Goal: Task Accomplishment & Management: Manage account settings

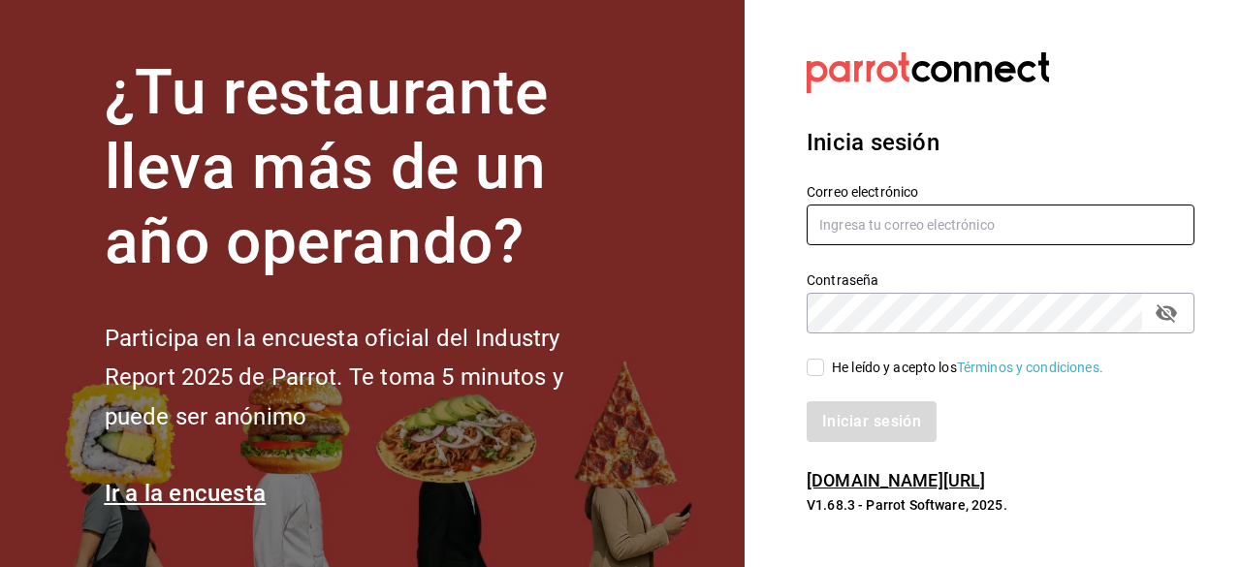
click at [851, 228] on input "text" at bounding box center [1001, 225] width 388 height 41
click at [840, 218] on input "text" at bounding box center [1001, 225] width 388 height 41
type input "[EMAIL_ADDRESS][DOMAIN_NAME]"
click at [1173, 314] on icon "passwordField" at bounding box center [1166, 313] width 21 height 18
click at [825, 364] on span "He leído y acepto los Términos y condiciones." at bounding box center [963, 368] width 279 height 20
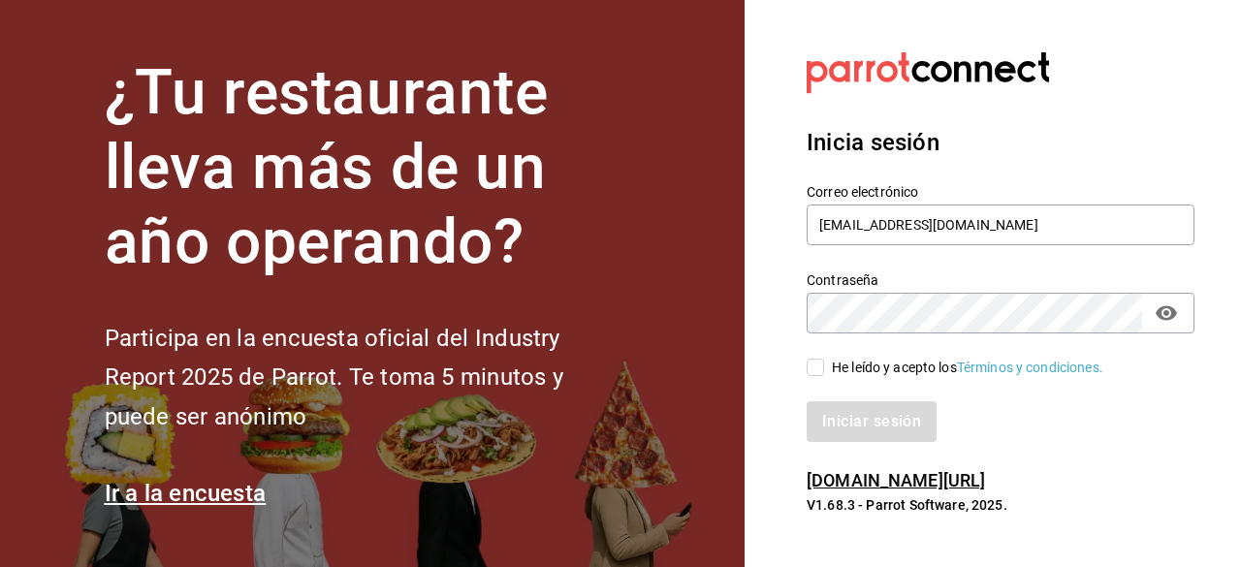
click at [824, 364] on input "He leído y acepto los Términos y condiciones." at bounding box center [815, 367] width 17 height 17
checkbox input "true"
click at [803, 319] on div "Contraseña Contraseña" at bounding box center [988, 290] width 411 height 85
click at [923, 428] on button "Iniciar sesión" at bounding box center [873, 421] width 132 height 41
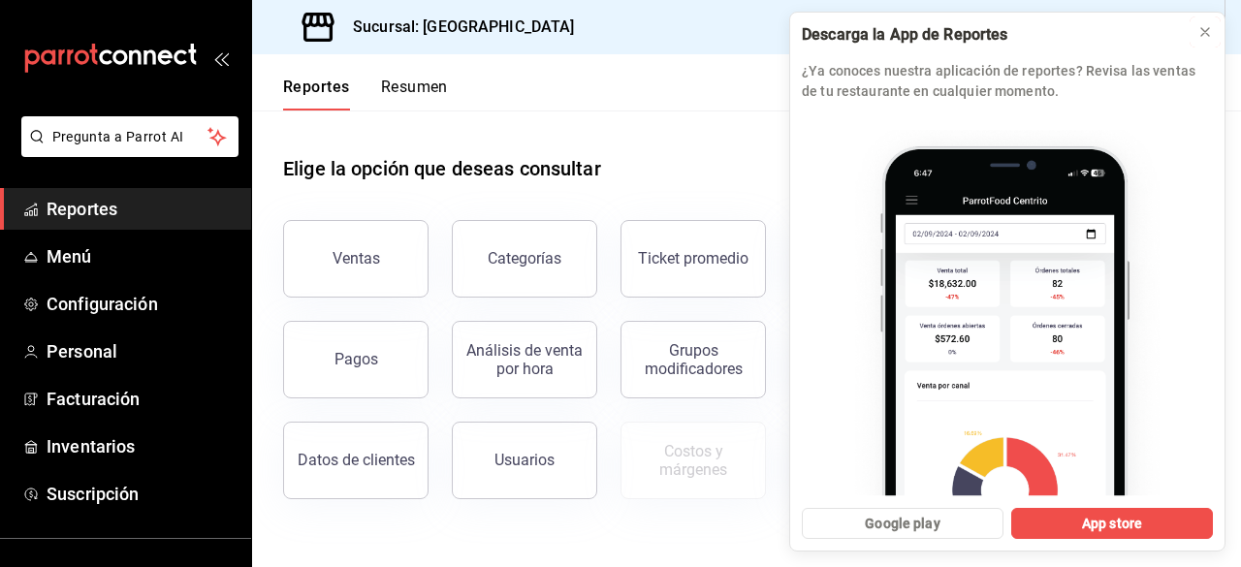
click at [1204, 36] on icon at bounding box center [1205, 32] width 16 height 16
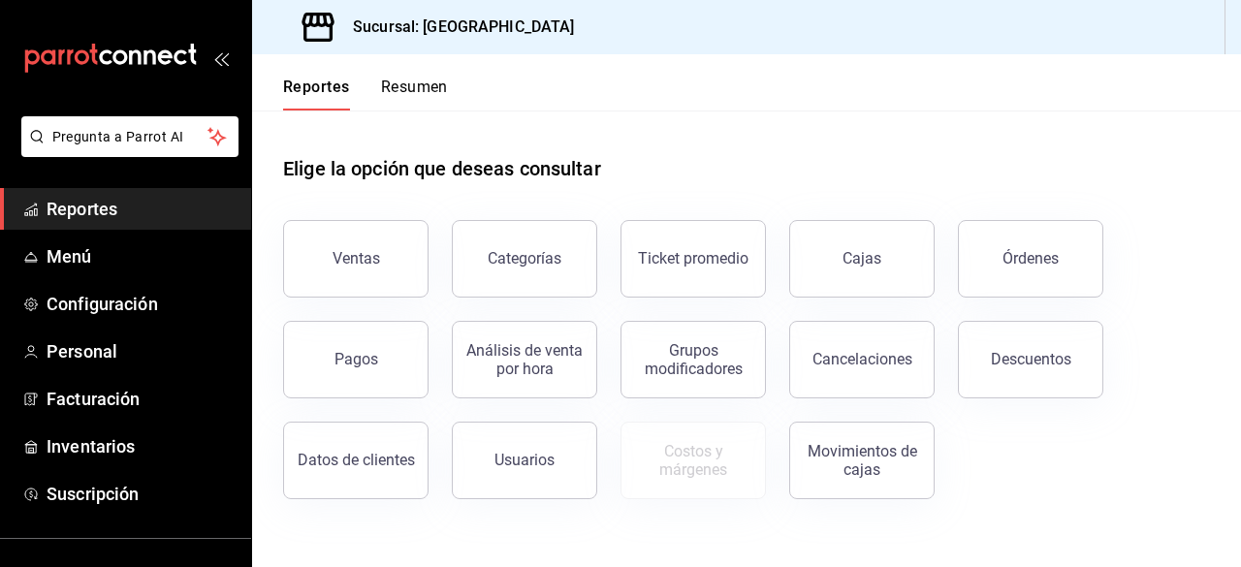
drag, startPoint x: 973, startPoint y: 1, endPoint x: 714, endPoint y: 117, distance: 284.7
click at [713, 120] on div "Elige la opción que deseas consultar" at bounding box center [746, 154] width 927 height 86
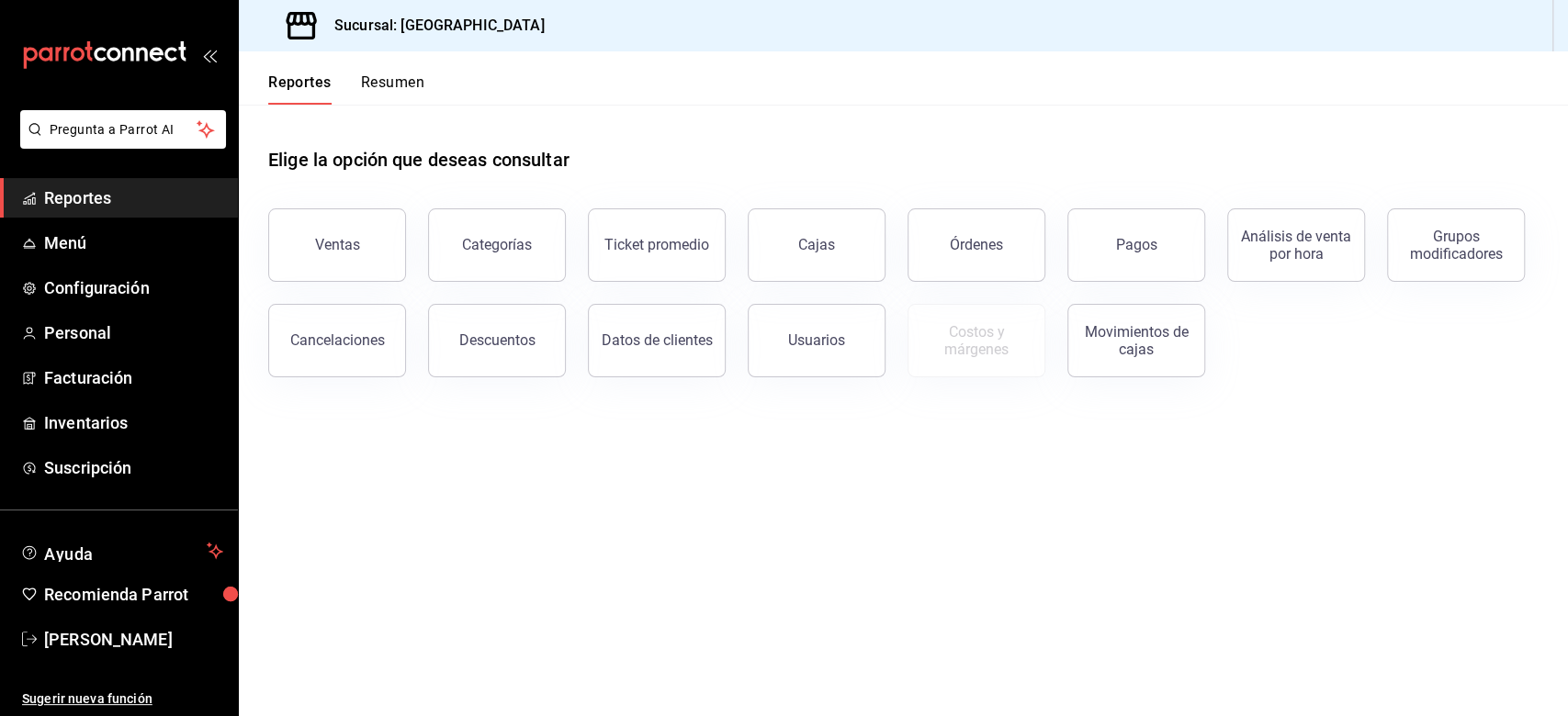
drag, startPoint x: 1139, startPoint y: 492, endPoint x: 1063, endPoint y: 461, distance: 82.1
click at [1139, 493] on main "Elige la opción que deseas consultar Ventas Categorías Ticket promedio Cajas Ór…" at bounding box center [903, 411] width 1329 height 612
click at [74, 191] on span "Reportes" at bounding box center [134, 198] width 179 height 25
click at [79, 242] on span "Menú" at bounding box center [134, 242] width 179 height 25
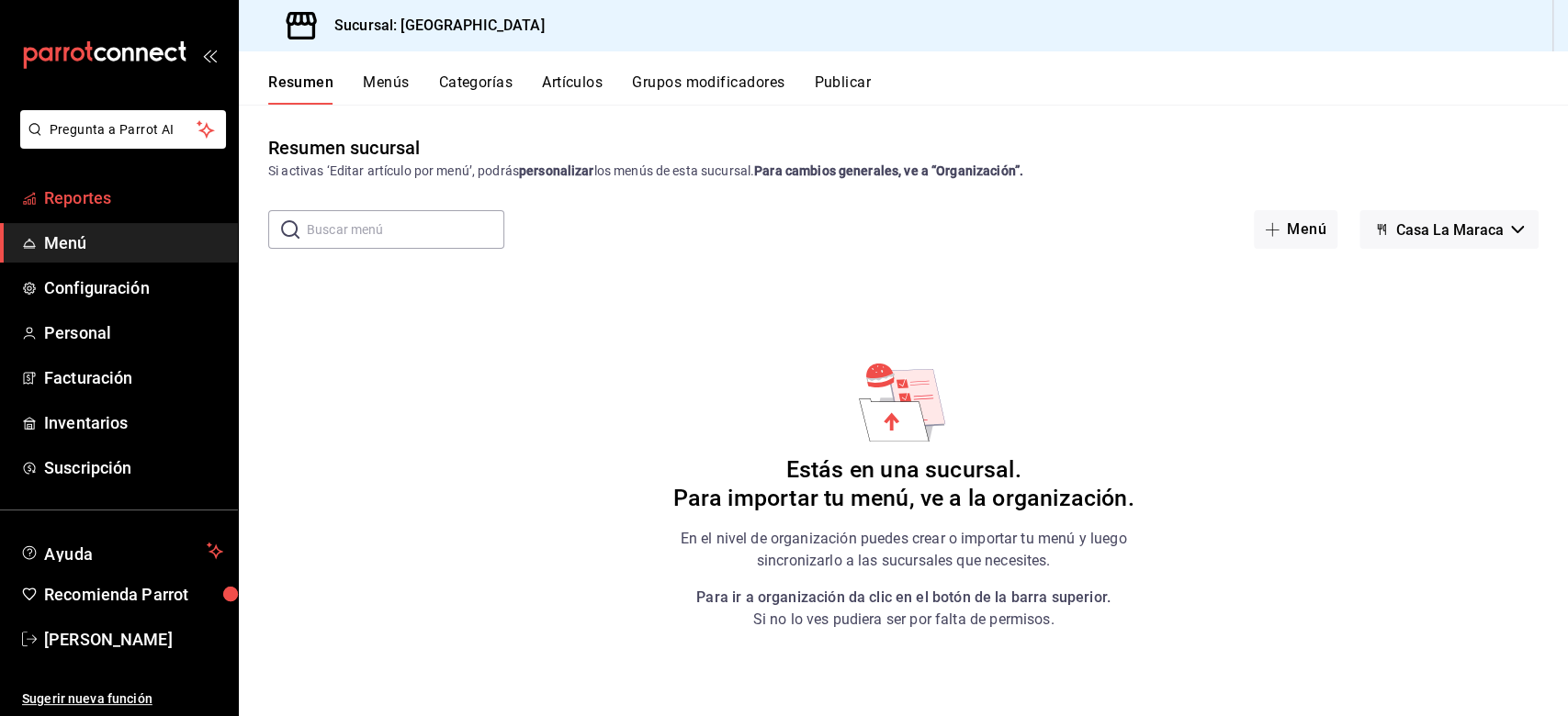
click at [68, 188] on span "Reportes" at bounding box center [134, 198] width 179 height 25
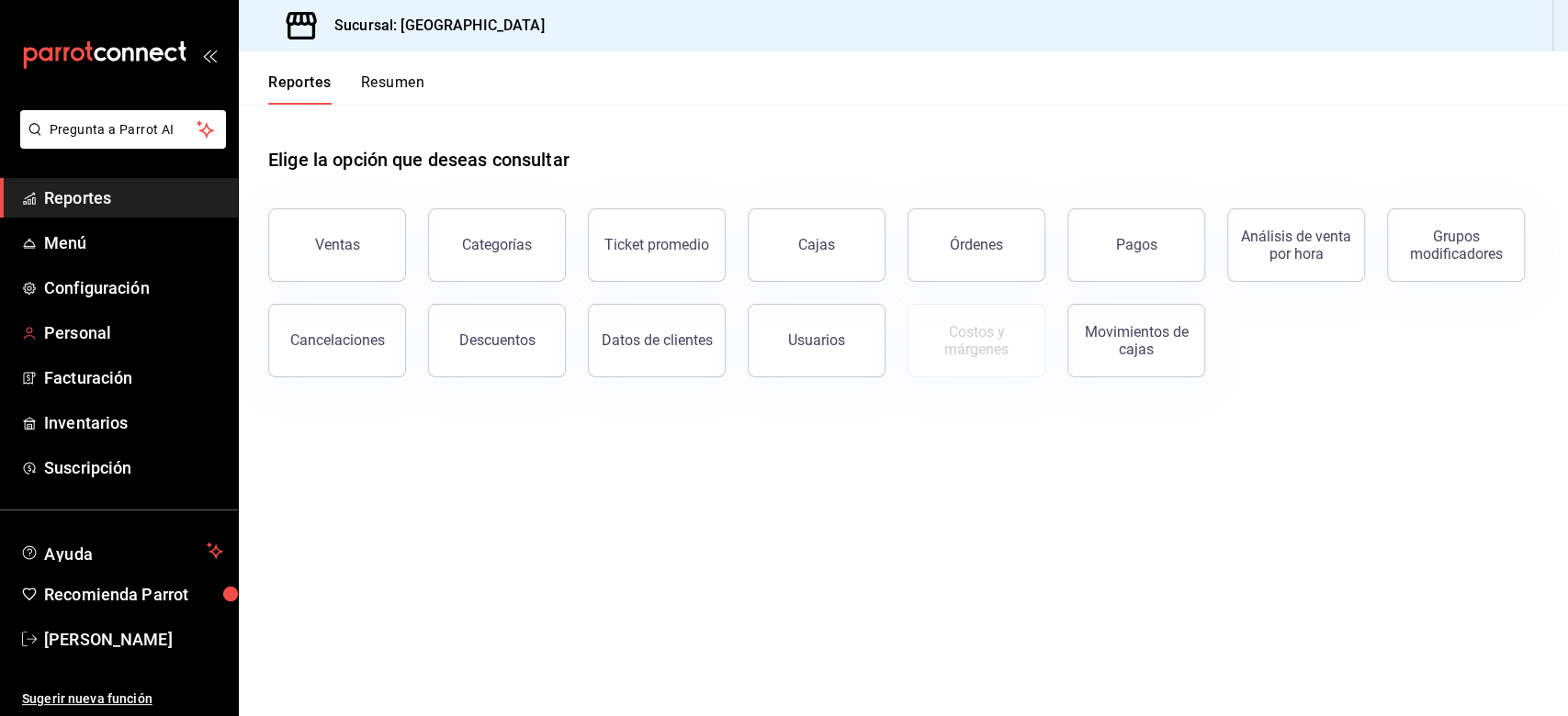
click at [75, 283] on span "Configuración" at bounding box center [134, 288] width 179 height 25
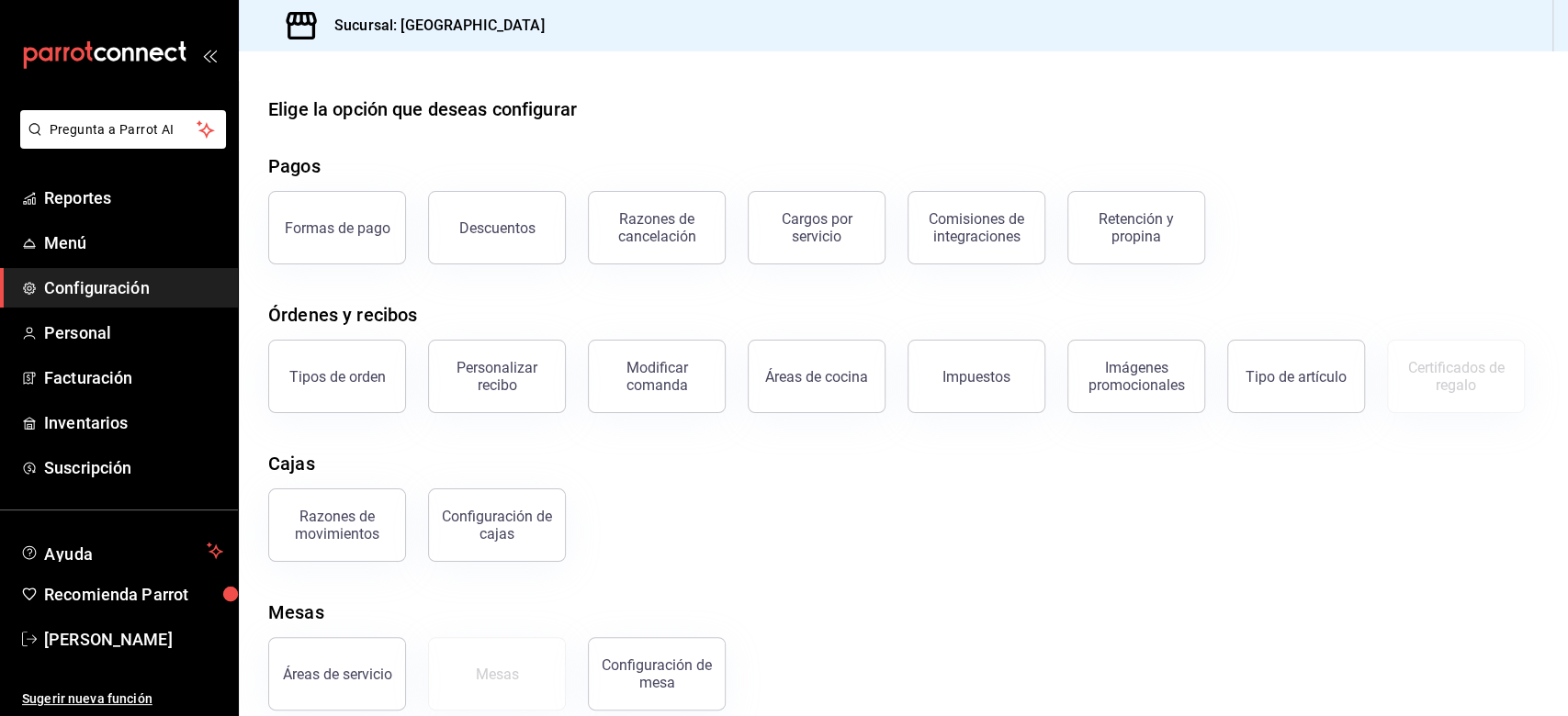
click at [916, 536] on div "Elige la opción que deseas configurar Pagos Formas de pago Descuentos Razones d…" at bounding box center [903, 403] width 1329 height 616
click at [311, 242] on button "Formas de pago" at bounding box center [336, 228] width 137 height 74
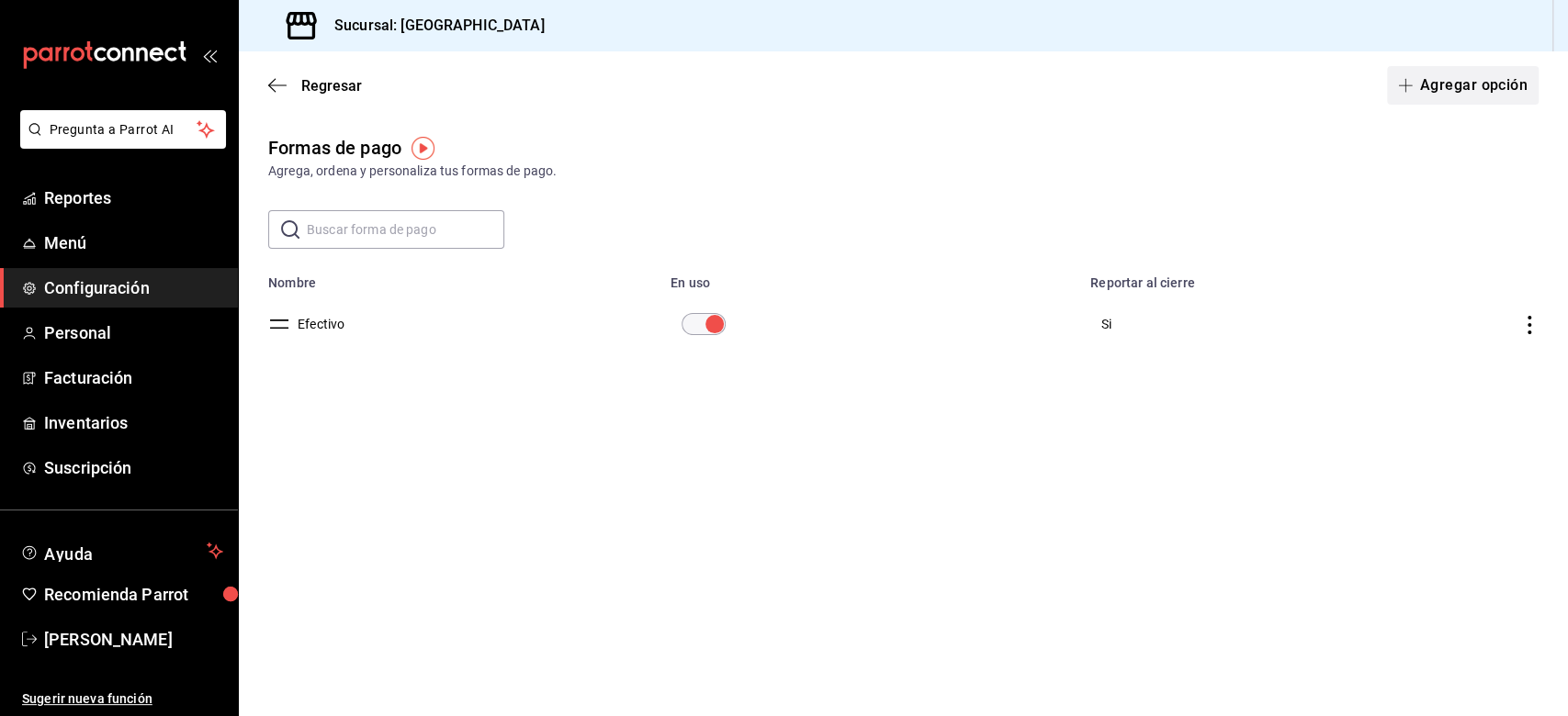
click at [1175, 90] on button "Agregar opción" at bounding box center [1463, 85] width 152 height 39
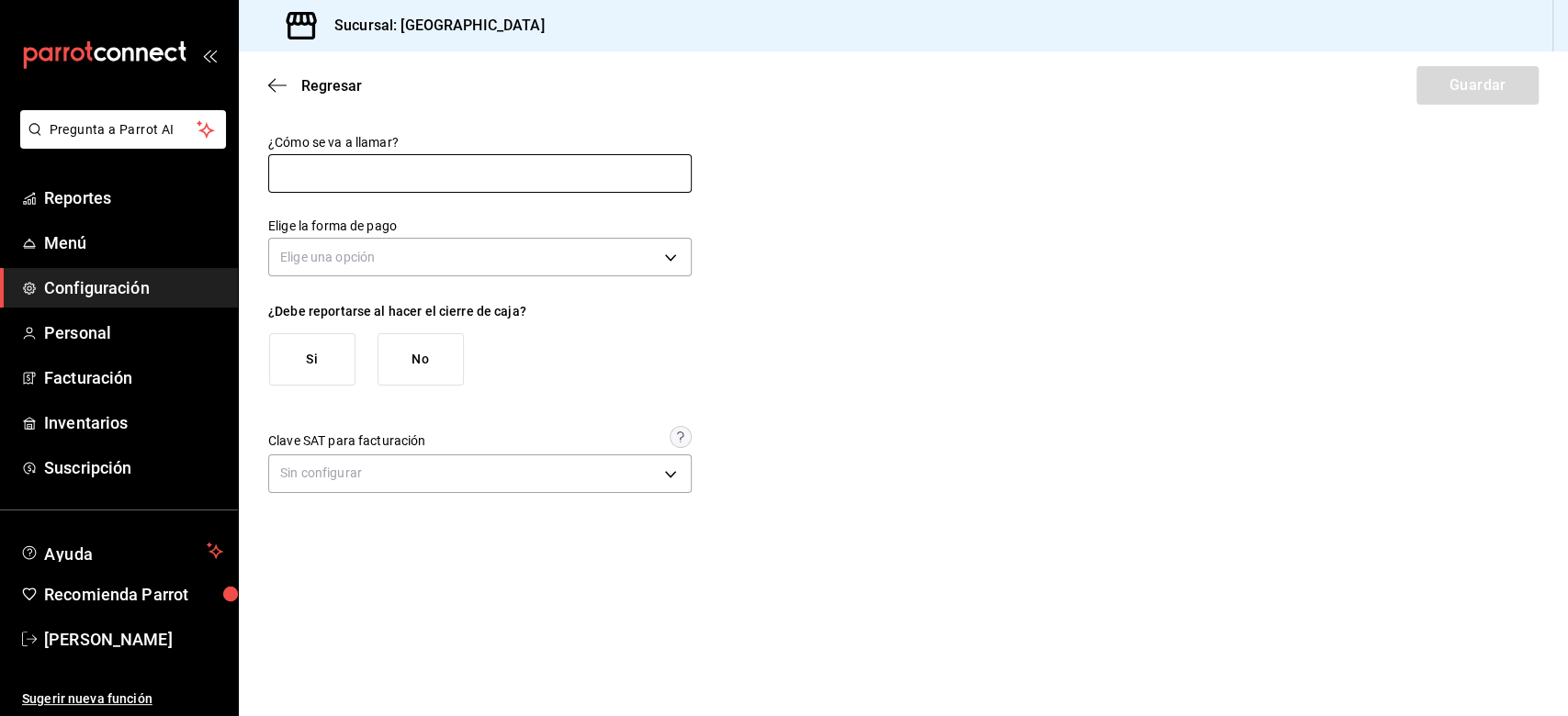
click at [342, 162] on input "text" at bounding box center [479, 173] width 424 height 39
type input "Credito"
click at [673, 264] on body "Pregunta a Parrot AI Reportes Menú Configuración Personal Facturación Inventari…" at bounding box center [784, 358] width 1568 height 716
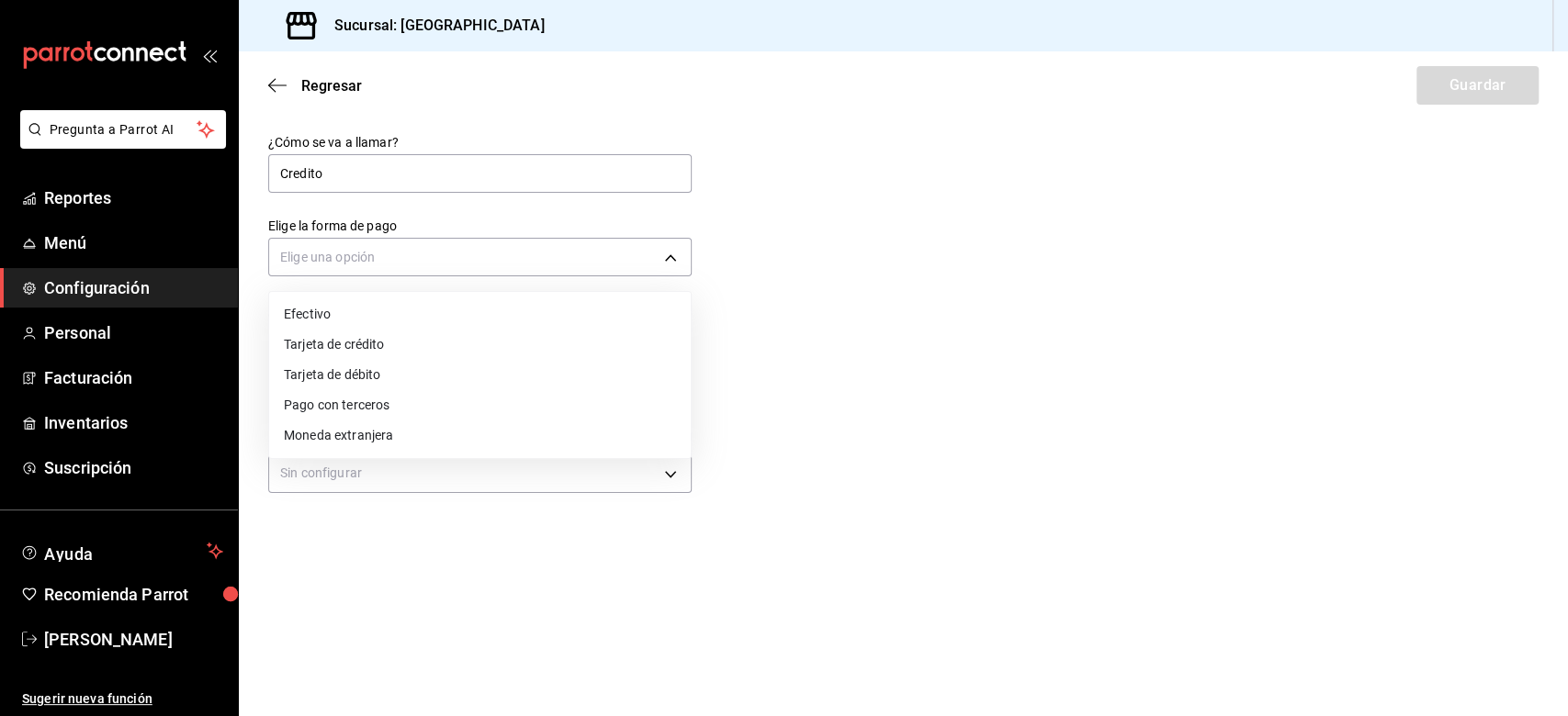
click at [504, 349] on li "Tarjeta de crédito" at bounding box center [479, 345] width 422 height 30
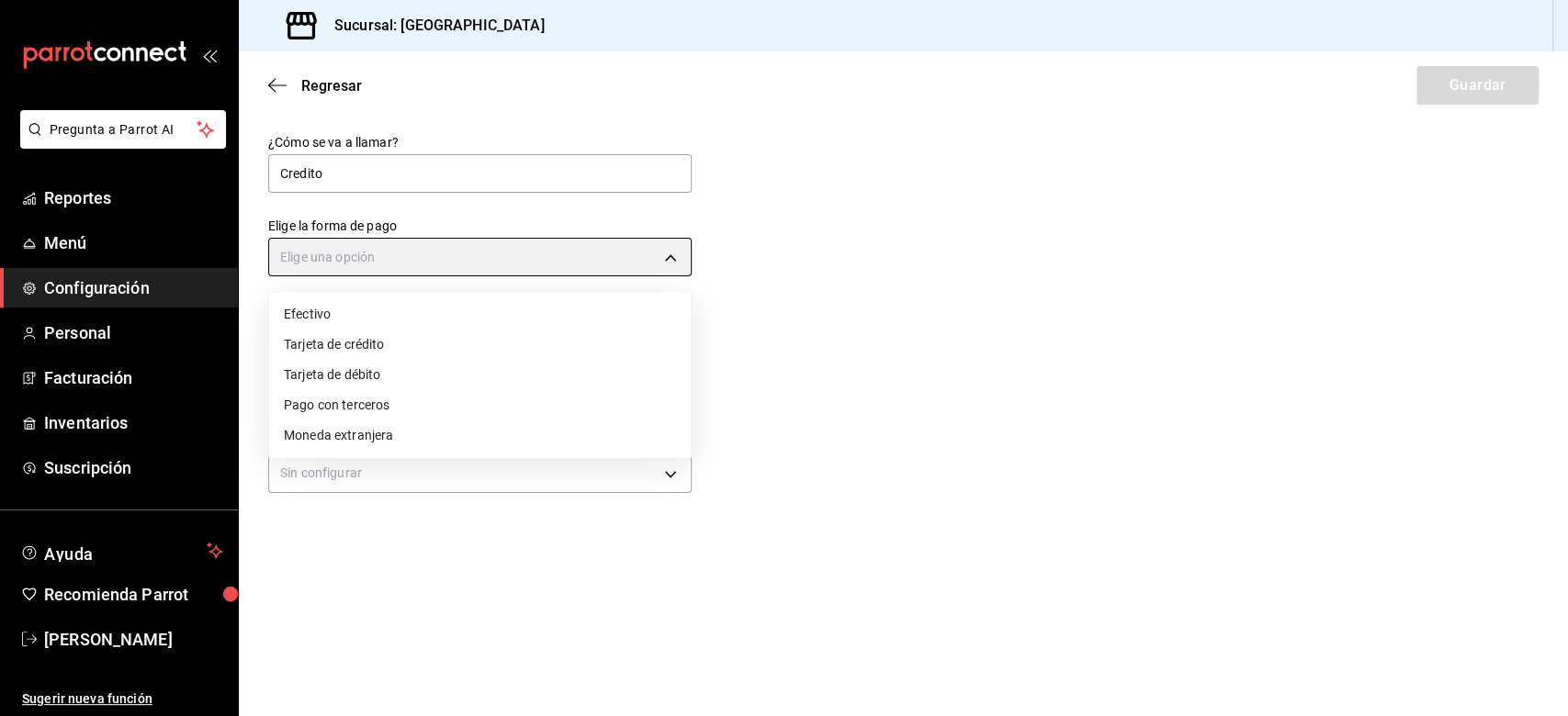
type input "CREDIT_CARD"
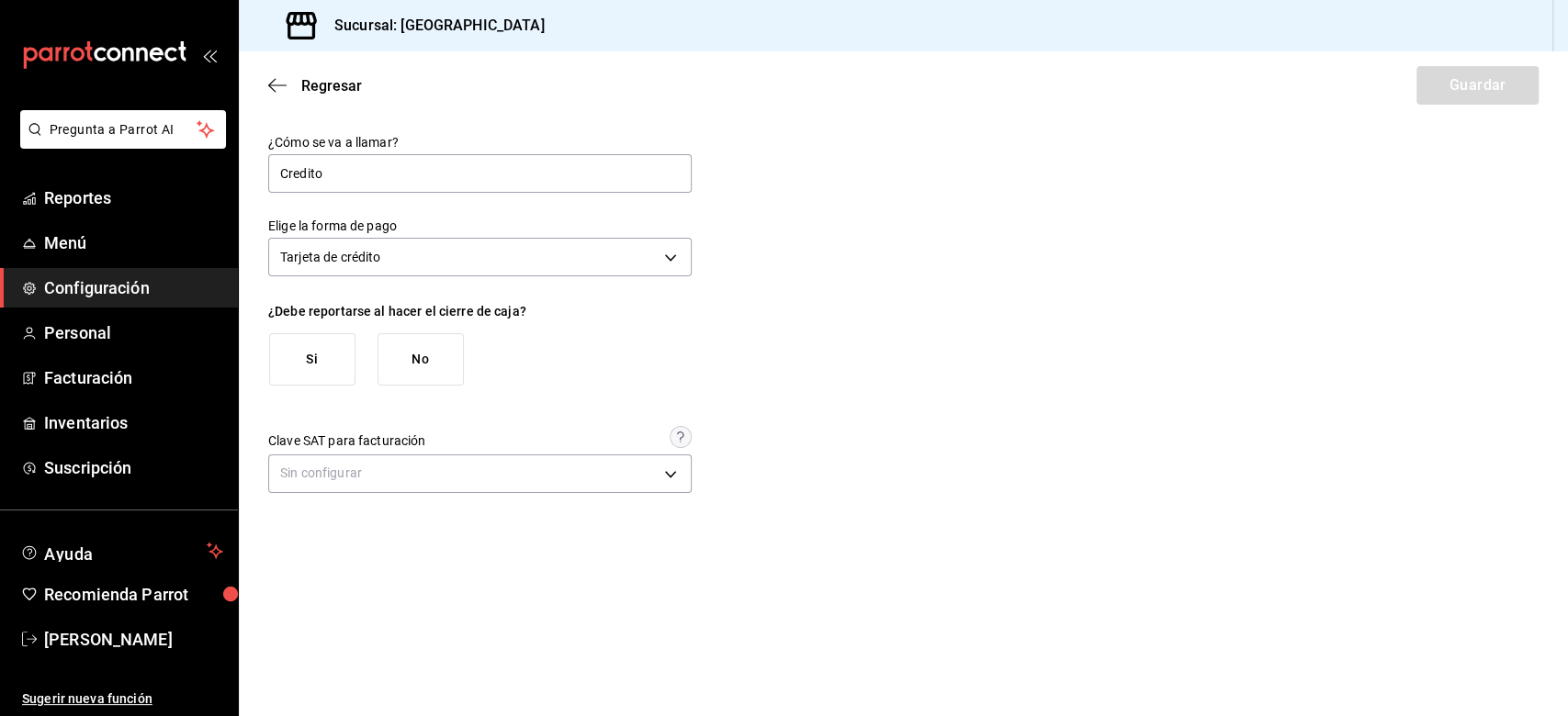
click at [336, 367] on button "Si" at bounding box center [312, 359] width 86 height 52
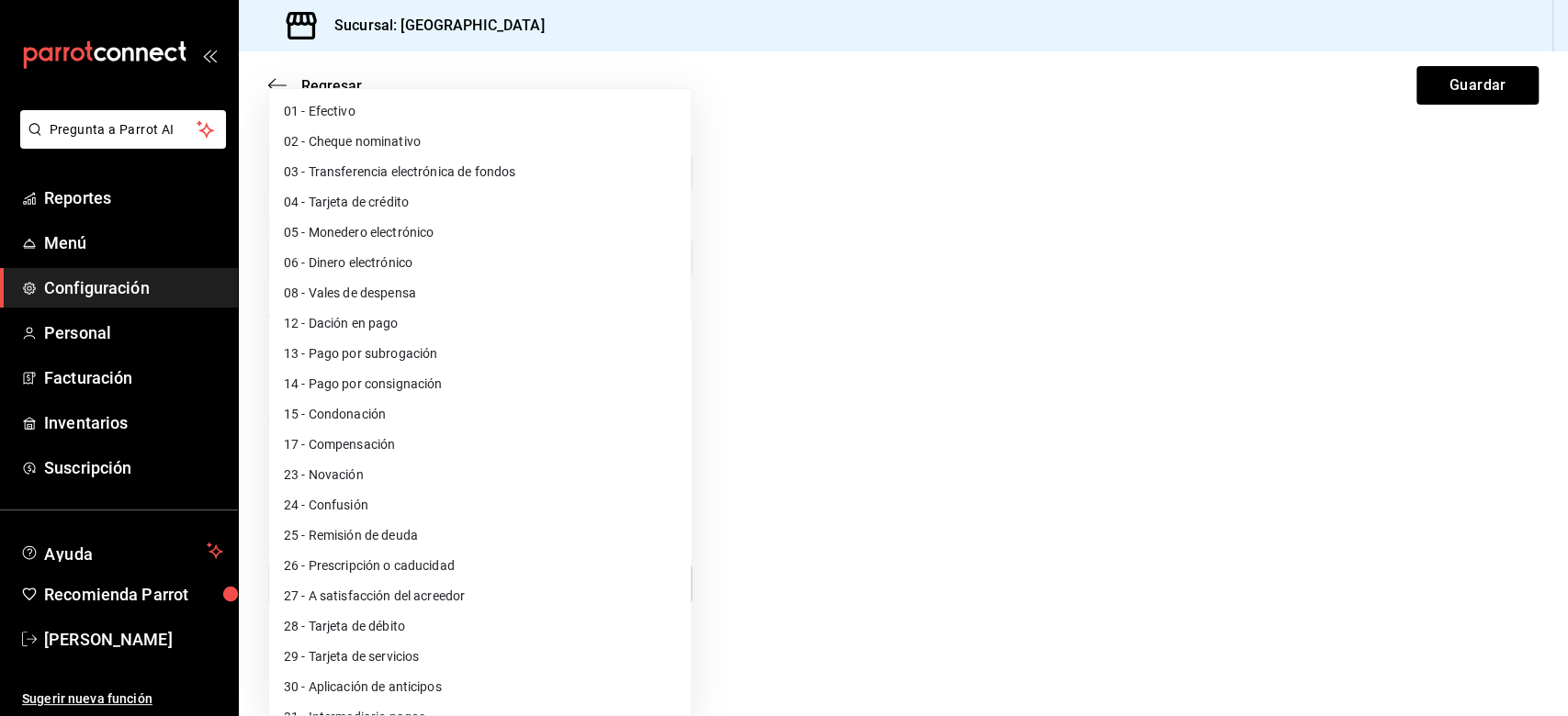
click at [666, 536] on body "Pregunta a Parrot AI Reportes Menú Configuración Personal Facturación Inventari…" at bounding box center [784, 358] width 1568 height 716
click at [432, 197] on li "04 - Tarjeta de crédito" at bounding box center [479, 203] width 422 height 30
type input "04"
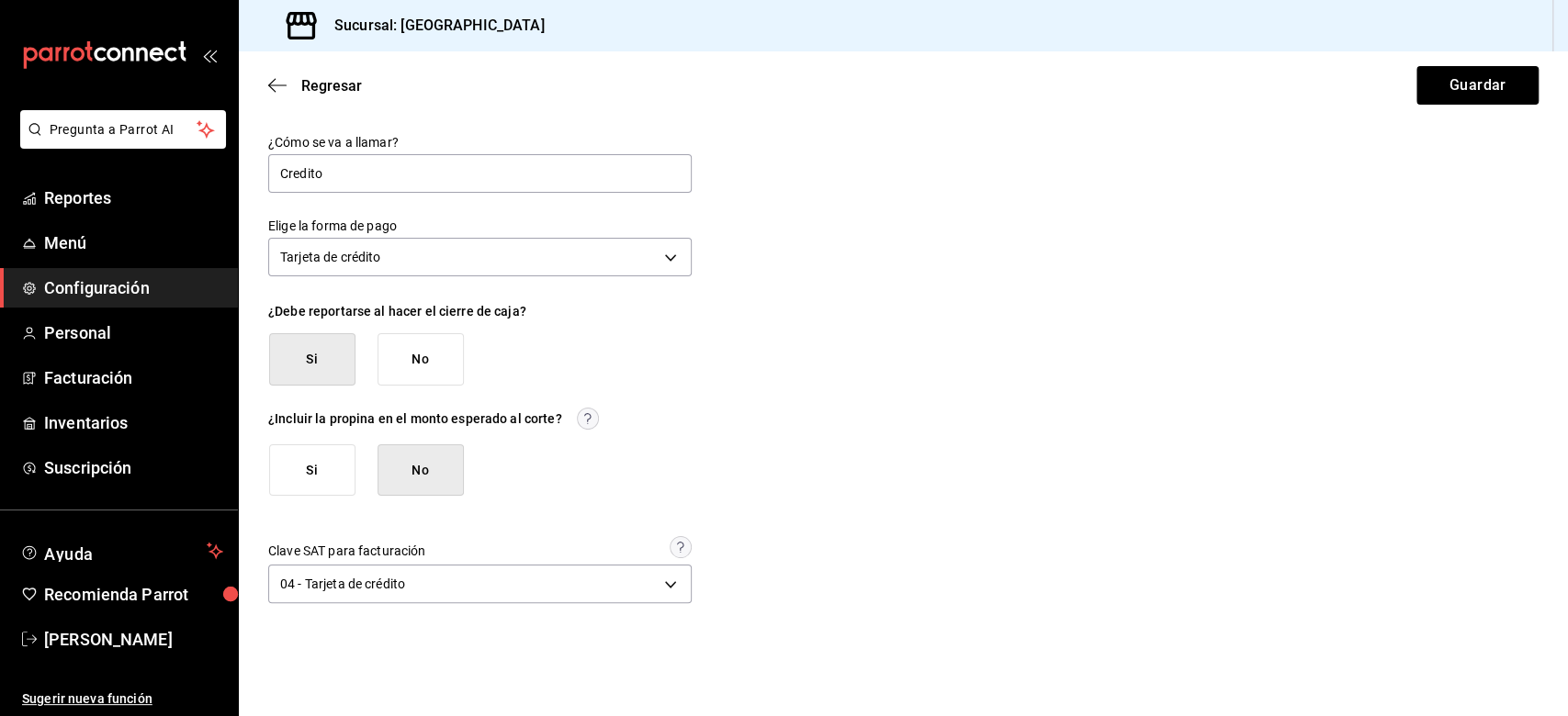
drag, startPoint x: 1450, startPoint y: 98, endPoint x: 1422, endPoint y: 80, distance: 33.3
click at [1175, 98] on button "Guardar" at bounding box center [1477, 85] width 122 height 39
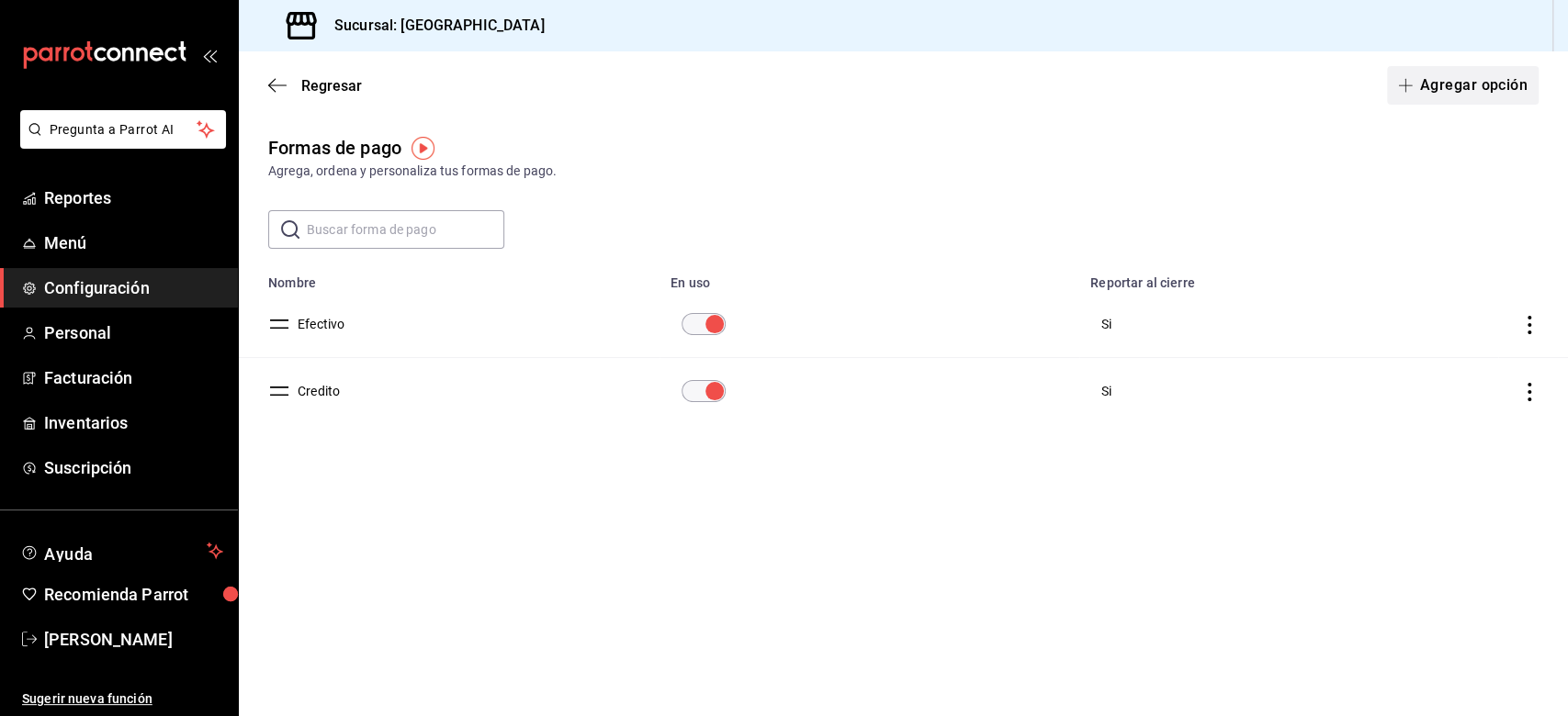
click at [1175, 81] on button "Agregar opción" at bounding box center [1463, 85] width 152 height 39
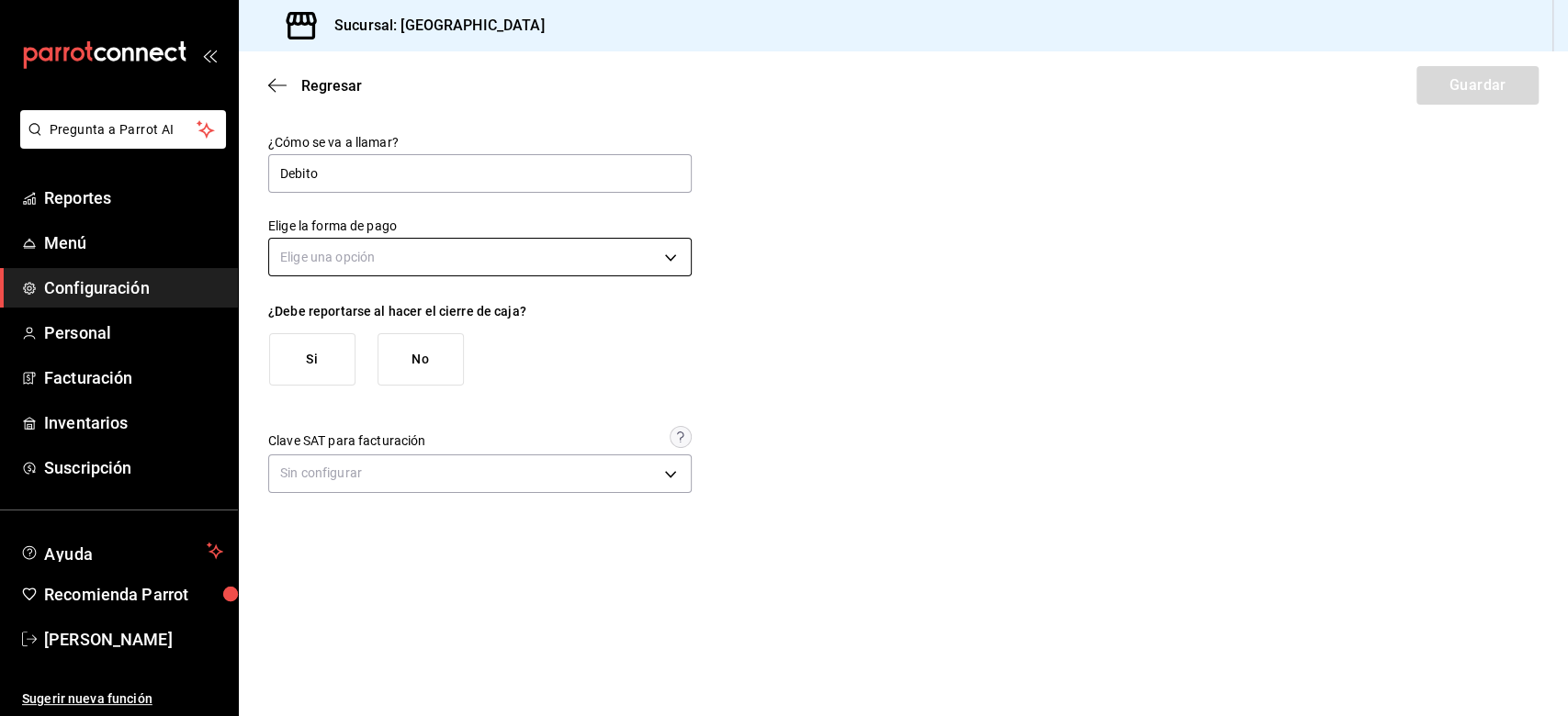
type input "Debito"
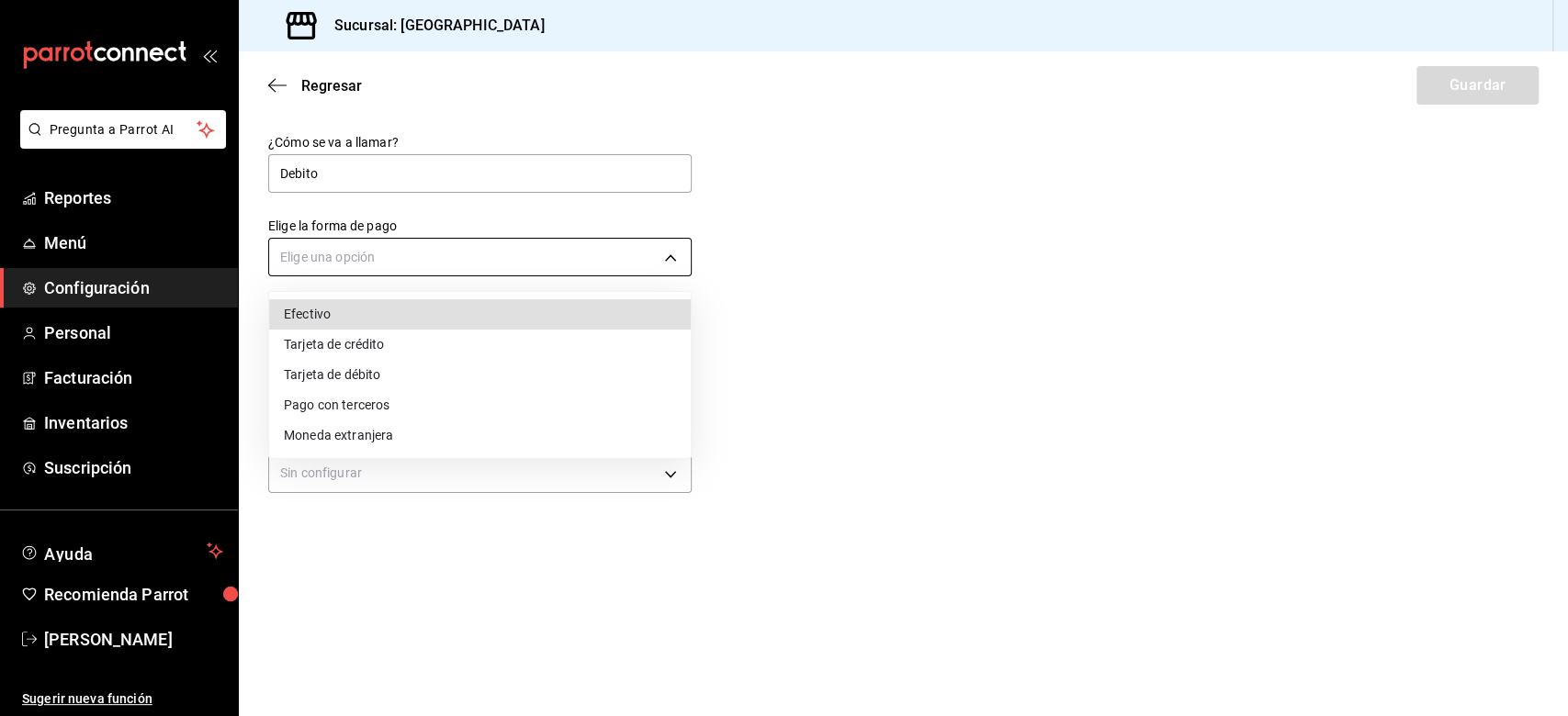
click at [635, 244] on body "Pregunta a Parrot AI Reportes Menú Configuración Personal Facturación Inventari…" at bounding box center [784, 358] width 1568 height 716
click at [393, 371] on li "Tarjeta de débito" at bounding box center [479, 375] width 422 height 30
type input "DEBIT_CARD"
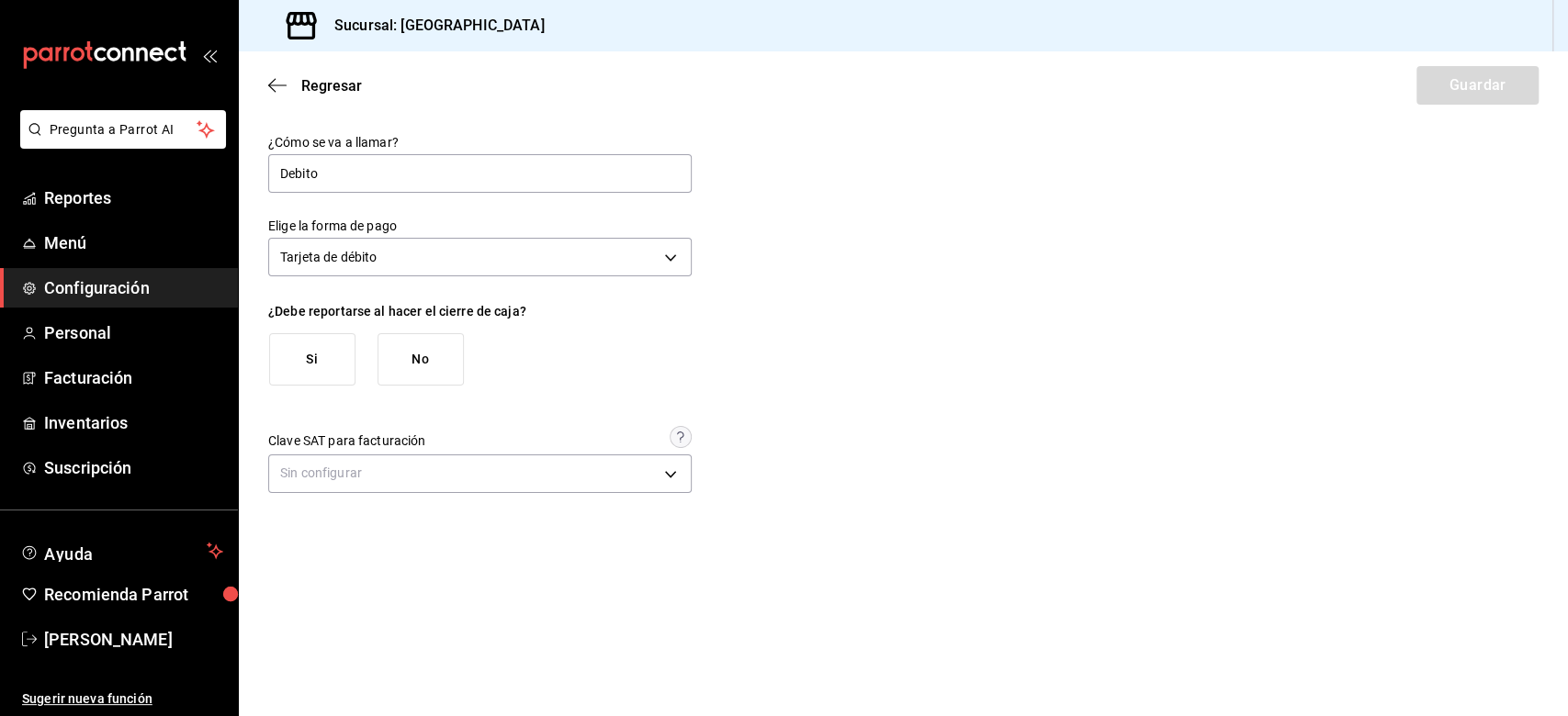
click at [338, 343] on button "Si" at bounding box center [312, 359] width 86 height 52
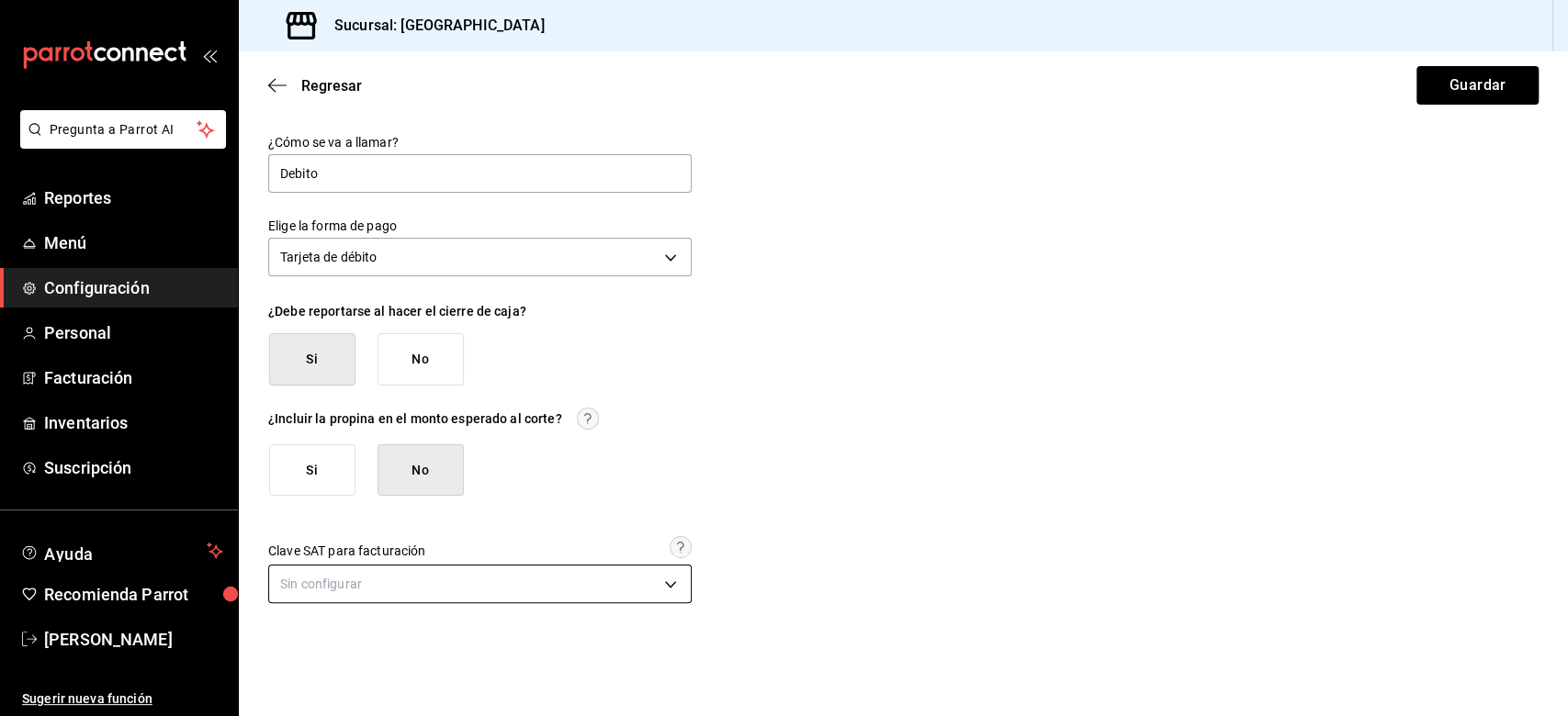
click at [606, 536] on body "Pregunta a Parrot AI Reportes Menú Configuración Personal Facturación Inventari…" at bounding box center [784, 358] width 1568 height 716
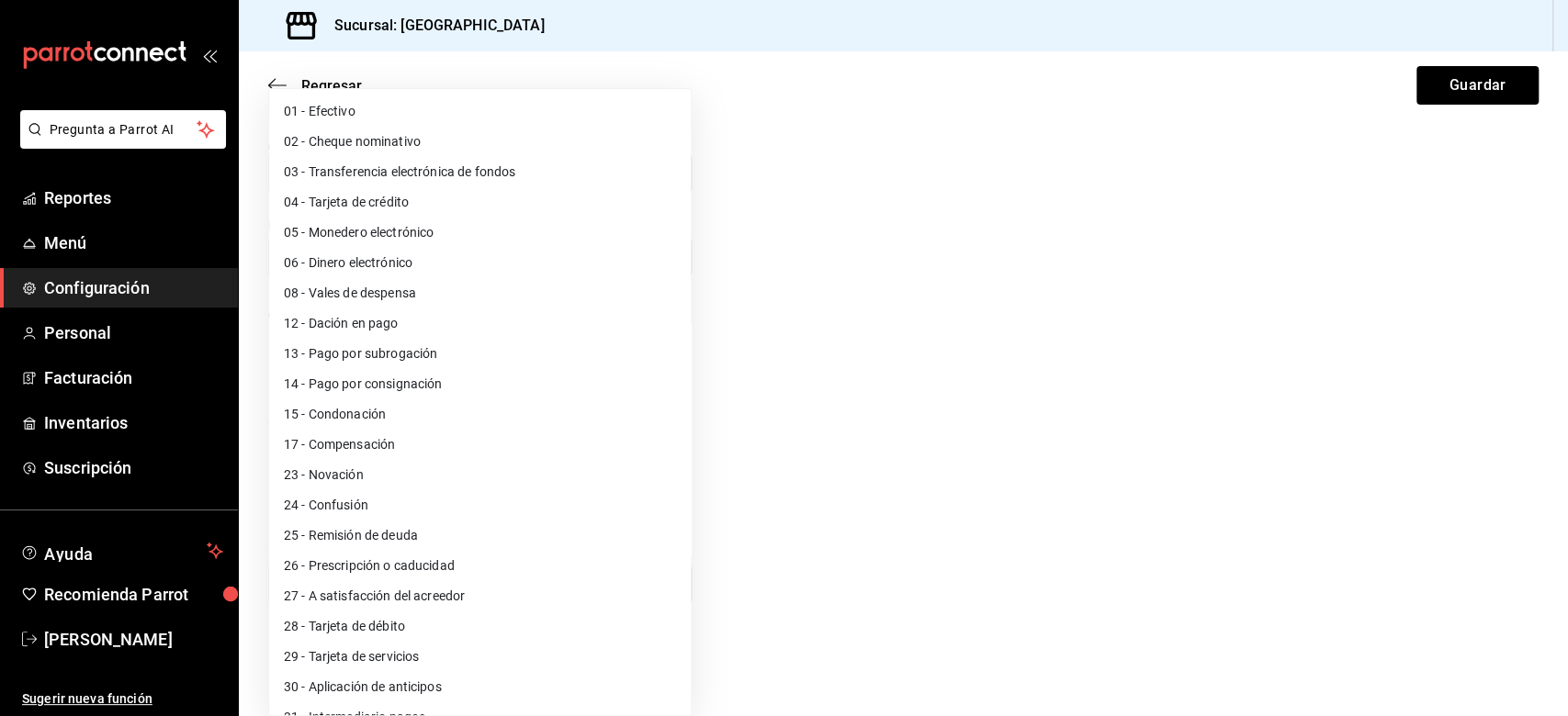
scroll to position [54, 0]
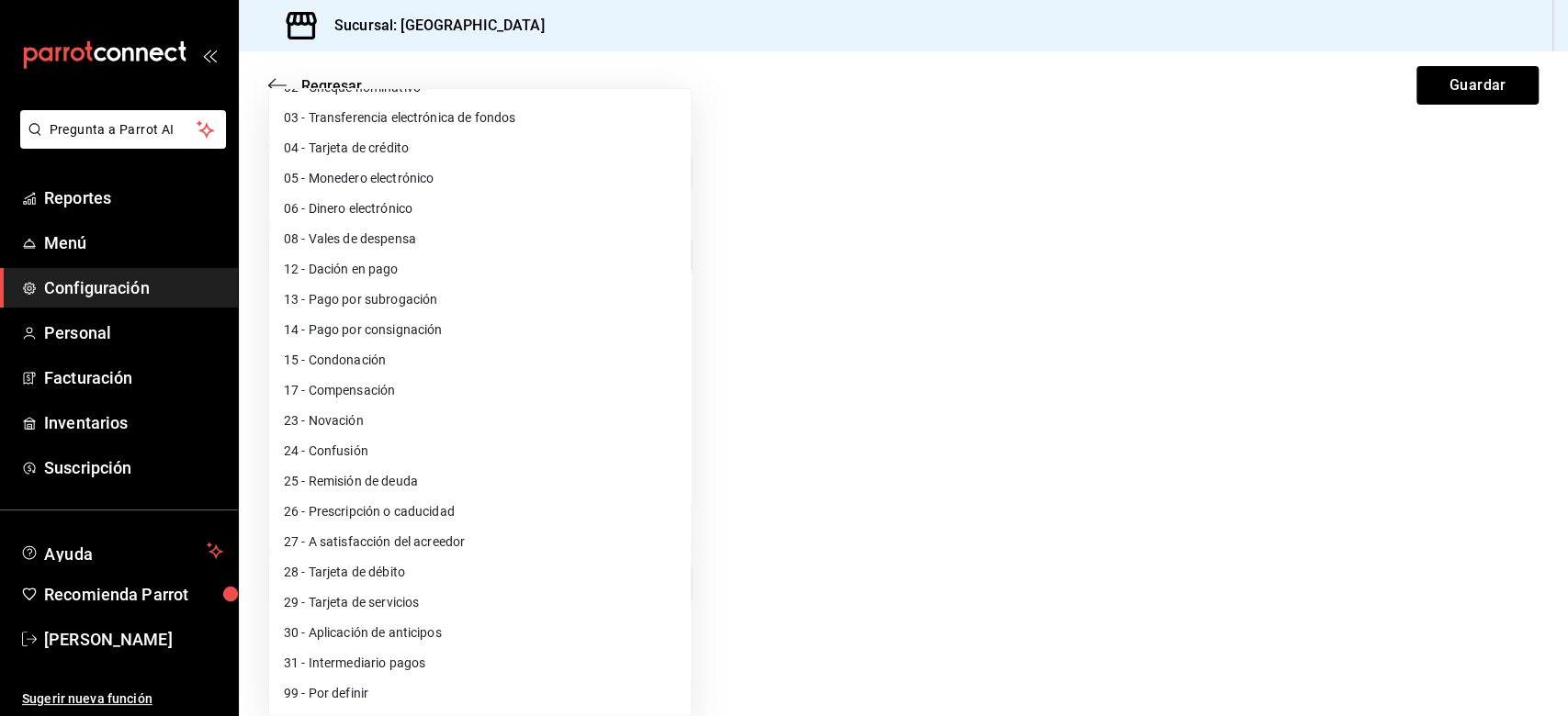
drag, startPoint x: 370, startPoint y: 538, endPoint x: 369, endPoint y: 563, distance: 25.0
click at [371, 536] on ul "01 - Efectivo 02 - Cheque nominativo 03 - Transferencia electrónica de fondos 0…" at bounding box center [479, 375] width 422 height 681
click at [368, 536] on li "28 - Tarjeta de débito" at bounding box center [479, 573] width 422 height 30
type input "28"
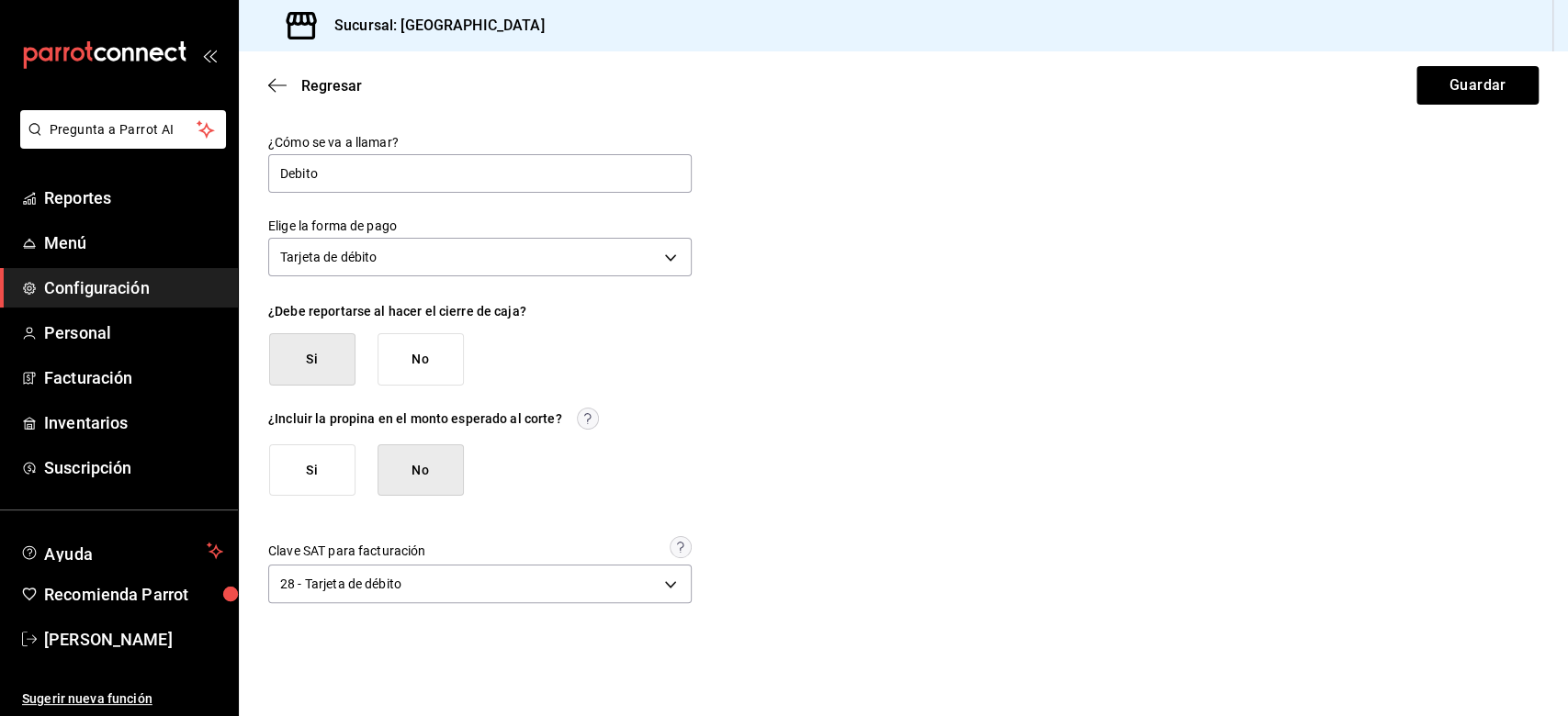
click at [1130, 455] on div "¿Cómo se va a llamar? Debito Elige la forma de pago Tarjeta de débito DEBIT_CAR…" at bounding box center [903, 371] width 1271 height 474
click at [1175, 84] on button "Guardar" at bounding box center [1477, 85] width 122 height 39
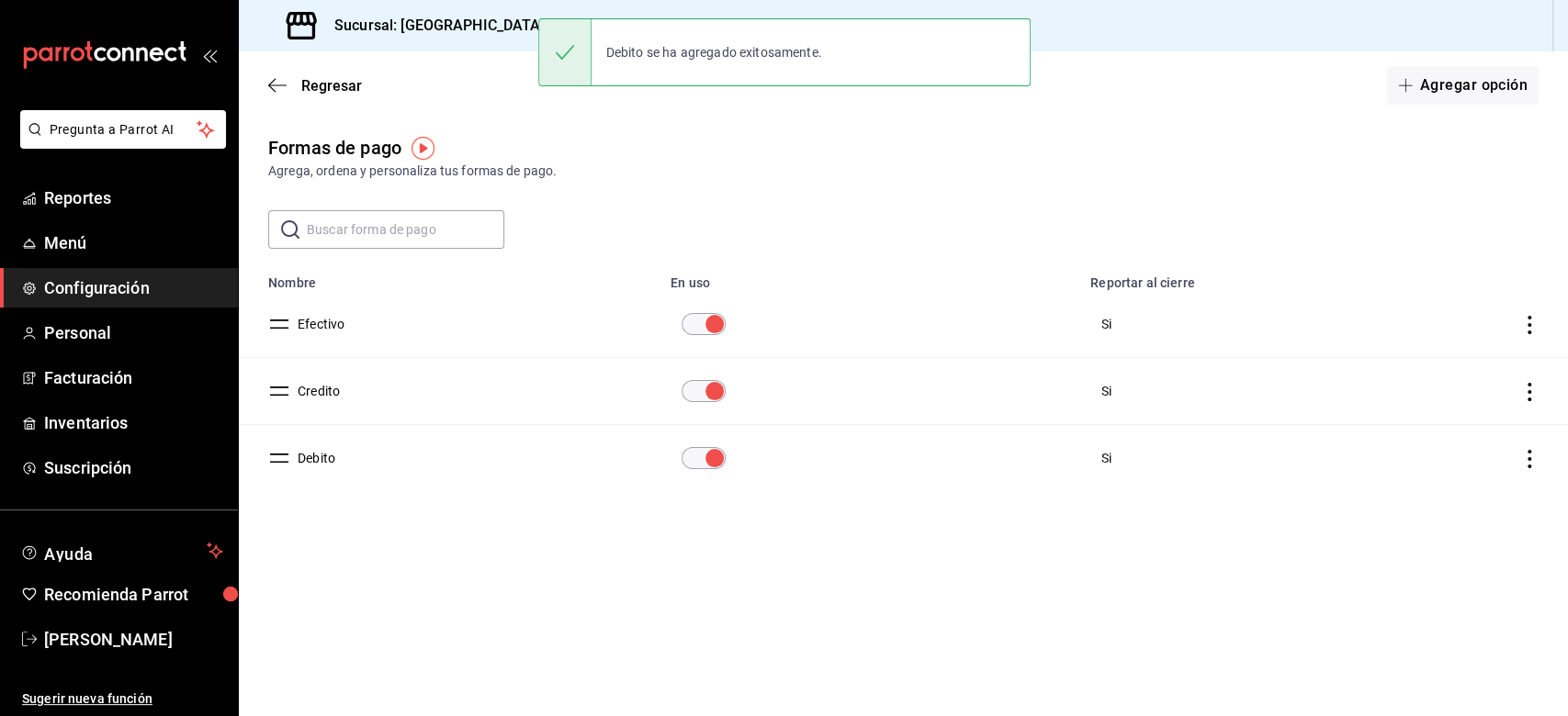
click at [368, 234] on input "text" at bounding box center [406, 229] width 197 height 37
click at [1175, 107] on div "Regresar Agregar opción" at bounding box center [903, 85] width 1329 height 68
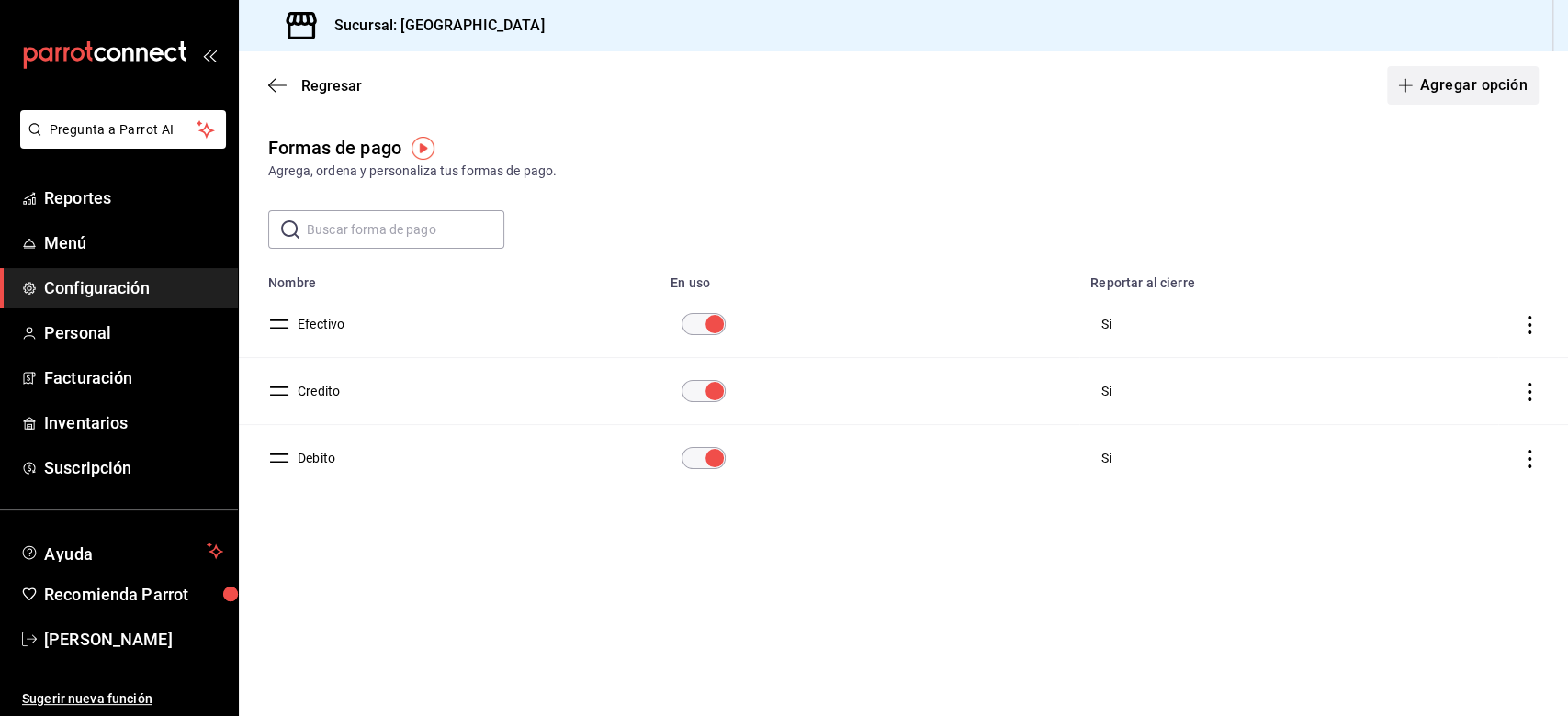
click at [1175, 78] on button "Agregar opción" at bounding box center [1463, 85] width 152 height 39
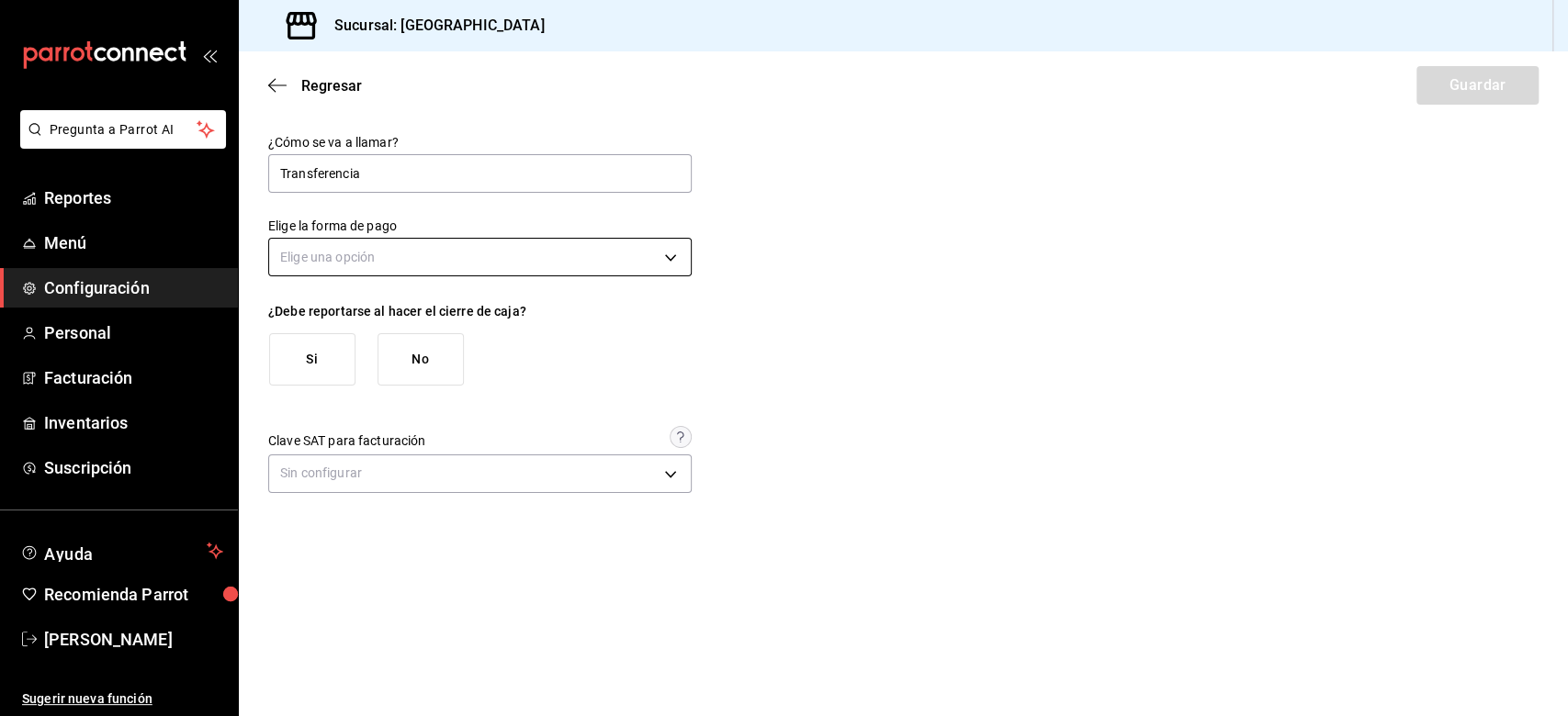
type input "Transferencia"
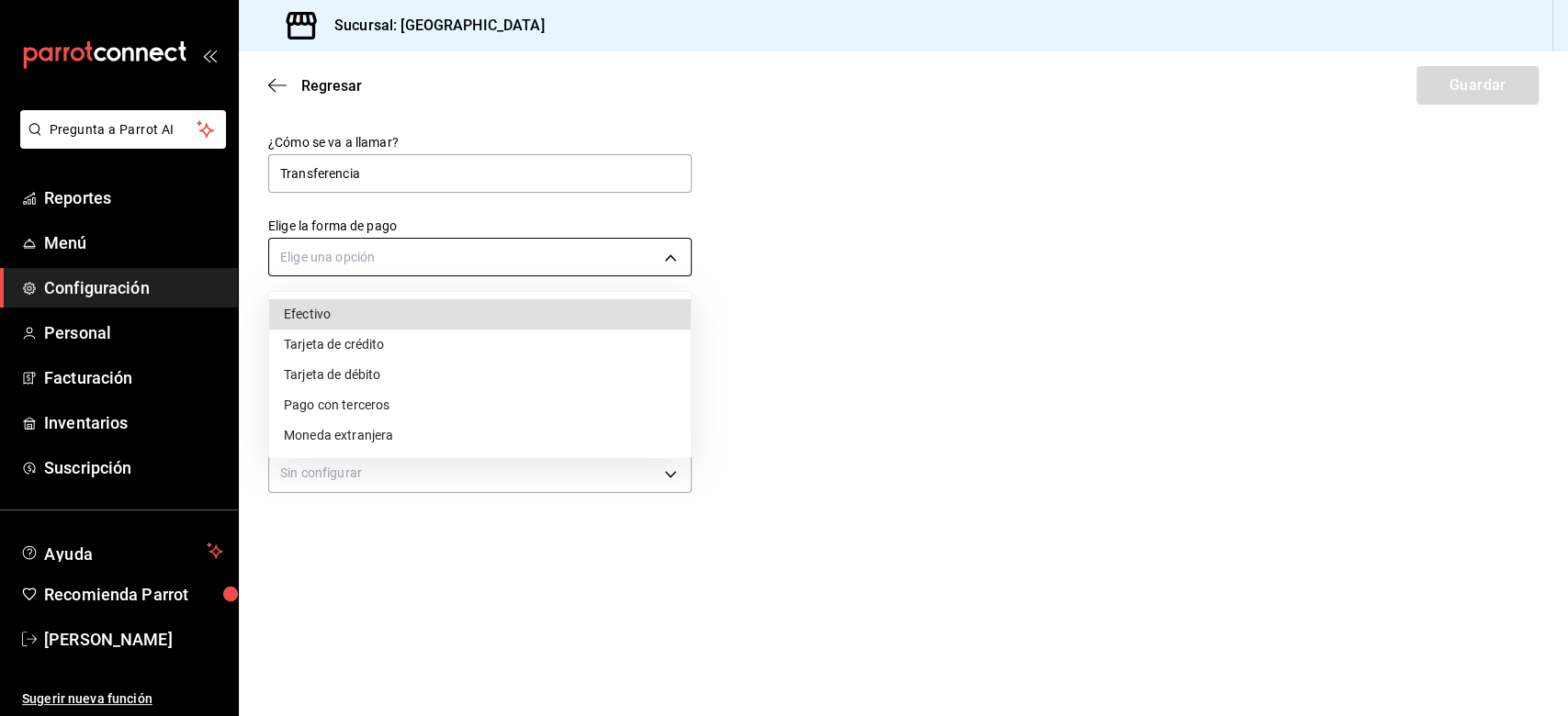
click at [647, 266] on body "Pregunta a Parrot AI Reportes Menú Configuración Personal Facturación Inventari…" at bounding box center [784, 358] width 1568 height 716
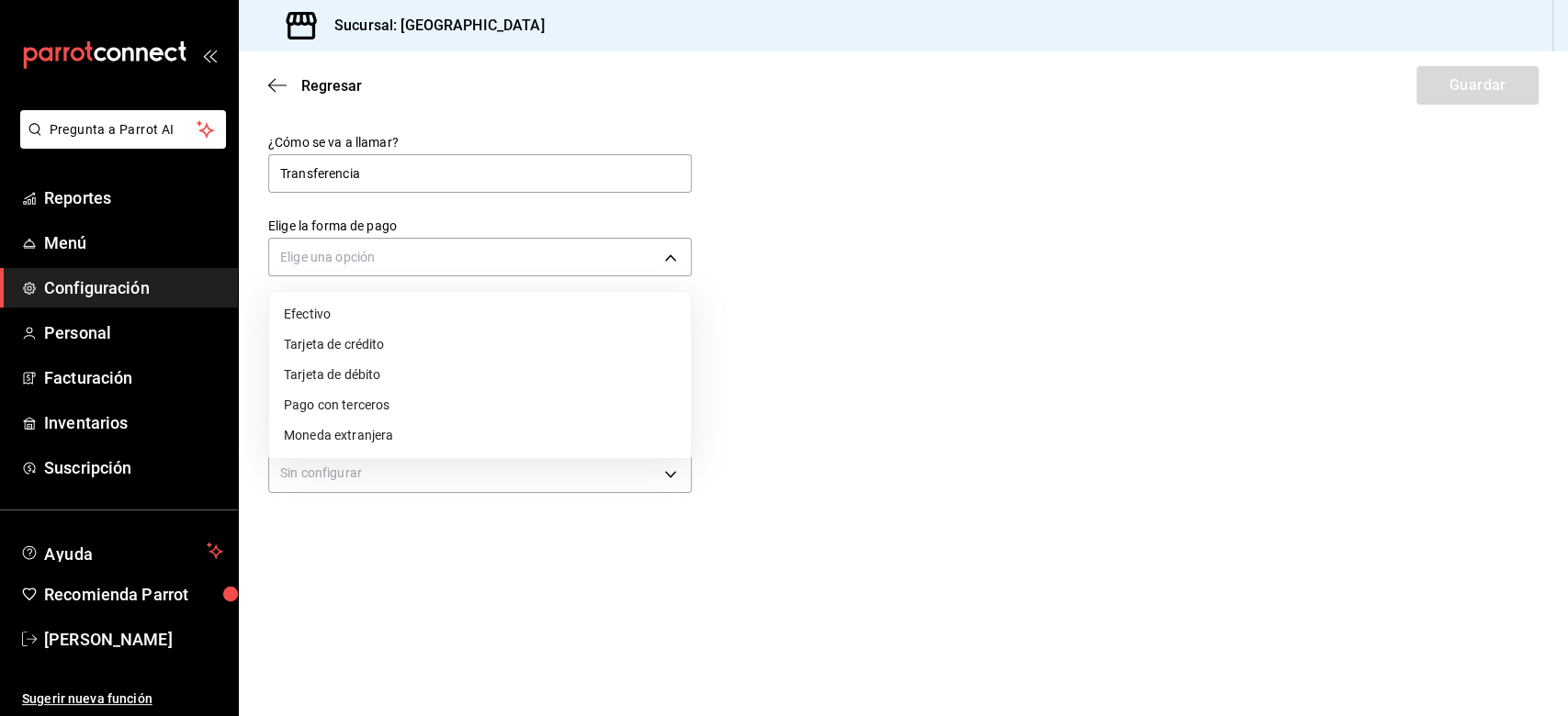
click at [342, 369] on li "Tarjeta de débito" at bounding box center [479, 375] width 422 height 30
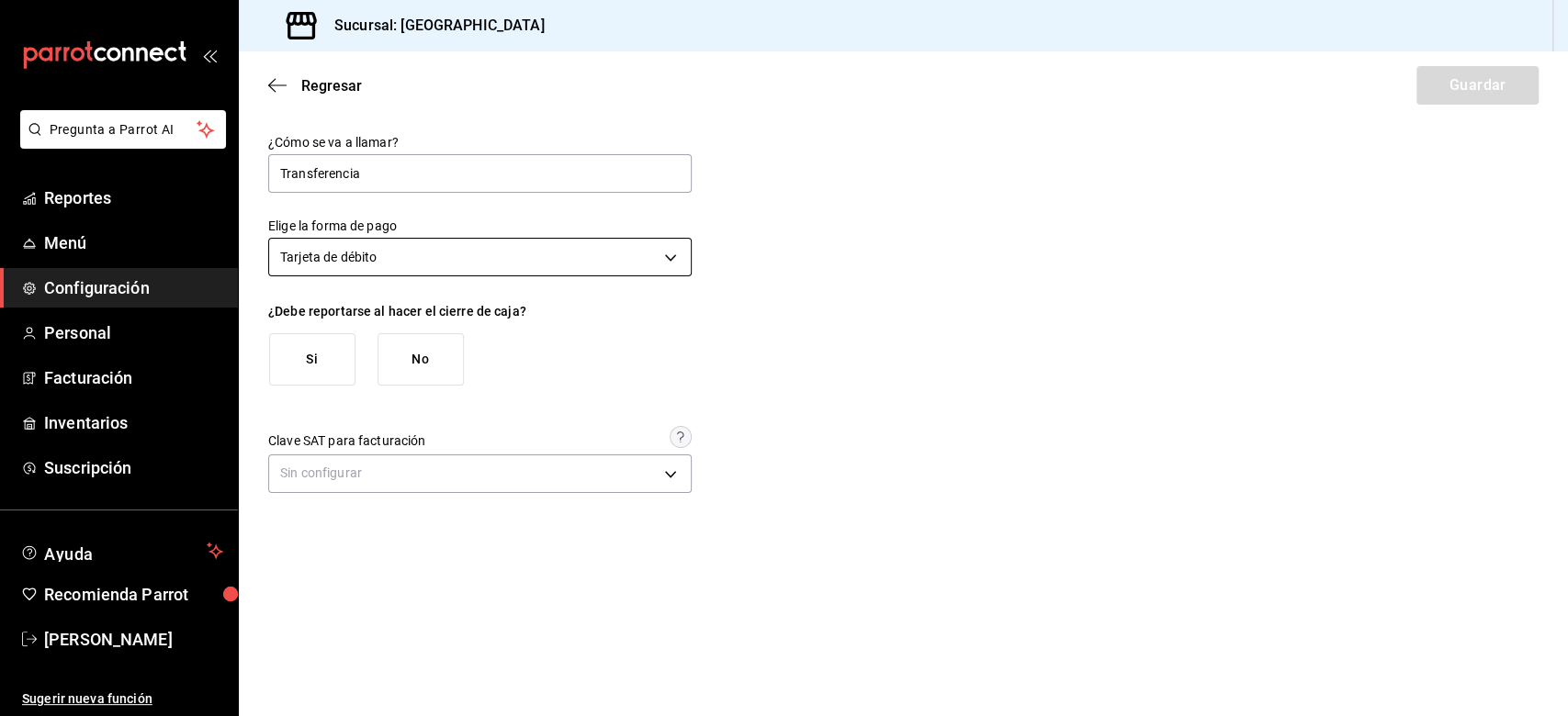
click at [557, 265] on body "Pregunta a Parrot AI Reportes Menú Configuración Personal Facturación Inventari…" at bounding box center [784, 358] width 1568 height 716
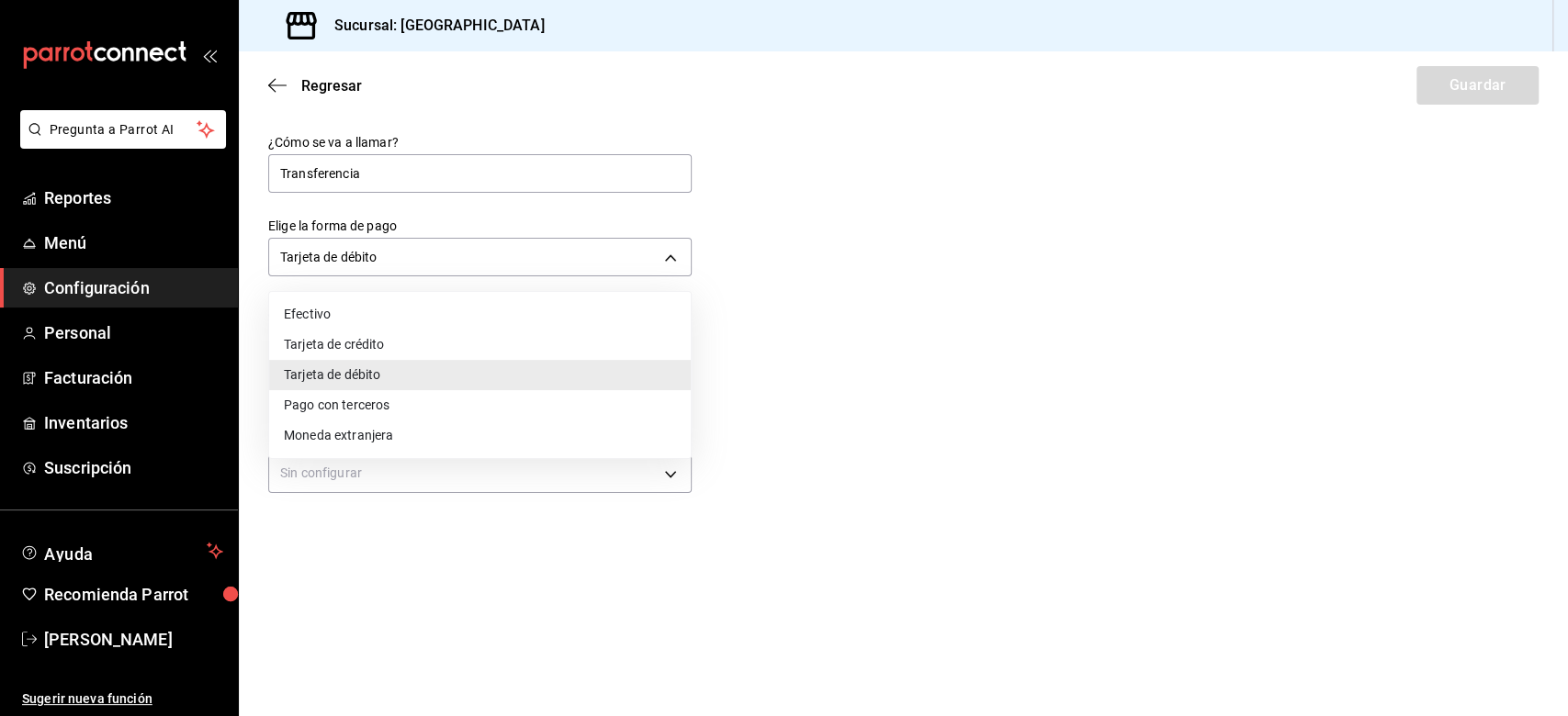
click at [391, 342] on li "Tarjeta de crédito" at bounding box center [479, 345] width 422 height 30
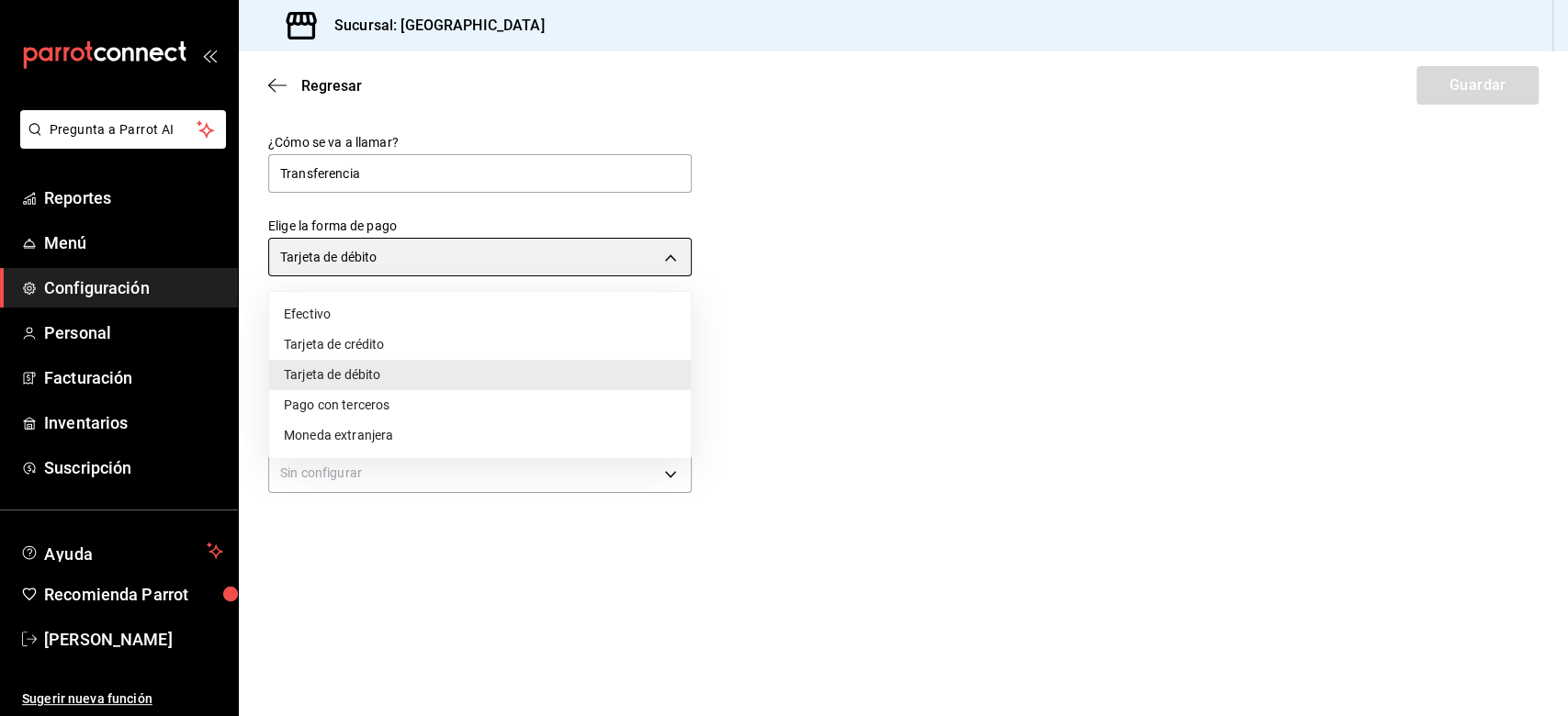
type input "CREDIT_CARD"
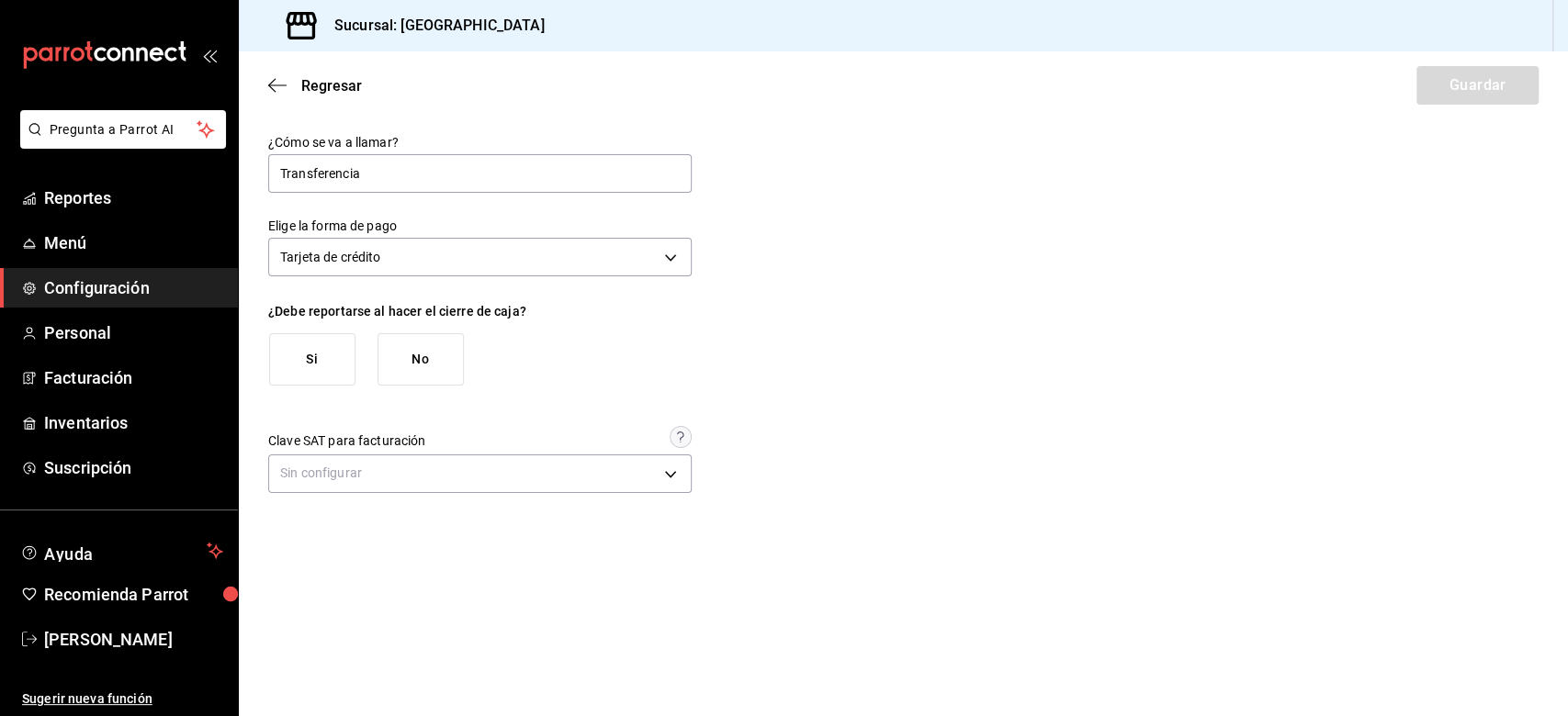
click at [320, 362] on button "Si" at bounding box center [312, 359] width 86 height 52
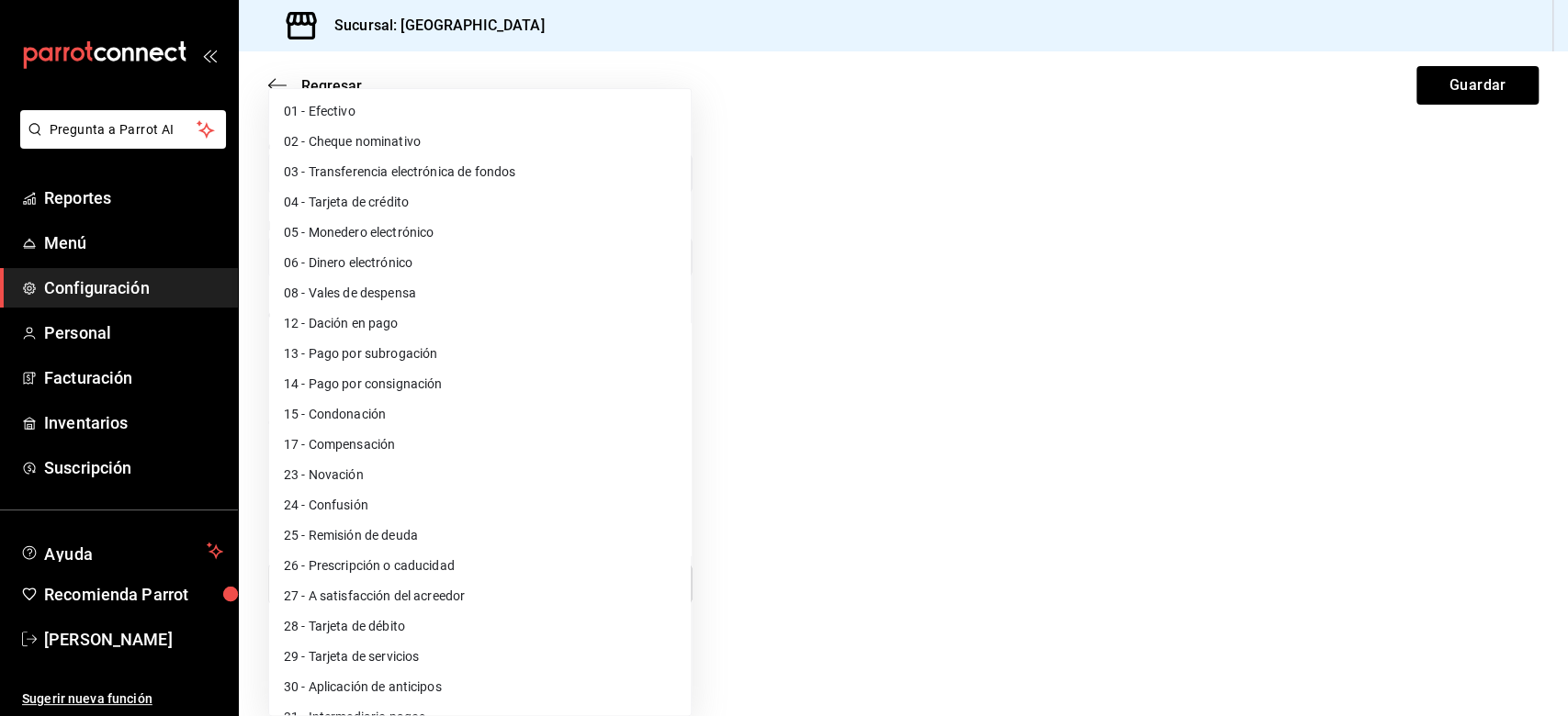
click at [666, 536] on body "Pregunta a Parrot AI Reportes Menú Configuración Personal Facturación Inventari…" at bounding box center [784, 358] width 1568 height 716
click at [405, 172] on li "03 - Transferencia electrónica de fondos" at bounding box center [479, 172] width 422 height 30
type input "03"
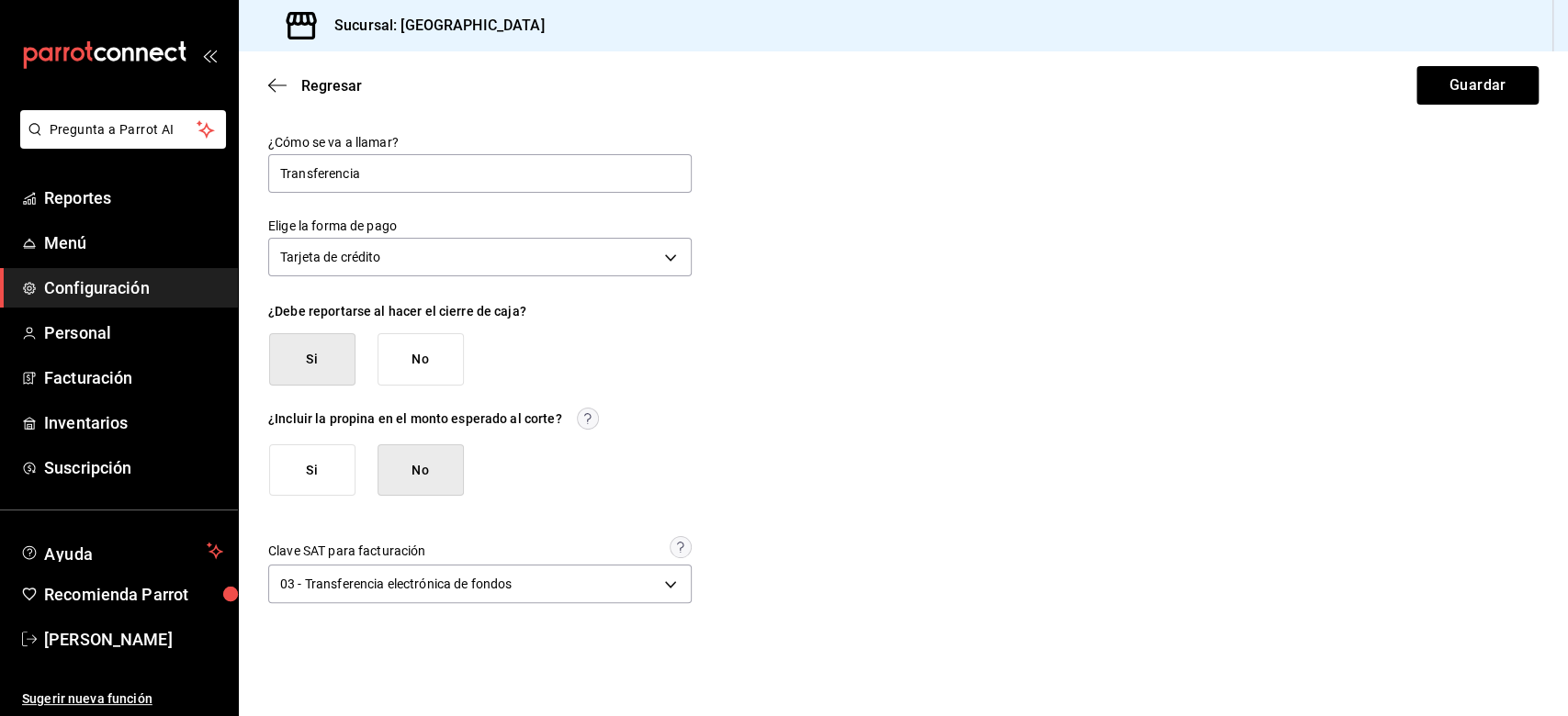
click at [970, 299] on div "¿Cómo se va a llamar? Transferencia Elige la forma de pago Tarjeta de crédito C…" at bounding box center [903, 371] width 1271 height 474
click at [1175, 84] on button "Guardar" at bounding box center [1477, 85] width 122 height 39
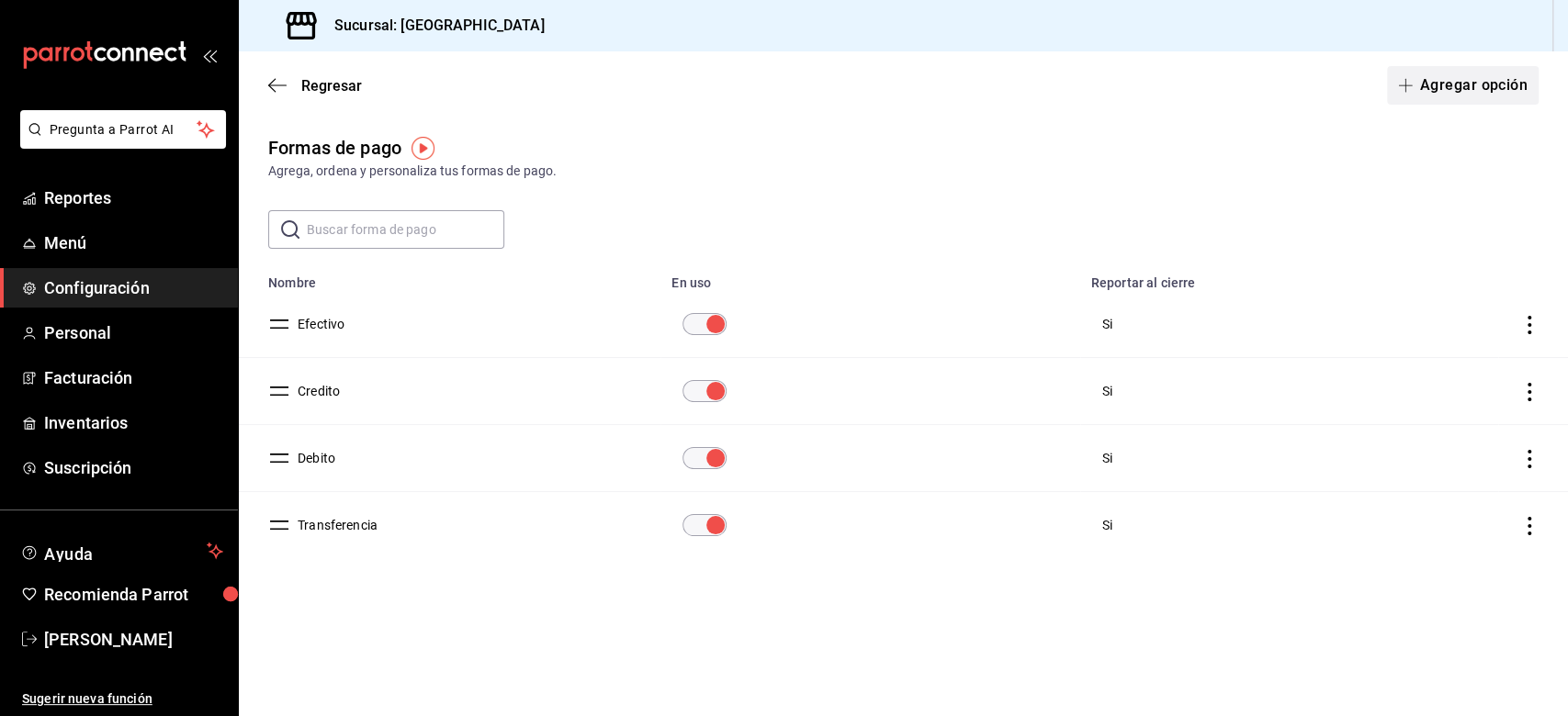
click at [1175, 84] on span "button" at bounding box center [1409, 85] width 22 height 15
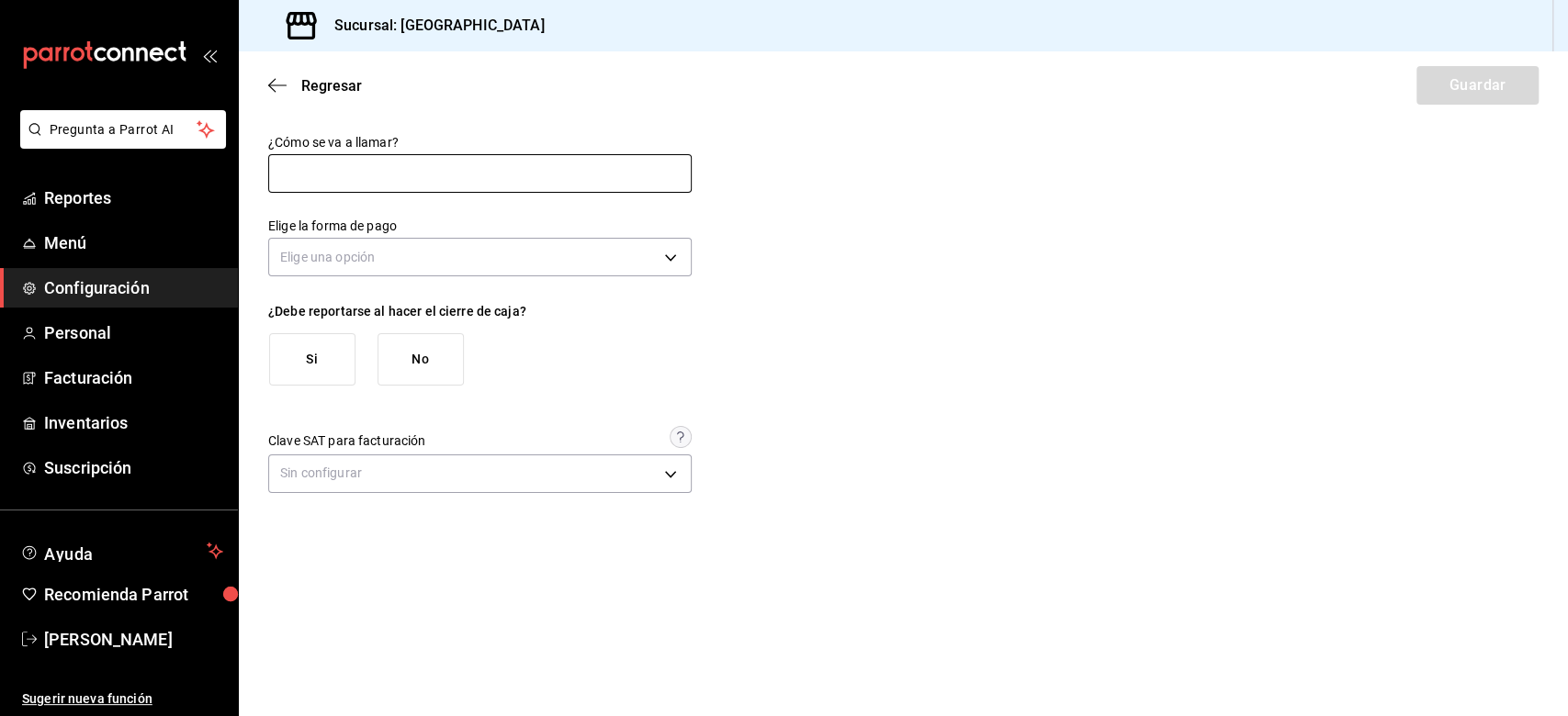
click at [336, 166] on input "text" at bounding box center [479, 173] width 424 height 39
type input "AirBnB"
click at [669, 260] on body "Pregunta a Parrot AI Reportes Menú Configuración Personal Facturación Inventari…" at bounding box center [784, 358] width 1568 height 716
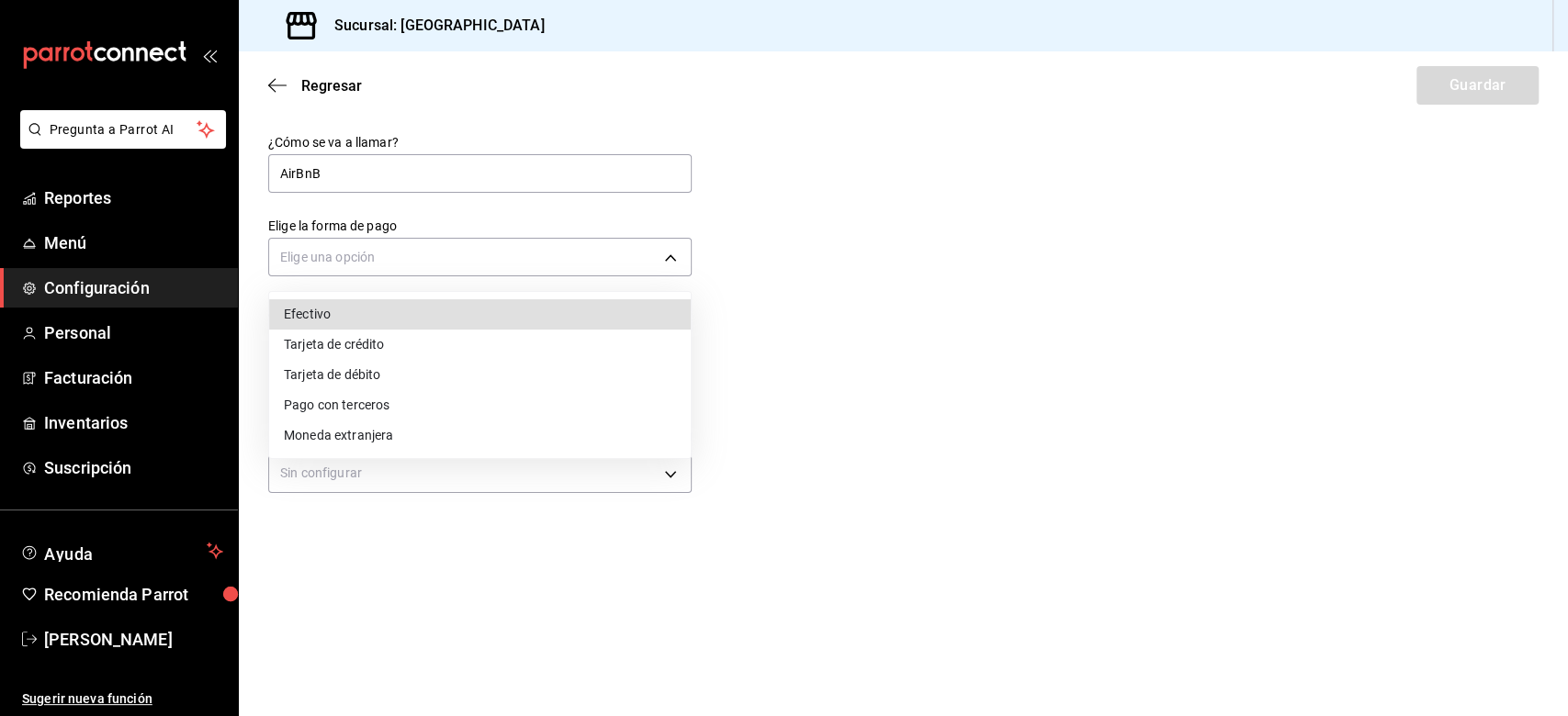
click at [439, 353] on li "Tarjeta de crédito" at bounding box center [479, 345] width 422 height 30
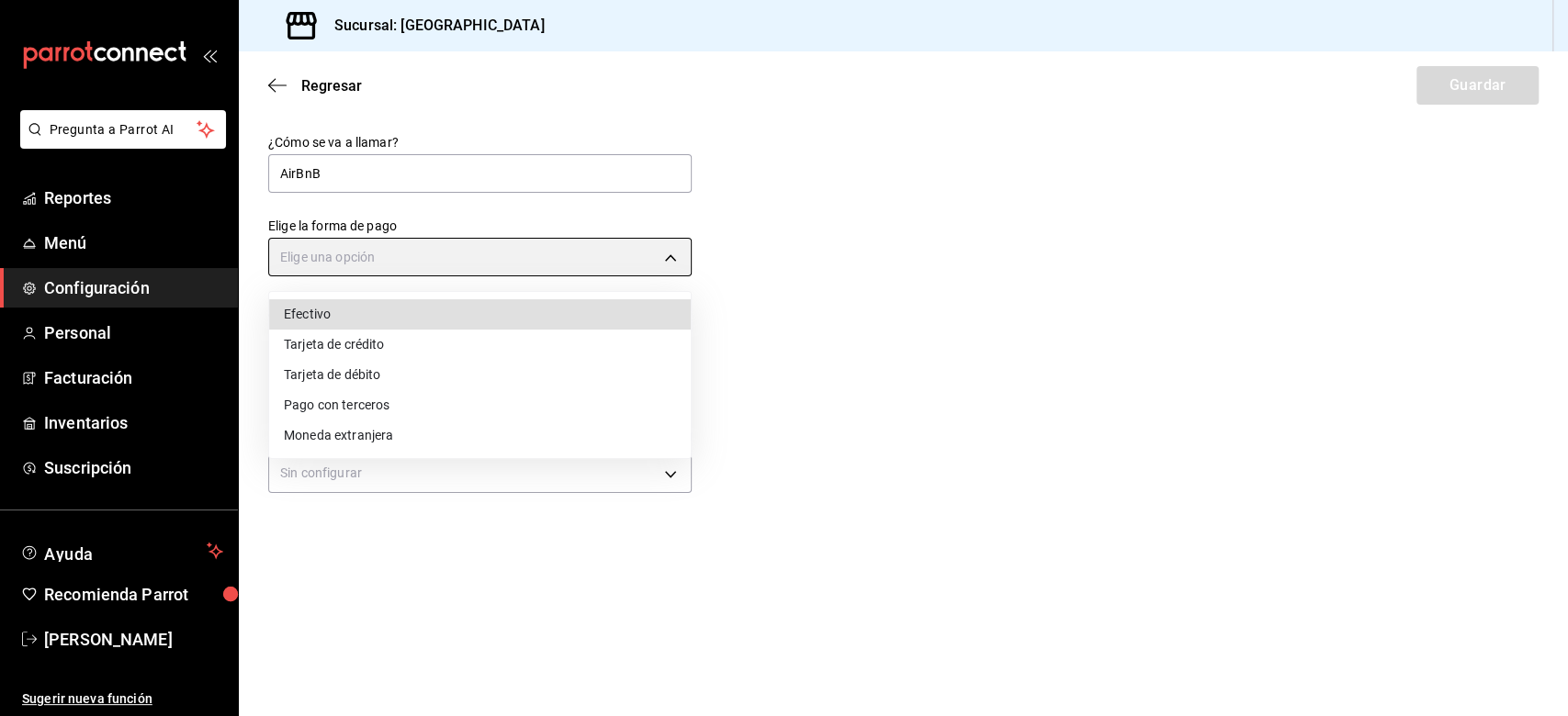
type input "CREDIT_CARD"
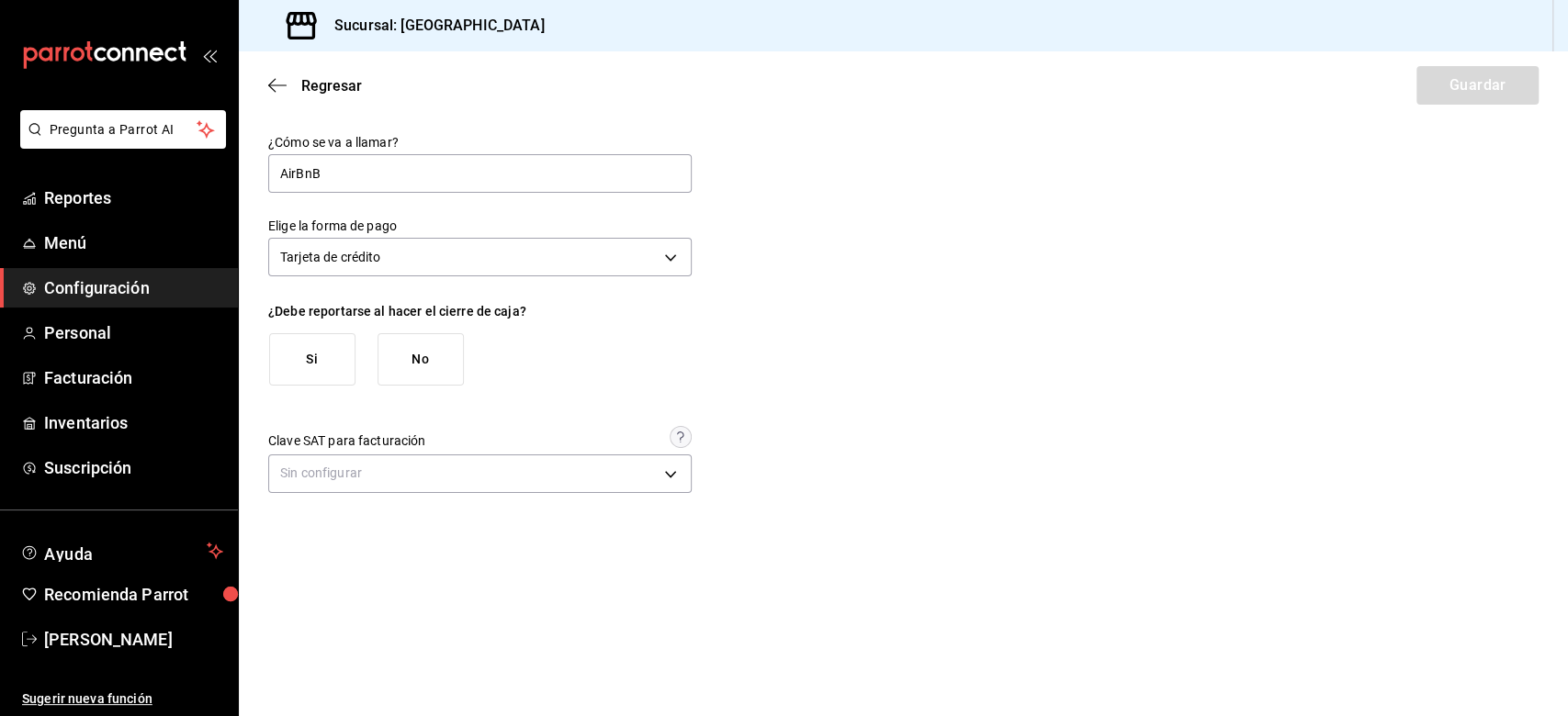
click at [307, 375] on button "Si" at bounding box center [312, 359] width 86 height 52
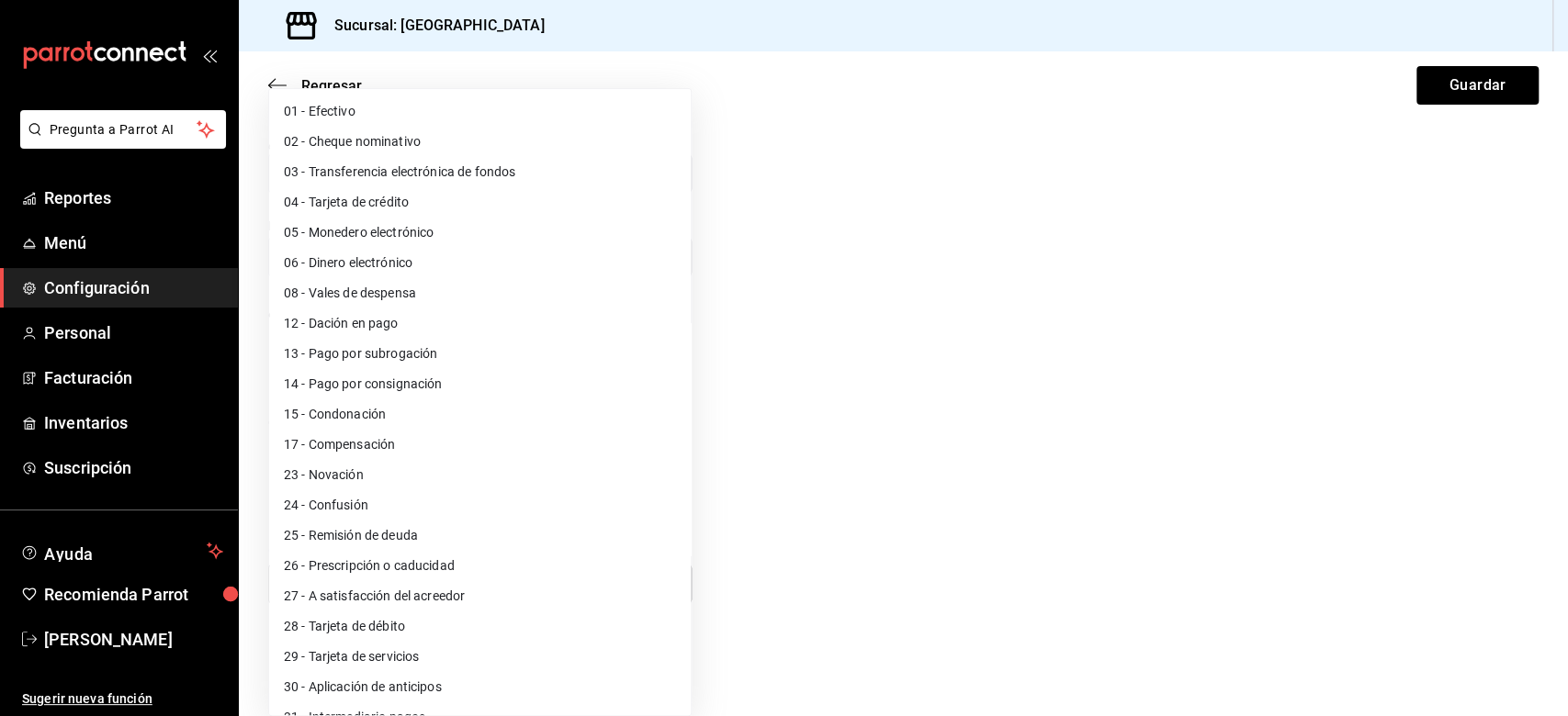
click at [583, 536] on body "Pregunta a Parrot AI Reportes Menú Configuración Personal Facturación Inventari…" at bounding box center [784, 358] width 1568 height 716
click at [364, 172] on li "03 - Transferencia electrónica de fondos" at bounding box center [479, 172] width 422 height 30
type input "03"
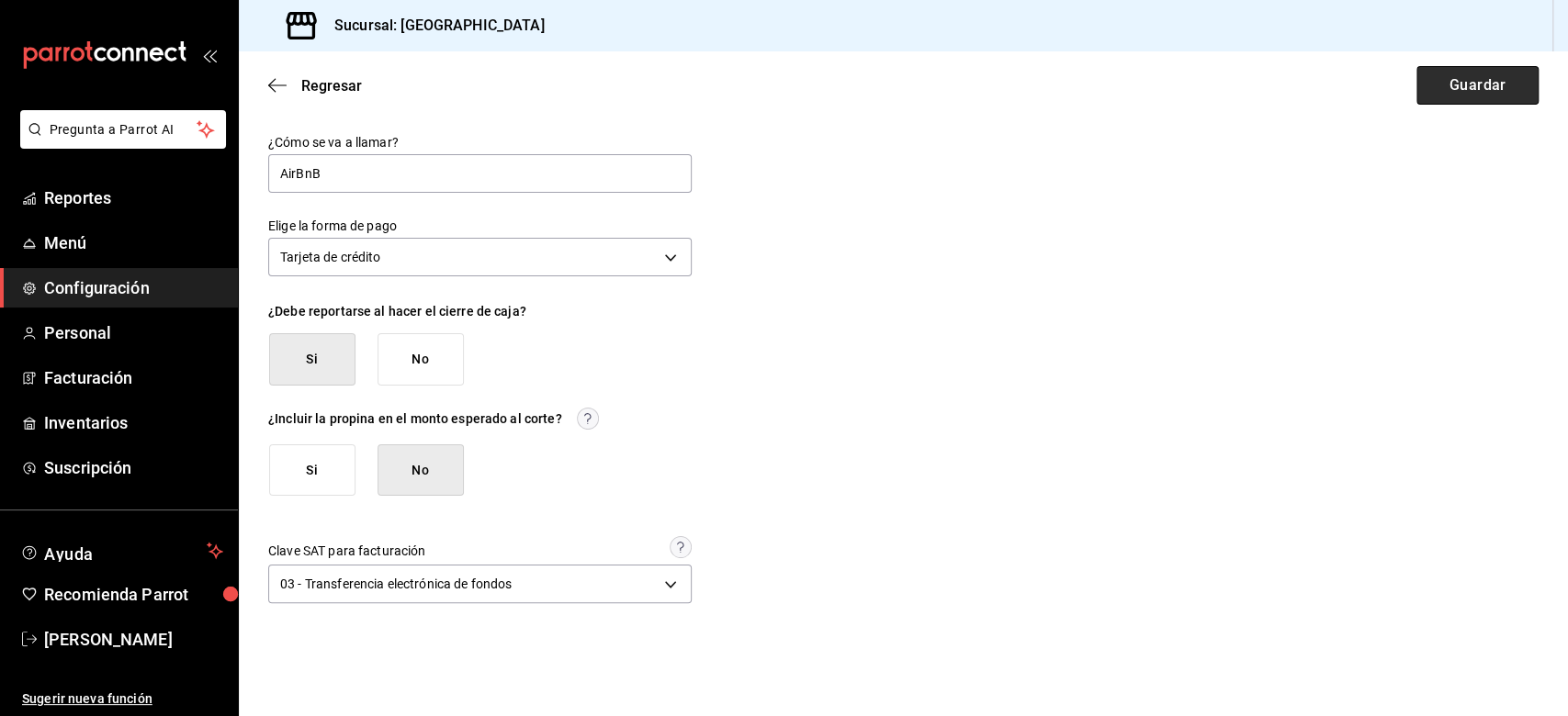
click at [1175, 81] on button "Guardar" at bounding box center [1477, 85] width 122 height 39
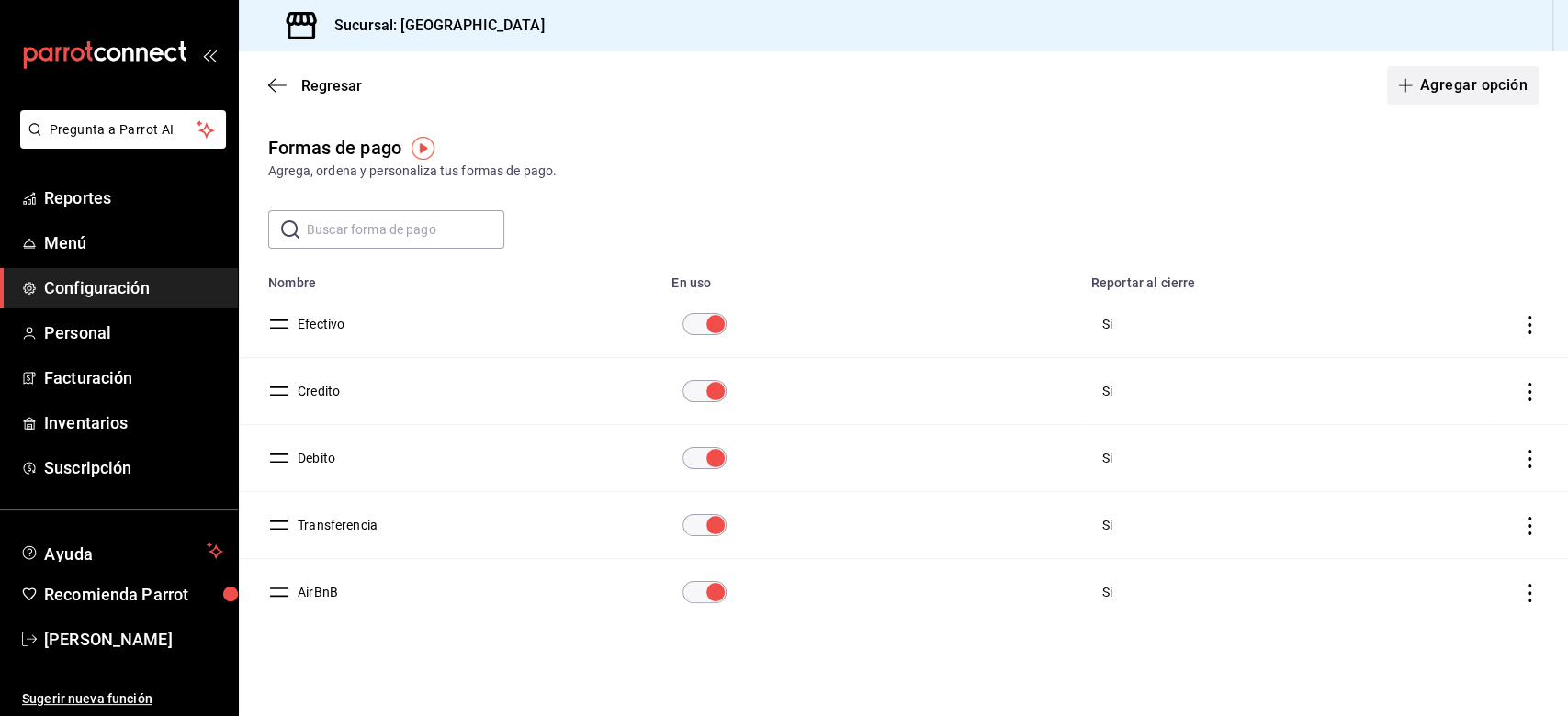
click at [1175, 93] on button "Agregar opción" at bounding box center [1463, 85] width 152 height 39
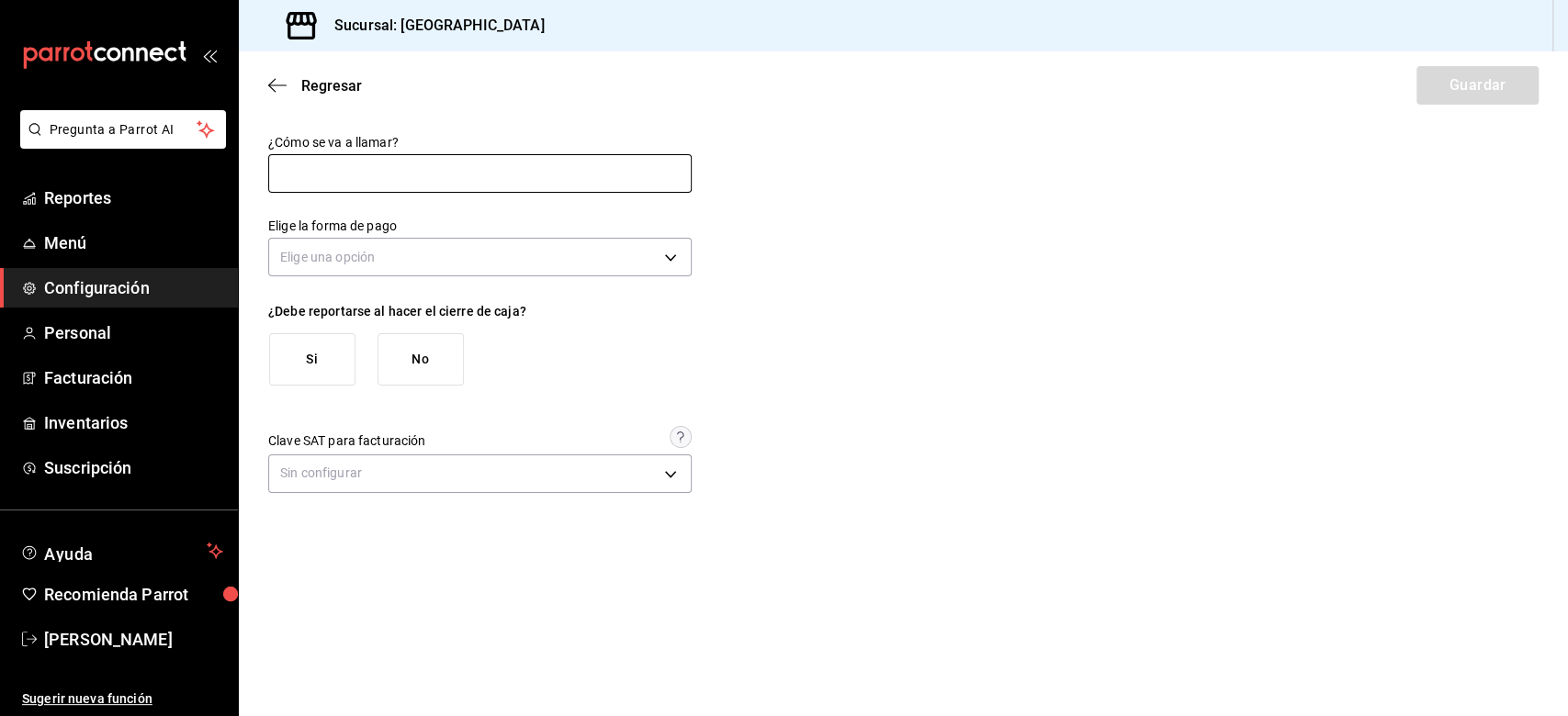
click at [401, 168] on input "text" at bounding box center [479, 173] width 424 height 39
type input "C"
type input "Liga de pago"
click at [412, 257] on body "Pregunta a Parrot AI Reportes Menú Configuración Personal Facturación Inventari…" at bounding box center [784, 358] width 1568 height 716
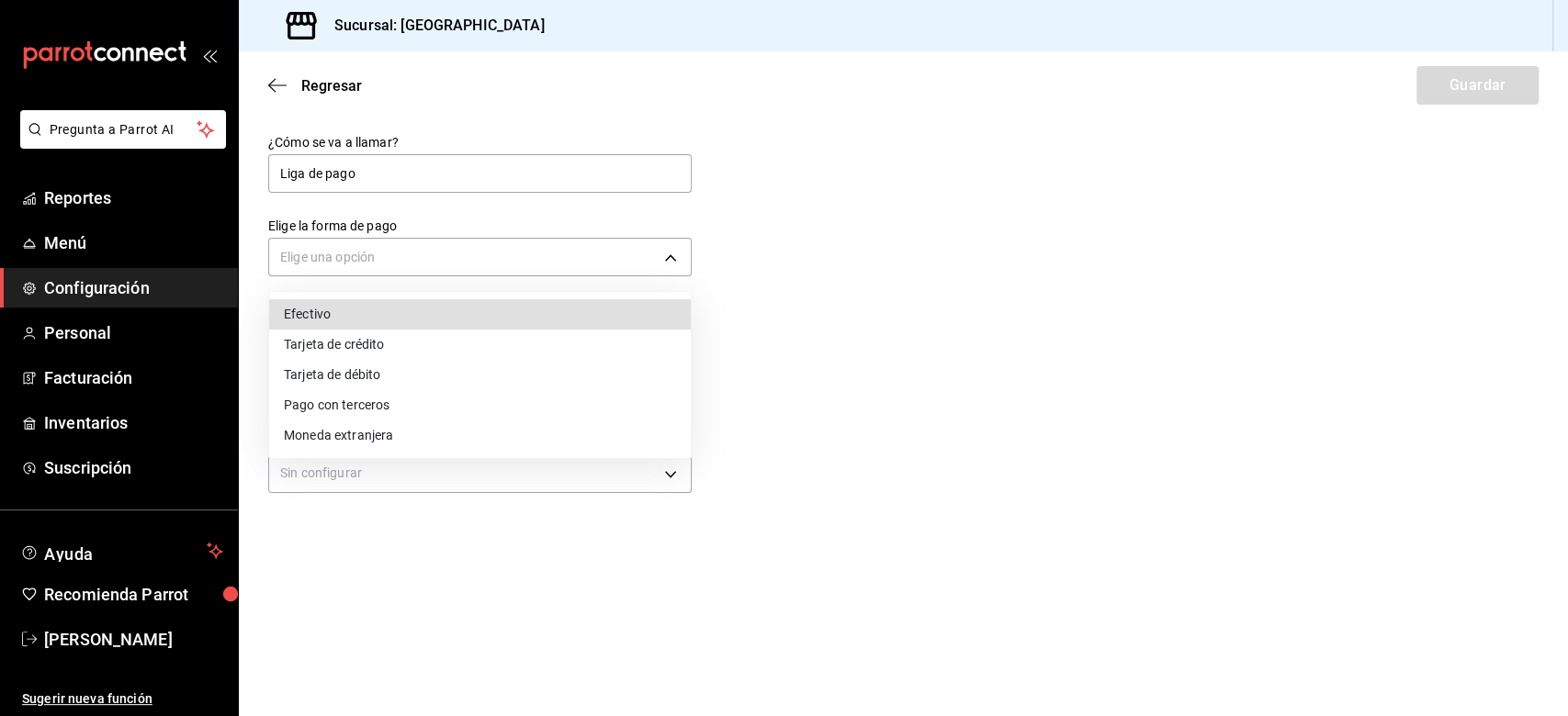
click at [922, 368] on div at bounding box center [784, 358] width 1568 height 716
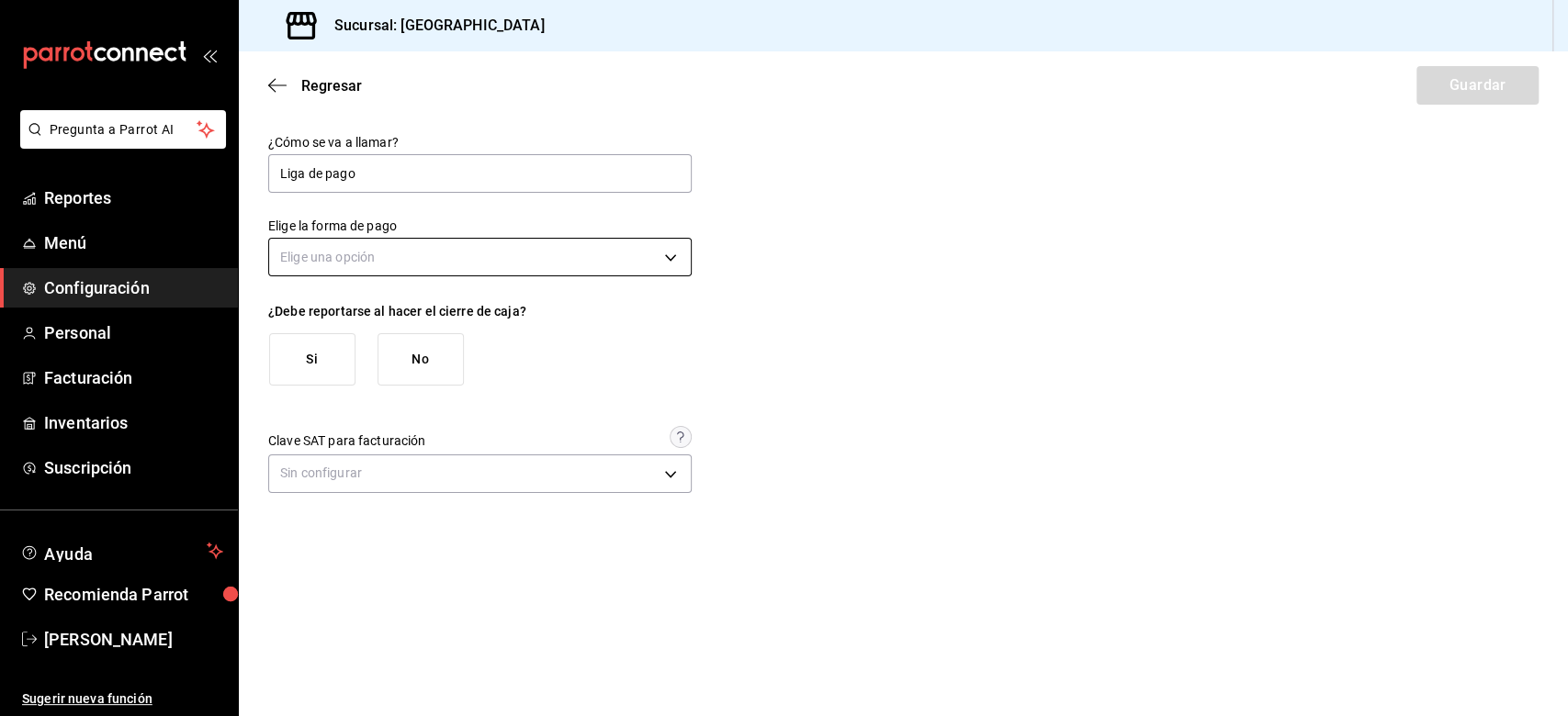
click at [377, 263] on body "Pregunta a Parrot AI Reportes Menú Configuración Personal Facturación Inventari…" at bounding box center [784, 358] width 1568 height 716
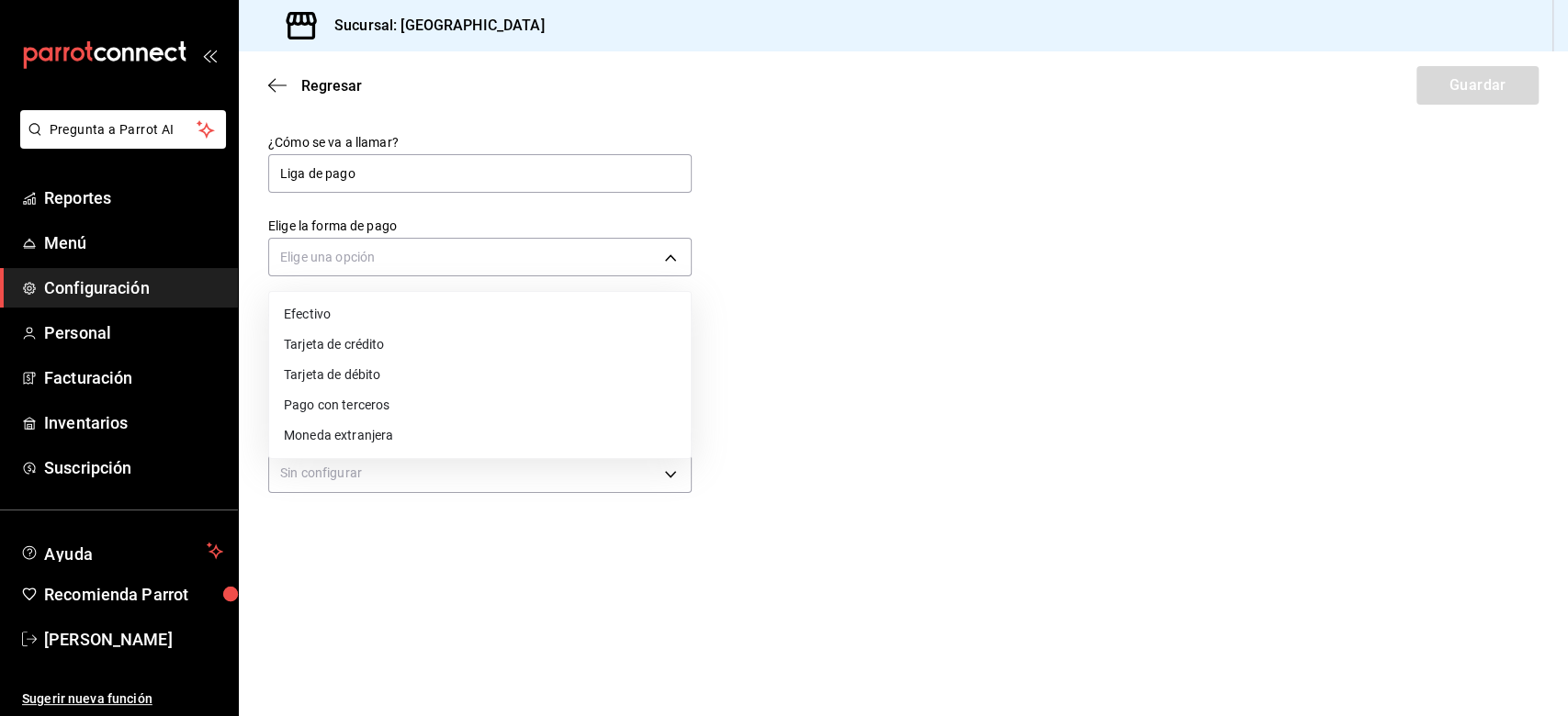
click at [358, 342] on li "Tarjeta de crédito" at bounding box center [479, 345] width 422 height 30
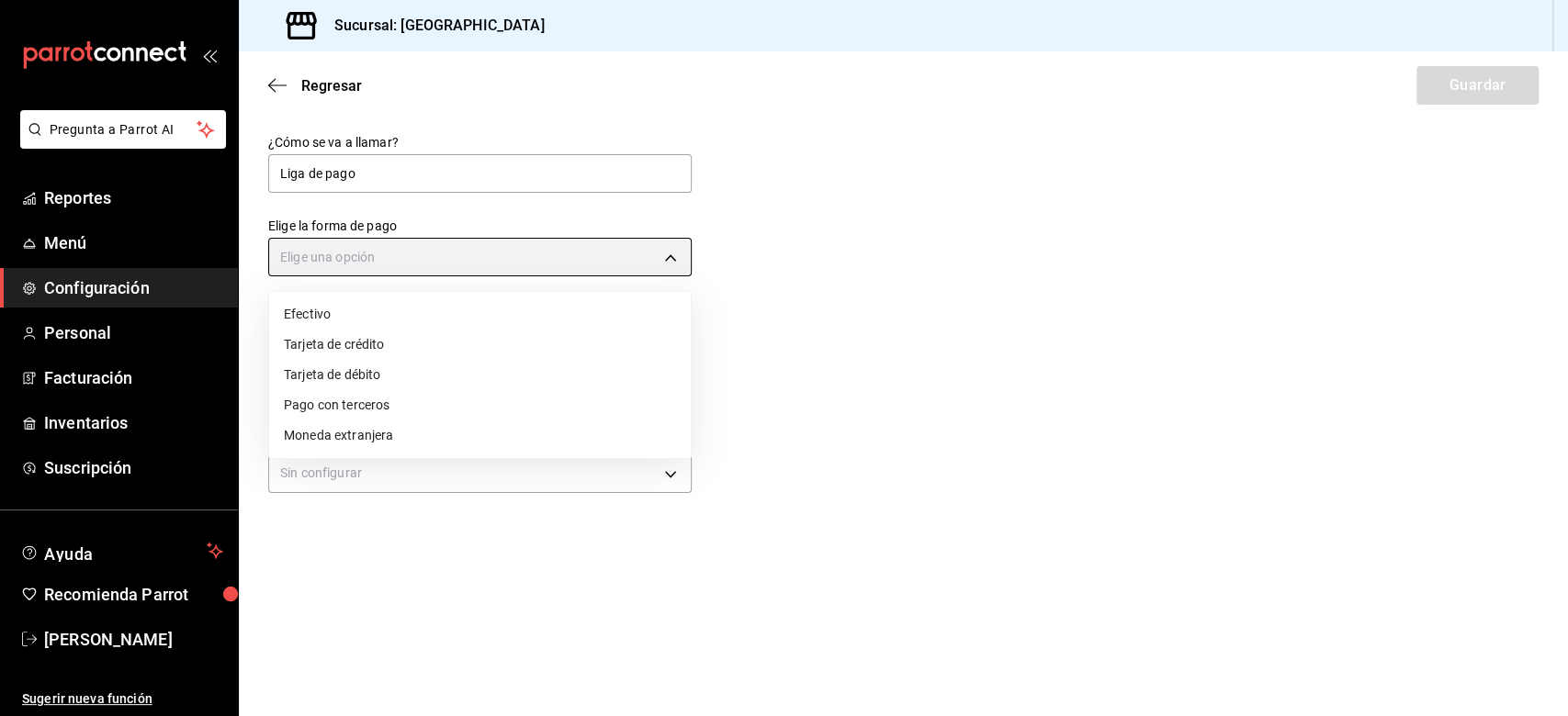
type input "CREDIT_CARD"
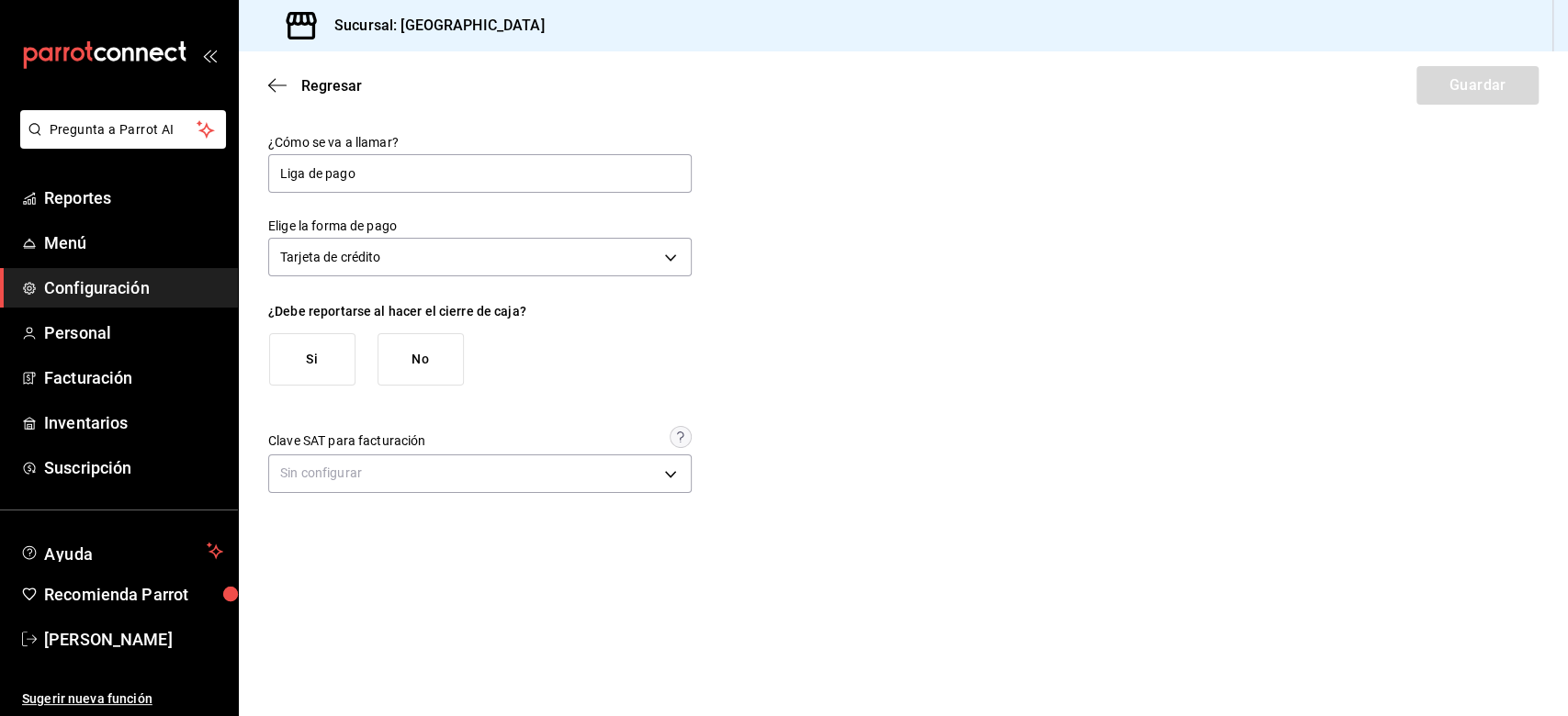
click at [805, 371] on div "¿Cómo se va a llamar? Liga de pago Elige la forma de pago Tarjeta de crédito CR…" at bounding box center [903, 316] width 1271 height 365
click at [329, 347] on button "Si" at bounding box center [312, 359] width 86 height 52
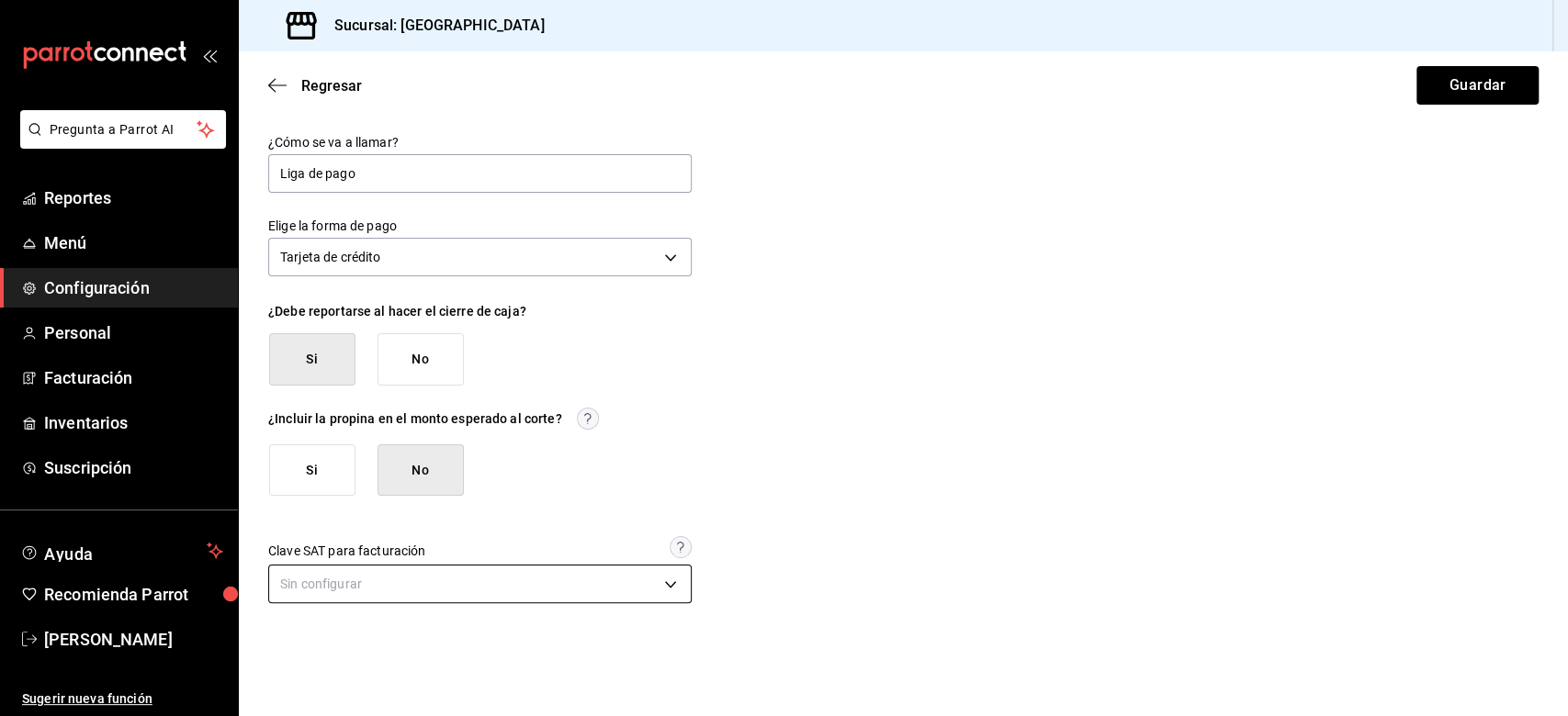
click at [387, 536] on body "Pregunta a Parrot AI Reportes Menú Configuración Personal Facturación Inventari…" at bounding box center [784, 358] width 1568 height 716
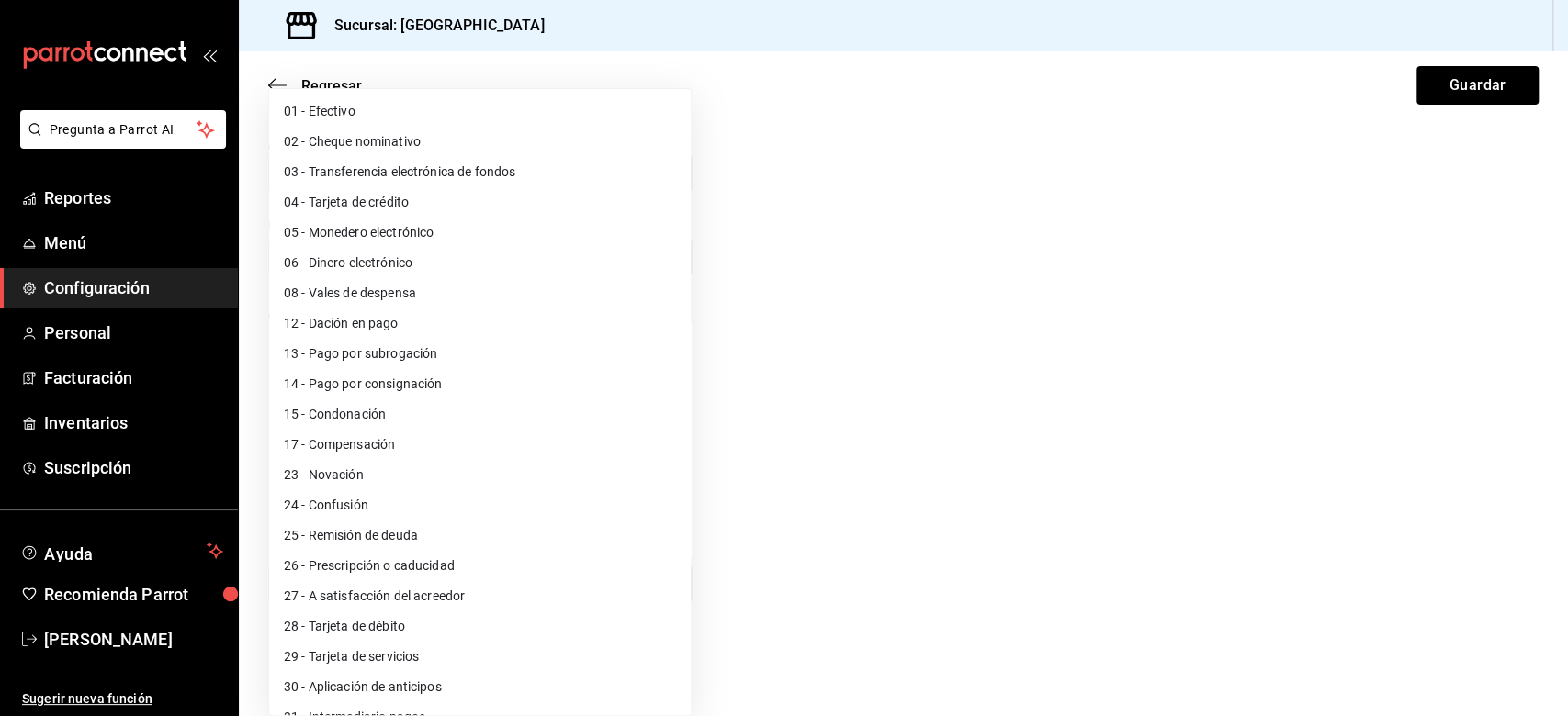
click at [515, 176] on li "03 - Transferencia electrónica de fondos" at bounding box center [479, 172] width 422 height 30
type input "03"
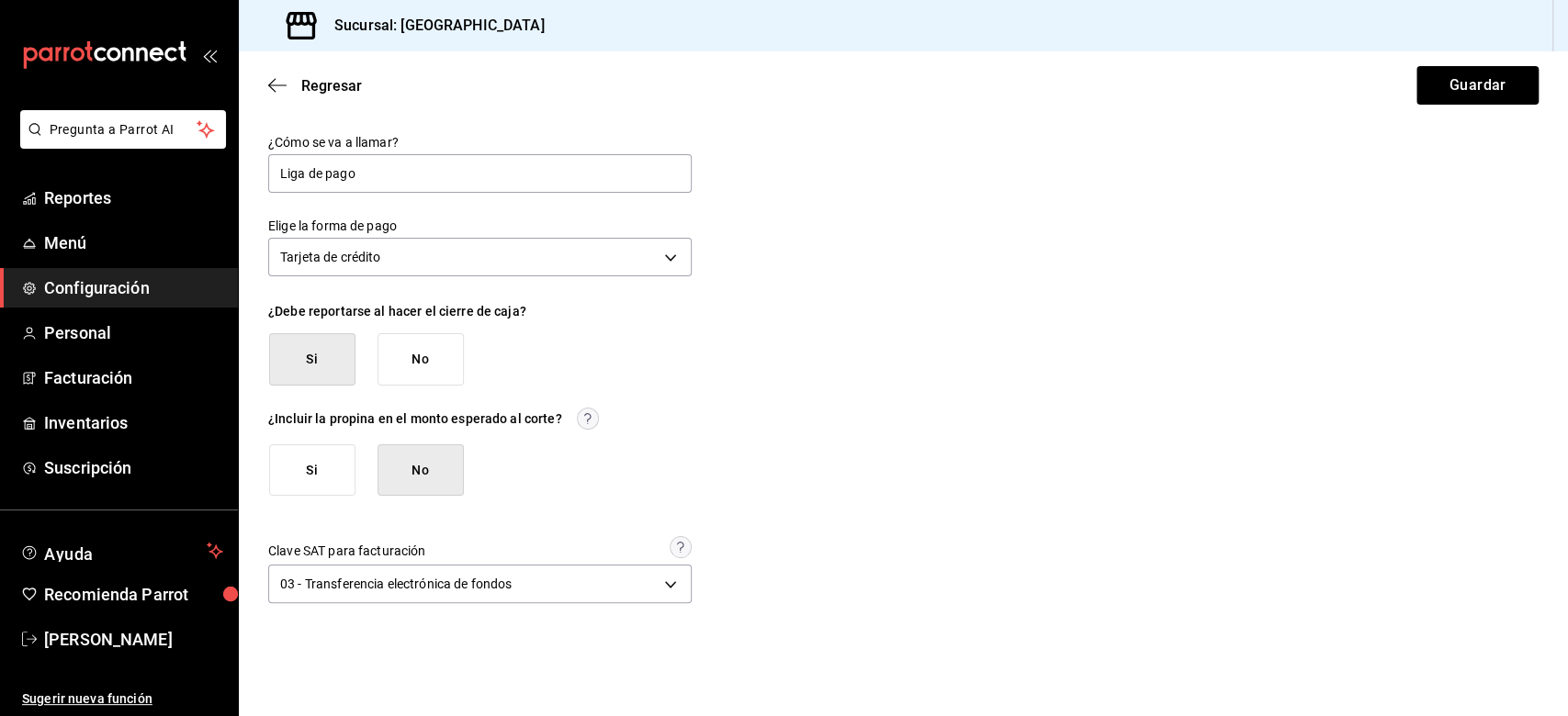
drag, startPoint x: 1271, startPoint y: 217, endPoint x: 1283, endPoint y: 205, distance: 17.0
click at [1175, 226] on div "¿Cómo se va a llamar? Liga de pago Elige la forma de pago Tarjeta de crédito CR…" at bounding box center [903, 371] width 1271 height 474
click at [1175, 99] on button "Guardar" at bounding box center [1477, 85] width 122 height 39
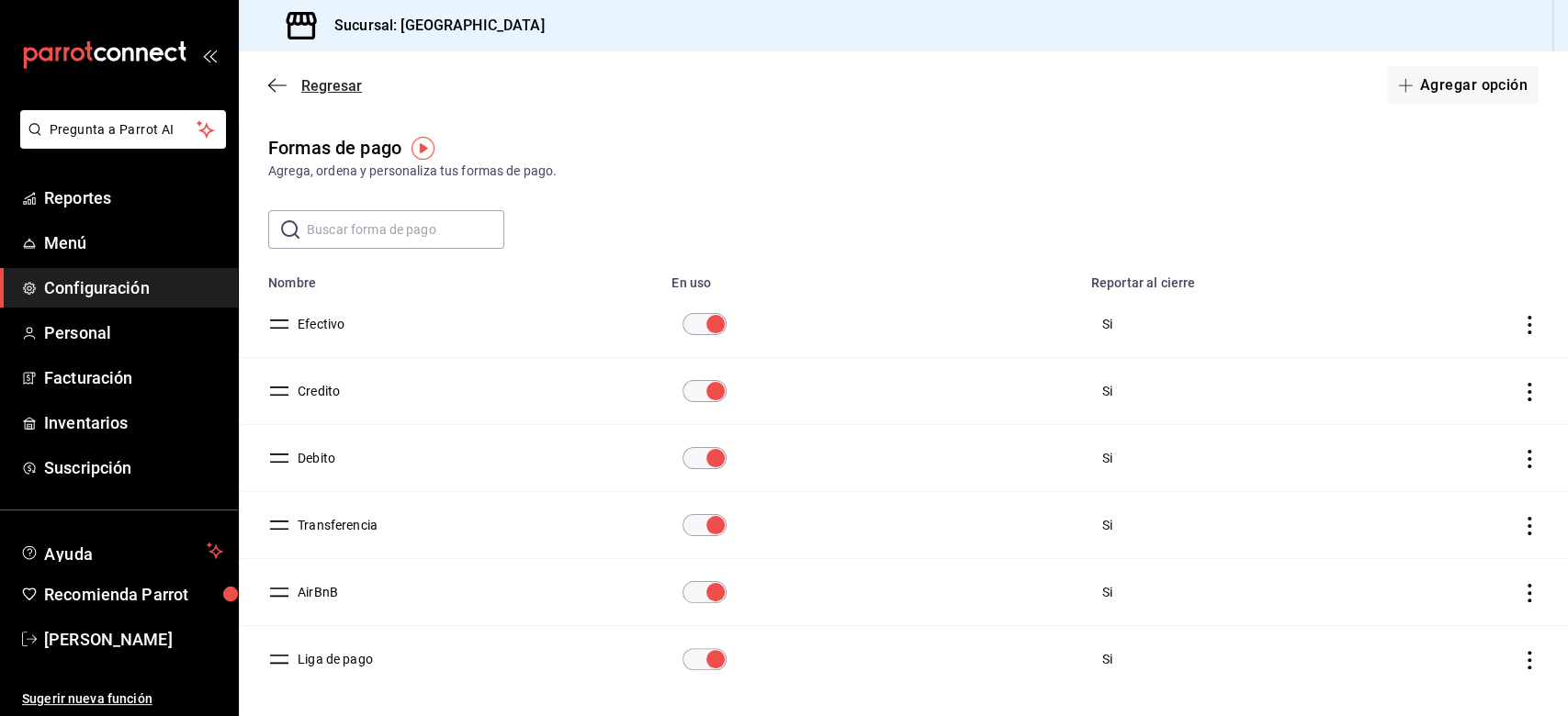
click at [281, 86] on icon "button" at bounding box center [277, 84] width 18 height 16
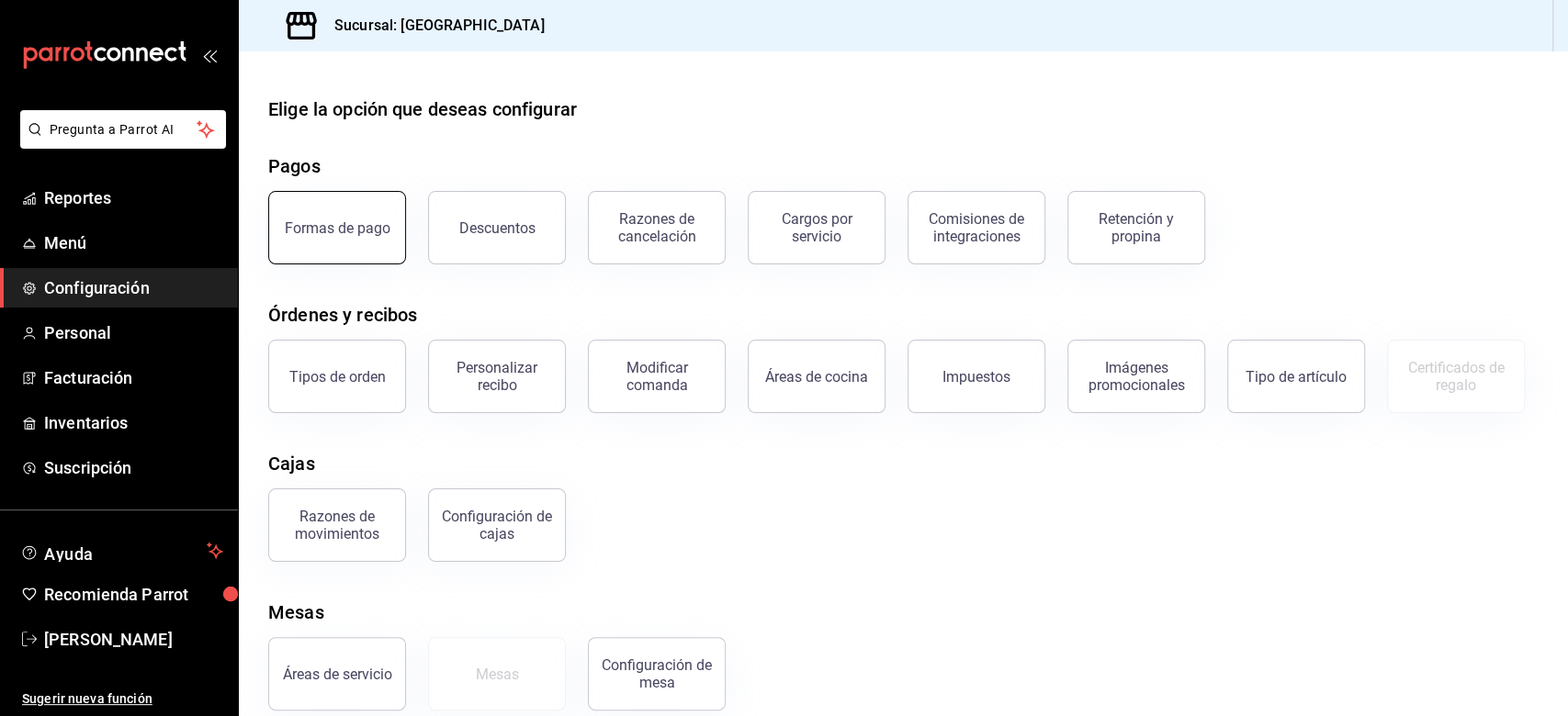
click at [326, 247] on button "Formas de pago" at bounding box center [336, 228] width 137 height 74
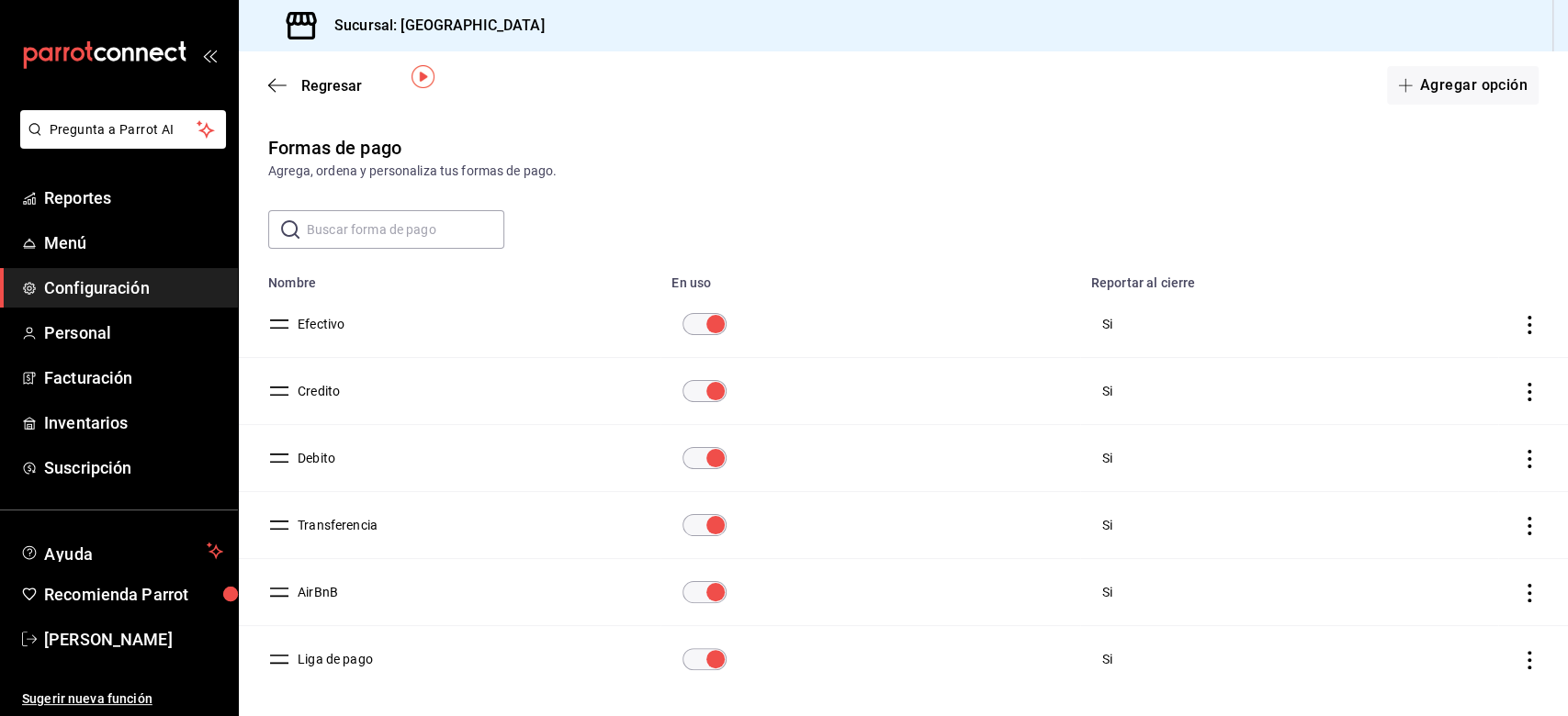
scroll to position [71, 0]
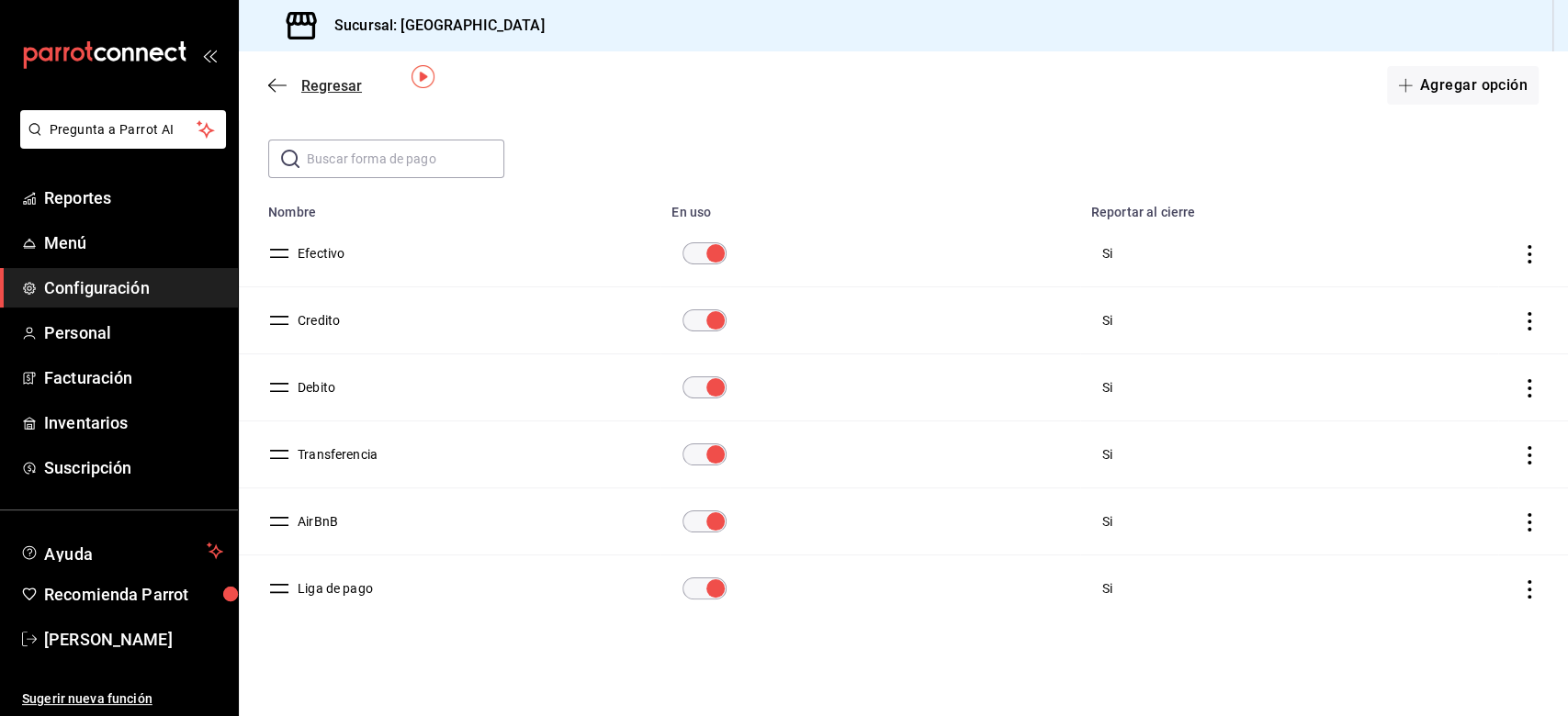
click at [279, 82] on icon "button" at bounding box center [277, 84] width 18 height 16
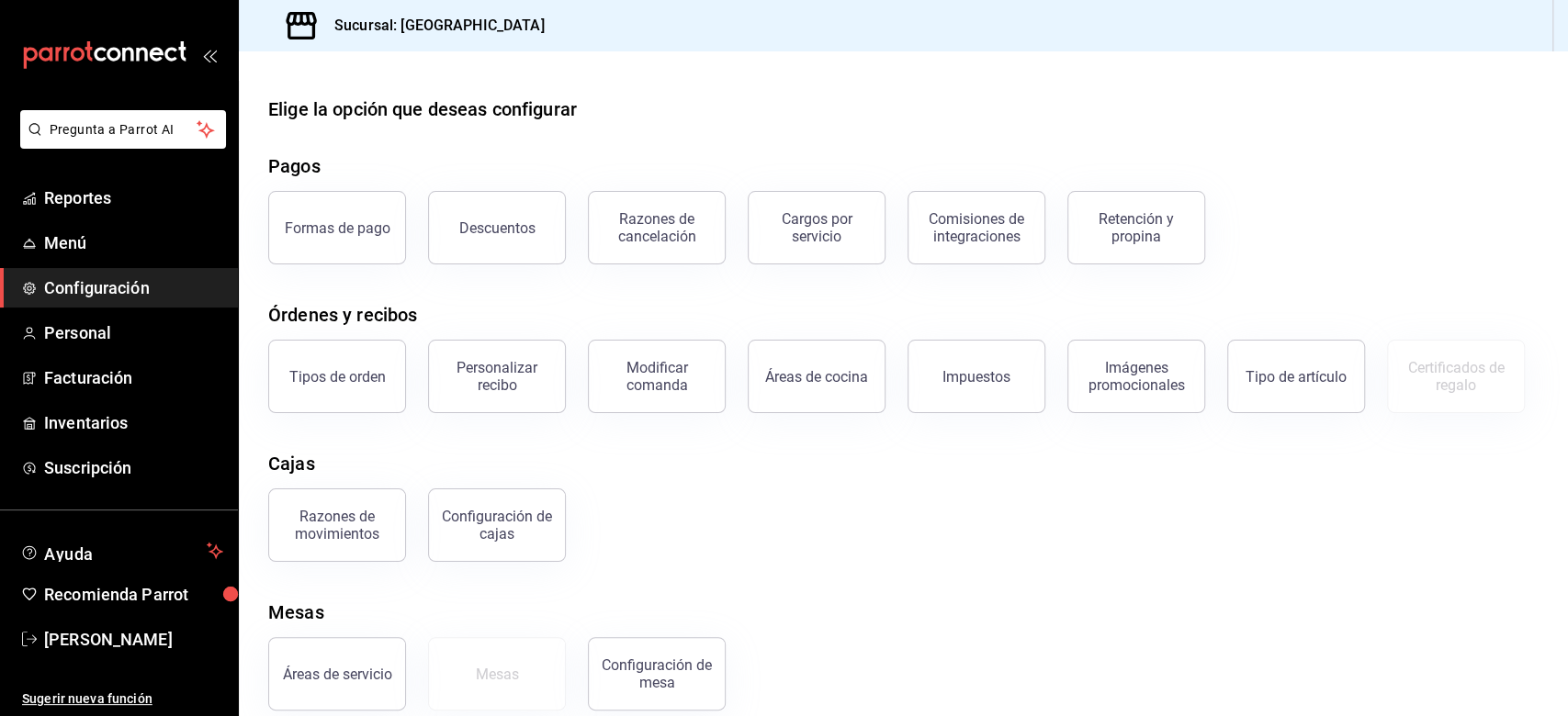
click at [774, 512] on div "Elige la opción que deseas configurar Pagos Formas de pago Descuentos Razones d…" at bounding box center [903, 403] width 1329 height 616
drag, startPoint x: 979, startPoint y: 673, endPoint x: 948, endPoint y: 632, distance: 51.4
click at [979, 536] on div "Elige la opción que deseas configurar Pagos Formas de pago Descuentos Razones d…" at bounding box center [903, 403] width 1329 height 616
click at [507, 233] on div "Descuentos" at bounding box center [497, 228] width 76 height 17
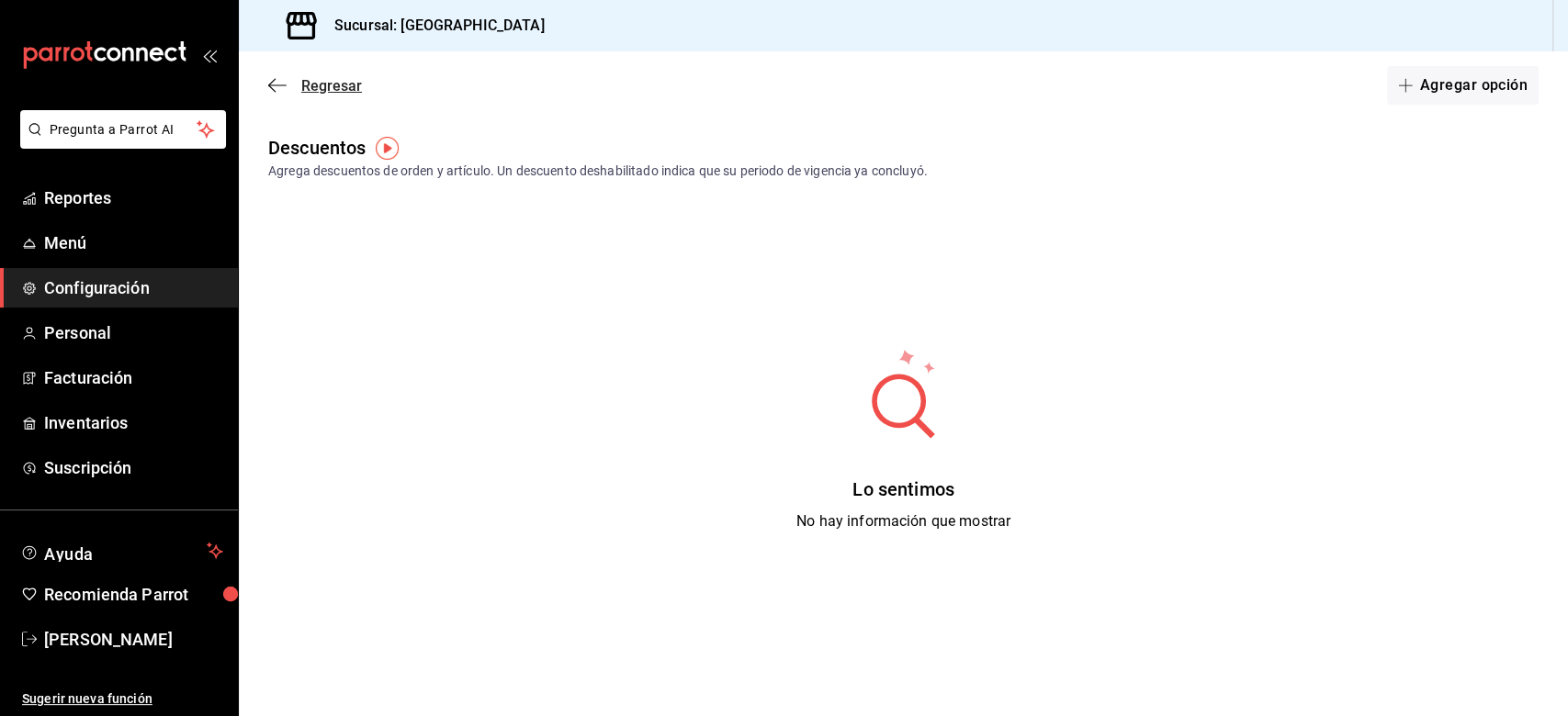
click at [272, 85] on icon "button" at bounding box center [277, 84] width 18 height 16
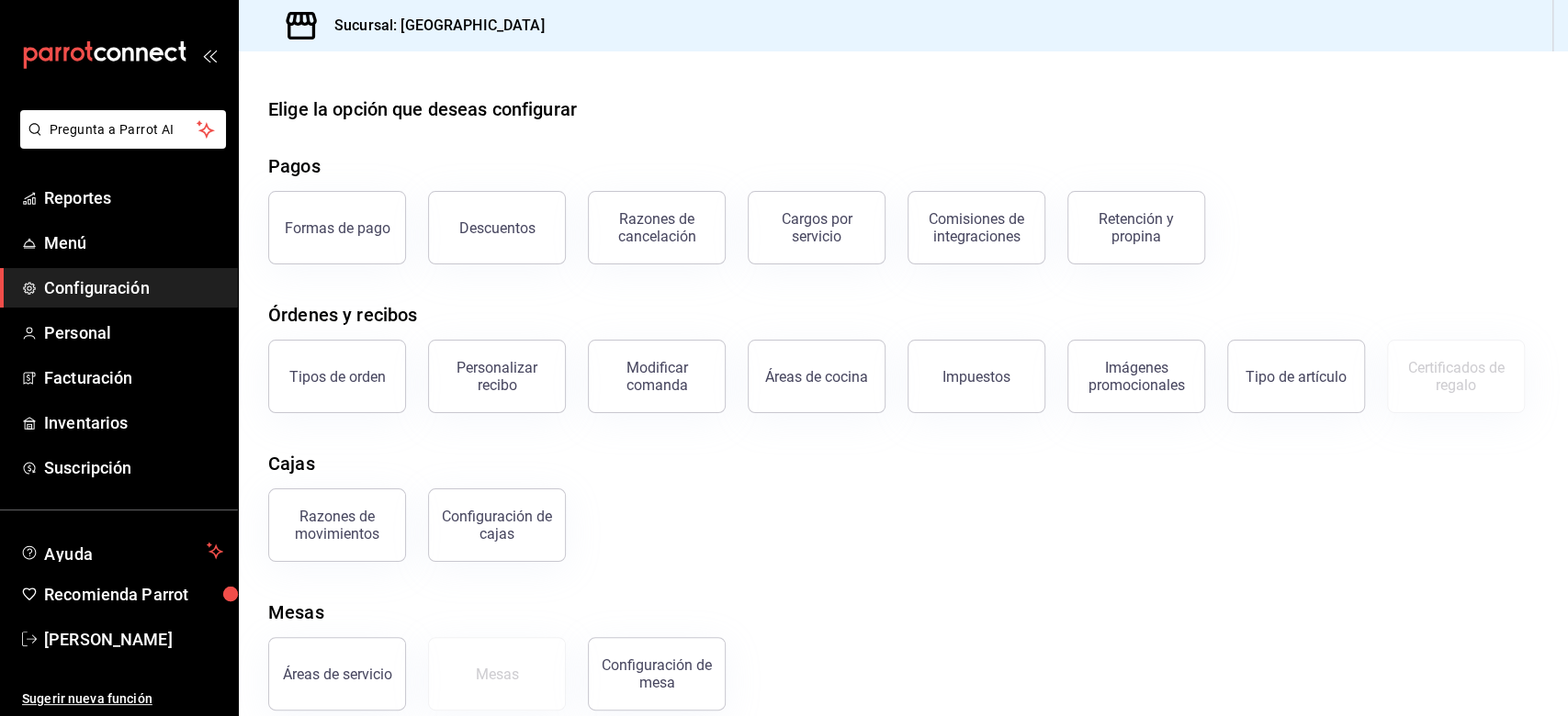
drag, startPoint x: 654, startPoint y: 233, endPoint x: 676, endPoint y: 232, distance: 22.0
click at [654, 242] on div "Razones de cancelación" at bounding box center [657, 227] width 114 height 35
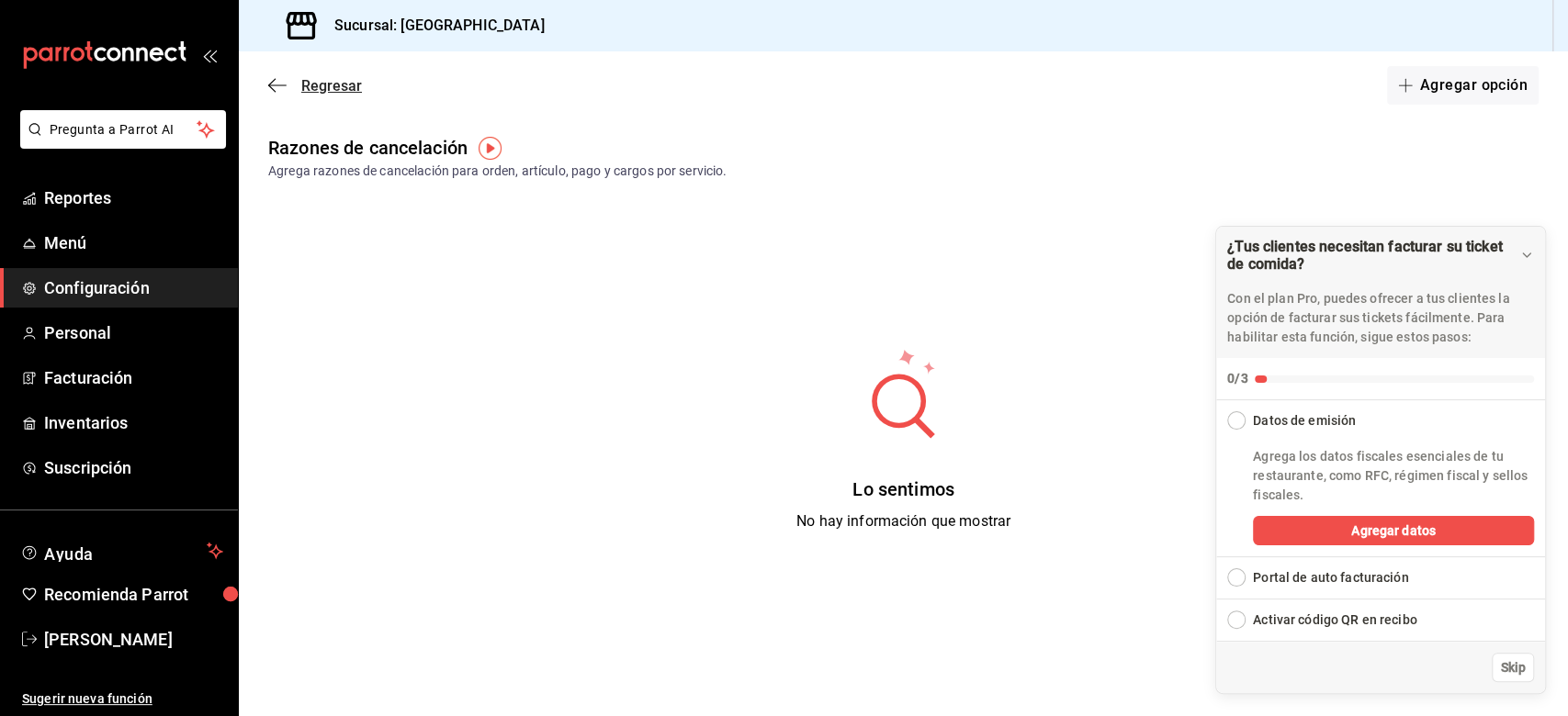
click at [281, 81] on icon "button" at bounding box center [277, 84] width 18 height 16
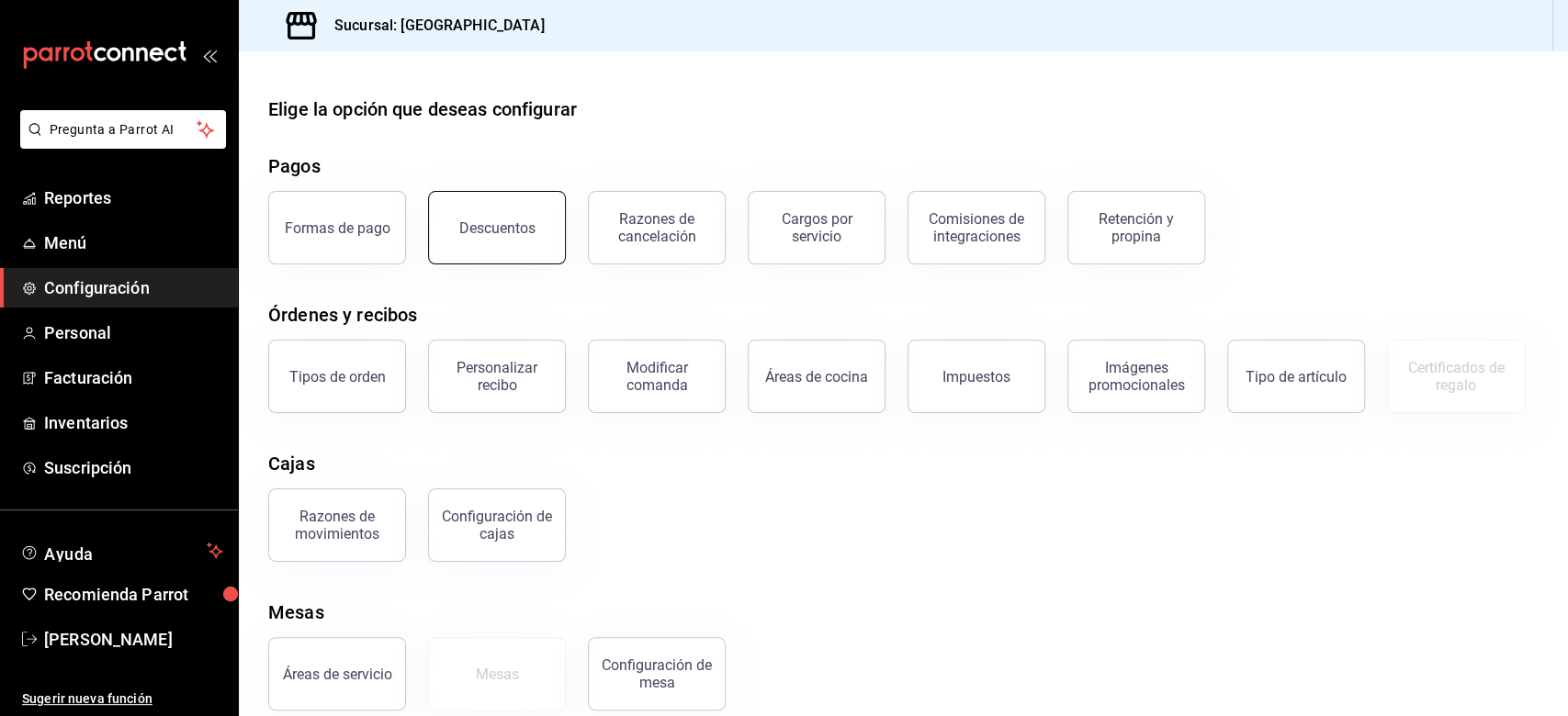
click at [522, 205] on button "Descuentos" at bounding box center [496, 228] width 137 height 74
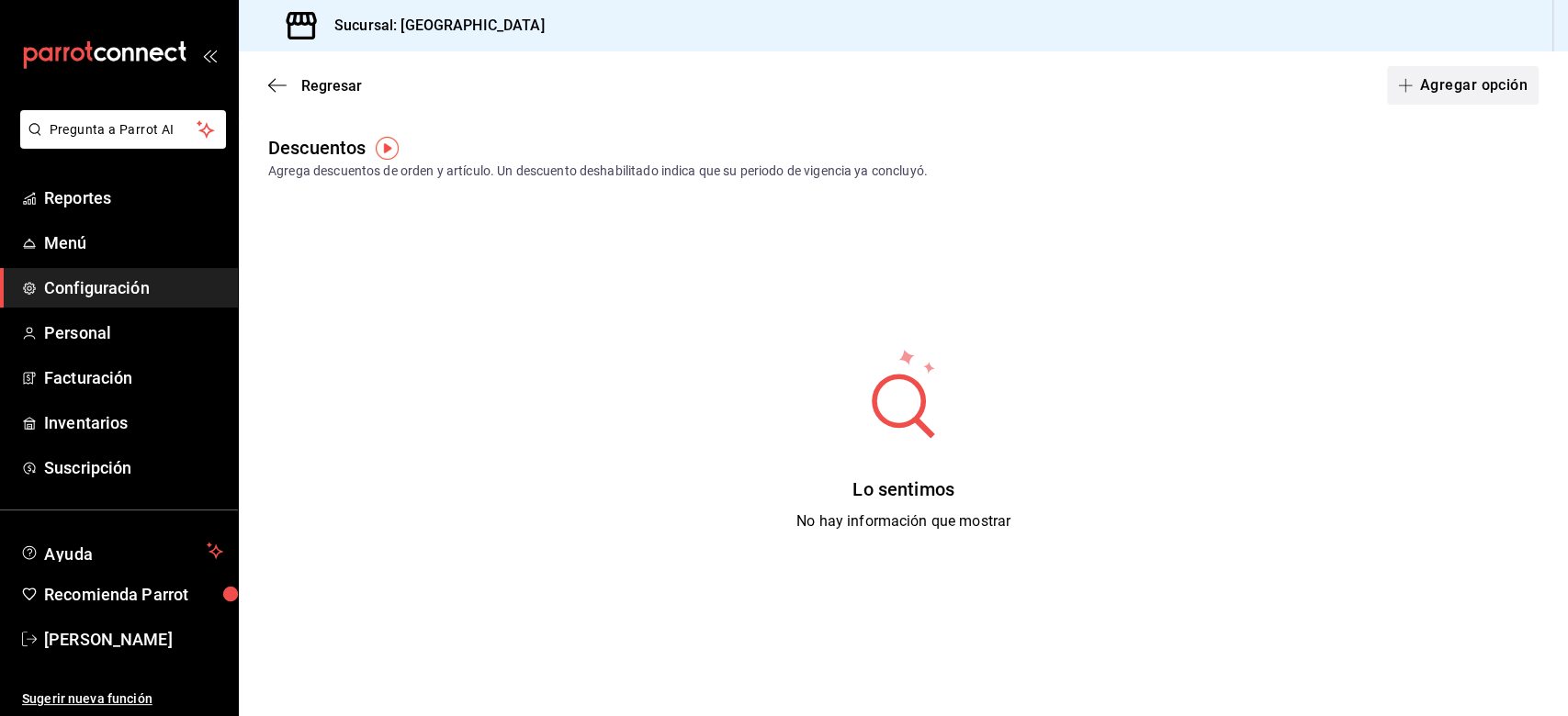
click at [1175, 97] on button "Agregar opción" at bounding box center [1463, 85] width 152 height 39
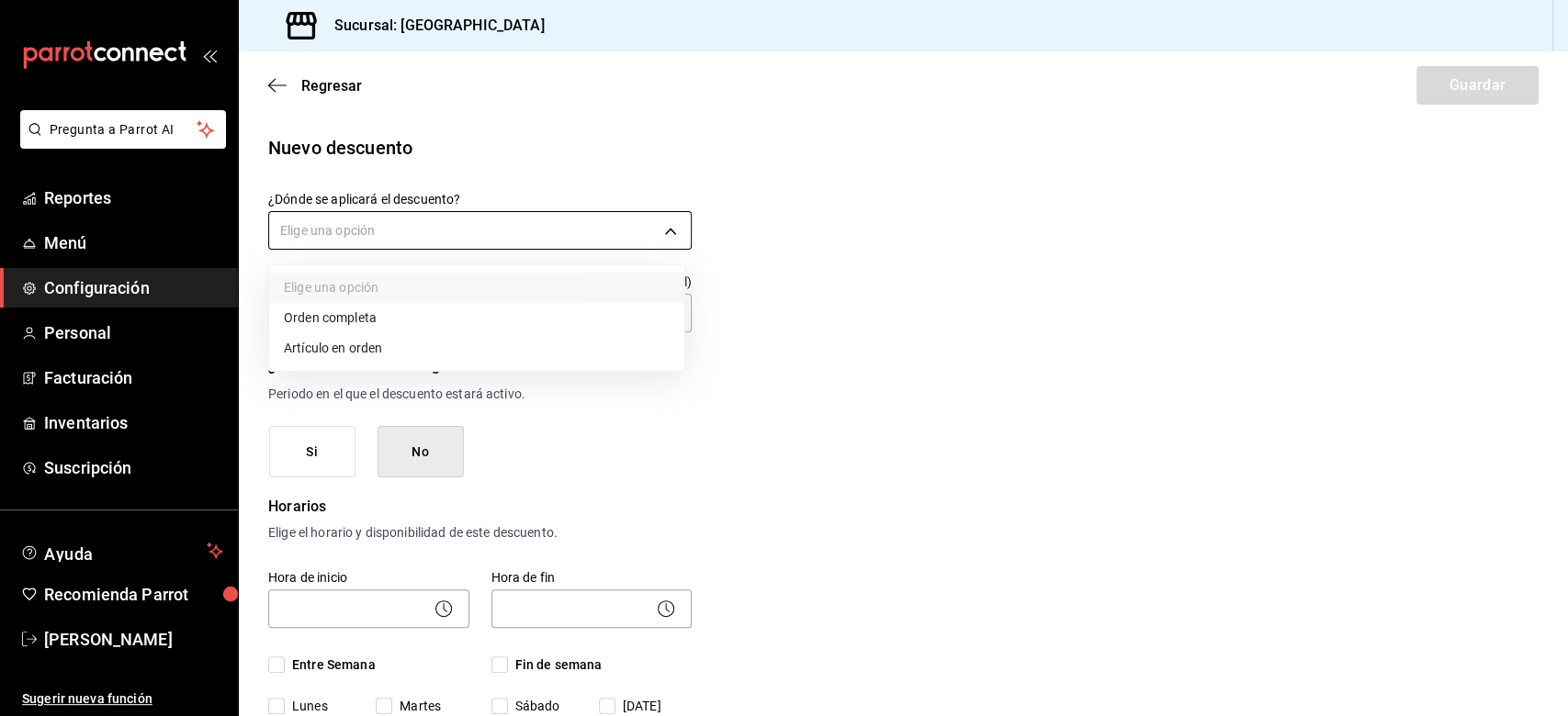
click at [452, 210] on body "Pregunta a Parrot AI Reportes Menú Configuración Personal Facturación Inventari…" at bounding box center [784, 358] width 1568 height 716
click at [350, 349] on li "Artículo en orden" at bounding box center [477, 349] width 415 height 30
type input "ORDER_ITEM"
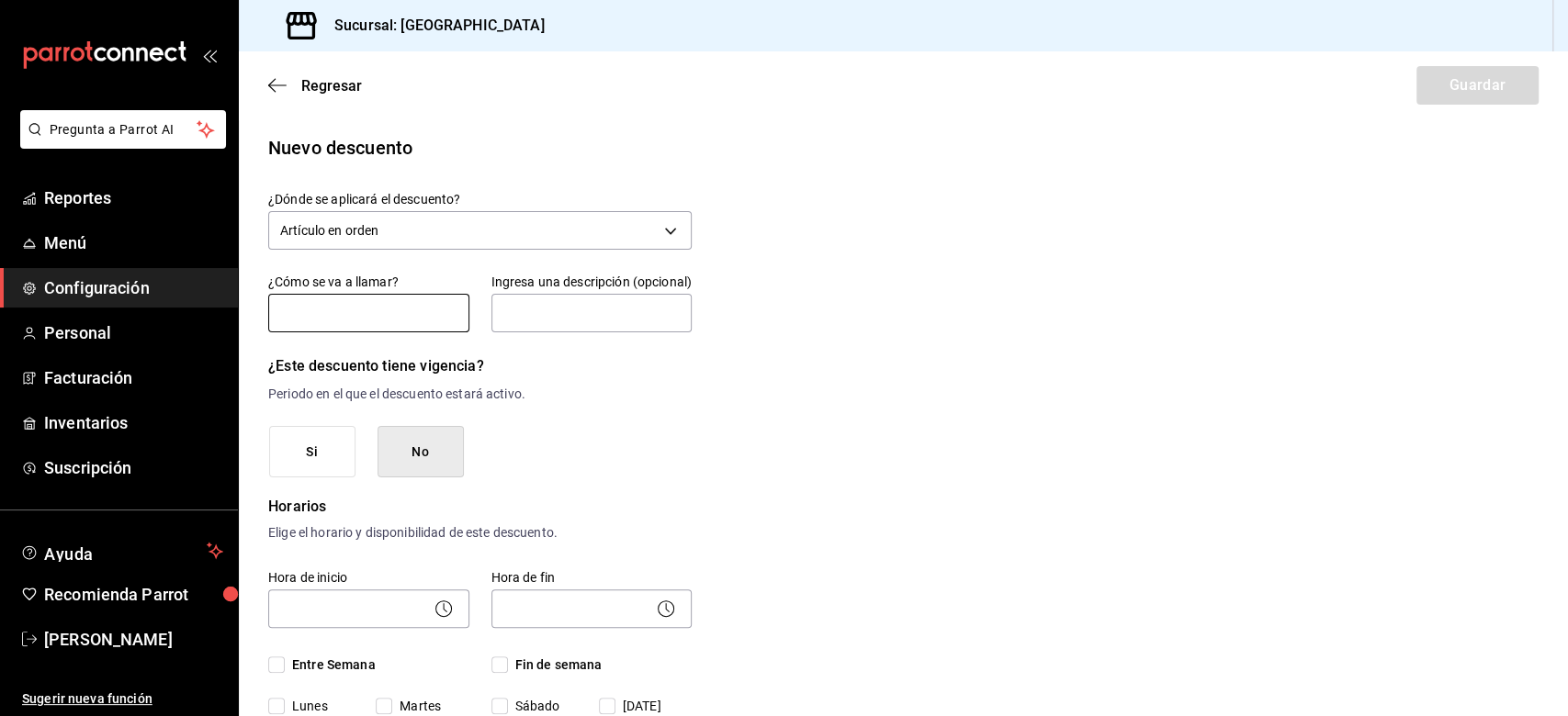
click at [336, 320] on input "text" at bounding box center [369, 313] width 201 height 39
type input "a"
drag, startPoint x: 385, startPoint y: 313, endPoint x: 203, endPoint y: 320, distance: 182.1
click at [203, 320] on div "Pregunta a Parrot AI Reportes Menú Configuración Personal Facturación Inventari…" at bounding box center [784, 358] width 1568 height 716
type input "20% al prducto"
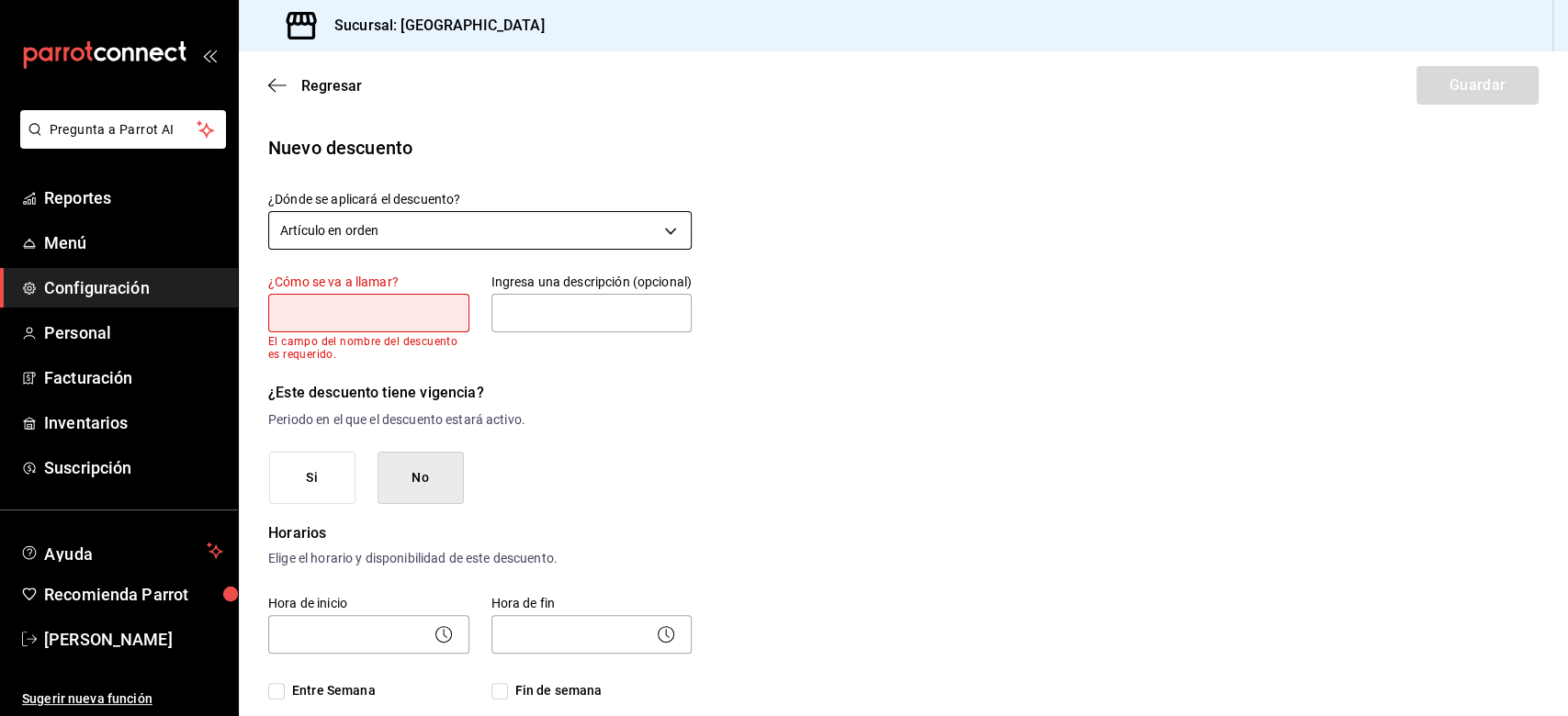
click at [485, 226] on body "Pregunta a Parrot AI Reportes Menú Configuración Personal Facturación Inventari…" at bounding box center [784, 358] width 1568 height 716
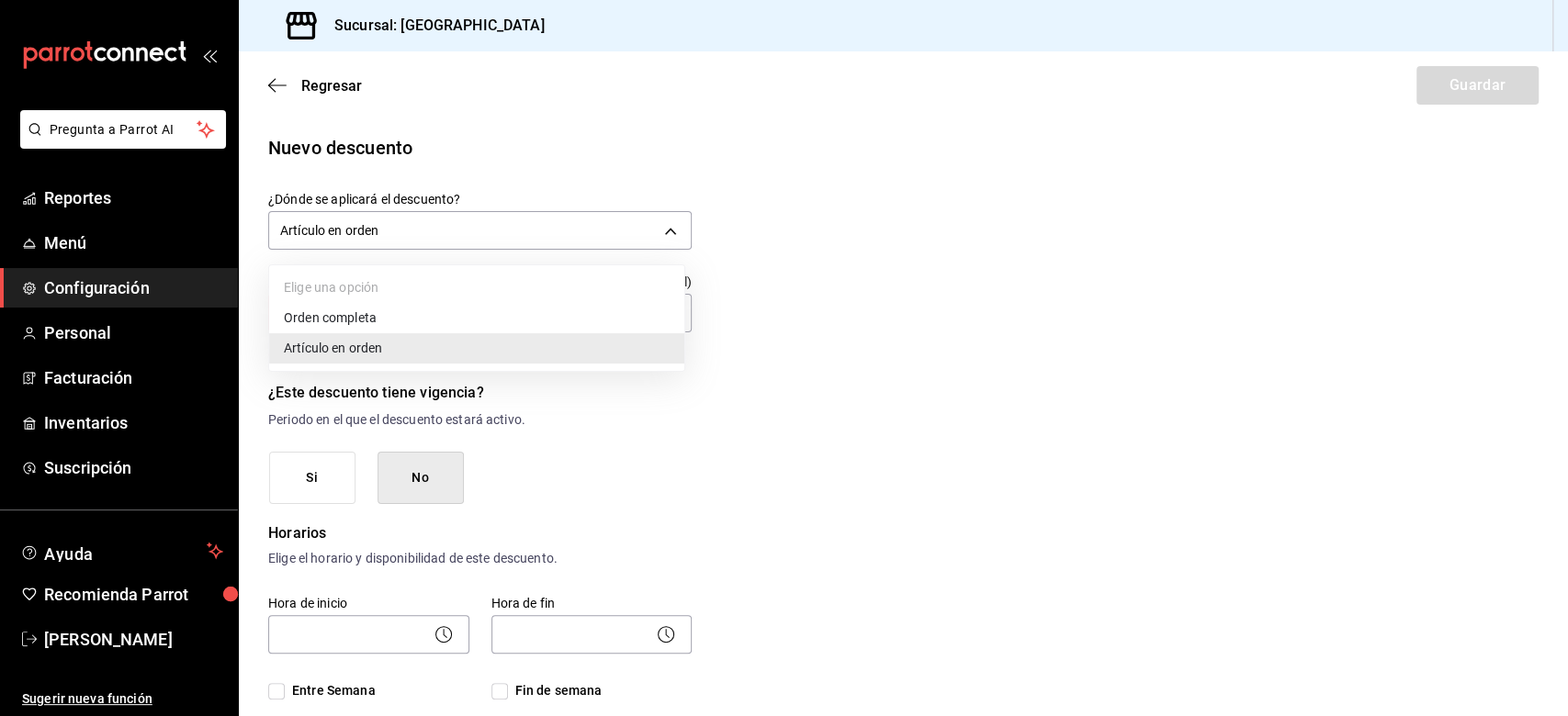
click at [331, 313] on li "Orden completa" at bounding box center [477, 318] width 415 height 30
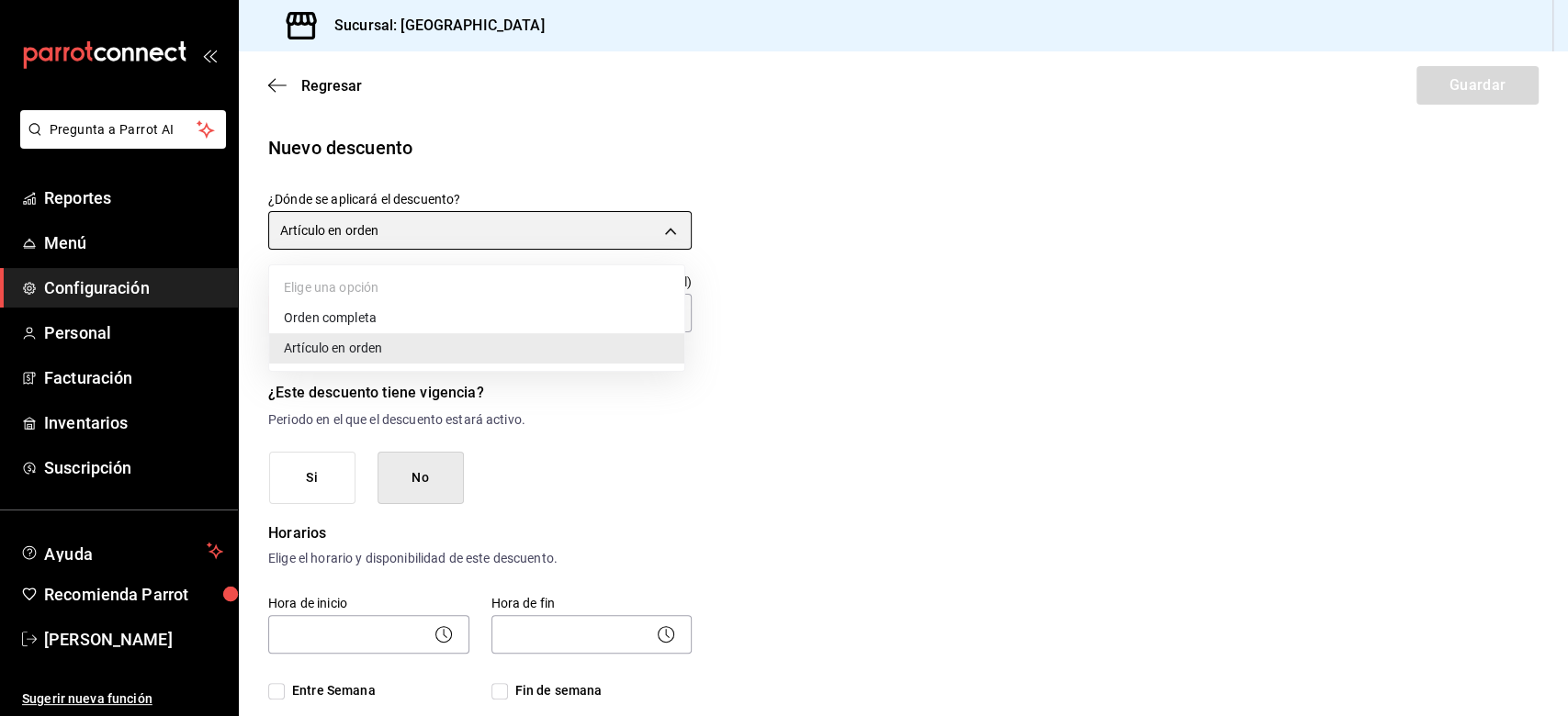
type input "ORDER"
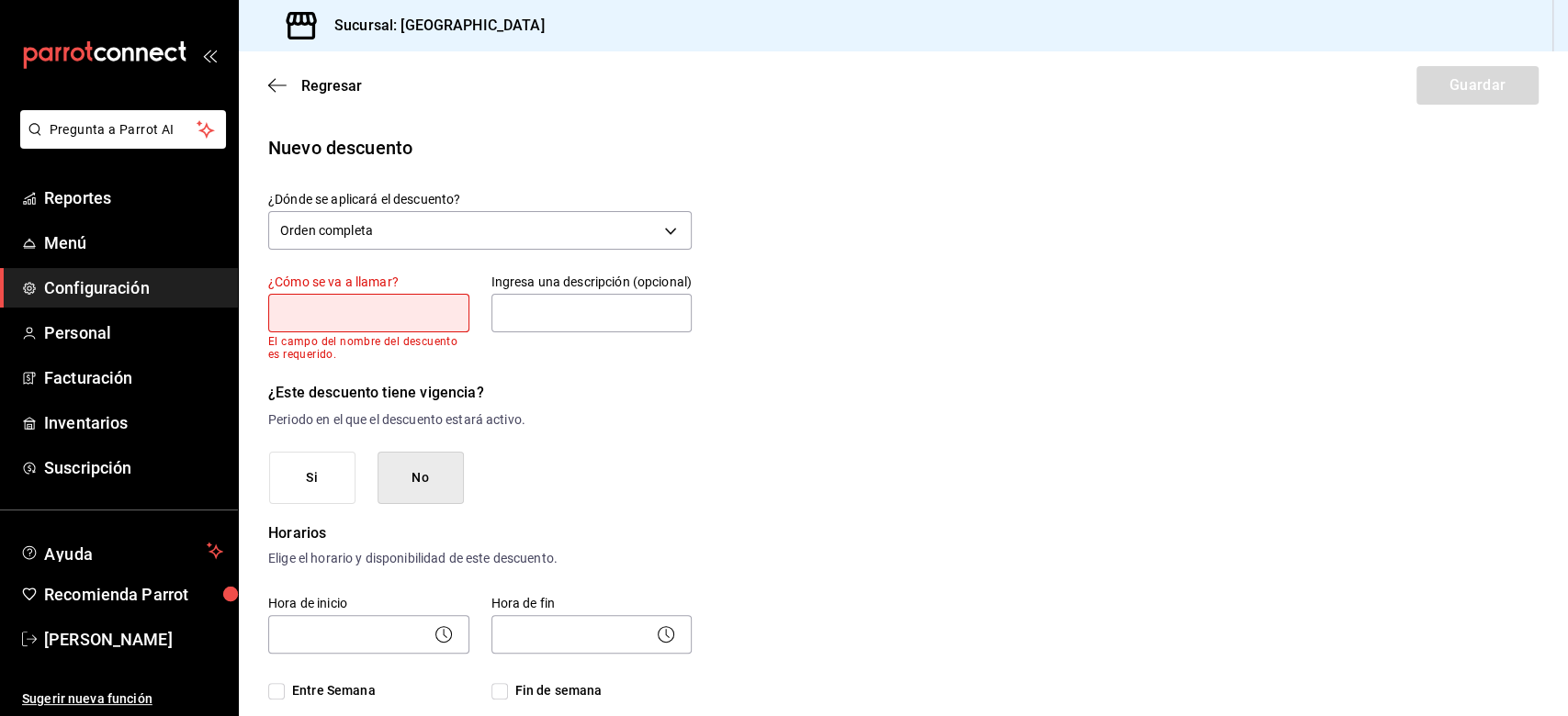
click at [314, 281] on label "¿Cómo se va a llamar?" at bounding box center [369, 282] width 201 height 13
click at [279, 305] on input "text" at bounding box center [369, 313] width 201 height 39
click at [274, 84] on icon "button" at bounding box center [277, 84] width 18 height 16
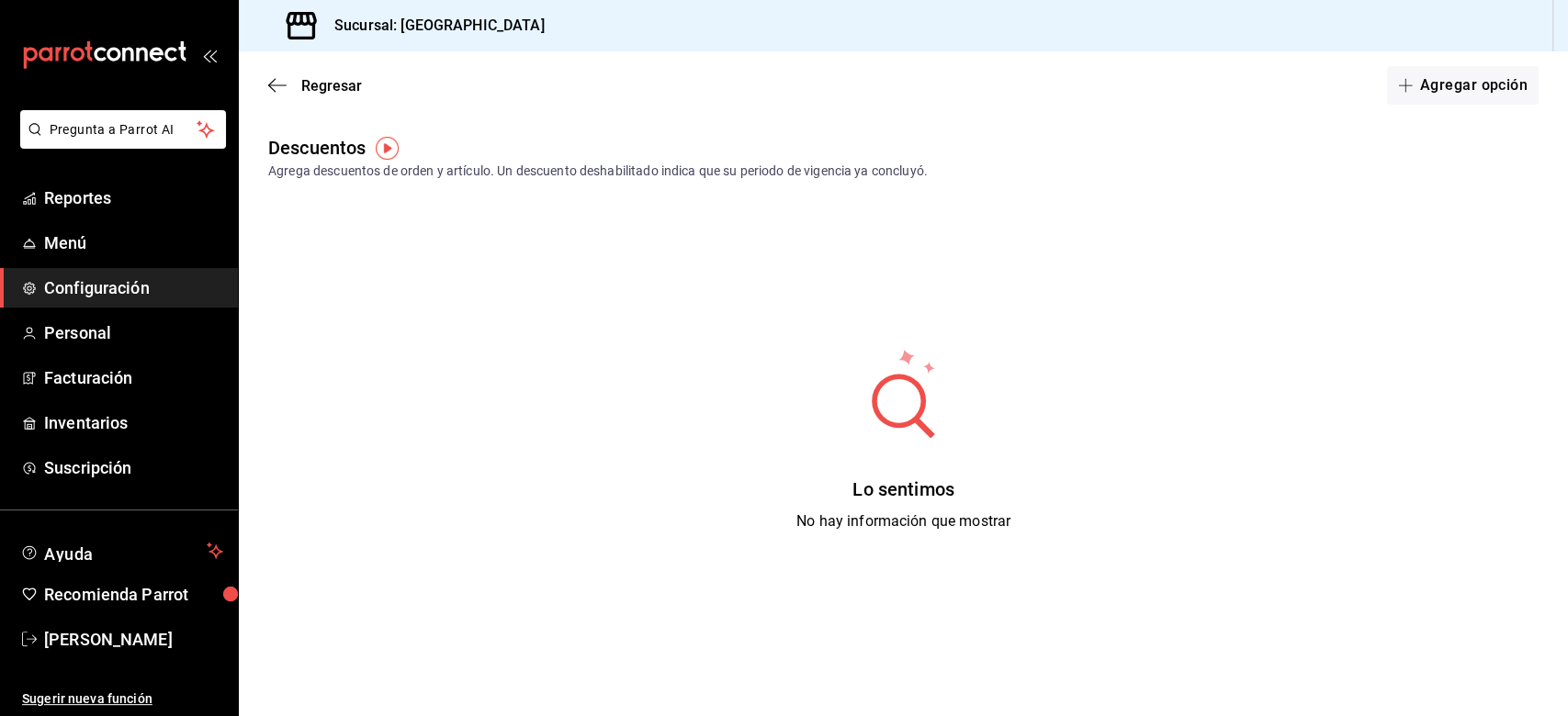
click at [260, 77] on div "Regresar Agregar opción" at bounding box center [903, 85] width 1329 height 68
click at [276, 80] on icon "button" at bounding box center [277, 84] width 18 height 16
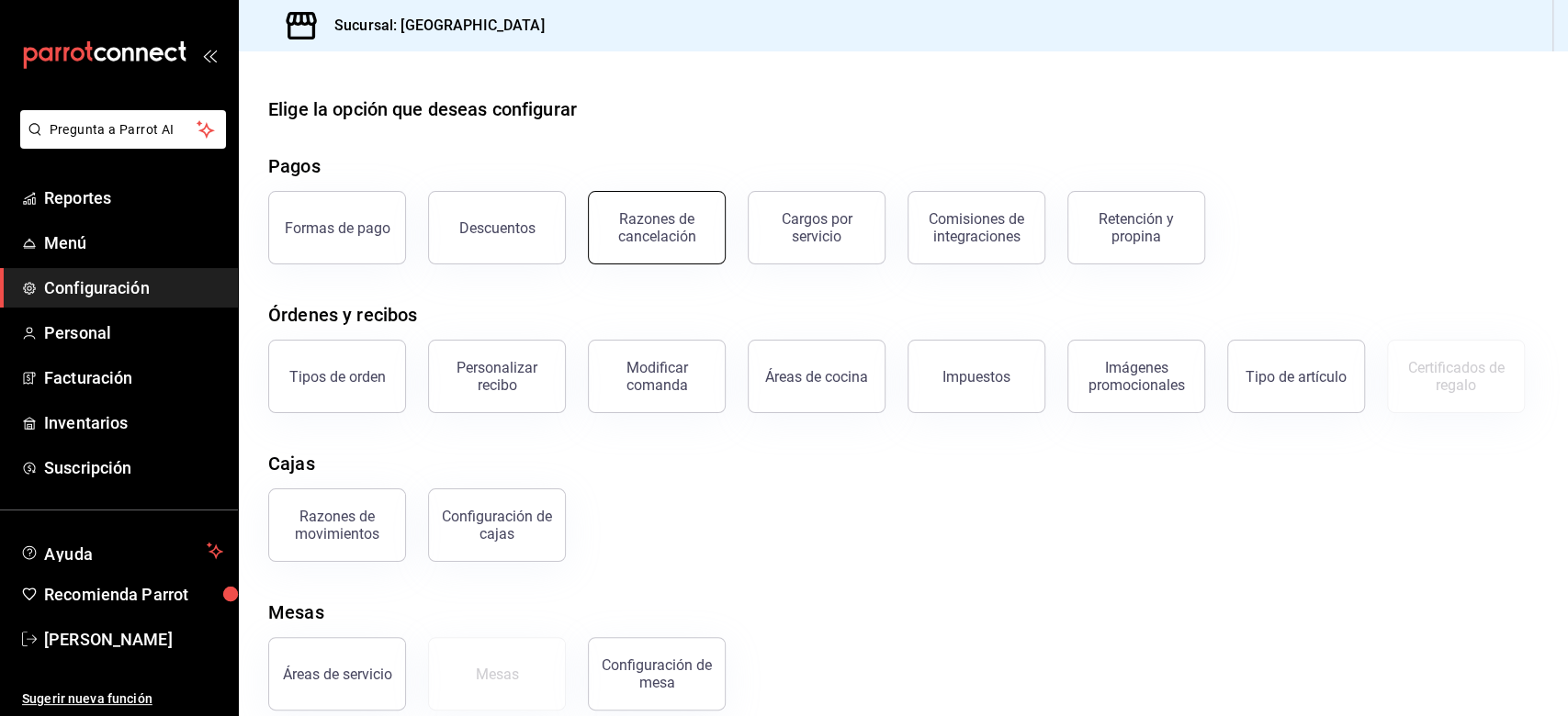
click at [661, 224] on div "Razones de cancelación" at bounding box center [657, 227] width 114 height 35
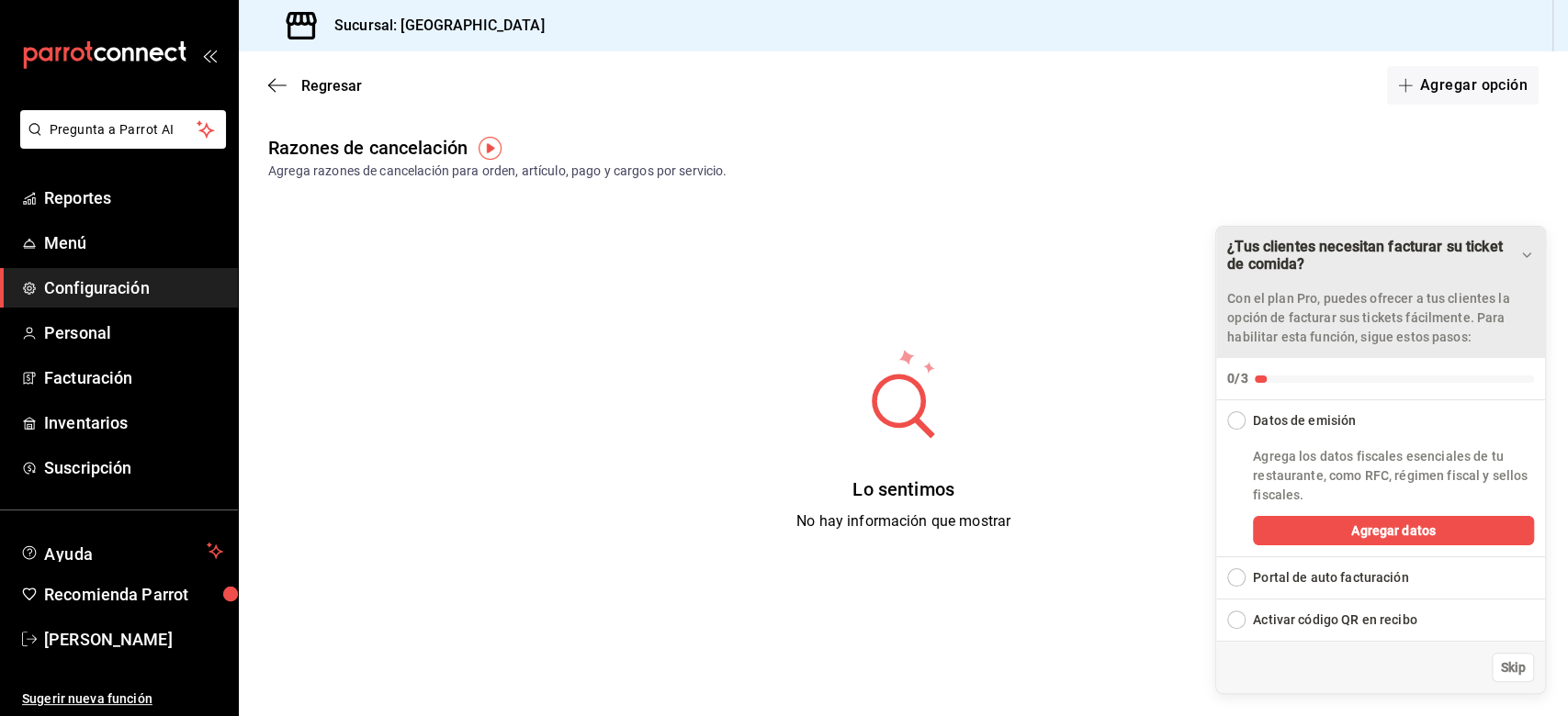
click at [1175, 248] on icon "Drag to move checklist" at bounding box center [1527, 256] width 15 height 15
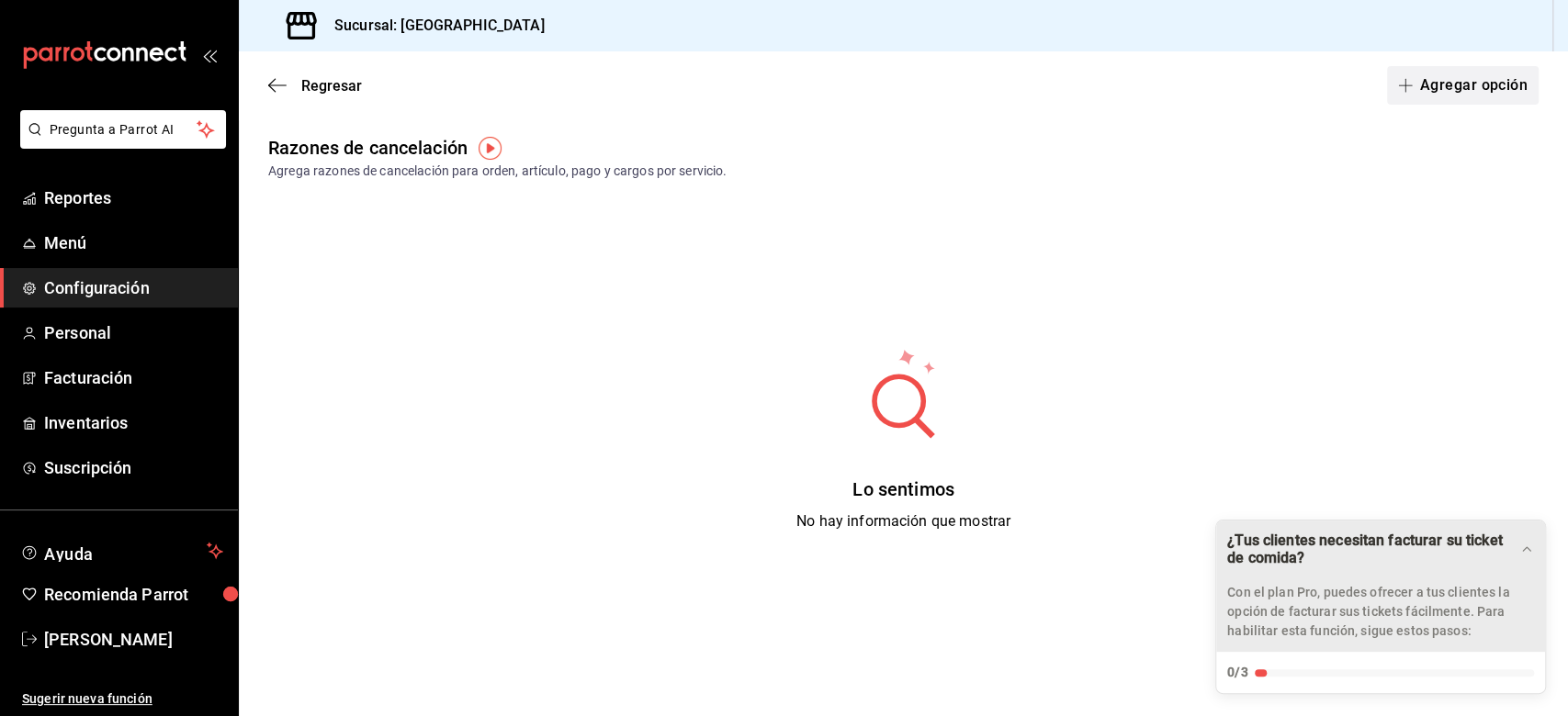
click at [1175, 86] on button "Agregar opción" at bounding box center [1463, 85] width 152 height 39
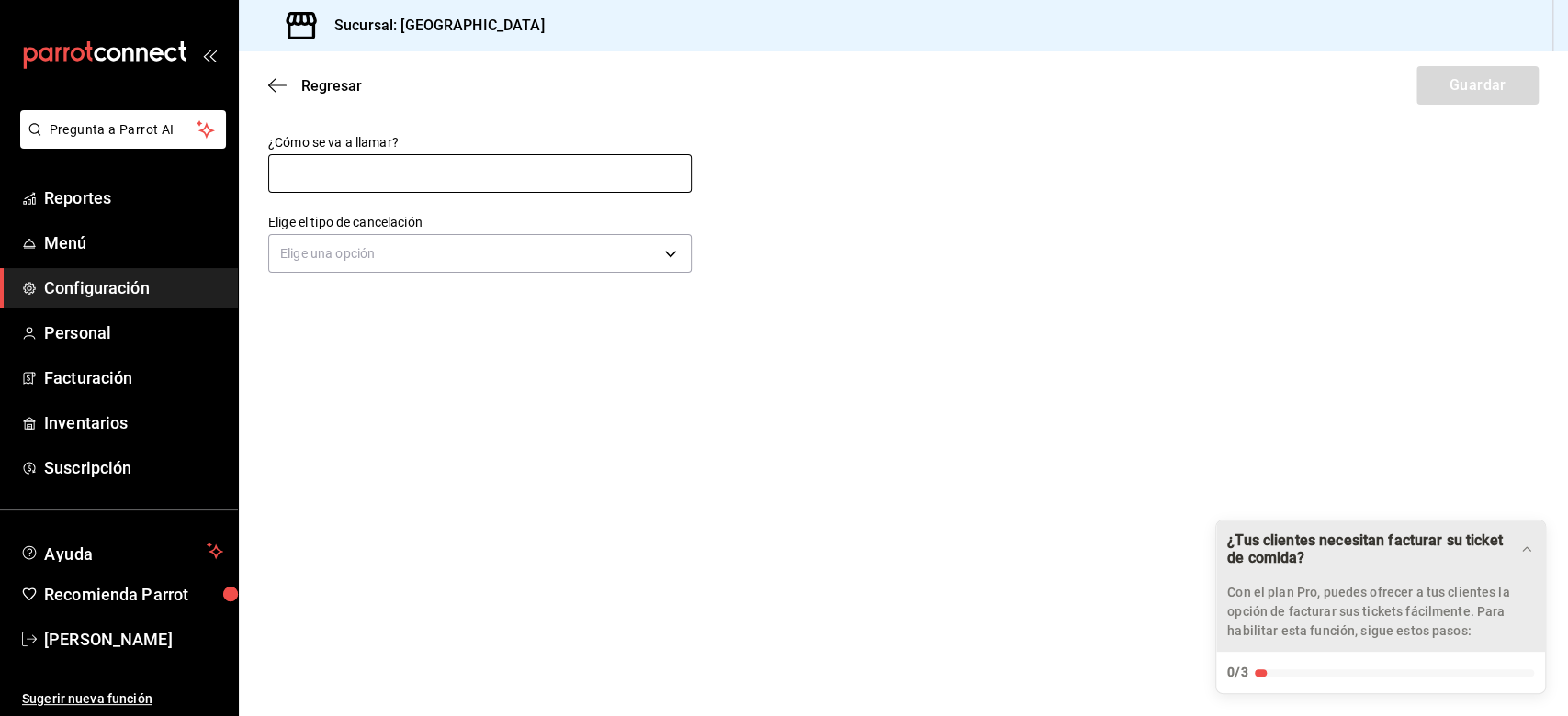
click at [275, 168] on input "text" at bounding box center [479, 173] width 424 height 39
click at [317, 189] on input "text" at bounding box center [479, 173] width 424 height 39
type input "[PERSON_NAME]"
click at [627, 224] on label "Elige el tipo de cancelación" at bounding box center [479, 223] width 424 height 13
click at [621, 250] on body "Pregunta a Parrot AI Reportes Menú Configuración Personal Facturación Inventari…" at bounding box center [784, 358] width 1568 height 716
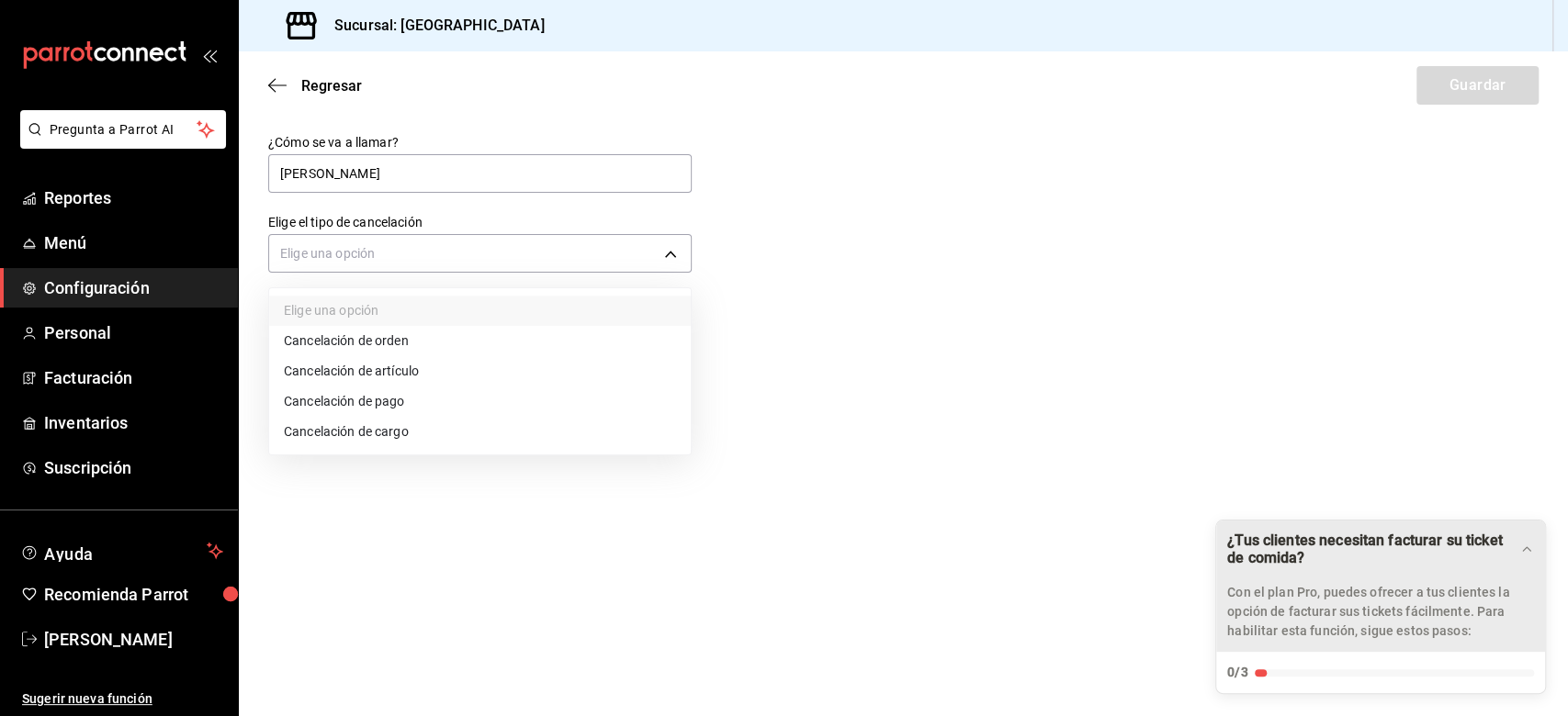
drag, startPoint x: 472, startPoint y: 540, endPoint x: 441, endPoint y: 515, distance: 39.8
click at [470, 536] on div at bounding box center [784, 358] width 1568 height 716
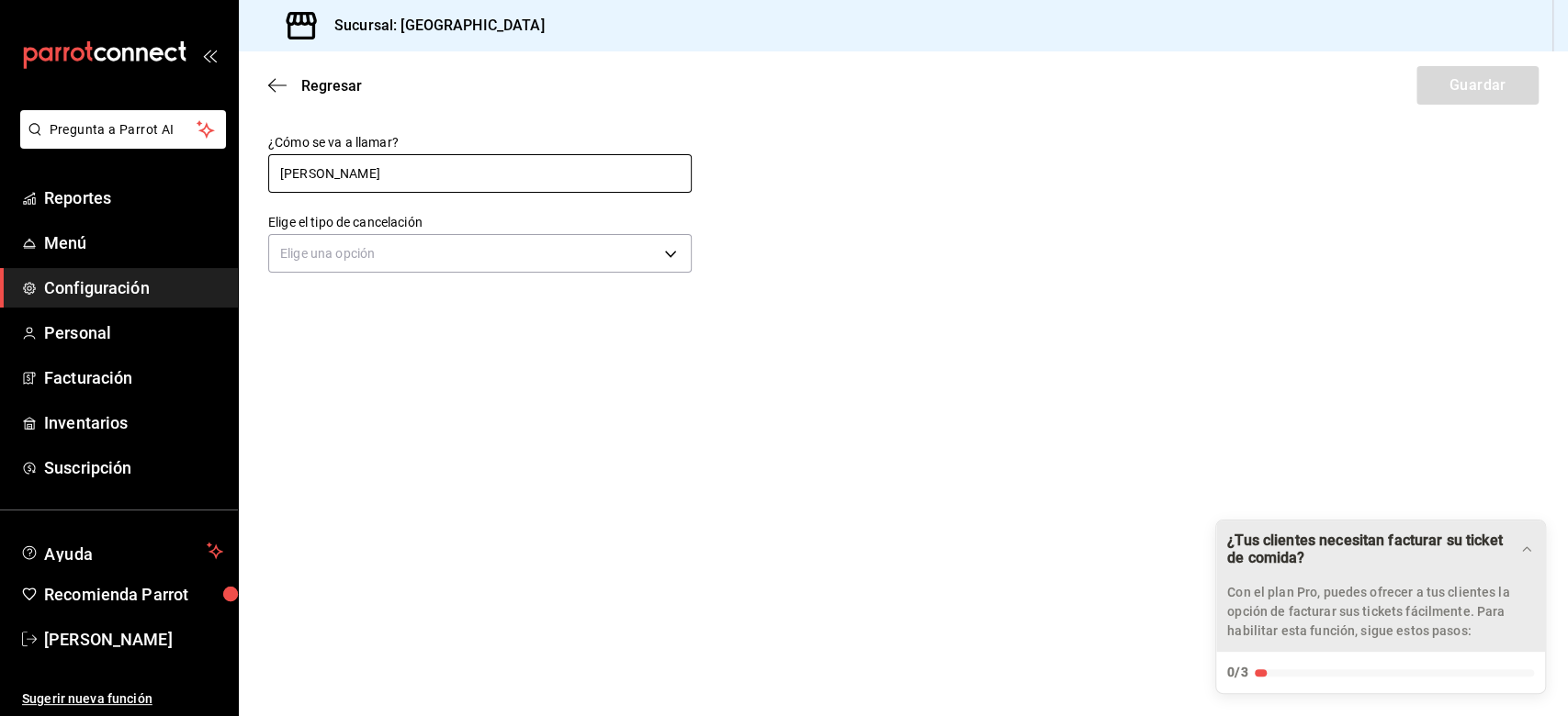
drag, startPoint x: 338, startPoint y: 163, endPoint x: 66, endPoint y: 164, distance: 272.0
click at [72, 176] on div "Pregunta a Parrot AI Reportes Menú Configuración Personal Facturación Inventari…" at bounding box center [784, 358] width 1568 height 716
click at [278, 84] on icon "button" at bounding box center [277, 84] width 18 height 16
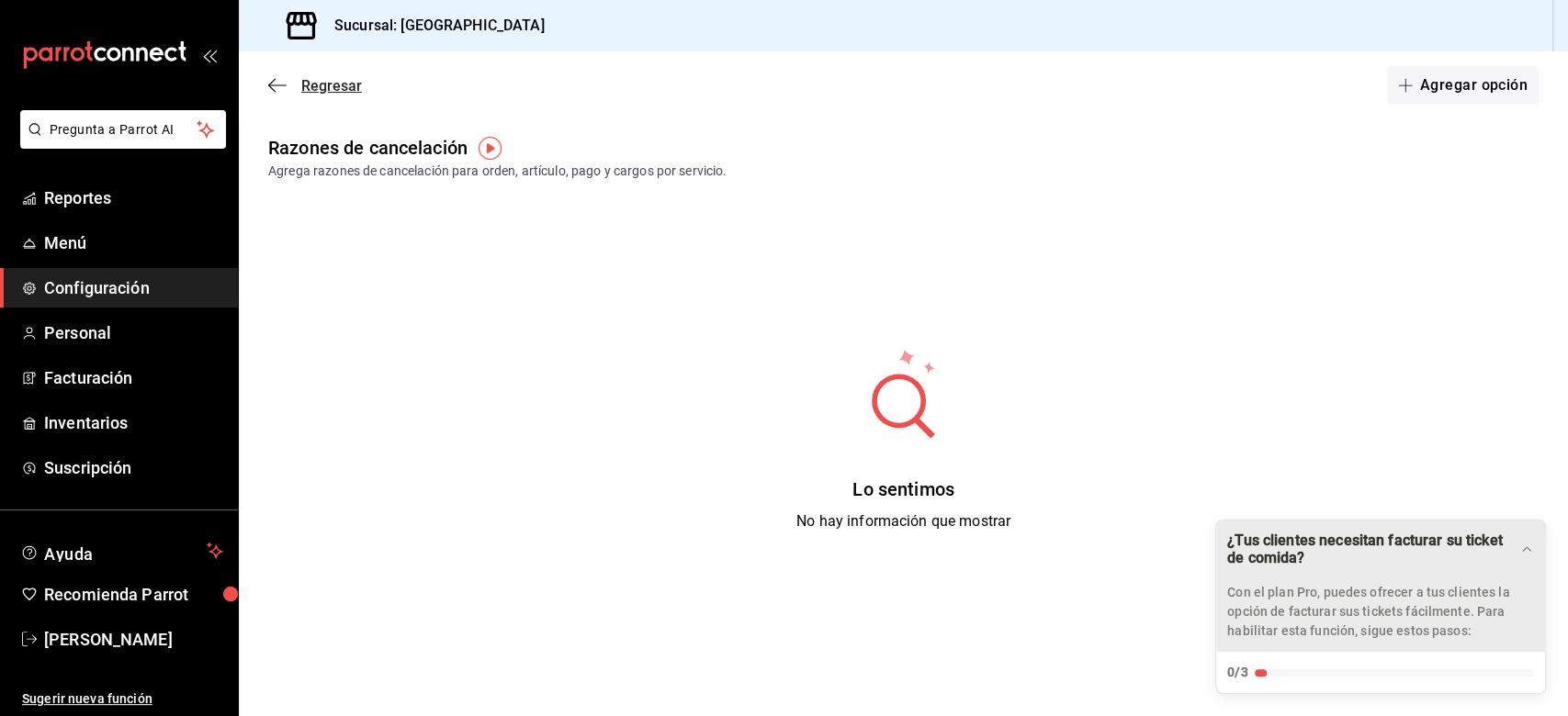
click at [278, 94] on span "Regresar" at bounding box center [315, 85] width 94 height 17
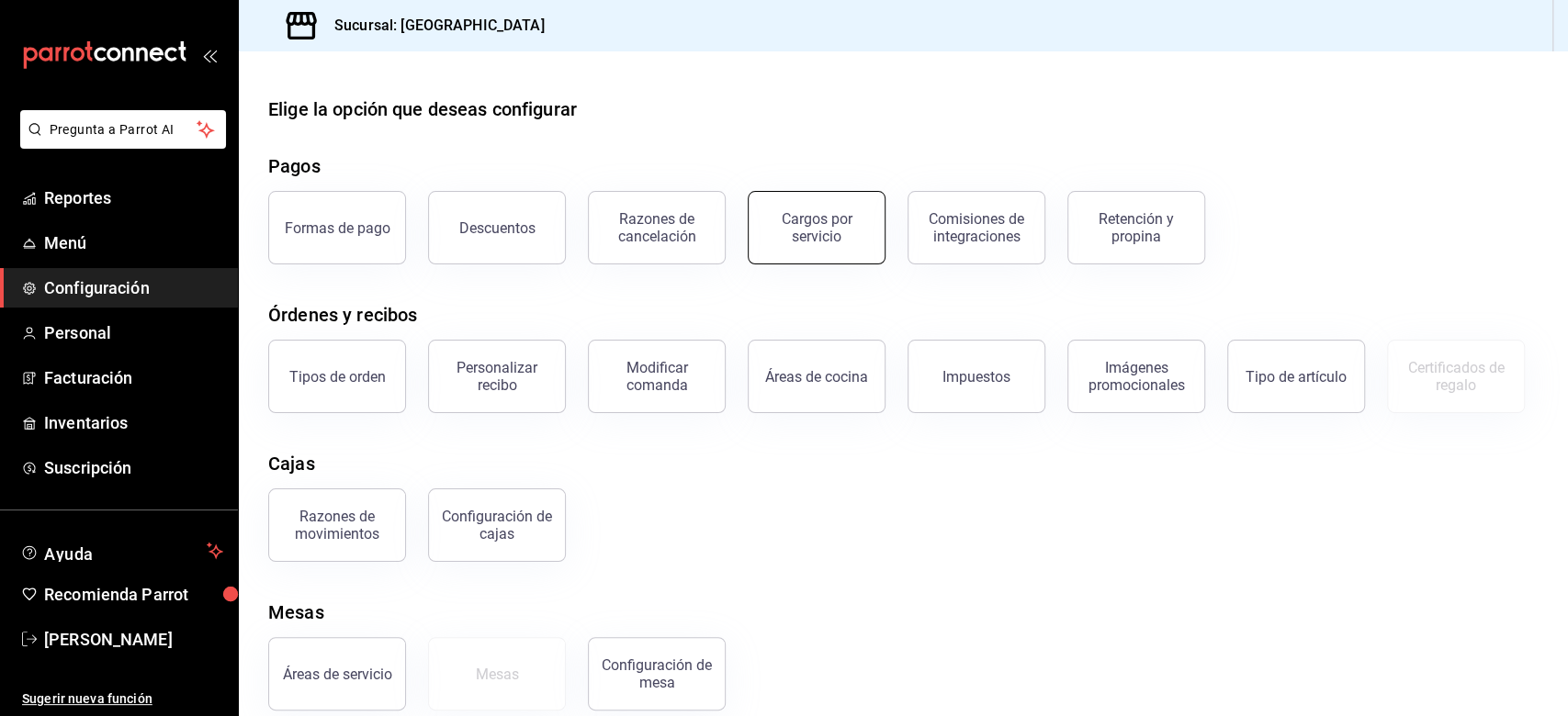
click at [820, 221] on div "Cargos por servicio" at bounding box center [817, 227] width 114 height 35
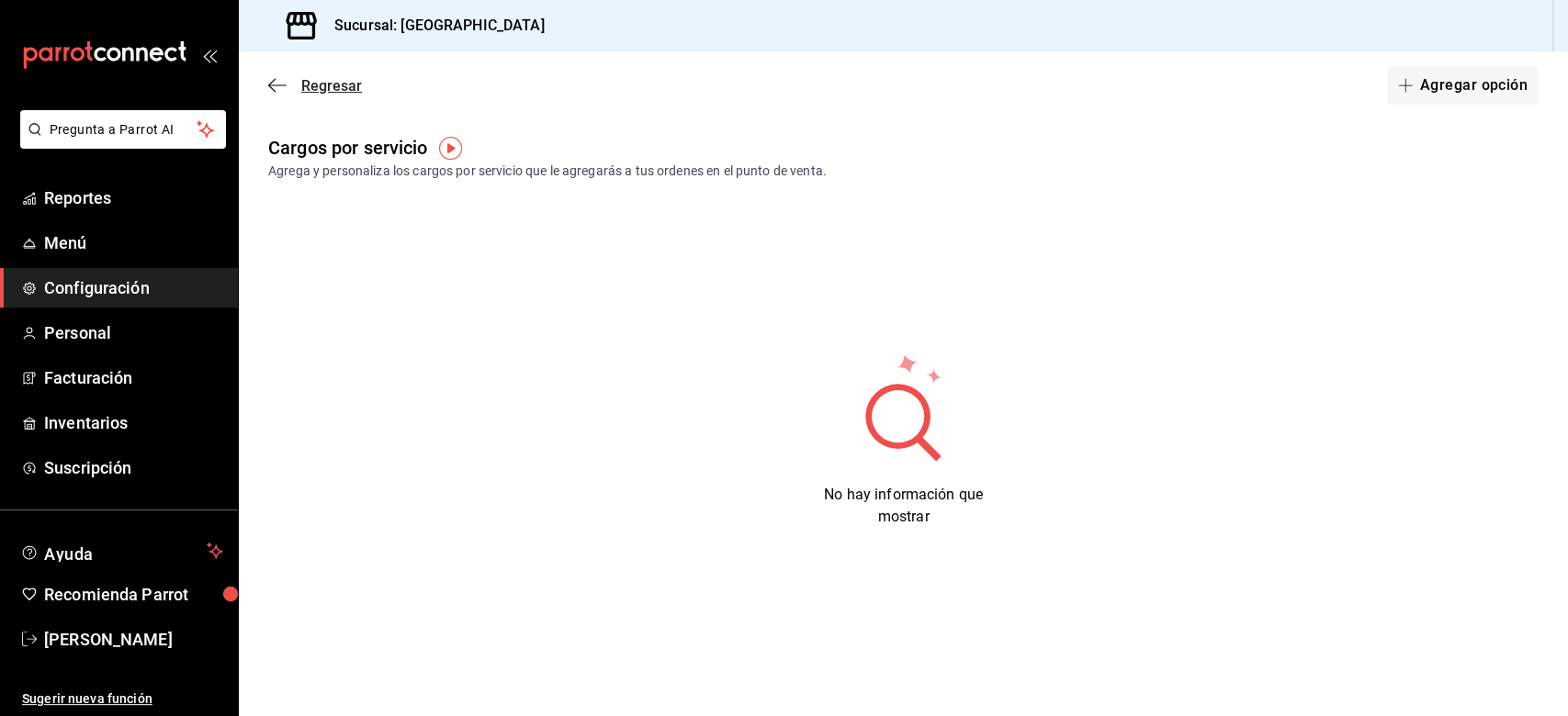
click at [285, 82] on icon "button" at bounding box center [277, 84] width 18 height 16
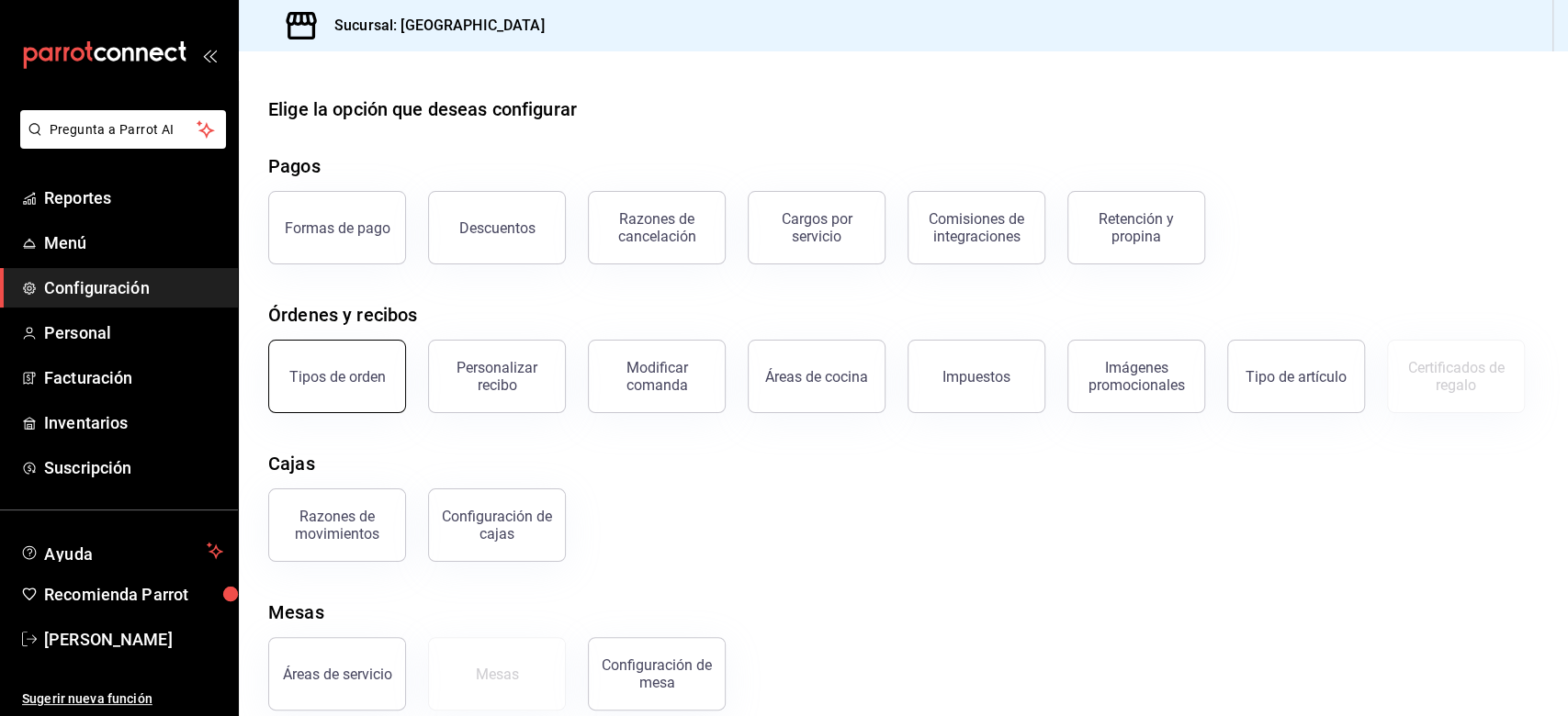
click at [318, 373] on div "Tipos de orden" at bounding box center [337, 377] width 97 height 17
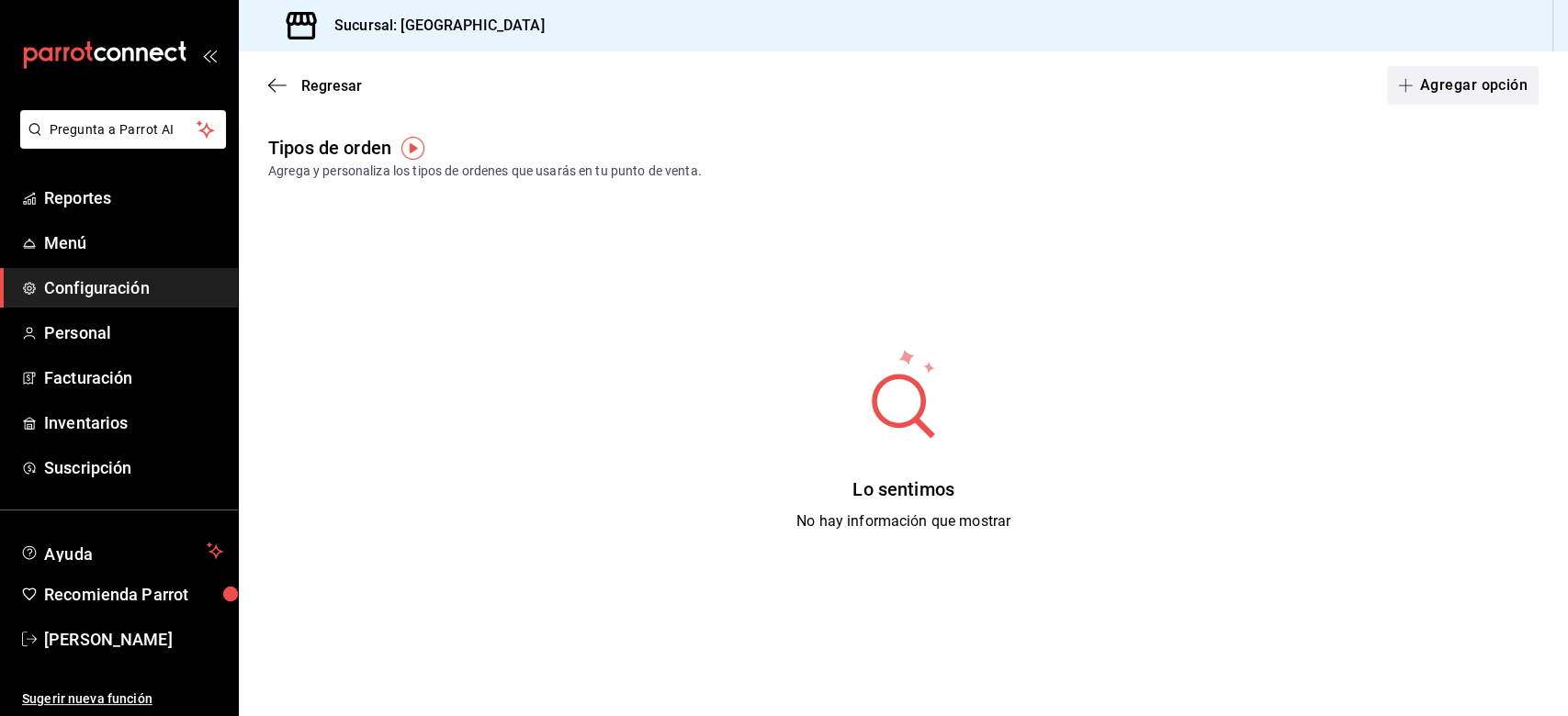
click at [1175, 102] on button "Agregar opción" at bounding box center [1463, 85] width 152 height 39
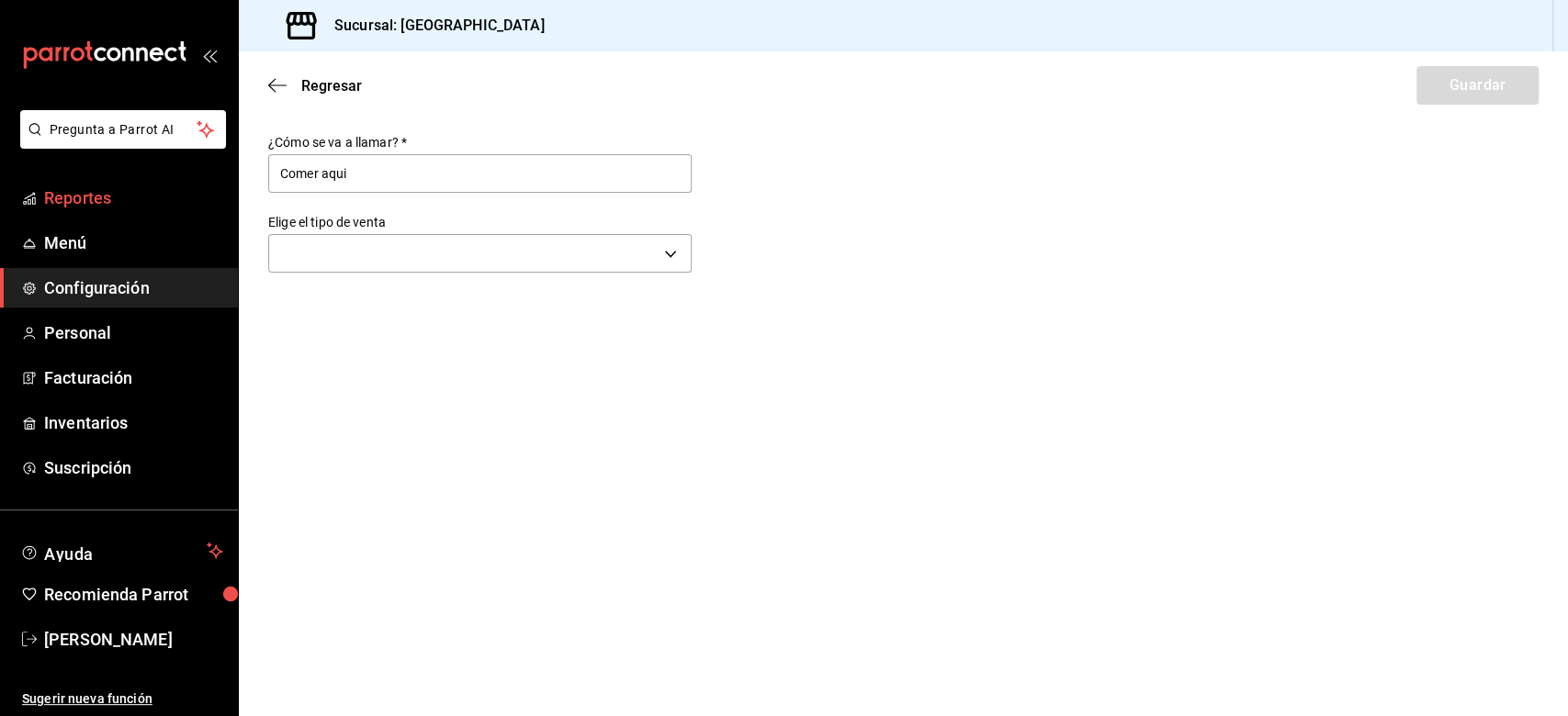
drag, startPoint x: 365, startPoint y: 167, endPoint x: 120, endPoint y: 177, distance: 245.2
click at [120, 177] on div "Pregunta a Parrot AI Reportes Menú Configuración Personal Facturación Inventari…" at bounding box center [784, 358] width 1568 height 716
type input "C"
drag, startPoint x: 398, startPoint y: 21, endPoint x: 496, endPoint y: 24, distance: 98.0
click at [496, 24] on h3 "Sucursal: [GEOGRAPHIC_DATA]" at bounding box center [432, 26] width 225 height 22
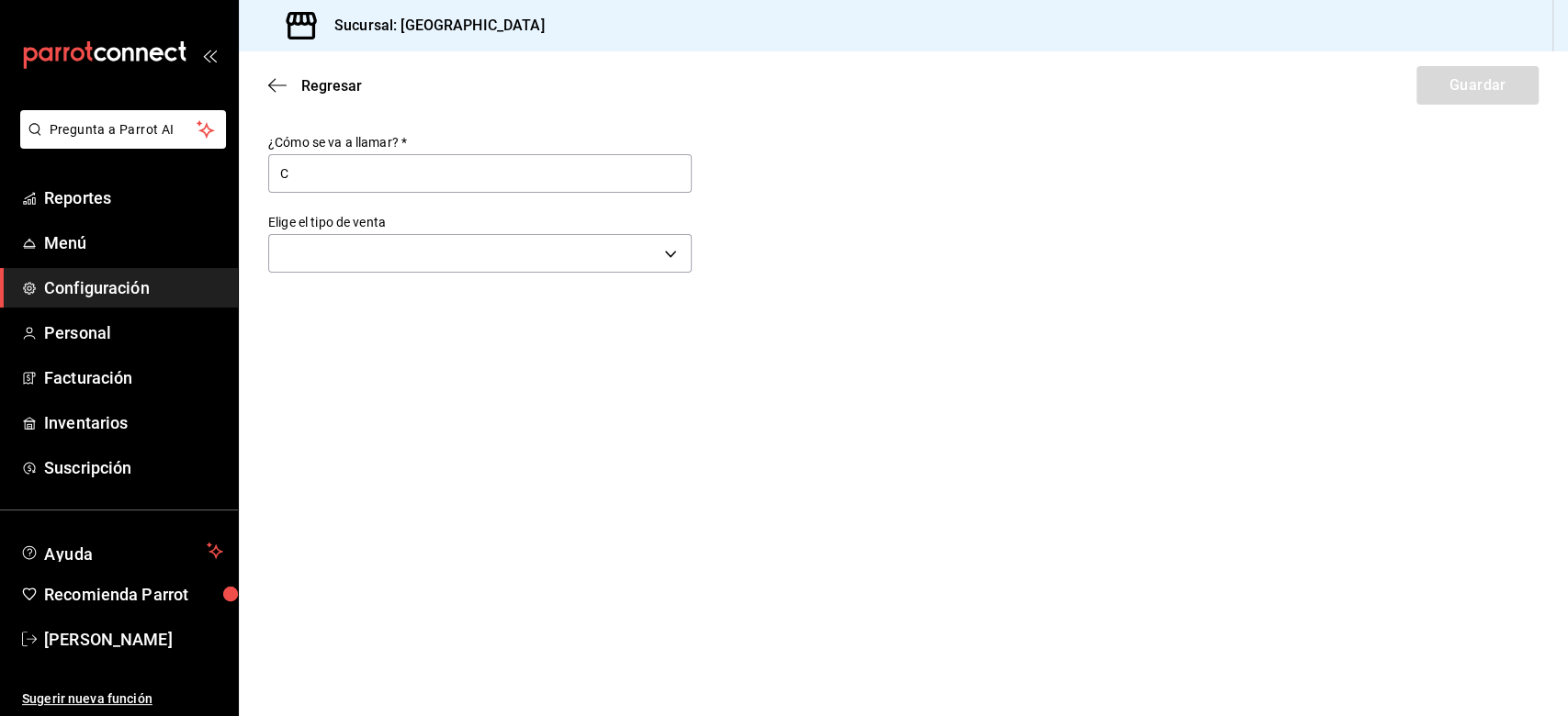
click at [554, 30] on div "Sucursal: [GEOGRAPHIC_DATA]" at bounding box center [903, 26] width 1329 height 51
click at [301, 168] on input "C" at bounding box center [479, 173] width 424 height 39
click at [451, 254] on body "Pregunta a Parrot AI Reportes Menú Configuración Personal Facturación Inventari…" at bounding box center [784, 358] width 1568 height 716
click at [333, 352] on li "Comer aquí" at bounding box center [479, 347] width 422 height 34
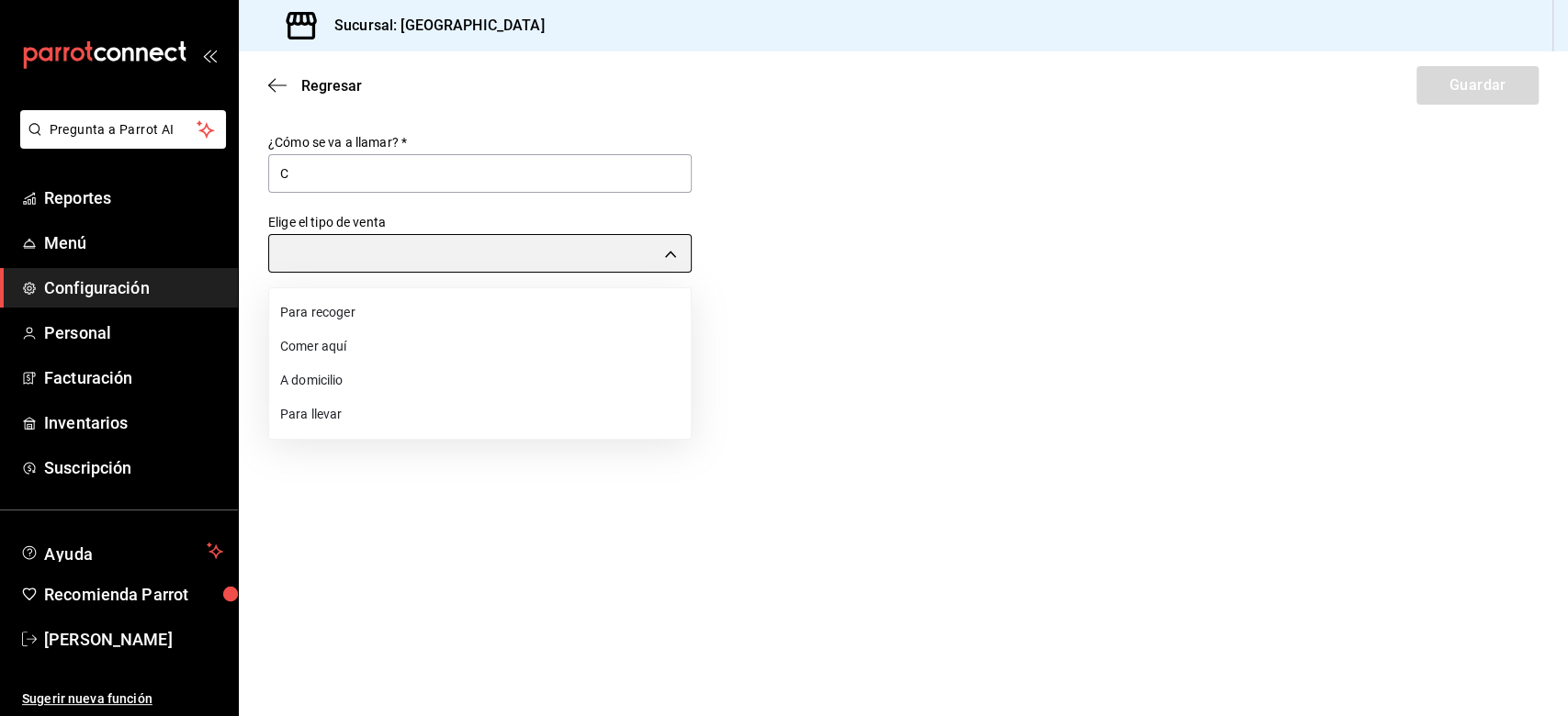
type input "DINE_IN"
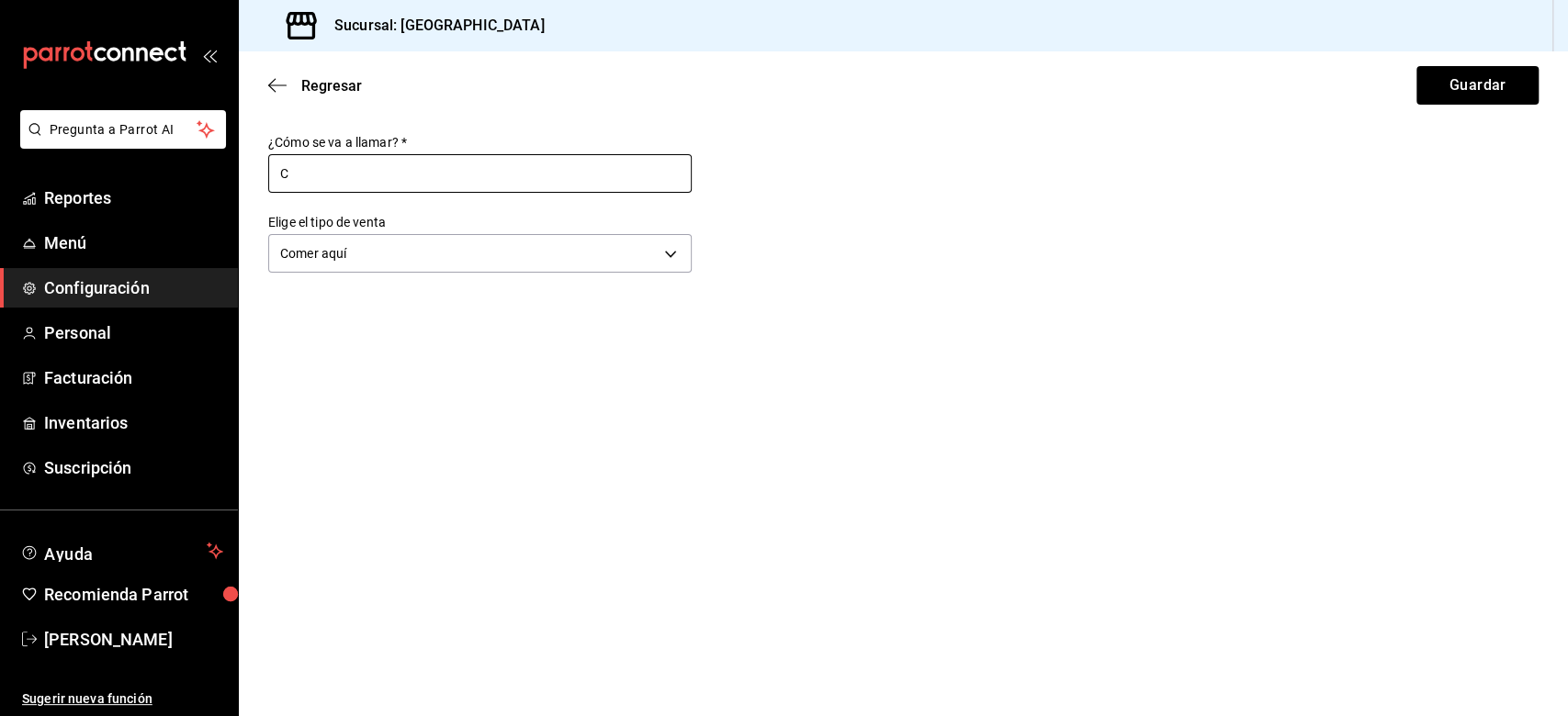
click at [316, 178] on input "C" at bounding box center [479, 173] width 424 height 39
type input "Comer Aqui"
click at [1175, 88] on button "Guardar" at bounding box center [1477, 85] width 122 height 39
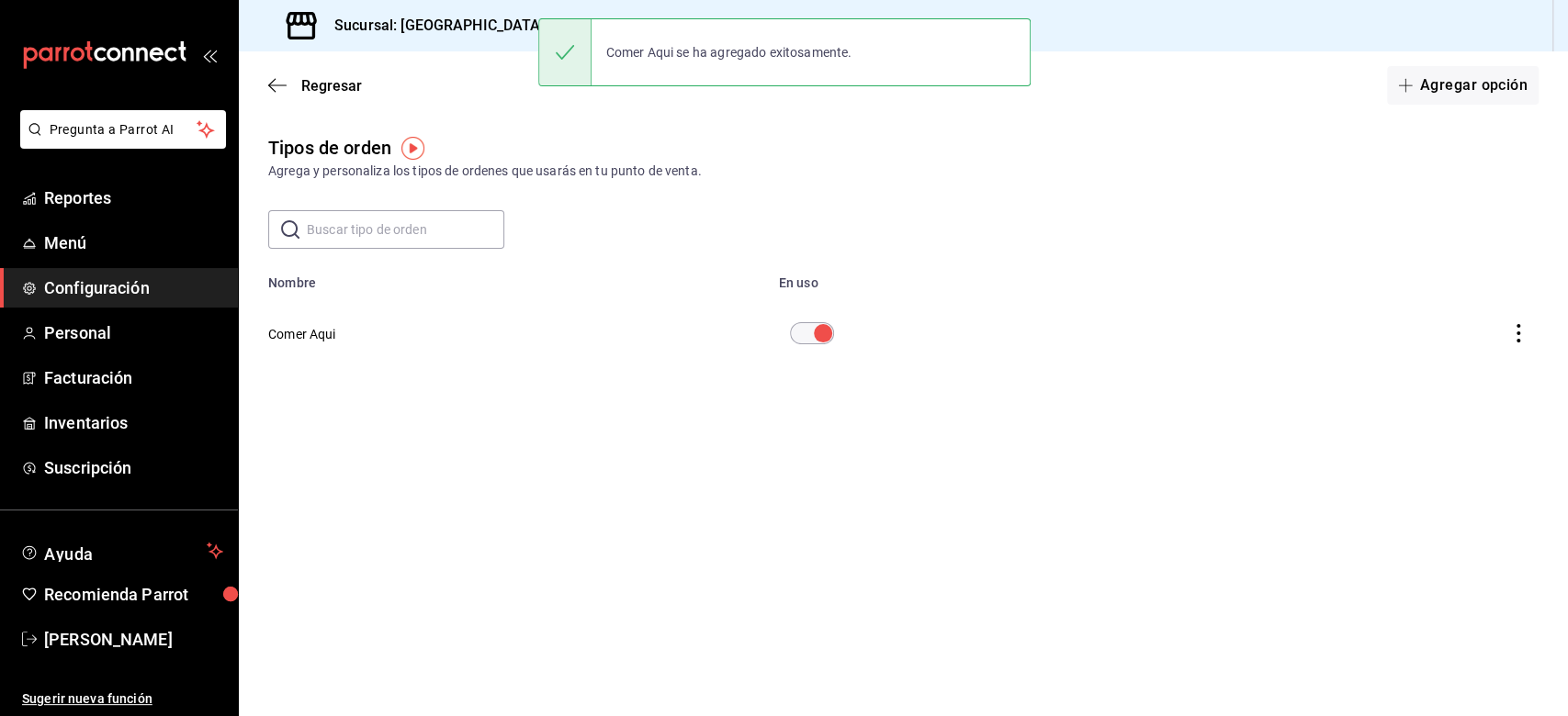
click at [266, 88] on div "Regresar Agregar opción" at bounding box center [903, 85] width 1329 height 68
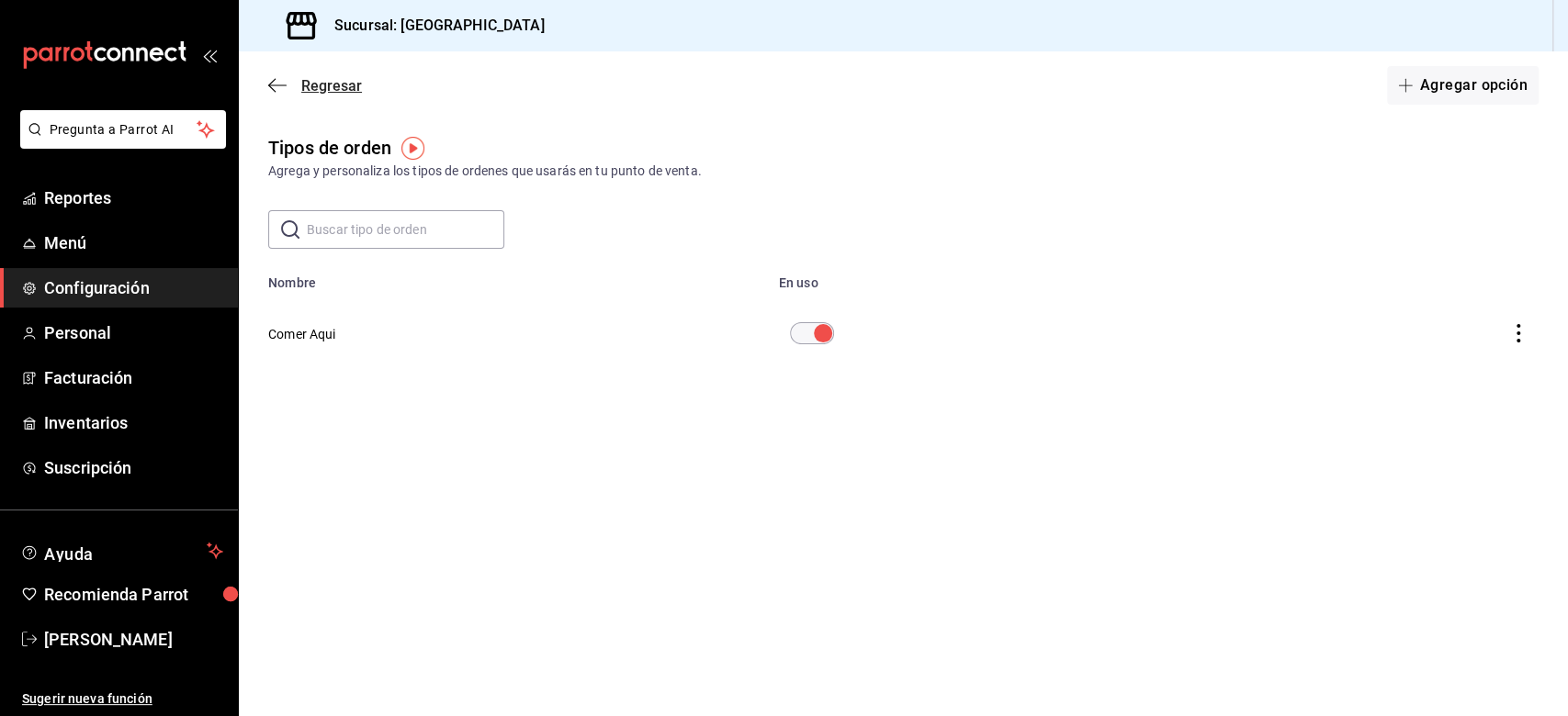
click at [284, 85] on icon "button" at bounding box center [277, 84] width 18 height 16
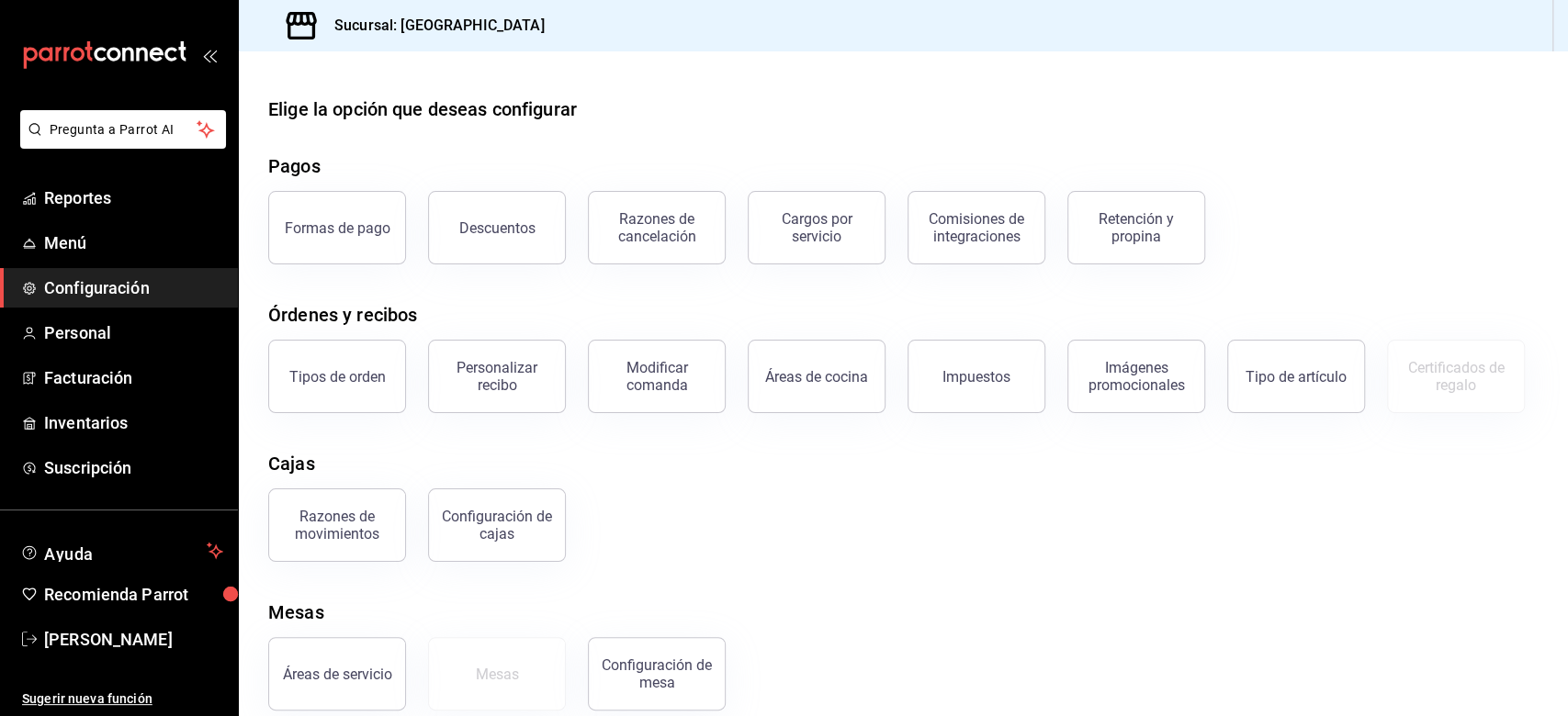
drag, startPoint x: 470, startPoint y: 382, endPoint x: 510, endPoint y: 416, distance: 52.5
click at [472, 376] on div "Personalizar recibo" at bounding box center [496, 376] width 114 height 35
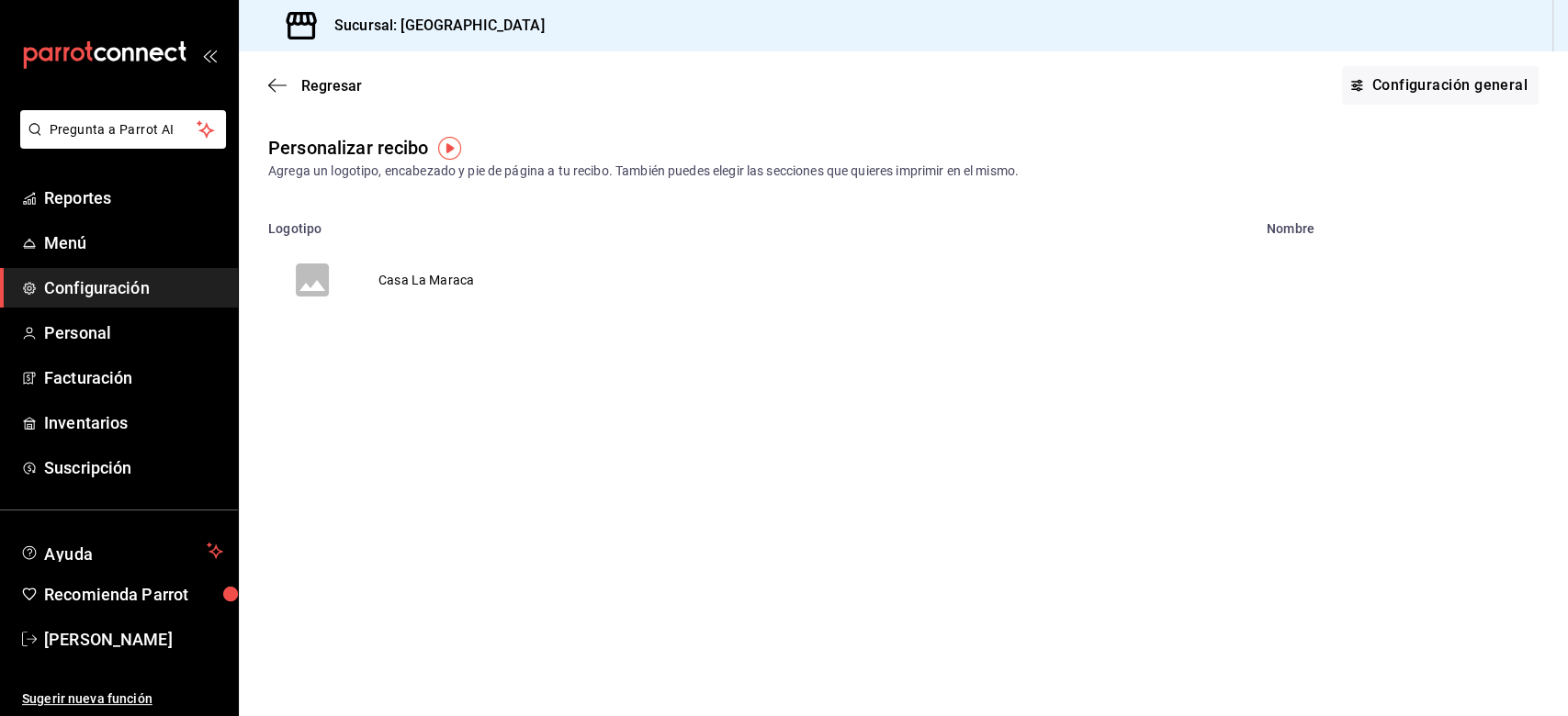
drag, startPoint x: 449, startPoint y: 286, endPoint x: 432, endPoint y: 285, distance: 17.0
click at [420, 286] on td "Casa La Maraca" at bounding box center [425, 279] width 139 height 88
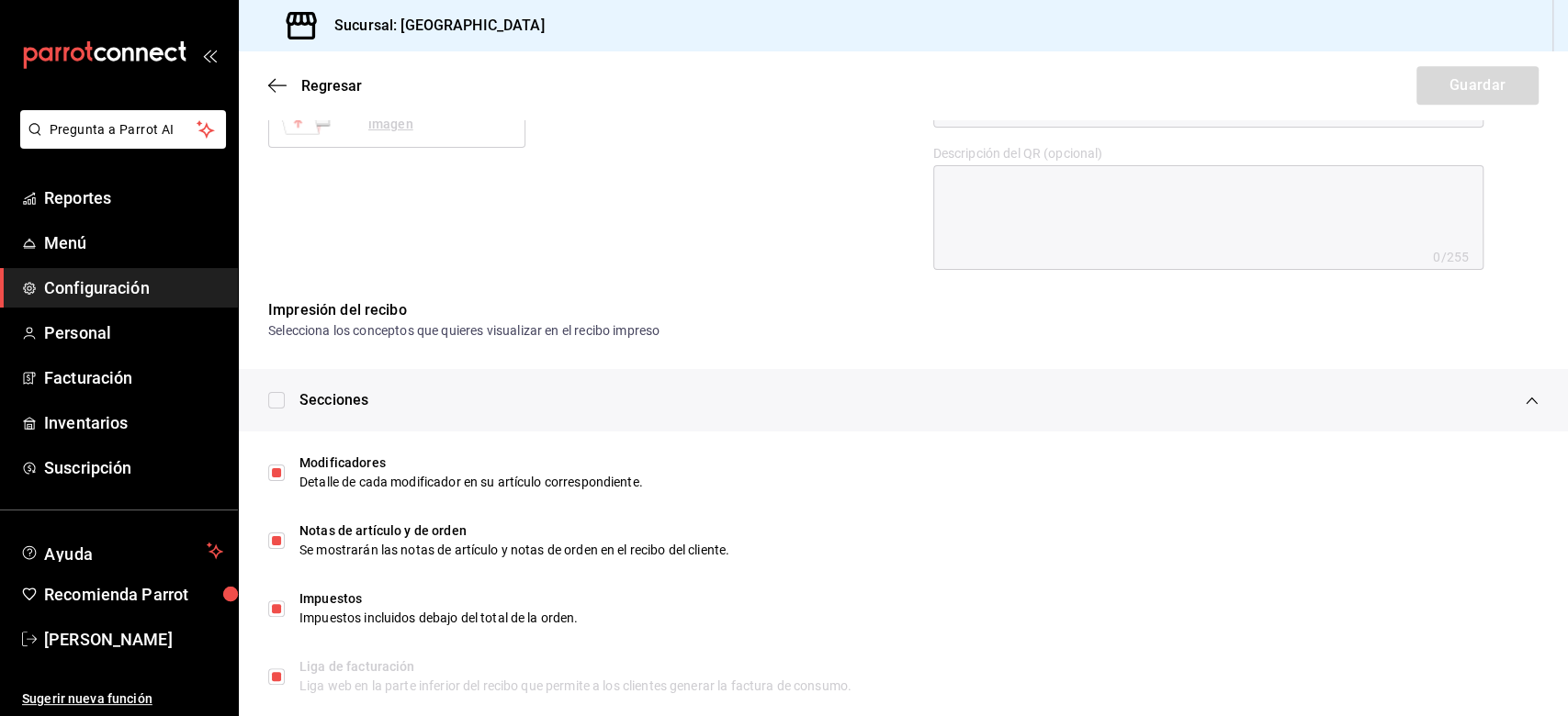
scroll to position [832, 0]
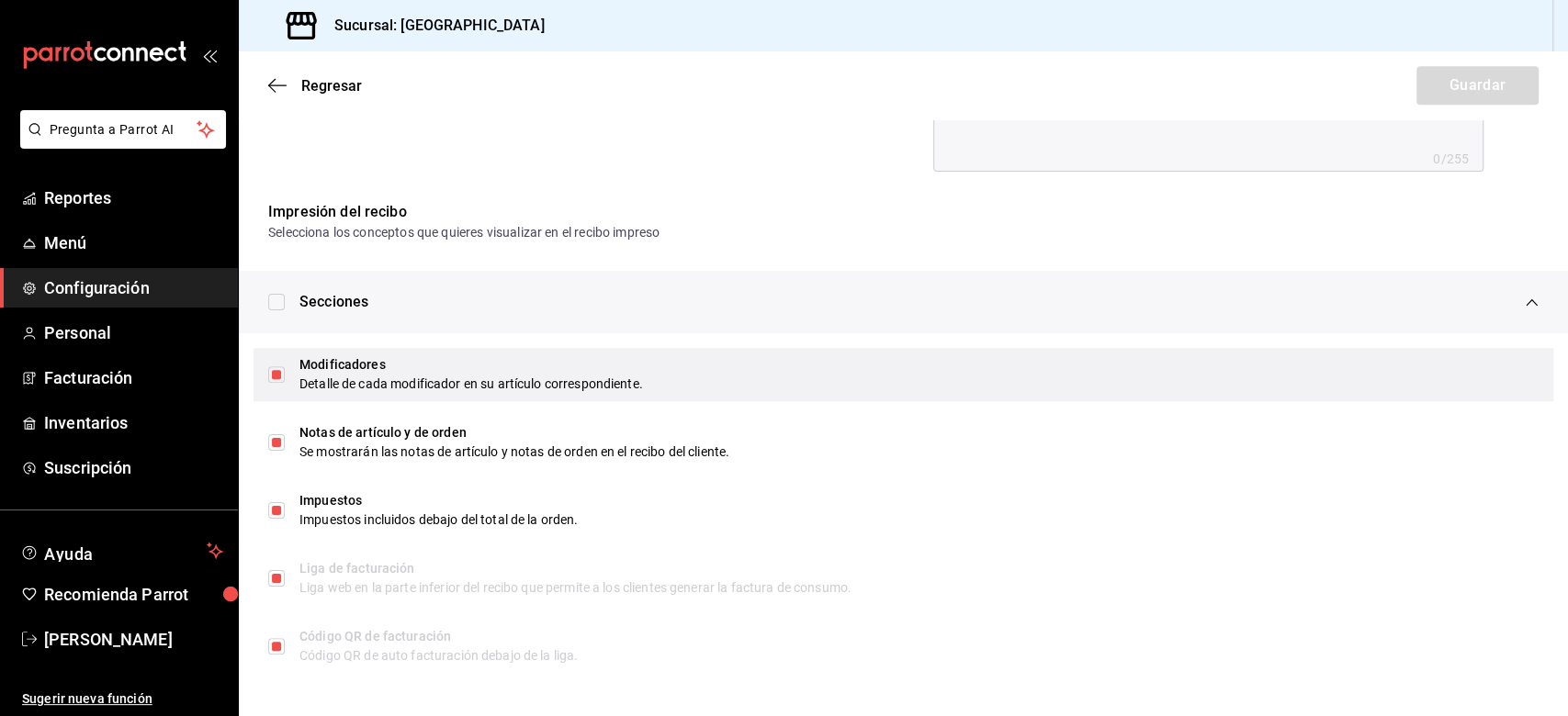
drag, startPoint x: 275, startPoint y: 368, endPoint x: 290, endPoint y: 369, distance: 15.0
click at [274, 368] on input "checkbox" at bounding box center [276, 374] width 16 height 16
checkbox input "false"
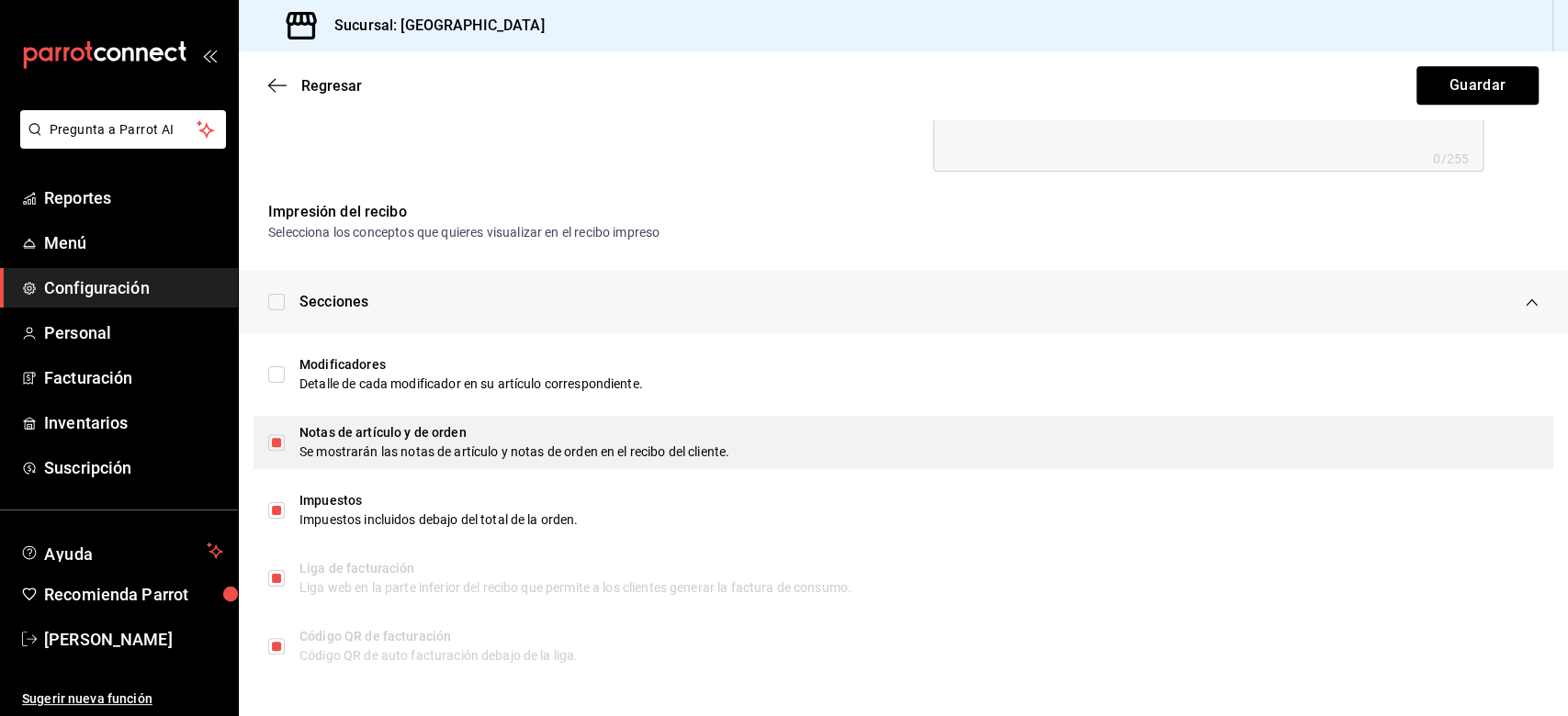
click at [275, 441] on input "checkbox" at bounding box center [276, 442] width 16 height 16
checkbox input "false"
checkbox input "true"
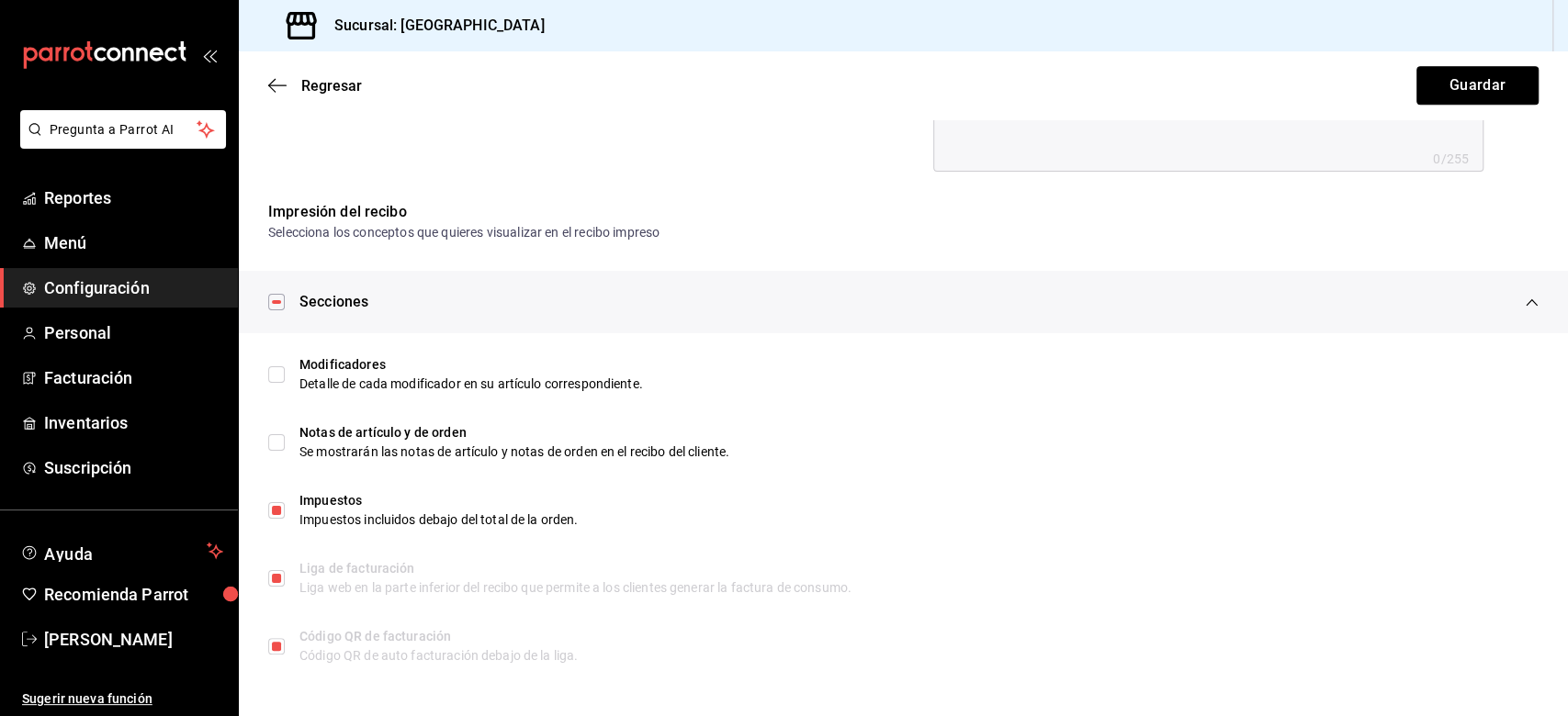
click at [1175, 84] on button "Guardar" at bounding box center [1477, 85] width 122 height 39
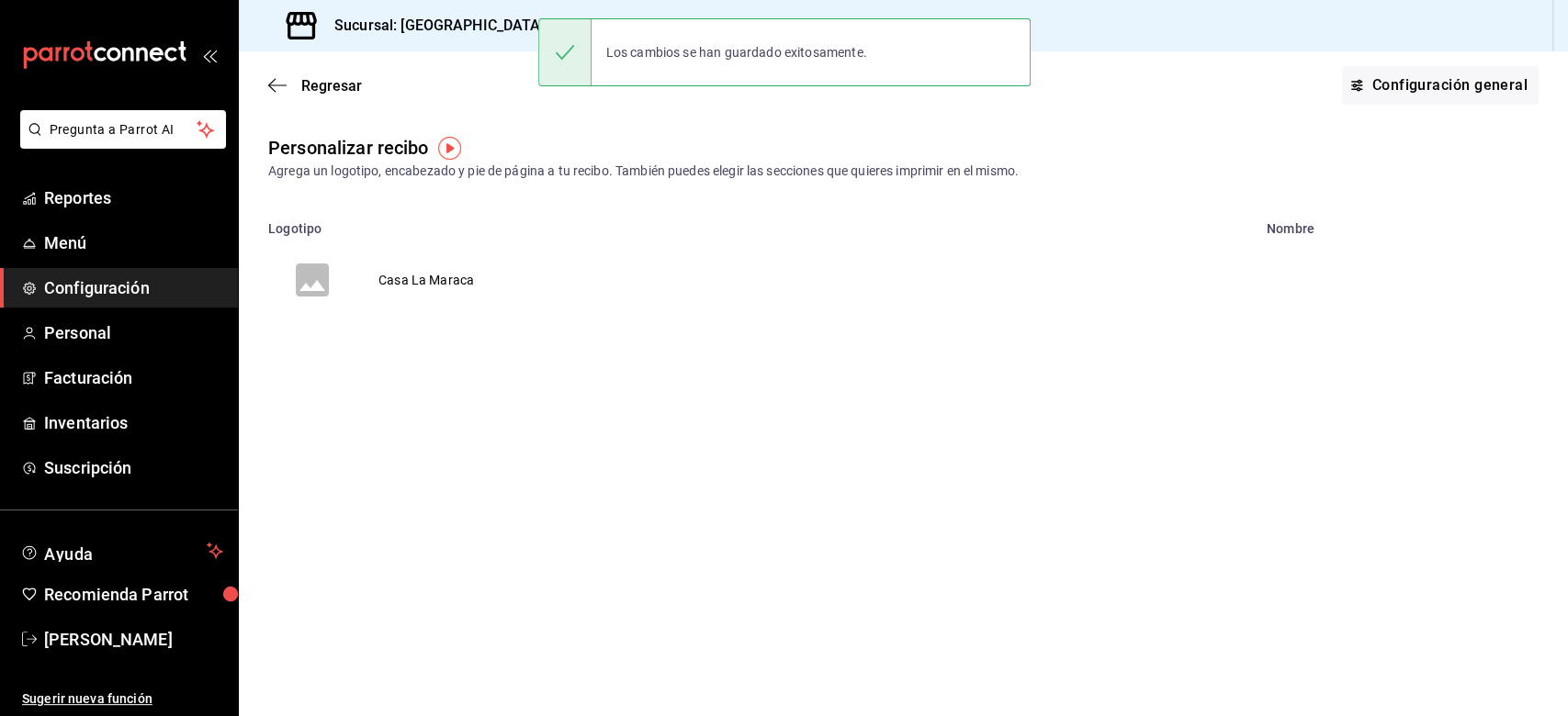
click at [289, 95] on div "Regresar Configuración general" at bounding box center [903, 85] width 1329 height 68
click at [286, 84] on span "Regresar" at bounding box center [315, 85] width 94 height 17
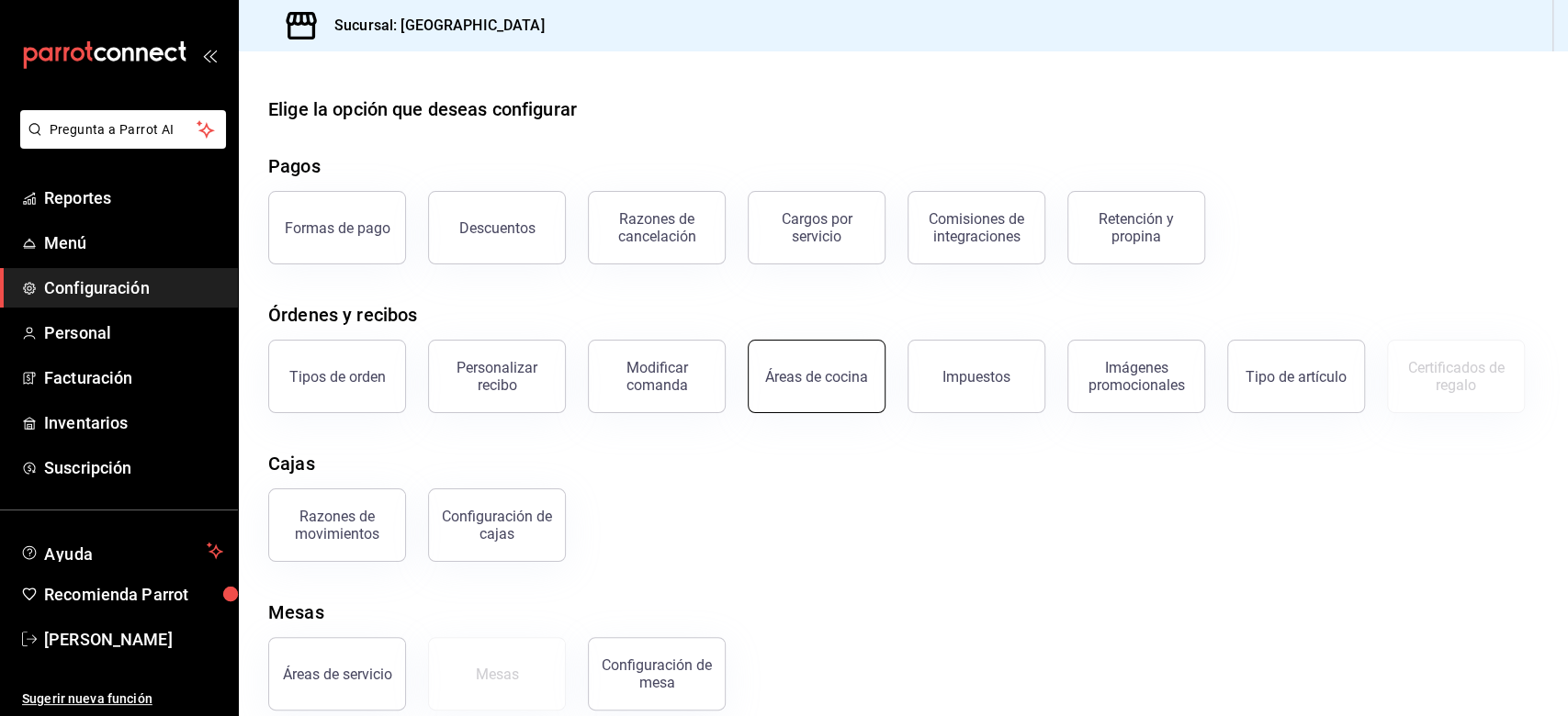
click at [812, 382] on div "Áreas de cocina" at bounding box center [817, 377] width 103 height 17
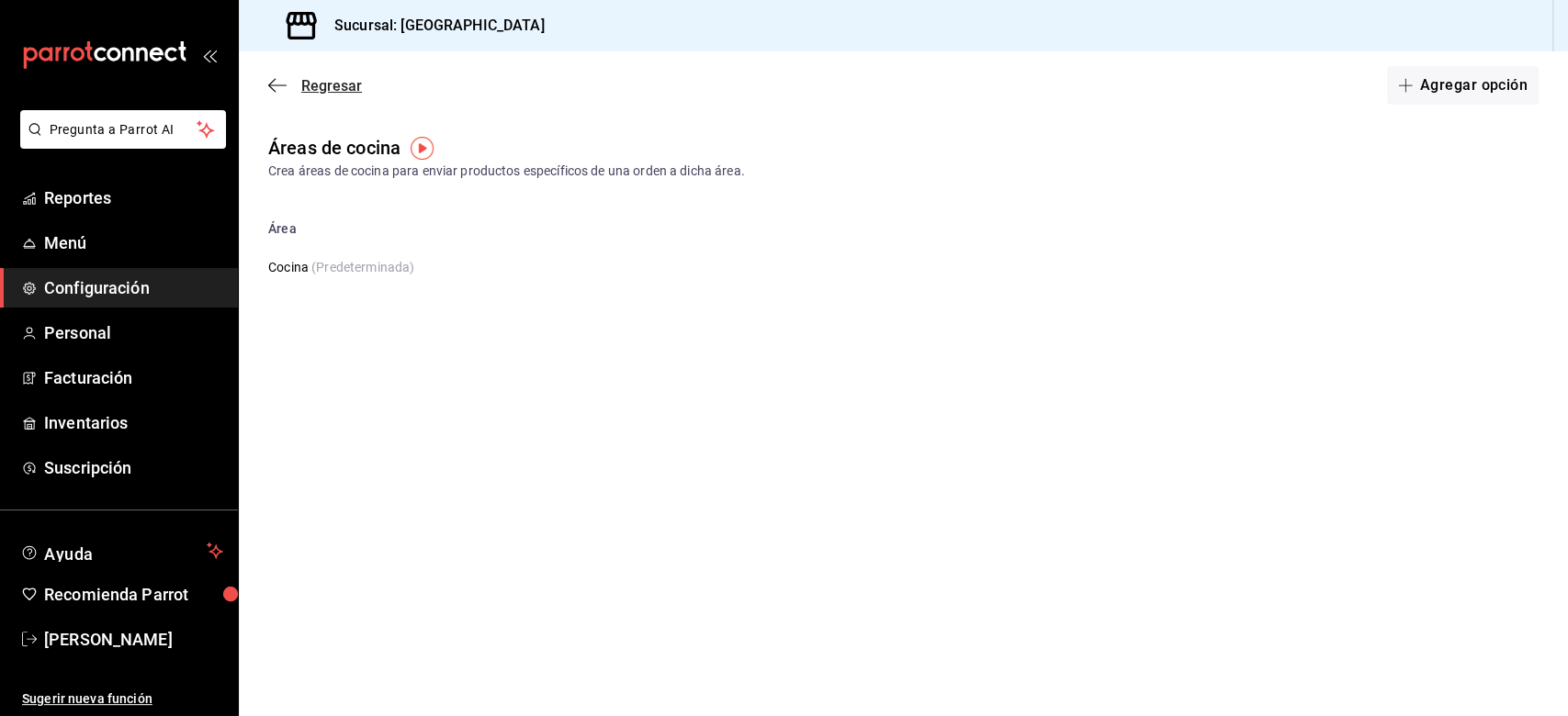
click at [270, 84] on icon "button" at bounding box center [277, 84] width 18 height 1
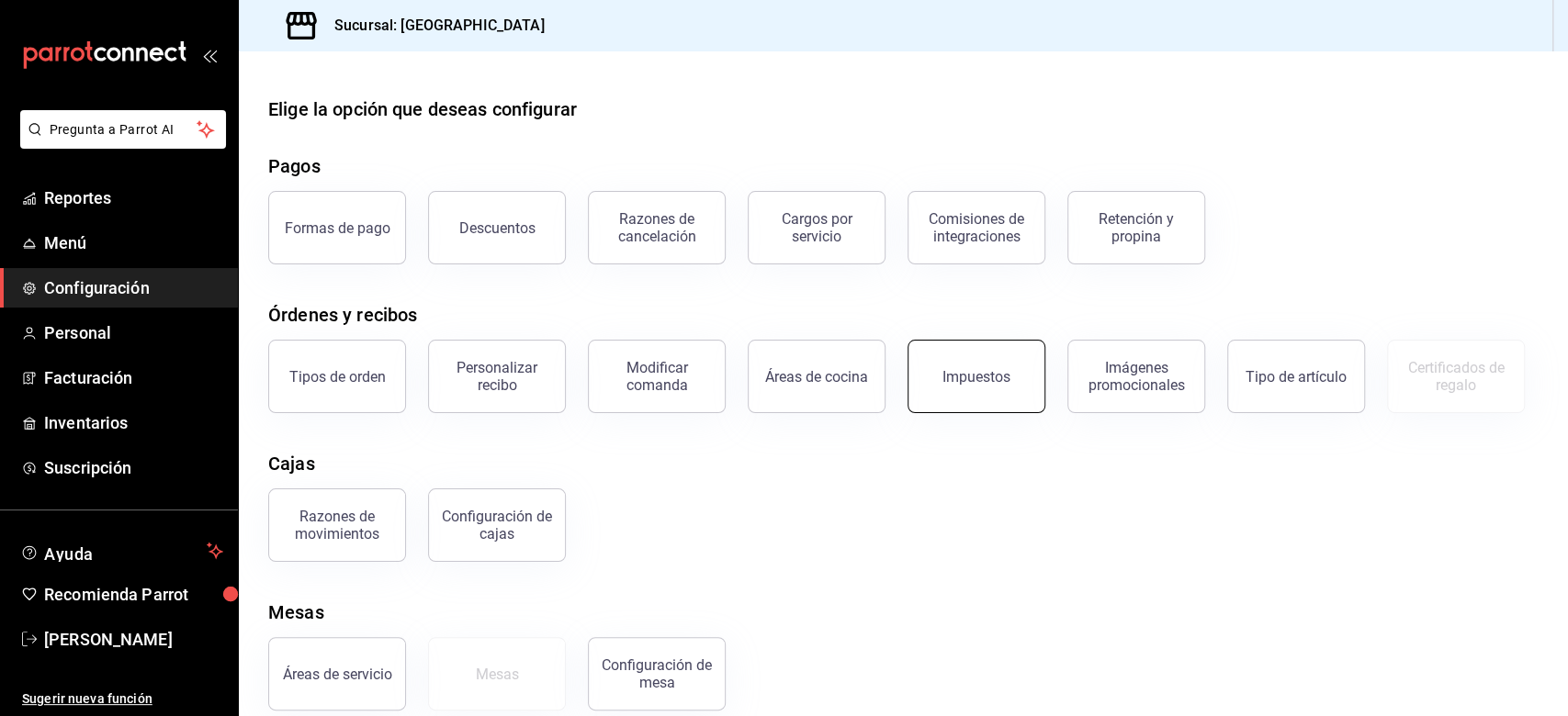
click at [992, 382] on div "Impuestos" at bounding box center [977, 377] width 68 height 17
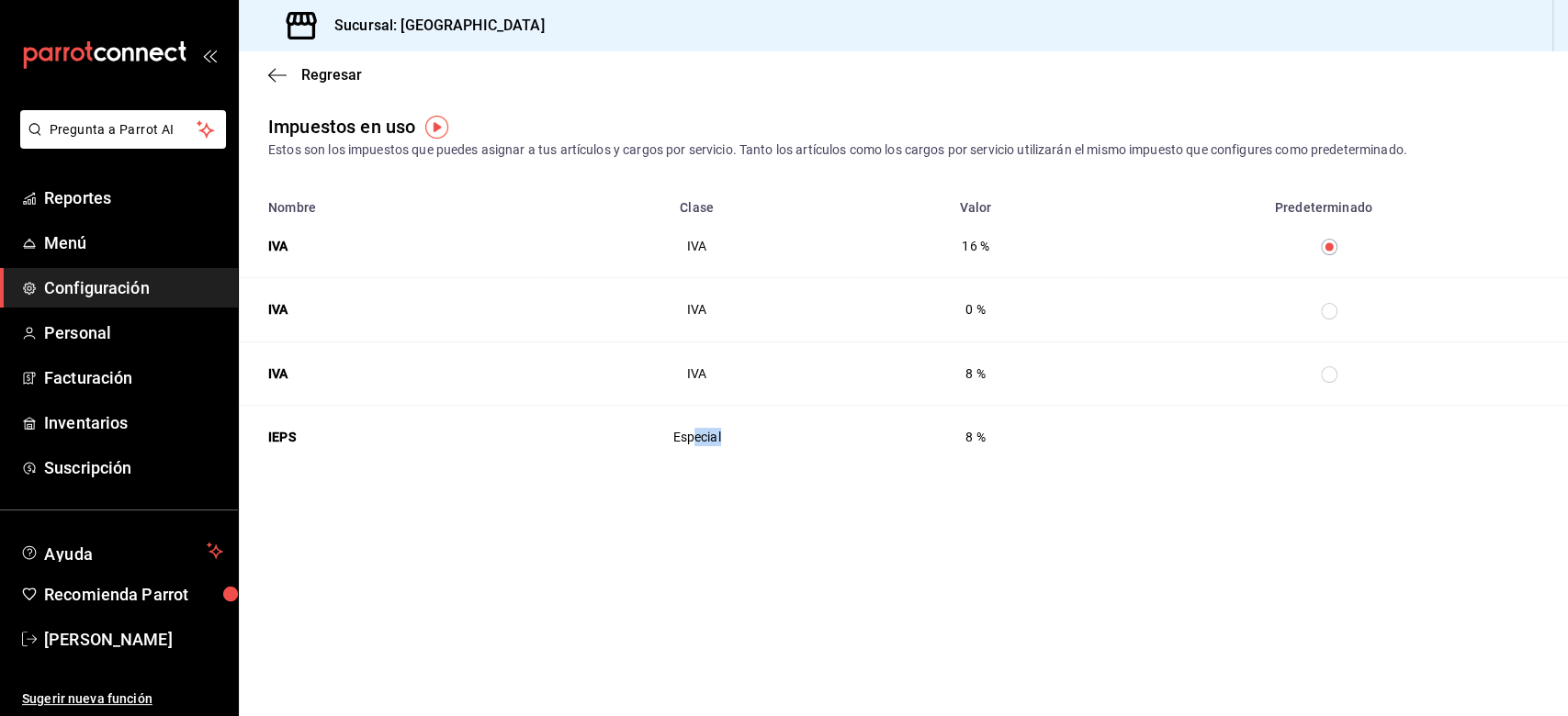
drag, startPoint x: 695, startPoint y: 431, endPoint x: 780, endPoint y: 428, distance: 85.1
click at [781, 432] on th "Especial" at bounding box center [696, 437] width 315 height 63
click at [626, 536] on main "Regresar Impuestos en uso Estos son los impuestos que puedes asignar a tus artí…" at bounding box center [903, 384] width 1329 height 665
click at [280, 74] on icon "button" at bounding box center [277, 75] width 18 height 16
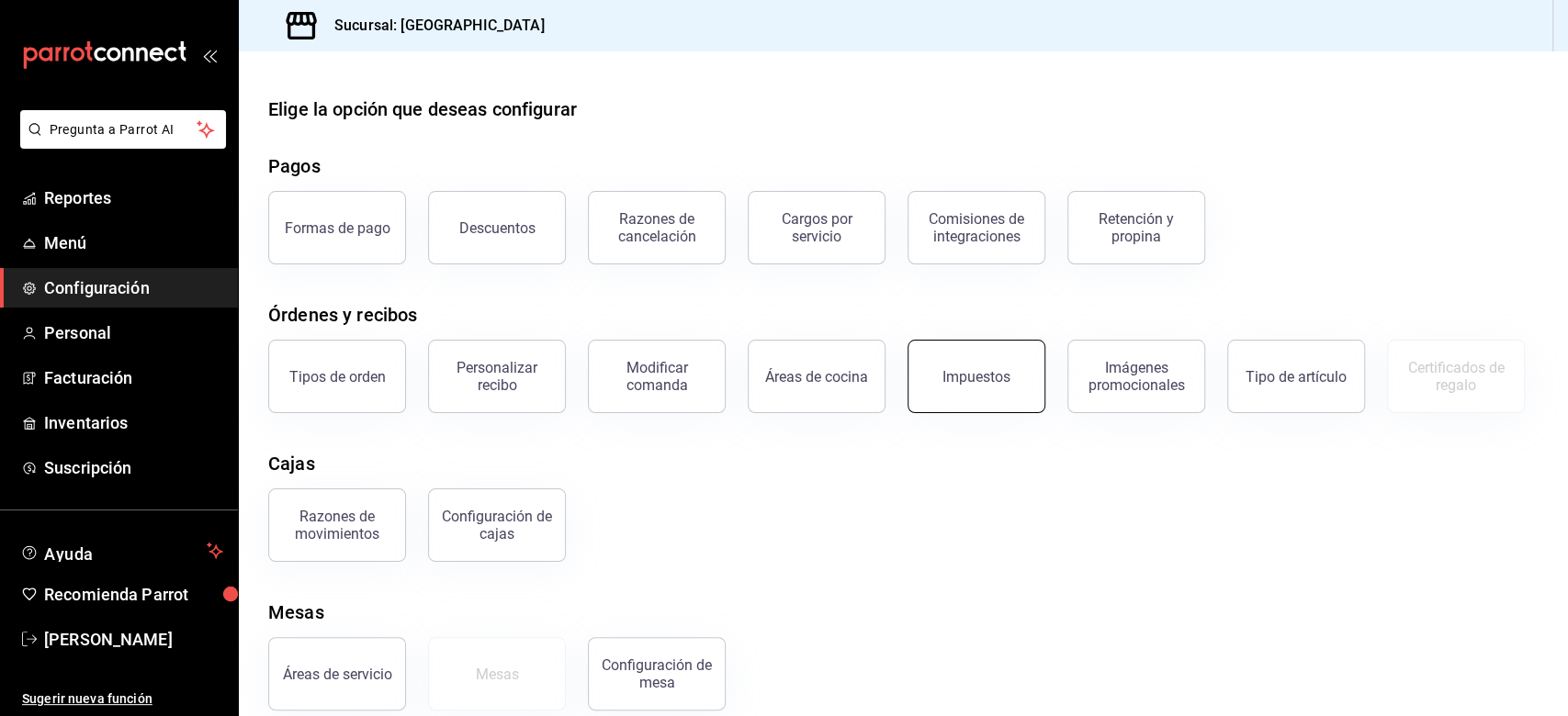
click at [1001, 395] on button "Impuestos" at bounding box center [976, 377] width 137 height 74
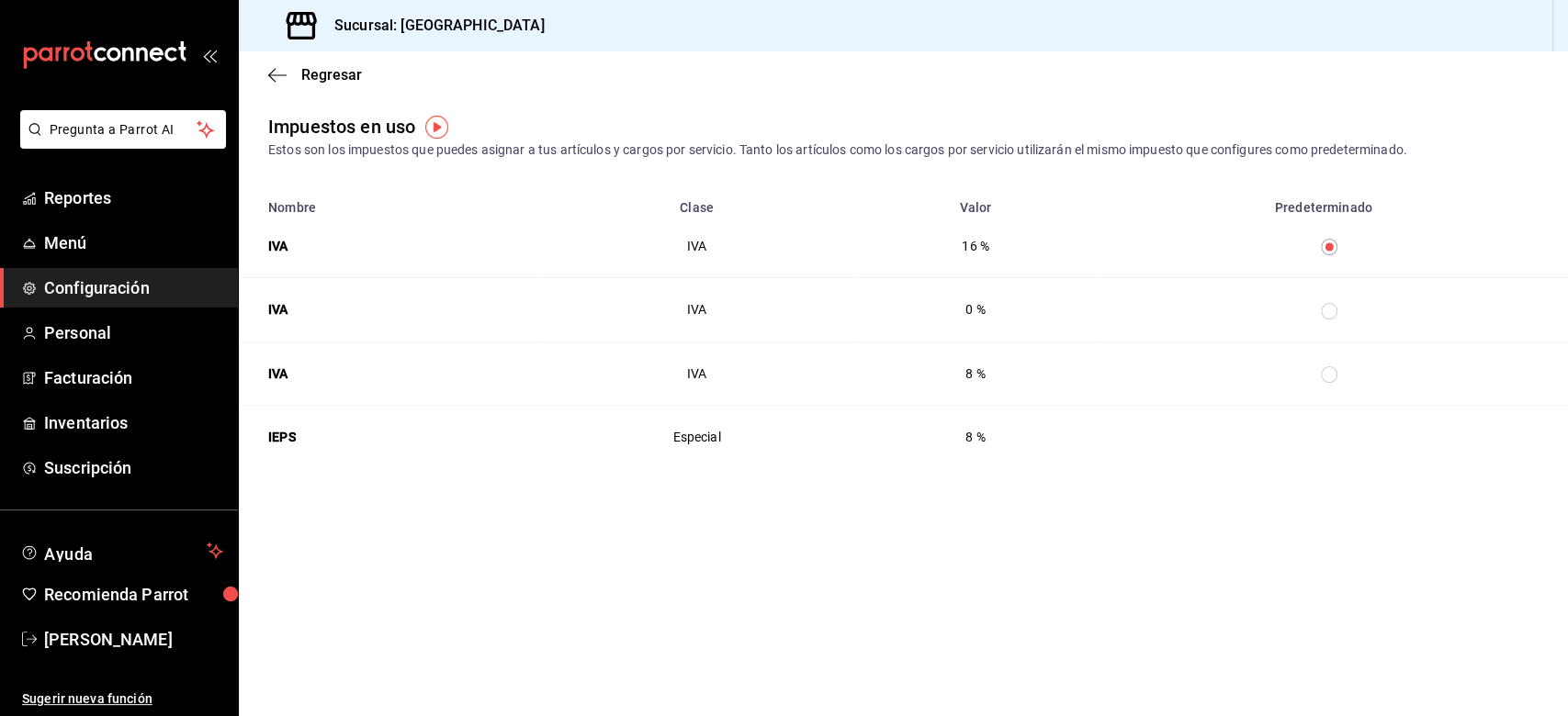
click at [1175, 308] on input "taxesTable" at bounding box center [1328, 311] width 16 height 16
radio input "false"
click at [1175, 248] on input "taxesTable" at bounding box center [1328, 246] width 16 height 16
radio input "false"
click at [274, 64] on div "Regresar" at bounding box center [903, 74] width 1329 height 46
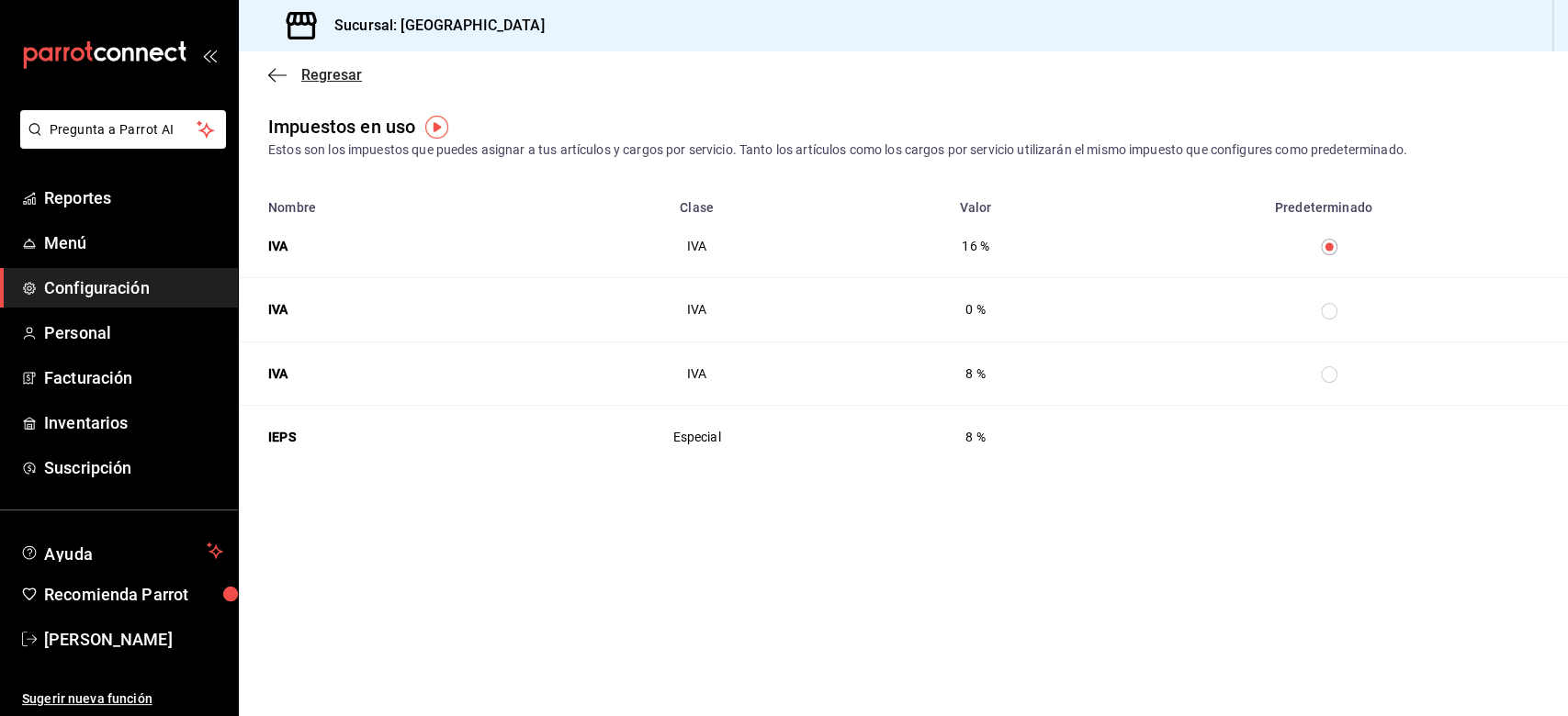
click at [270, 76] on icon "button" at bounding box center [277, 75] width 18 height 1
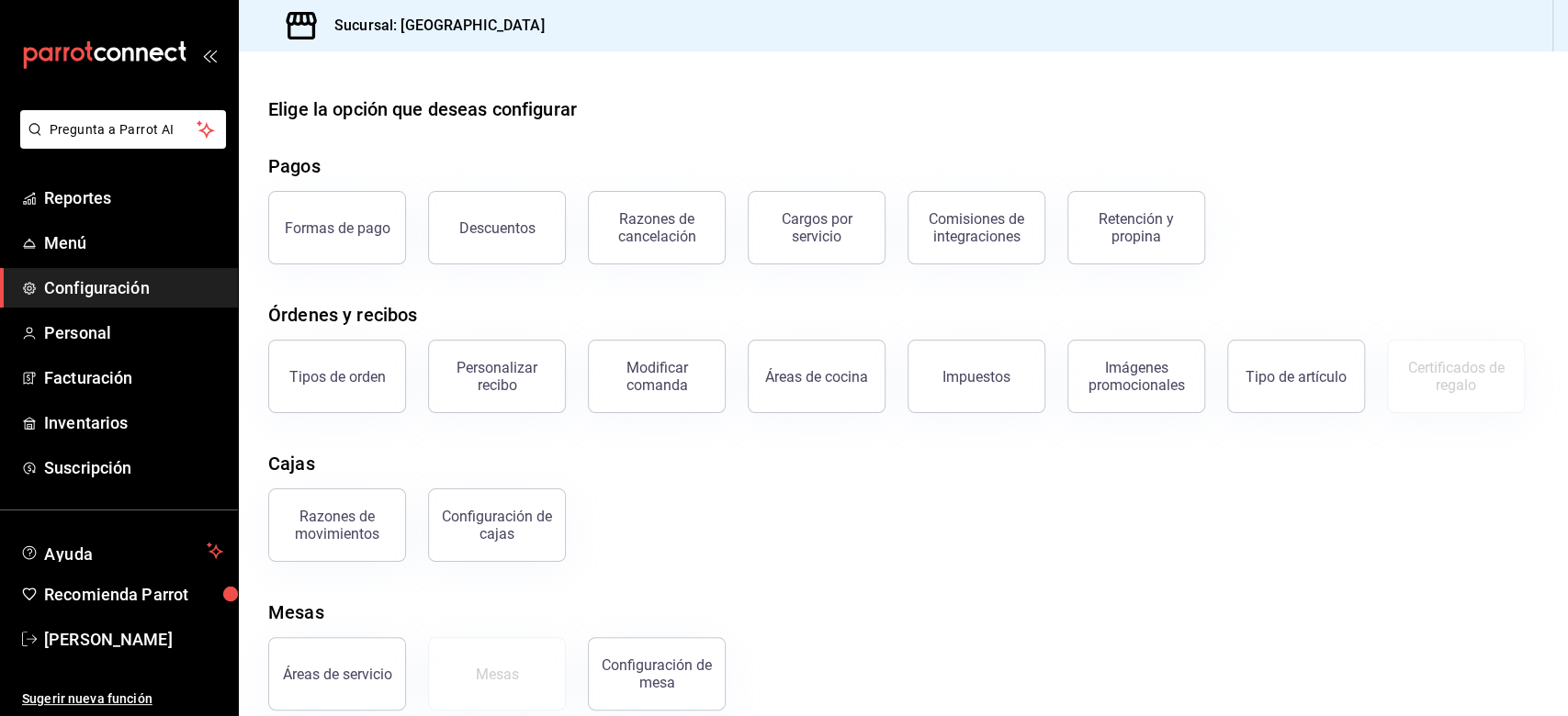
scroll to position [118, 0]
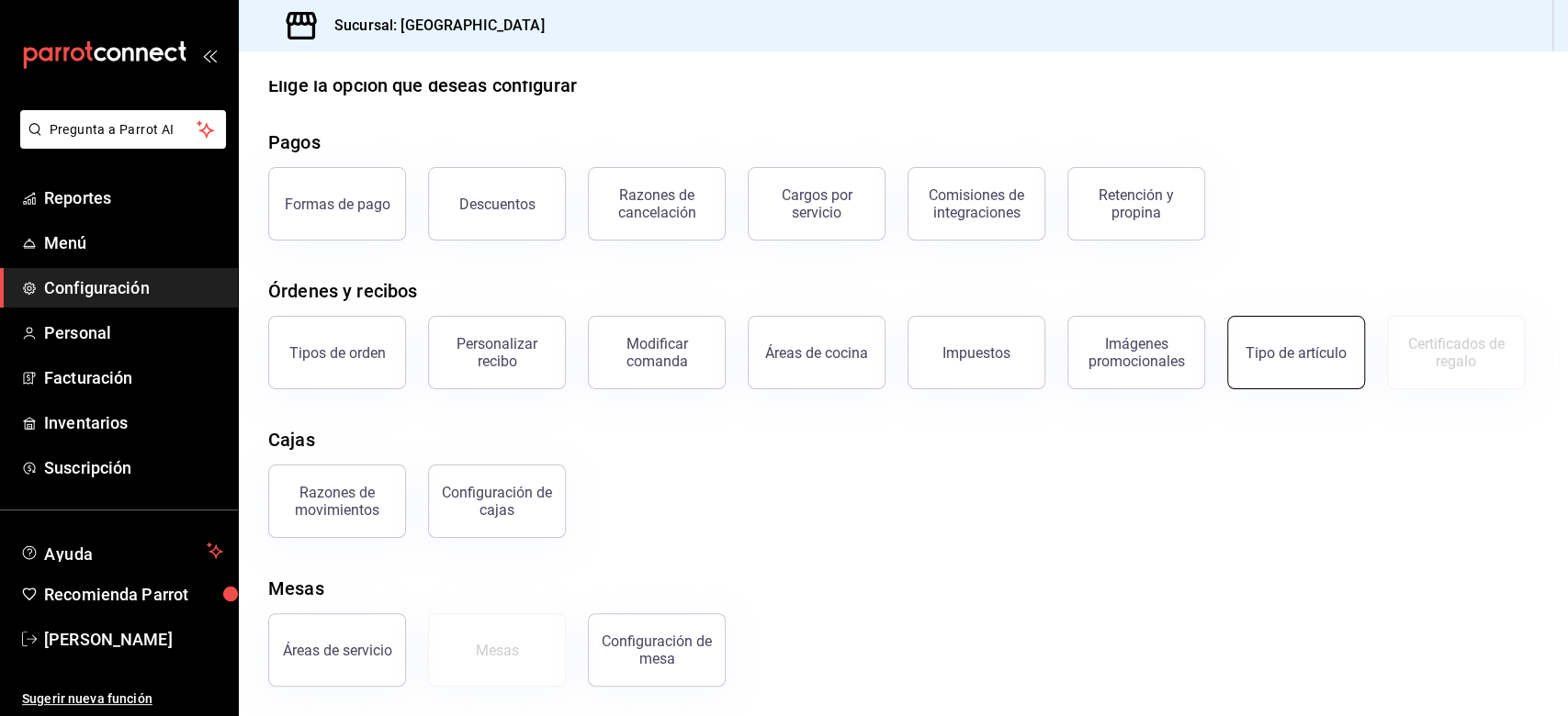
click at [1175, 345] on div "Tipo de artículo" at bounding box center [1296, 353] width 101 height 17
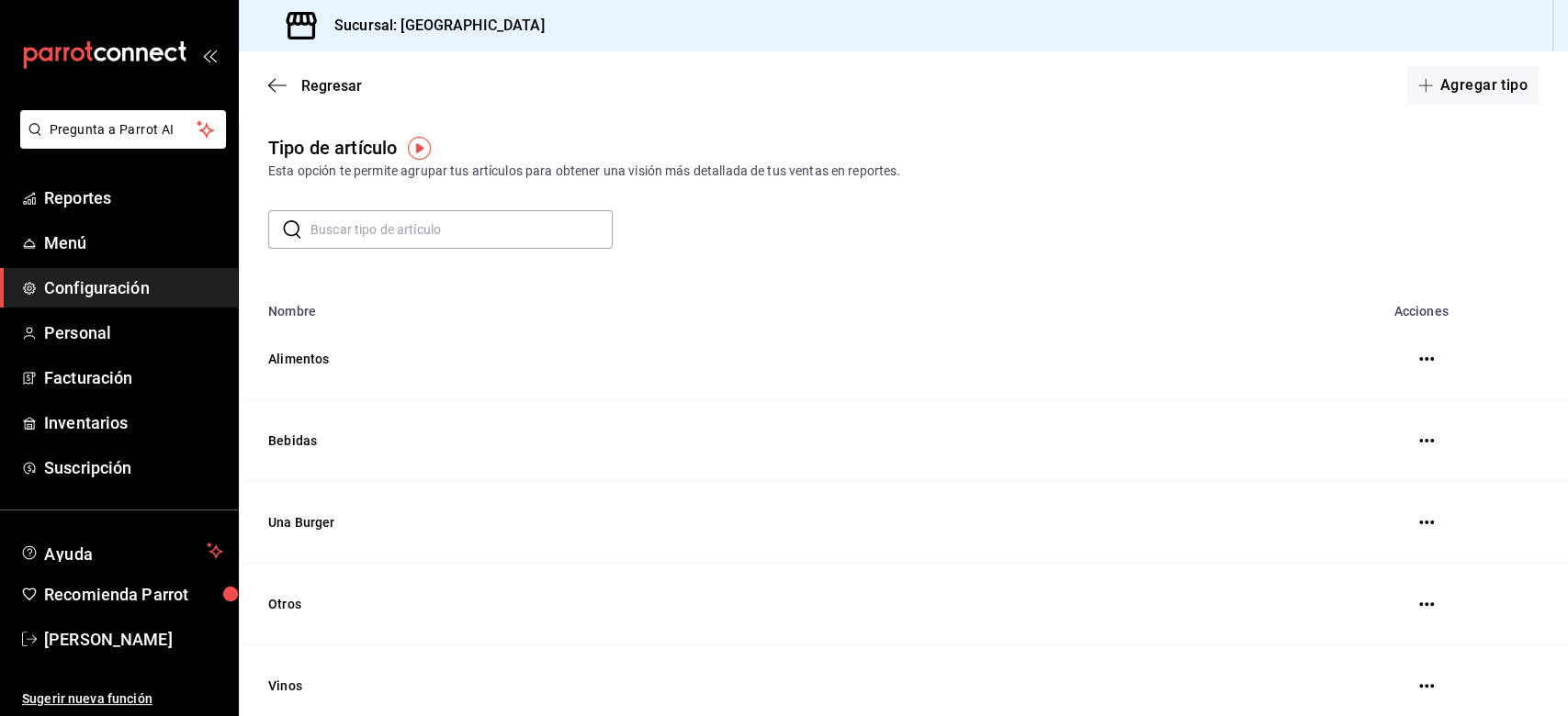
click at [1175, 526] on icon "button" at bounding box center [1427, 523] width 15 height 15
click at [1175, 521] on span "Eliminar" at bounding box center [1338, 524] width 46 height 15
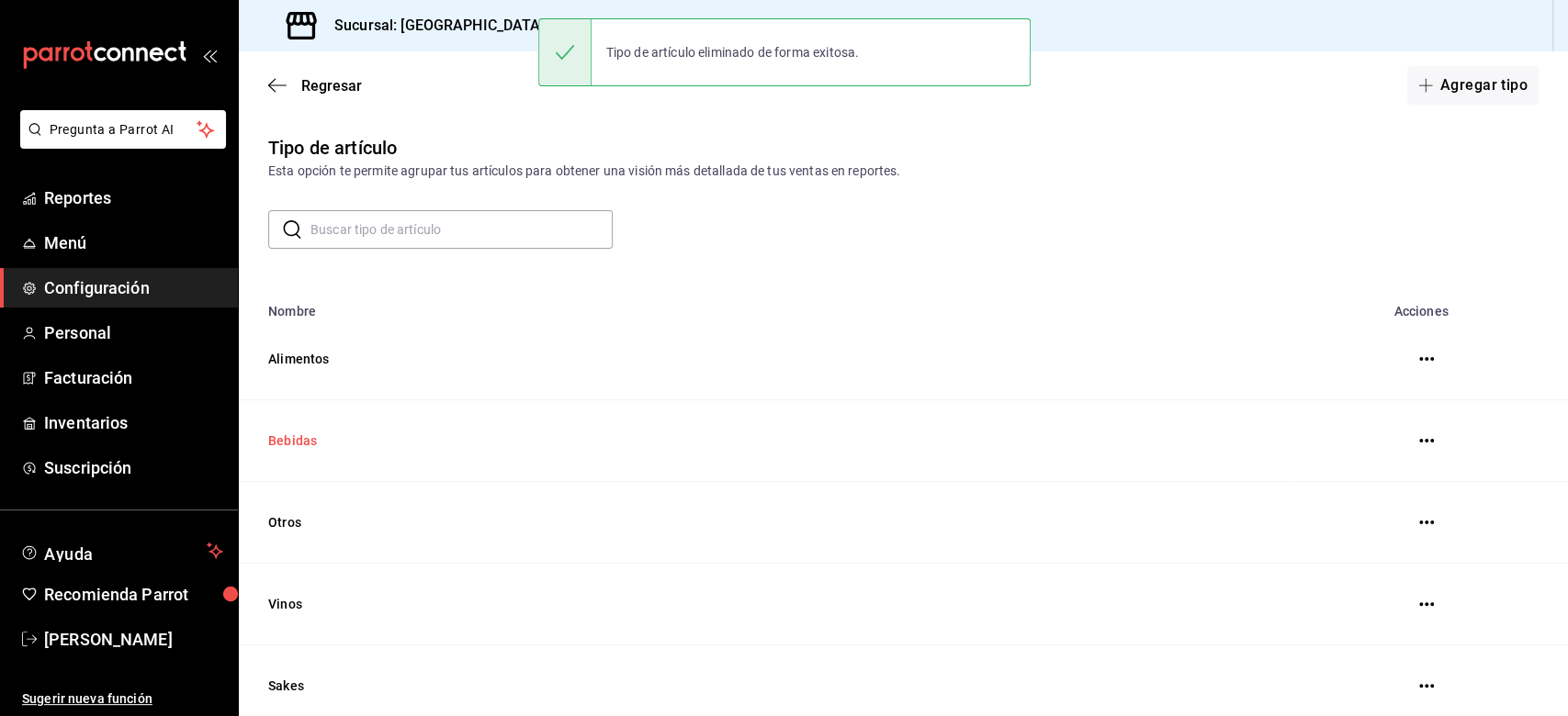
scroll to position [150, 0]
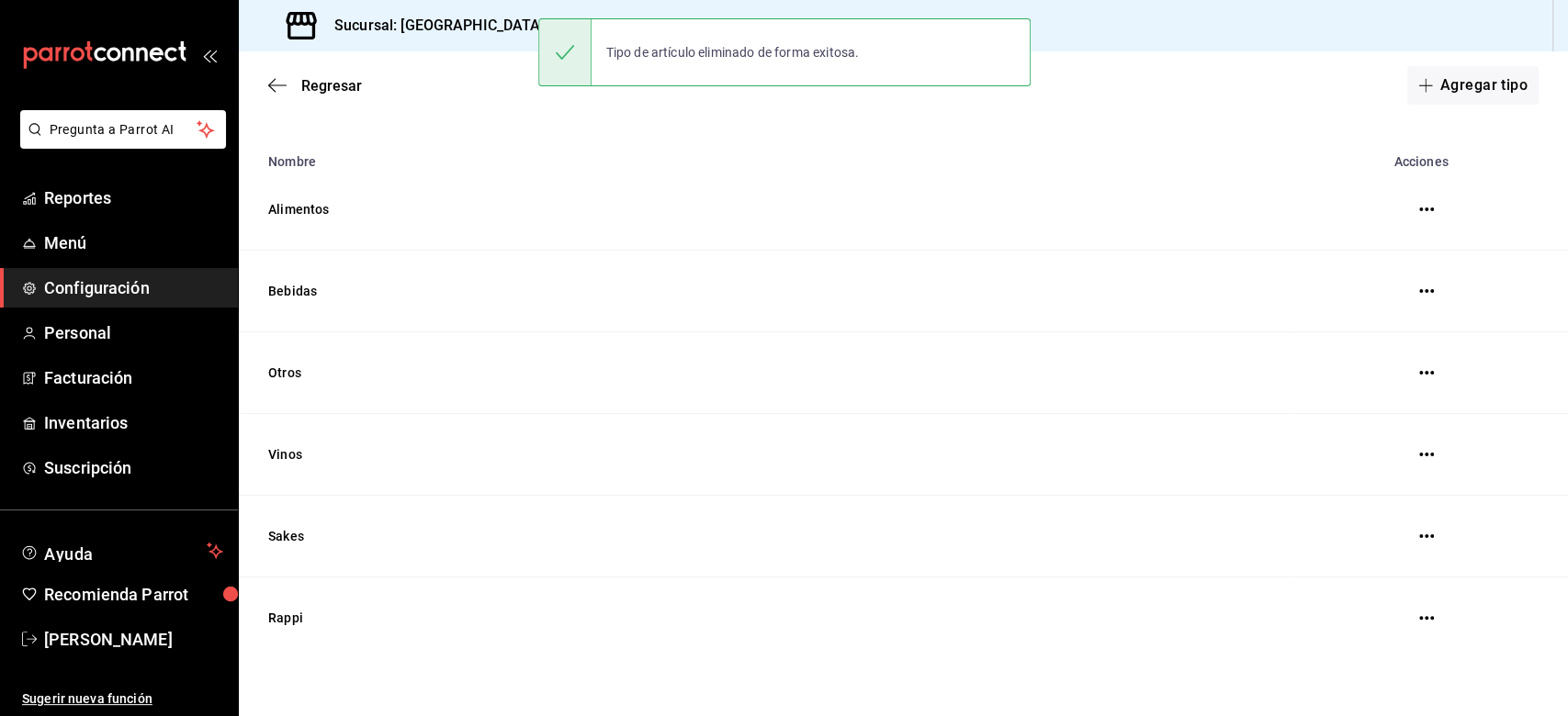
click at [1175, 536] on icon "button" at bounding box center [1427, 536] width 15 height 4
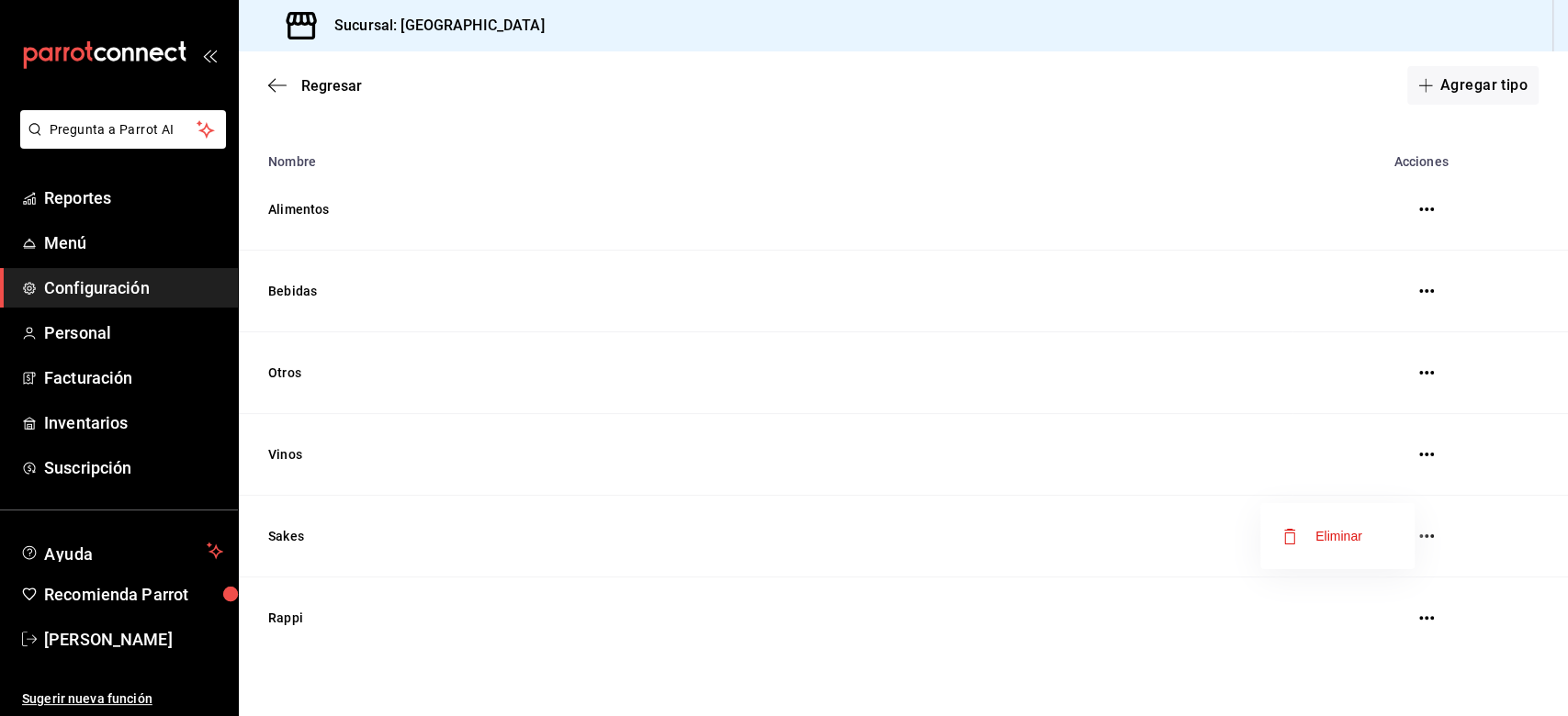
click at [1175, 536] on li "Eliminar" at bounding box center [1337, 536] width 154 height 51
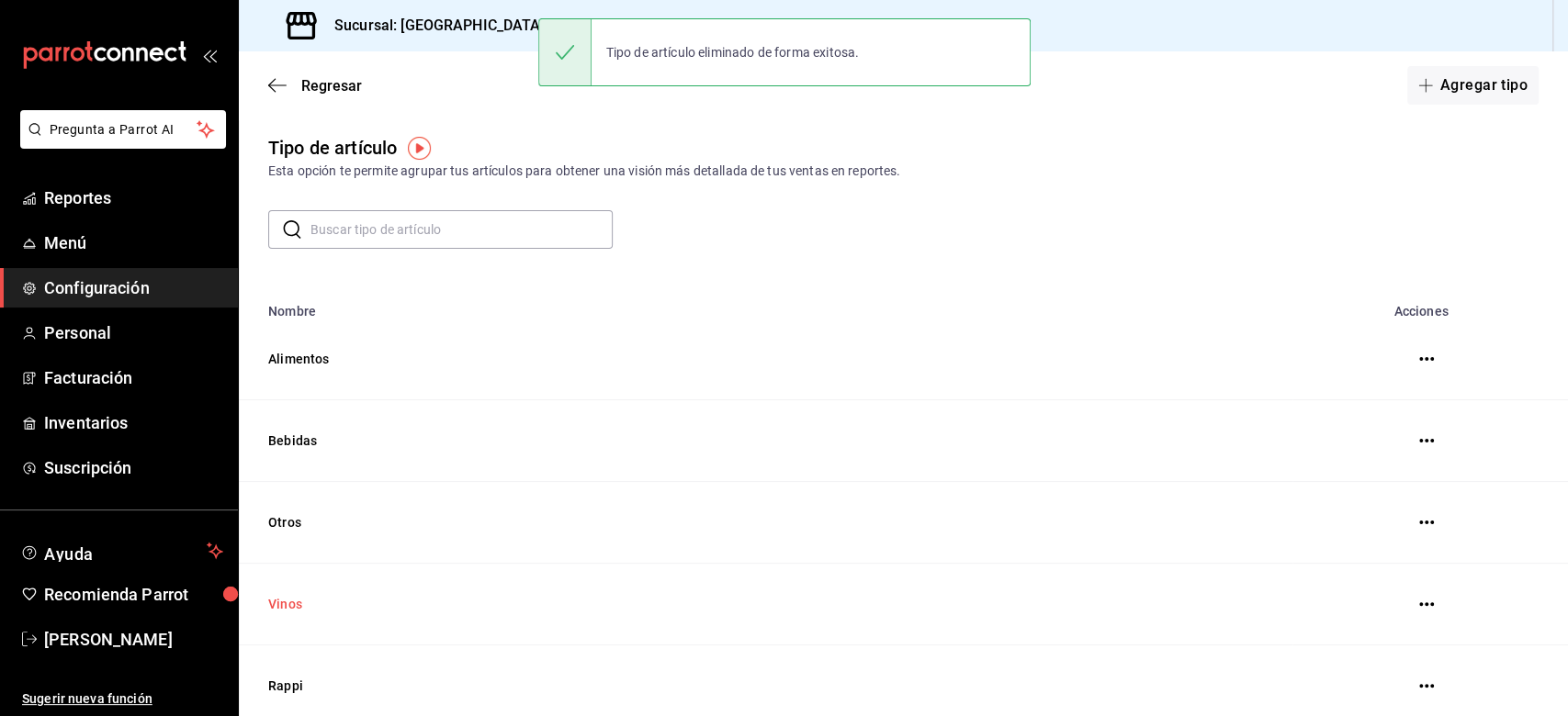
scroll to position [68, 0]
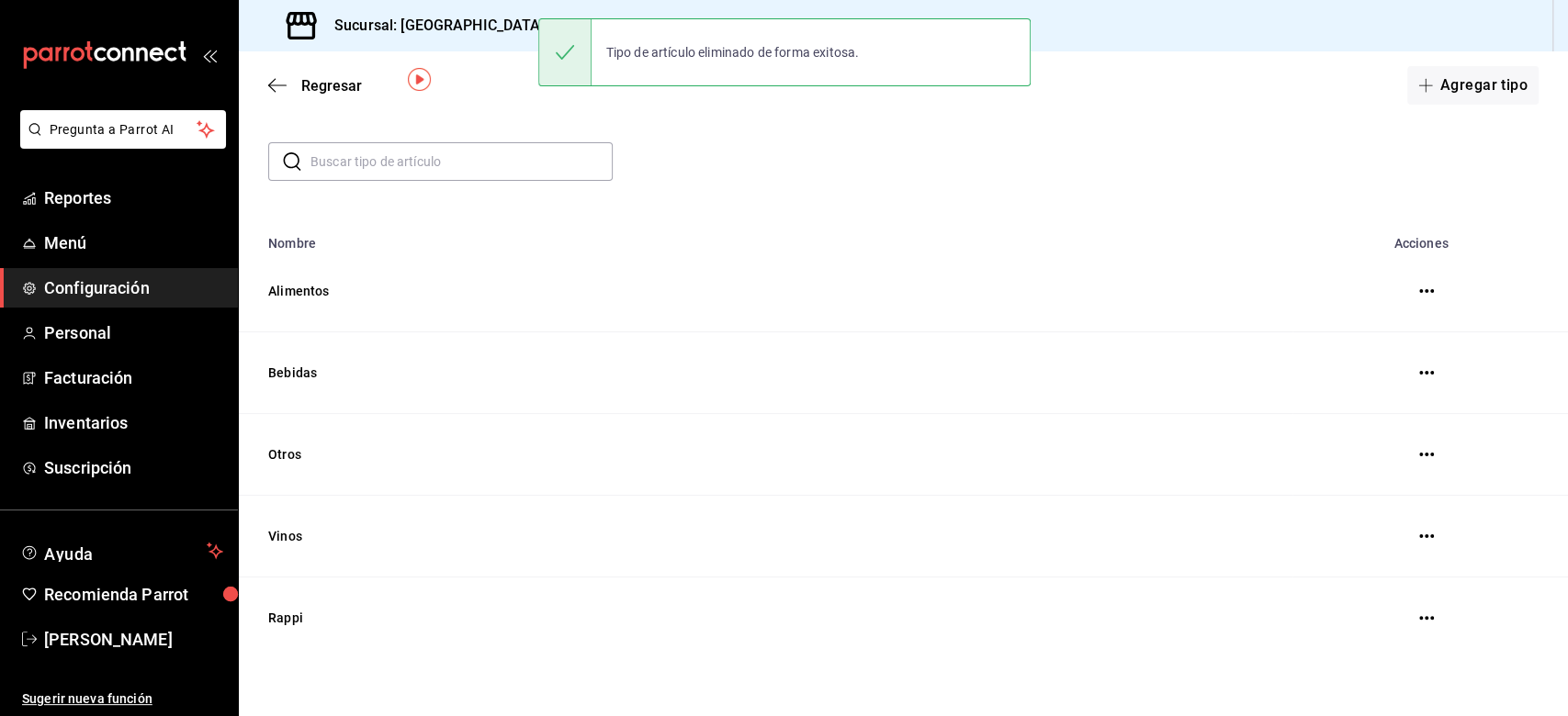
click at [1175, 536] on icon "button" at bounding box center [1427, 618] width 15 height 4
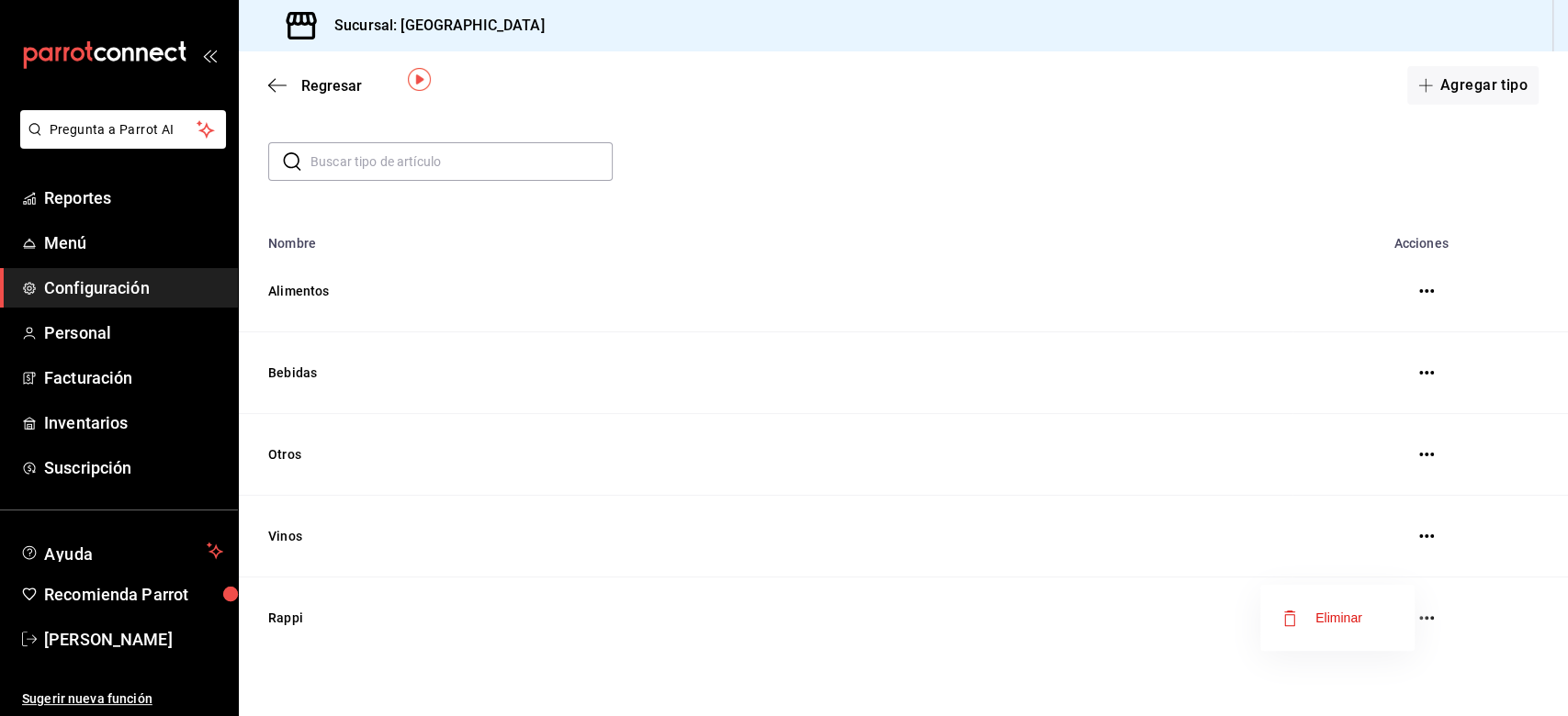
click at [1175, 536] on span "Eliminar" at bounding box center [1322, 618] width 80 height 22
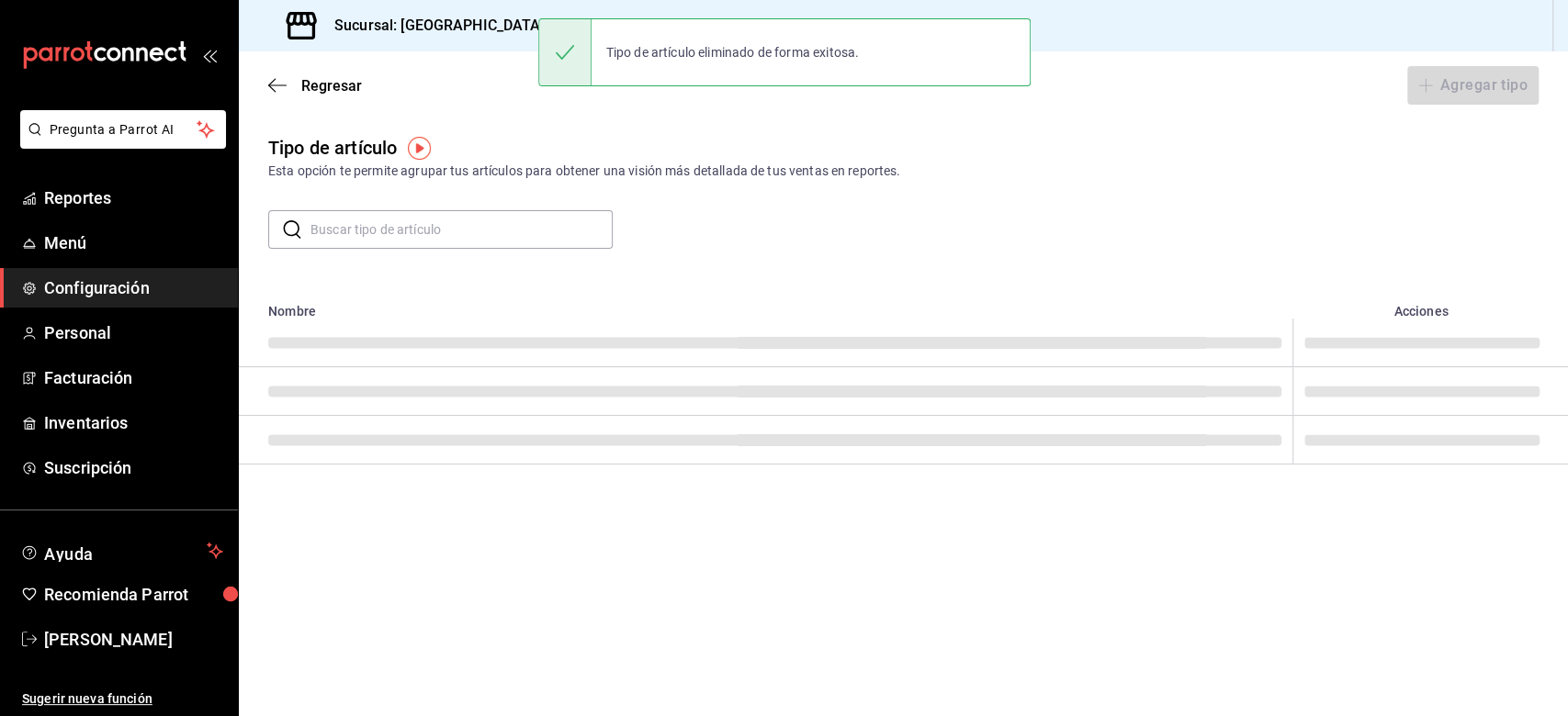
scroll to position [0, 0]
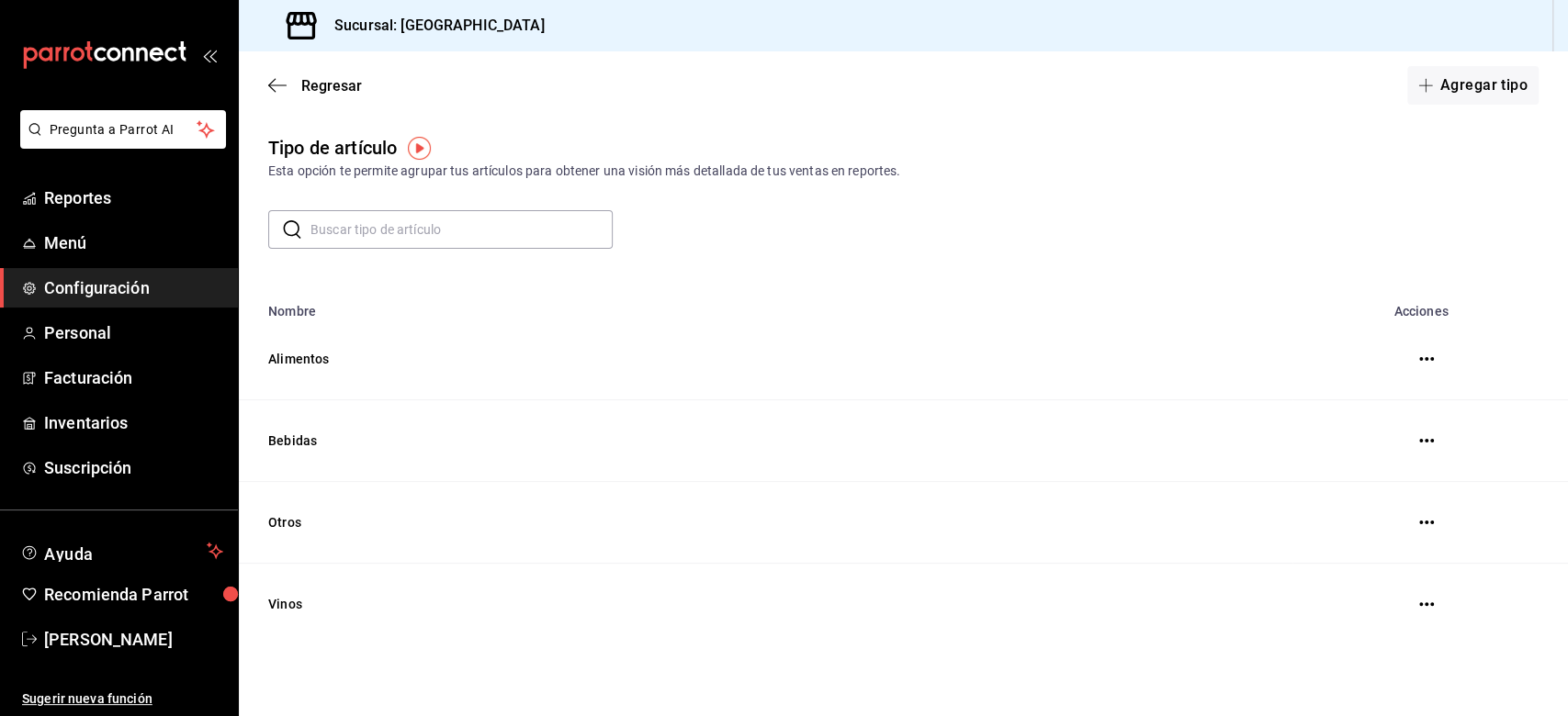
click at [262, 84] on div "Regresar Agregar tipo" at bounding box center [903, 85] width 1329 height 68
click at [277, 81] on icon "button" at bounding box center [277, 84] width 18 height 16
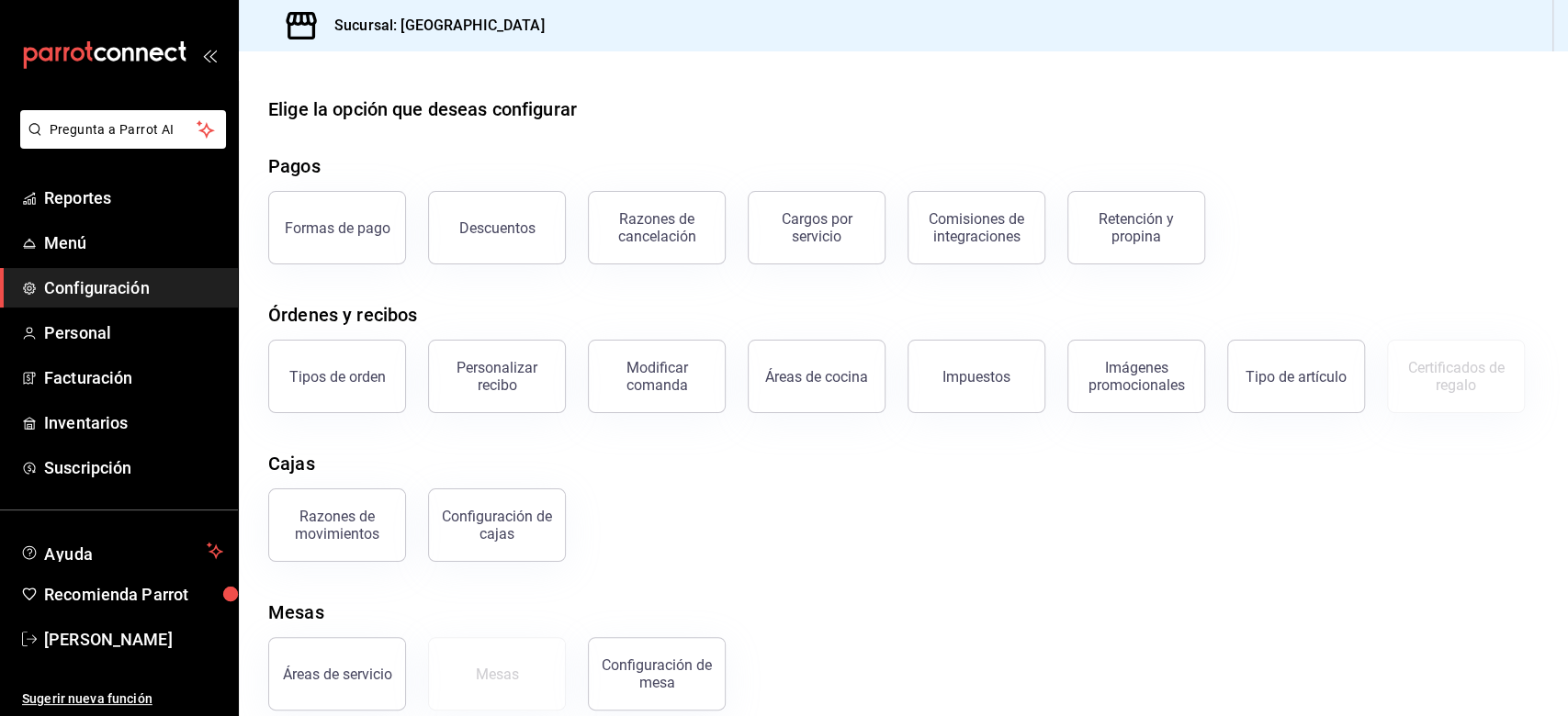
scroll to position [118, 0]
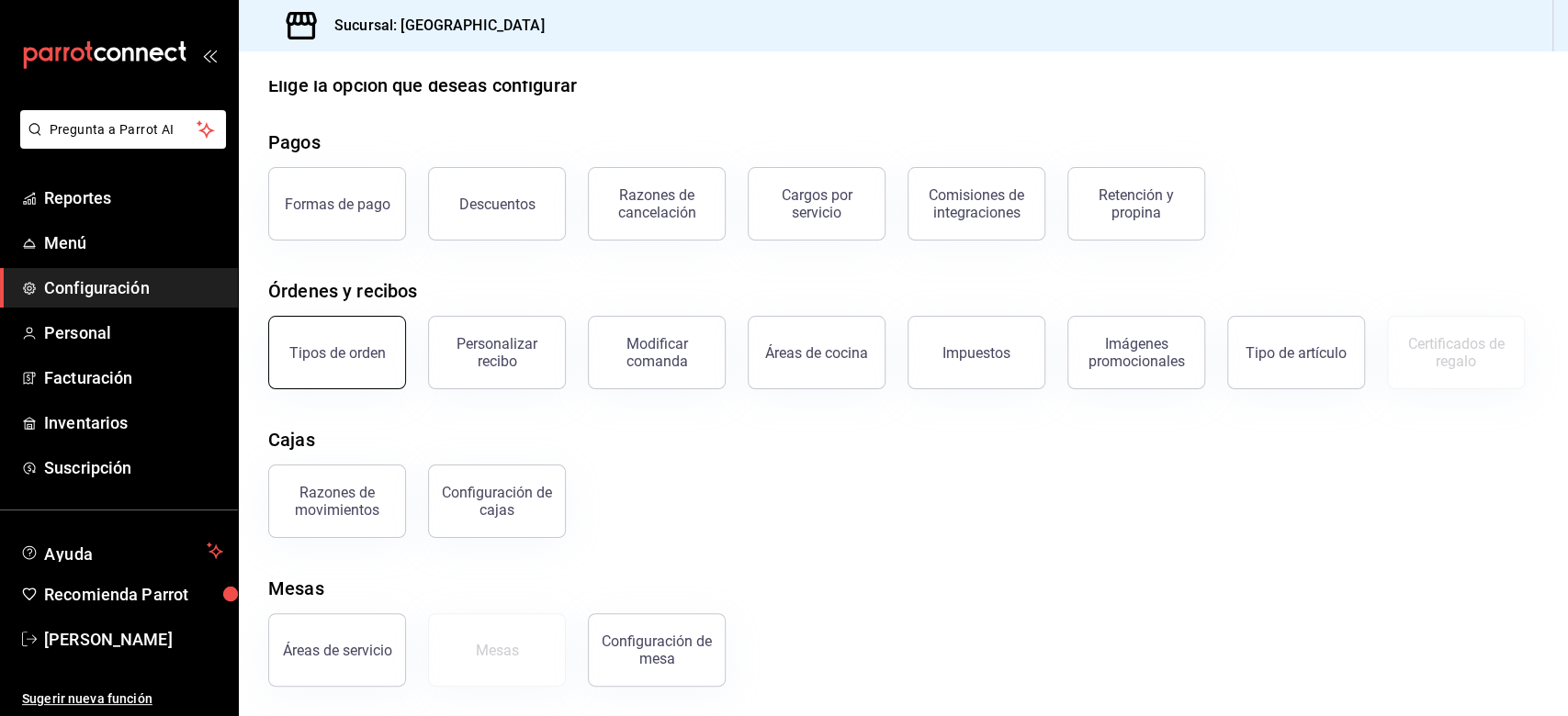
click at [338, 345] on div "Tipos de orden" at bounding box center [337, 353] width 97 height 17
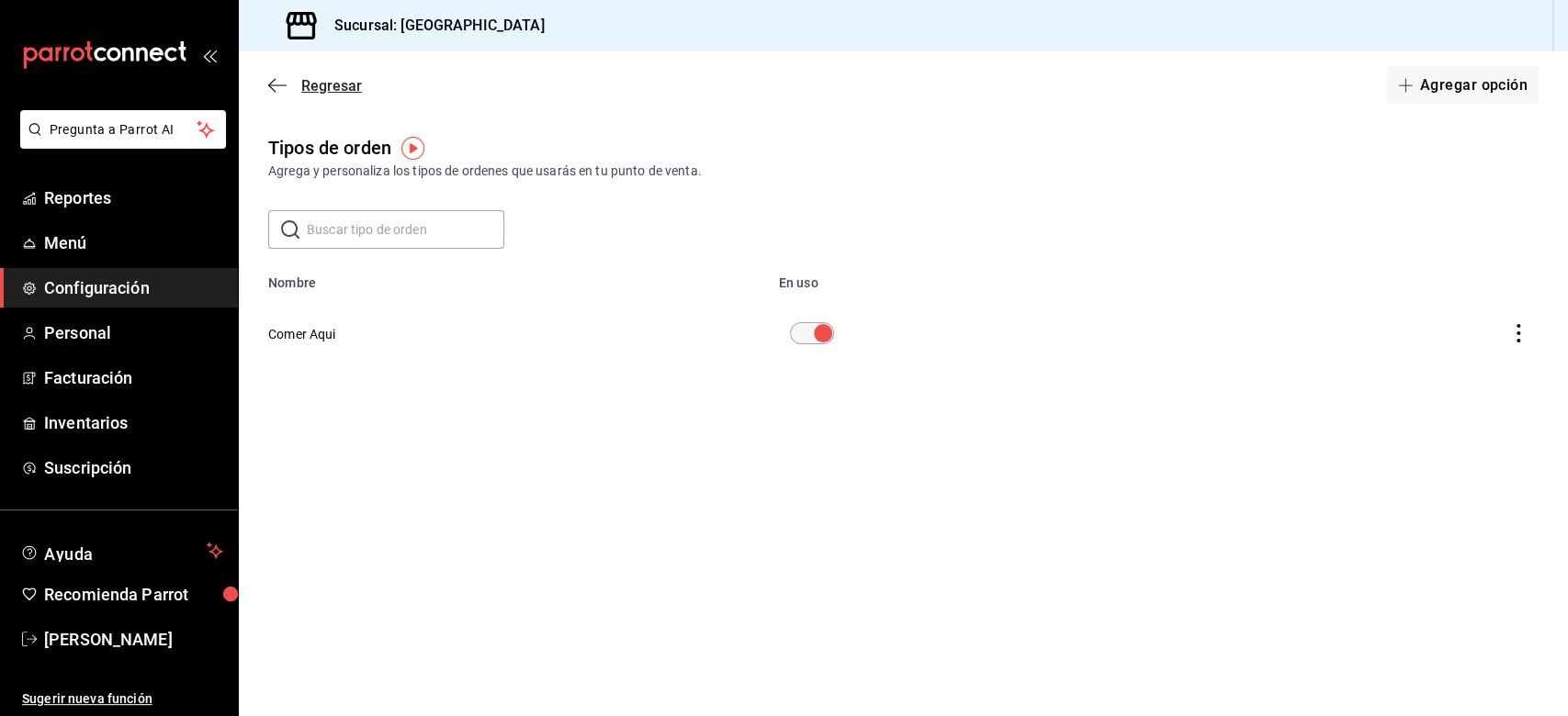
click at [277, 94] on span "Regresar" at bounding box center [315, 85] width 94 height 17
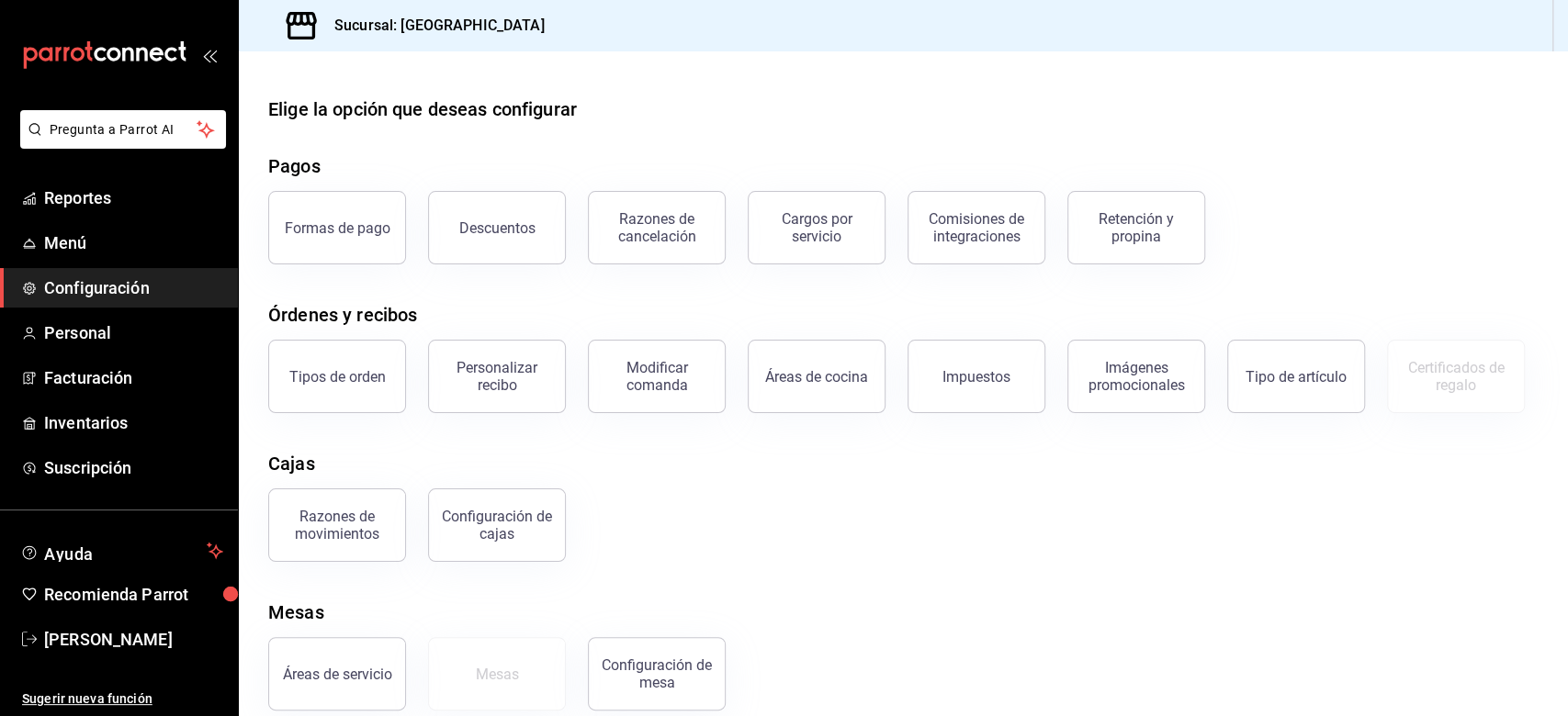
click at [0, 510] on div "Pregunta a Parrot AI Reportes Menú Configuración Personal Facturación Inventari…" at bounding box center [118, 413] width 238 height 606
click at [738, 413] on div "Tipos de orden Personalizar recibo Modificar comanda Áreas de cocina Impuestos …" at bounding box center [892, 365] width 1292 height 96
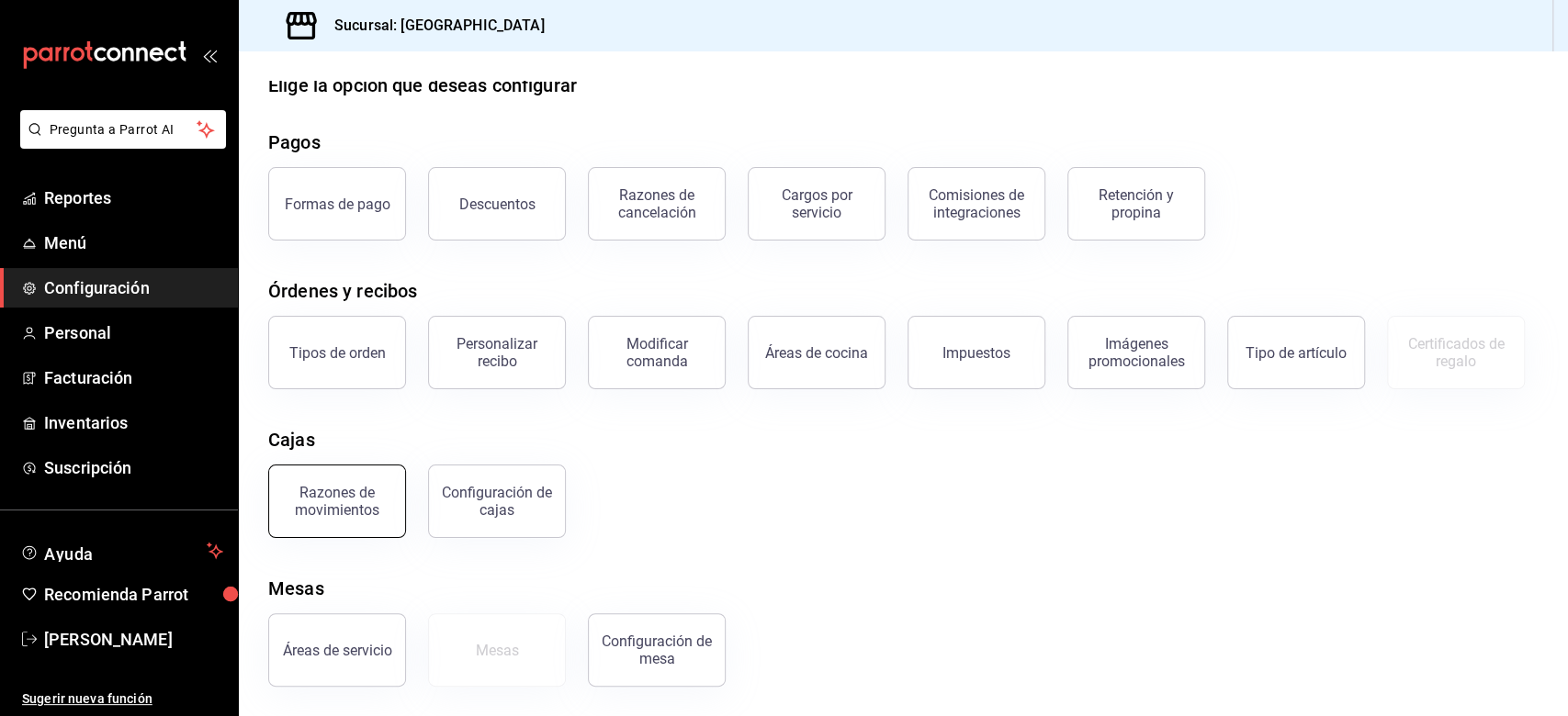
click at [336, 467] on div "Razones de movimientos" at bounding box center [326, 490] width 160 height 96
drag, startPoint x: 346, startPoint y: 498, endPoint x: 356, endPoint y: 484, distance: 17.2
click at [347, 496] on div "Razones de movimientos" at bounding box center [337, 501] width 114 height 35
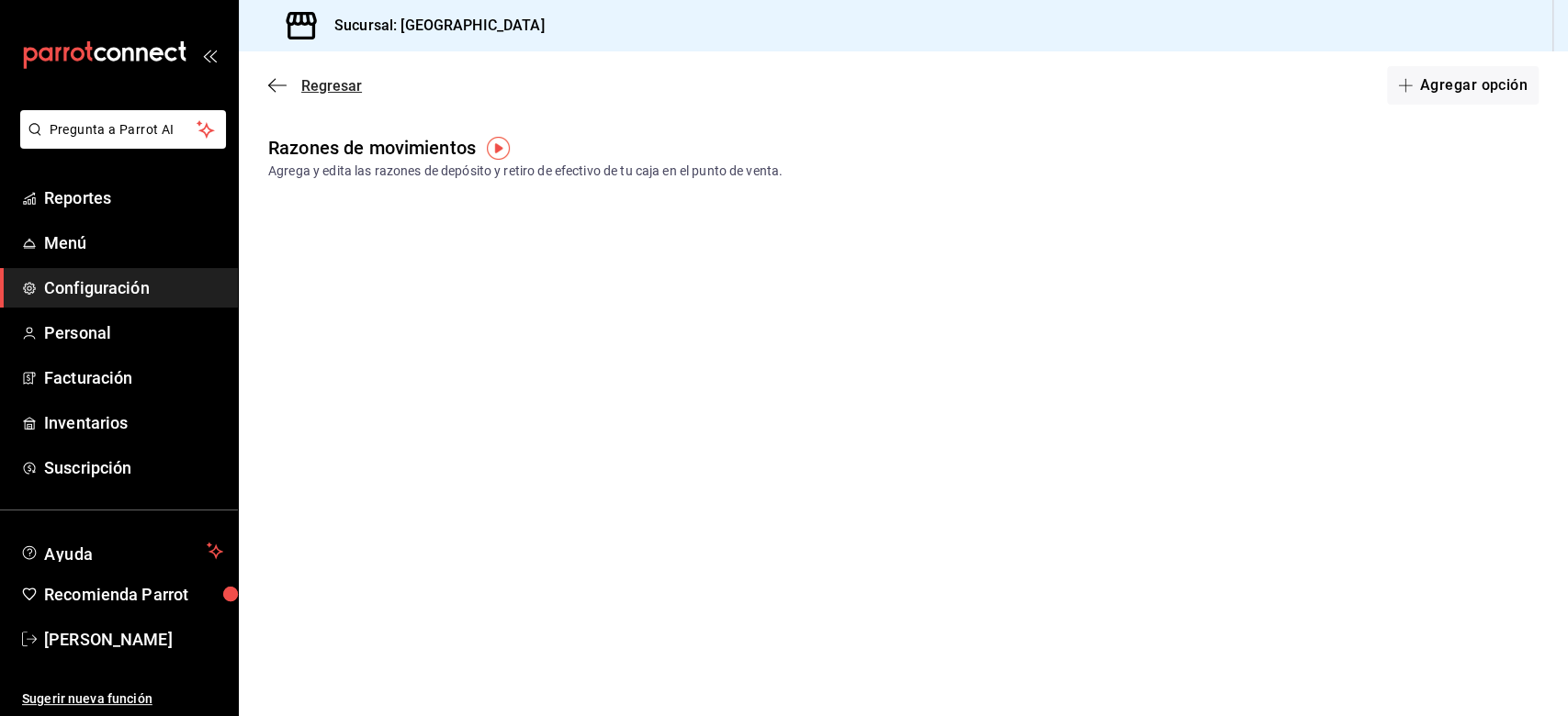
click at [284, 78] on icon "button" at bounding box center [277, 84] width 18 height 16
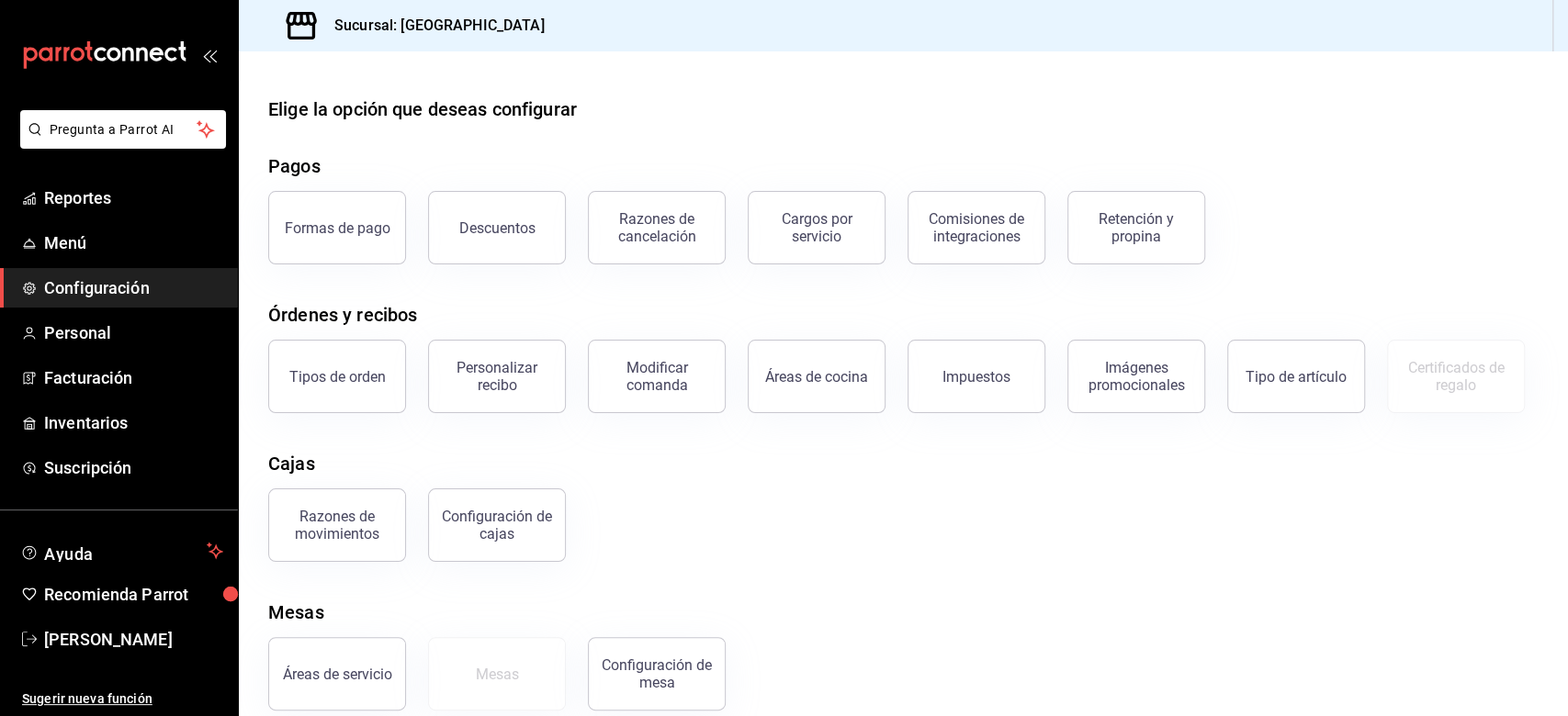
scroll to position [118, 0]
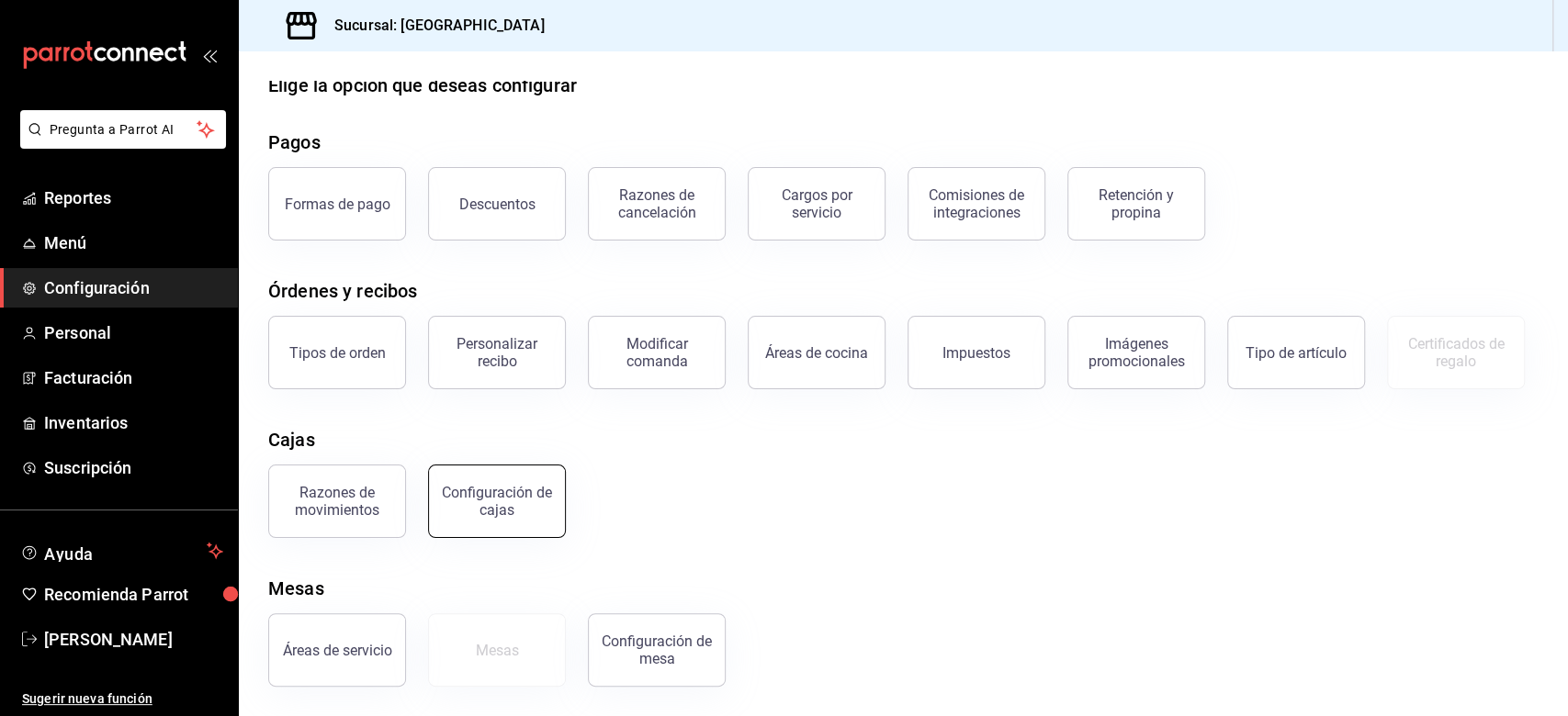
click at [467, 489] on div "Configuración de cajas" at bounding box center [496, 501] width 114 height 35
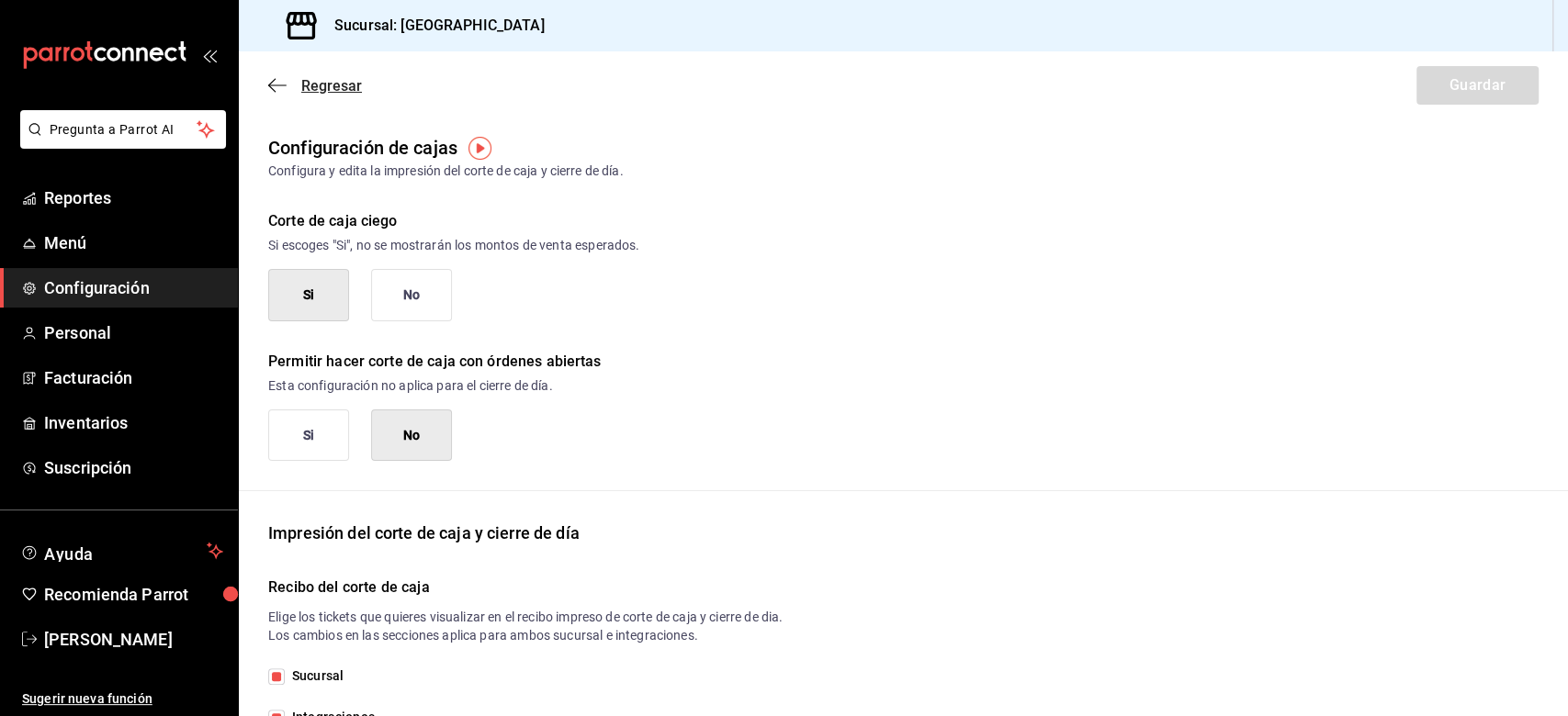
click at [280, 84] on icon "button" at bounding box center [277, 84] width 18 height 16
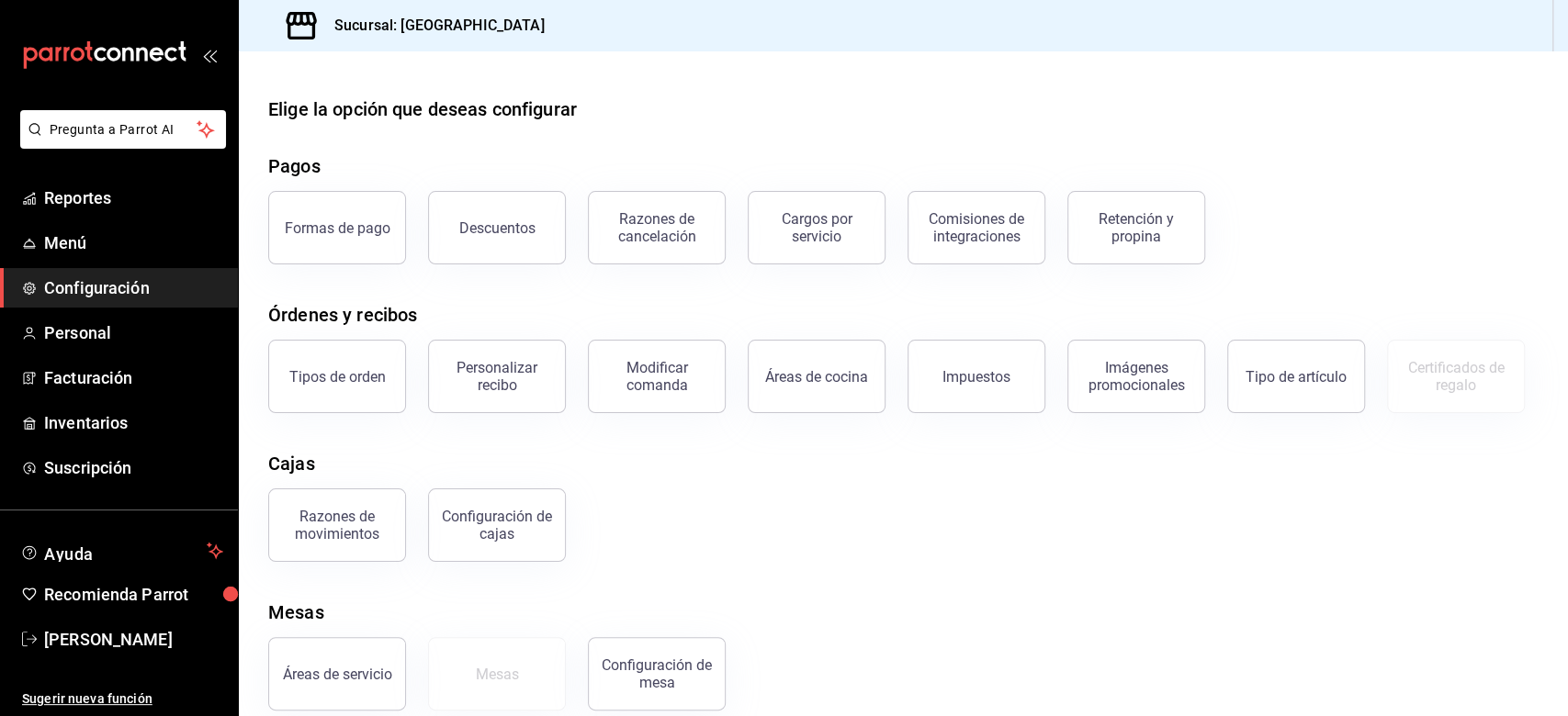
scroll to position [118, 0]
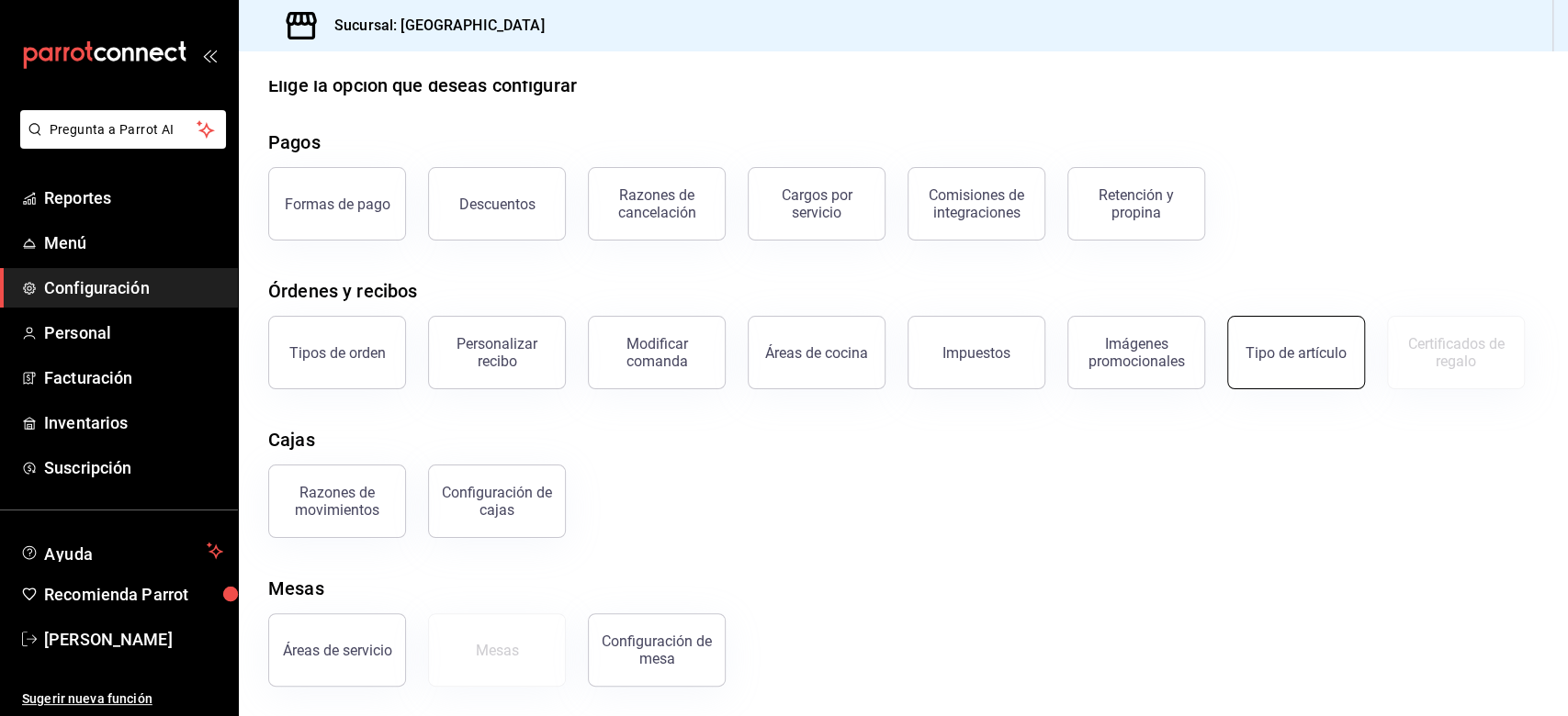
click at [1175, 345] on div "Tipo de artículo" at bounding box center [1296, 353] width 101 height 17
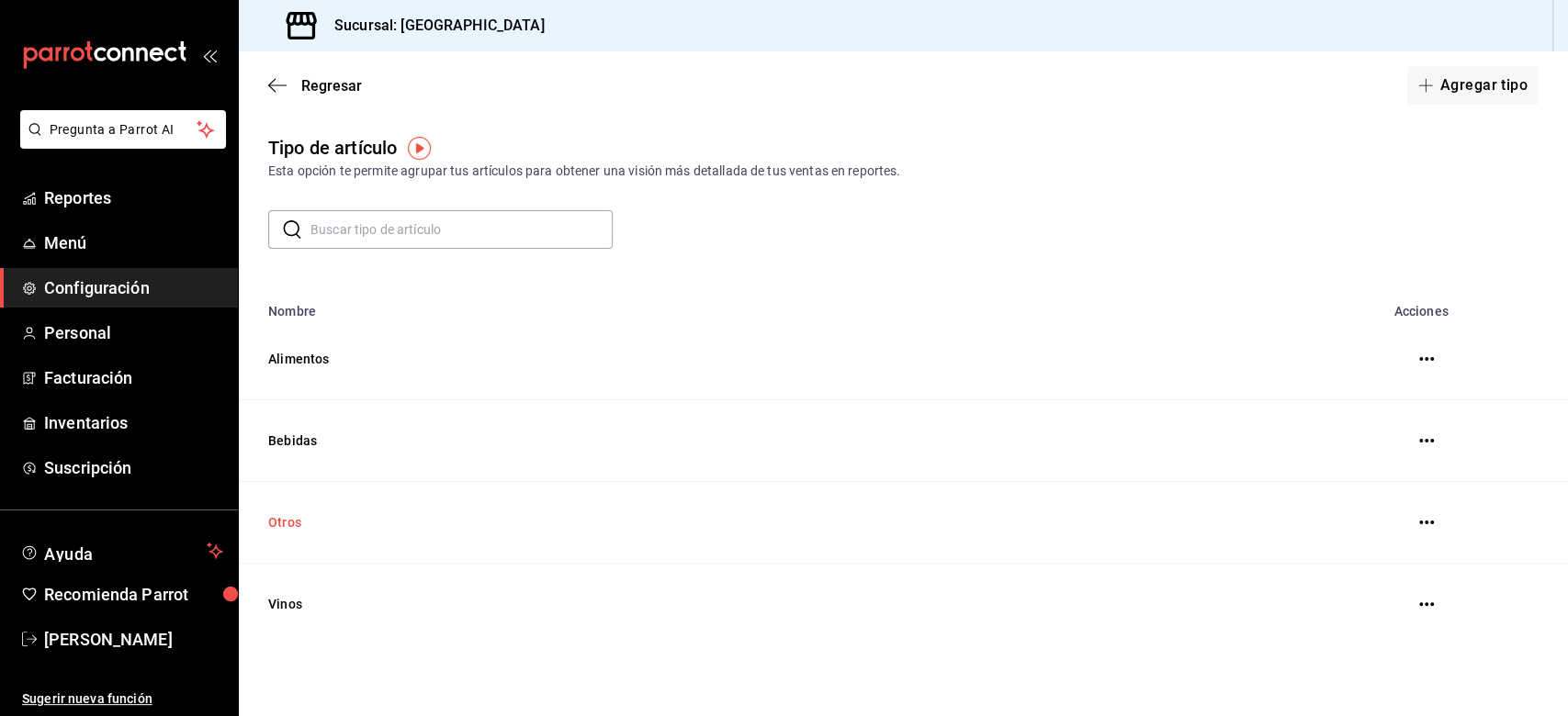
click at [394, 526] on td "Otros" at bounding box center [766, 523] width 1054 height 81
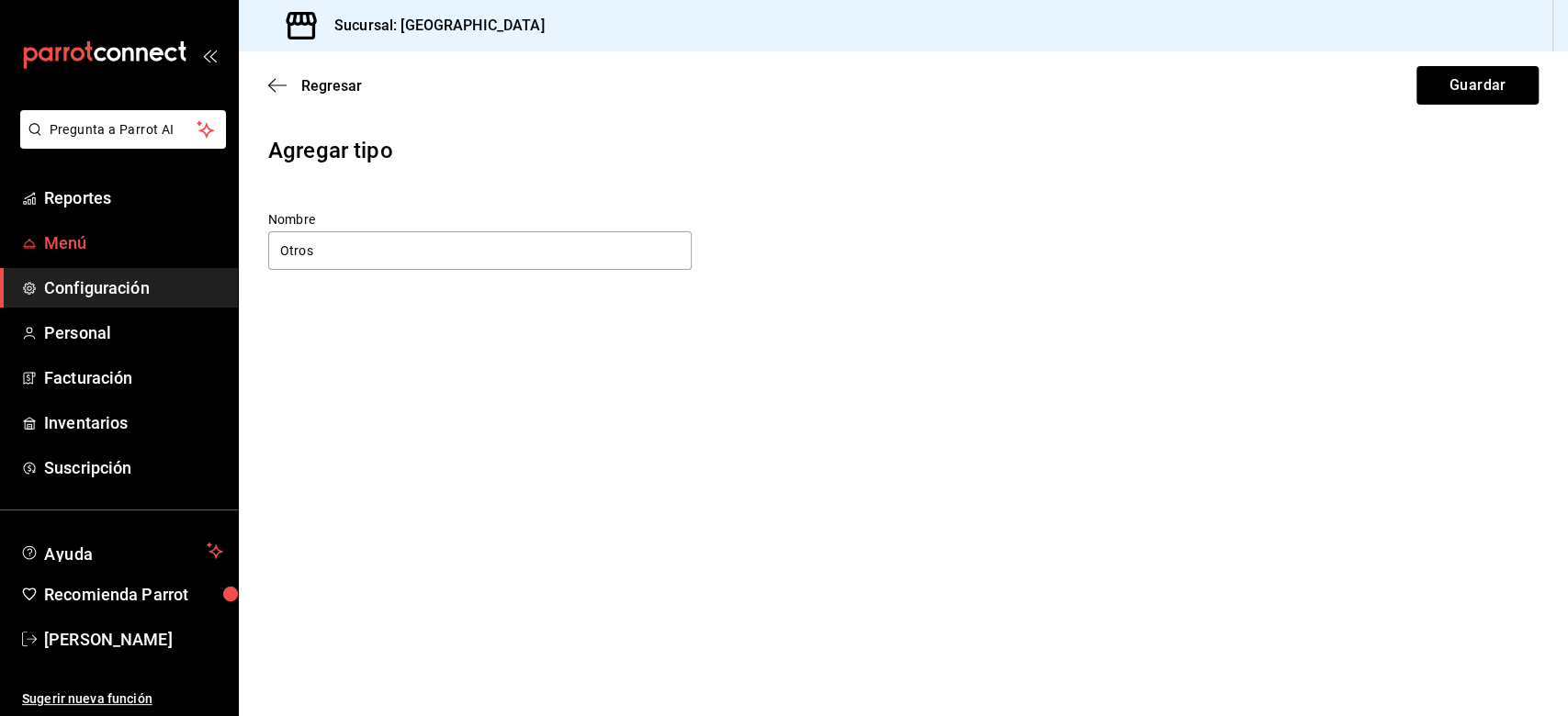
drag, startPoint x: 333, startPoint y: 246, endPoint x: 186, endPoint y: 237, distance: 147.3
click at [186, 237] on div "Pregunta a Parrot AI Reportes Menú Configuración Personal Facturación Inventari…" at bounding box center [784, 358] width 1568 height 716
type input "Servicios"
click at [1175, 83] on button "Guardar" at bounding box center [1477, 85] width 122 height 39
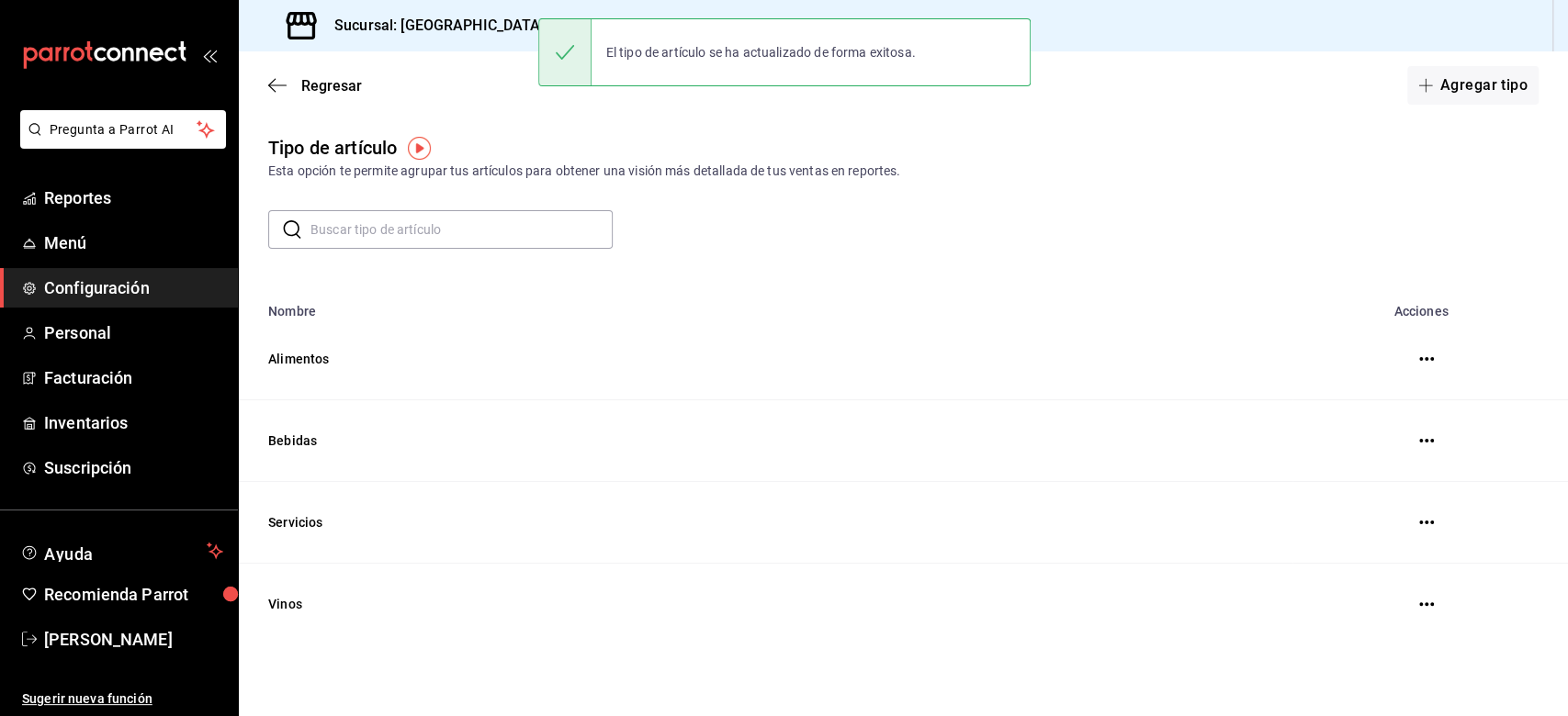
click at [1175, 536] on button "button" at bounding box center [1426, 604] width 37 height 37
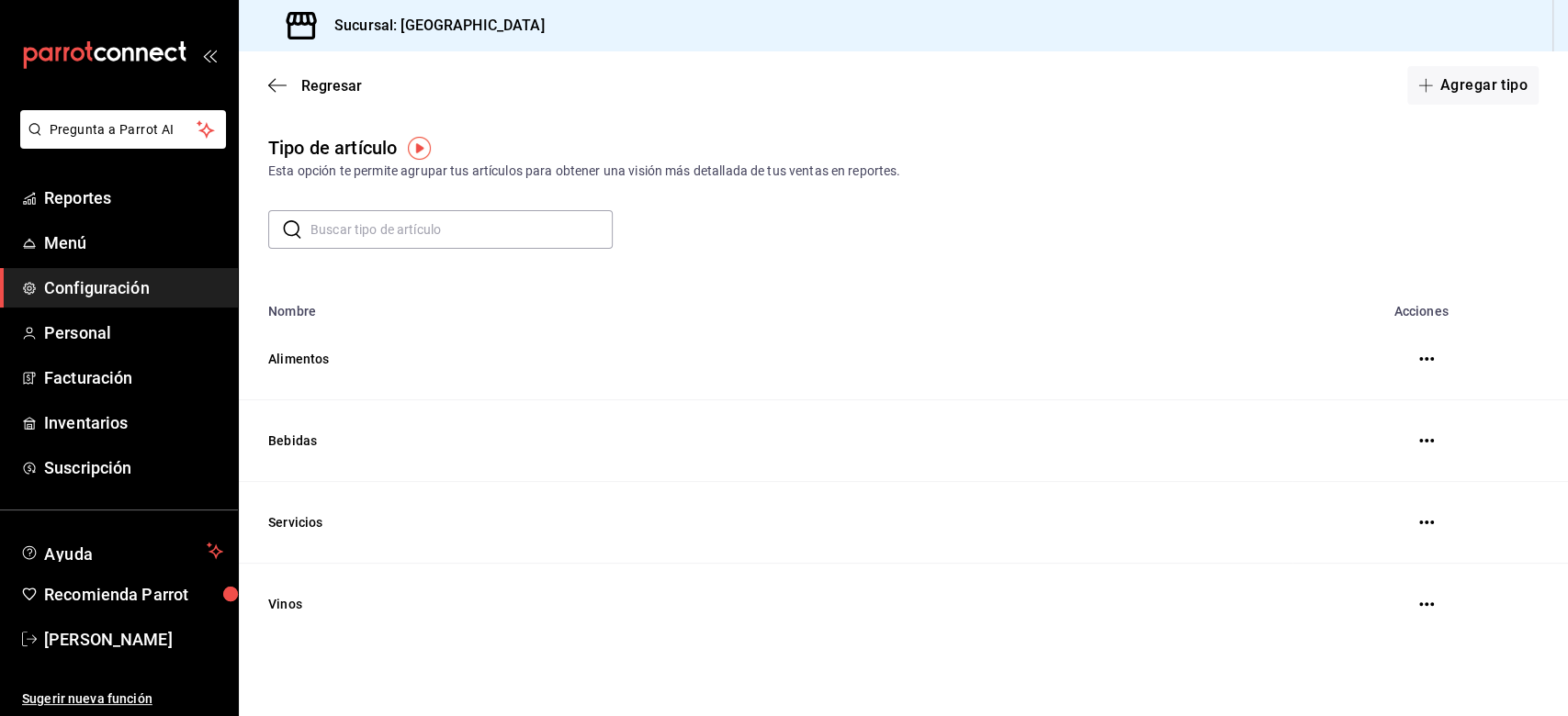
click at [1175, 536] on button "button" at bounding box center [1426, 604] width 37 height 37
click at [1175, 536] on icon "button" at bounding box center [1427, 604] width 15 height 15
click at [1175, 536] on li "Eliminar" at bounding box center [1357, 605] width 154 height 51
click at [1175, 536] on span "Eliminar" at bounding box center [1358, 605] width 46 height 15
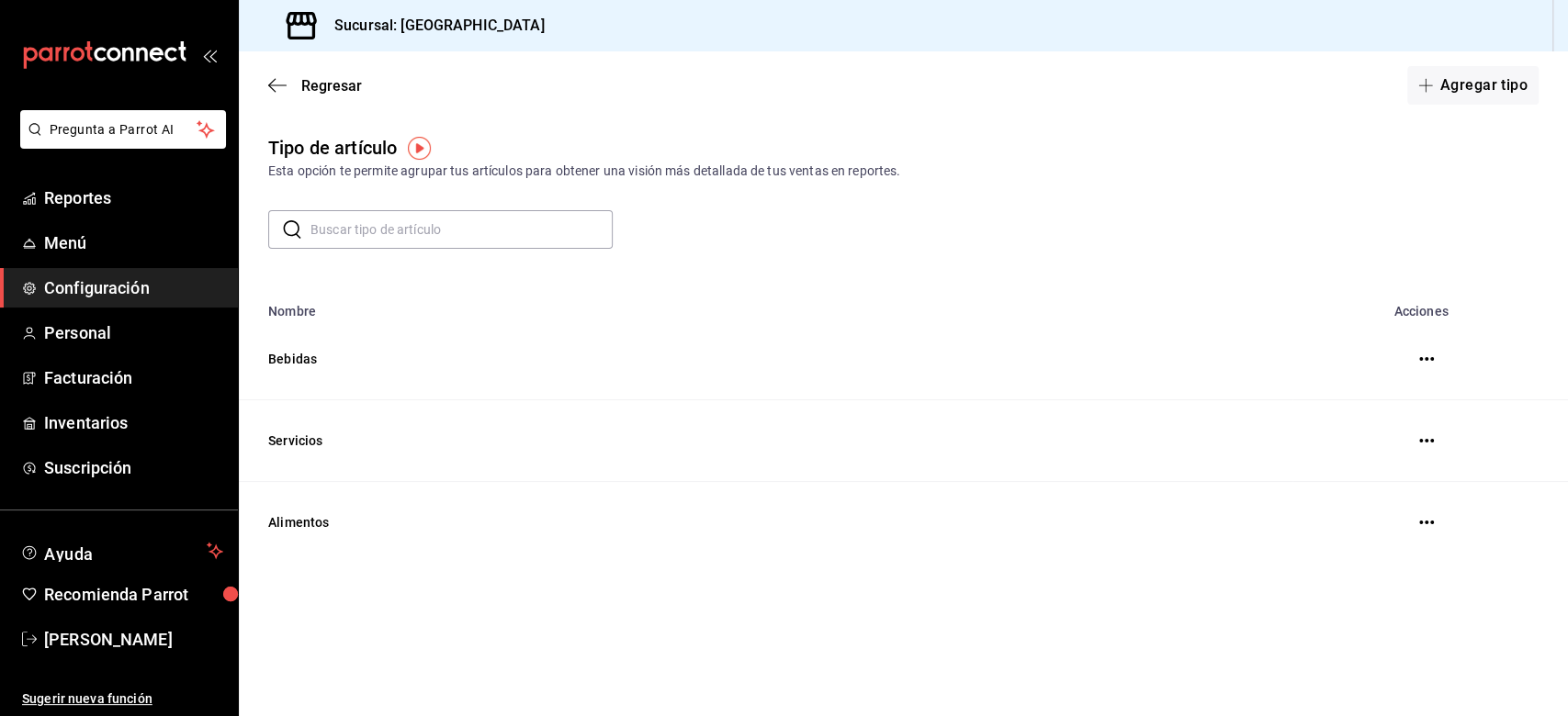
click at [253, 86] on div "Regresar Agregar tipo" at bounding box center [903, 85] width 1329 height 68
click at [286, 76] on div "Regresar Agregar tipo" at bounding box center [903, 85] width 1329 height 68
click at [285, 81] on icon "button" at bounding box center [277, 84] width 18 height 16
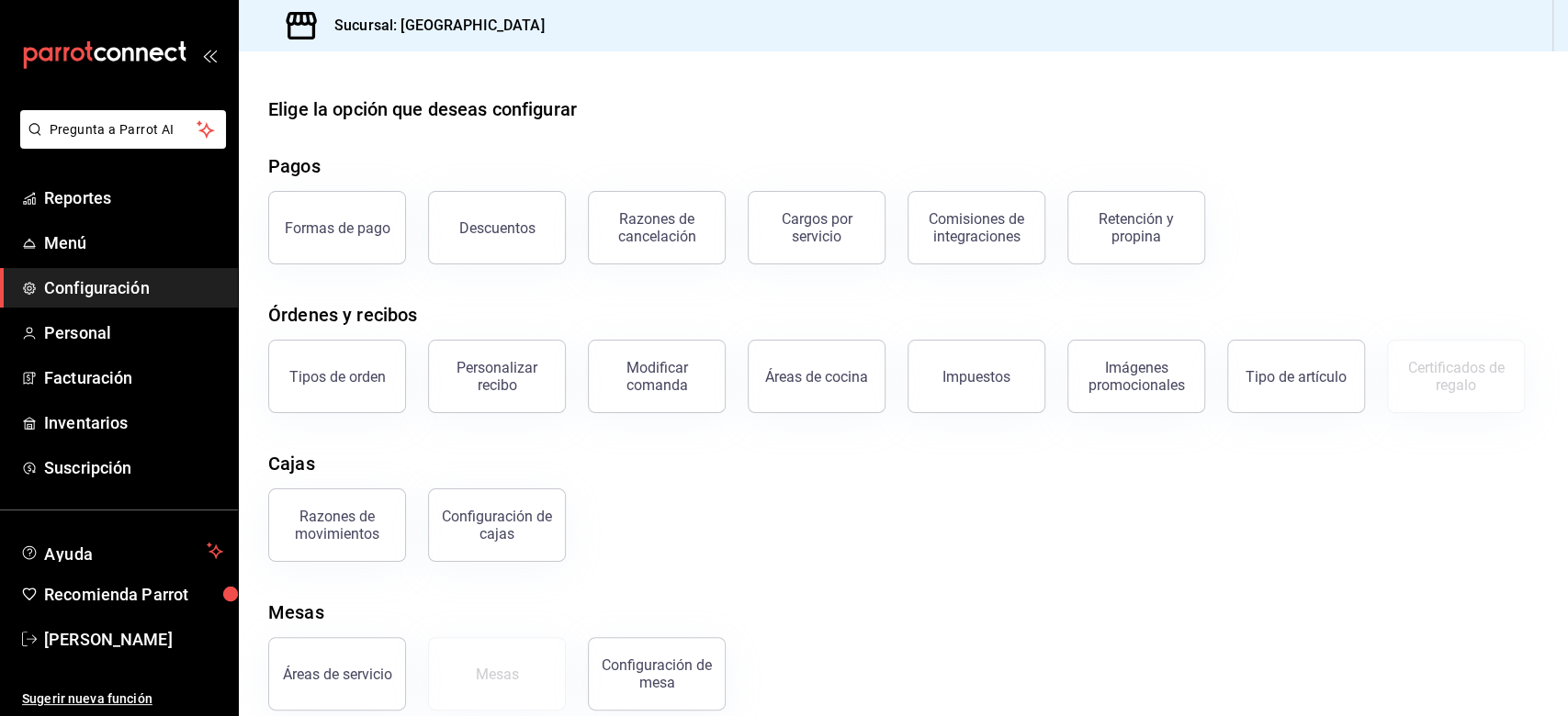
scroll to position [118, 0]
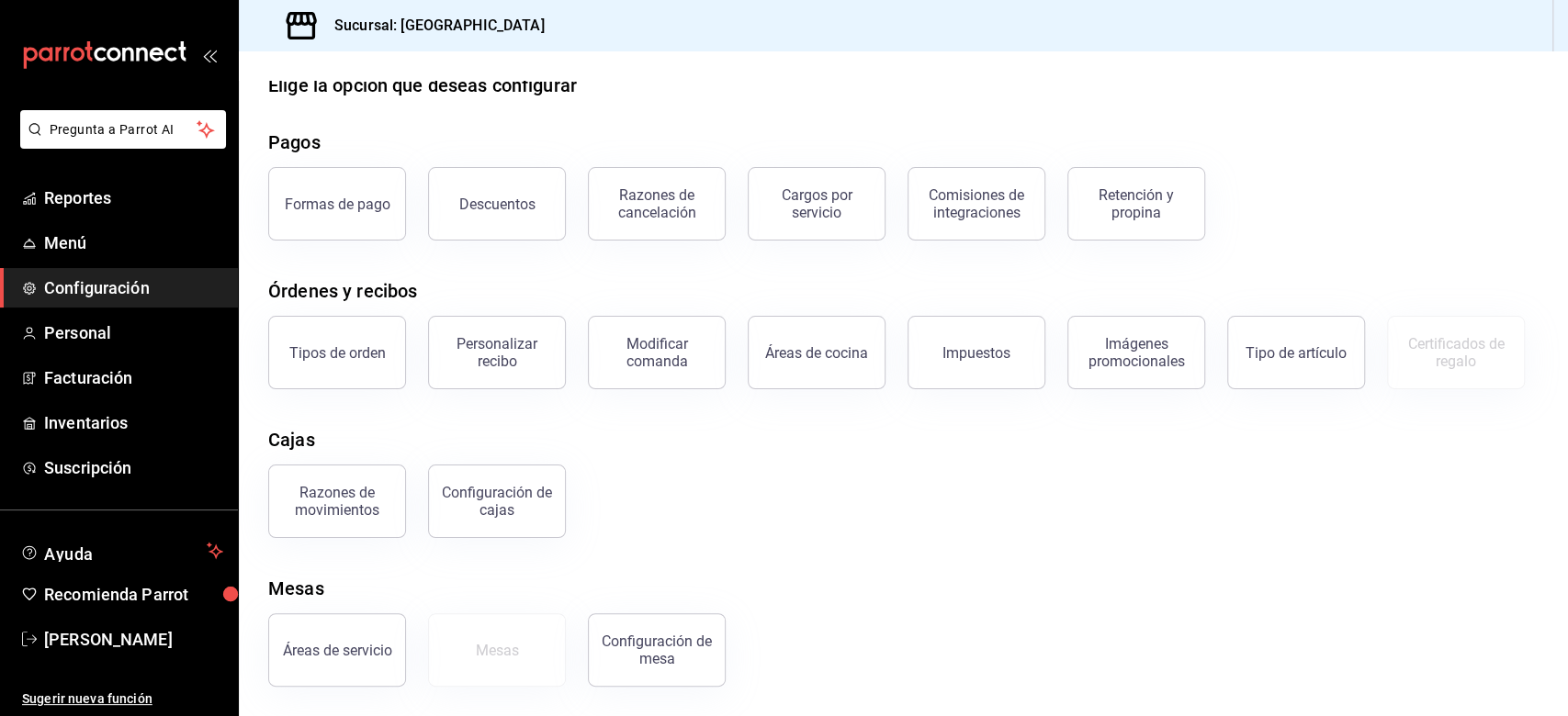
drag, startPoint x: 364, startPoint y: 643, endPoint x: 571, endPoint y: 574, distance: 218.2
click at [364, 536] on div "Áreas de servicio" at bounding box center [337, 651] width 109 height 17
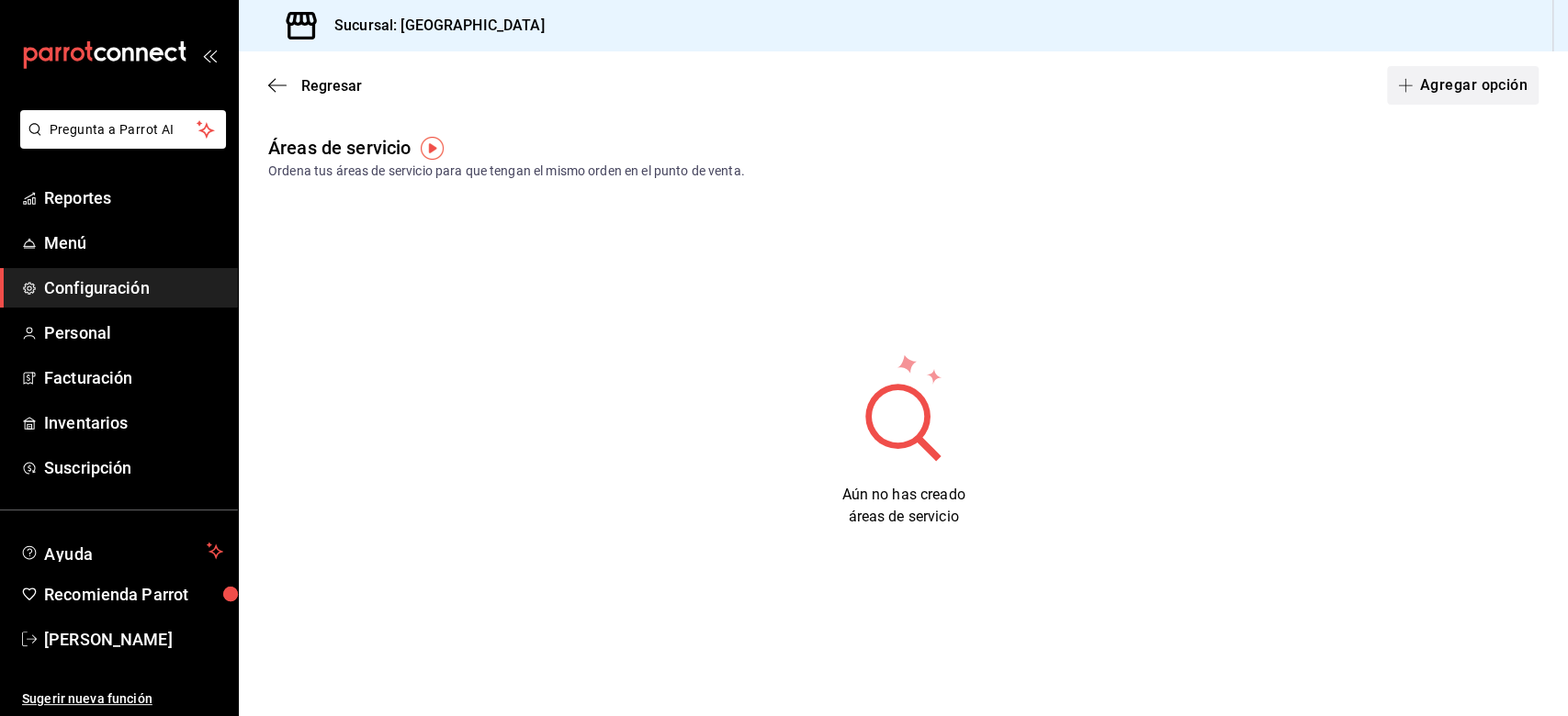
click at [1175, 96] on button "Agregar opción" at bounding box center [1463, 85] width 152 height 39
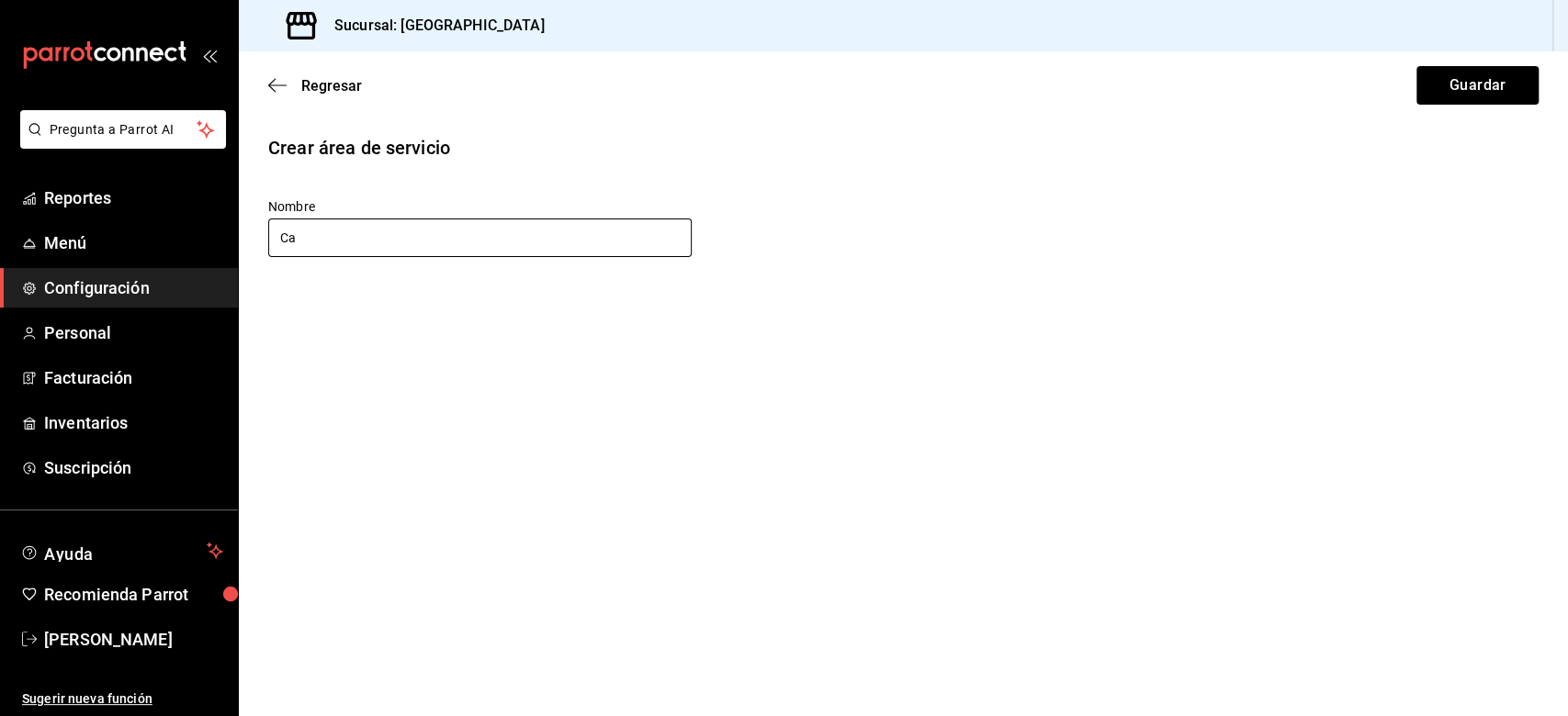
type input "C"
type input "La Maraca"
click at [1175, 75] on button "Guardar" at bounding box center [1477, 85] width 122 height 39
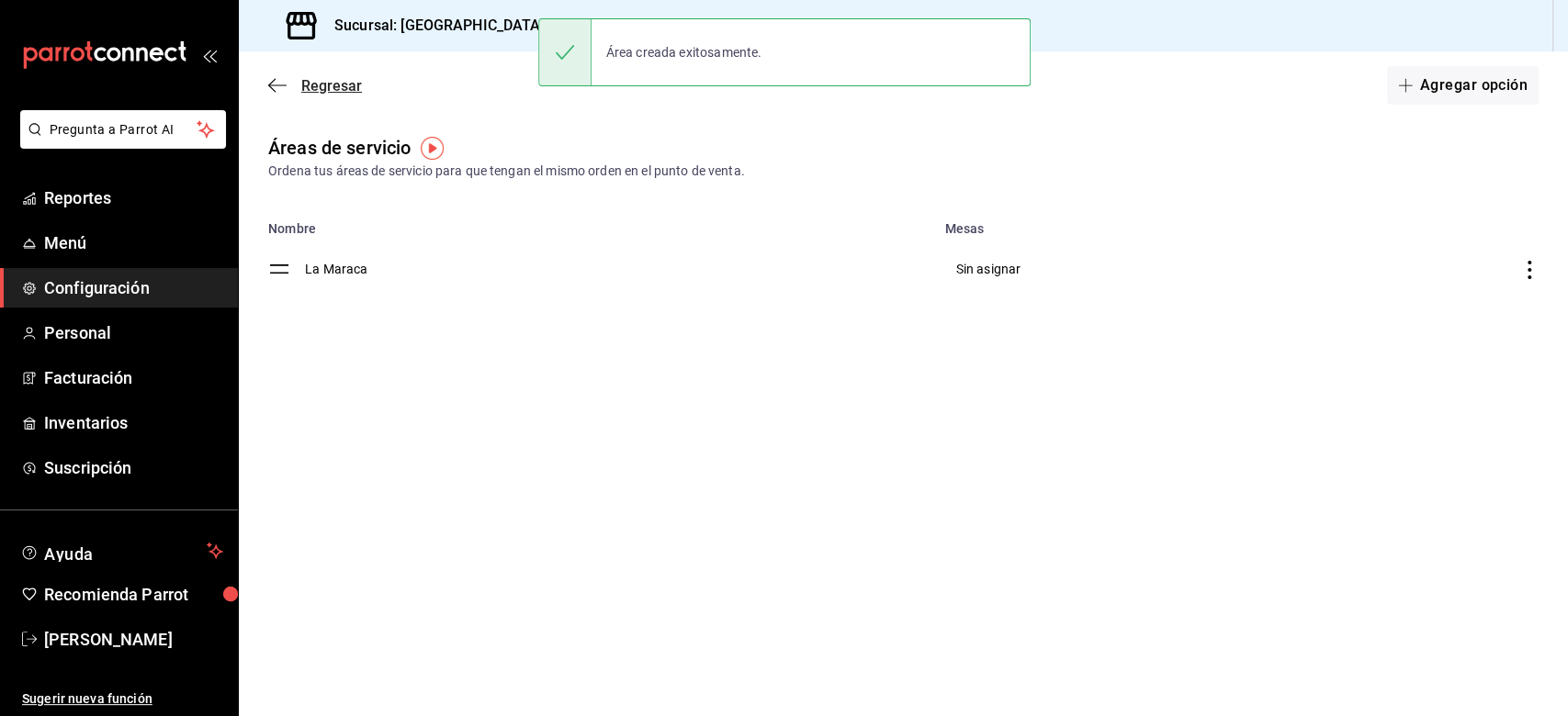
click at [277, 87] on icon "button" at bounding box center [277, 84] width 18 height 16
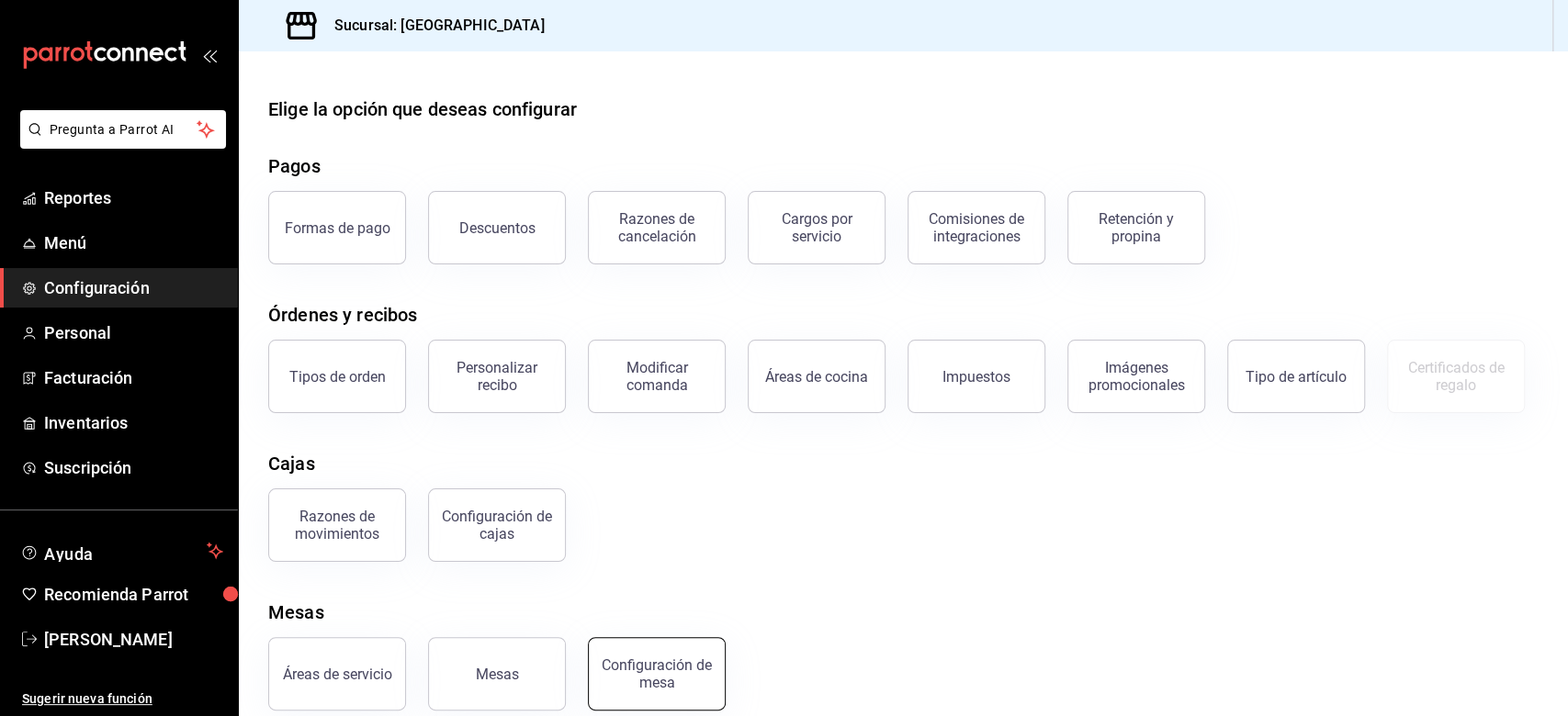
scroll to position [118, 0]
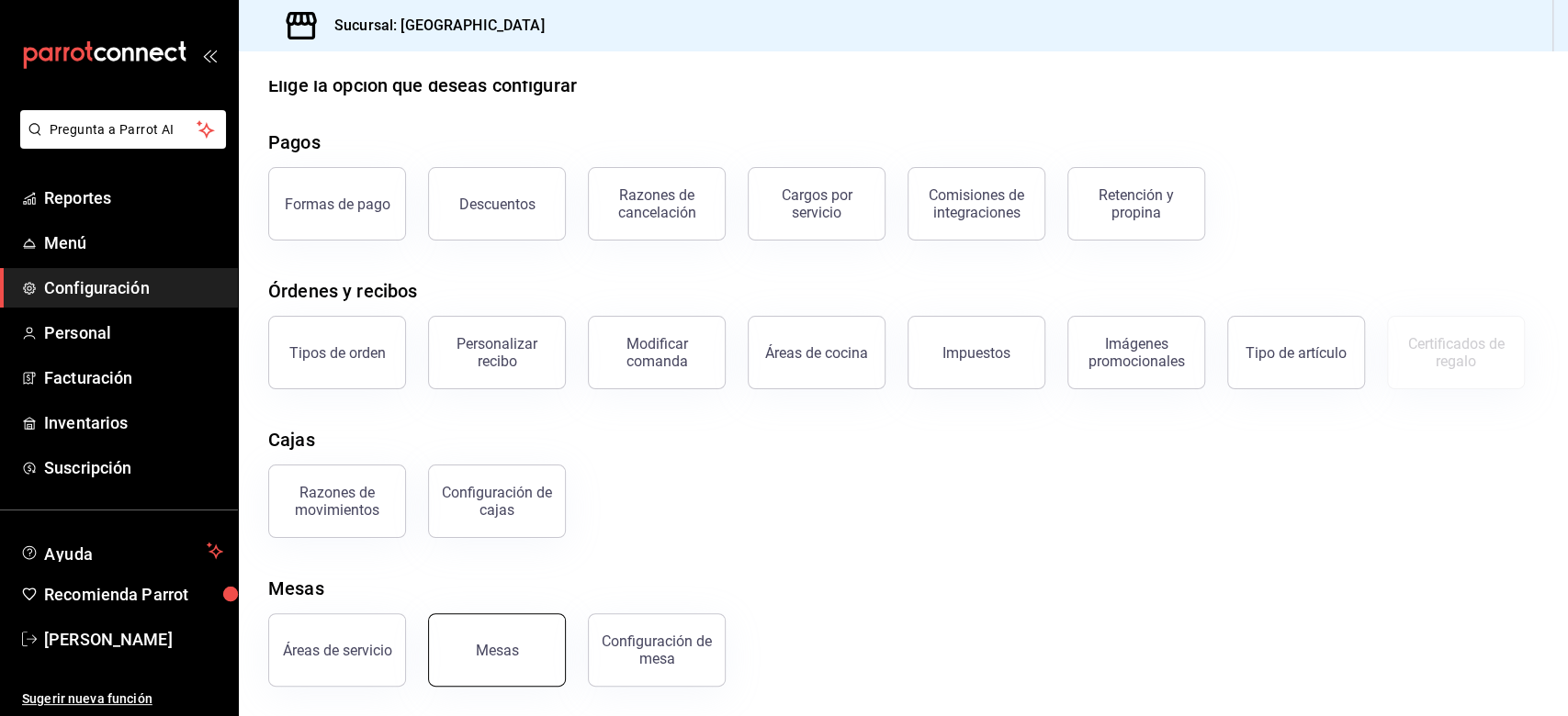
drag, startPoint x: 532, startPoint y: 672, endPoint x: 559, endPoint y: 638, distance: 43.4
click at [532, 536] on button "Mesas" at bounding box center [496, 651] width 137 height 74
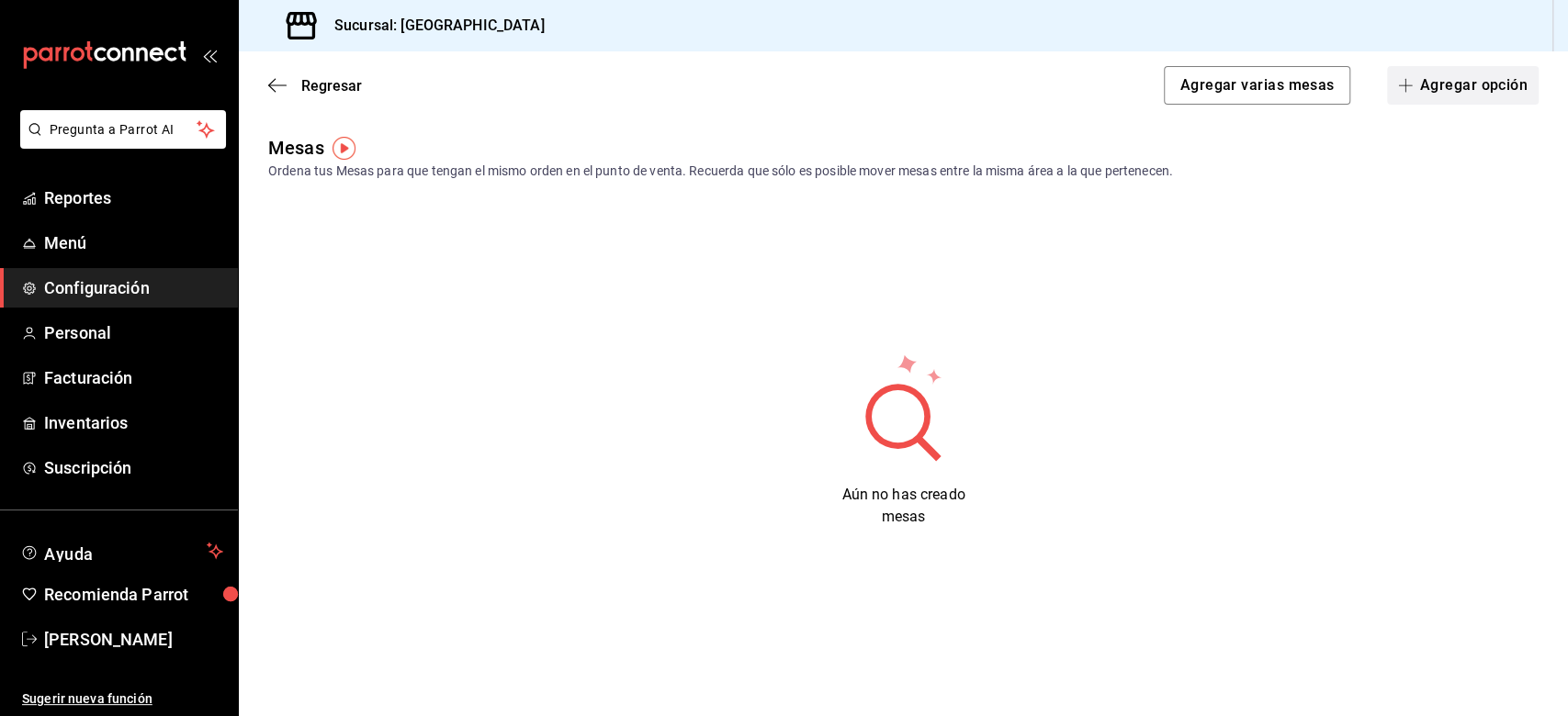
click at [1175, 78] on button "Agregar opción" at bounding box center [1463, 85] width 152 height 39
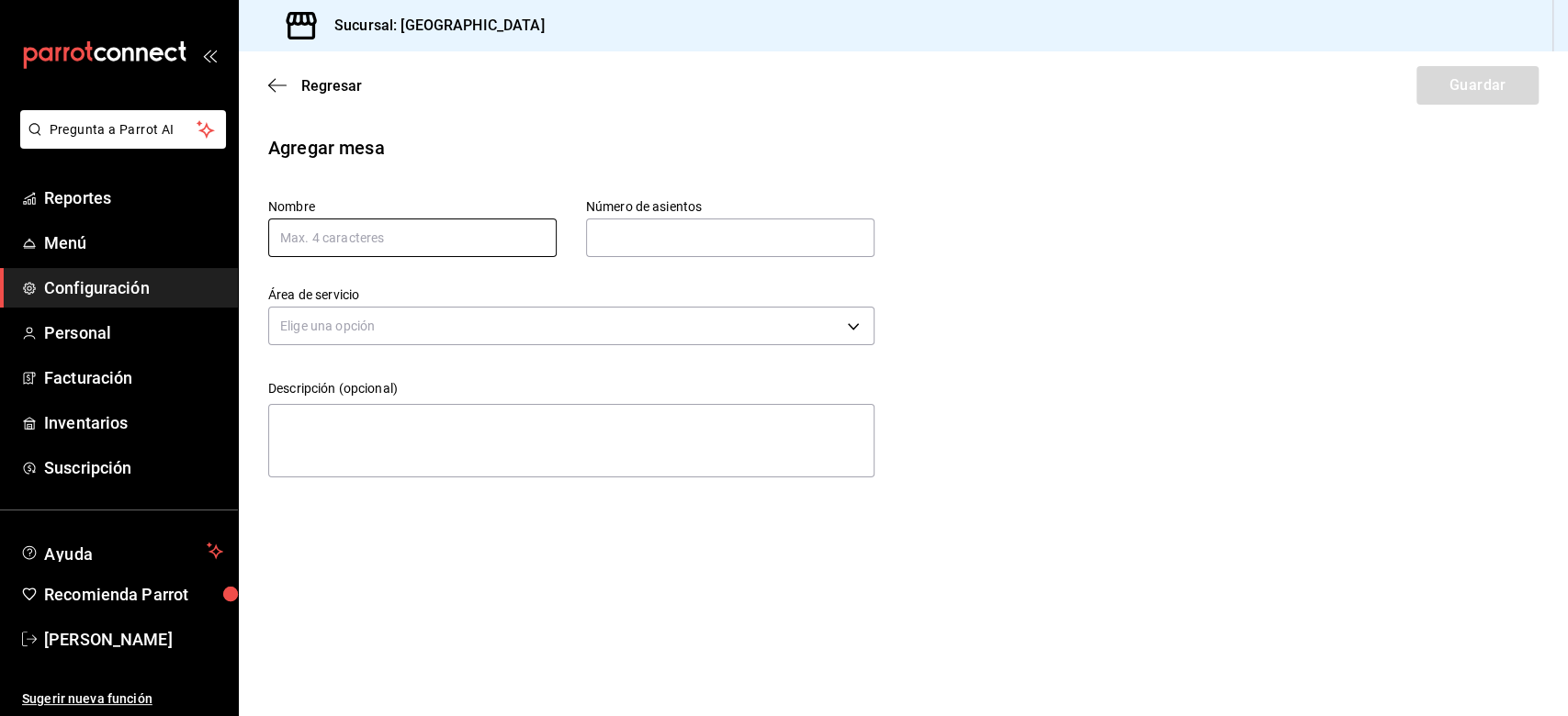
click at [347, 236] on input "text" at bounding box center [412, 238] width 288 height 39
type input "1"
click at [633, 235] on input "text" at bounding box center [730, 238] width 288 height 37
type input "1"
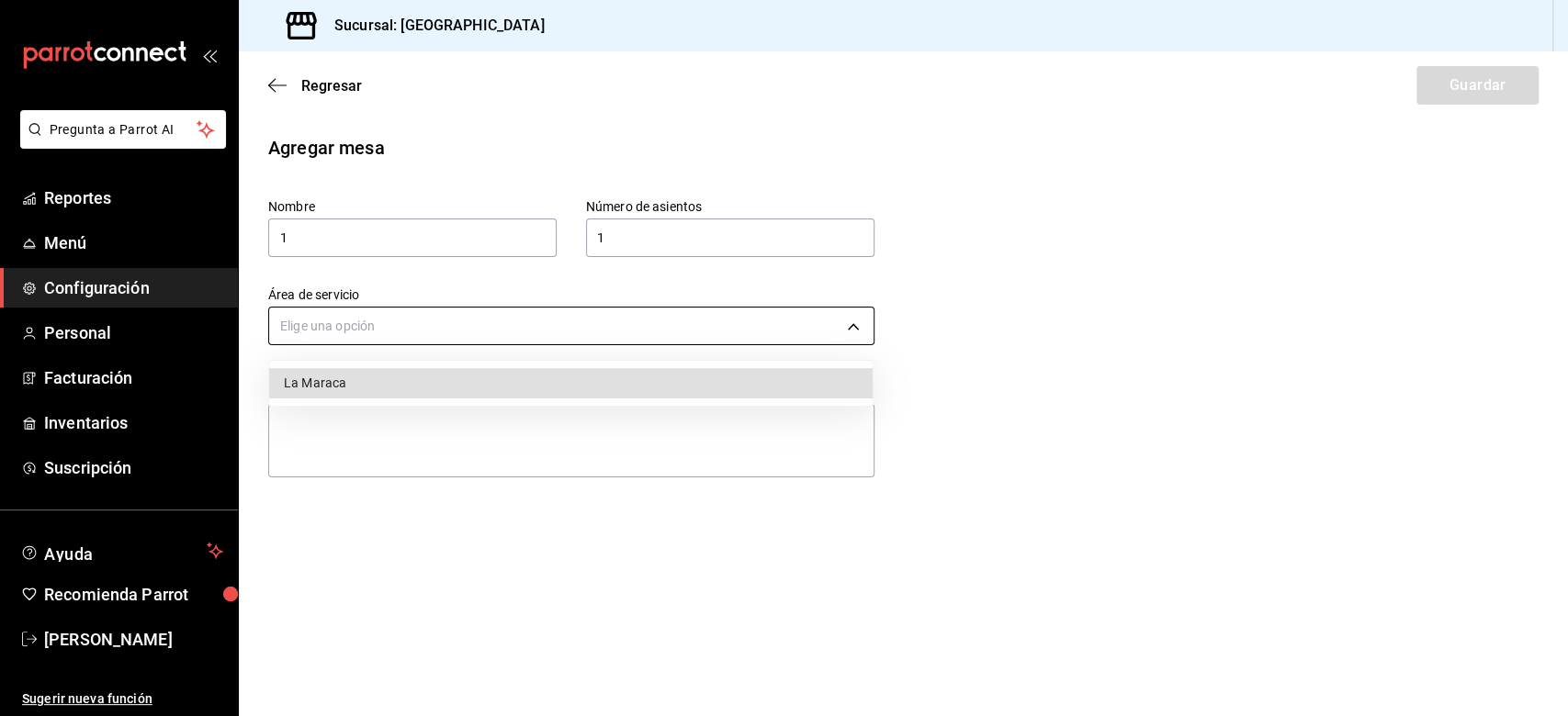
click at [395, 329] on body "Pregunta a Parrot AI Reportes Menú Configuración Personal Facturación Inventari…" at bounding box center [784, 358] width 1568 height 716
click at [341, 389] on li "La Maraca" at bounding box center [570, 384] width 604 height 30
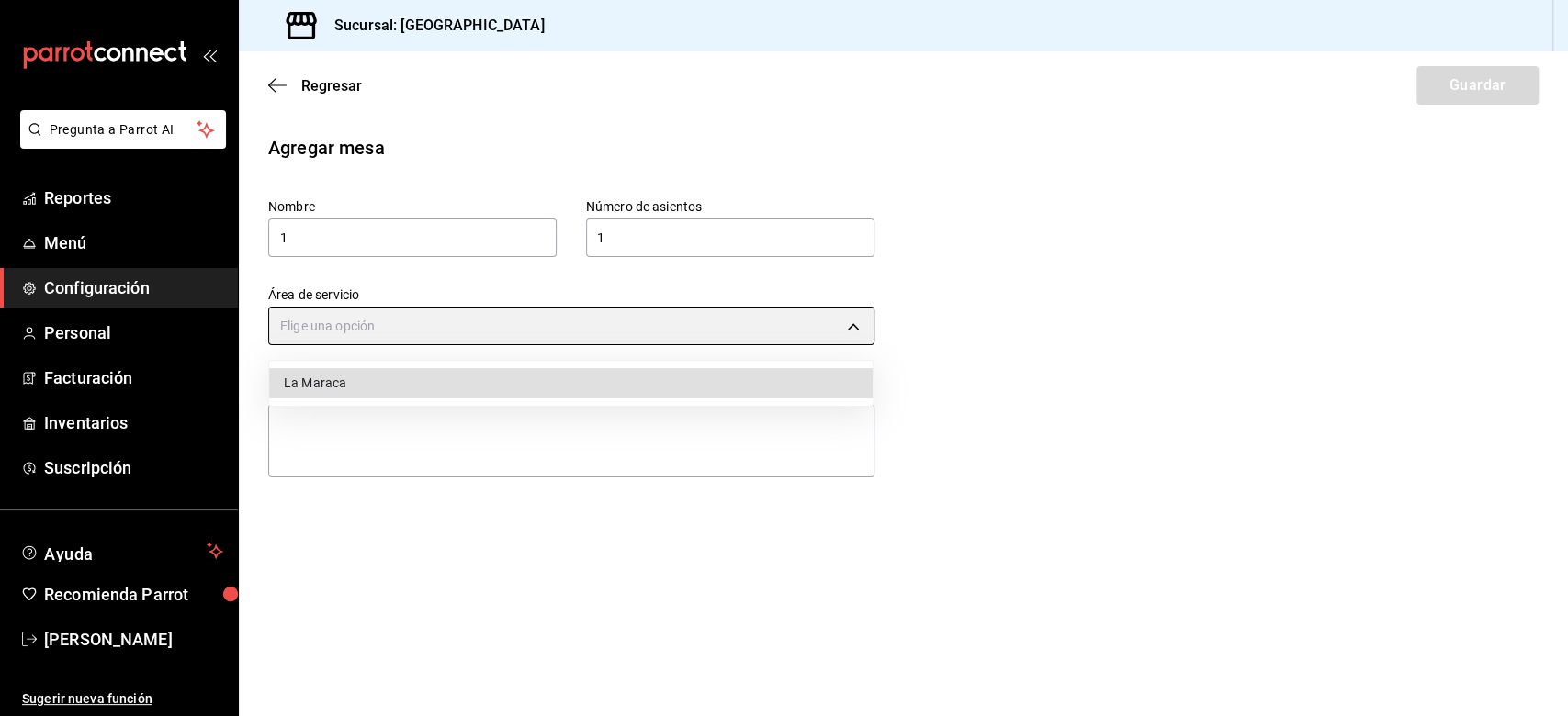
type input "f84f8ec6-8982-4191-8030-8b2df7c45b9f"
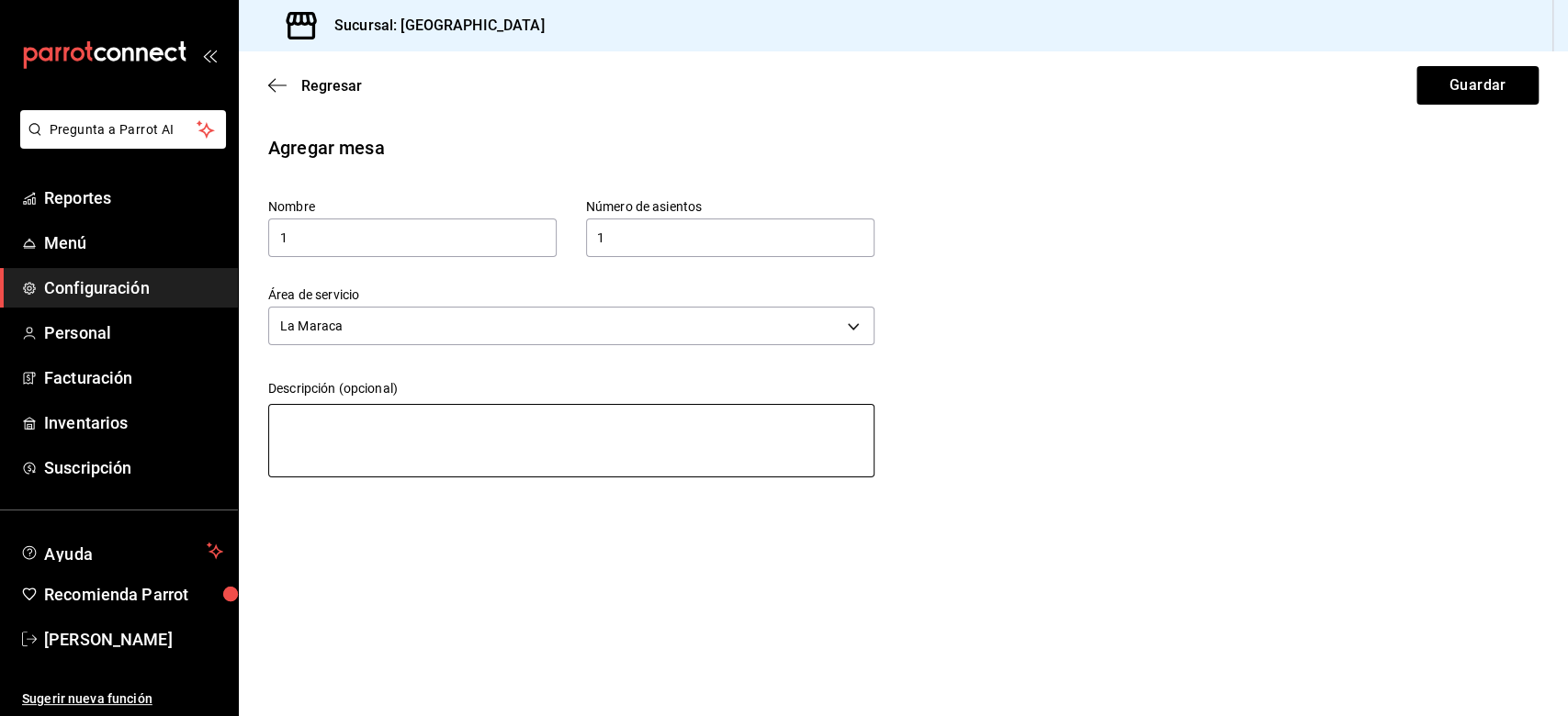
click at [369, 404] on textarea at bounding box center [571, 441] width 606 height 74
click at [1175, 97] on button "Guardar" at bounding box center [1477, 85] width 122 height 39
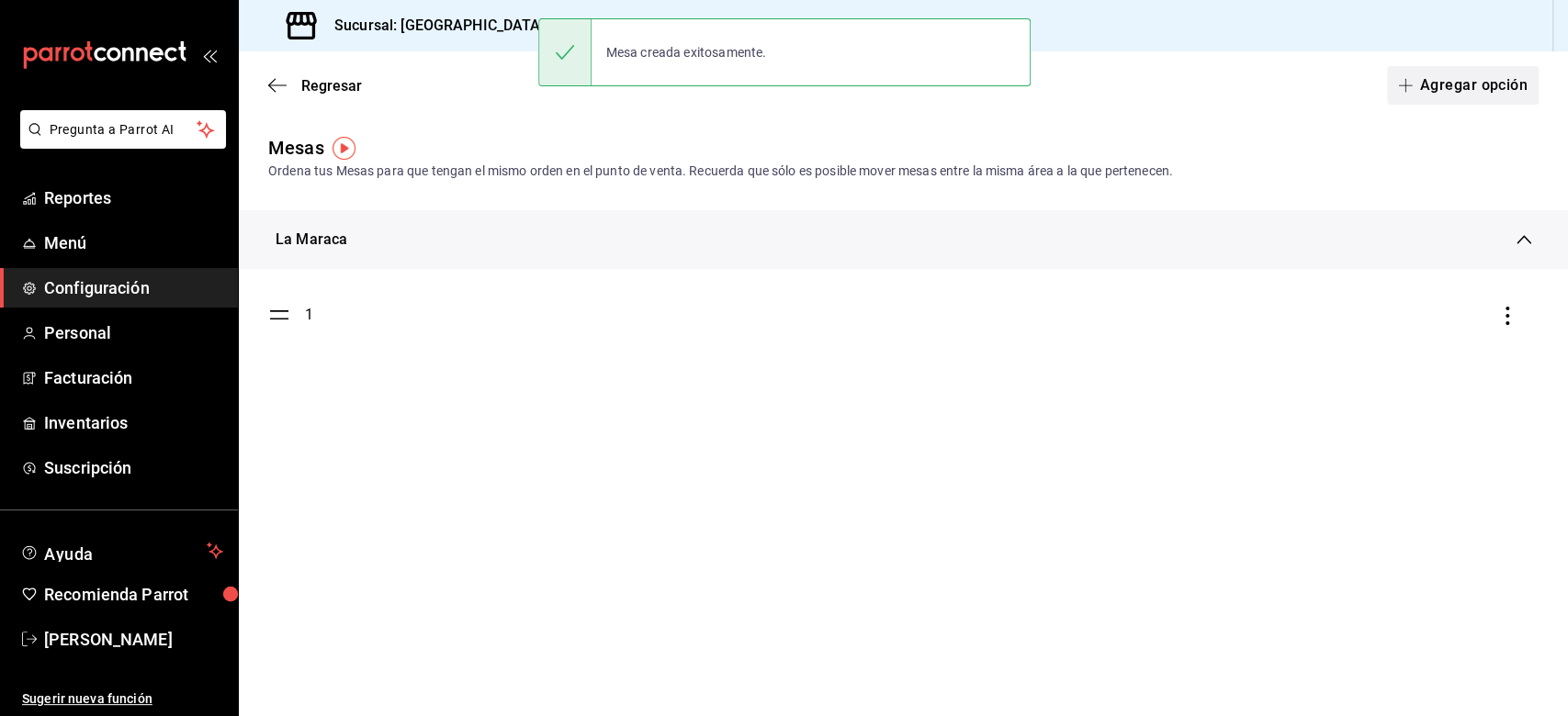
click at [1175, 86] on button "Agregar opción" at bounding box center [1463, 85] width 152 height 39
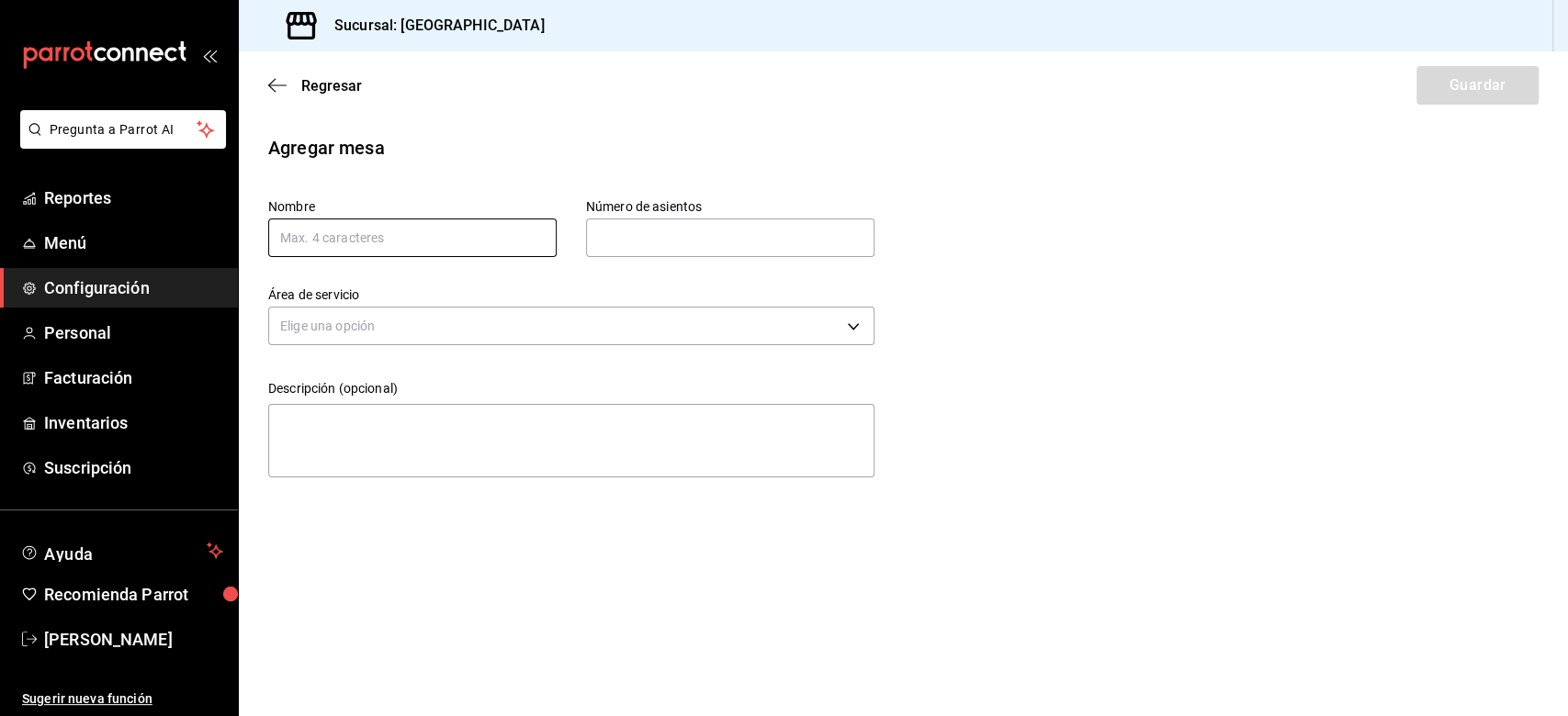
click at [326, 242] on input "text" at bounding box center [412, 238] width 288 height 39
type input "2"
click at [650, 234] on input "text" at bounding box center [730, 238] width 288 height 37
type input "1"
click at [528, 316] on body "Pregunta a Parrot AI Reportes Menú Configuración Personal Facturación Inventari…" at bounding box center [784, 358] width 1568 height 716
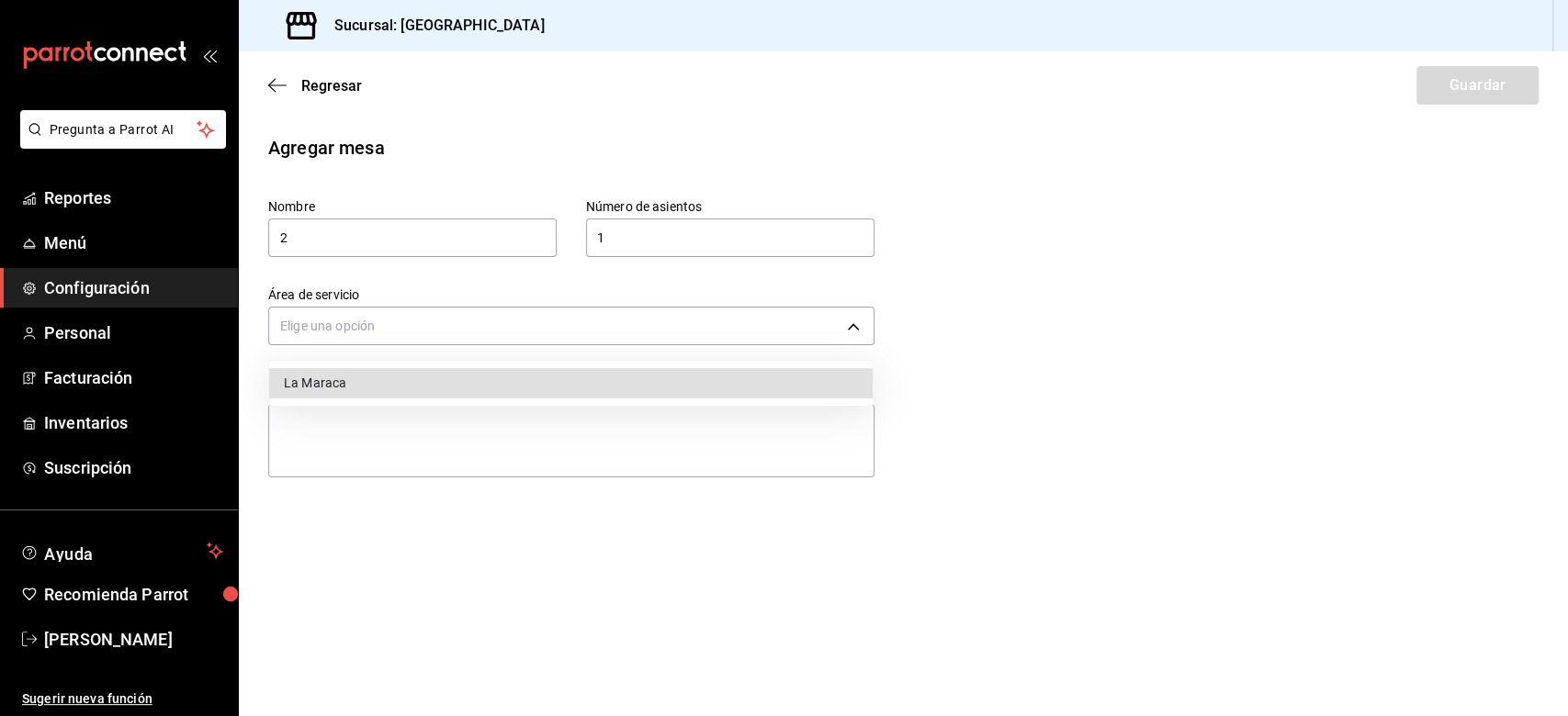
click at [360, 382] on li "La Maraca" at bounding box center [570, 384] width 604 height 30
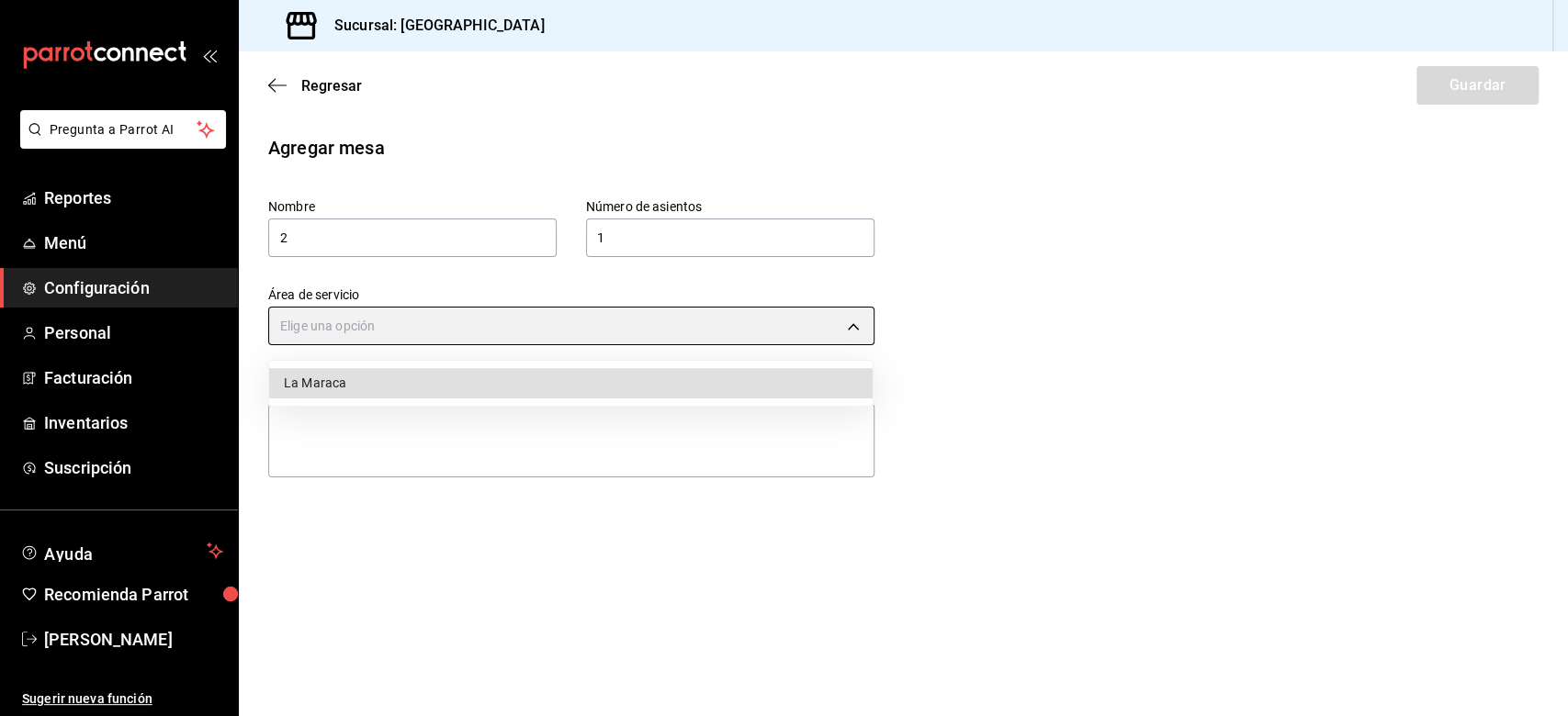
type input "f84f8ec6-8982-4191-8030-8b2df7c45b9f"
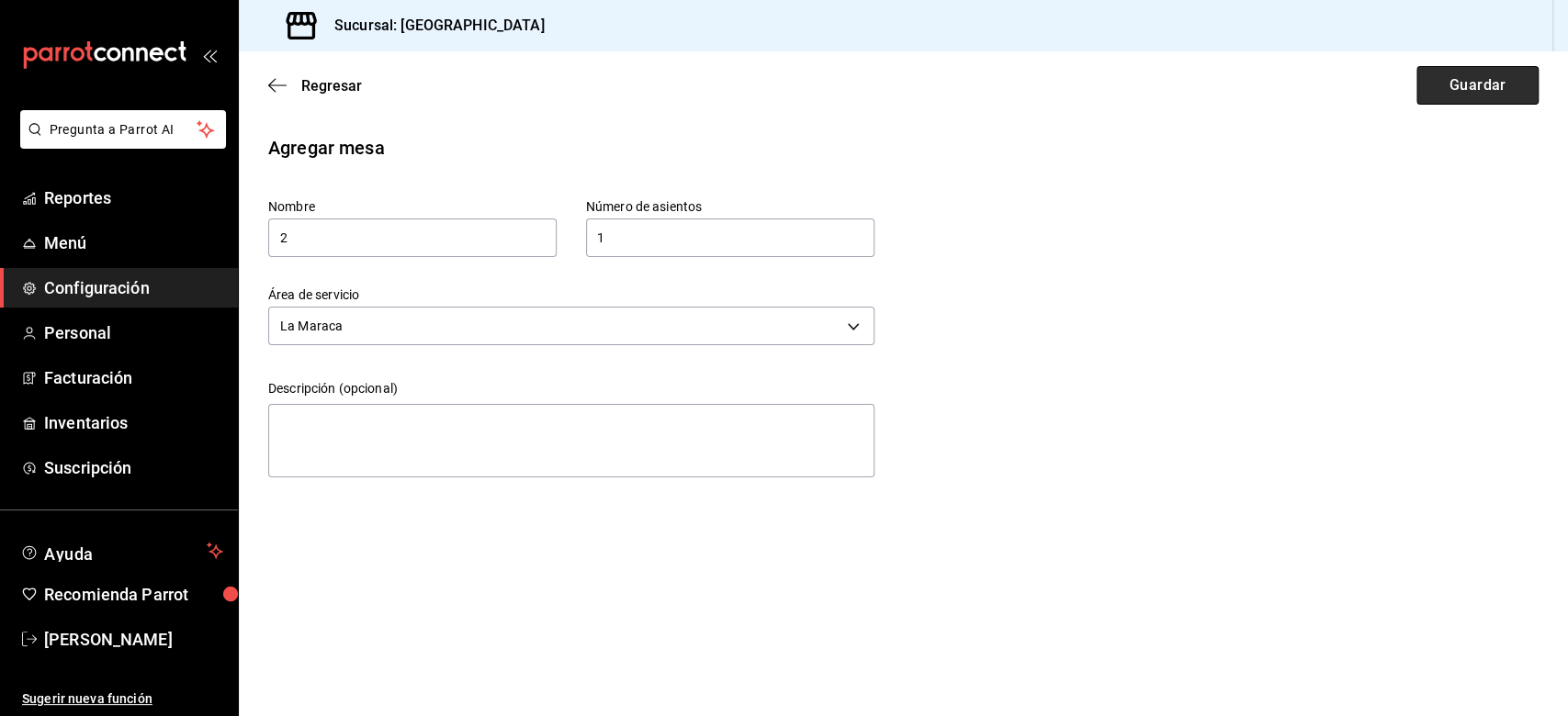
click at [1175, 74] on button "Guardar" at bounding box center [1477, 85] width 122 height 39
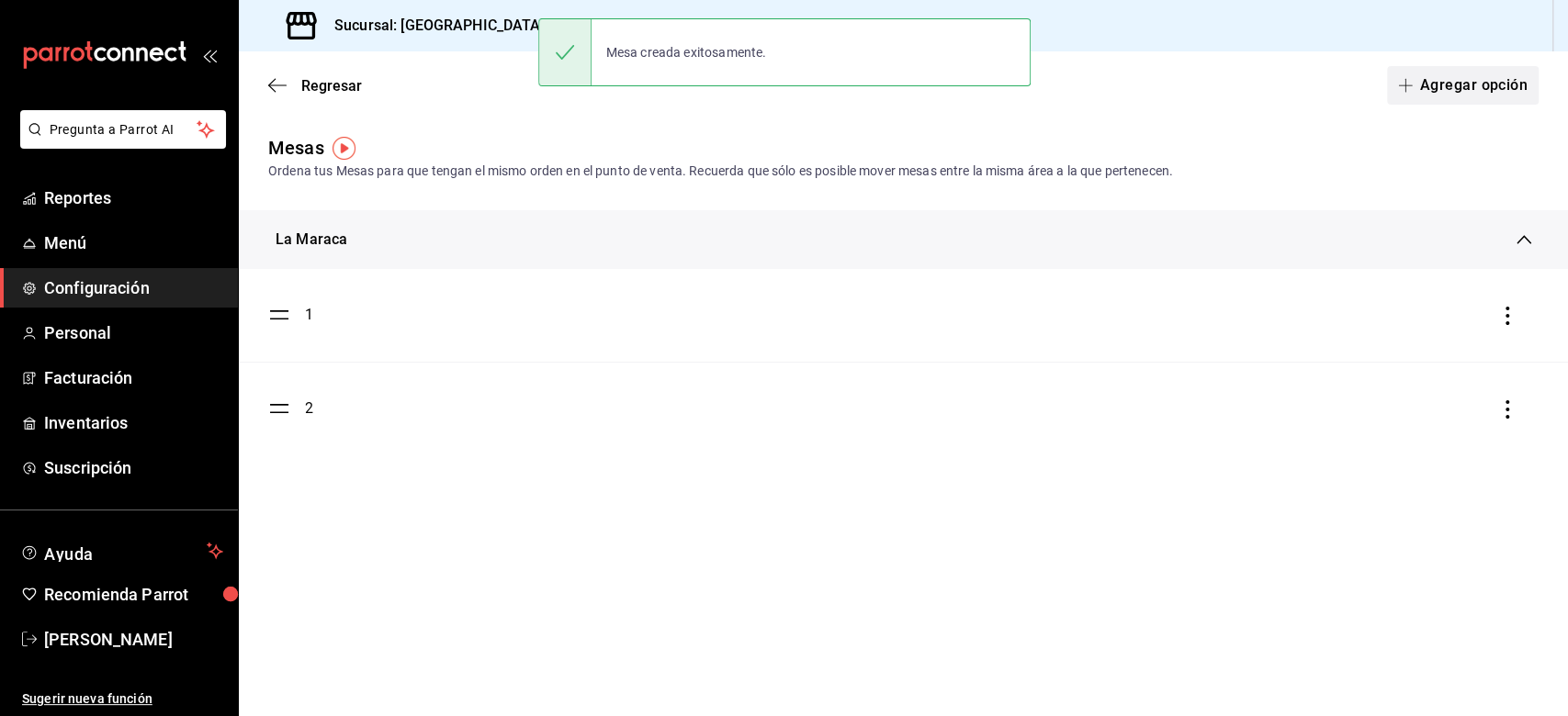
drag, startPoint x: 1405, startPoint y: 59, endPoint x: 1409, endPoint y: 70, distance: 11.7
click at [1175, 59] on div "Regresar Agregar opción" at bounding box center [903, 85] width 1329 height 68
click at [1175, 76] on button "Agregar opción" at bounding box center [1463, 85] width 152 height 39
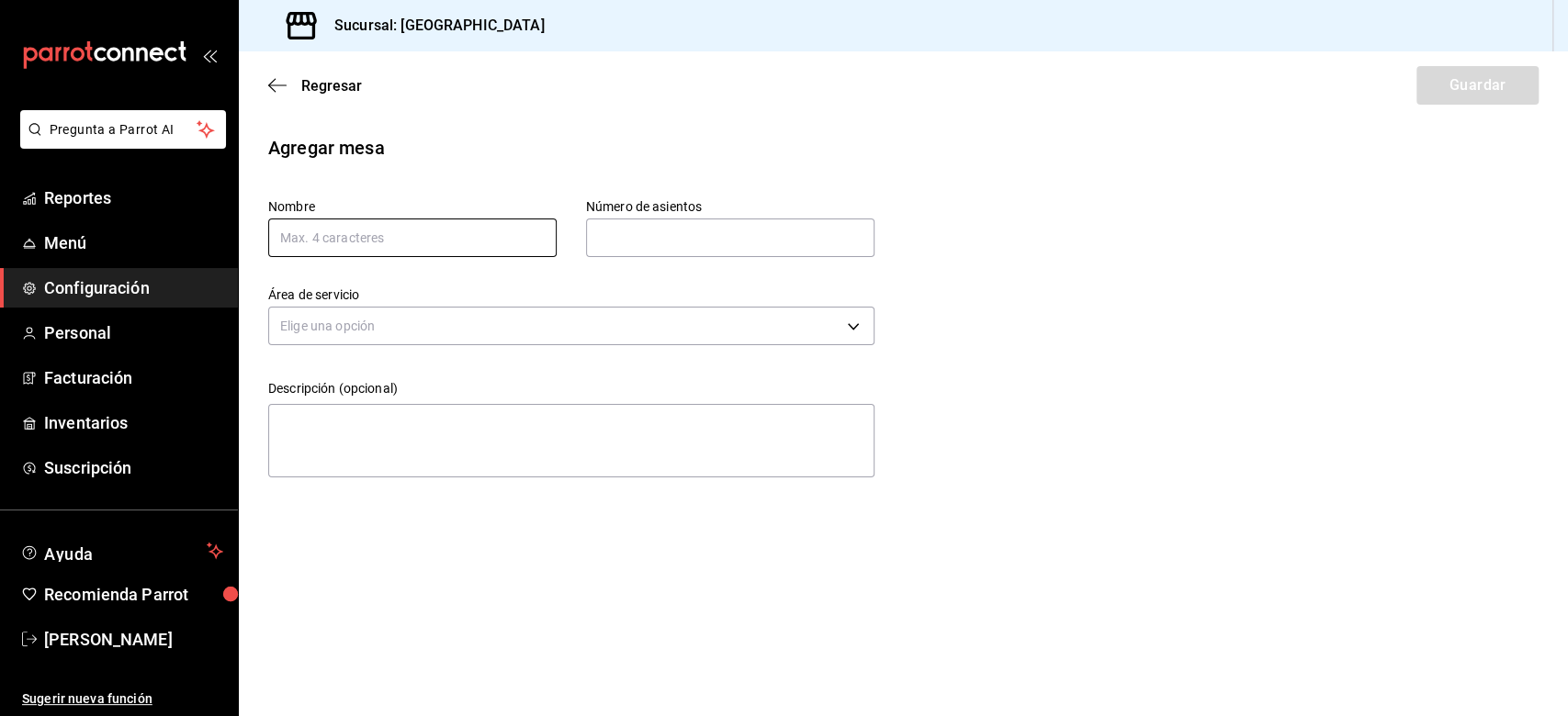
click at [316, 235] on input "text" at bounding box center [412, 238] width 288 height 39
type input "3"
click at [638, 255] on input "text" at bounding box center [730, 238] width 288 height 37
type input "1"
click at [476, 331] on body "Pregunta a Parrot AI Reportes Menú Configuración Personal Facturación Inventari…" at bounding box center [784, 358] width 1568 height 716
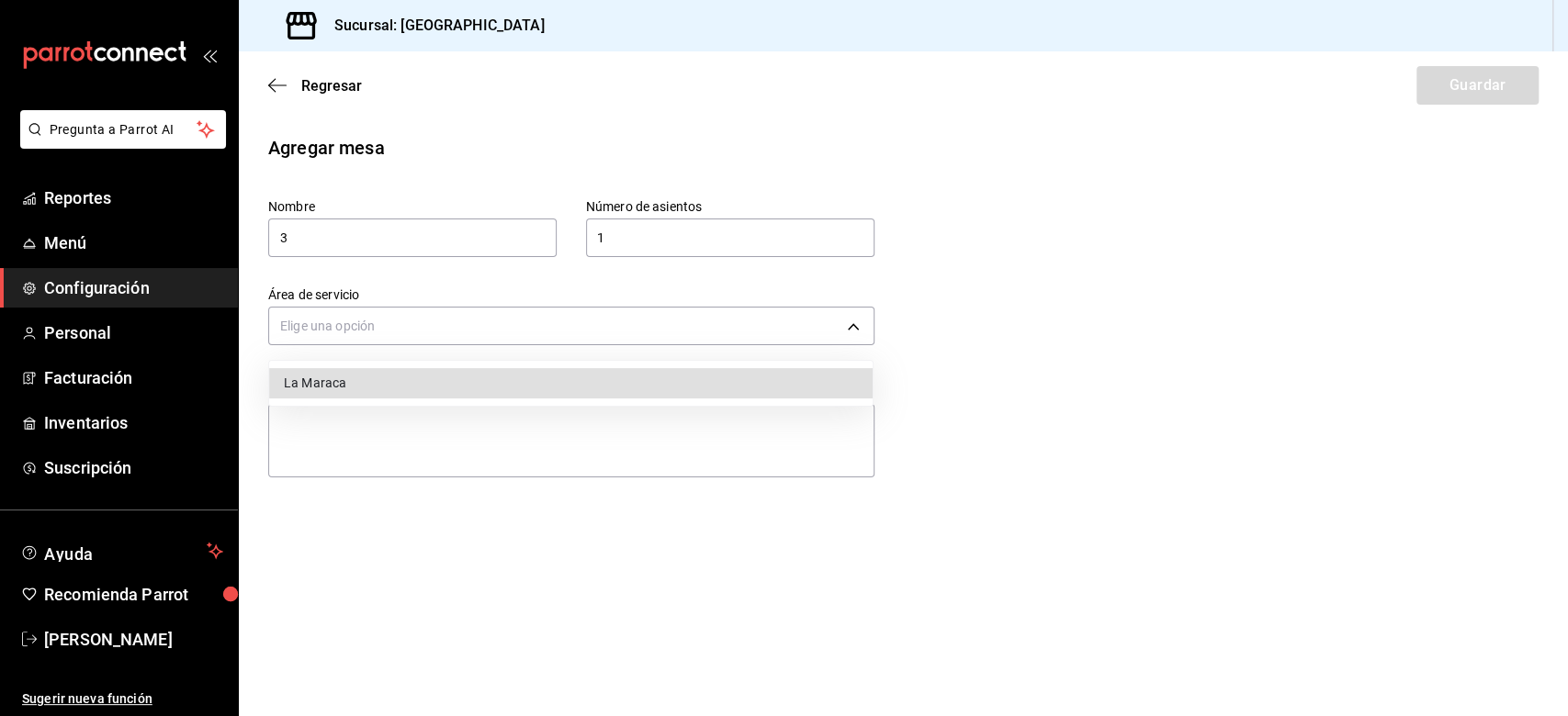
click at [326, 387] on li "La Maraca" at bounding box center [570, 384] width 604 height 30
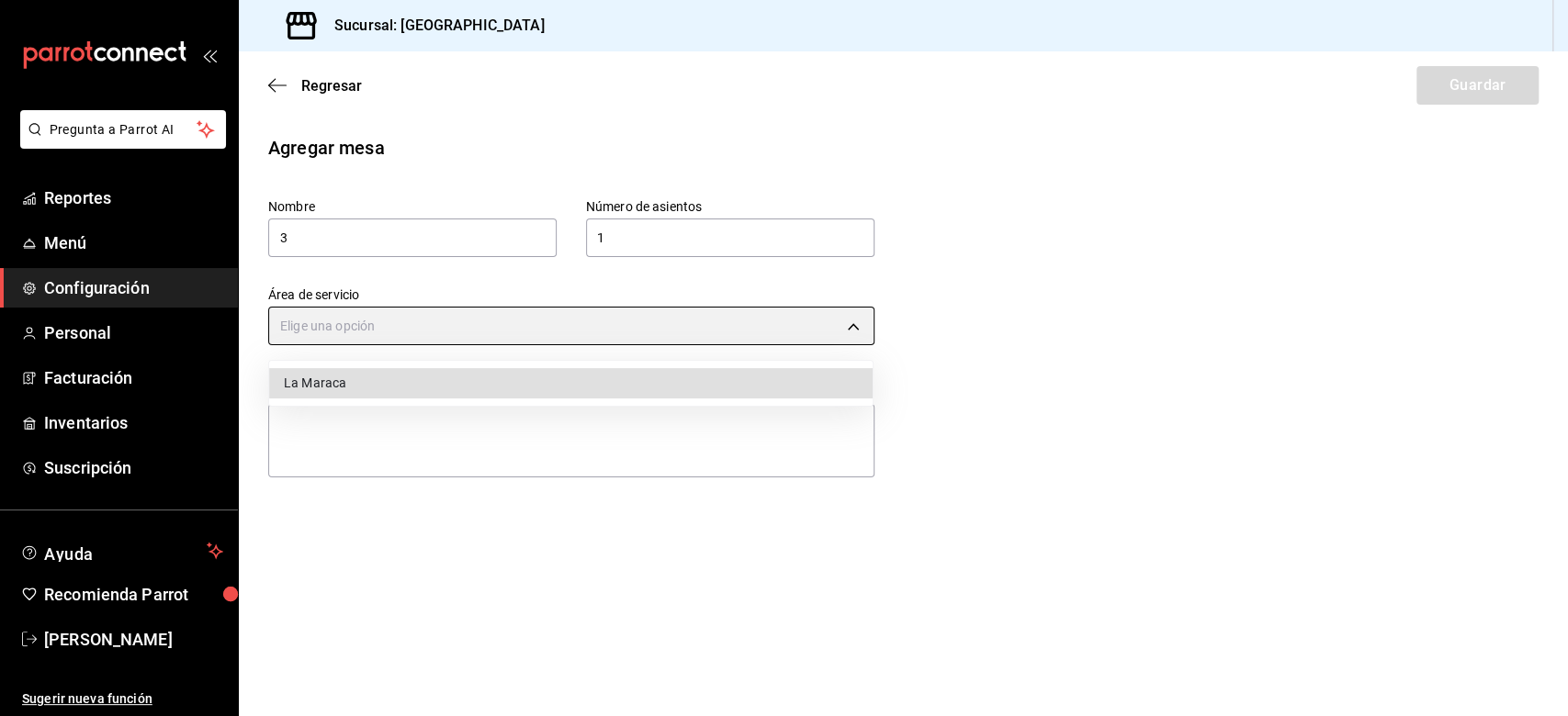
type input "f84f8ec6-8982-4191-8030-8b2df7c45b9f"
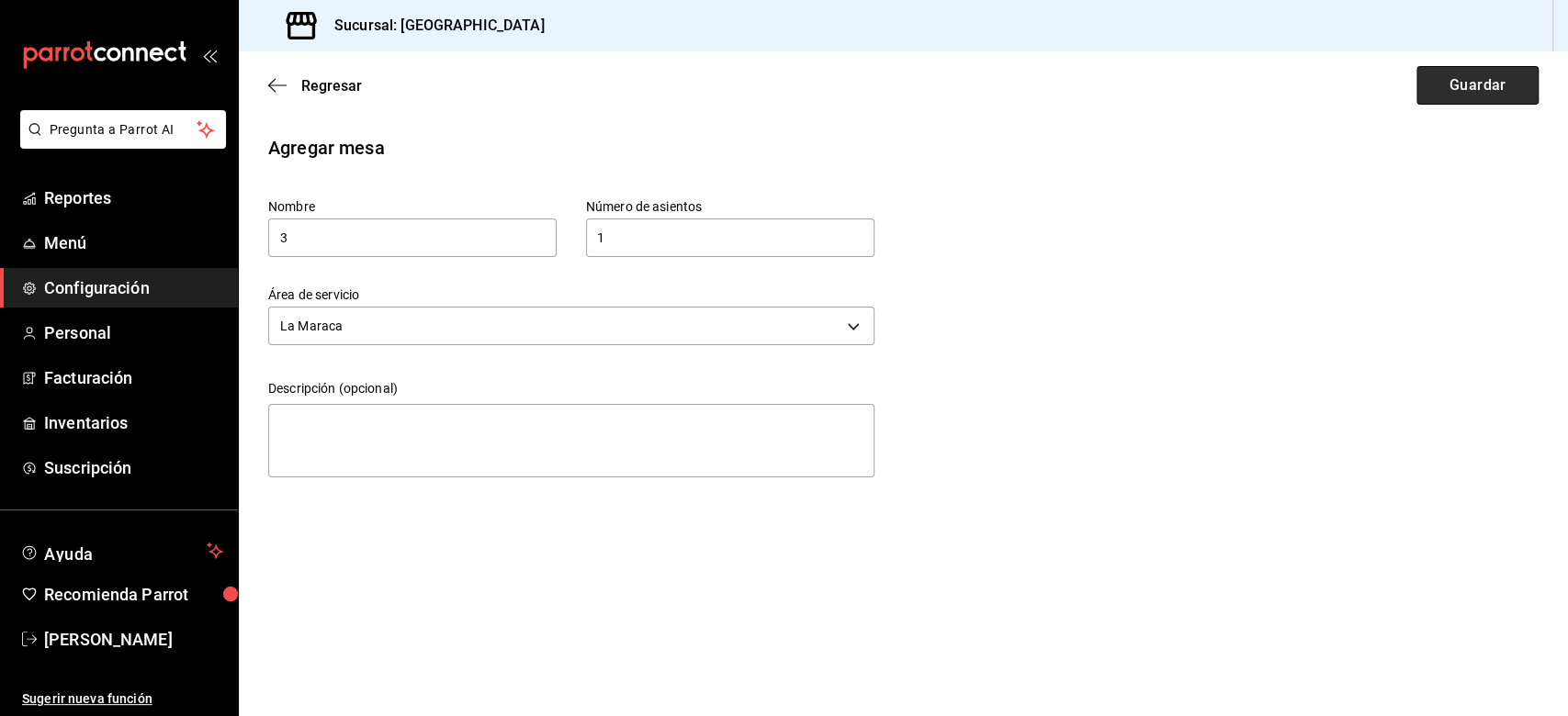
click at [1175, 77] on button "Guardar" at bounding box center [1477, 85] width 122 height 39
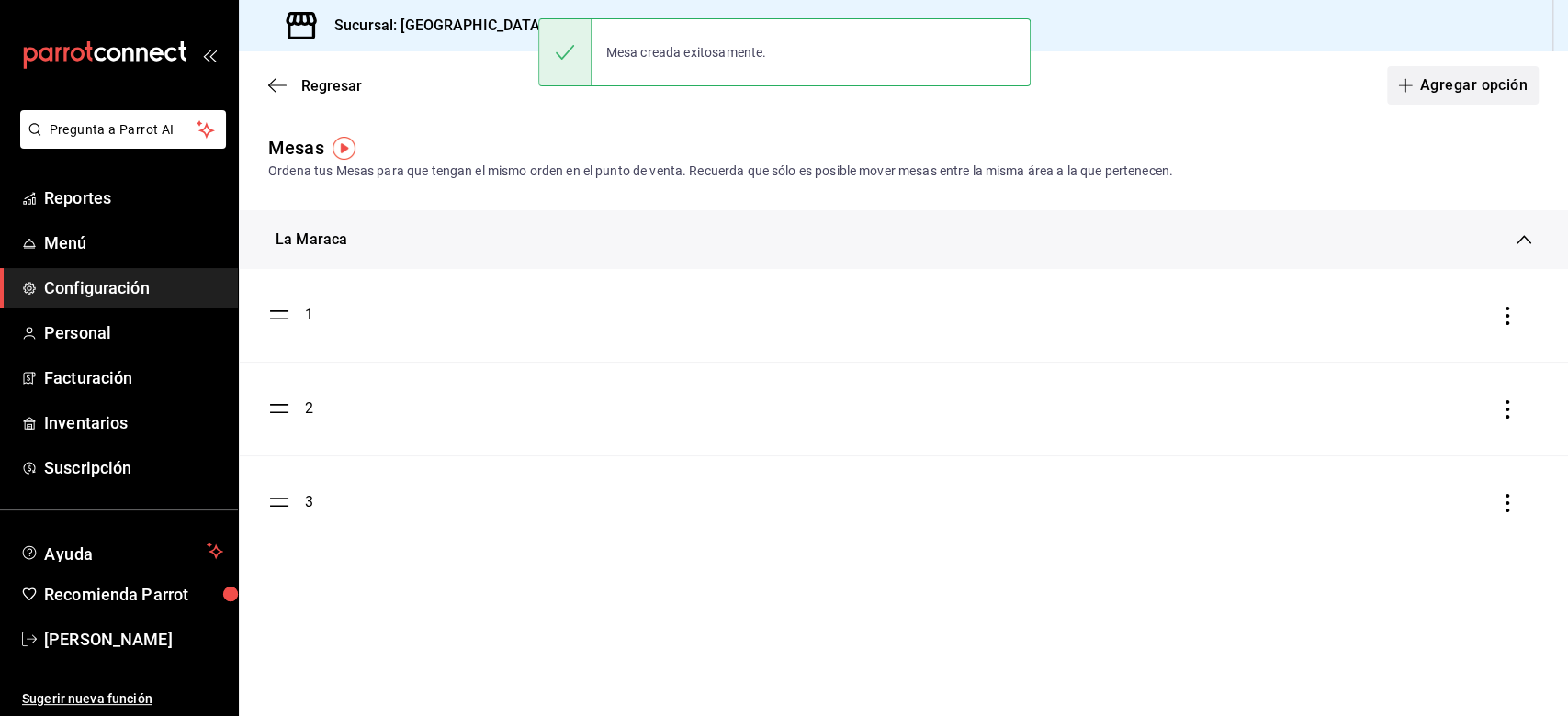
click at [1175, 88] on button "Agregar opción" at bounding box center [1463, 85] width 152 height 39
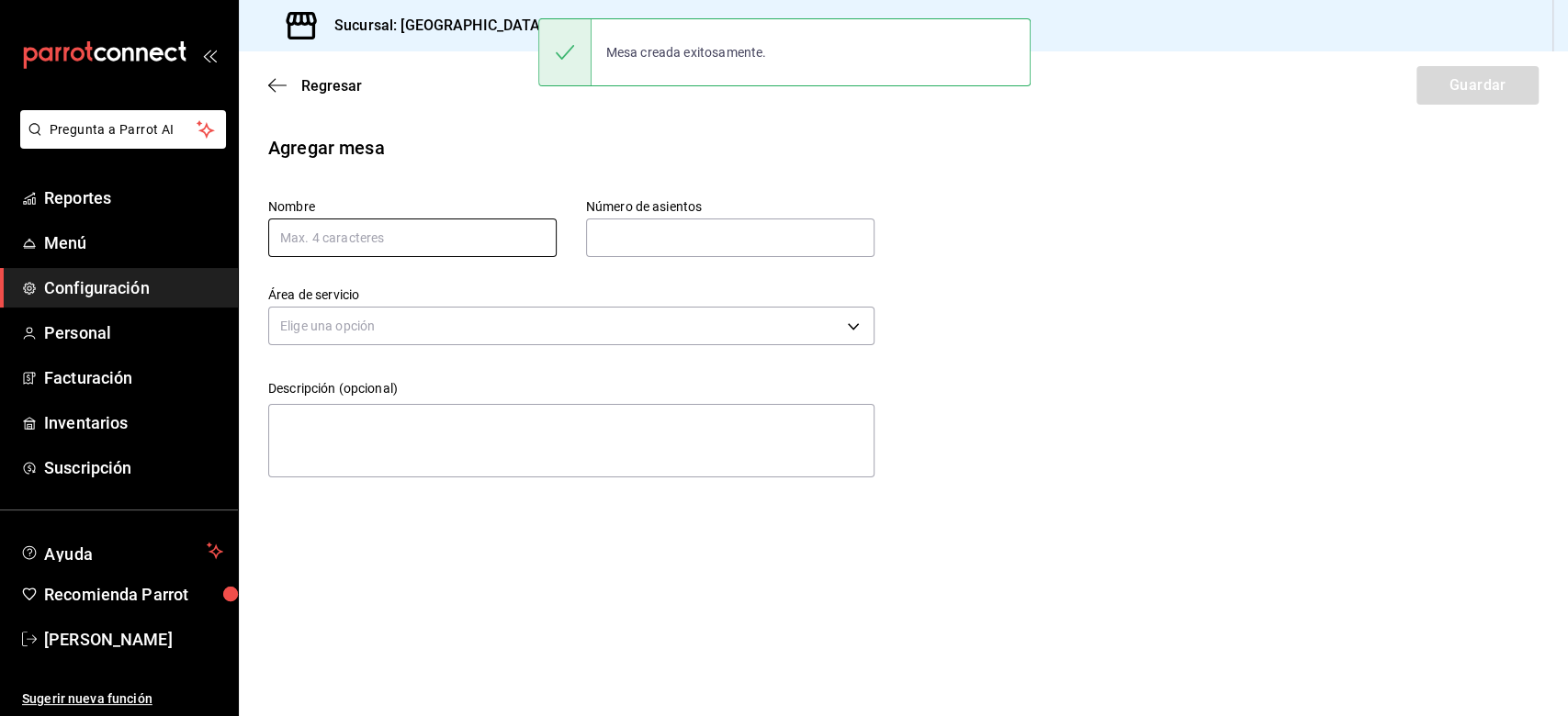
click at [317, 236] on input "text" at bounding box center [412, 238] width 288 height 39
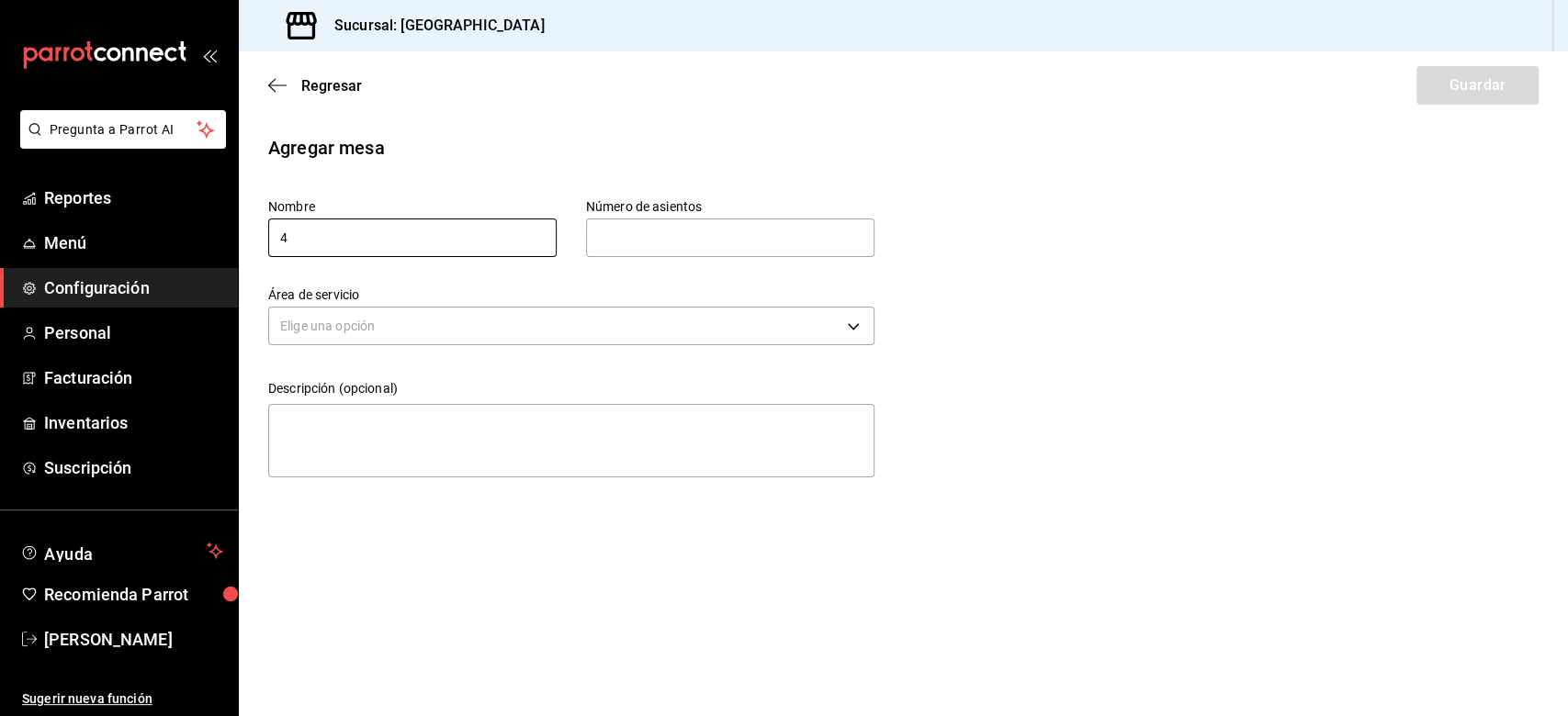
type input "4"
click at [685, 237] on input "text" at bounding box center [730, 238] width 288 height 37
type input "1"
click at [478, 321] on body "Pregunta a Parrot AI Reportes Menú Configuración Personal Facturación Inventari…" at bounding box center [784, 358] width 1568 height 716
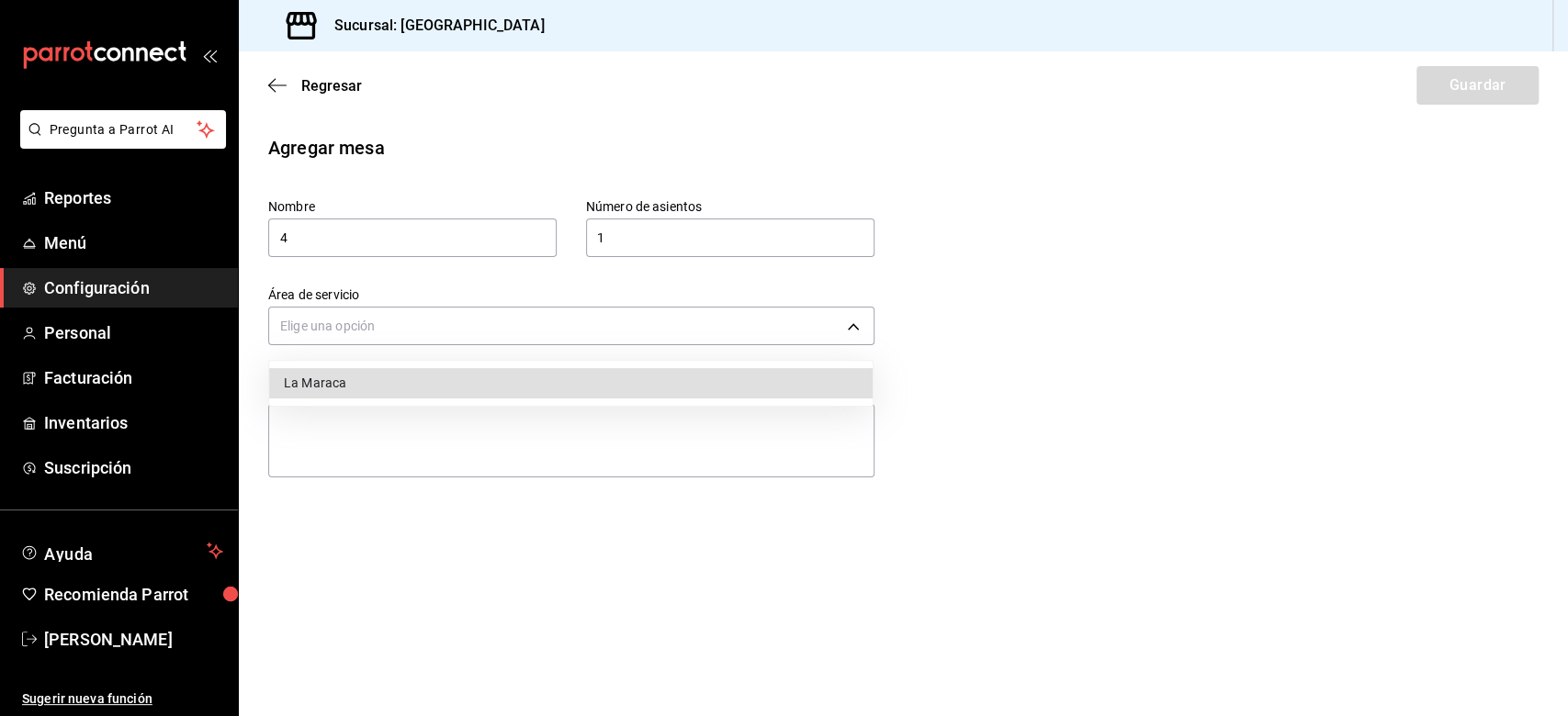
drag, startPoint x: 318, startPoint y: 385, endPoint x: 539, endPoint y: 297, distance: 237.9
click at [319, 385] on li "La Maraca" at bounding box center [570, 384] width 604 height 30
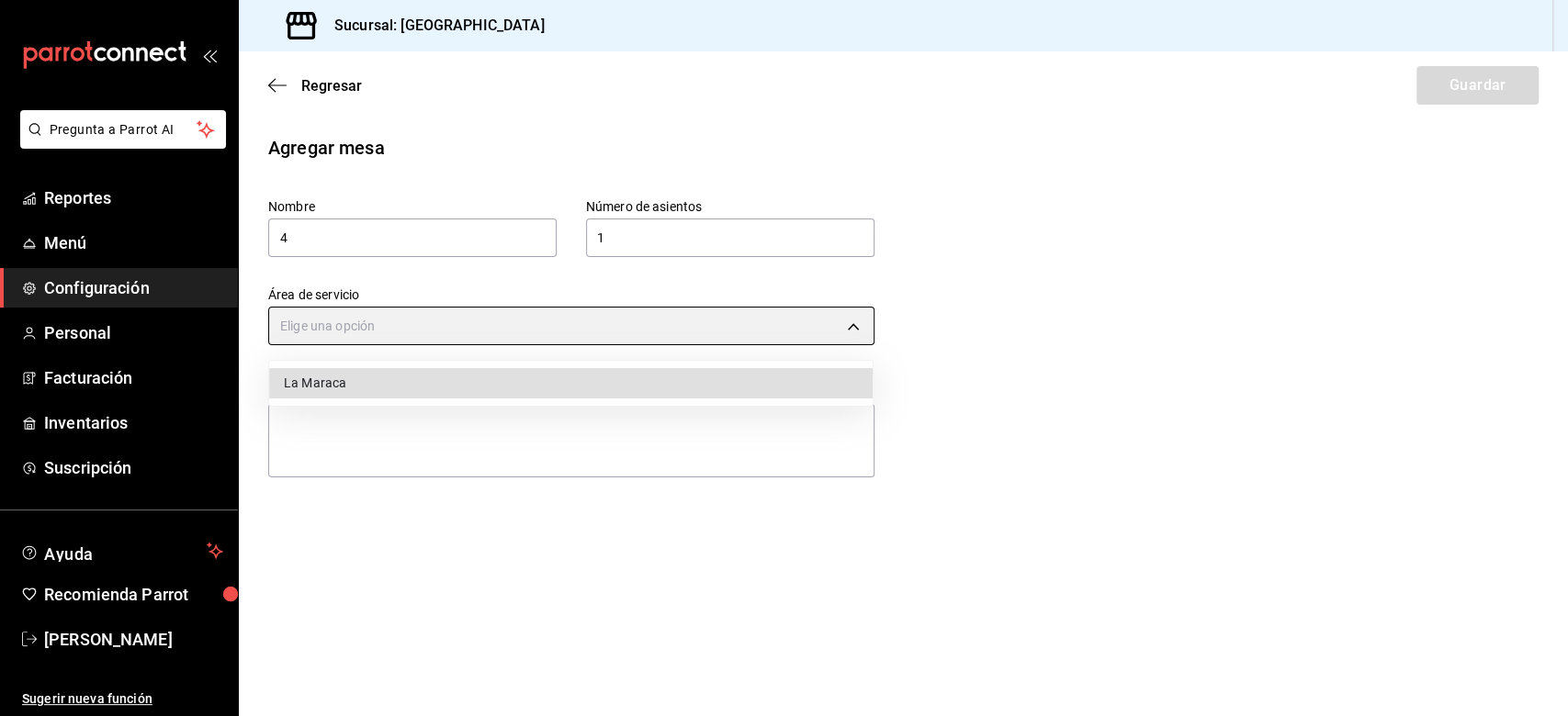
type input "f84f8ec6-8982-4191-8030-8b2df7c45b9f"
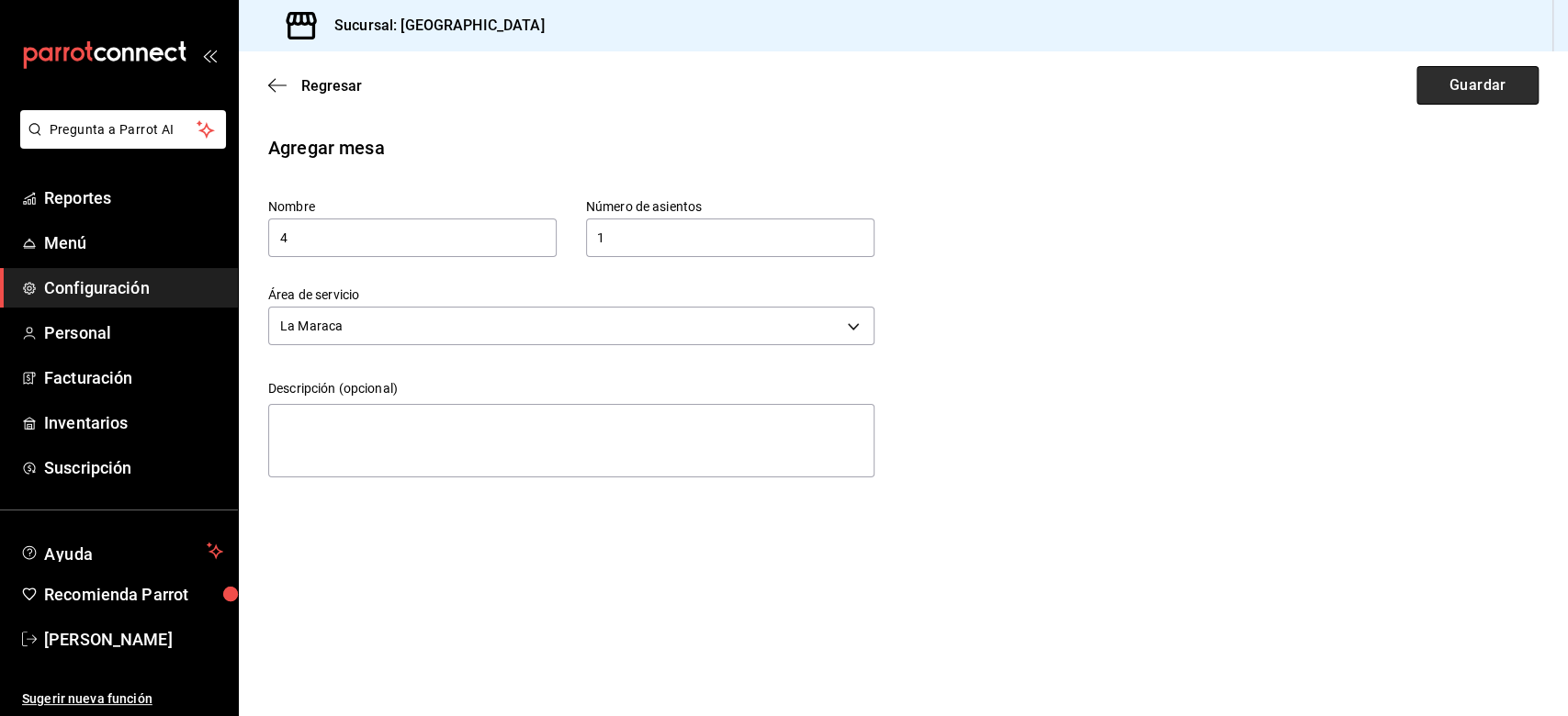
click at [1175, 99] on button "Guardar" at bounding box center [1477, 85] width 122 height 39
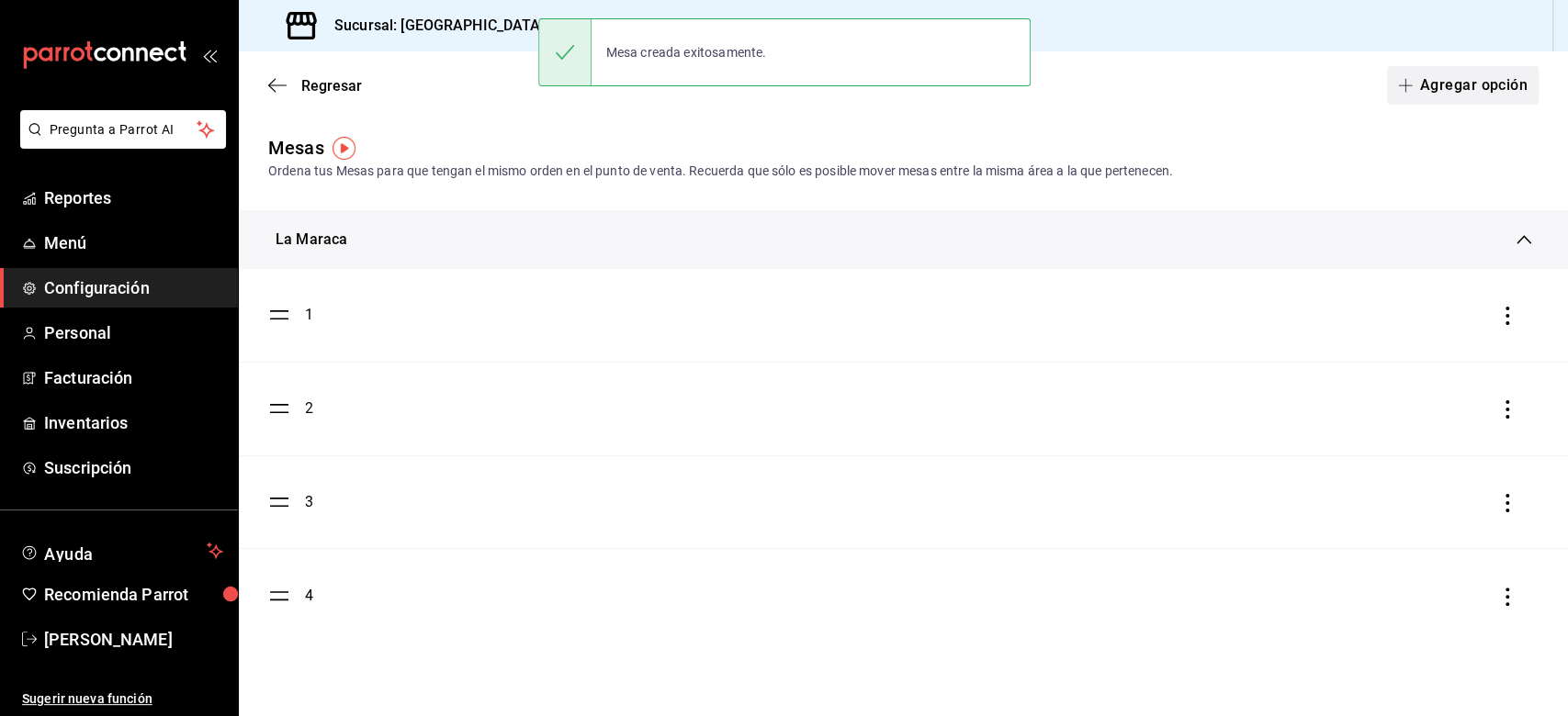
click at [1175, 80] on button "Agregar opción" at bounding box center [1463, 85] width 152 height 39
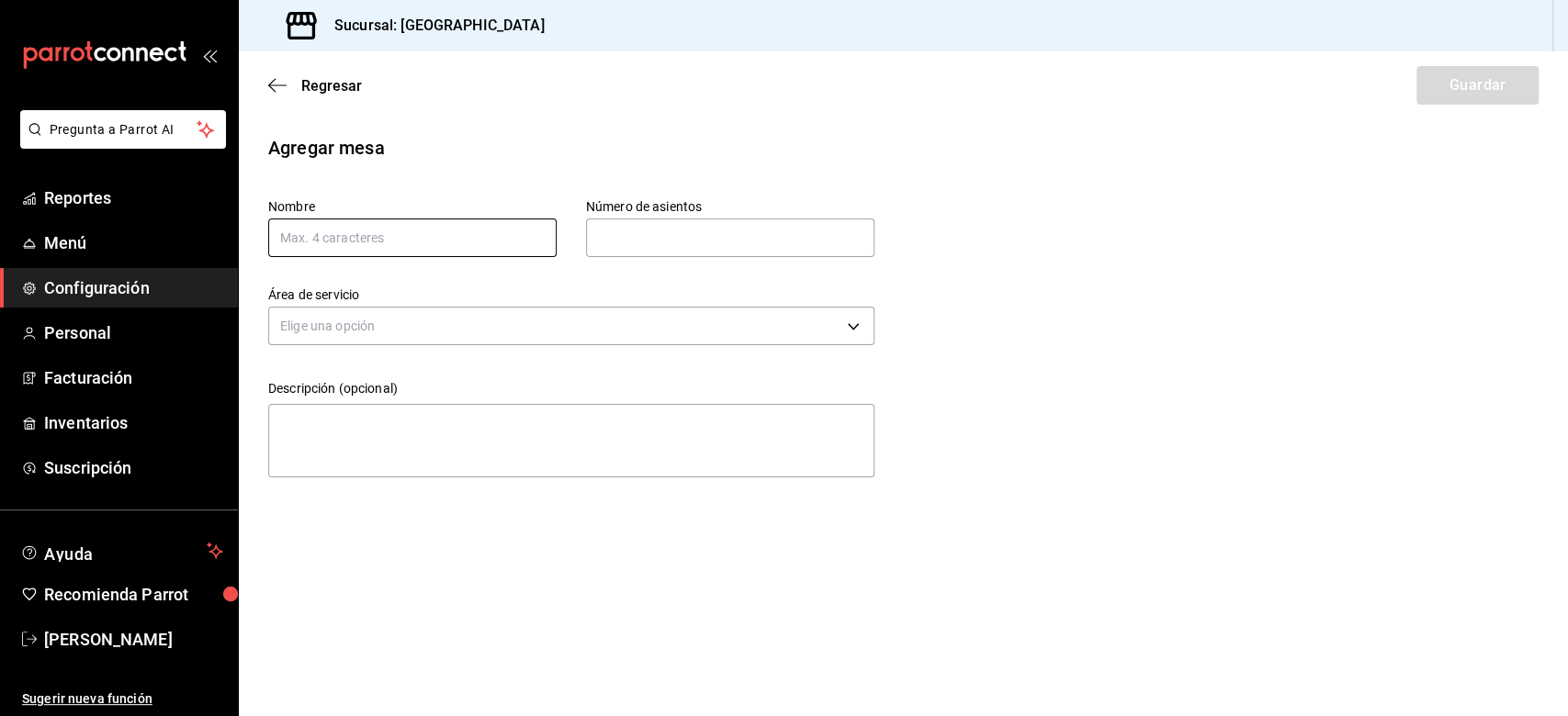
click at [313, 225] on input "text" at bounding box center [412, 238] width 288 height 39
type input "5"
click at [698, 241] on input "text" at bounding box center [730, 238] width 288 height 37
type input "1"
click at [460, 327] on body "Pregunta a Parrot AI Reportes Menú Configuración Personal Facturación Inventari…" at bounding box center [784, 358] width 1568 height 716
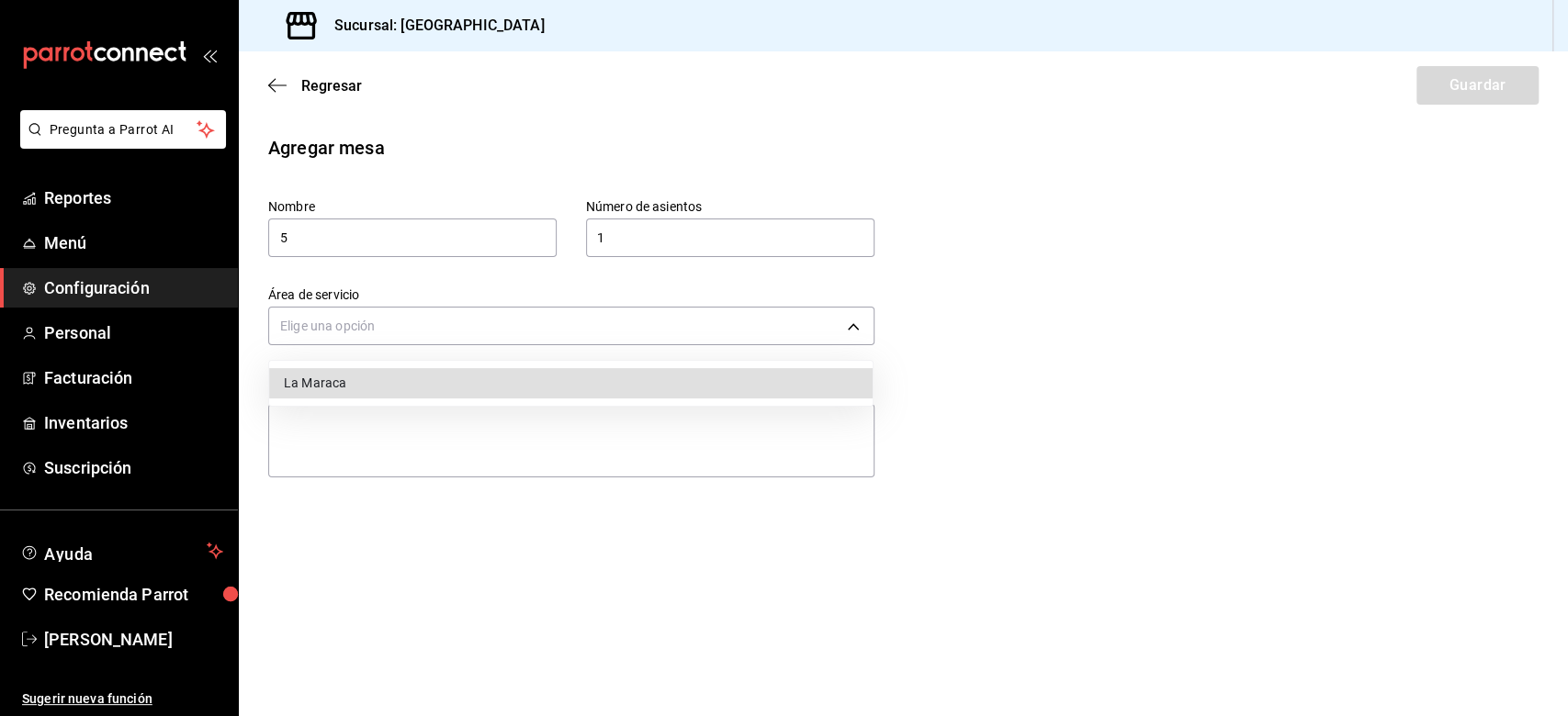
click at [326, 383] on li "La Maraca" at bounding box center [570, 384] width 604 height 30
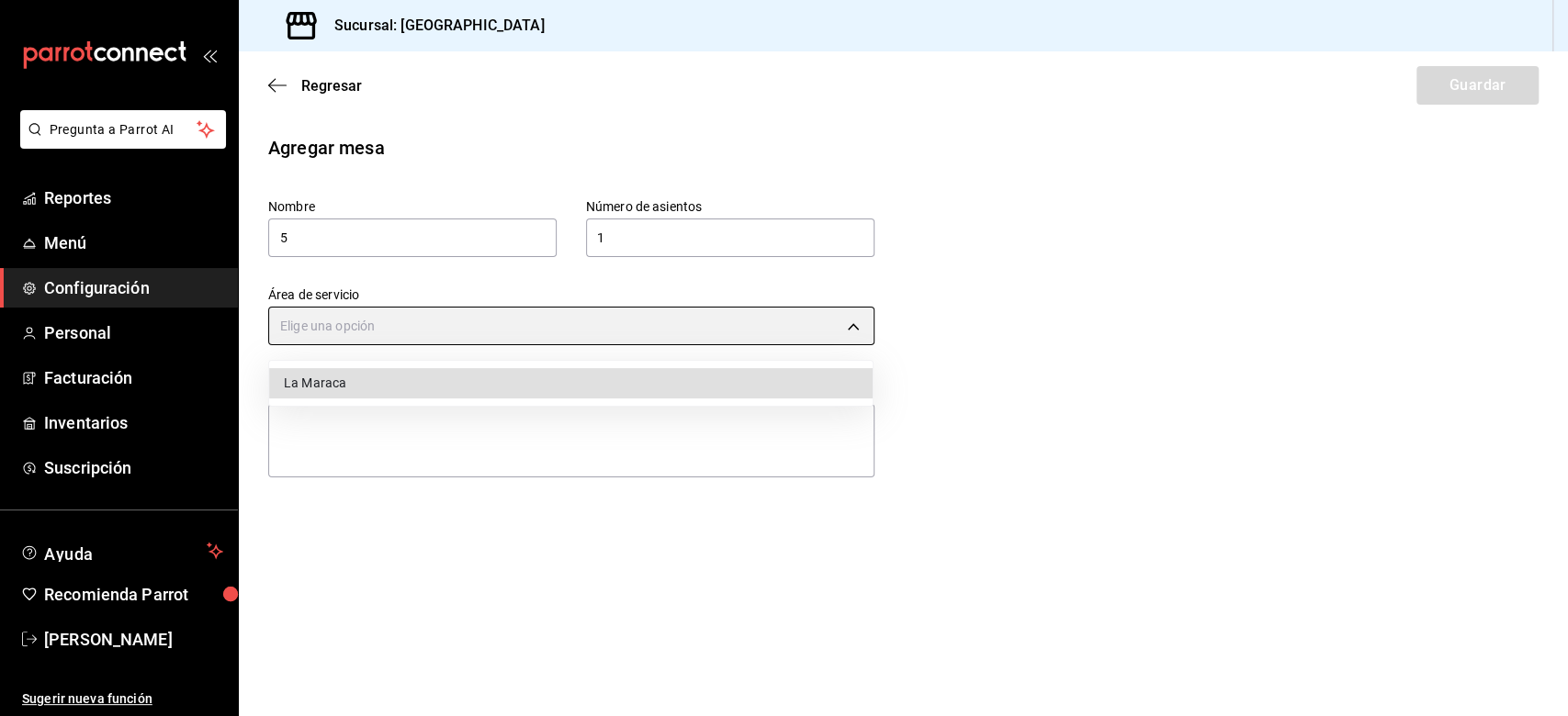
type input "f84f8ec6-8982-4191-8030-8b2df7c45b9f"
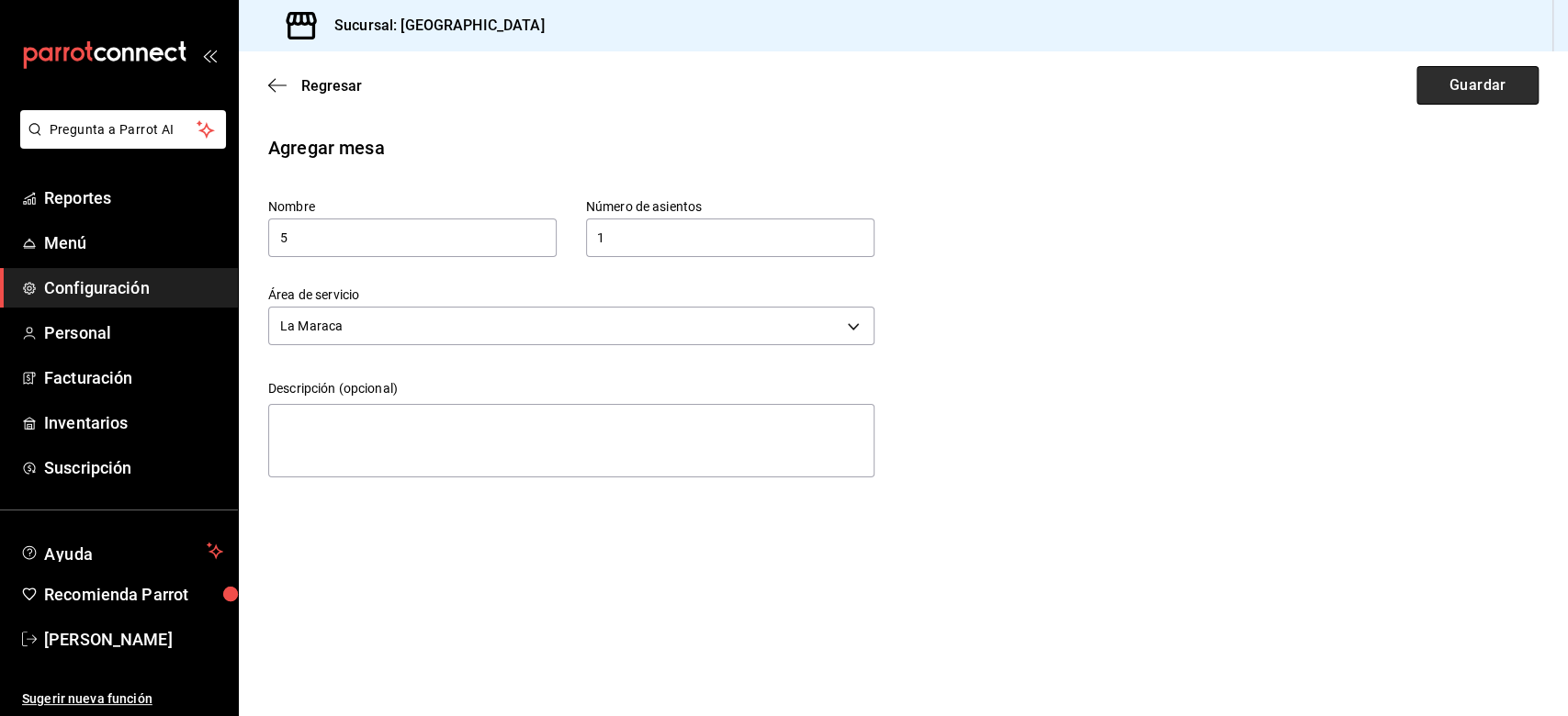
click at [1175, 92] on button "Guardar" at bounding box center [1477, 85] width 122 height 39
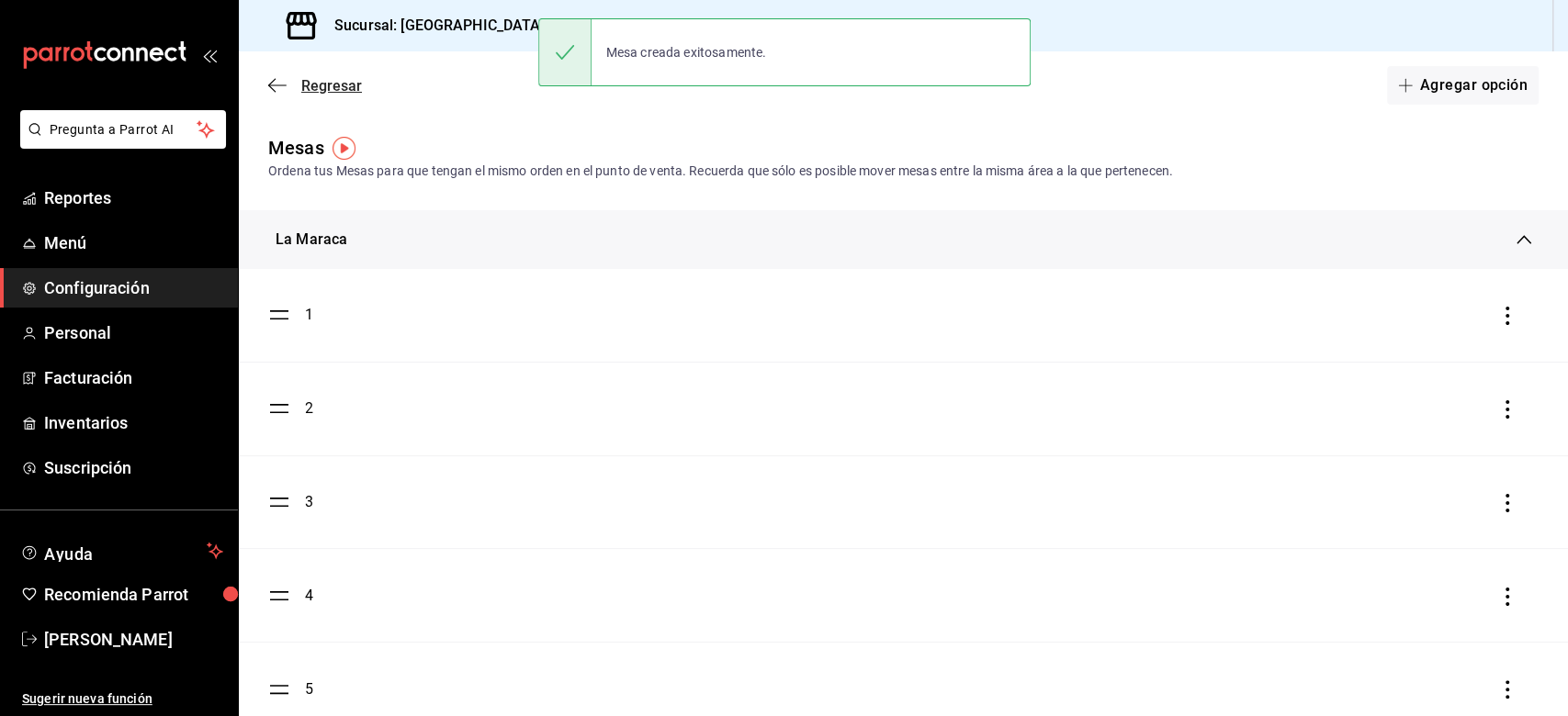
click at [273, 81] on icon "button" at bounding box center [277, 84] width 18 height 16
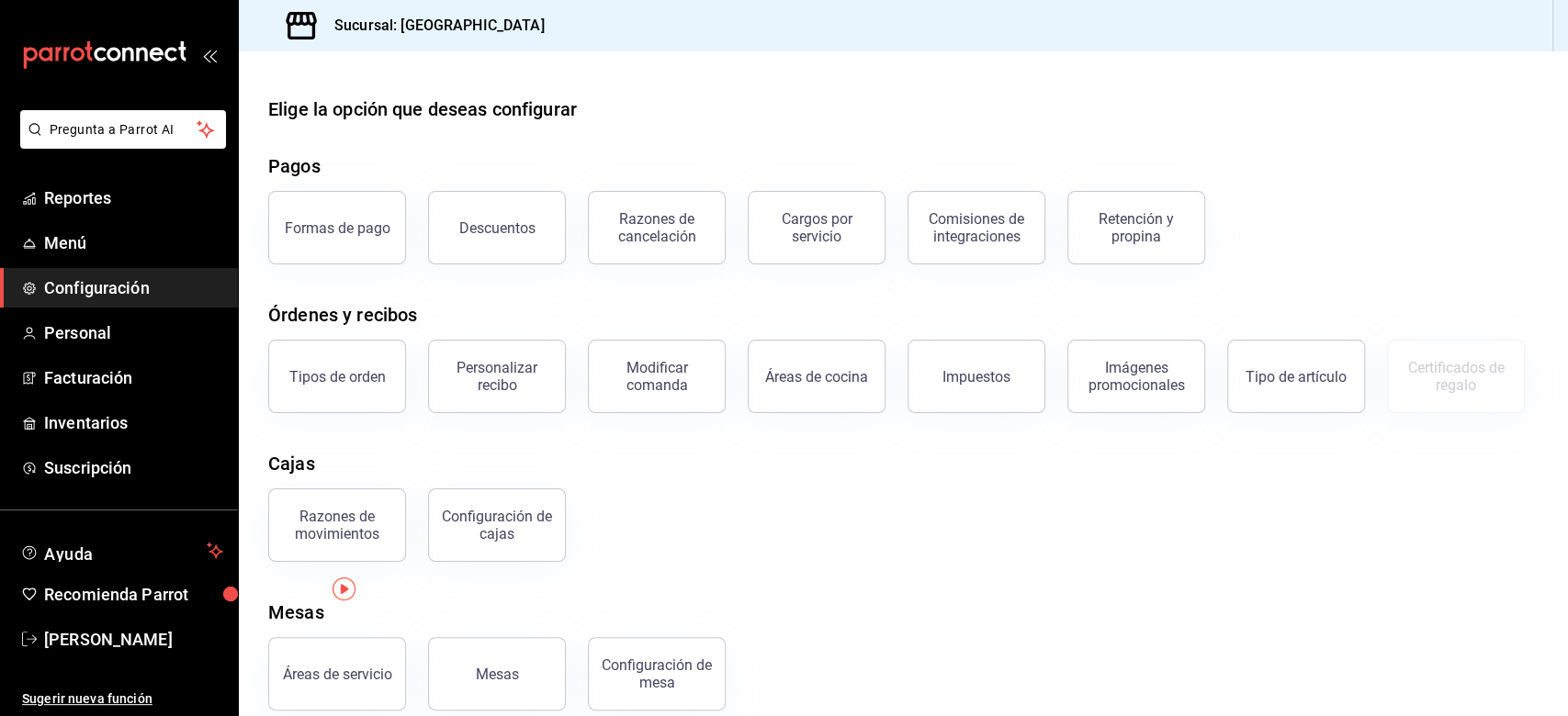
scroll to position [118, 0]
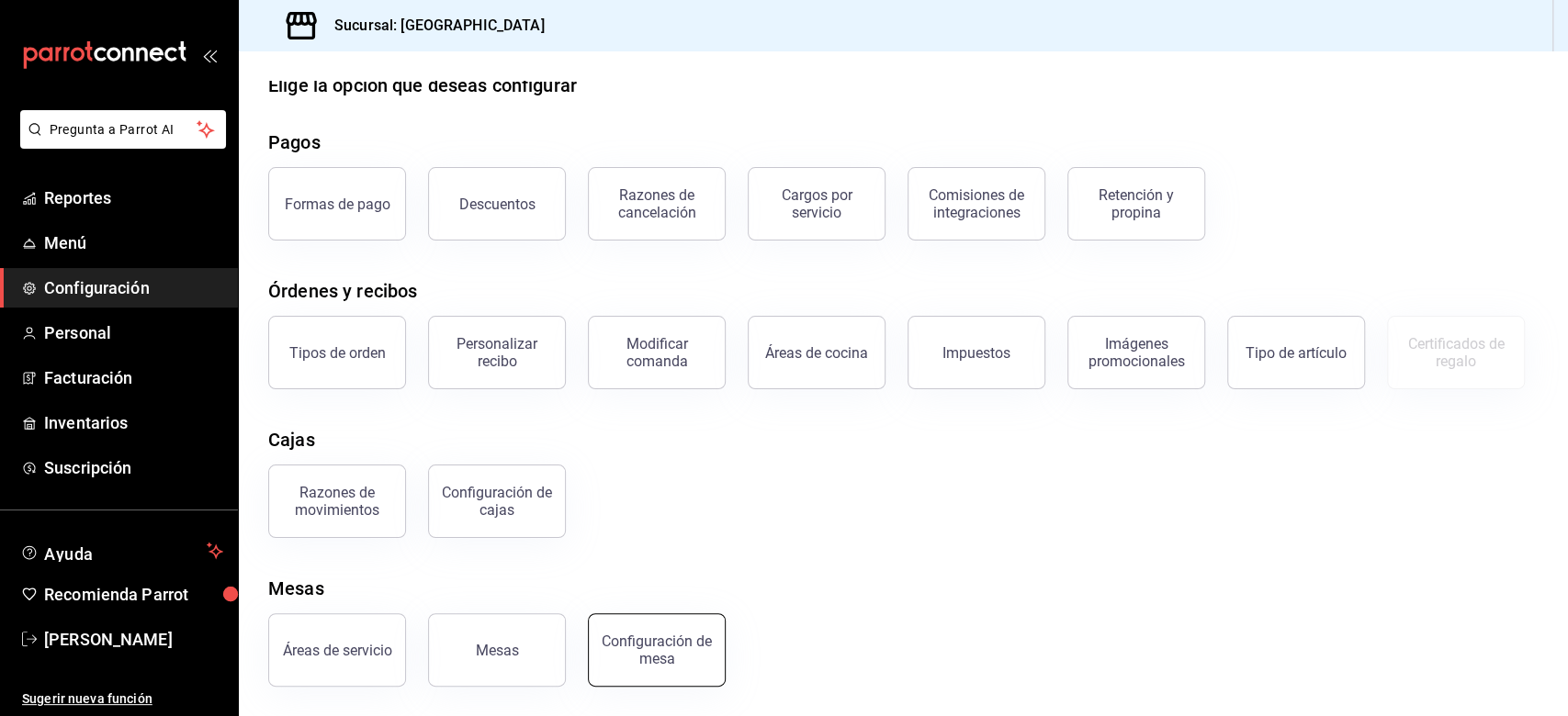
click at [686, 536] on div "Configuración de mesa" at bounding box center [657, 650] width 114 height 35
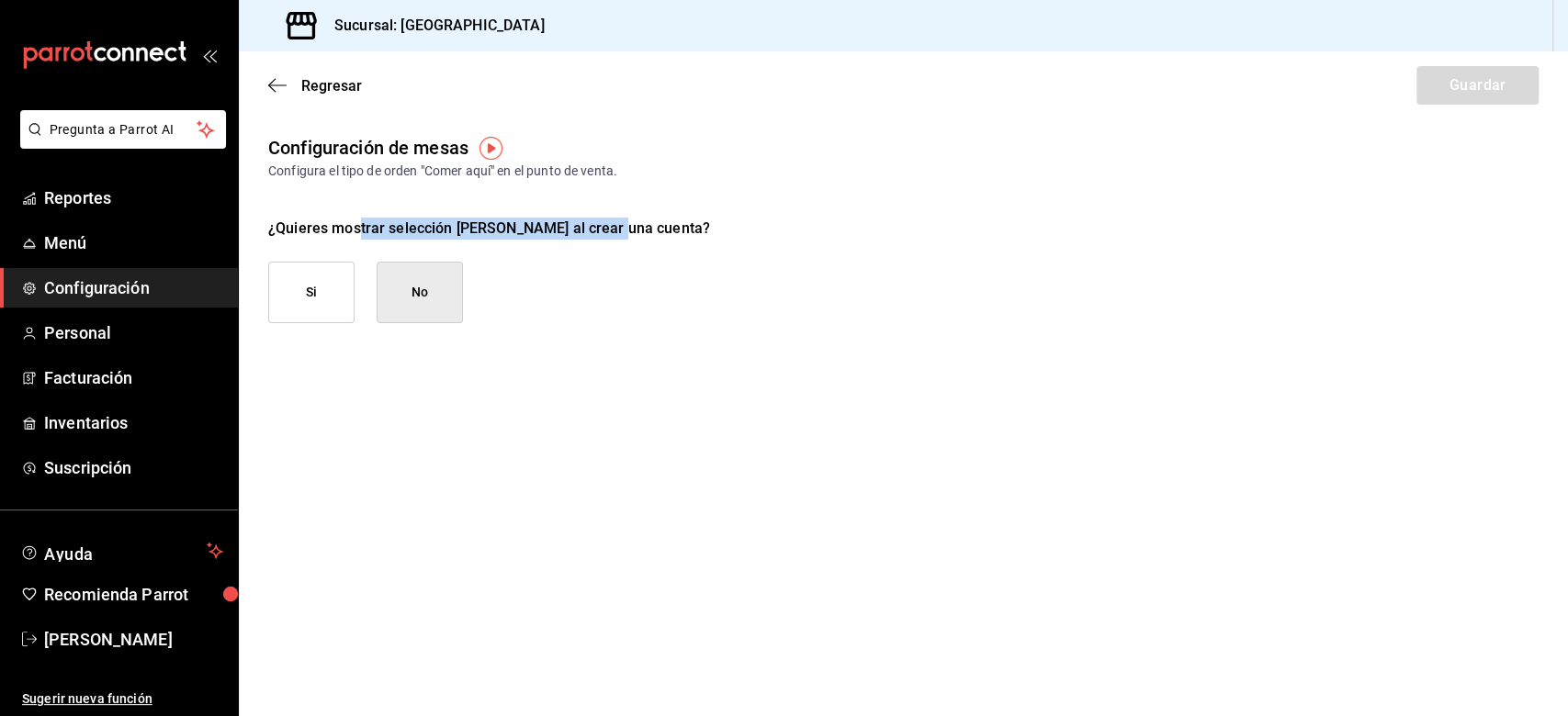
drag, startPoint x: 412, startPoint y: 226, endPoint x: 610, endPoint y: 227, distance: 198.0
click at [610, 227] on div "¿Quieres mostrar selección [PERSON_NAME] al crear una cuenta?" at bounding box center [903, 228] width 1271 height 22
drag, startPoint x: 453, startPoint y: 550, endPoint x: 297, endPoint y: 250, distance: 338.1
click at [441, 536] on main "Regresar Guardar Configuración de mesas Configura el tipo de orden "Comer aquí"…" at bounding box center [903, 384] width 1329 height 665
click at [278, 84] on icon "button" at bounding box center [277, 84] width 18 height 1
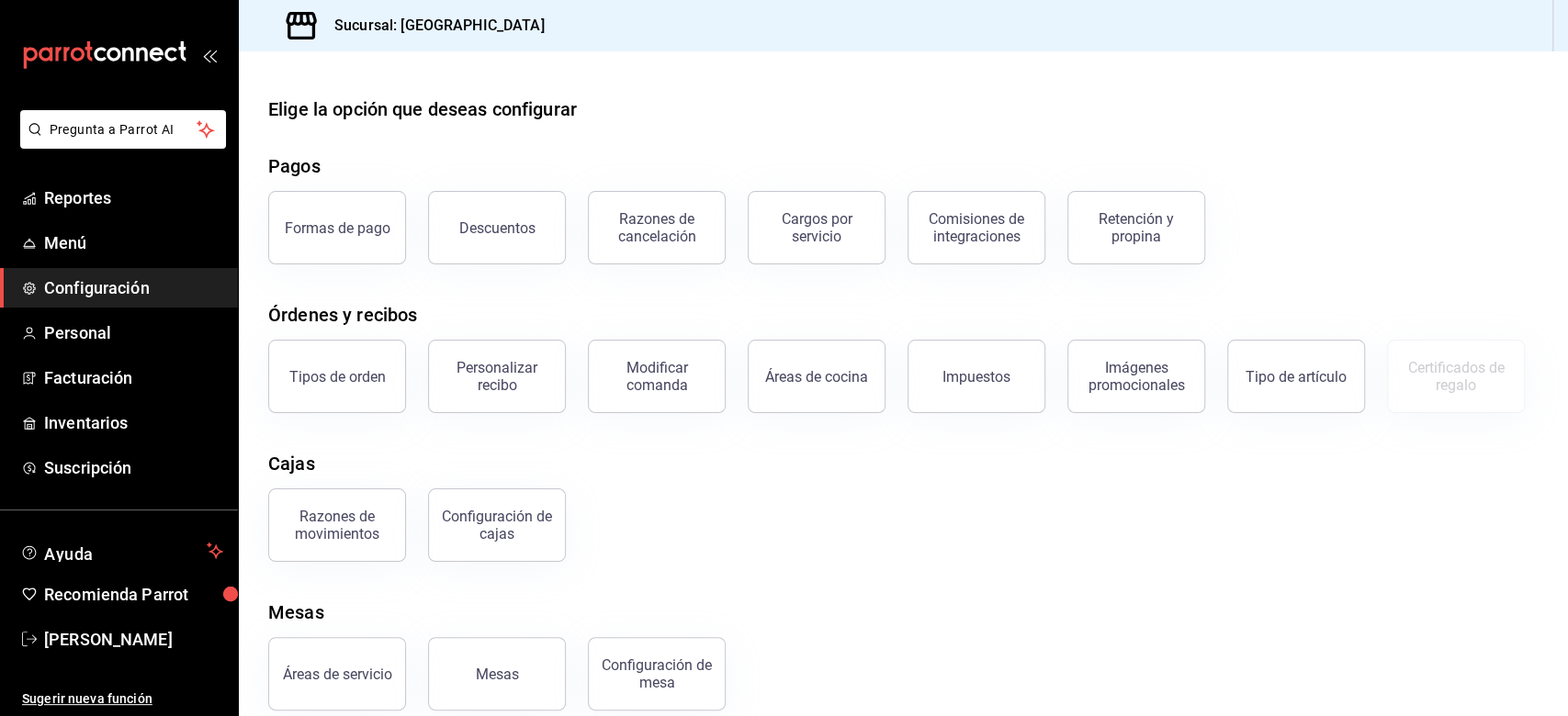
scroll to position [118, 0]
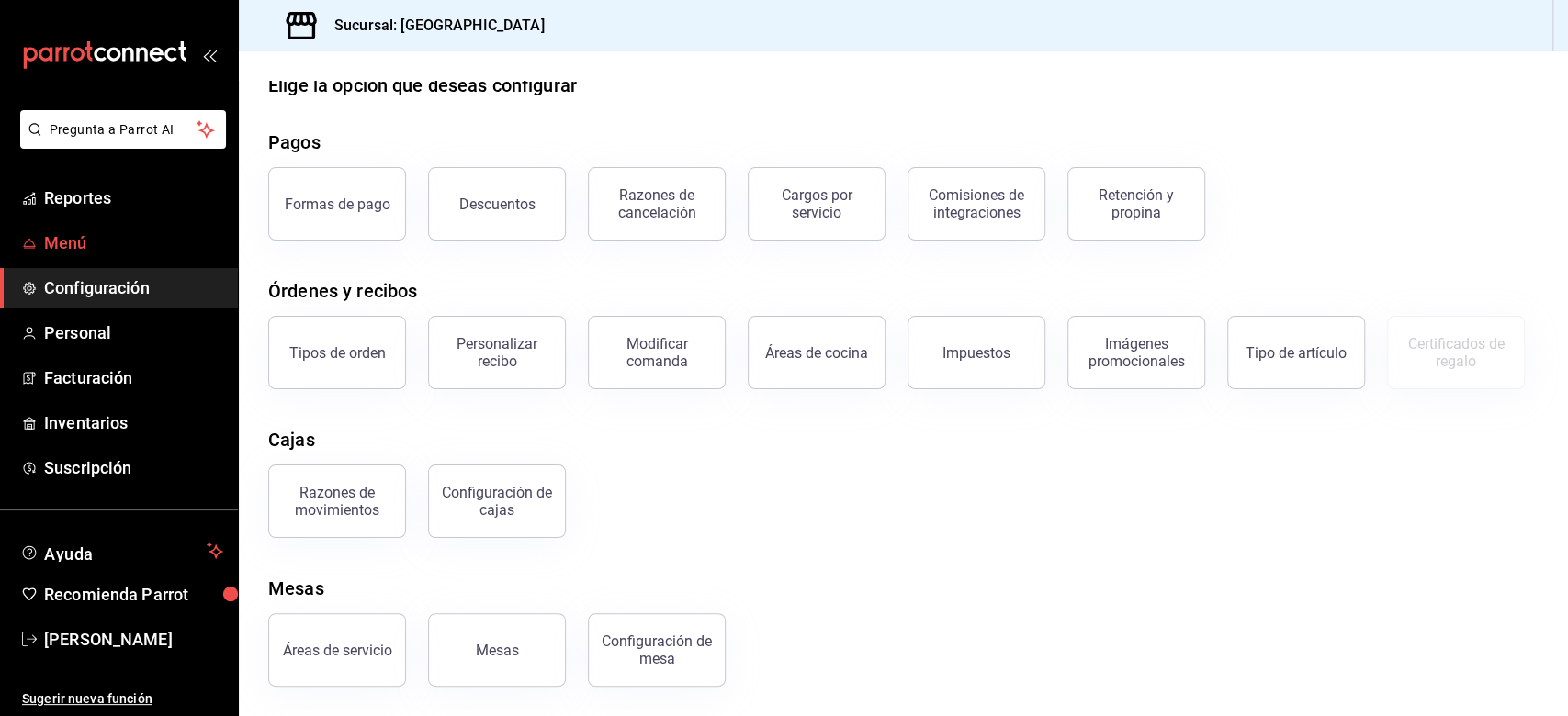
click at [60, 239] on span "Menú" at bounding box center [134, 242] width 179 height 25
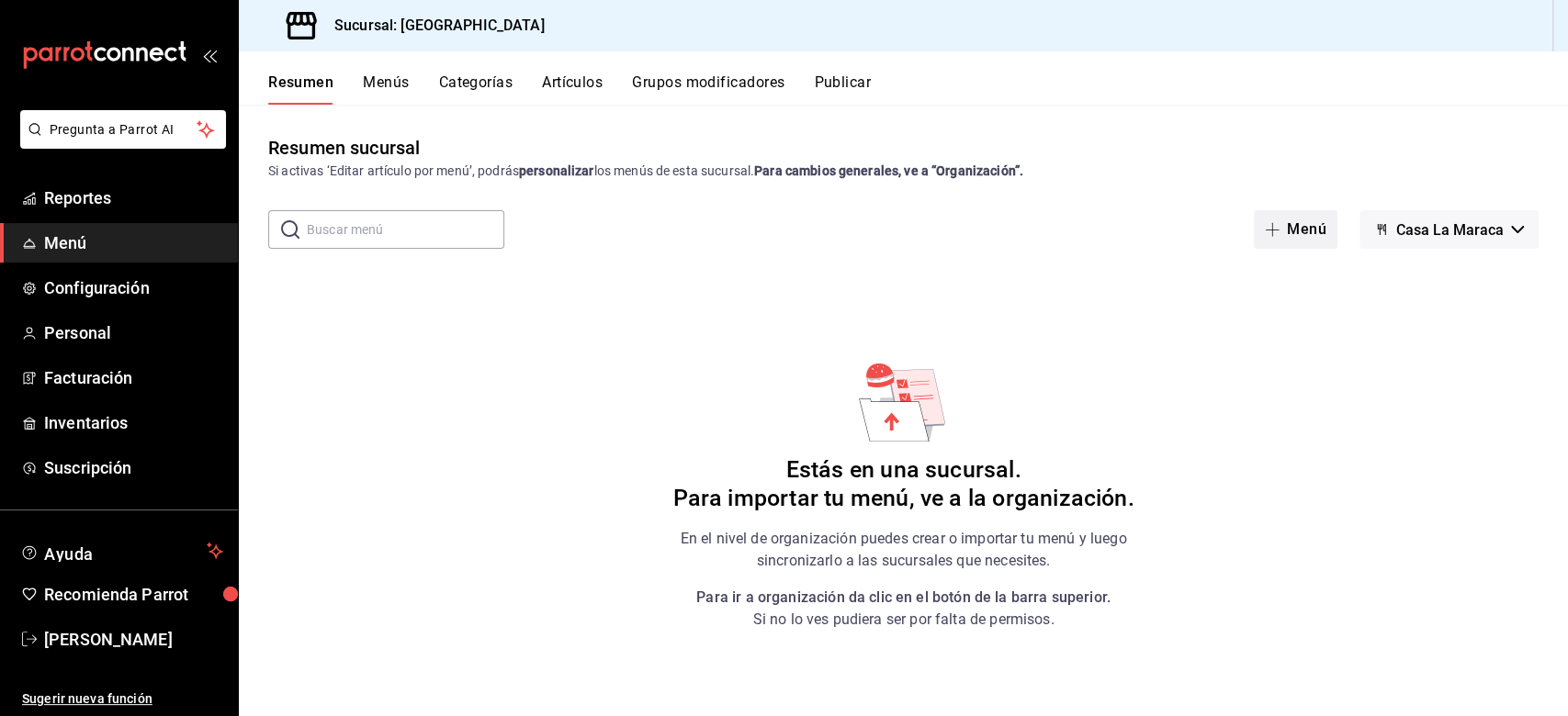
click at [1175, 224] on span "button" at bounding box center [1275, 230] width 22 height 15
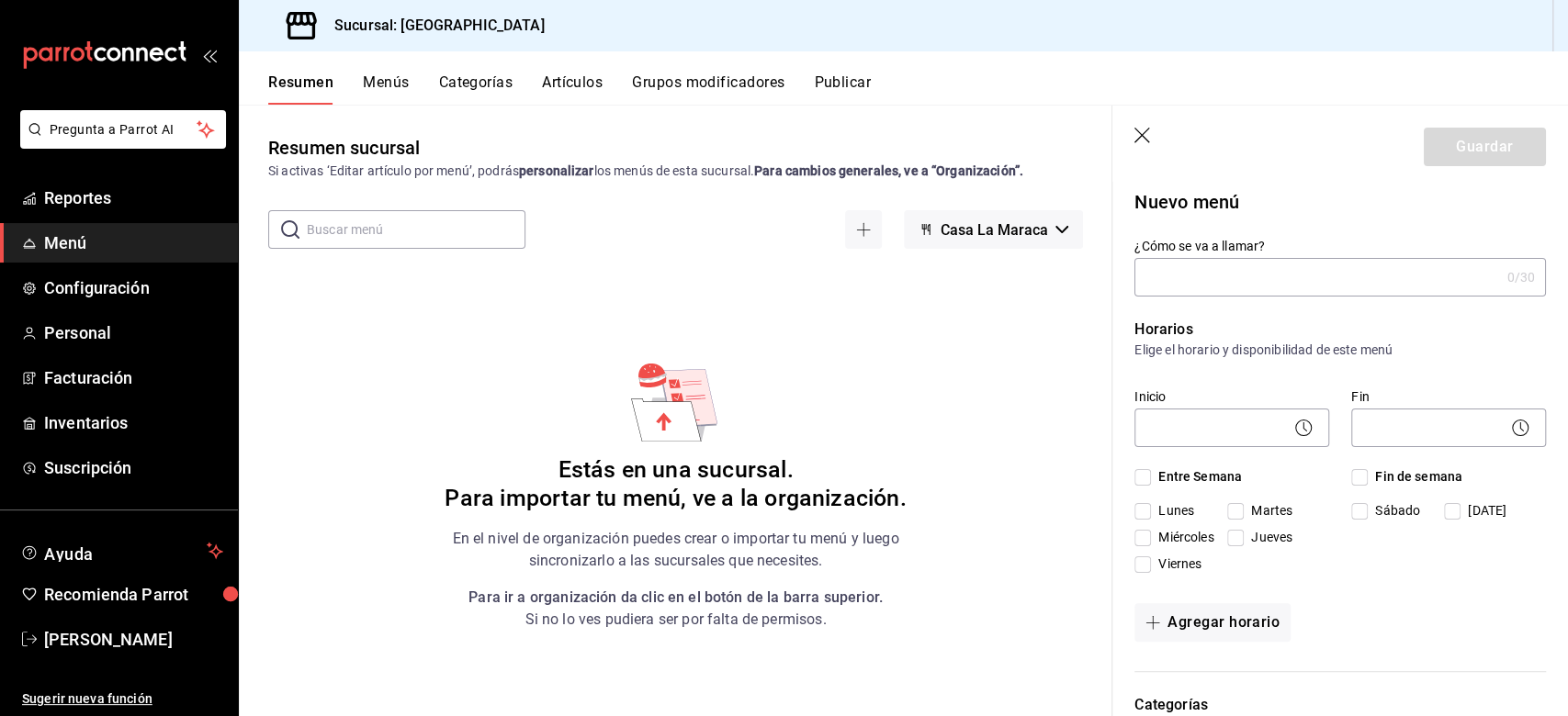
click at [1175, 277] on input "¿Cómo se va a llamar?" at bounding box center [1316, 277] width 365 height 37
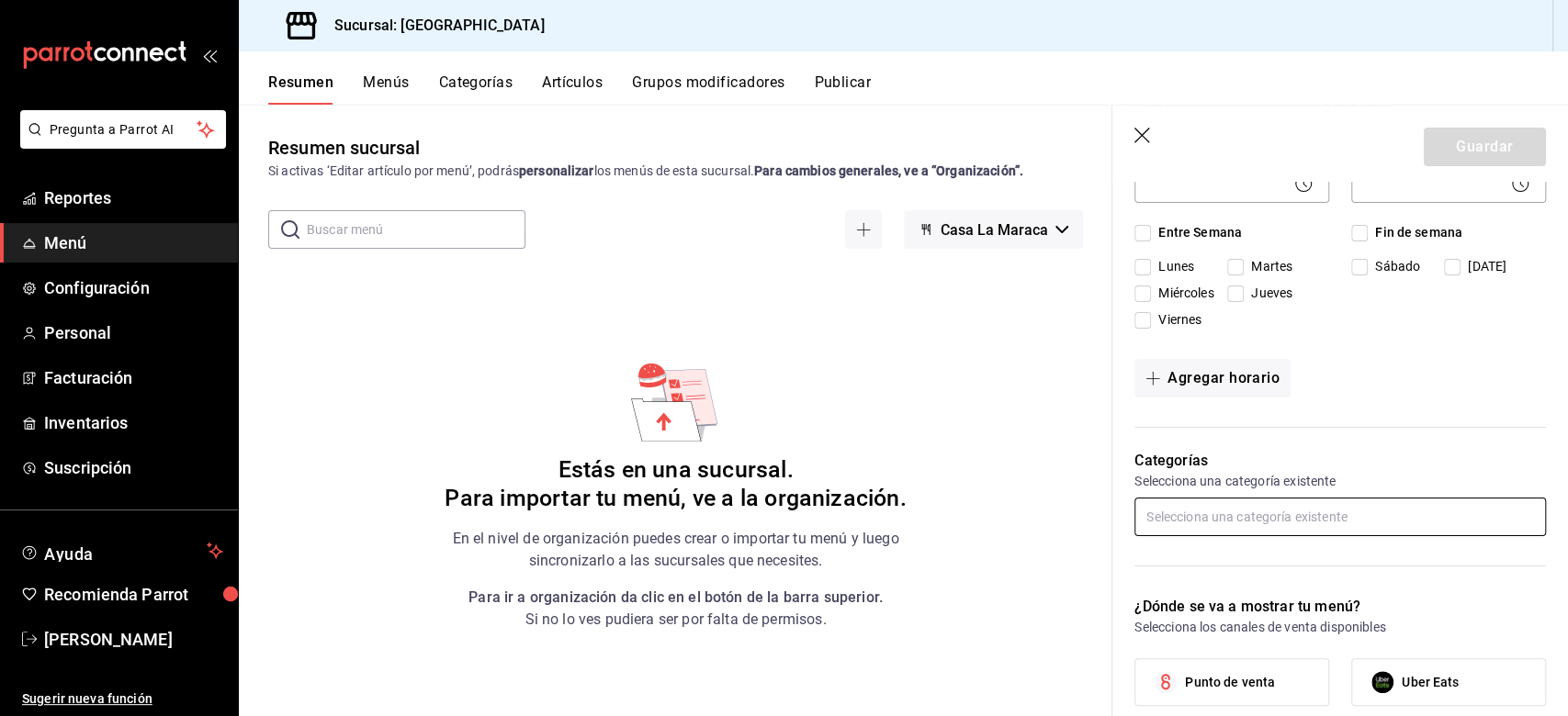
type input "Alimentos"
click at [1175, 536] on input "text" at bounding box center [1340, 516] width 411 height 39
click at [1139, 139] on icon "button" at bounding box center [1143, 136] width 18 height 18
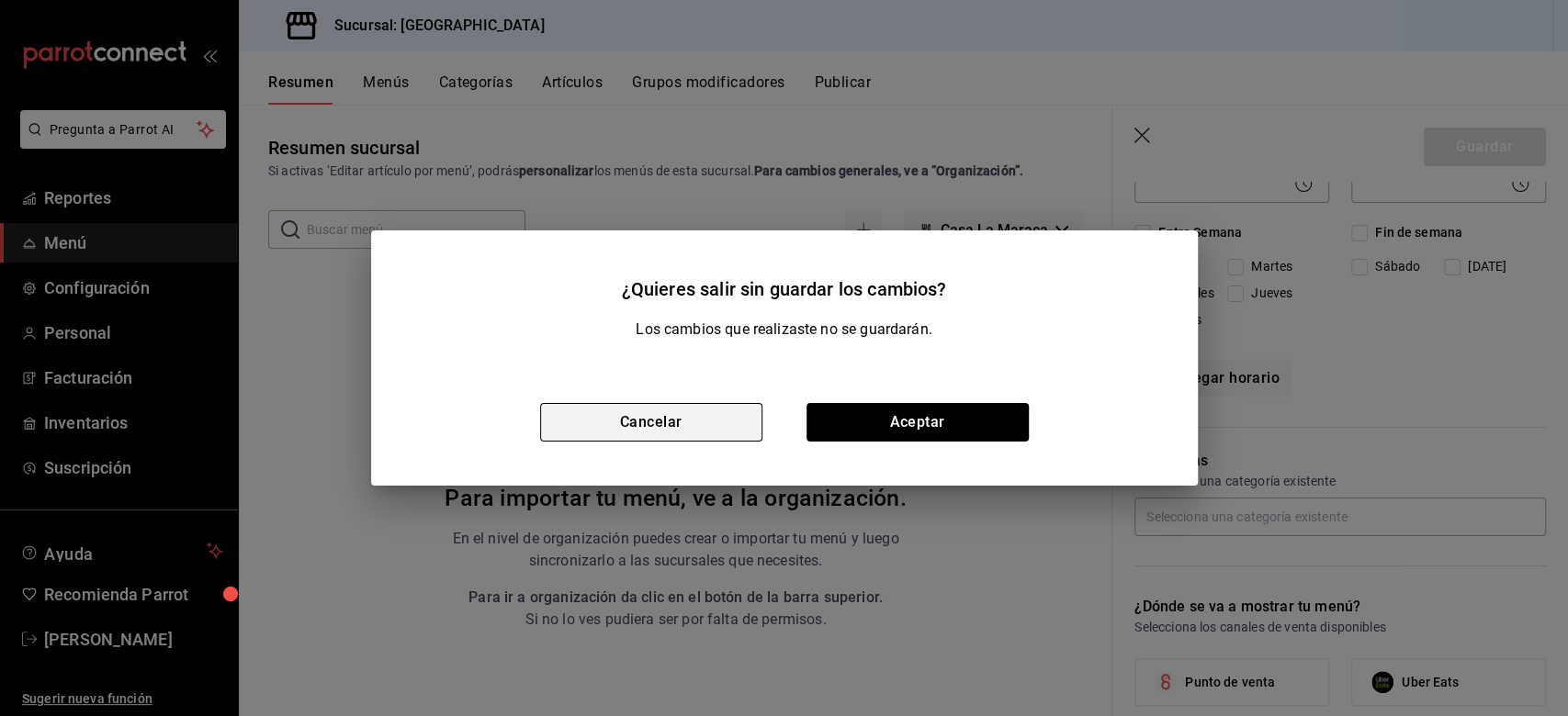
click at [754, 428] on button "Cancelar" at bounding box center [651, 422] width 223 height 39
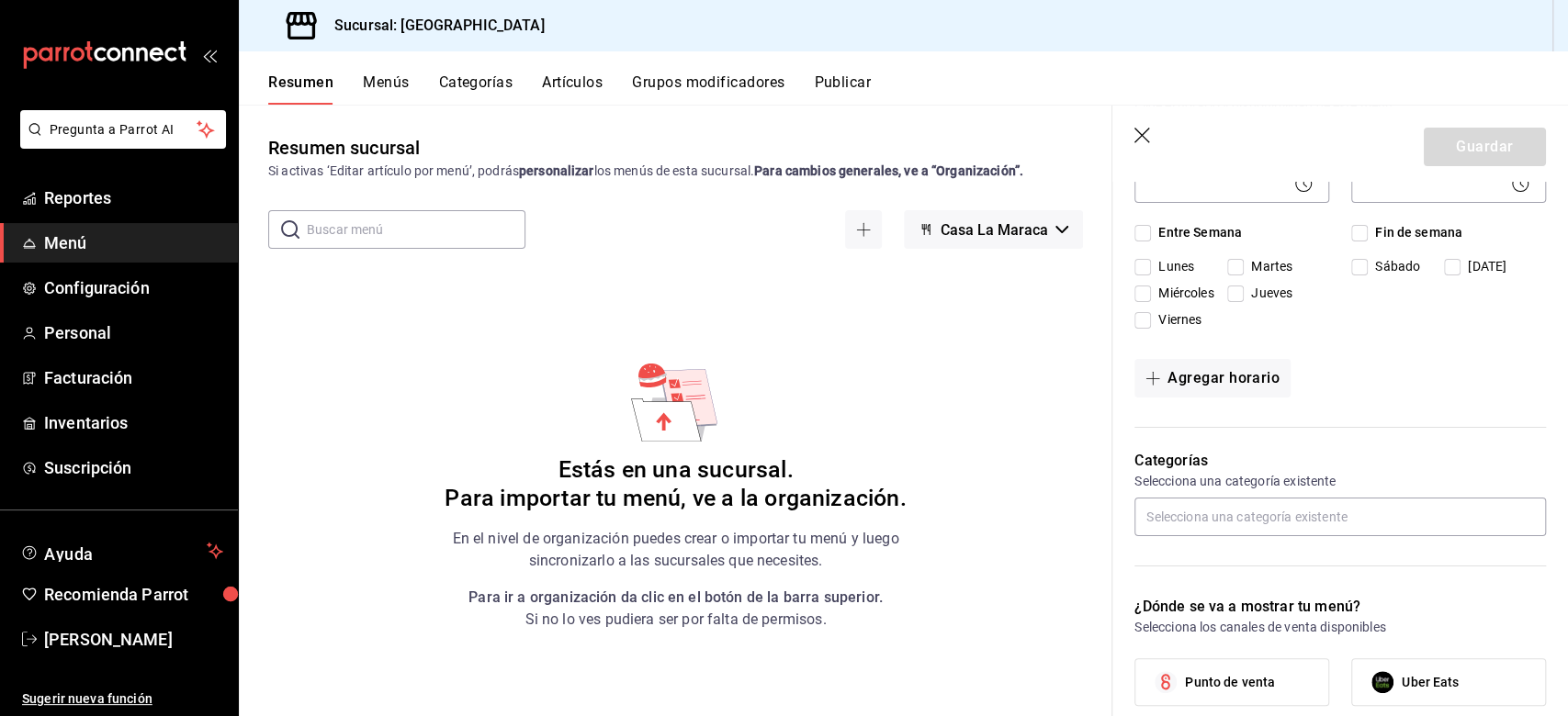
click at [478, 80] on button "Categorías" at bounding box center [476, 89] width 75 height 31
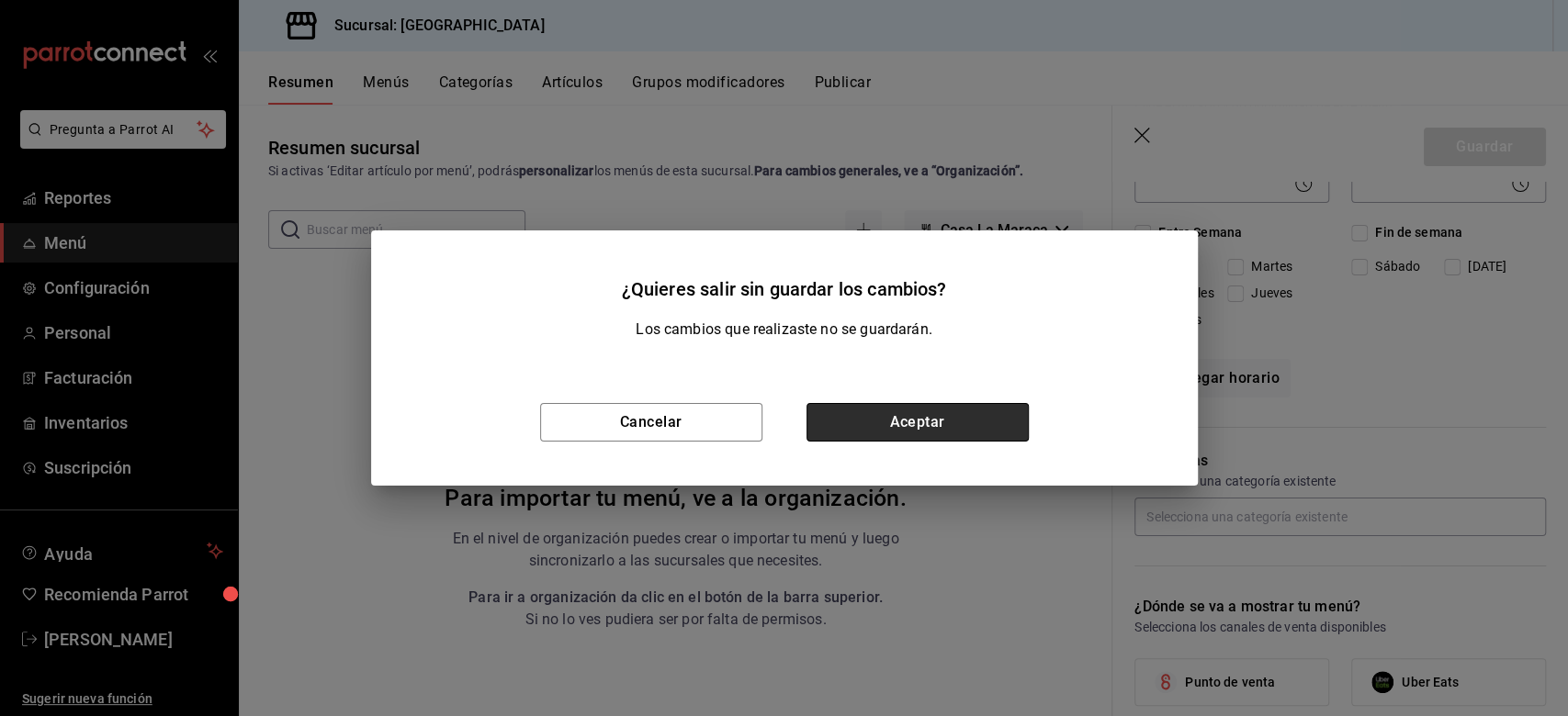
click at [948, 419] on button "Aceptar" at bounding box center [917, 422] width 223 height 39
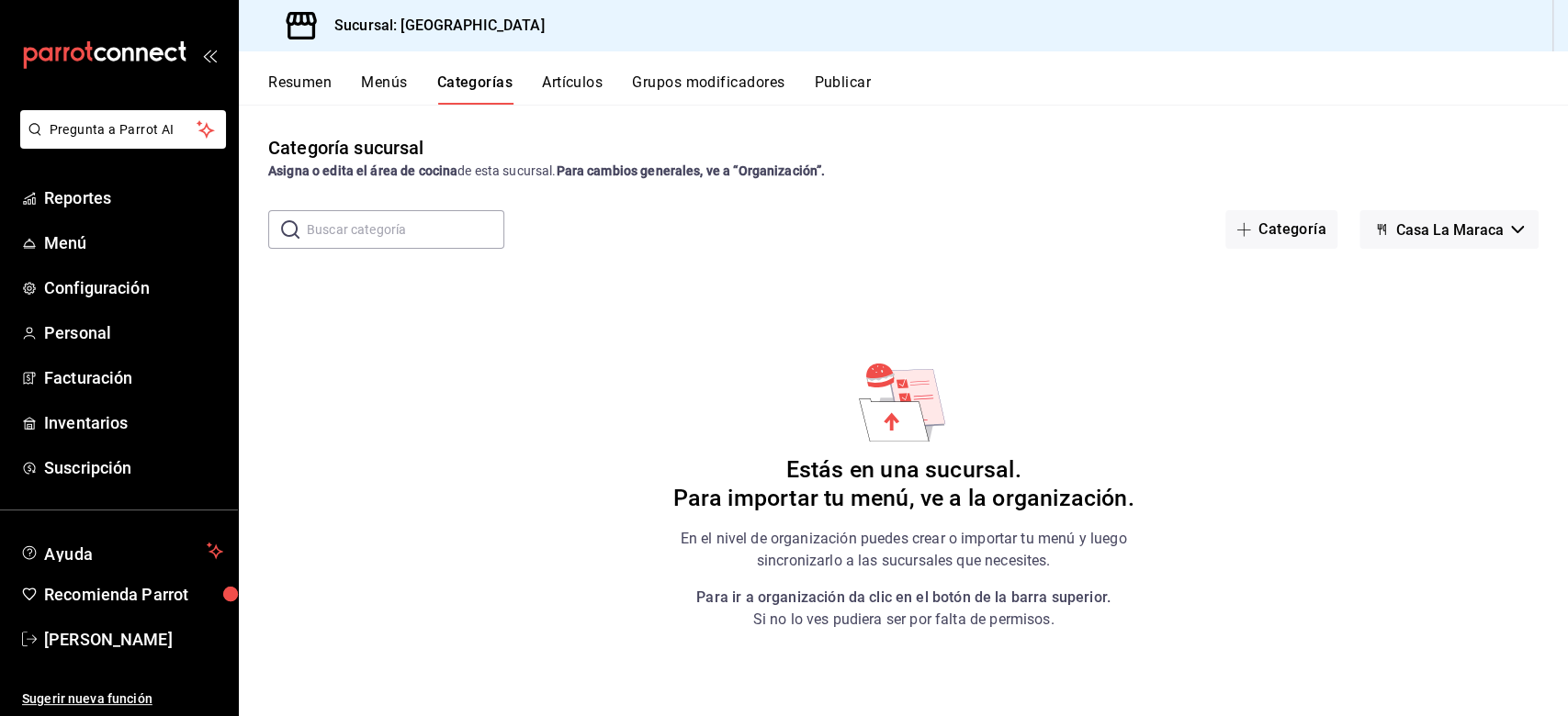
click at [377, 226] on input "text" at bounding box center [406, 229] width 197 height 37
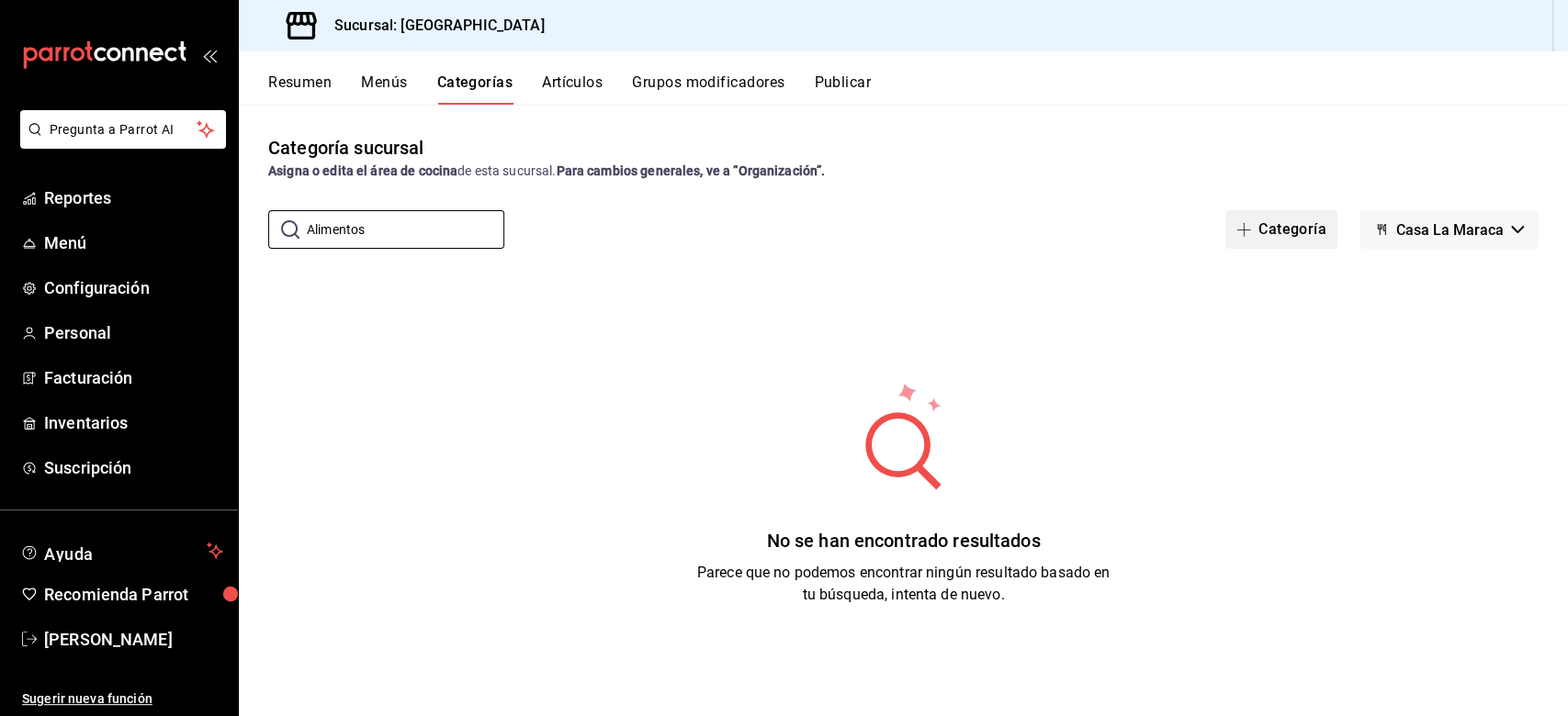
type input "Alimentos"
drag, startPoint x: 1293, startPoint y: 236, endPoint x: 1088, endPoint y: 246, distance: 205.2
click at [1175, 236] on button "Categoría" at bounding box center [1281, 229] width 112 height 39
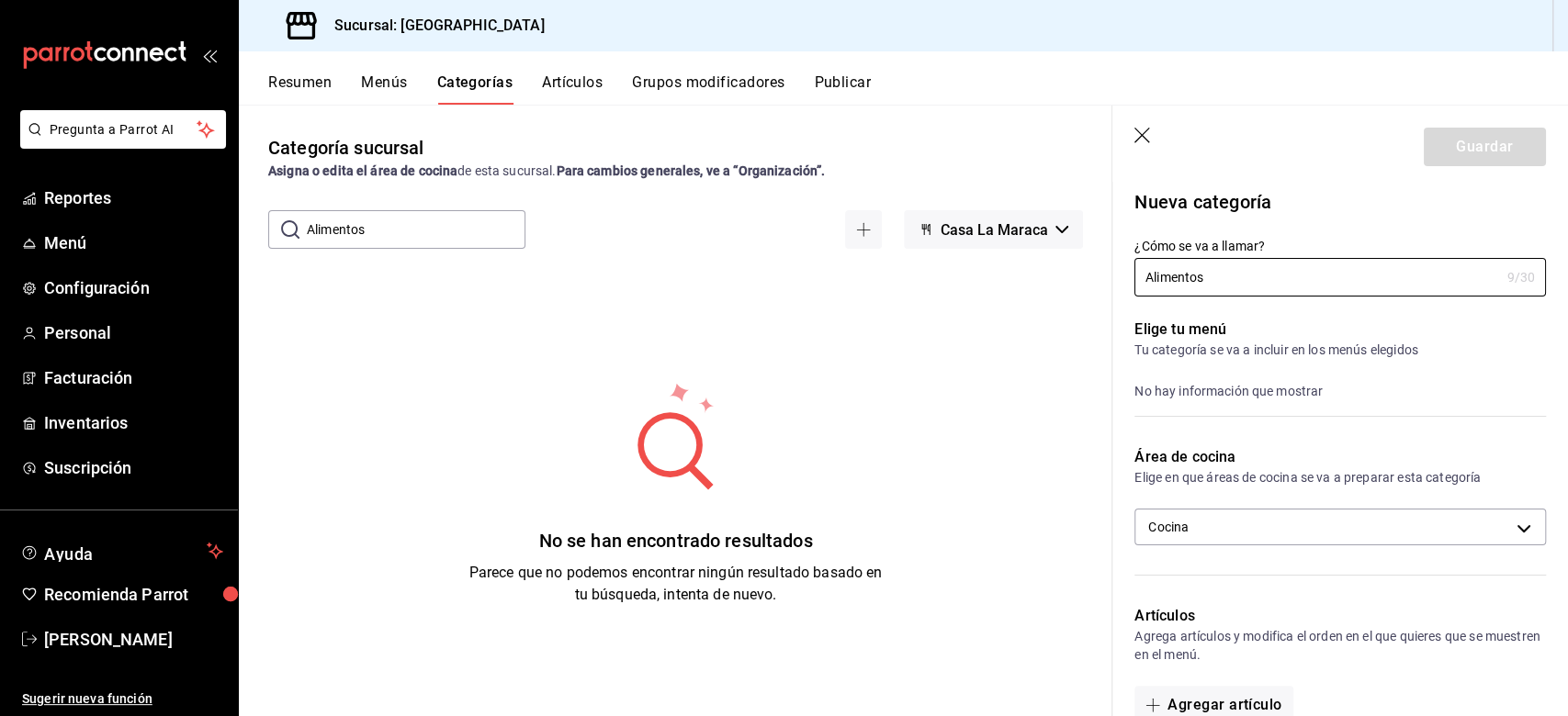
type input "Alimentos"
click at [1175, 331] on p "Elige tu menú" at bounding box center [1340, 329] width 411 height 22
click at [1159, 349] on p "Tu categoría se va a incluir en los menús elegidos" at bounding box center [1340, 349] width 411 height 18
click at [1146, 395] on div "No hay información que mostrar" at bounding box center [1340, 390] width 411 height 20
click at [1175, 209] on p "Nueva categoría" at bounding box center [1340, 202] width 411 height 27
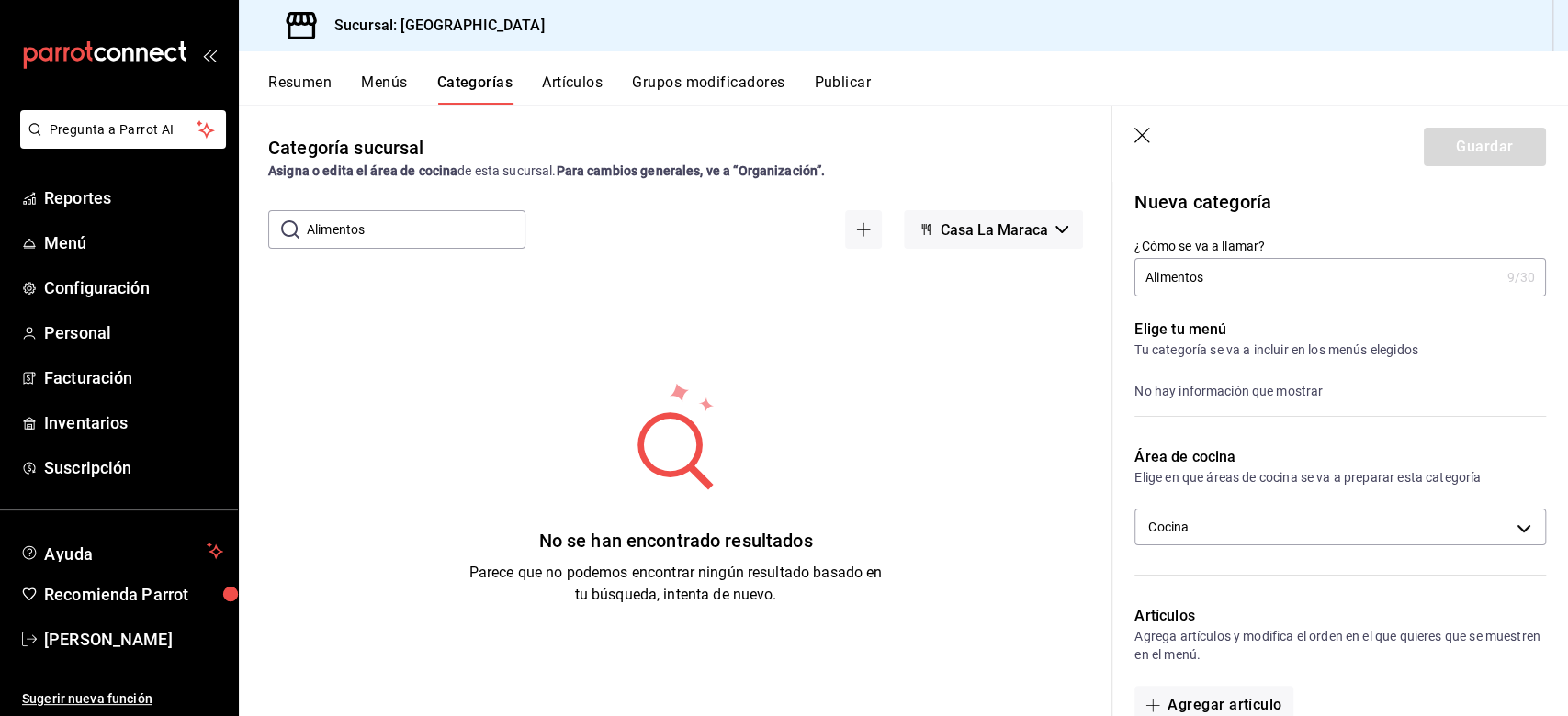
click at [1175, 143] on div "Guardar" at bounding box center [1485, 147] width 122 height 39
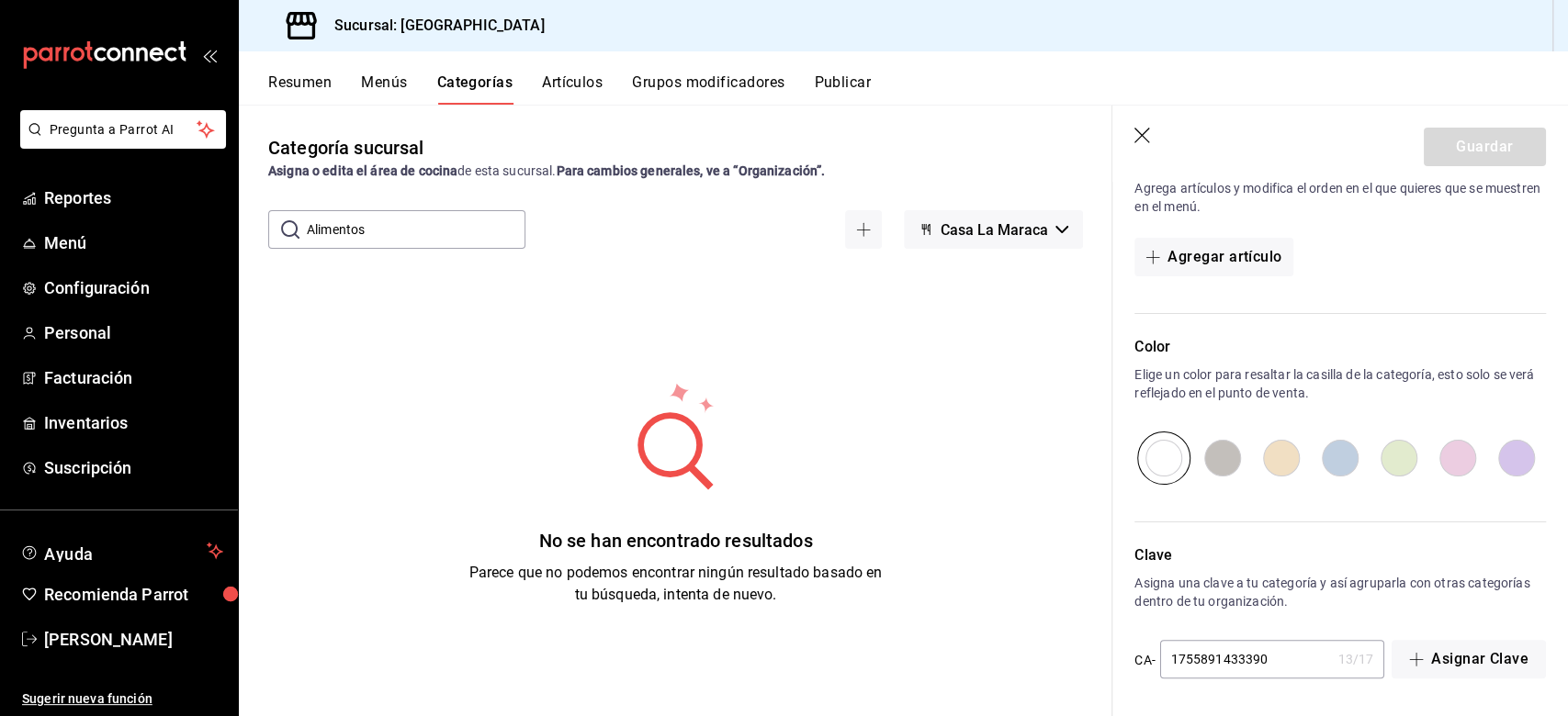
click at [1151, 460] on input "radio" at bounding box center [1163, 458] width 59 height 53
click at [1175, 536] on p "Asigna una clave a tu categoría y así agruparla con otras categorías dentro de …" at bounding box center [1340, 592] width 411 height 37
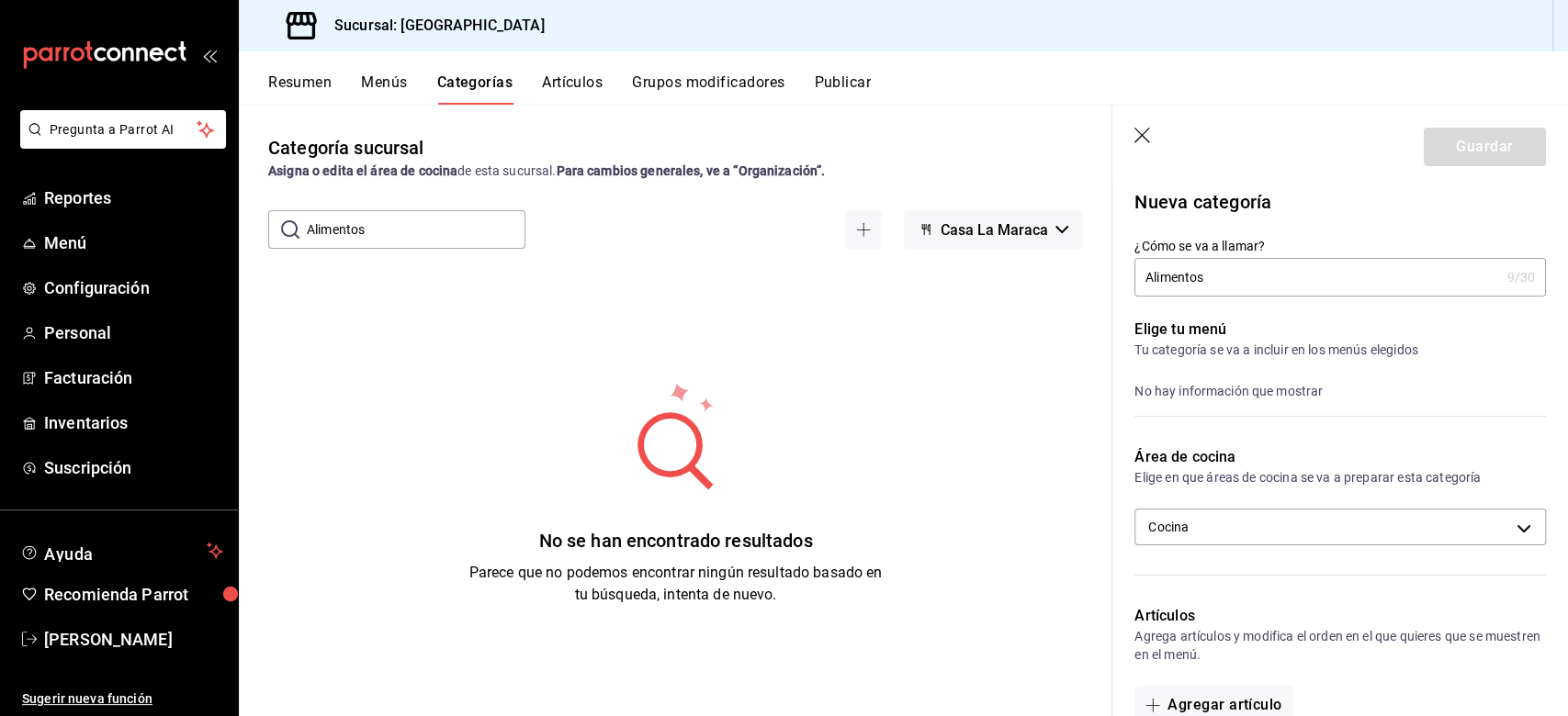
click at [1175, 279] on input "Alimentos" at bounding box center [1316, 277] width 365 height 37
click at [1175, 396] on div "No hay información que mostrar" at bounding box center [1340, 390] width 411 height 20
drag, startPoint x: 1208, startPoint y: 354, endPoint x: 1242, endPoint y: 412, distance: 67.2
click at [1175, 360] on div "Elige tu menú Tu categoría se va a incluir en los menús elegidos No hay informa…" at bounding box center [1329, 360] width 434 height 128
click at [1175, 364] on div "Elige tu menú Tu categoría se va a incluir en los menús elegidos No hay informa…" at bounding box center [1329, 360] width 434 height 128
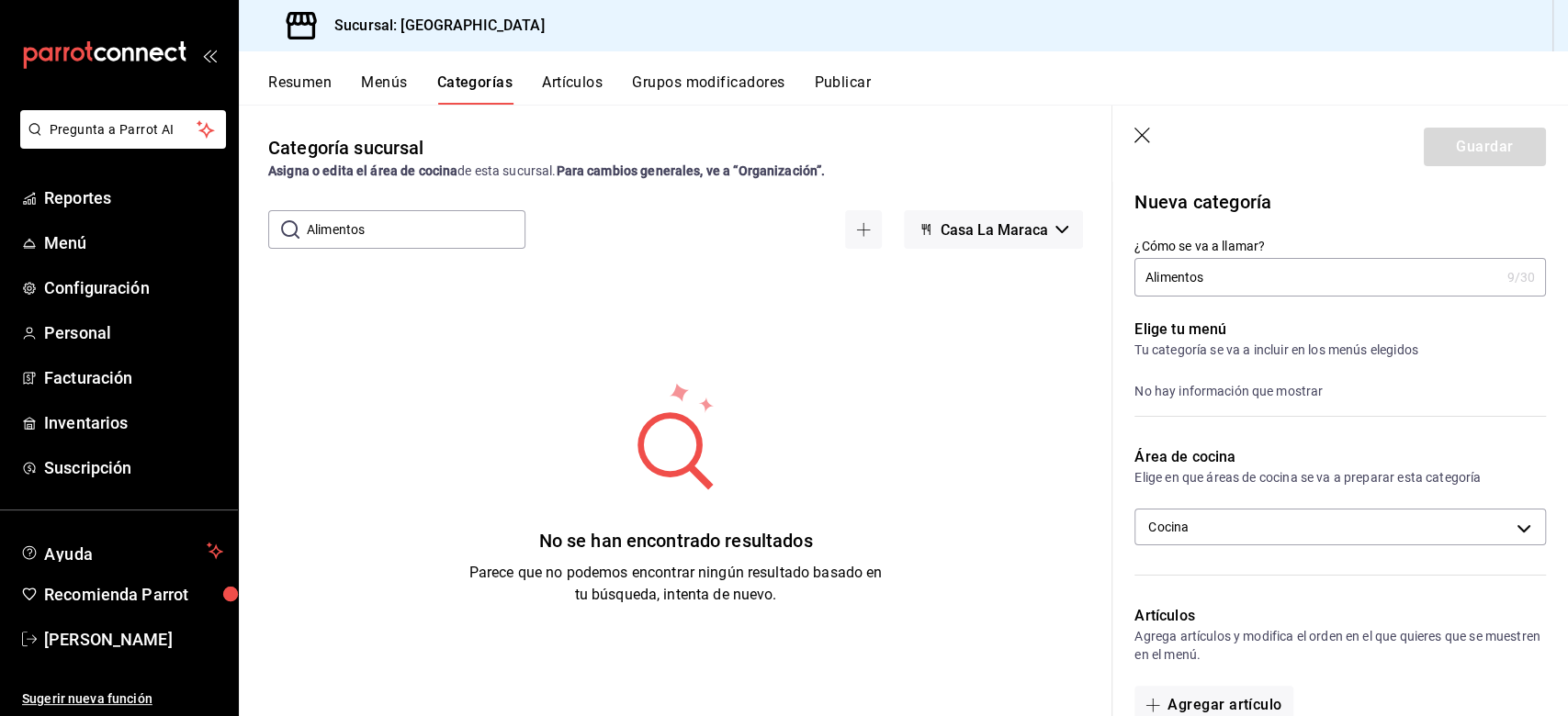
click at [1125, 134] on header "Guardar" at bounding box center [1340, 143] width 456 height 76
click at [1137, 126] on header "Guardar" at bounding box center [1340, 143] width 456 height 76
click at [1129, 136] on header "Guardar" at bounding box center [1340, 143] width 456 height 76
click at [1139, 134] on icon "button" at bounding box center [1142, 135] width 15 height 15
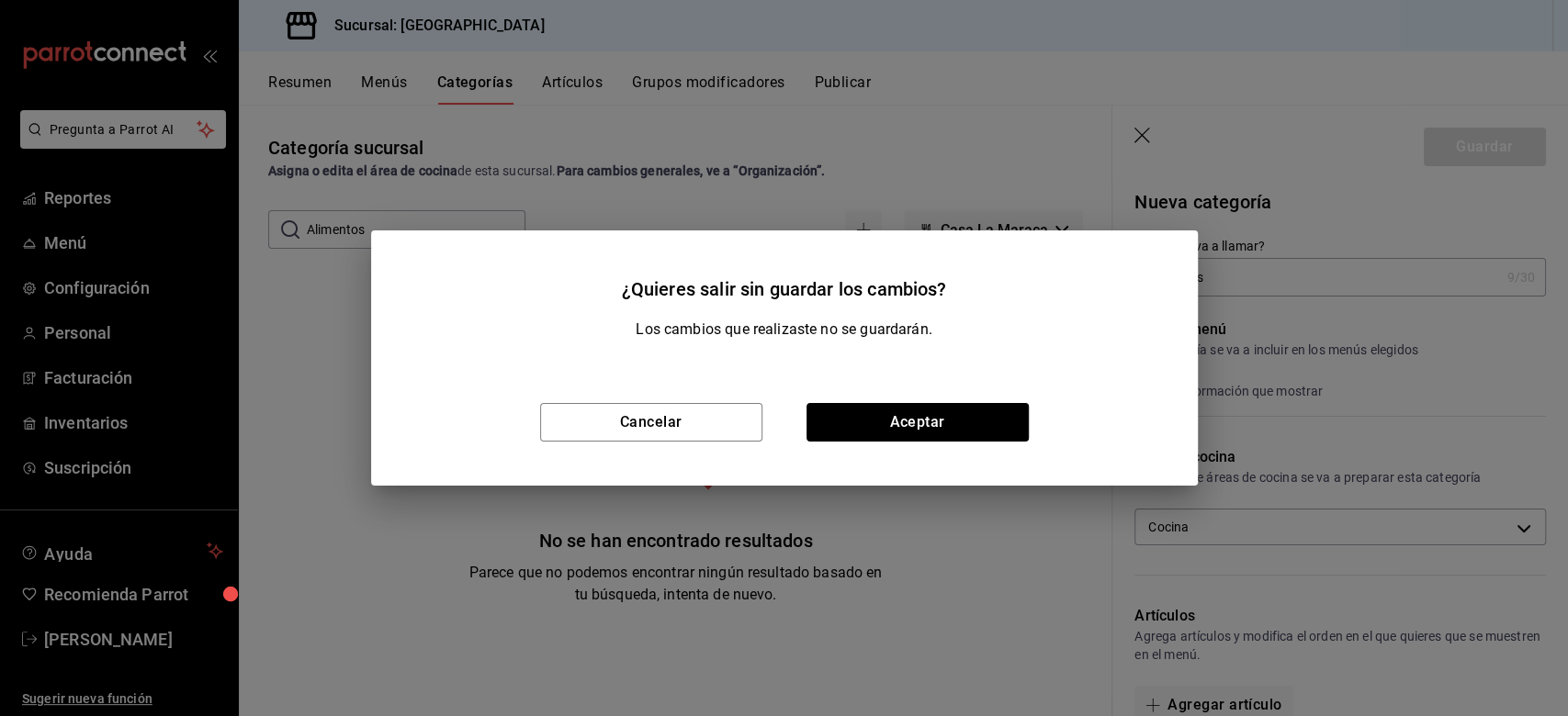
click at [867, 430] on button "Aceptar" at bounding box center [917, 422] width 223 height 39
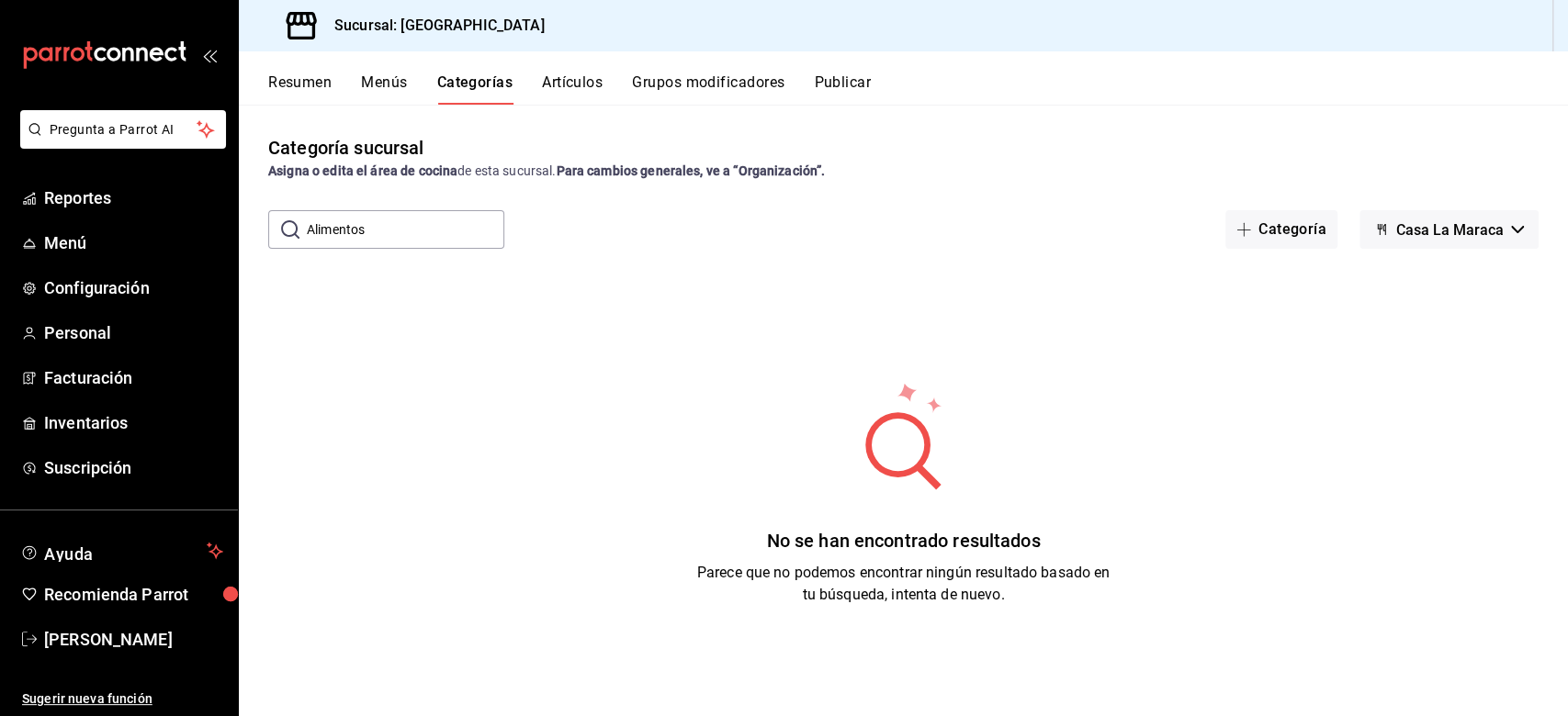
click at [375, 66] on div "Resumen Menús Categorías Artículos Grupos modificadores Publicar" at bounding box center [903, 78] width 1329 height 53
click at [377, 78] on button "Menús" at bounding box center [384, 89] width 45 height 31
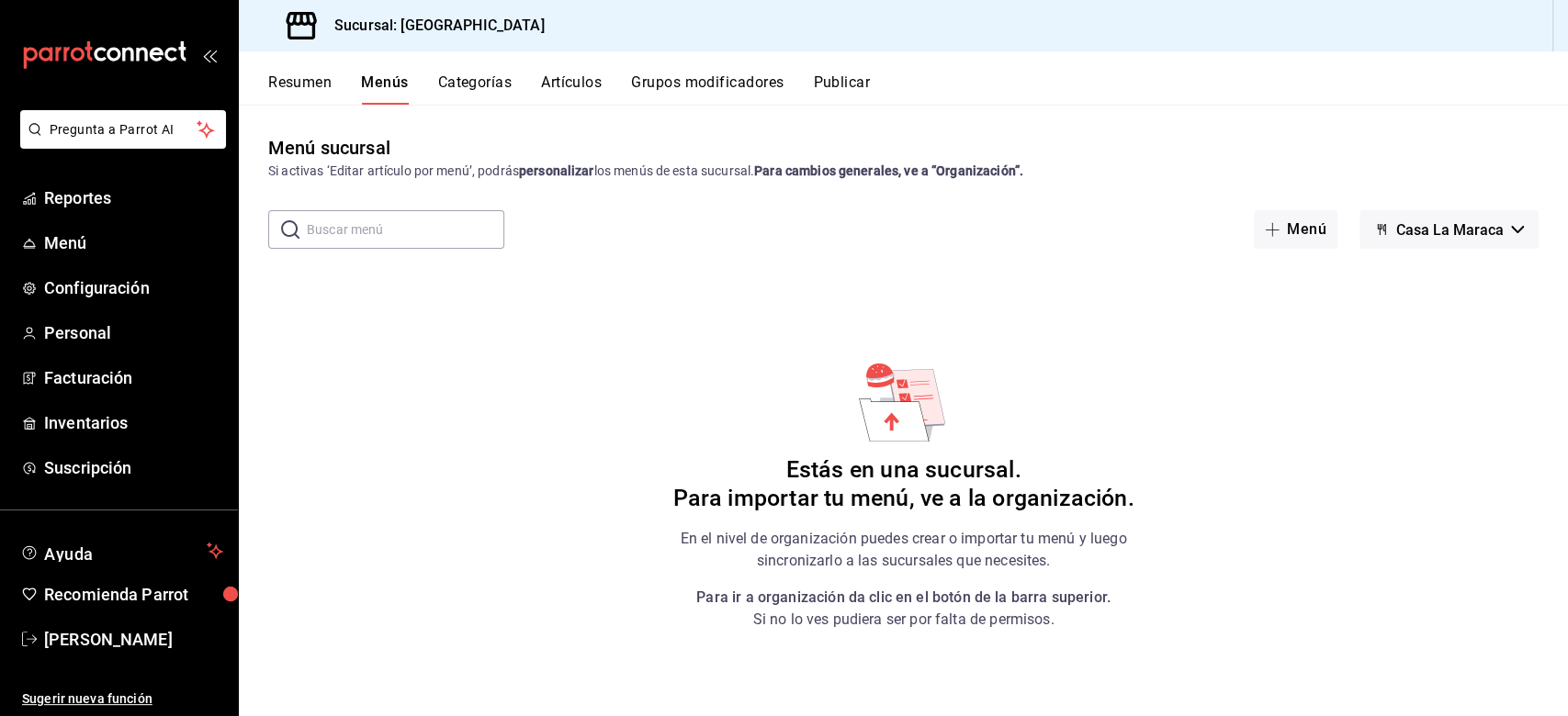
click at [1175, 224] on div "Menú Casa La Maraca" at bounding box center [1290, 229] width 496 height 39
click at [1175, 224] on span "button" at bounding box center [1275, 230] width 22 height 15
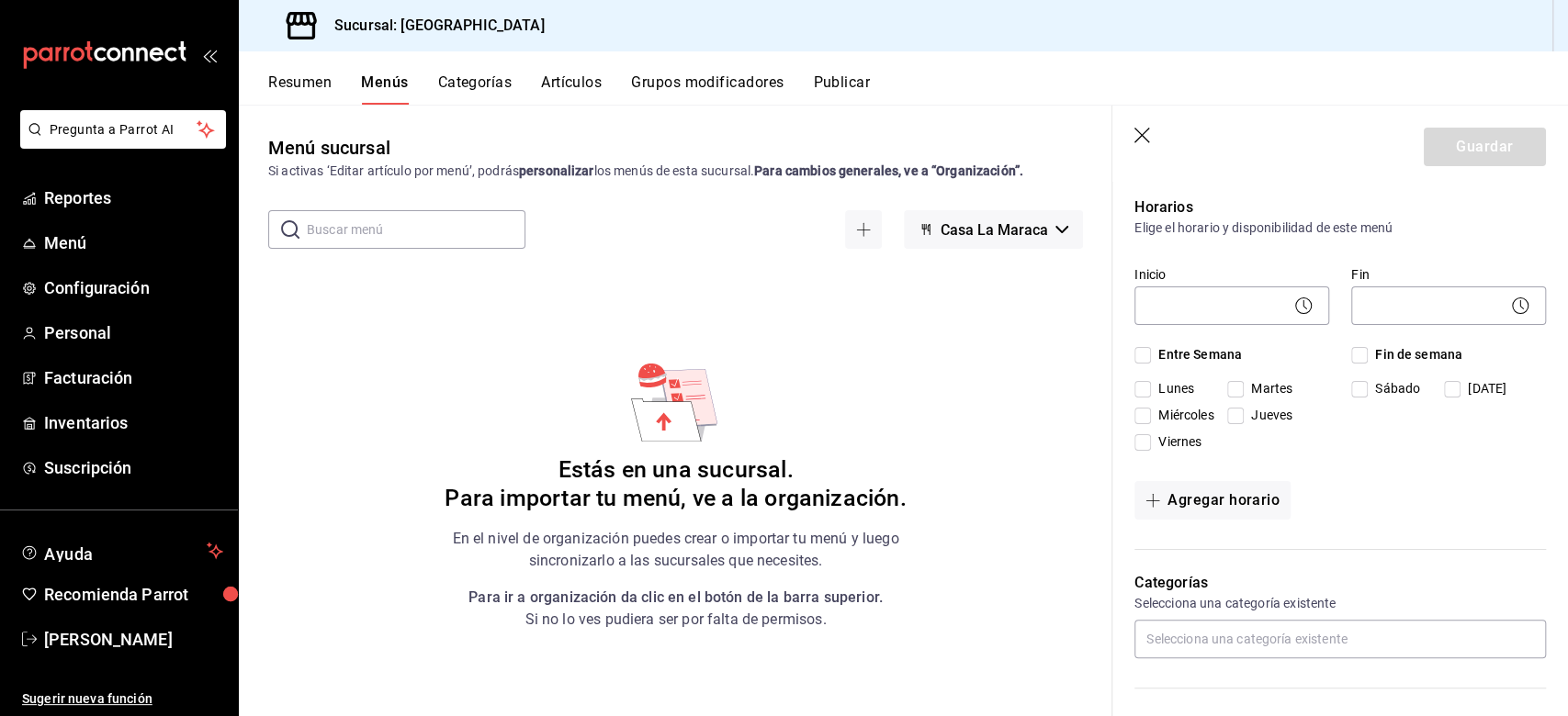
scroll to position [244, 0]
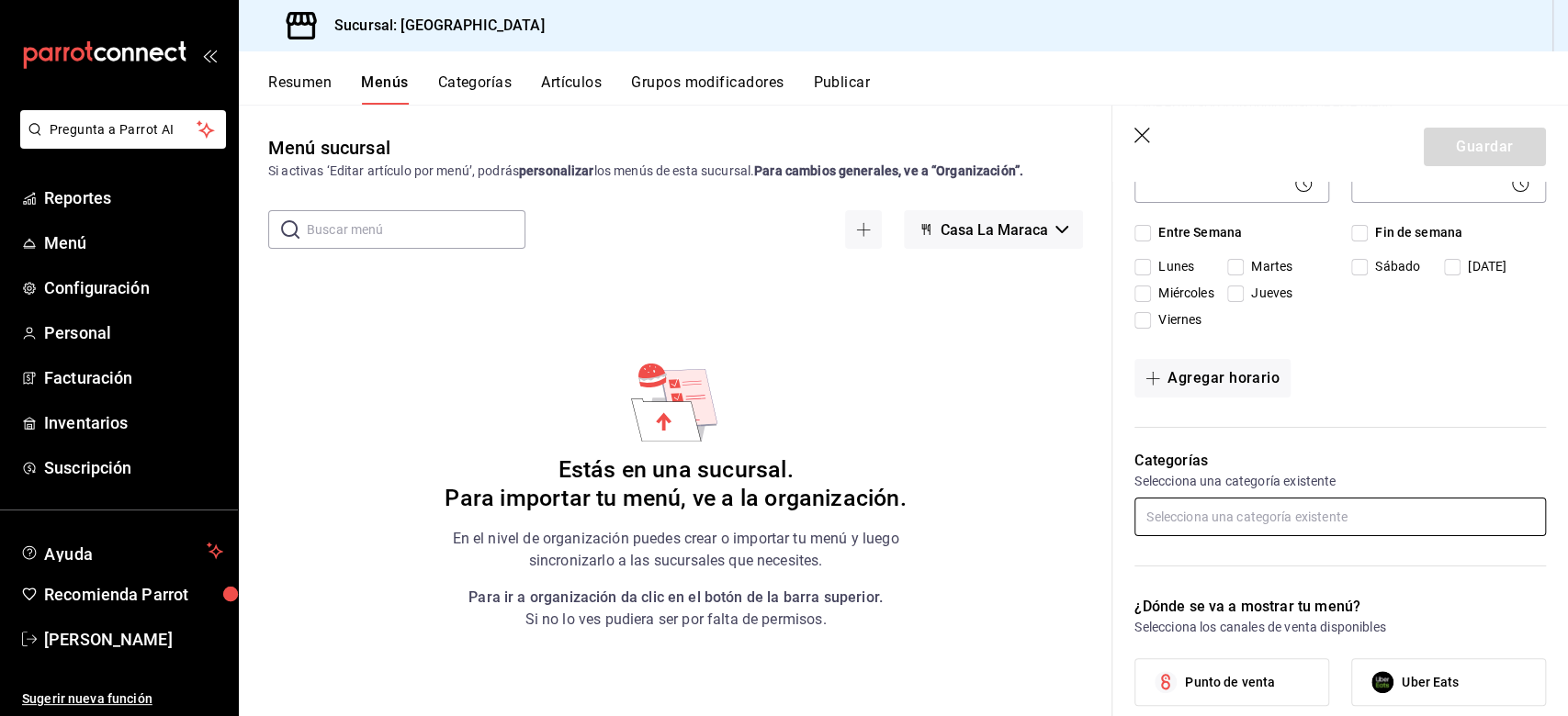
type input "Alimentos"
click at [1175, 536] on input "text" at bounding box center [1340, 516] width 411 height 39
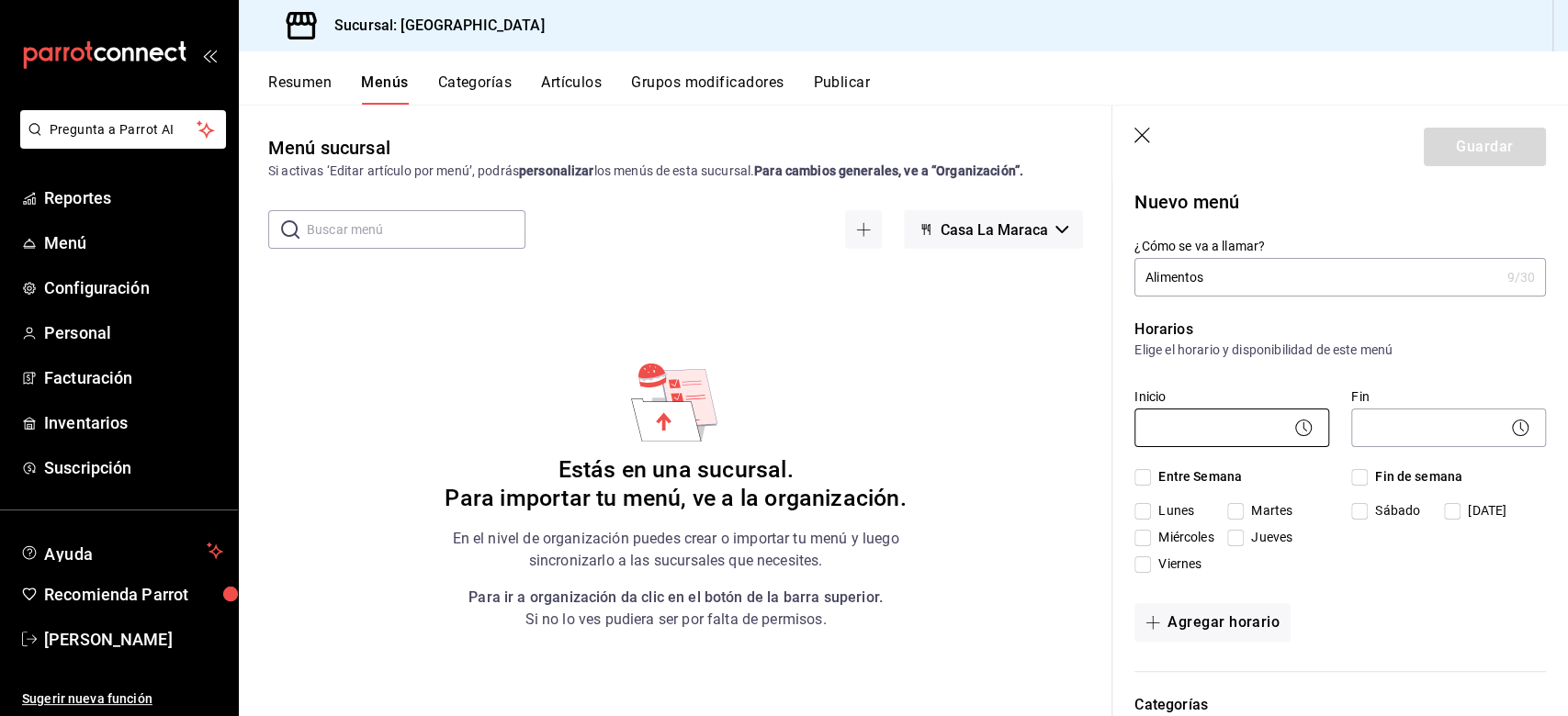
click at [1168, 436] on body "Pregunta a Parrot AI Reportes Menú Configuración Personal Facturación Inventari…" at bounding box center [784, 358] width 1568 height 716
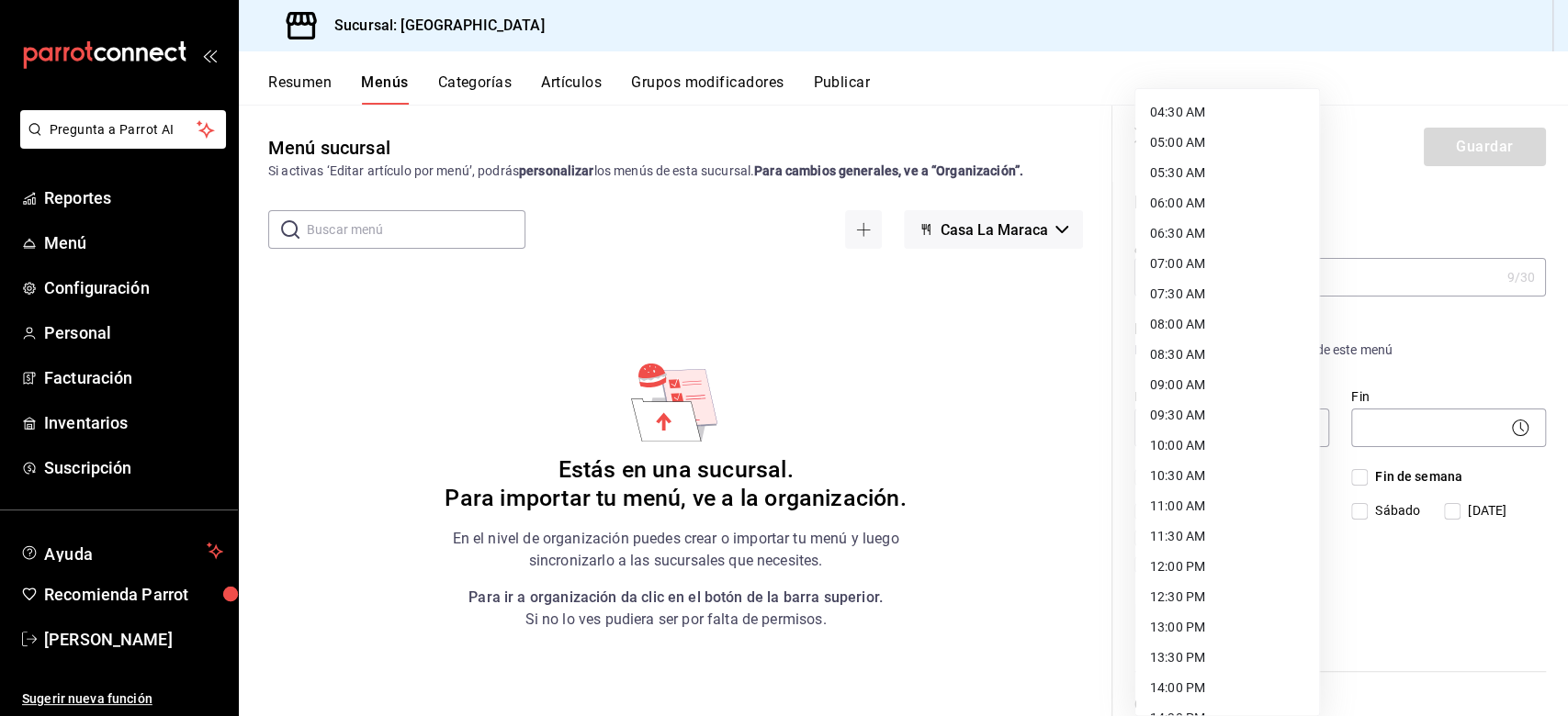
scroll to position [253, 0]
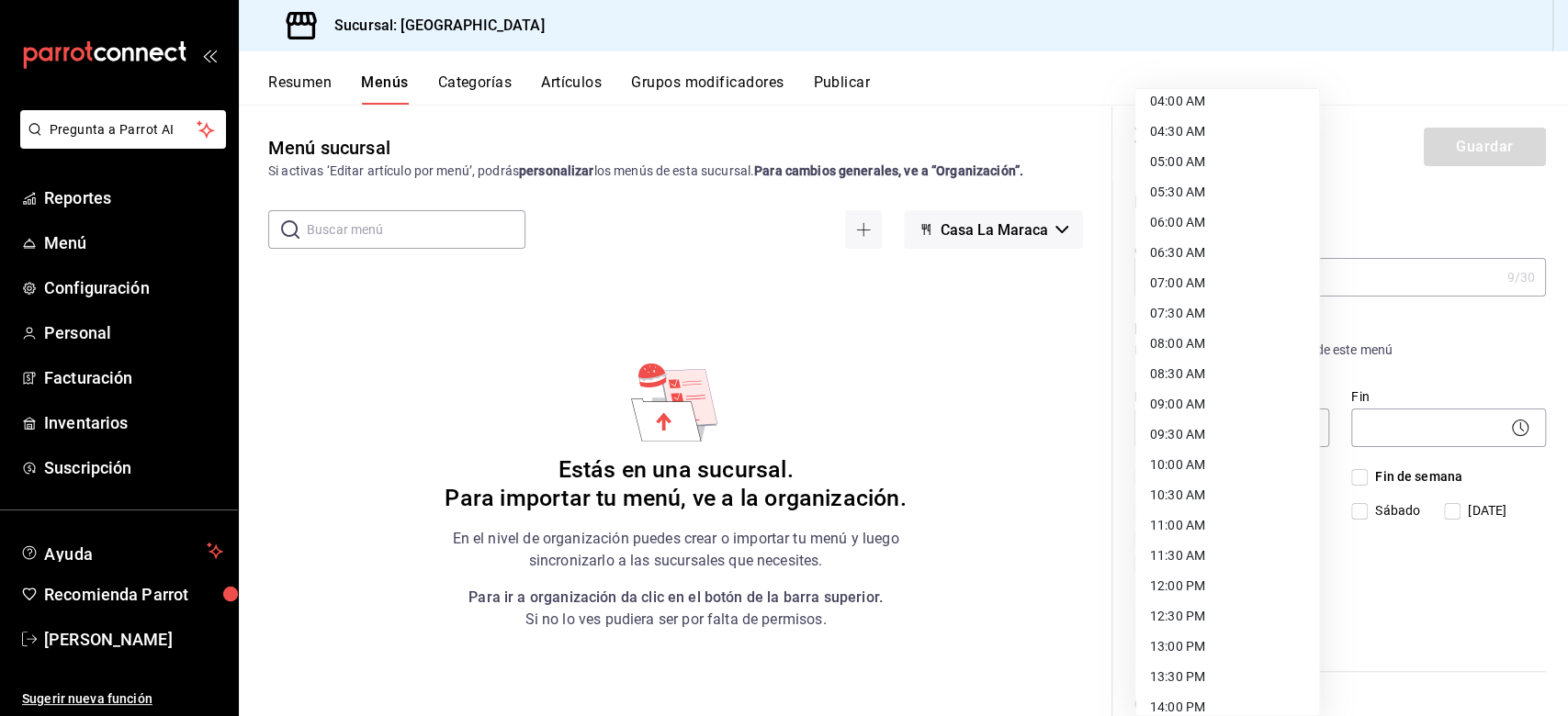
click at [1175, 219] on li "06:00 AM" at bounding box center [1227, 223] width 184 height 30
type input "06:00"
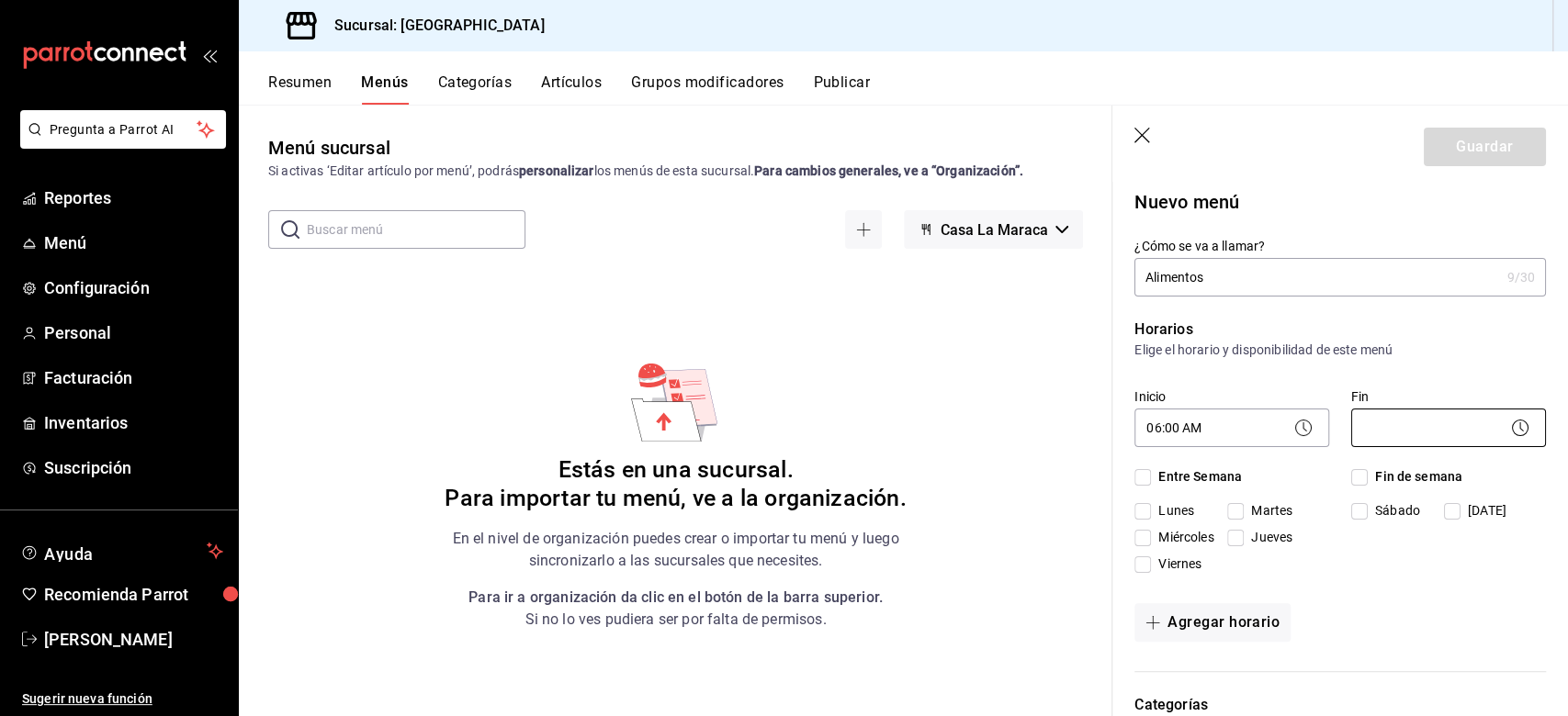
click at [1175, 422] on body "Pregunta a Parrot AI Reportes Menú Configuración Personal Facturación Inventari…" at bounding box center [784, 358] width 1568 height 716
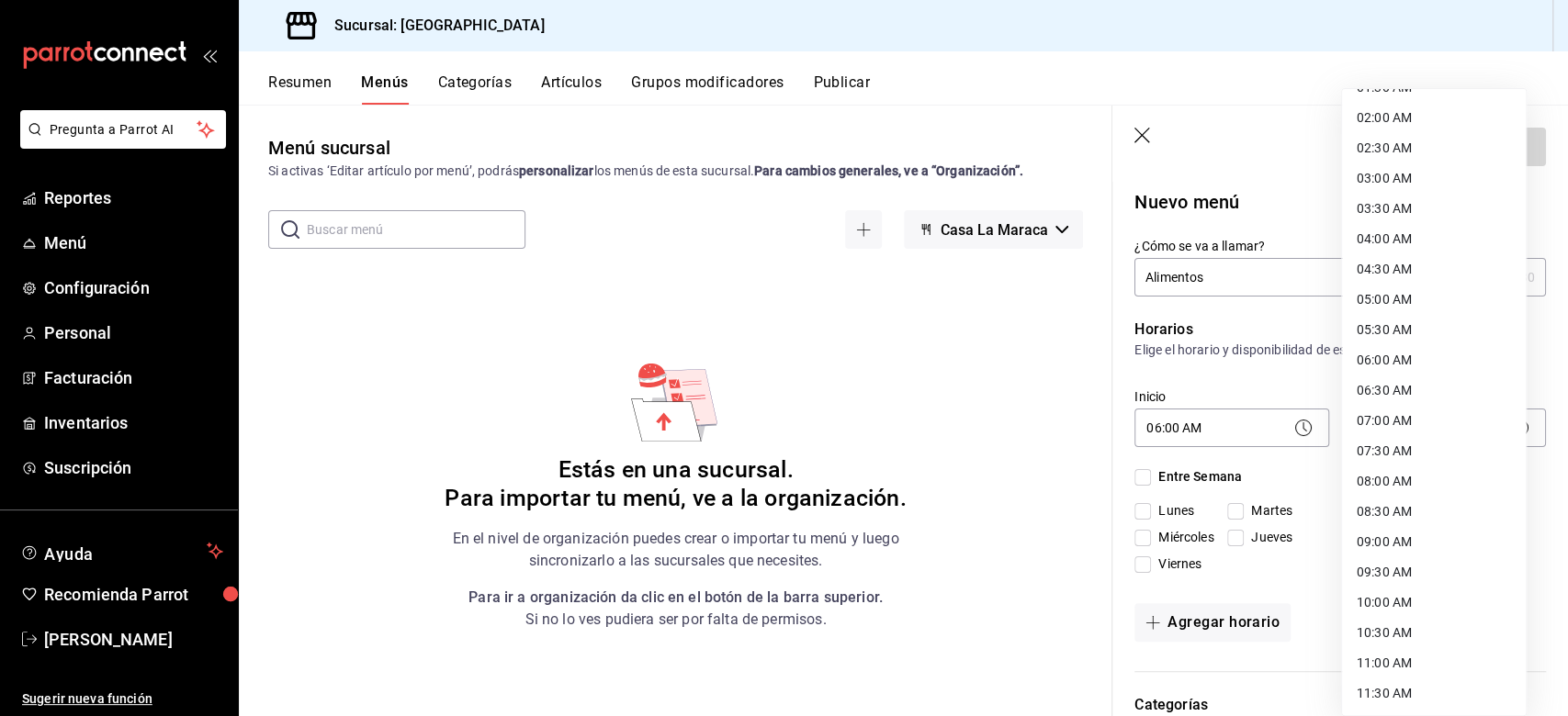
scroll to position [35, 0]
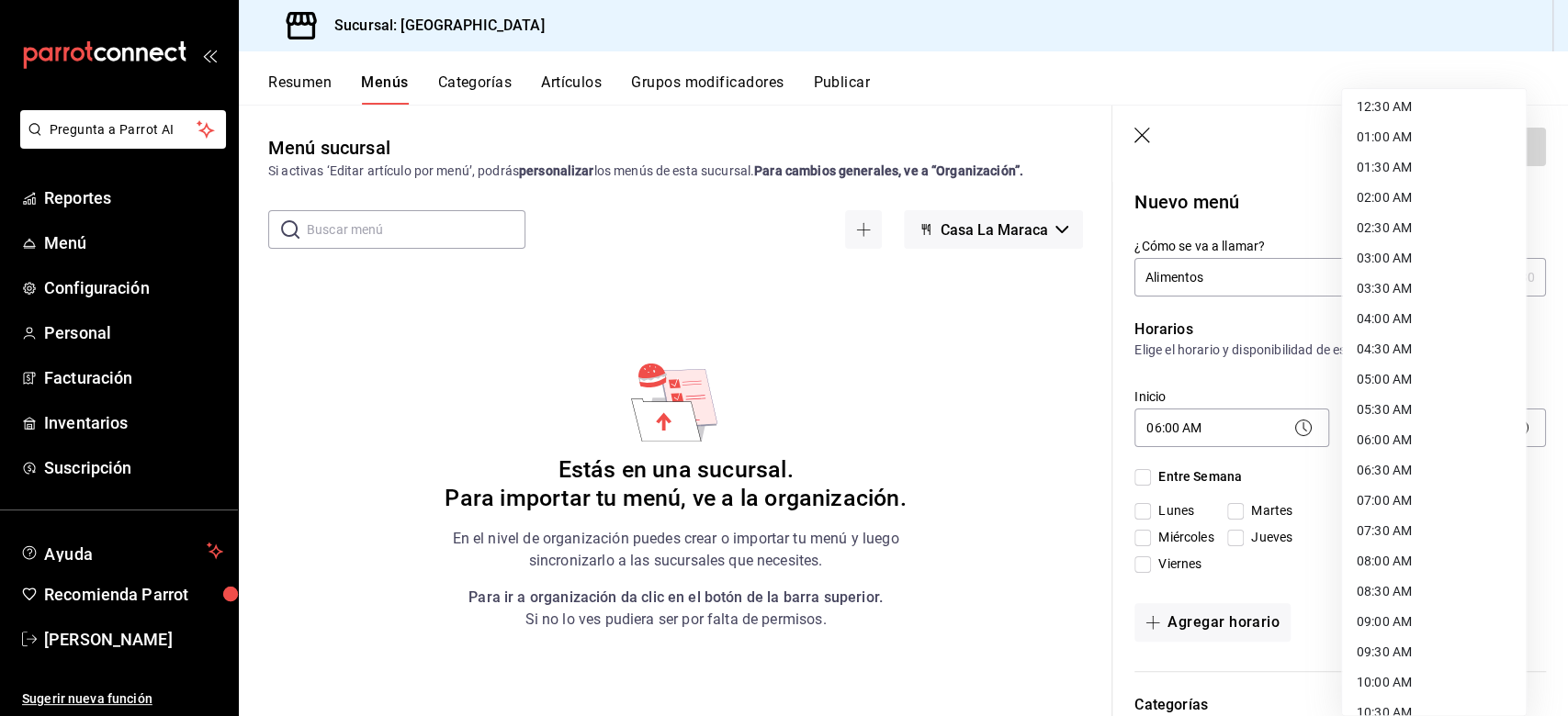
drag, startPoint x: 1393, startPoint y: 444, endPoint x: 1072, endPoint y: 537, distance: 334.2
click at [1175, 442] on li "06:00 AM" at bounding box center [1434, 440] width 184 height 30
type input "06:00"
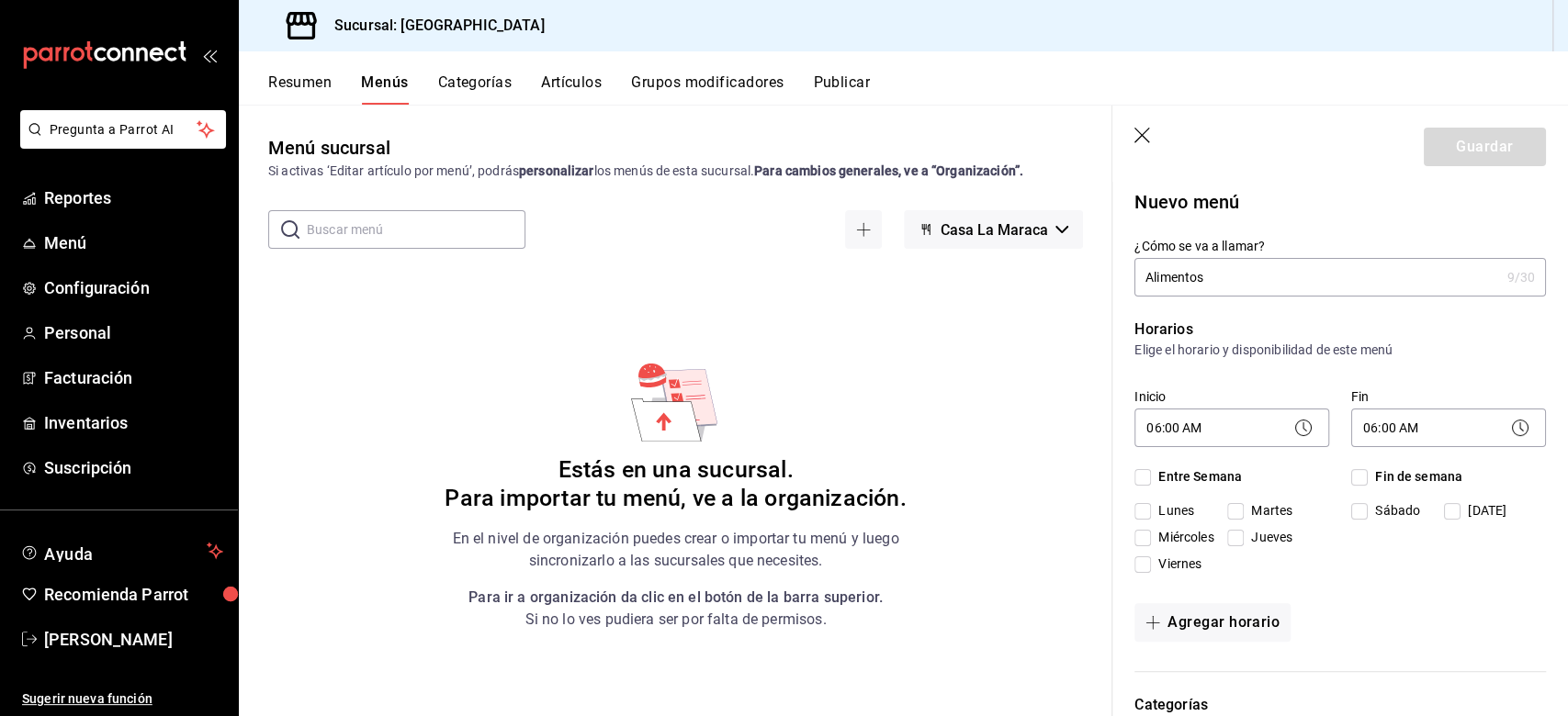
click at [1141, 474] on input "Entre Semana" at bounding box center [1142, 476] width 16 height 16
checkbox input "true"
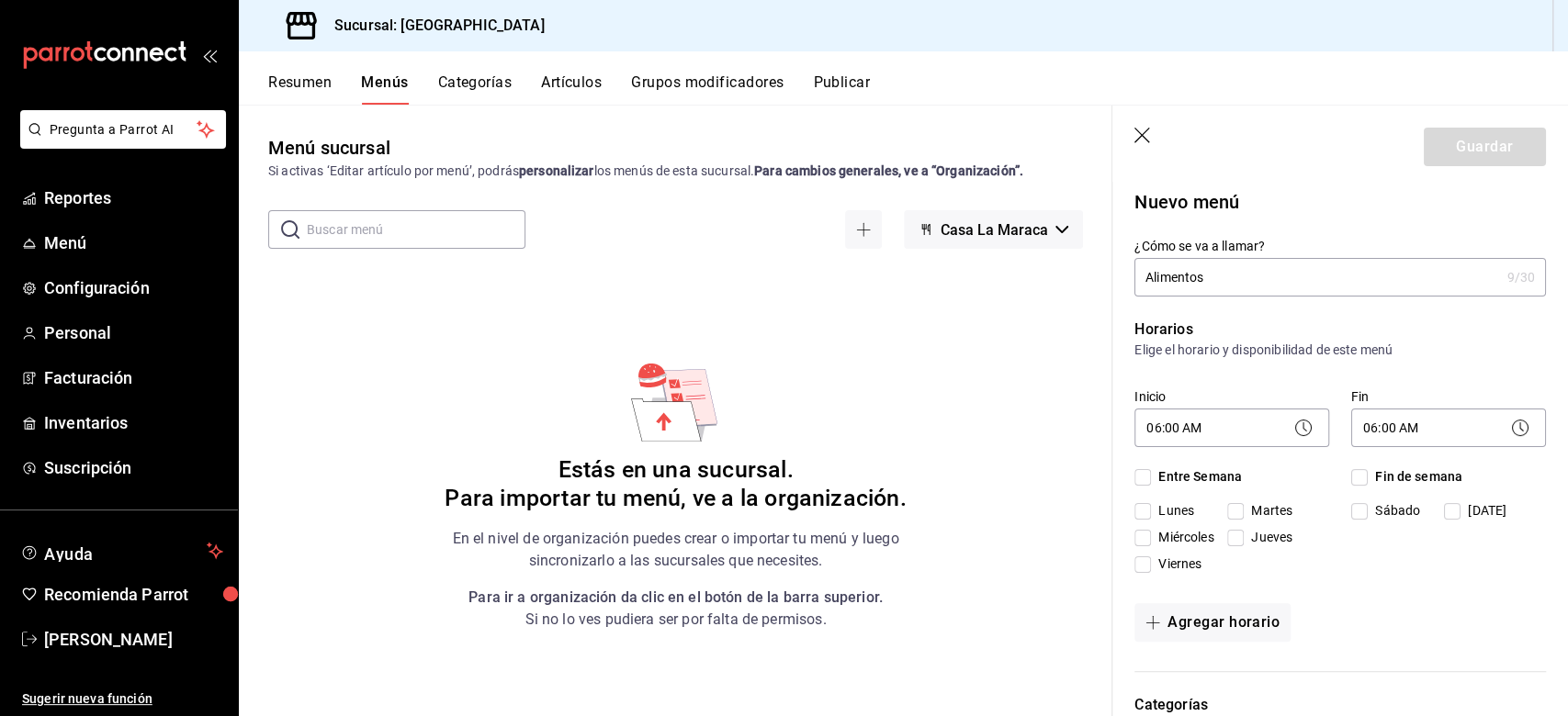
checkbox input "true"
click at [1175, 475] on input "Fin de semana" at bounding box center [1359, 476] width 16 height 16
checkbox input "true"
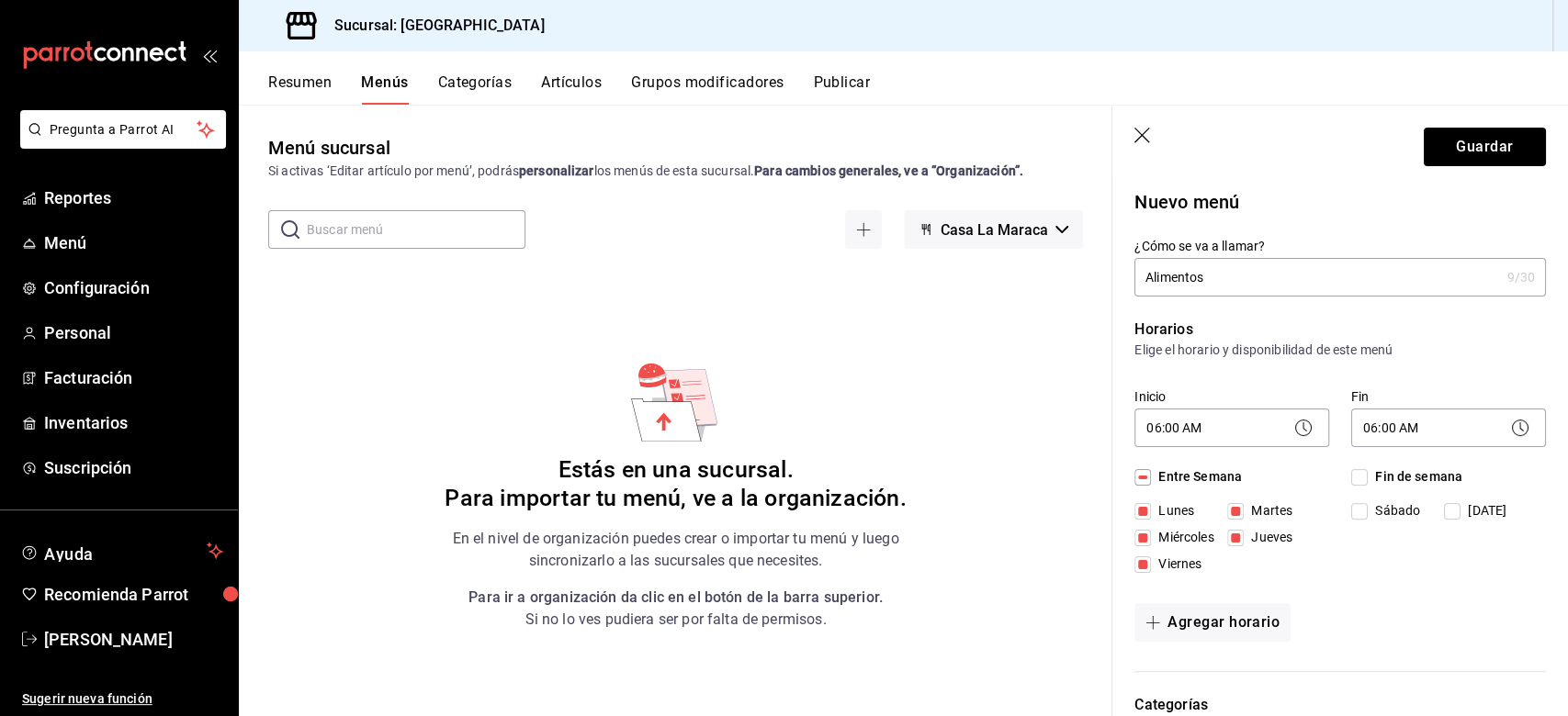
checkbox input "true"
click at [1175, 141] on button "Guardar" at bounding box center [1485, 147] width 122 height 39
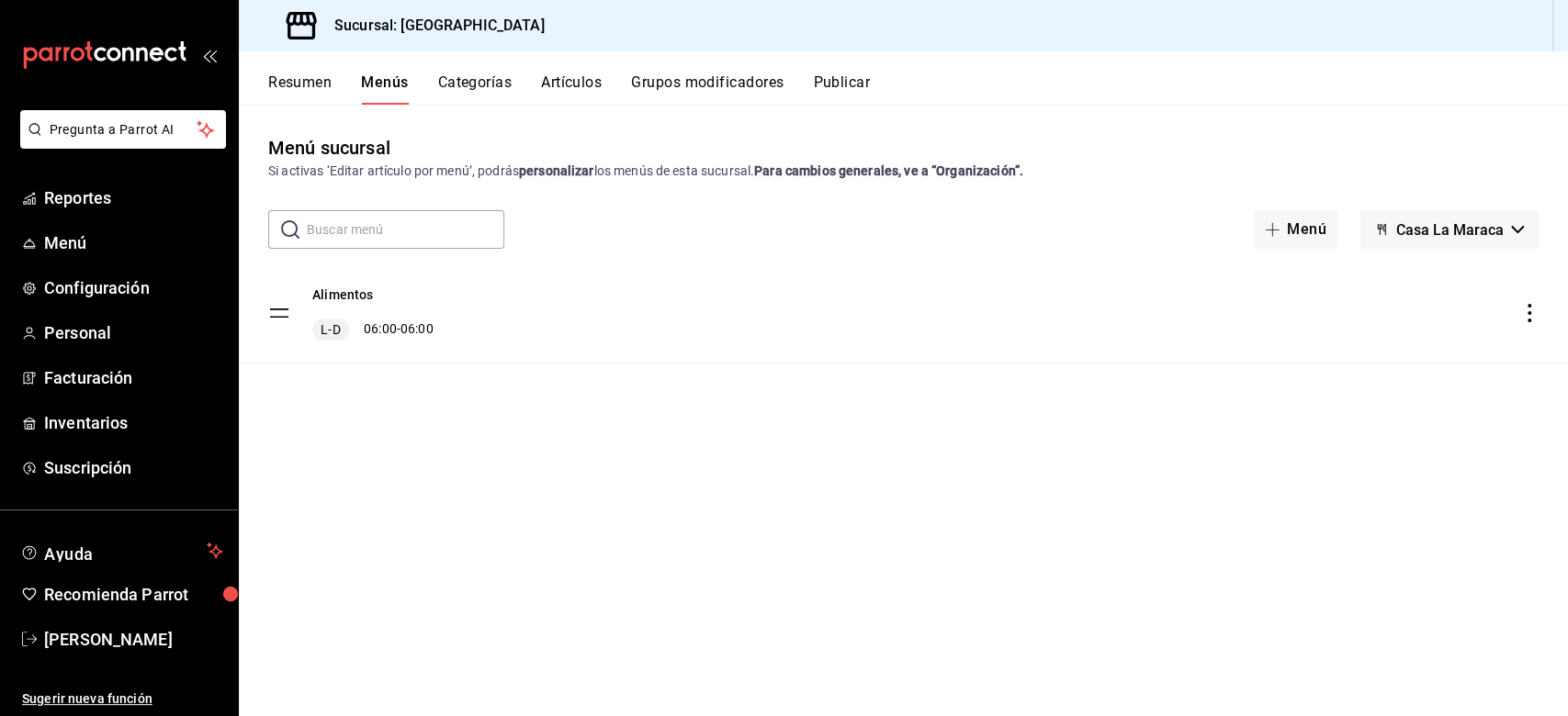
click at [499, 522] on div "Menú sucursal Si activas ‘Editar artículo por menú’, podrás personalizar los me…" at bounding box center [903, 425] width 1329 height 582
click at [339, 472] on div "Menú sucursal Si activas ‘Editar artículo por menú’, podrás personalizar los me…" at bounding box center [903, 425] width 1329 height 582
click at [1175, 235] on button "Menú" at bounding box center [1295, 229] width 83 height 39
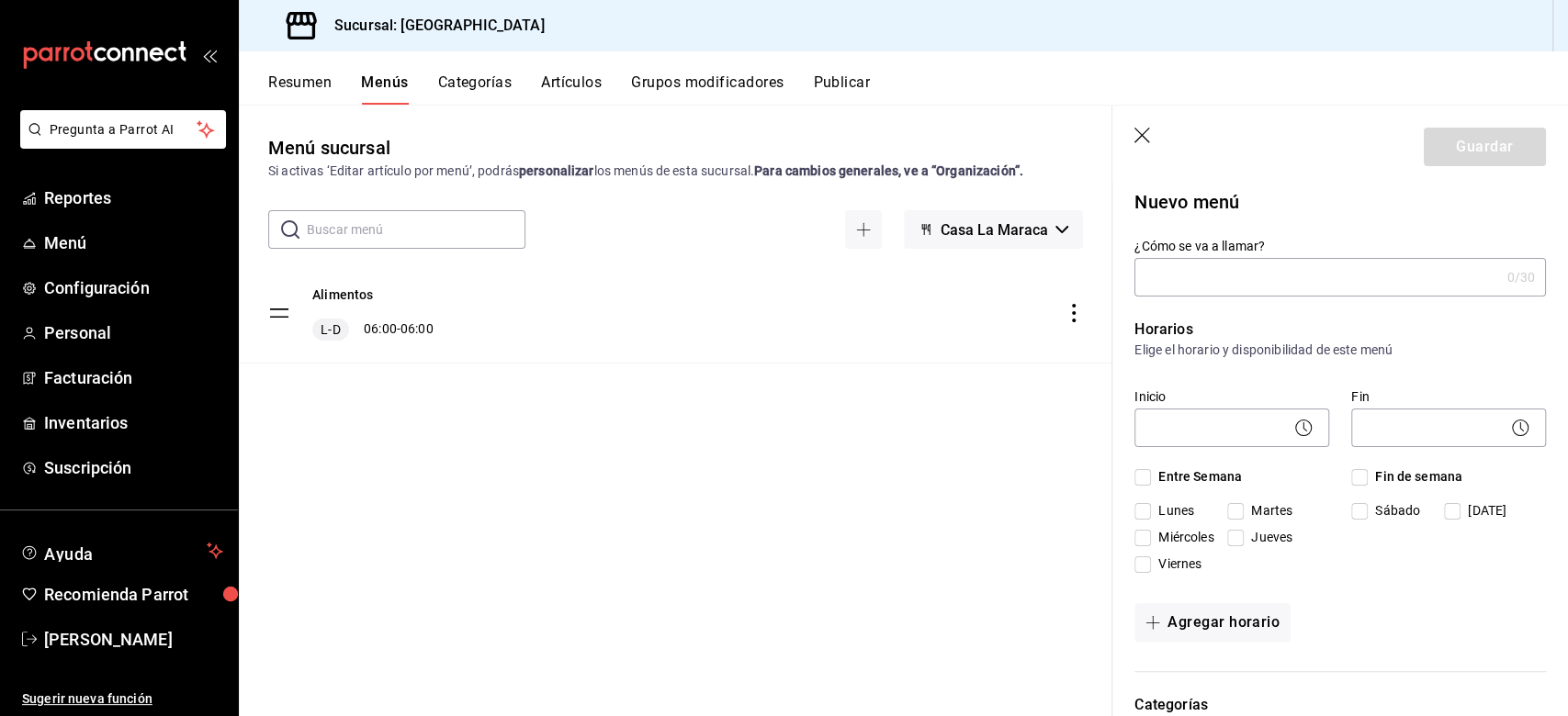
click at [1175, 280] on input "¿Cómo se va a llamar?" at bounding box center [1316, 277] width 365 height 37
type input "Bebidas"
click at [1175, 439] on body "Pregunta a Parrot AI Reportes Menú Configuración Personal Facturación Inventari…" at bounding box center [784, 358] width 1568 height 716
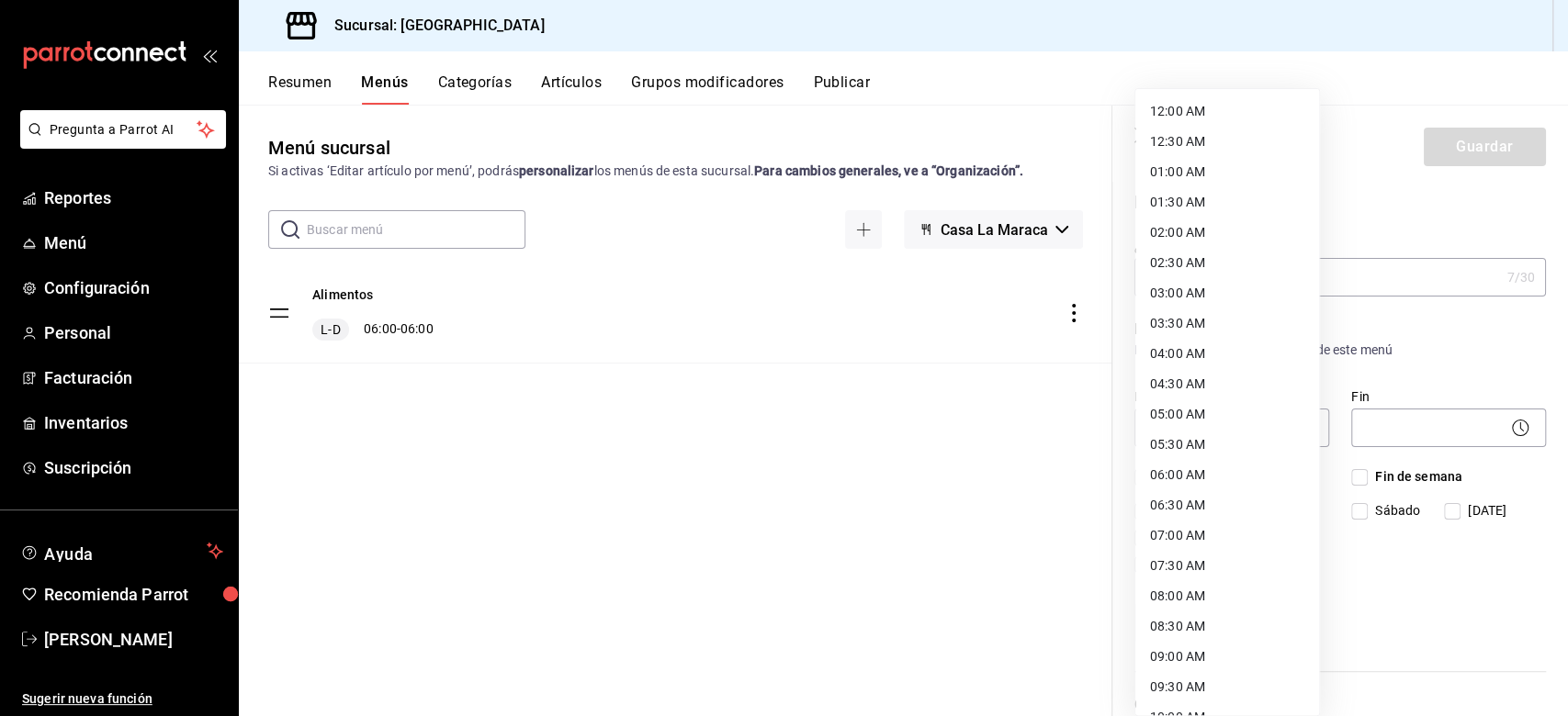
click at [1175, 474] on li "06:00 AM" at bounding box center [1227, 475] width 184 height 30
type input "06:00"
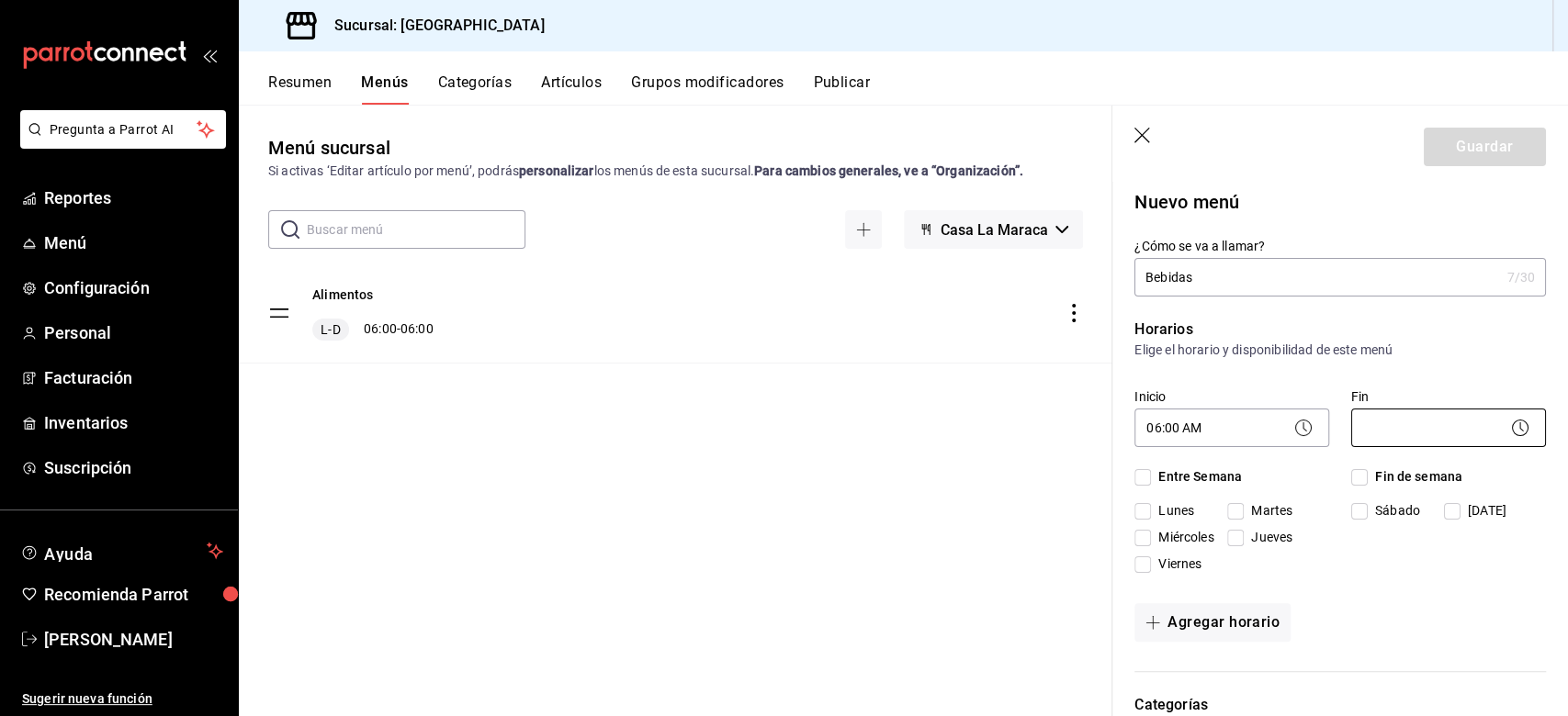
click at [1175, 431] on body "Pregunta a Parrot AI Reportes Menú Configuración Personal Facturación Inventari…" at bounding box center [784, 358] width 1568 height 716
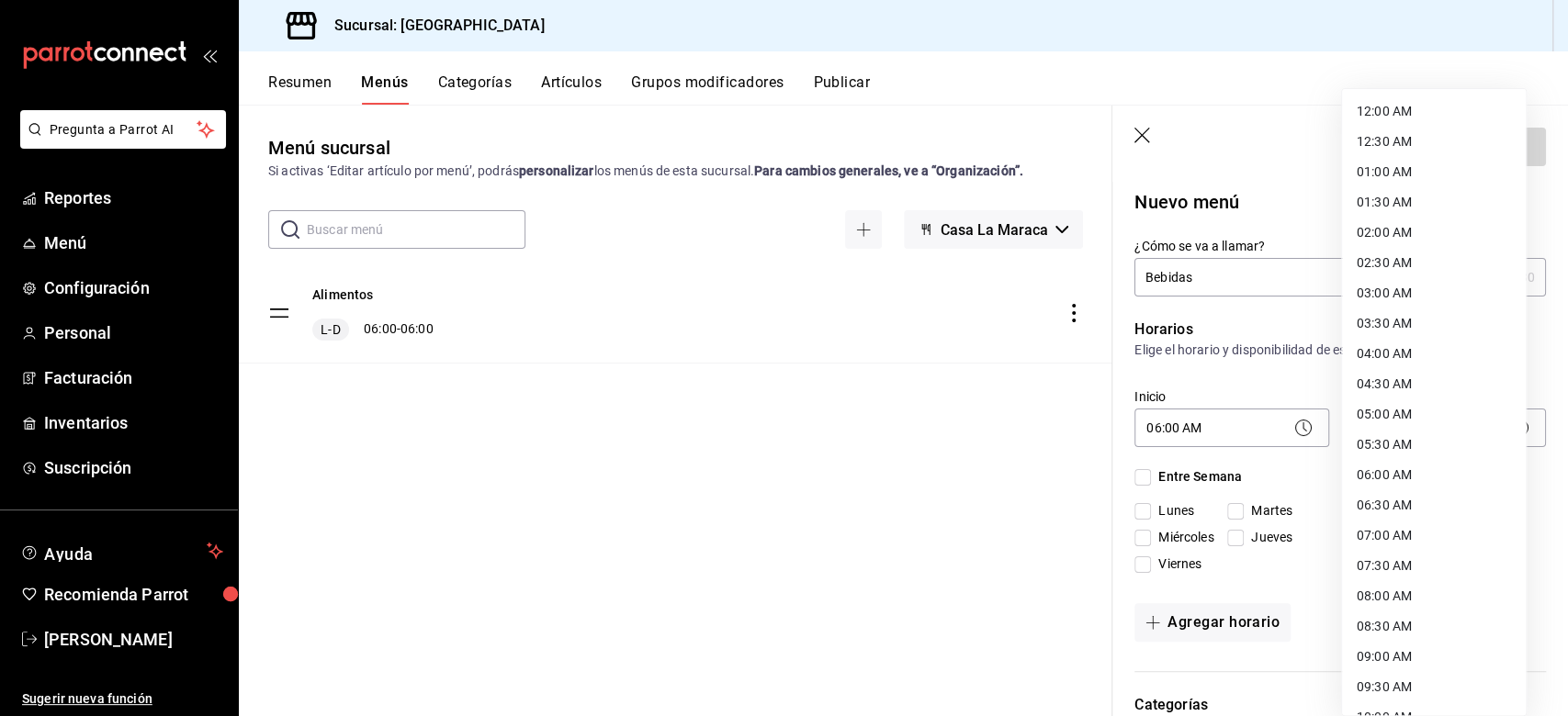
click at [1175, 472] on li "06:00 AM" at bounding box center [1434, 475] width 184 height 30
type input "06:00"
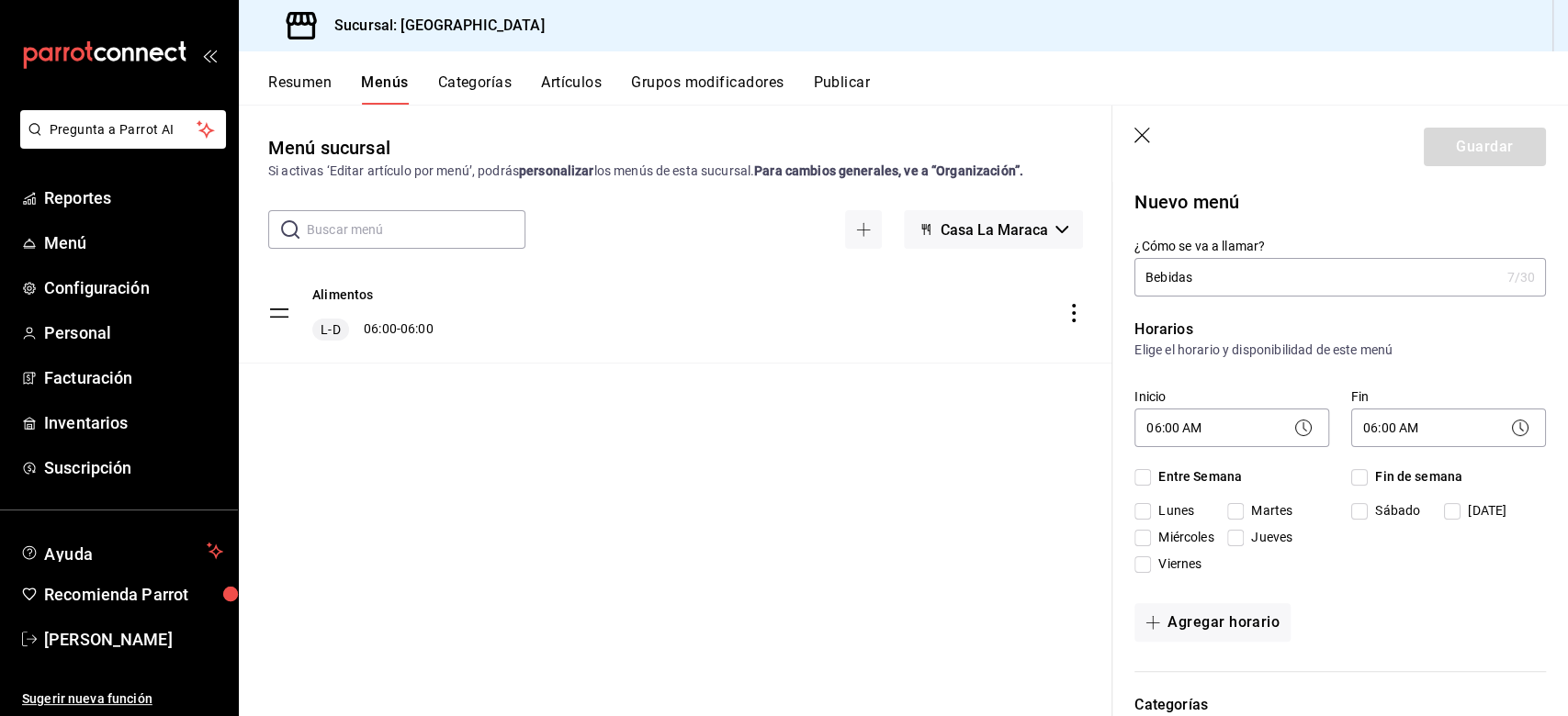
drag, startPoint x: 1149, startPoint y: 475, endPoint x: 1224, endPoint y: 454, distance: 77.9
click at [1148, 474] on input "Entre Semana" at bounding box center [1142, 476] width 16 height 16
checkbox input "true"
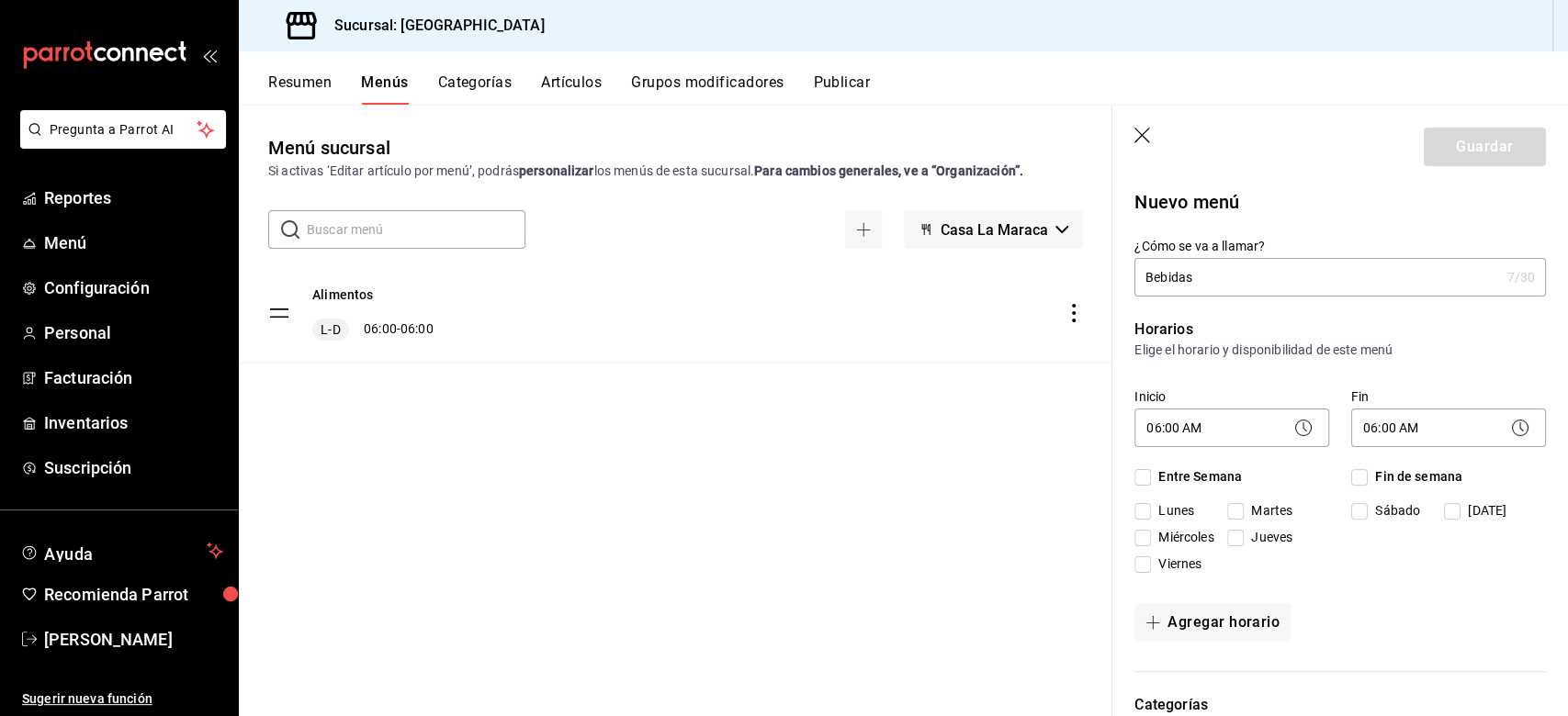
checkbox input "true"
click at [1175, 476] on input "Fin de semana" at bounding box center [1359, 476] width 16 height 16
checkbox input "true"
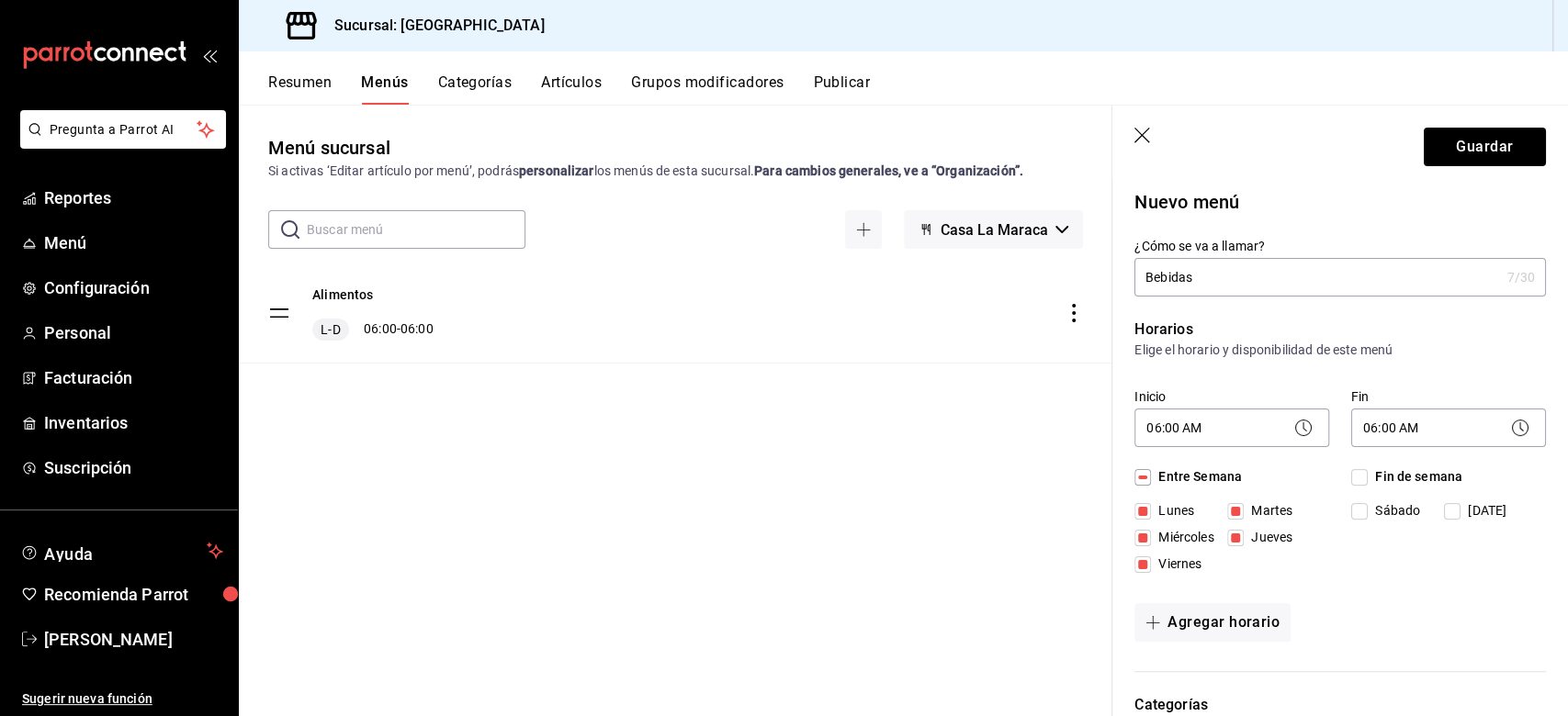
checkbox input "true"
click at [1175, 143] on button "Guardar" at bounding box center [1485, 147] width 122 height 39
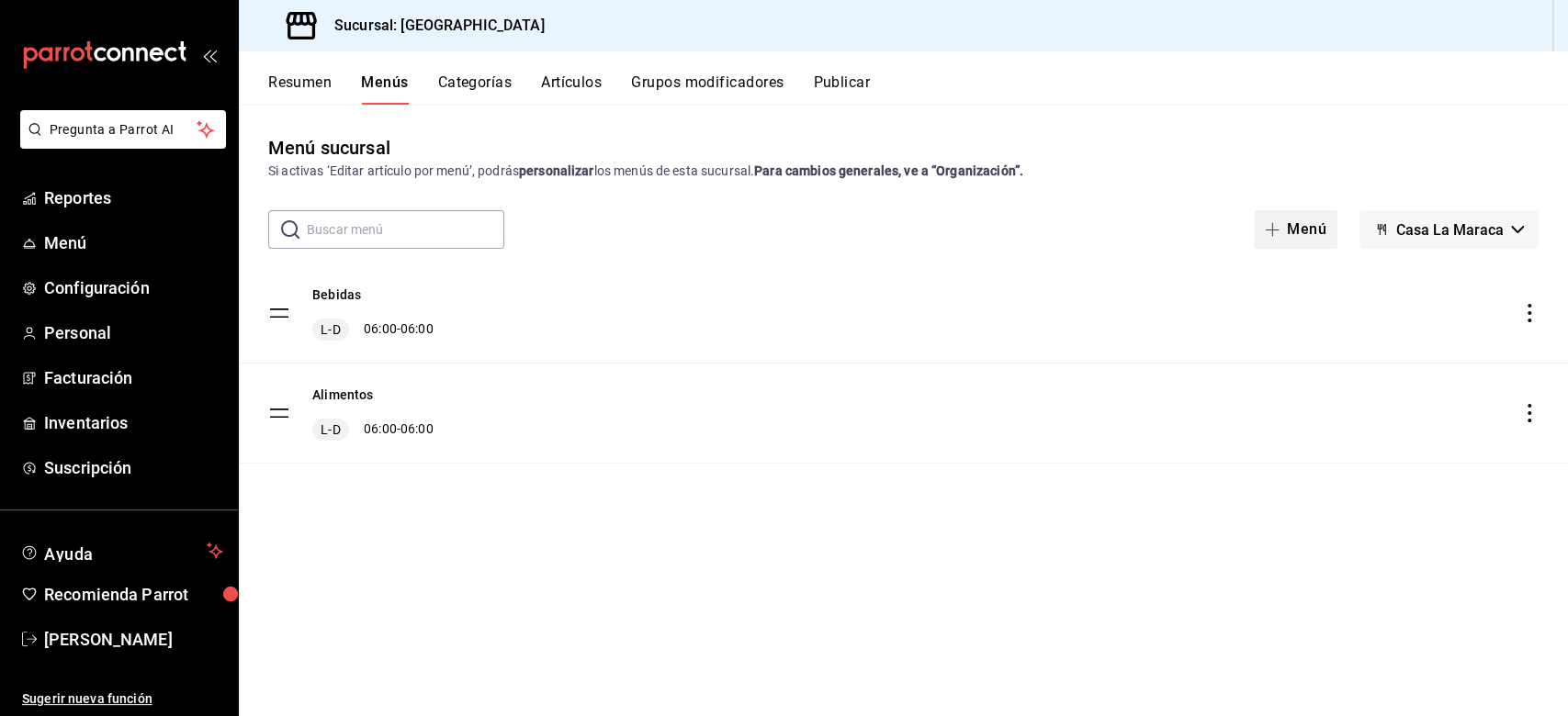
click at [1175, 233] on button "Menú" at bounding box center [1295, 229] width 83 height 39
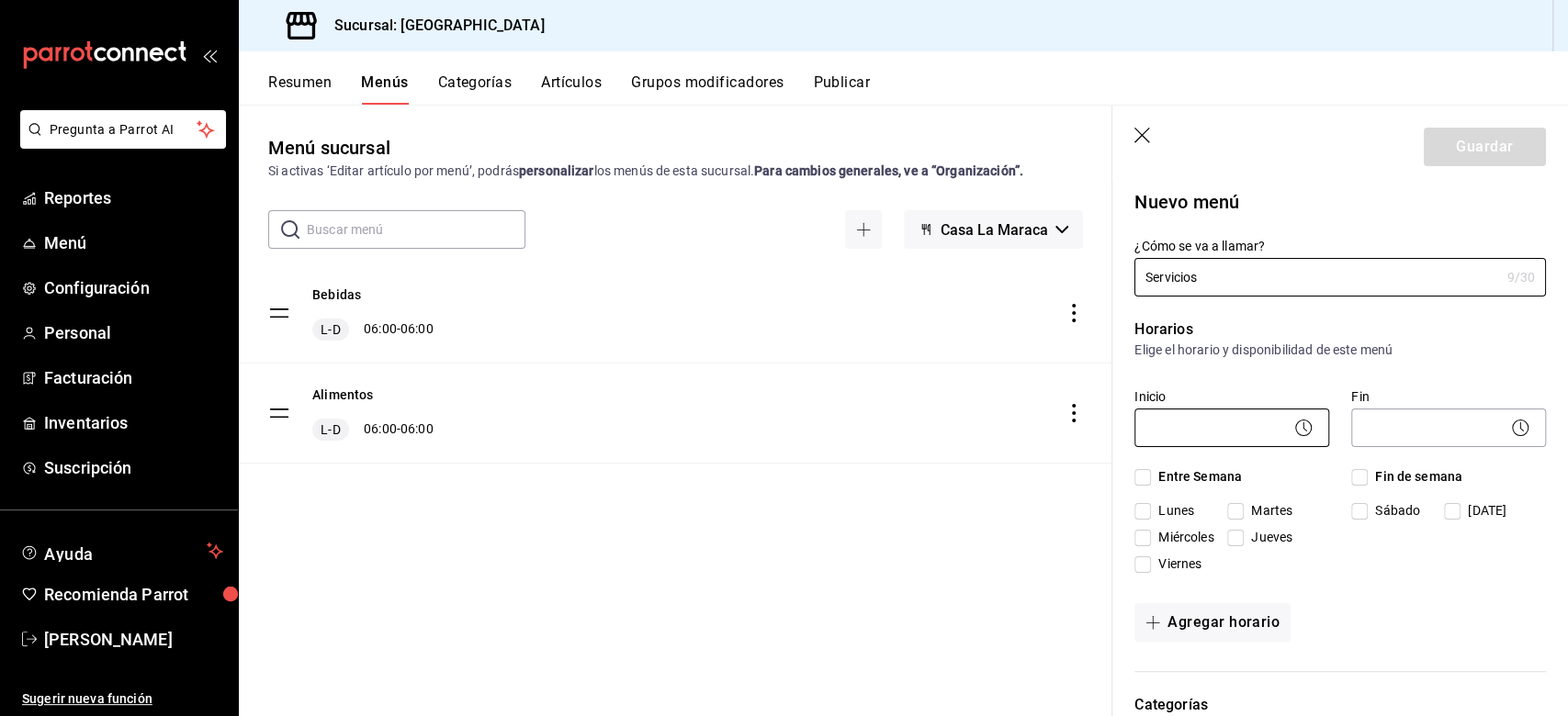
type input "Servicios"
click at [1175, 420] on body "Pregunta a Parrot AI Reportes Menú Configuración Personal Facturación Inventari…" at bounding box center [784, 358] width 1568 height 716
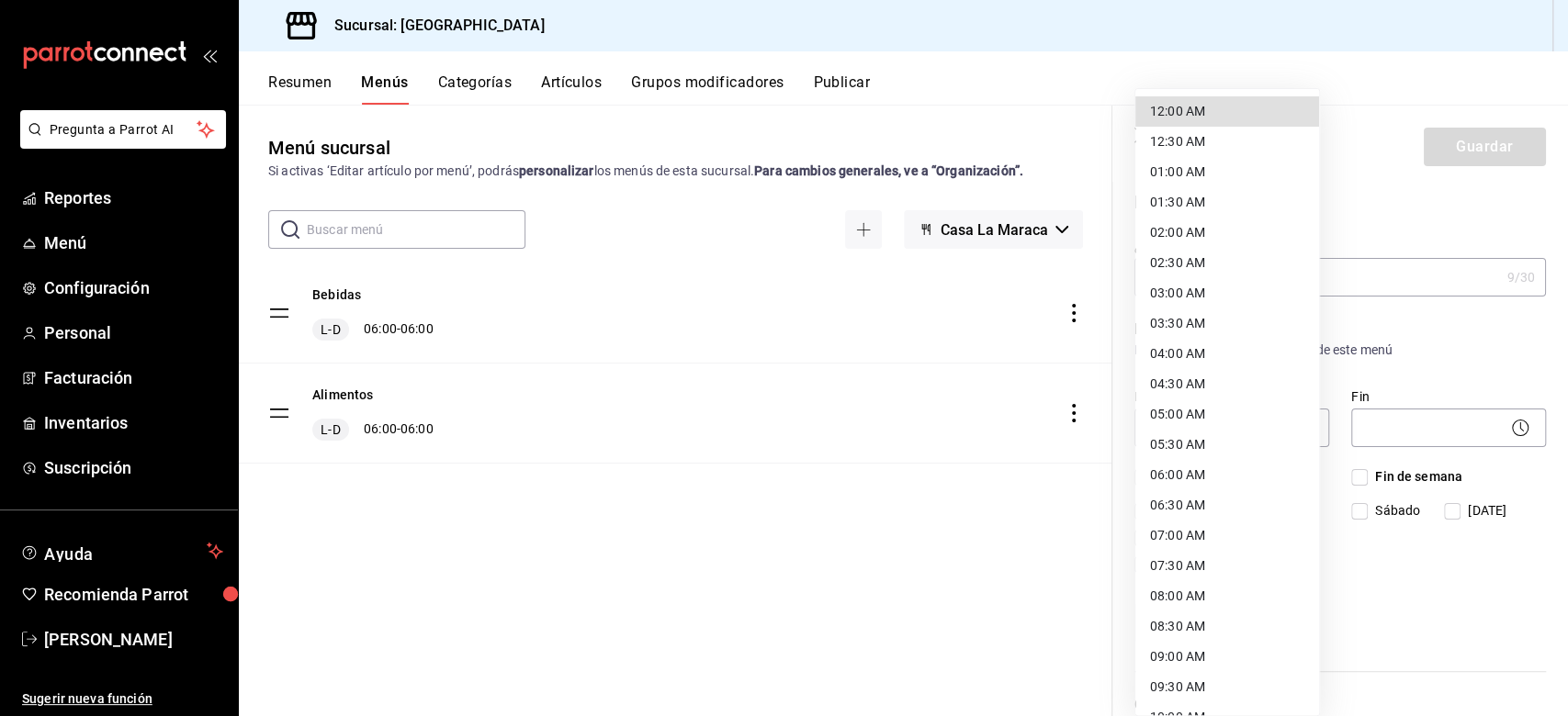
click at [1175, 475] on li "06:00 AM" at bounding box center [1227, 475] width 184 height 30
type input "06:00"
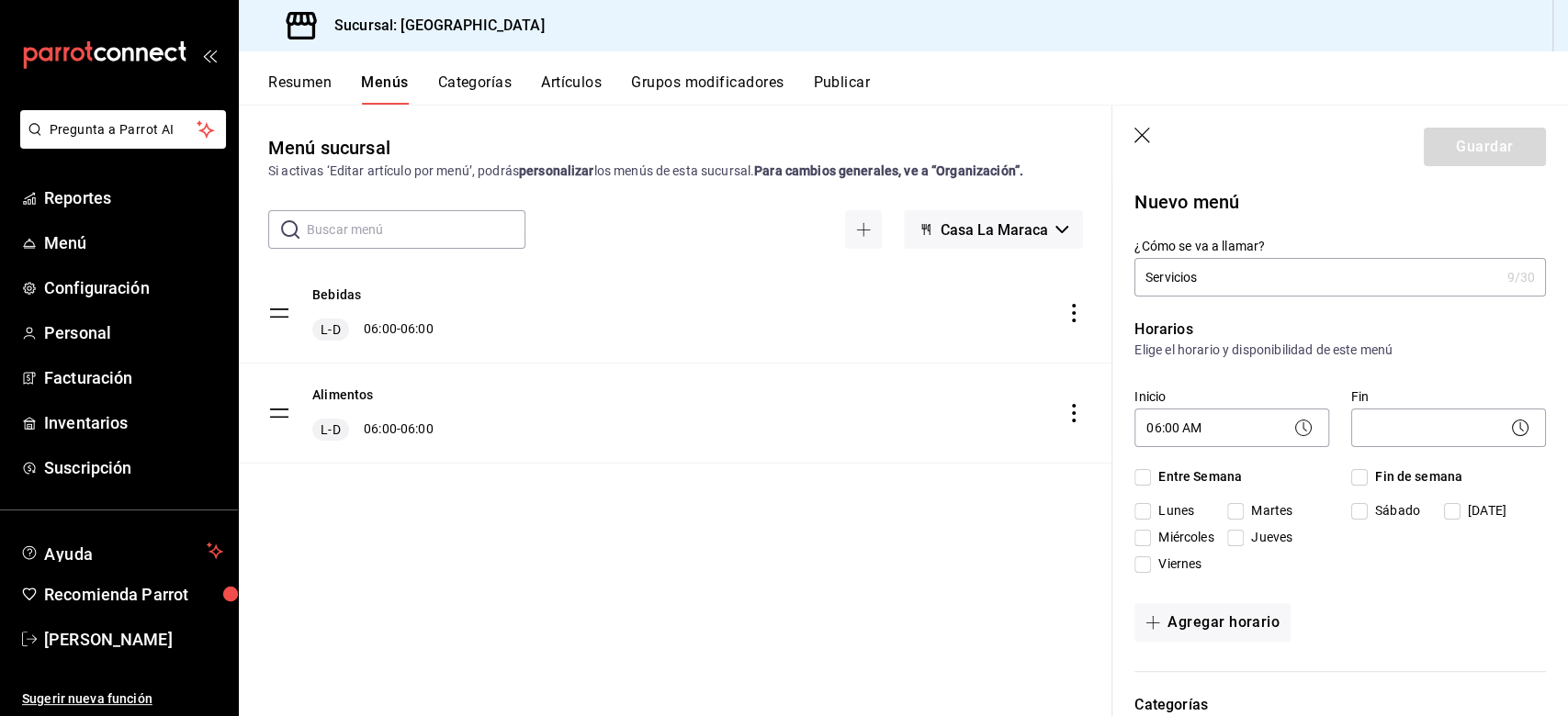
click at [1175, 436] on body "Pregunta a Parrot AI Reportes Menú Configuración Personal Facturación Inventari…" at bounding box center [784, 358] width 1568 height 716
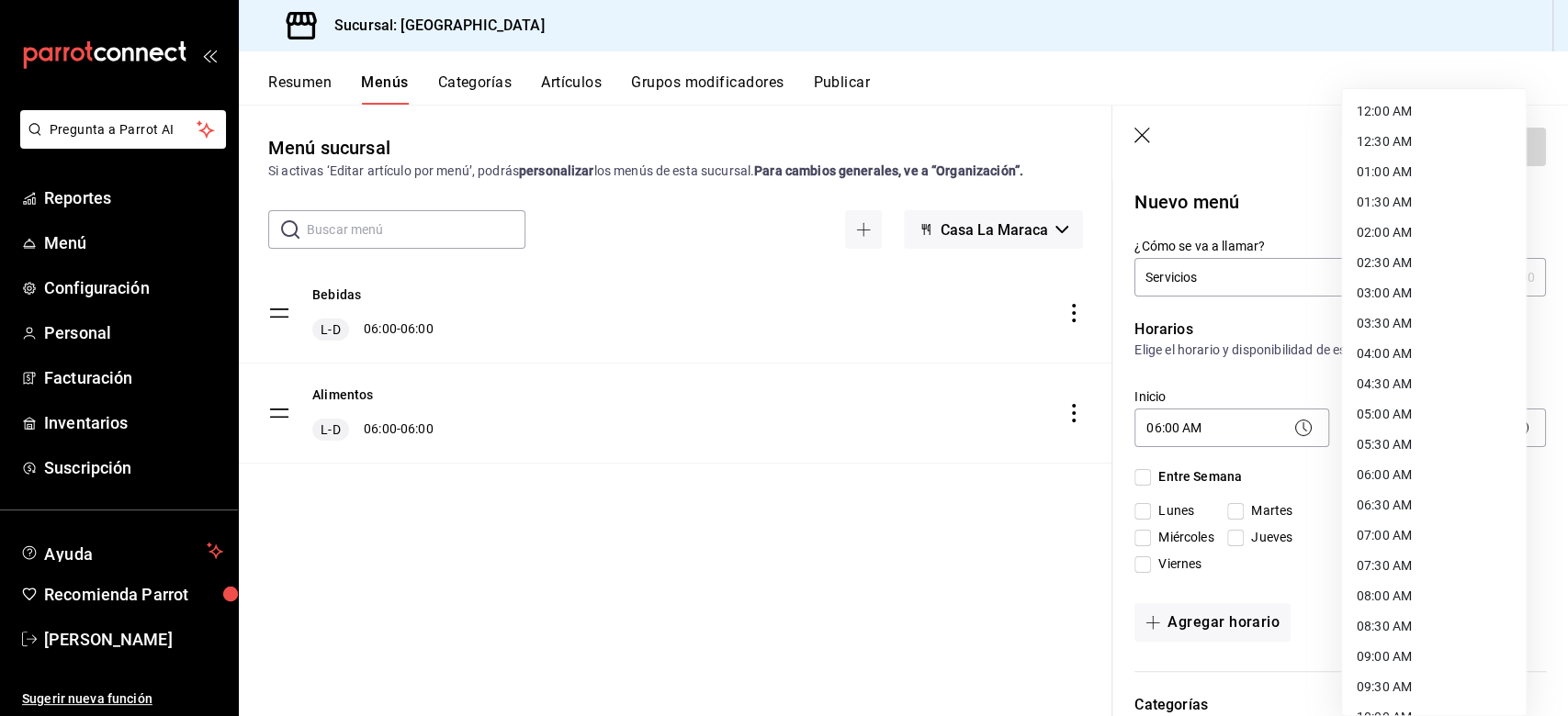
click at [1175, 474] on li "06:00 AM" at bounding box center [1434, 475] width 184 height 30
type input "06:00"
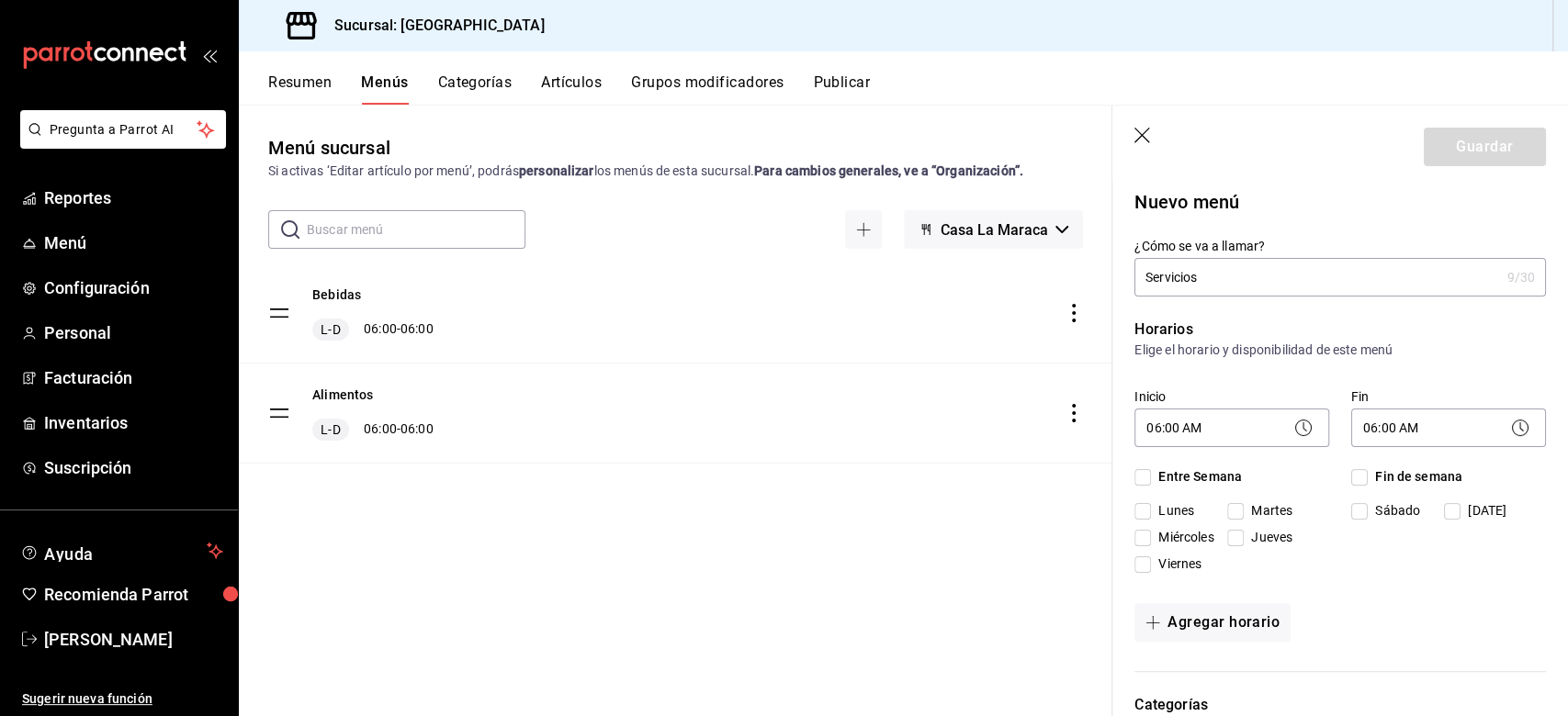
click at [1150, 478] on input "Entre Semana" at bounding box center [1142, 476] width 16 height 16
checkbox input "true"
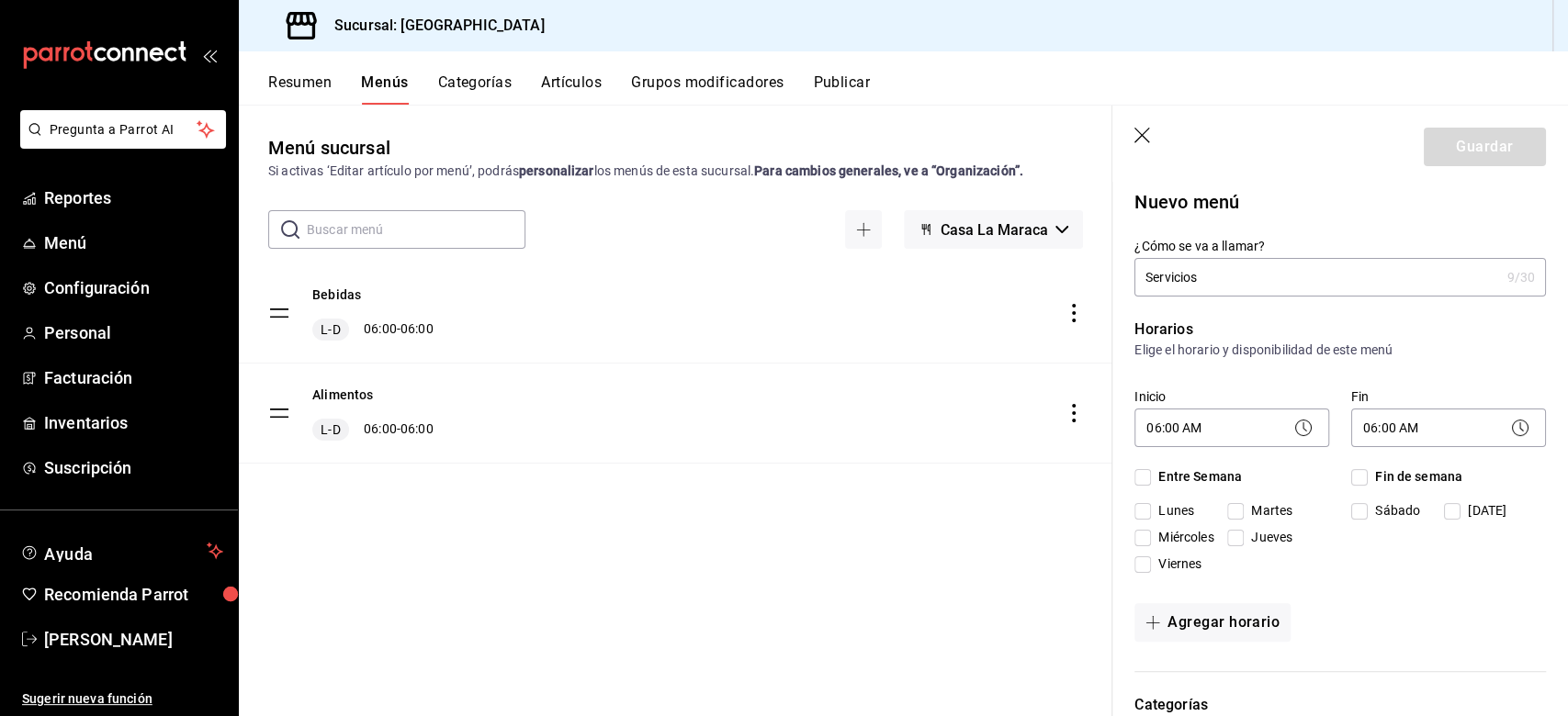
checkbox input "true"
click at [1175, 476] on input "Fin de semana" at bounding box center [1359, 476] width 16 height 16
checkbox input "true"
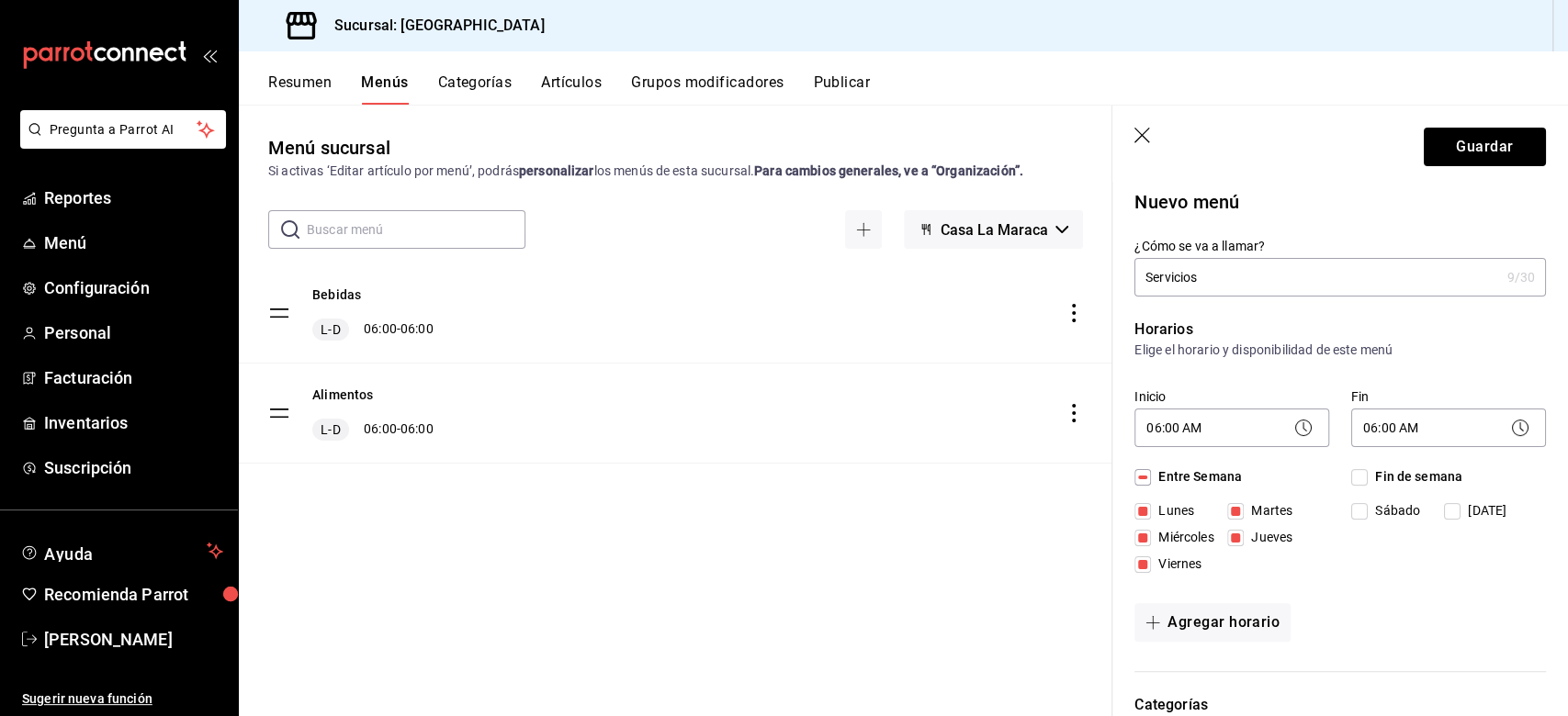
checkbox input "true"
click at [1175, 143] on button "Guardar" at bounding box center [1485, 147] width 122 height 39
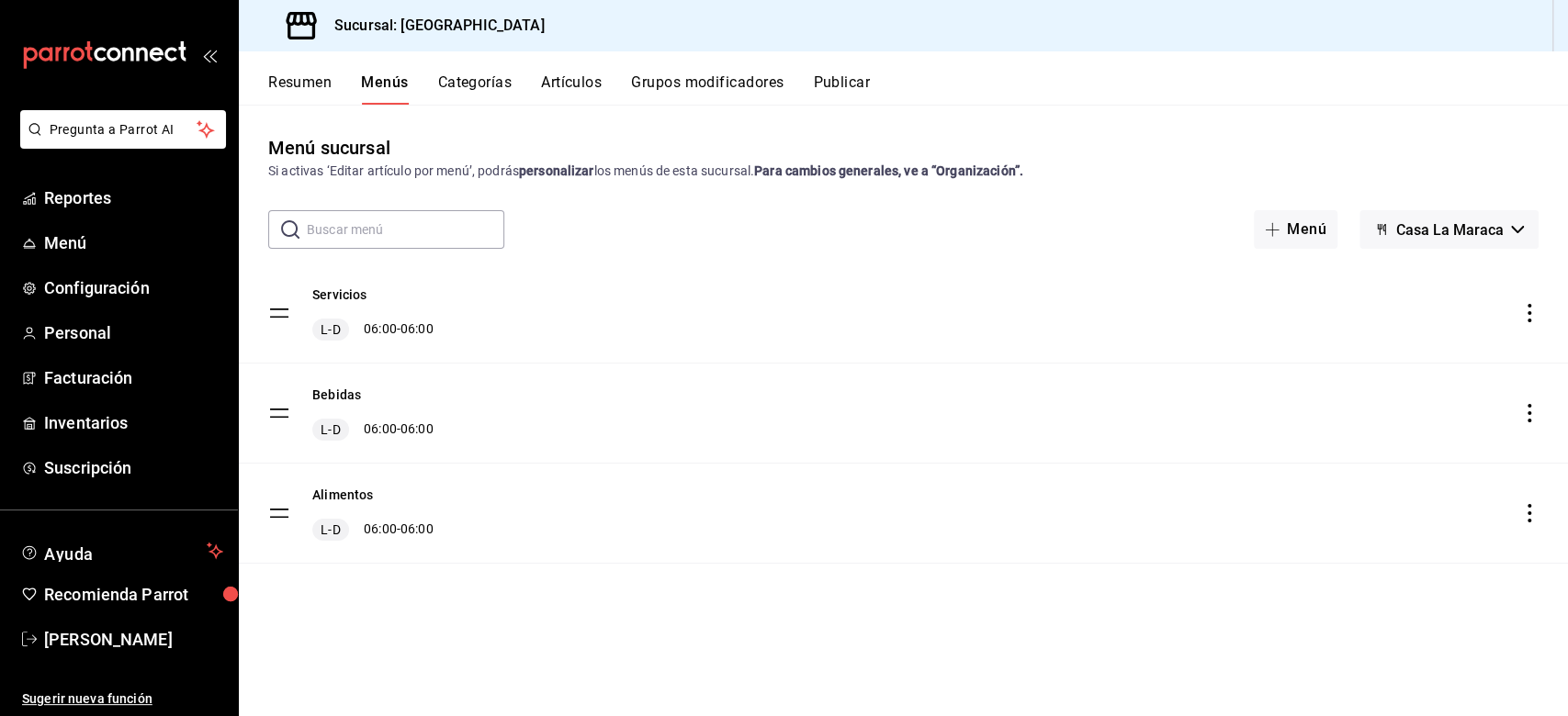
click at [478, 87] on button "Categorías" at bounding box center [475, 89] width 75 height 31
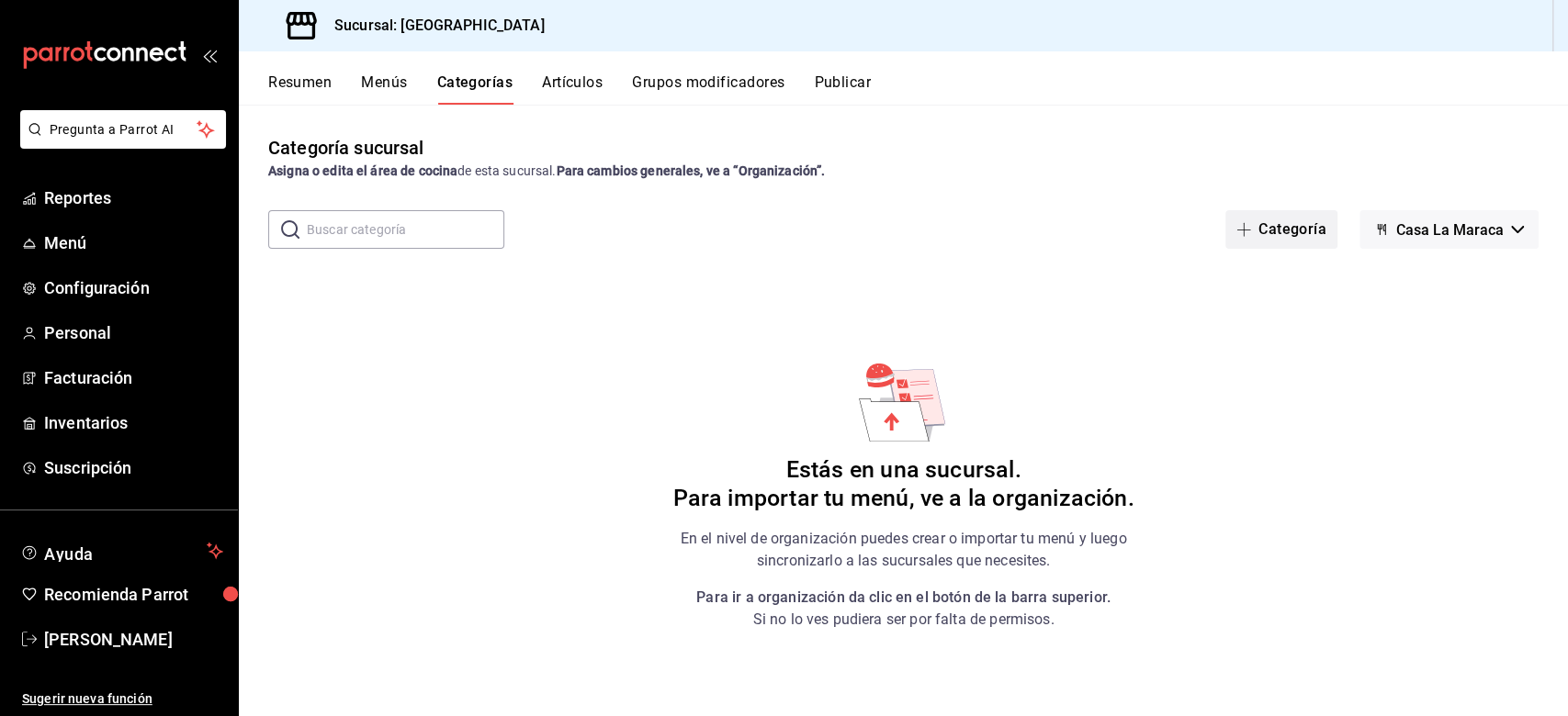
click at [1175, 231] on button "Categoría" at bounding box center [1281, 229] width 112 height 39
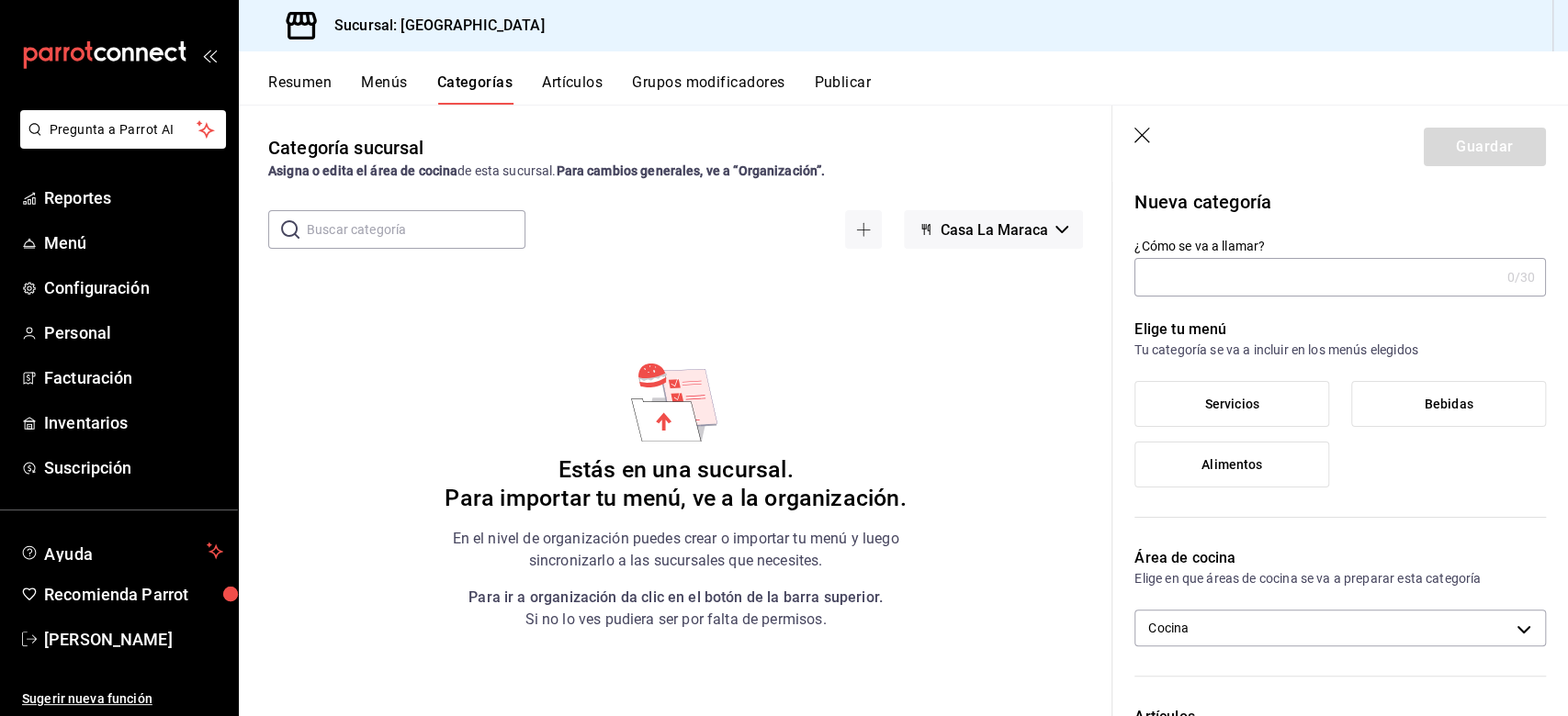
click at [1175, 276] on input "¿Cómo se va a llamar?" at bounding box center [1316, 277] width 365 height 37
click at [1175, 457] on span "Alimentos" at bounding box center [1232, 465] width 61 height 15
click at [0, 0] on input "Alimentos" at bounding box center [0, 0] width 0 height 0
drag, startPoint x: 1229, startPoint y: 277, endPoint x: 1058, endPoint y: 279, distance: 171.0
click at [1058, 279] on main "Categoría sucursal Asigna o edita el área de cocina de esta sucursal. Para camb…" at bounding box center [903, 411] width 1329 height 612
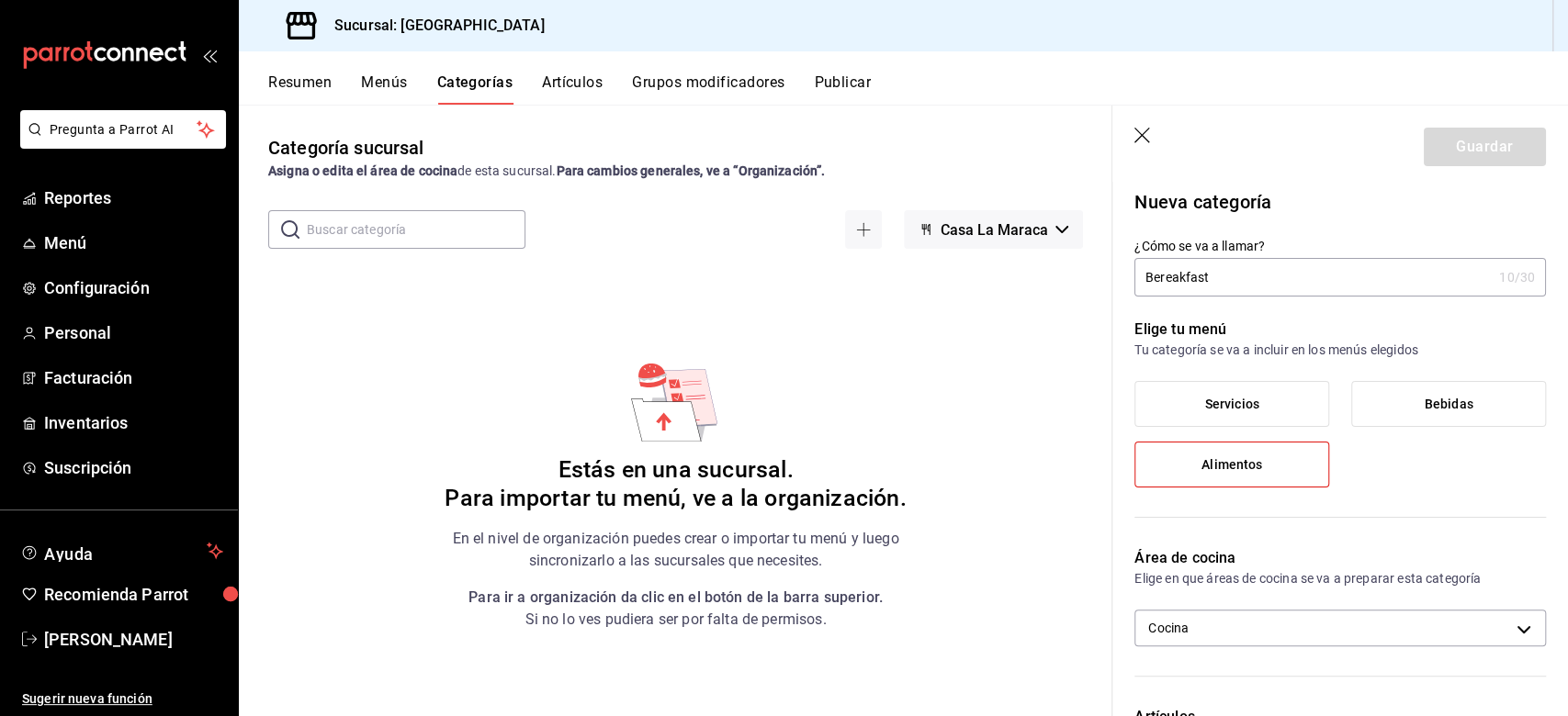
click at [1157, 276] on input "Bereakfast" at bounding box center [1312, 277] width 357 height 37
click at [1175, 283] on input "Breakfast" at bounding box center [1316, 277] width 365 height 37
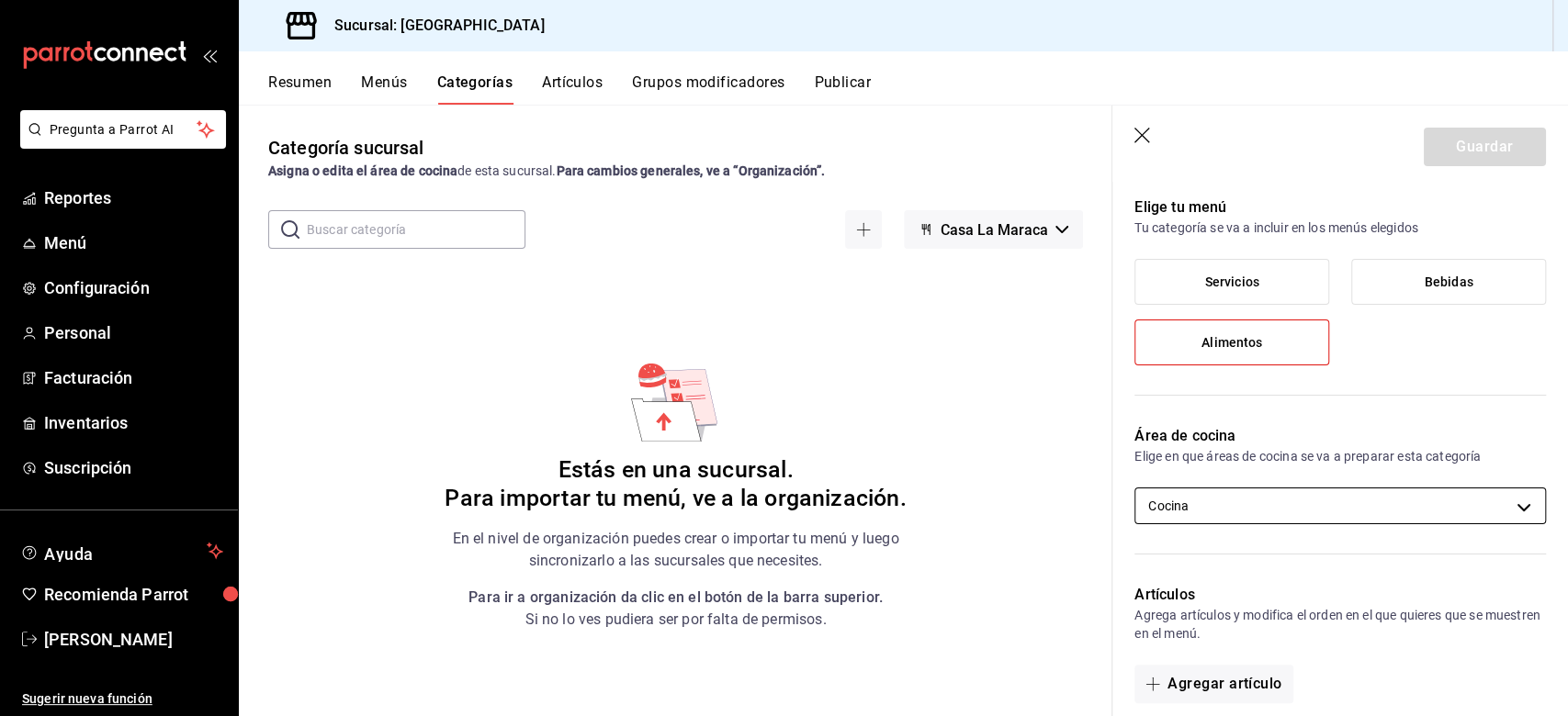
type input "Breakfast Menu"
click at [1175, 510] on body "Pregunta a Parrot AI Reportes Menú Configuración Personal Facturación Inventari…" at bounding box center [784, 358] width 1568 height 716
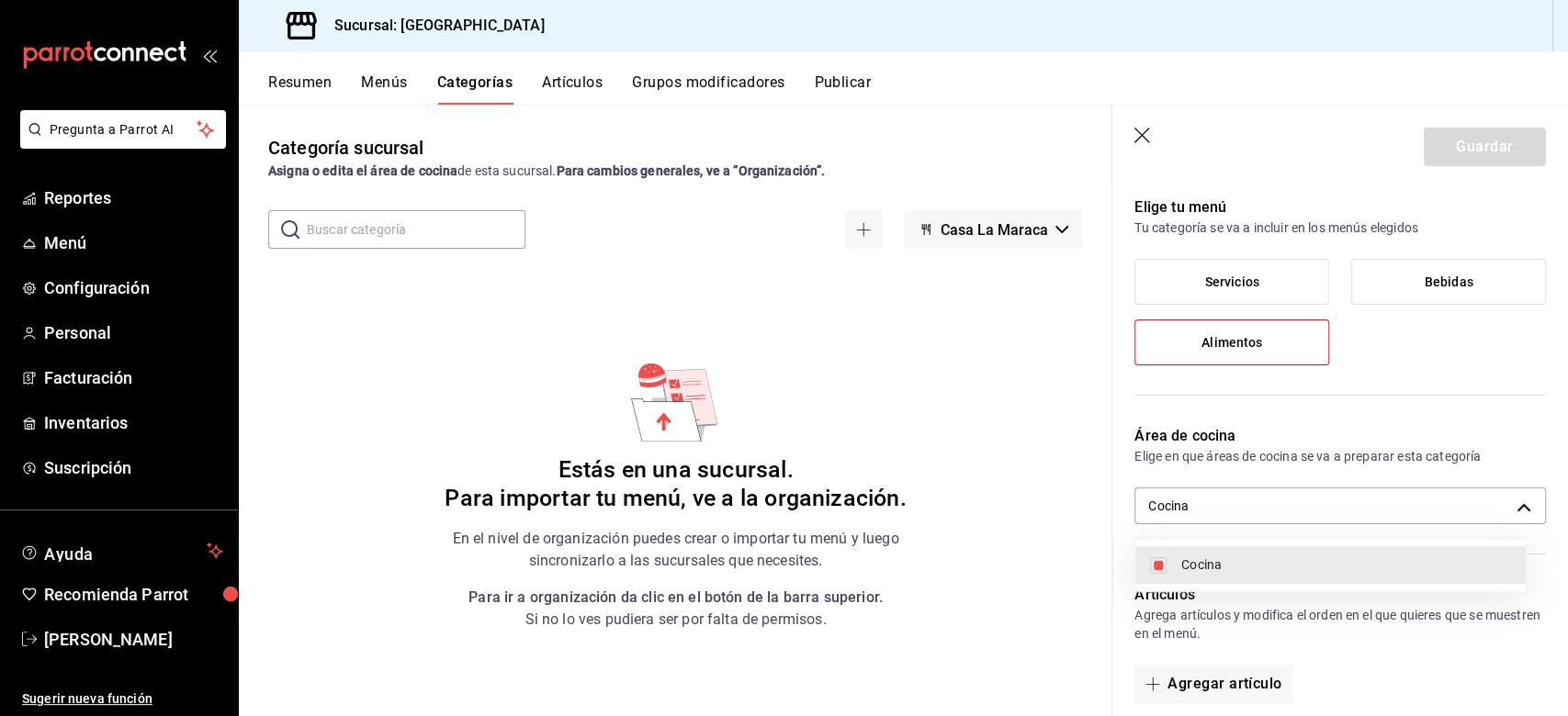
click at [1175, 508] on div at bounding box center [784, 358] width 1568 height 716
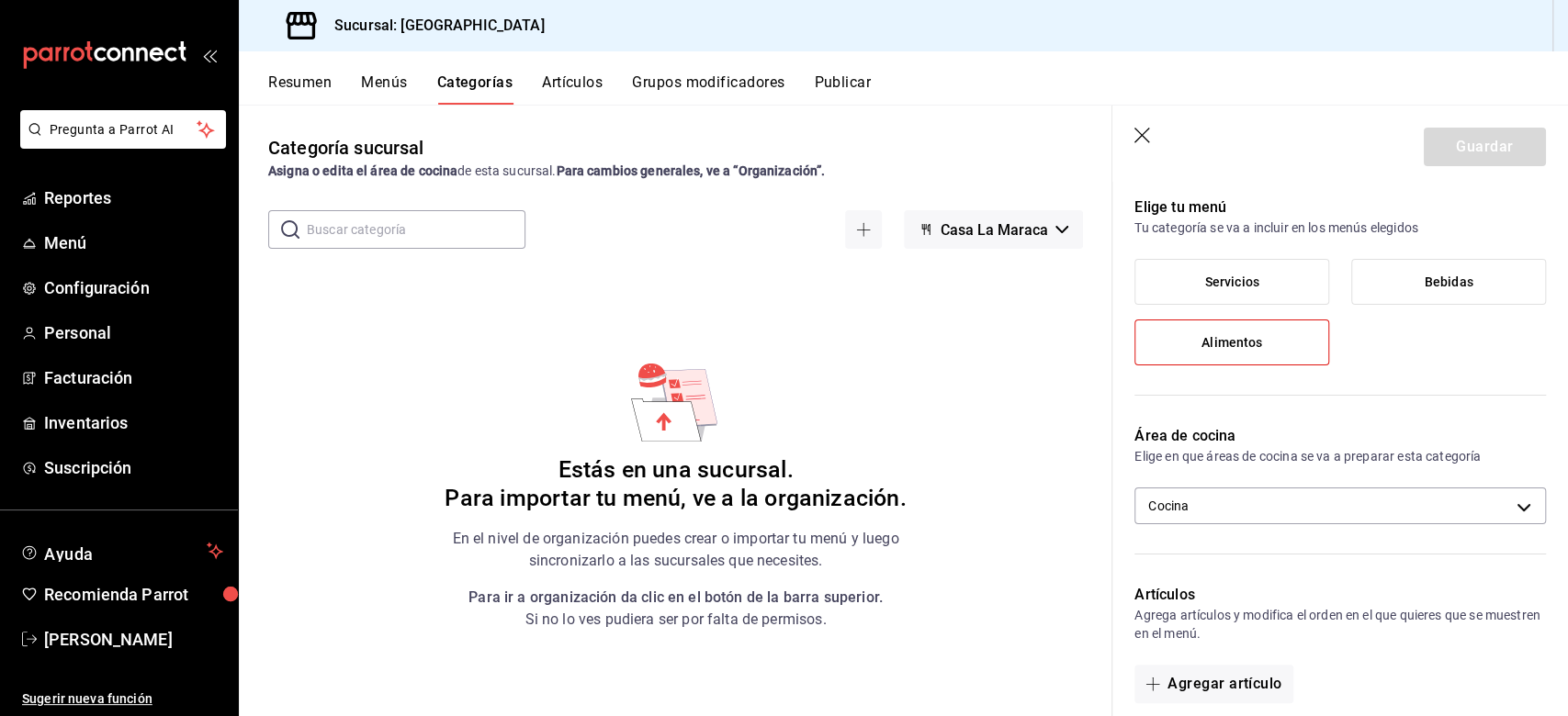
click at [1149, 133] on icon "button" at bounding box center [1143, 136] width 18 height 18
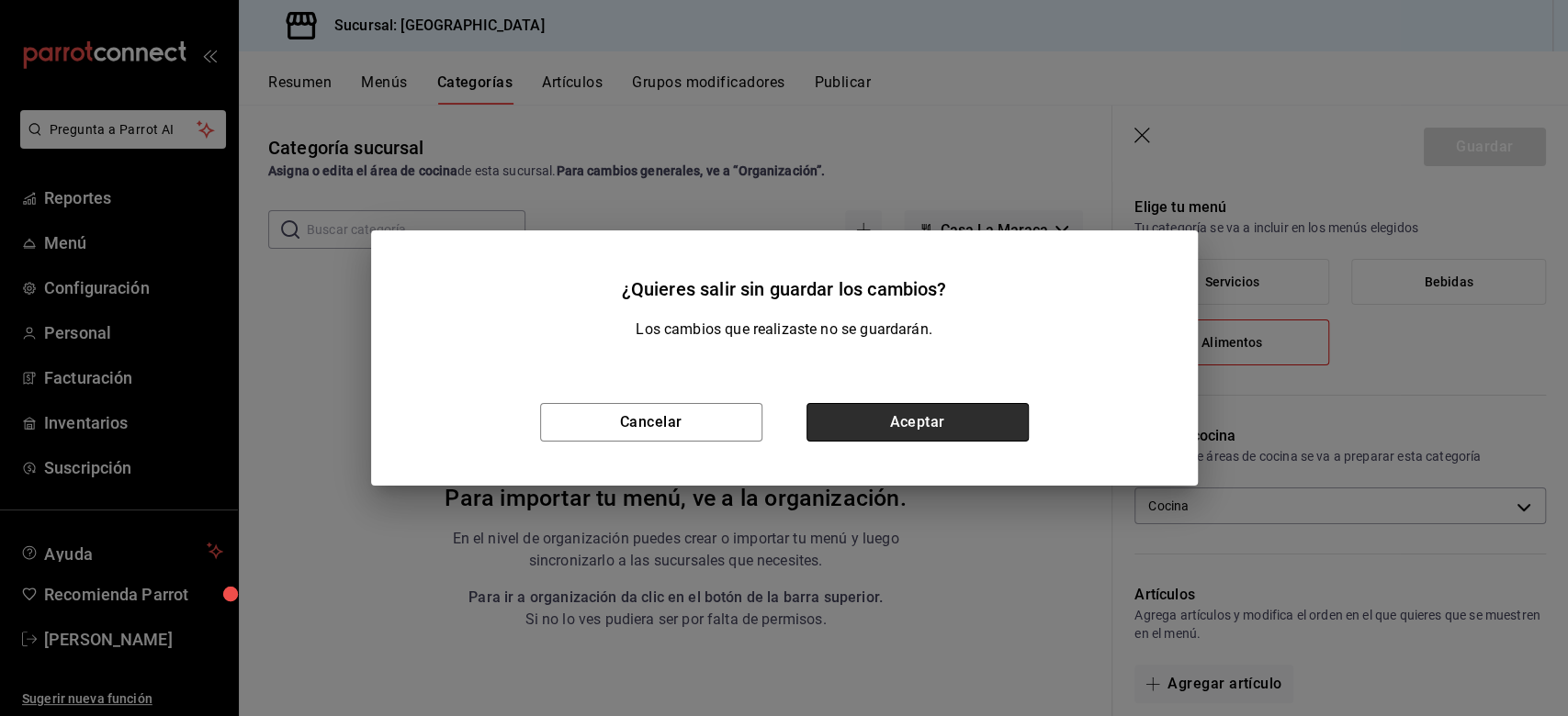
click at [845, 411] on button "Aceptar" at bounding box center [917, 422] width 223 height 39
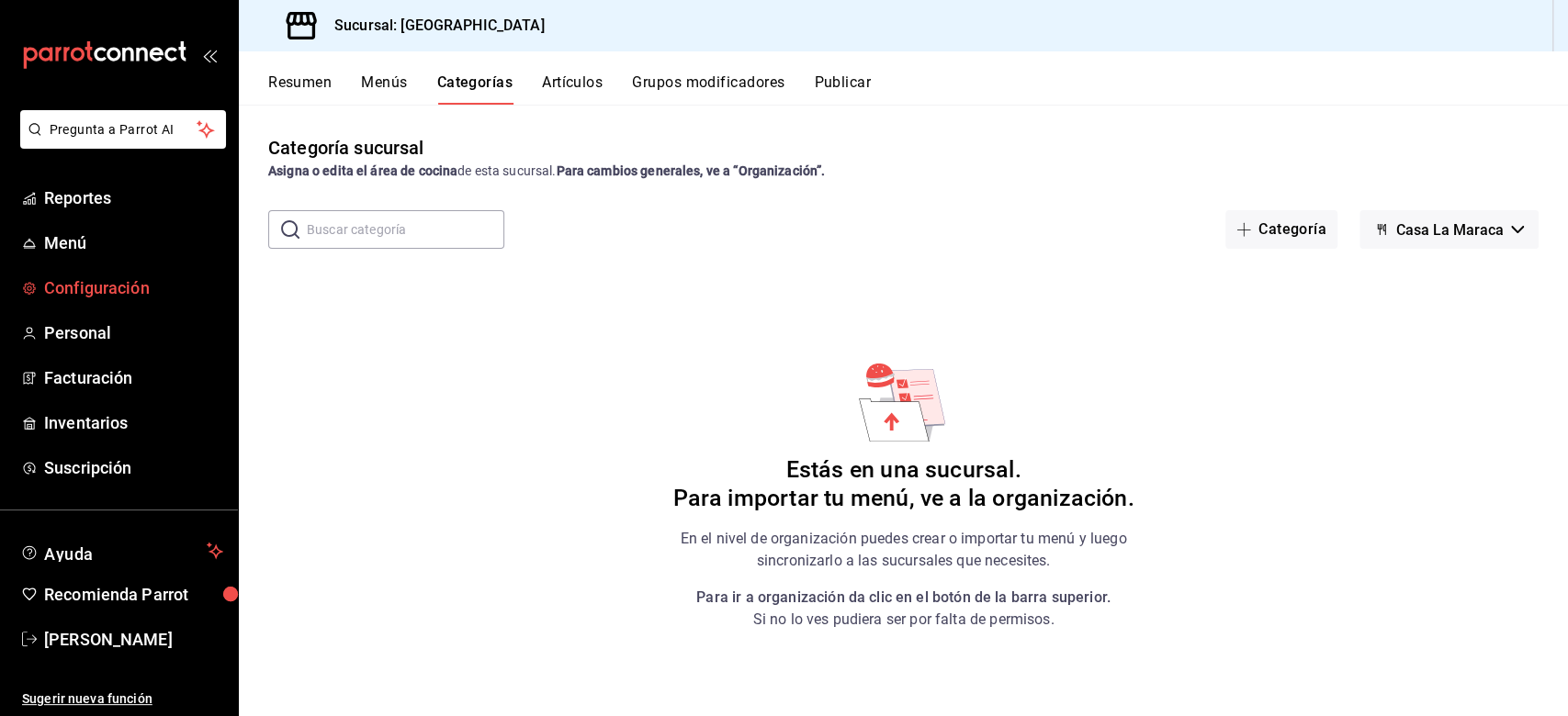
click at [71, 298] on span "Configuración" at bounding box center [134, 288] width 179 height 25
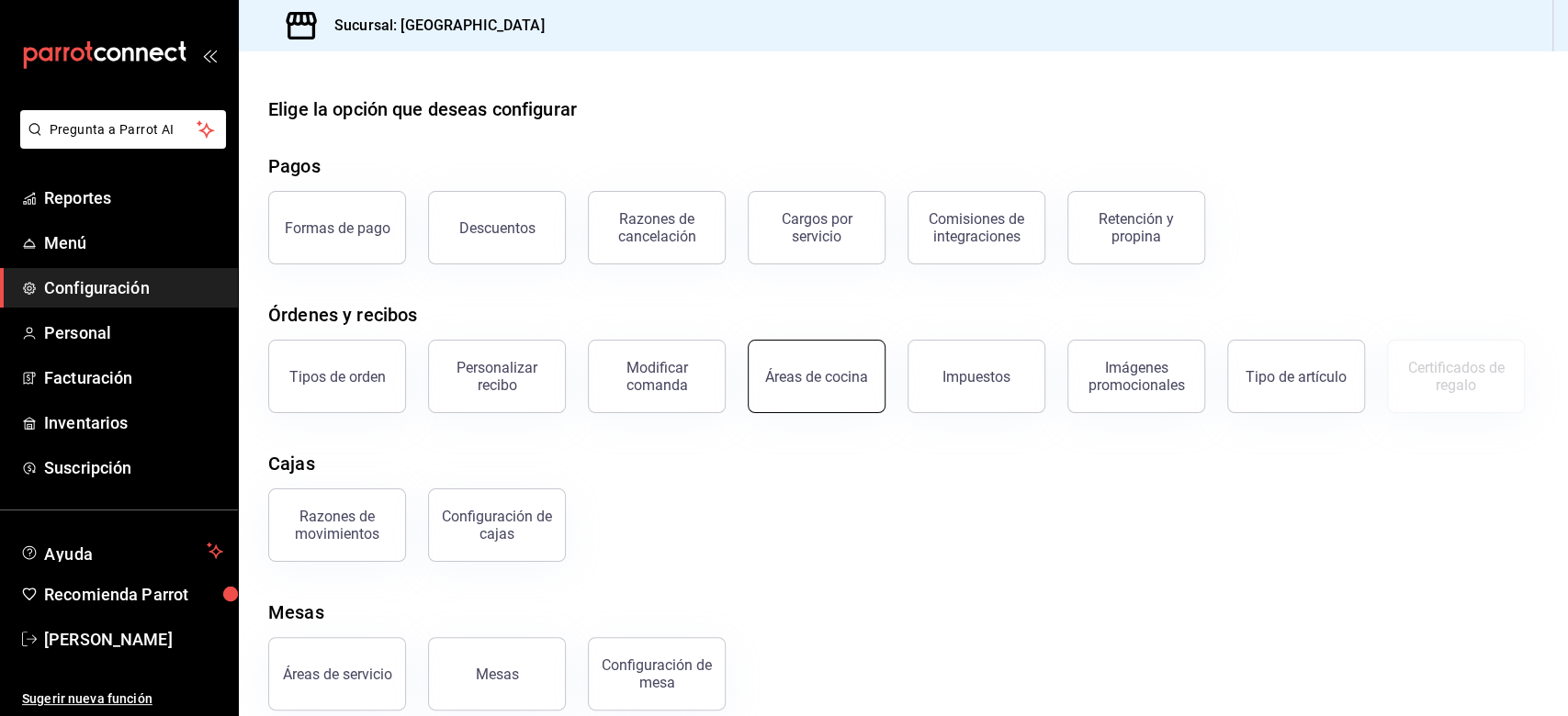
click at [846, 365] on button "Áreas de cocina" at bounding box center [816, 377] width 137 height 74
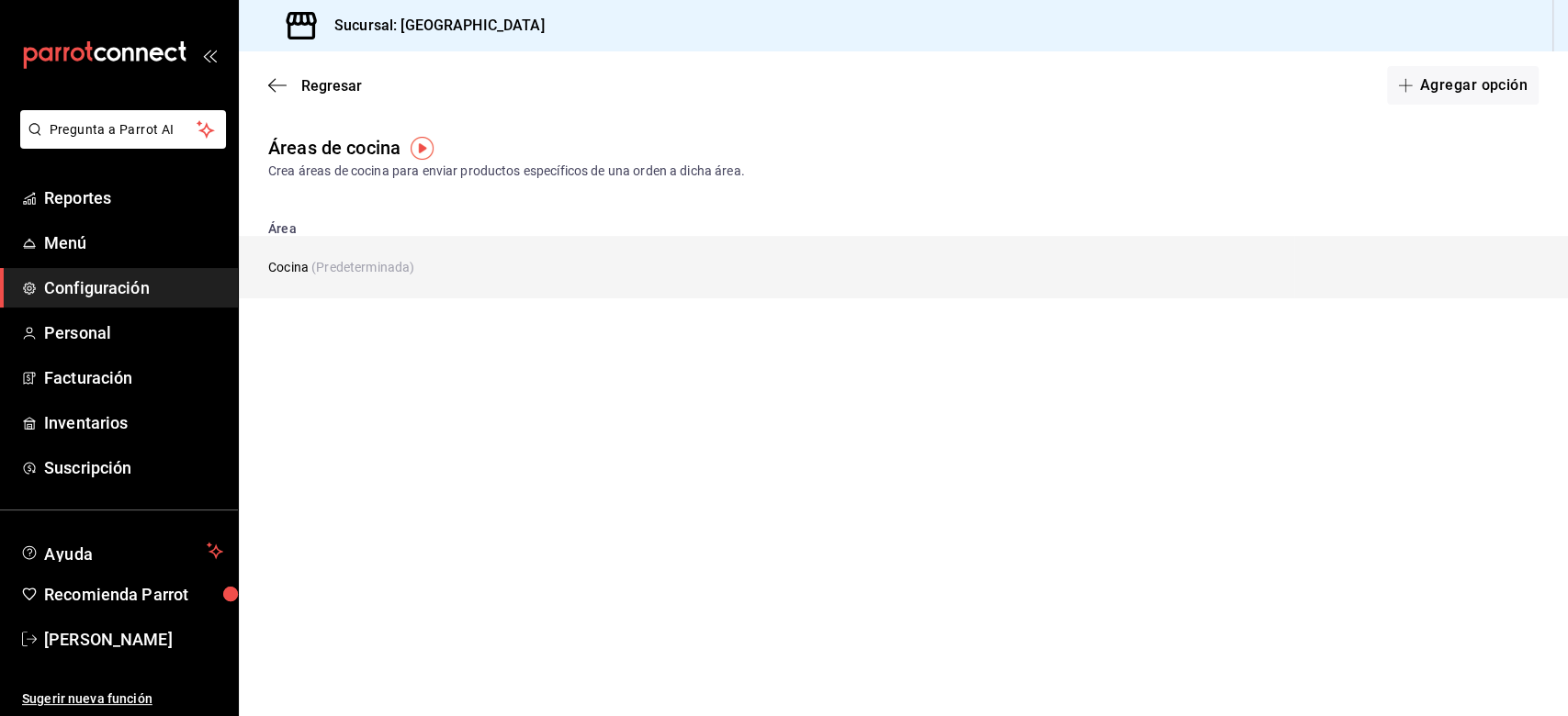
click at [316, 269] on span "(Predeterminada)" at bounding box center [363, 267] width 103 height 15
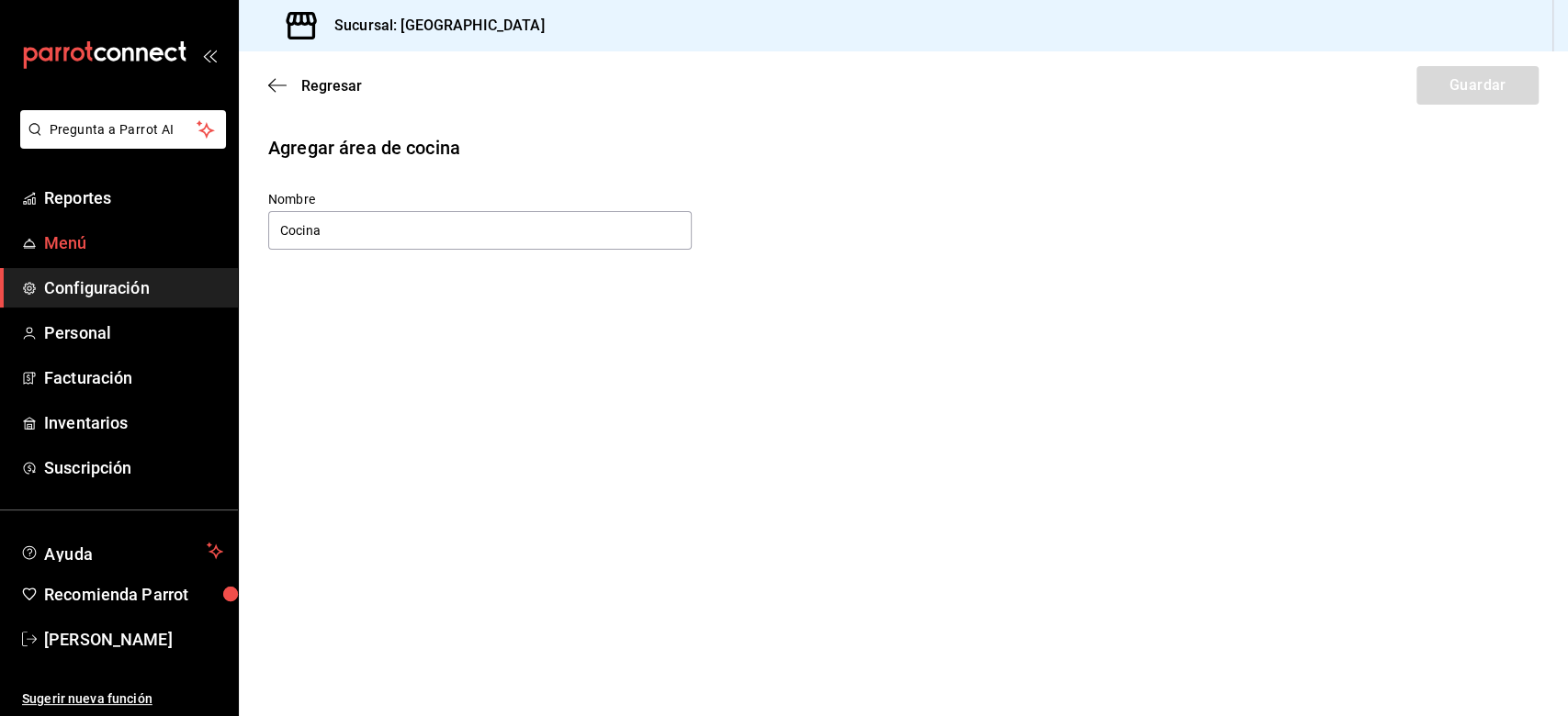
drag, startPoint x: 358, startPoint y: 225, endPoint x: 66, endPoint y: 226, distance: 292.0
click at [66, 226] on div "Pregunta a Parrot AI Reportes Menú Configuración Personal Facturación Inventari…" at bounding box center [784, 358] width 1568 height 716
type input "Punto de venta"
click at [1175, 80] on button "Guardar" at bounding box center [1477, 85] width 122 height 39
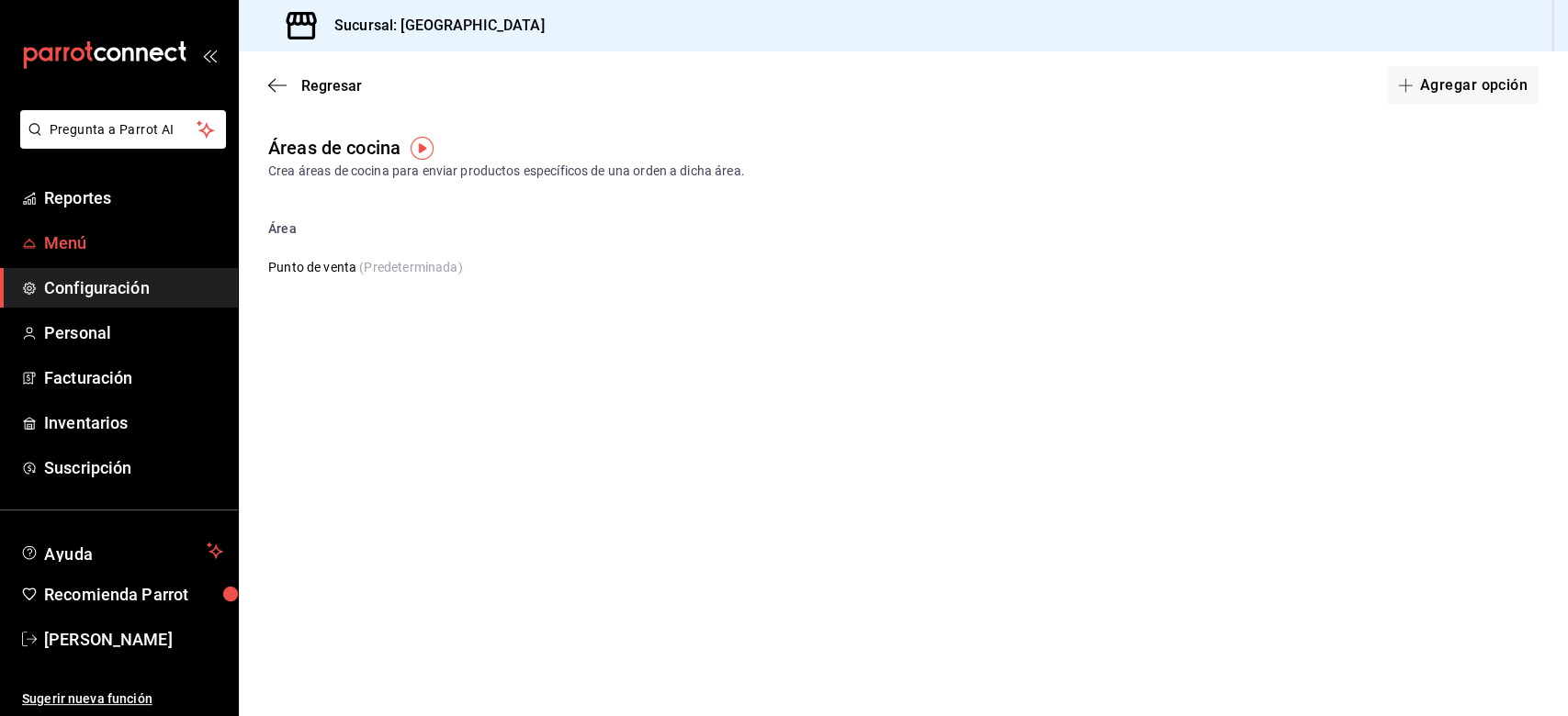
click at [70, 244] on span "Menú" at bounding box center [134, 242] width 179 height 25
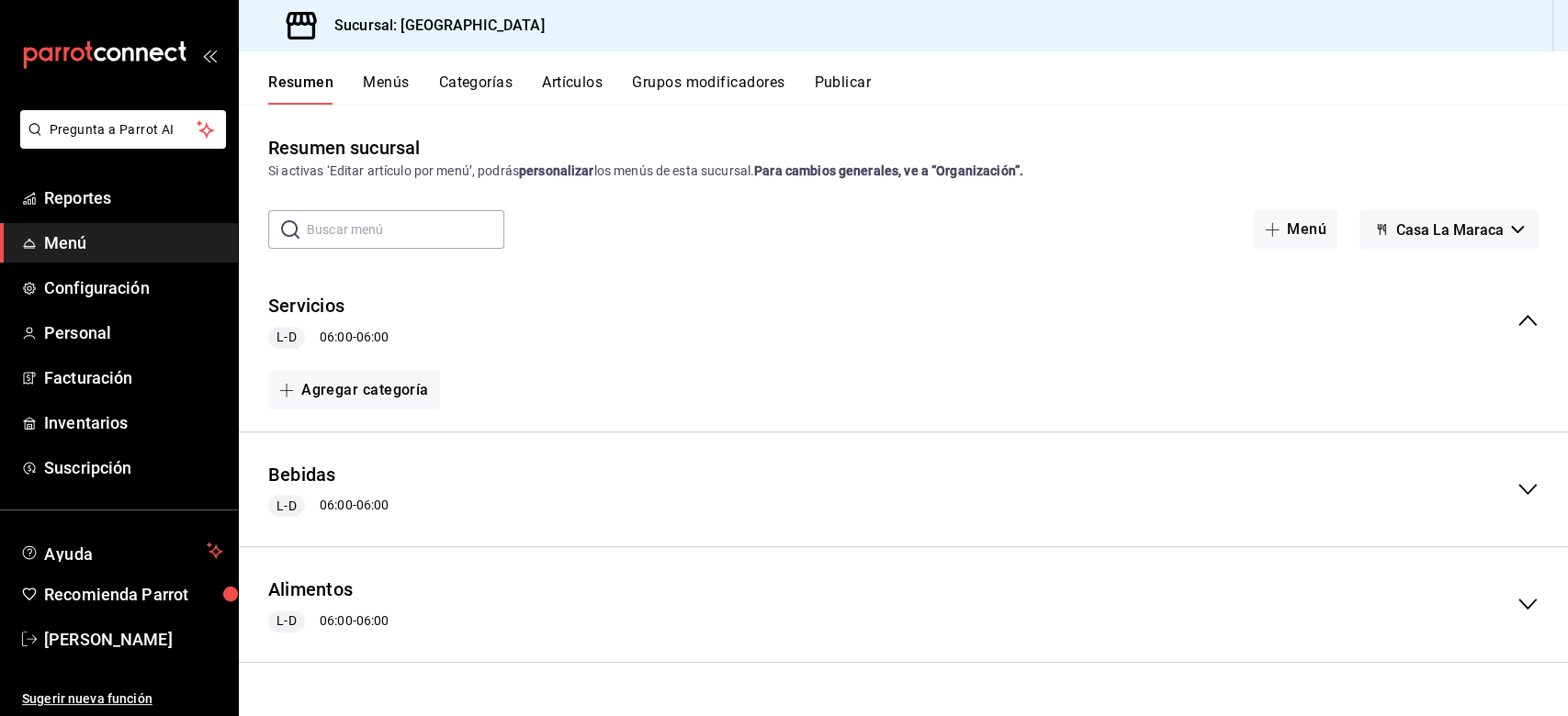
click at [395, 93] on button "Menús" at bounding box center [386, 89] width 45 height 31
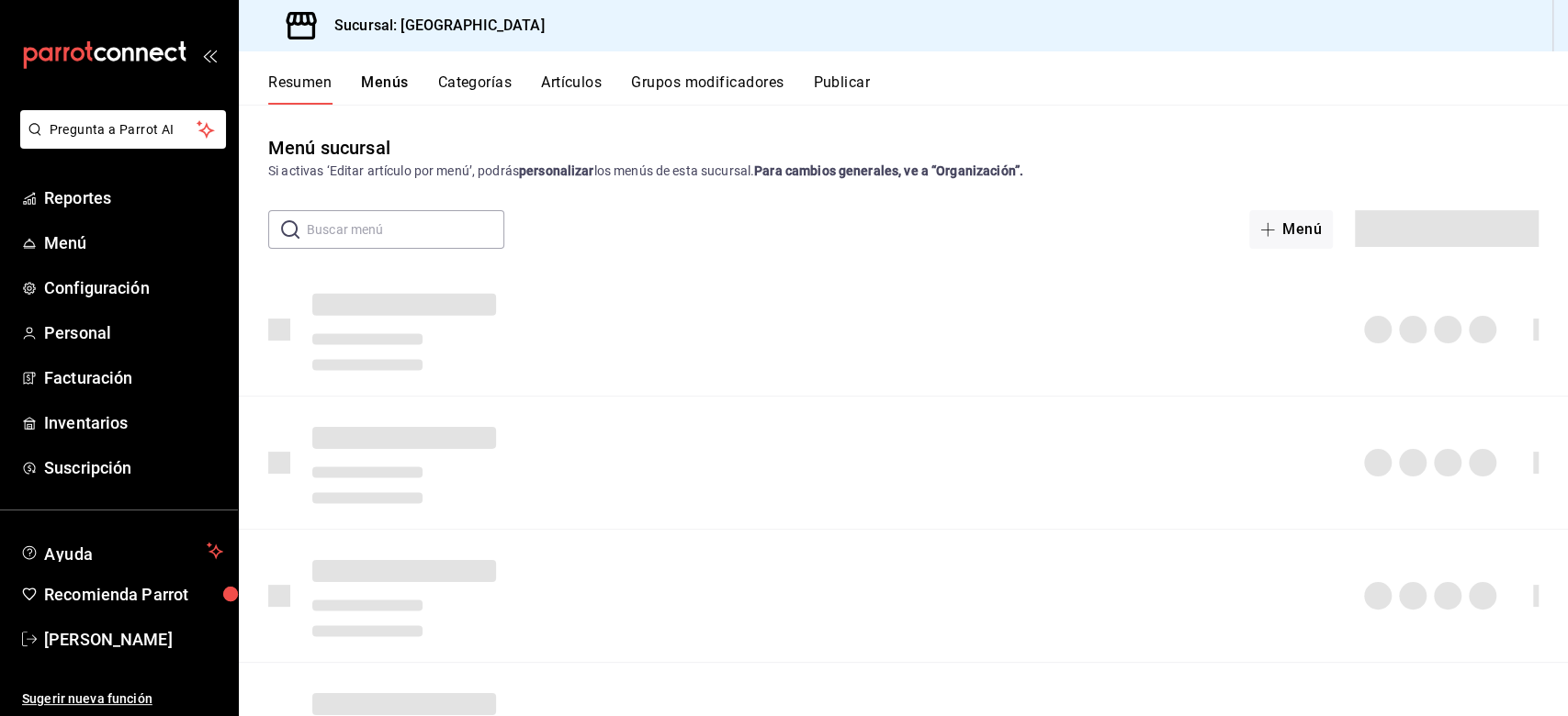
click at [485, 76] on button "Categorías" at bounding box center [475, 89] width 75 height 31
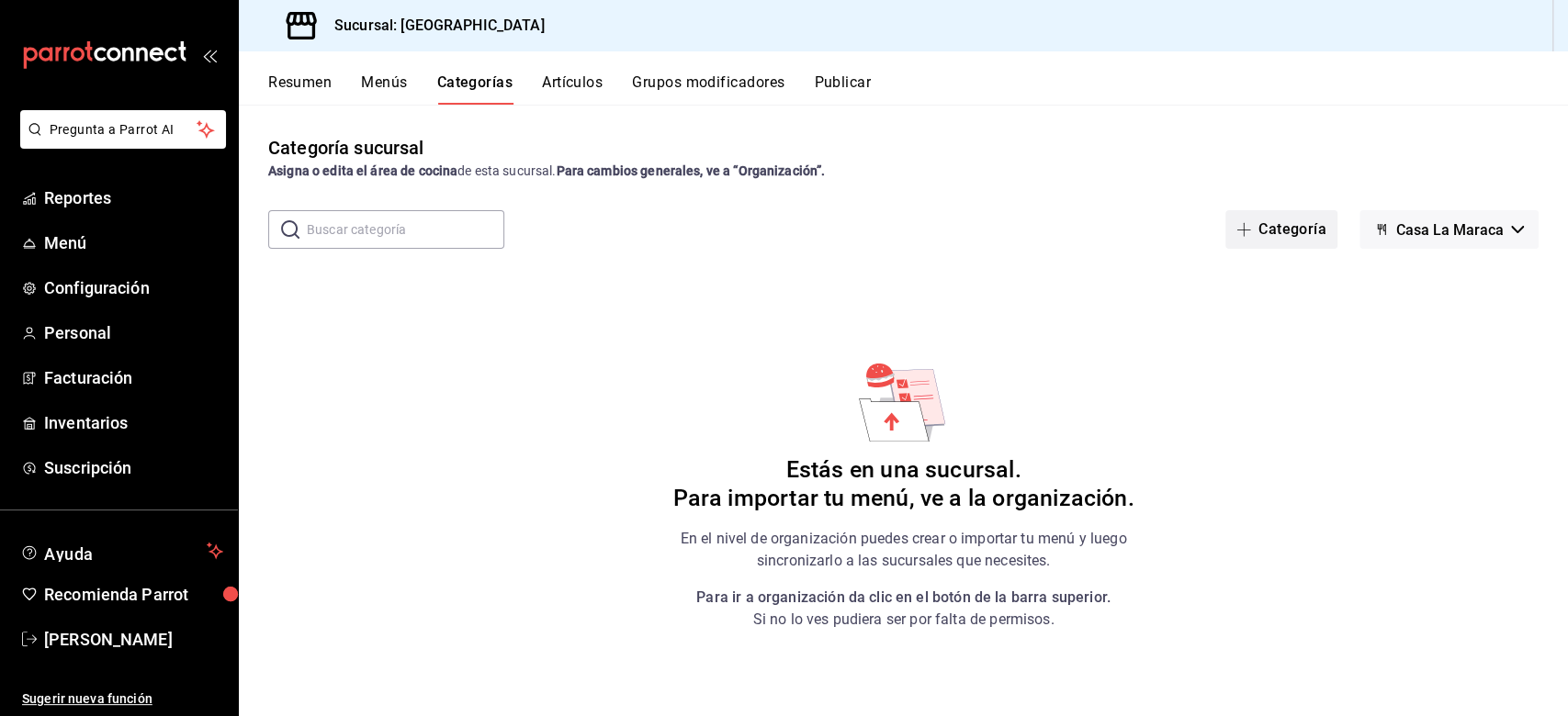
click at [1175, 219] on button "Categoría" at bounding box center [1281, 229] width 112 height 39
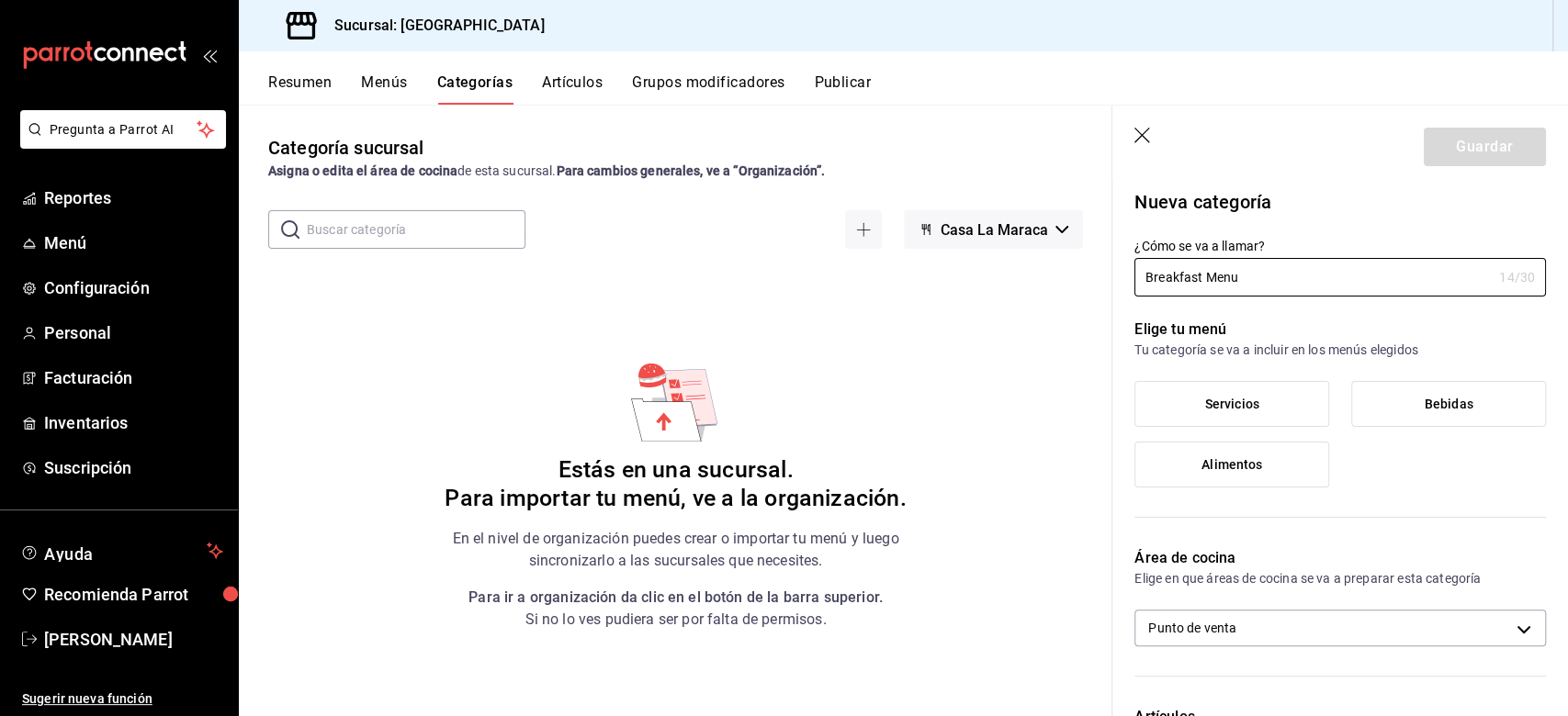
type input "Breakfast Menu"
click at [1175, 461] on label "Alimentos" at bounding box center [1232, 464] width 193 height 45
click at [0, 0] on input "Alimentos" at bounding box center [0, 0] width 0 height 0
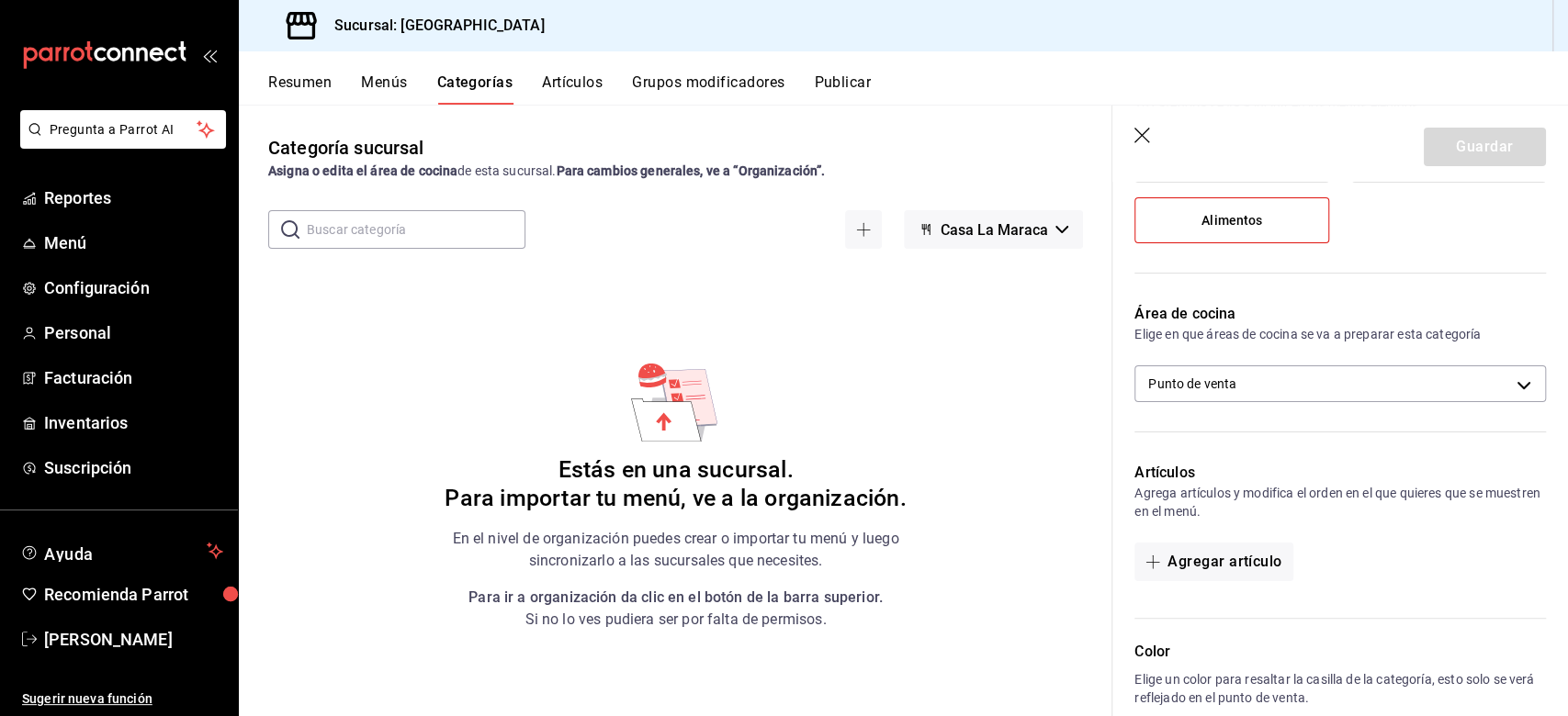
scroll to position [563, 0]
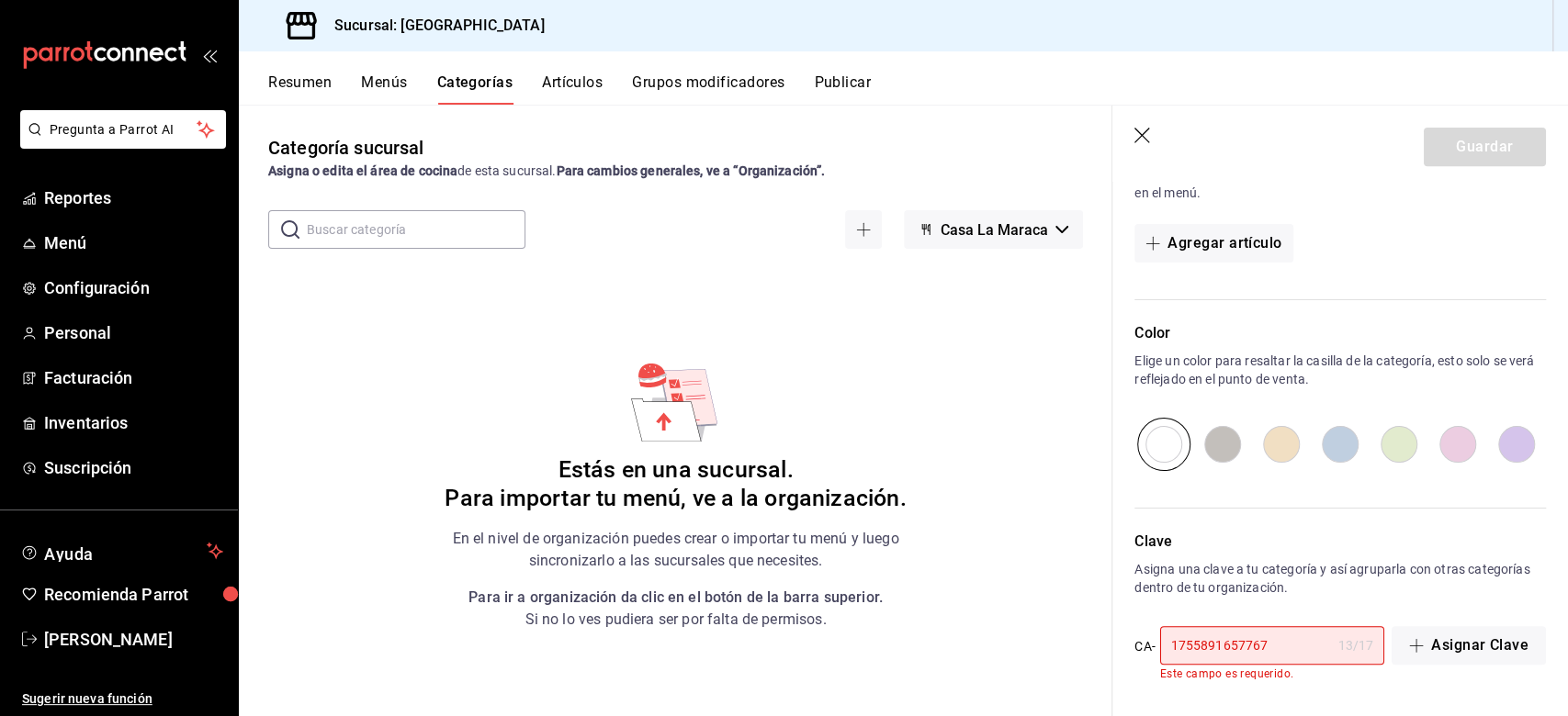
click at [1175, 536] on div "13 / 17" at bounding box center [1357, 645] width 36 height 18
click at [1175, 536] on button "Asignar Clave" at bounding box center [1469, 645] width 154 height 39
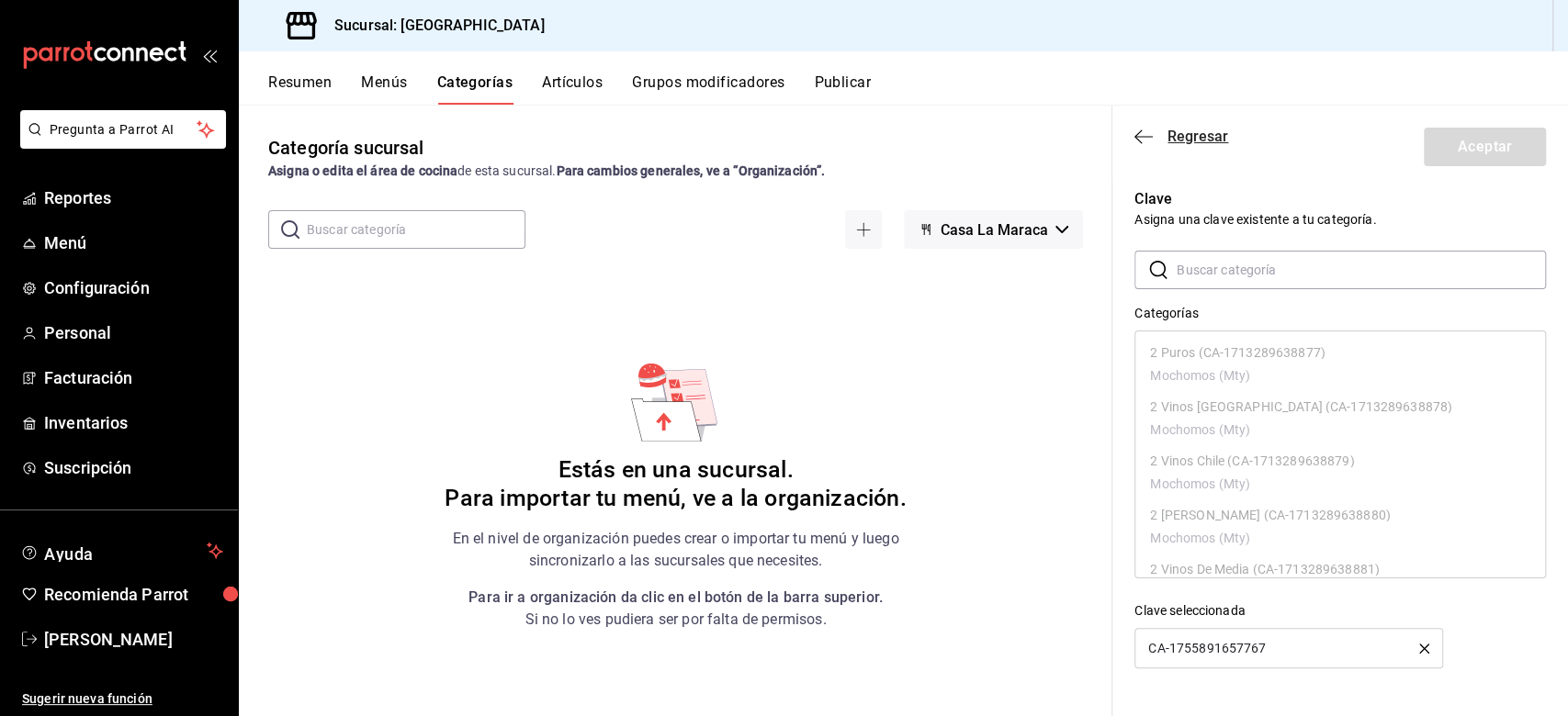
click at [1144, 135] on icon "button" at bounding box center [1143, 136] width 18 height 16
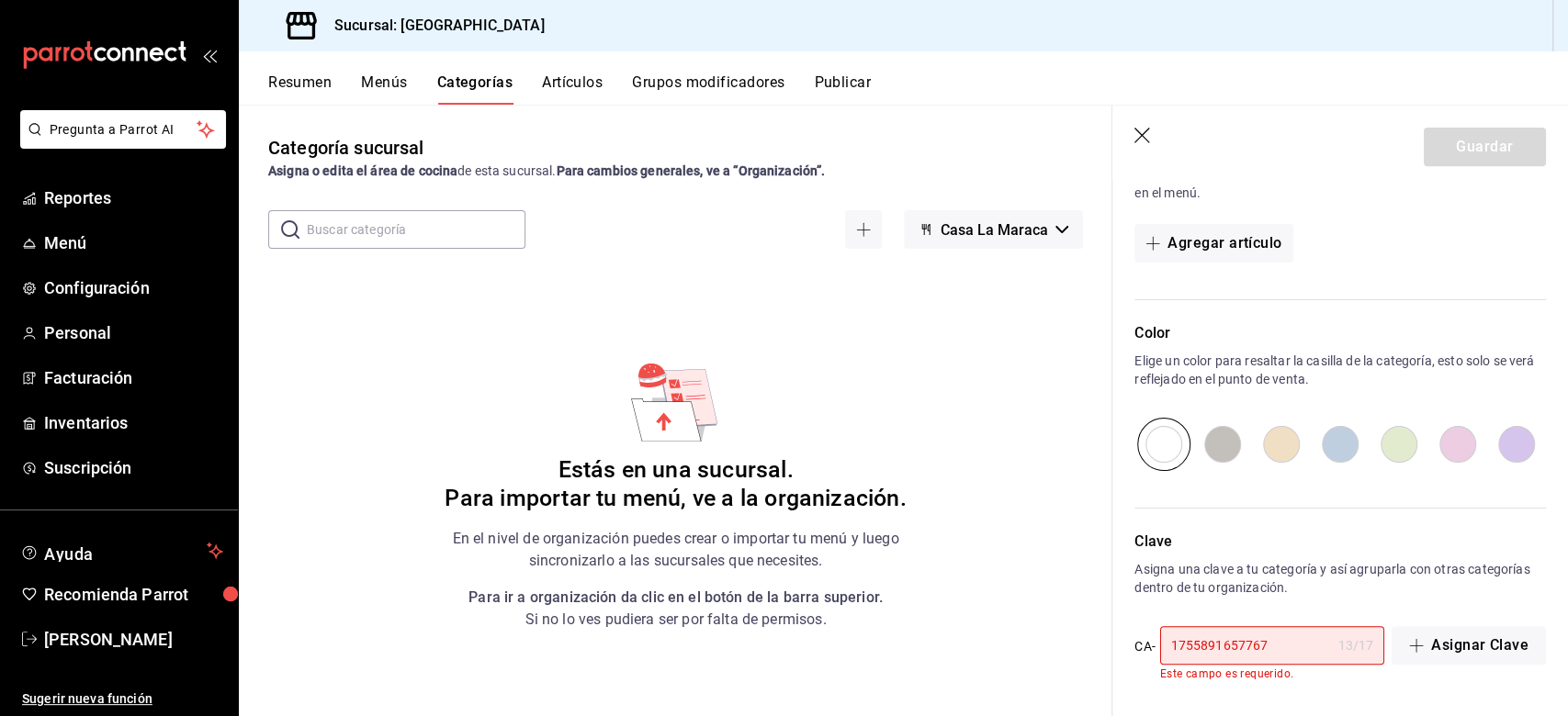
click at [1175, 536] on input "1755891657767" at bounding box center [1246, 645] width 171 height 37
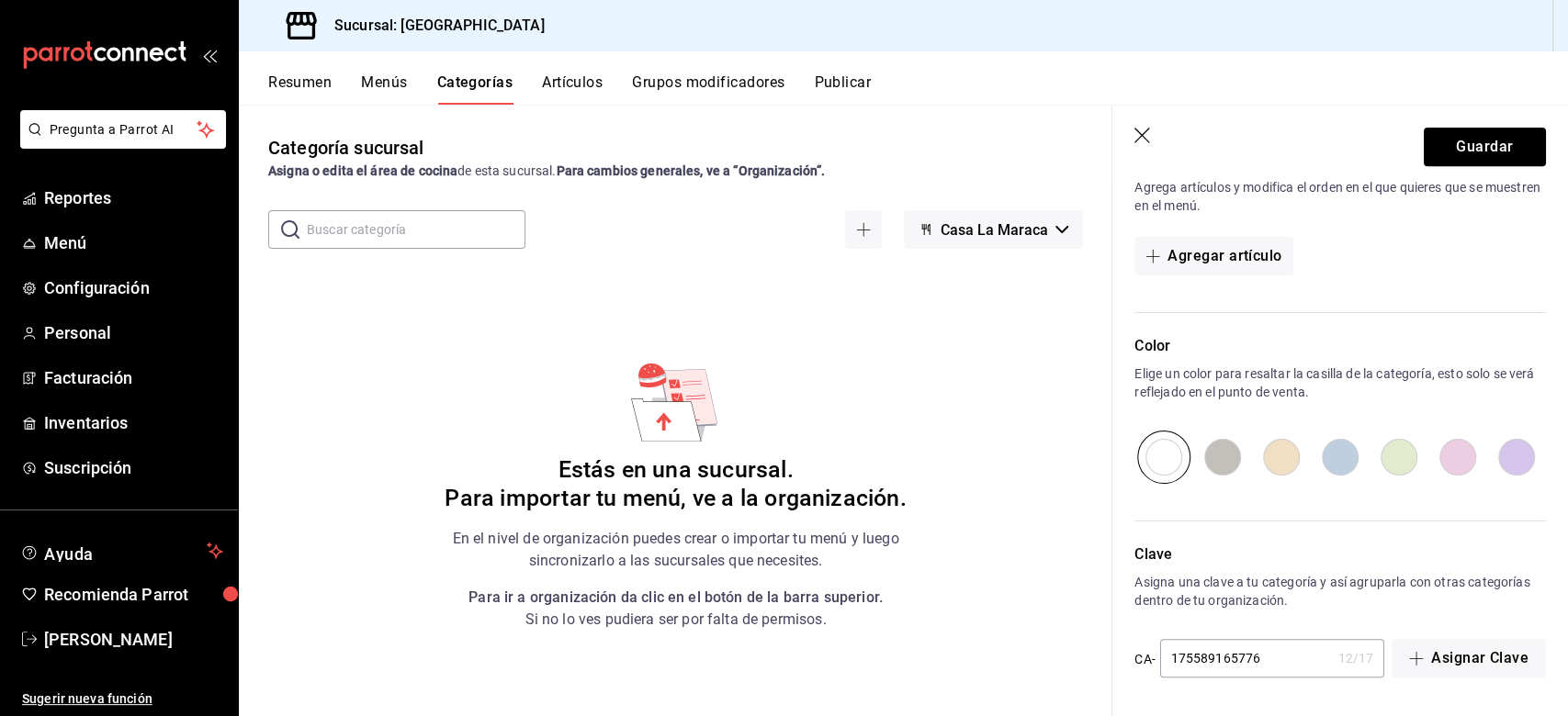
scroll to position [549, 0]
type input "1755891657768"
click at [1175, 145] on button "Guardar" at bounding box center [1485, 147] width 122 height 39
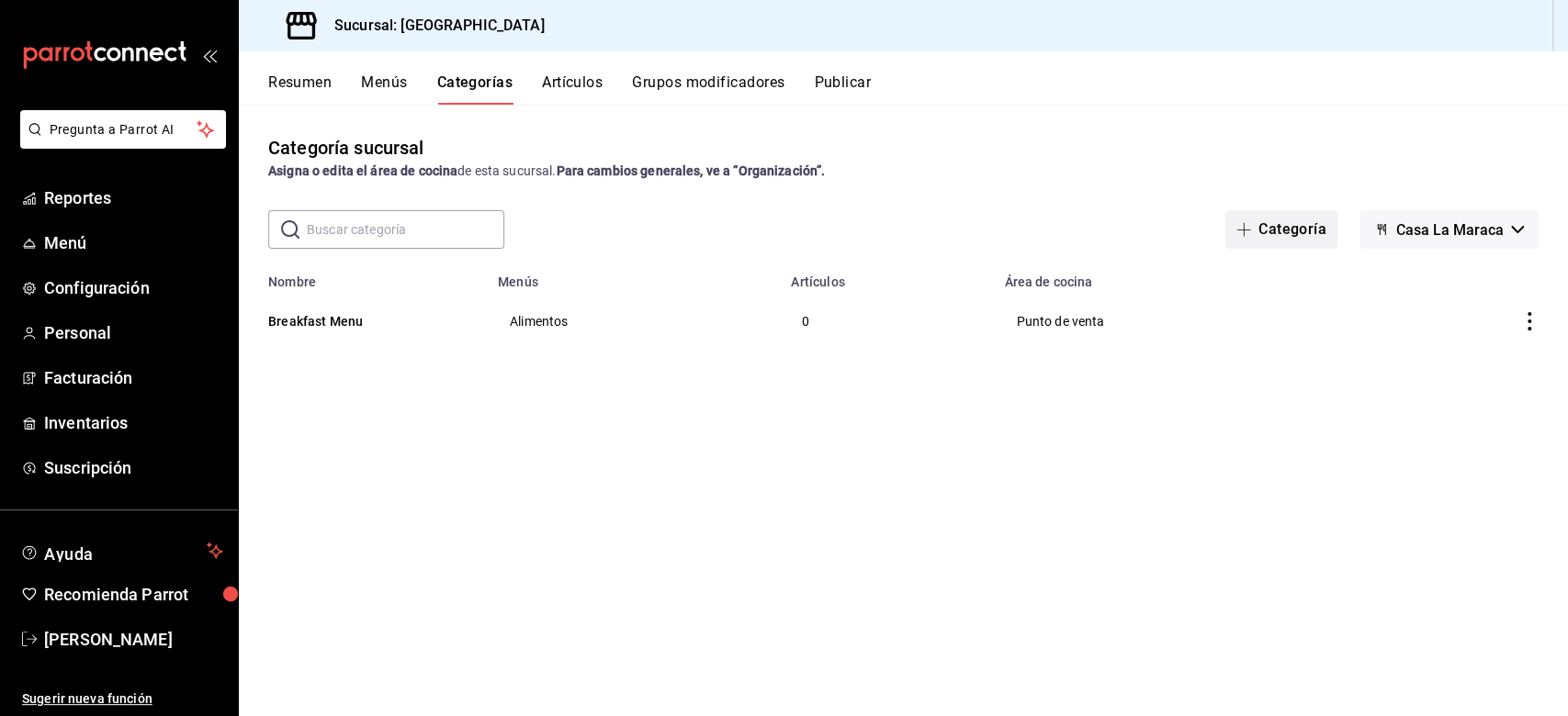
click at [1175, 226] on button "Categoría" at bounding box center [1281, 229] width 112 height 39
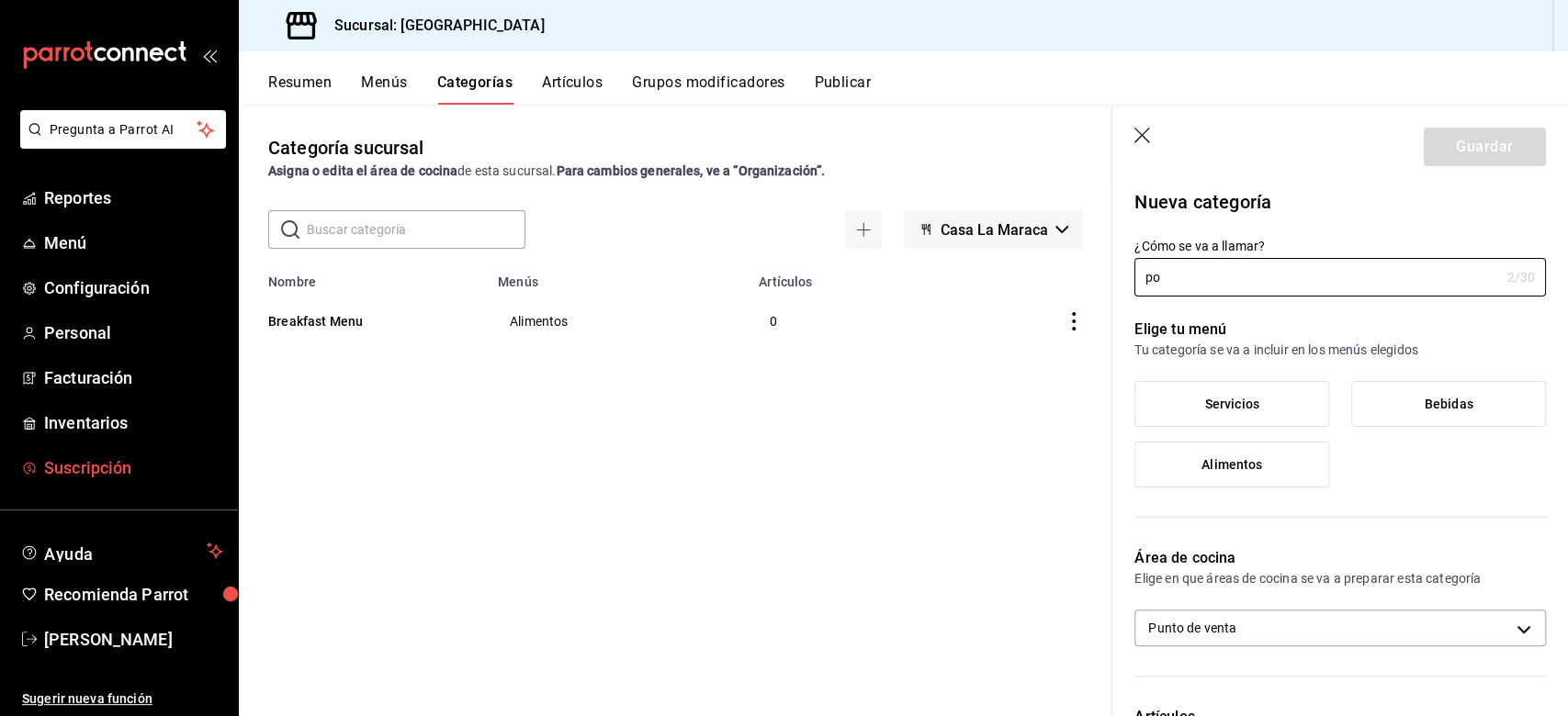
type input "p"
type input "Pool Day"
drag, startPoint x: 1221, startPoint y: 461, endPoint x: 1220, endPoint y: 436, distance: 25.0
click at [1175, 462] on span "Alimentos" at bounding box center [1232, 465] width 61 height 15
click at [0, 0] on input "Alimentos" at bounding box center [0, 0] width 0 height 0
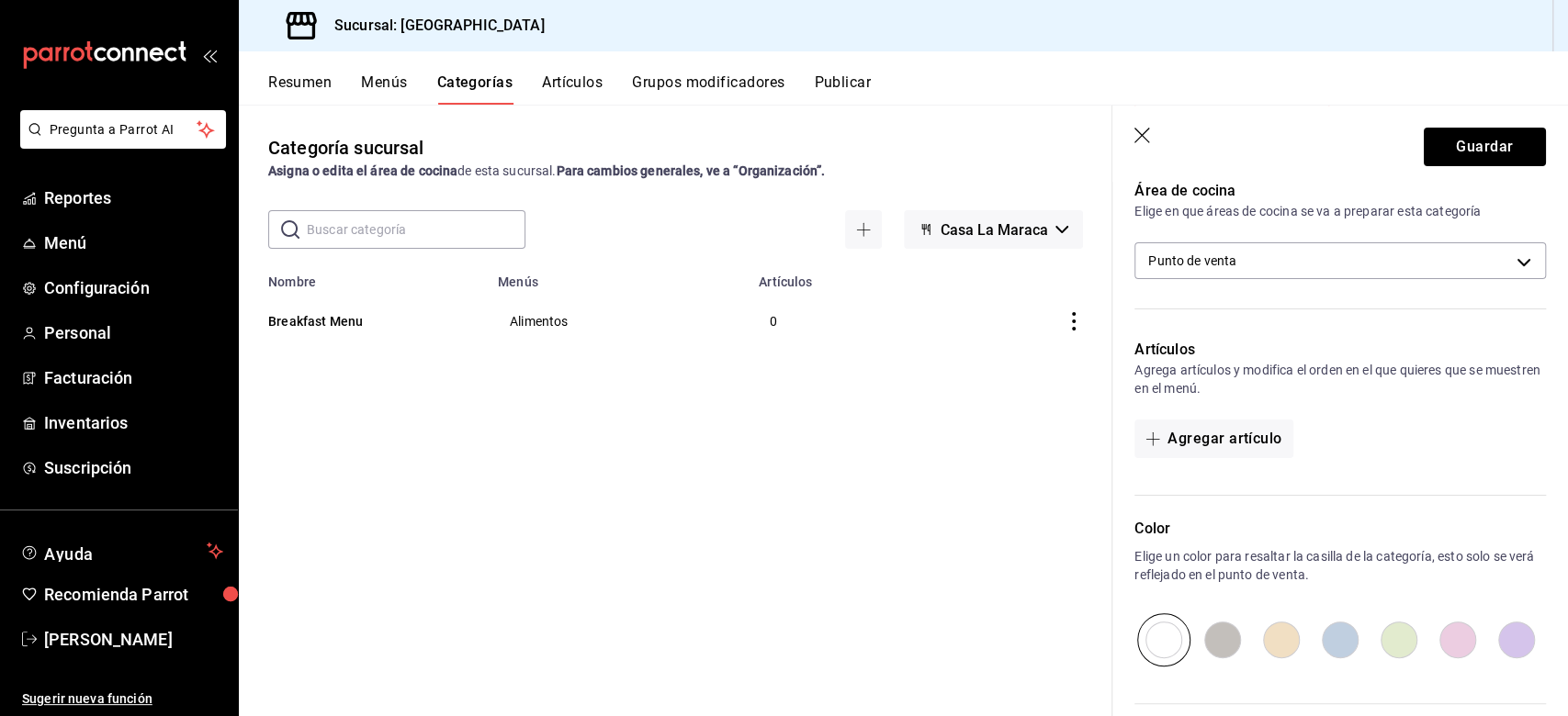
scroll to position [549, 0]
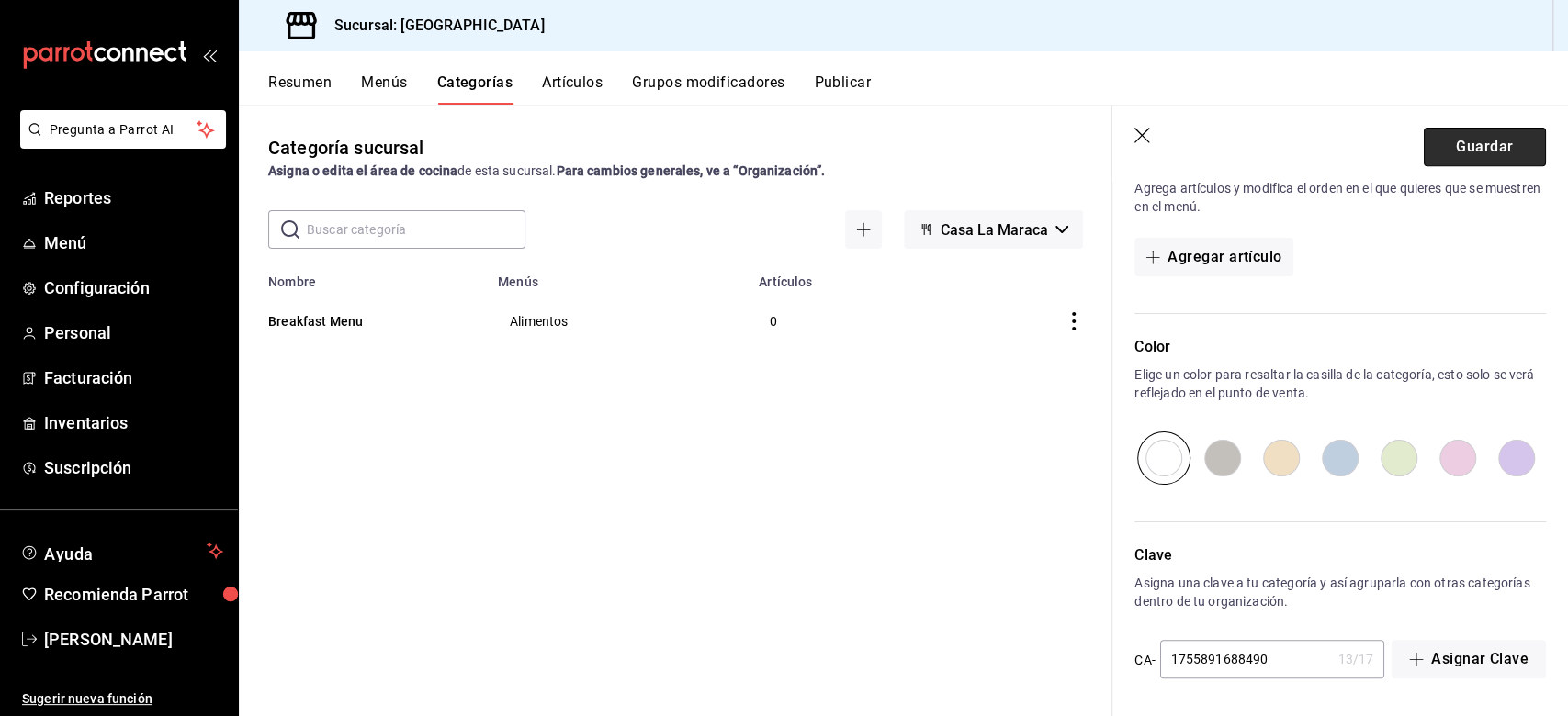
click at [1175, 141] on button "Guardar" at bounding box center [1485, 147] width 122 height 39
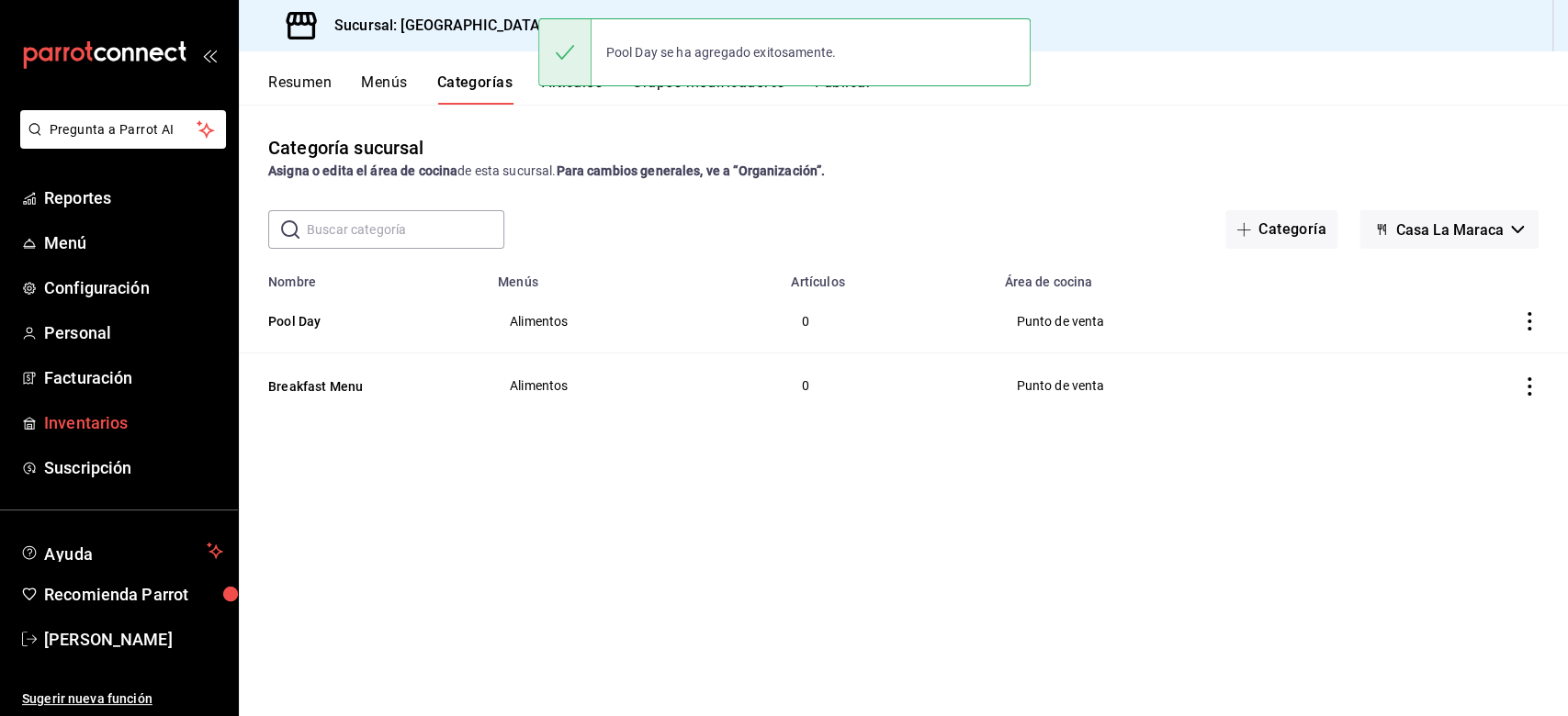
drag, startPoint x: 1295, startPoint y: 223, endPoint x: 0, endPoint y: 436, distance: 1312.4
click at [1175, 224] on button "Categoría" at bounding box center [1281, 229] width 112 height 39
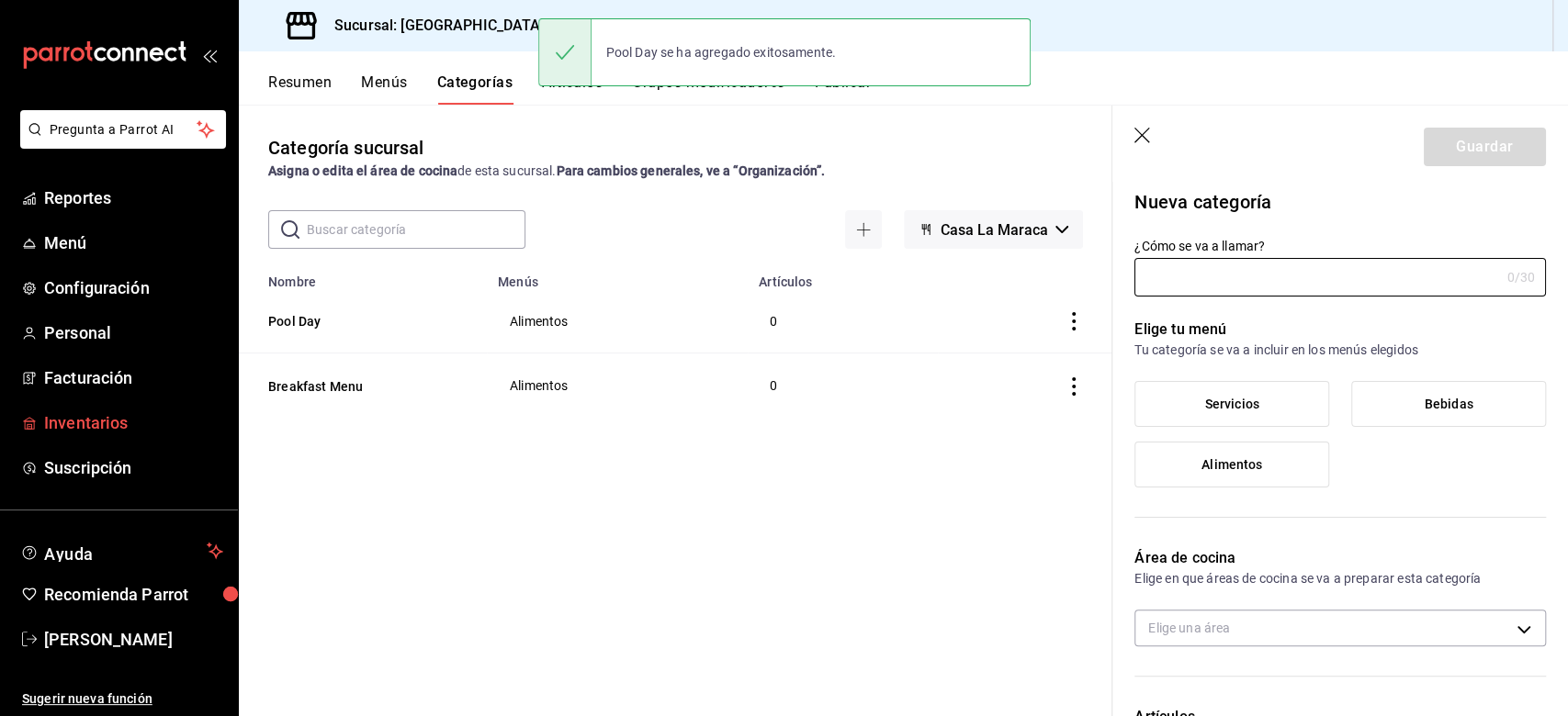
type input "4f696d0a-83c8-4ce1-8bb4-7a968ada657c"
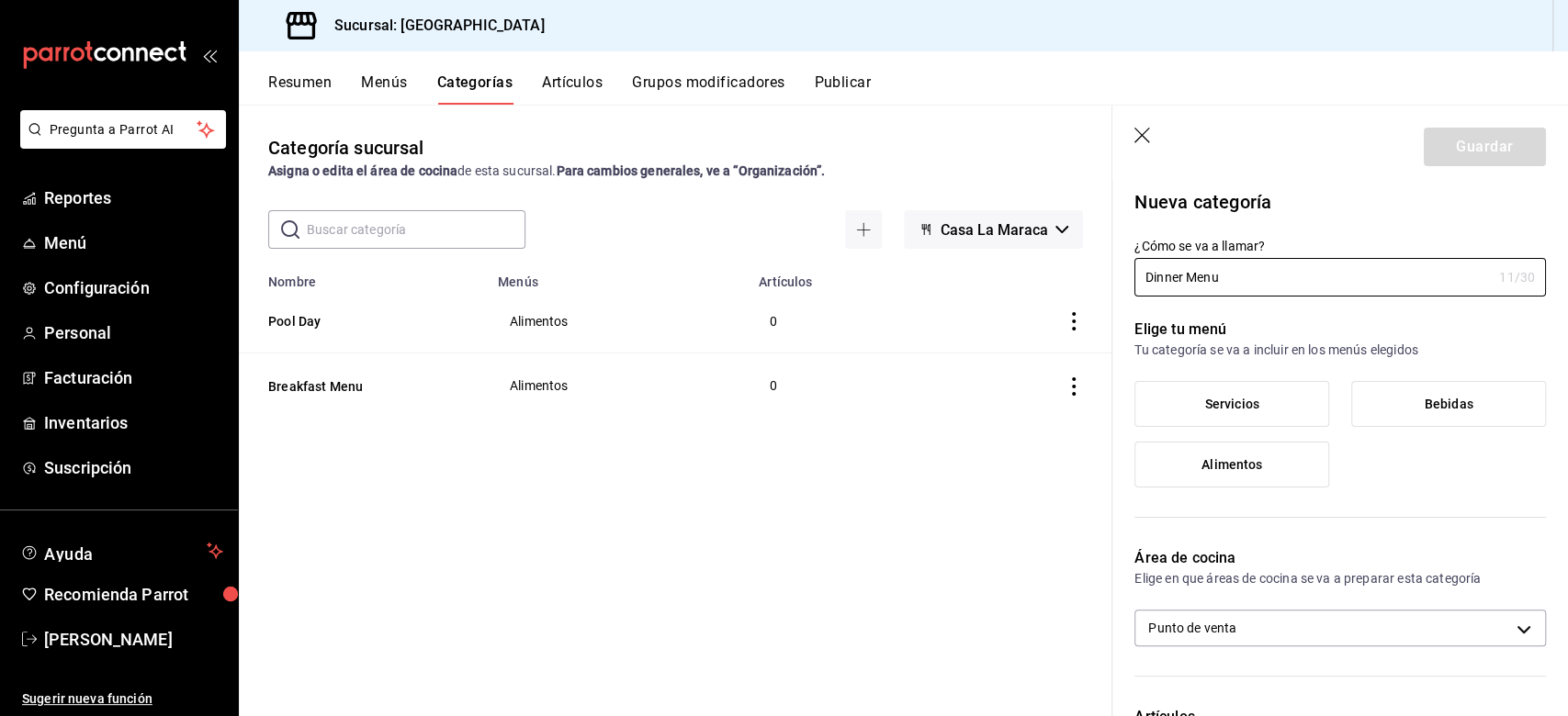
type input "Dinner Menu"
click at [1175, 474] on label "Alimentos" at bounding box center [1232, 464] width 193 height 45
click at [0, 0] on input "Alimentos" at bounding box center [0, 0] width 0 height 0
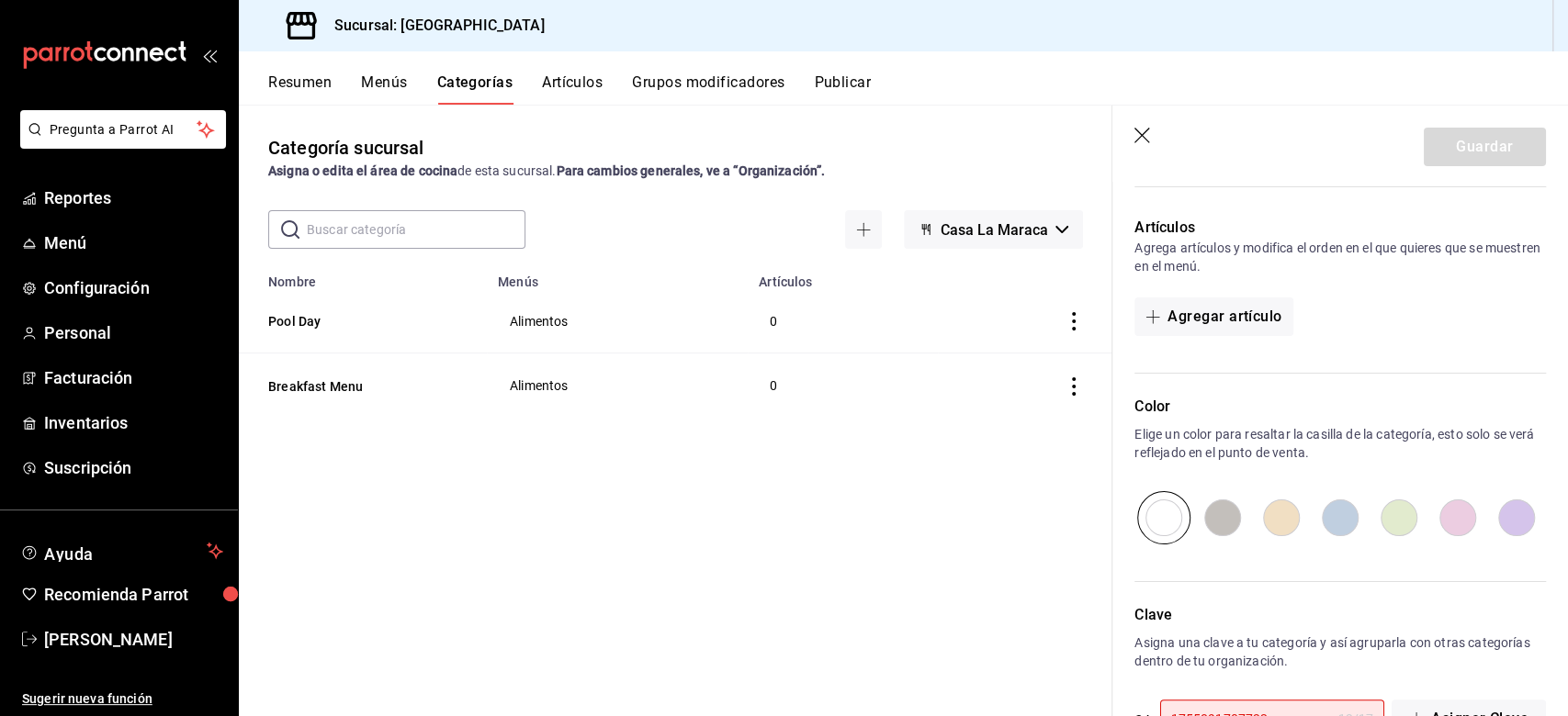
scroll to position [563, 0]
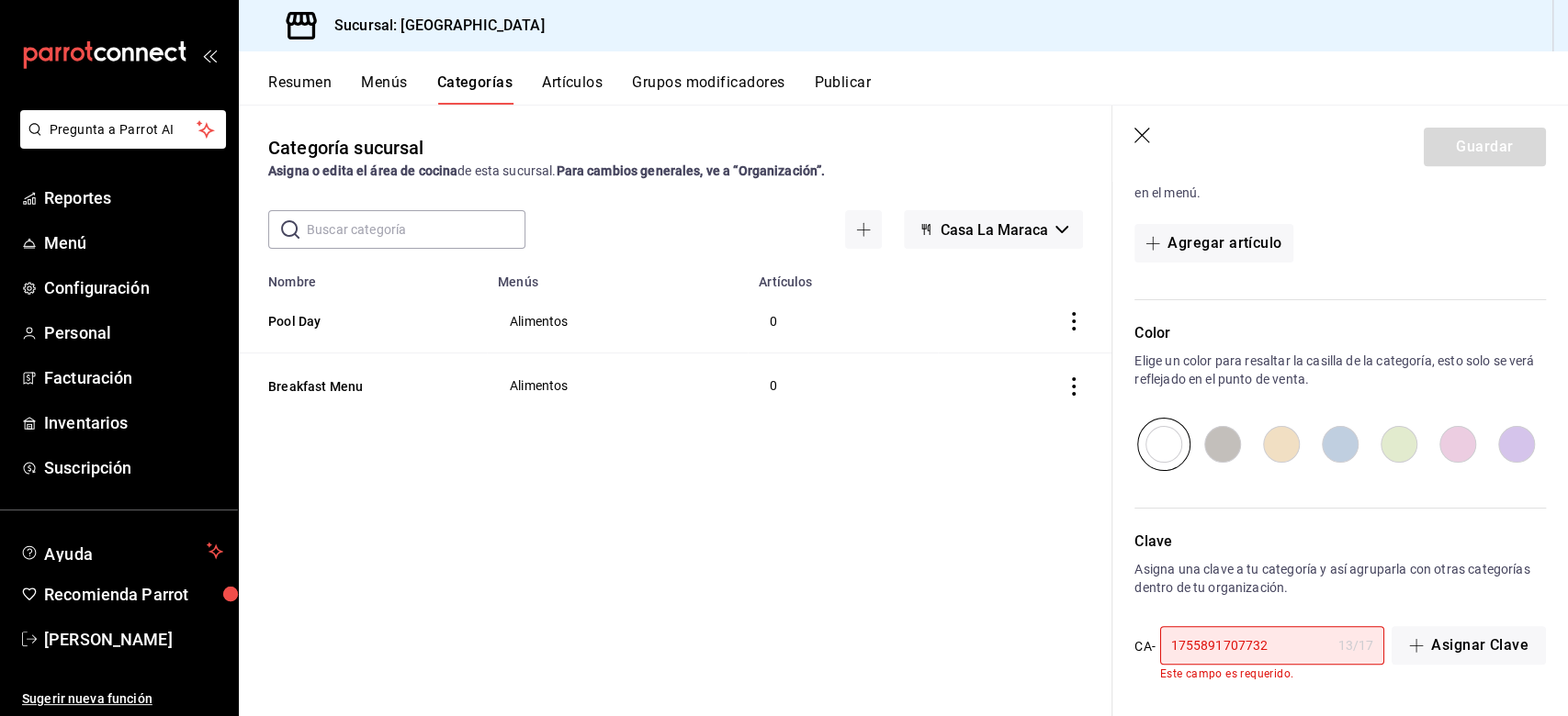
click at [1175, 536] on input "1755891707732" at bounding box center [1246, 645] width 171 height 37
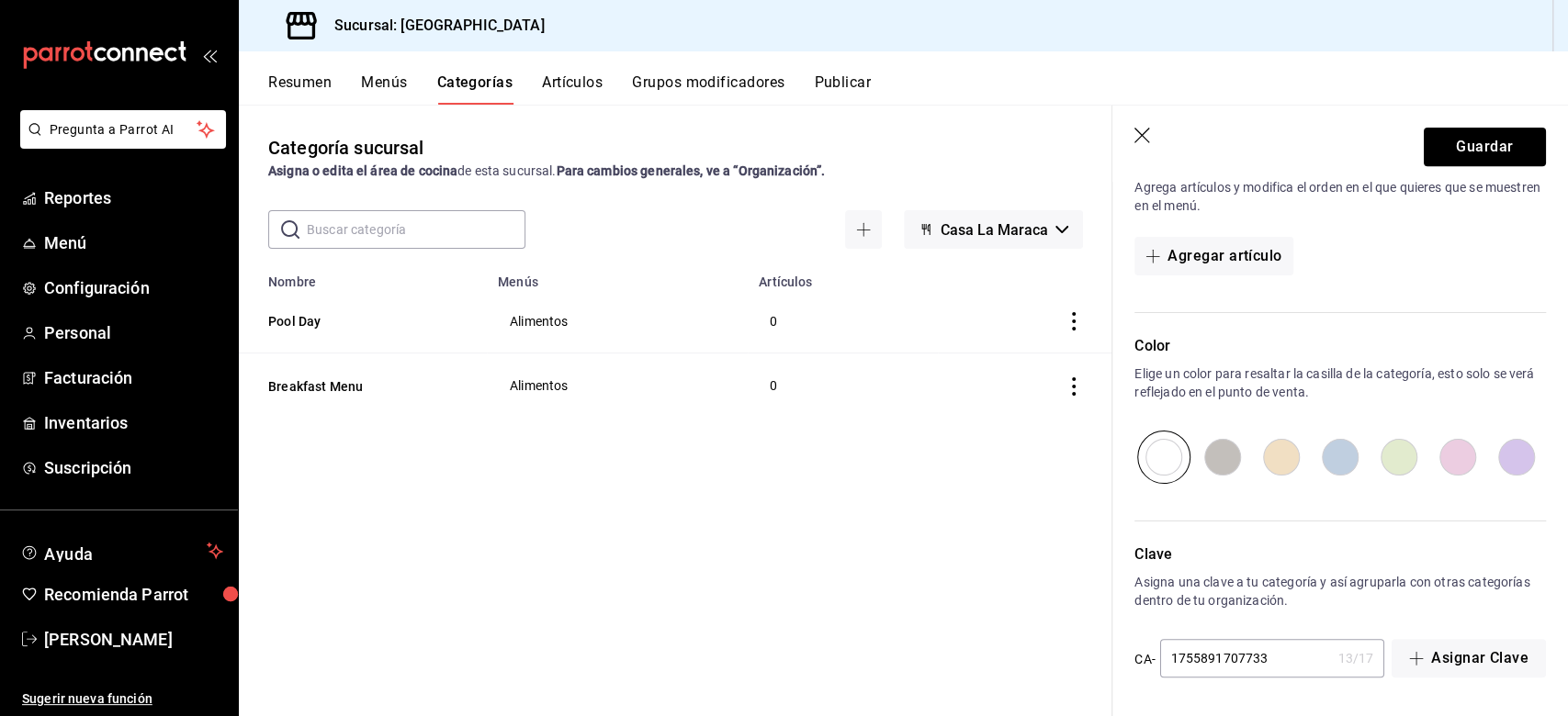
scroll to position [549, 0]
type input "1755891707733"
click at [1175, 144] on button "Guardar" at bounding box center [1485, 147] width 122 height 39
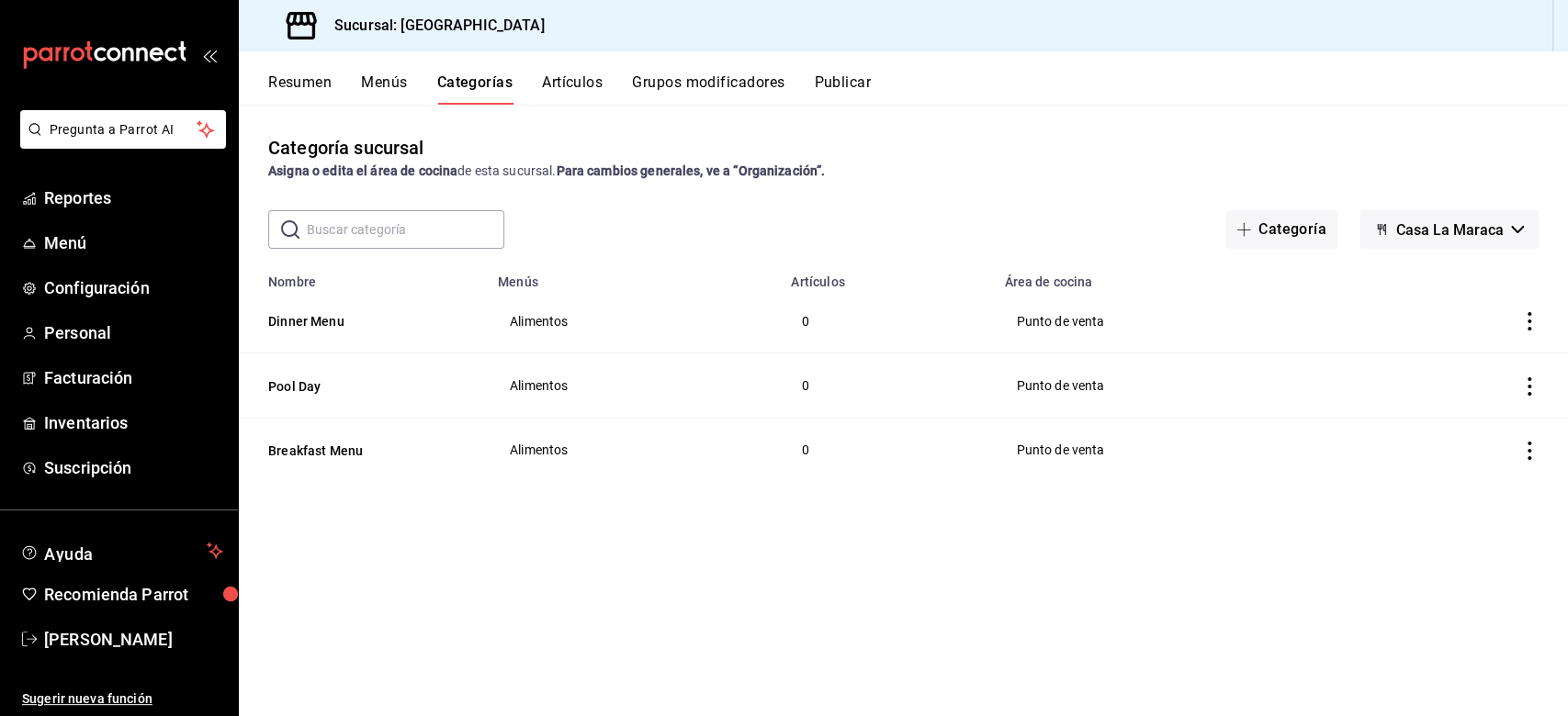
drag, startPoint x: 1277, startPoint y: 229, endPoint x: 1191, endPoint y: 349, distance: 147.6
click at [1175, 229] on button "Categoría" at bounding box center [1281, 229] width 112 height 39
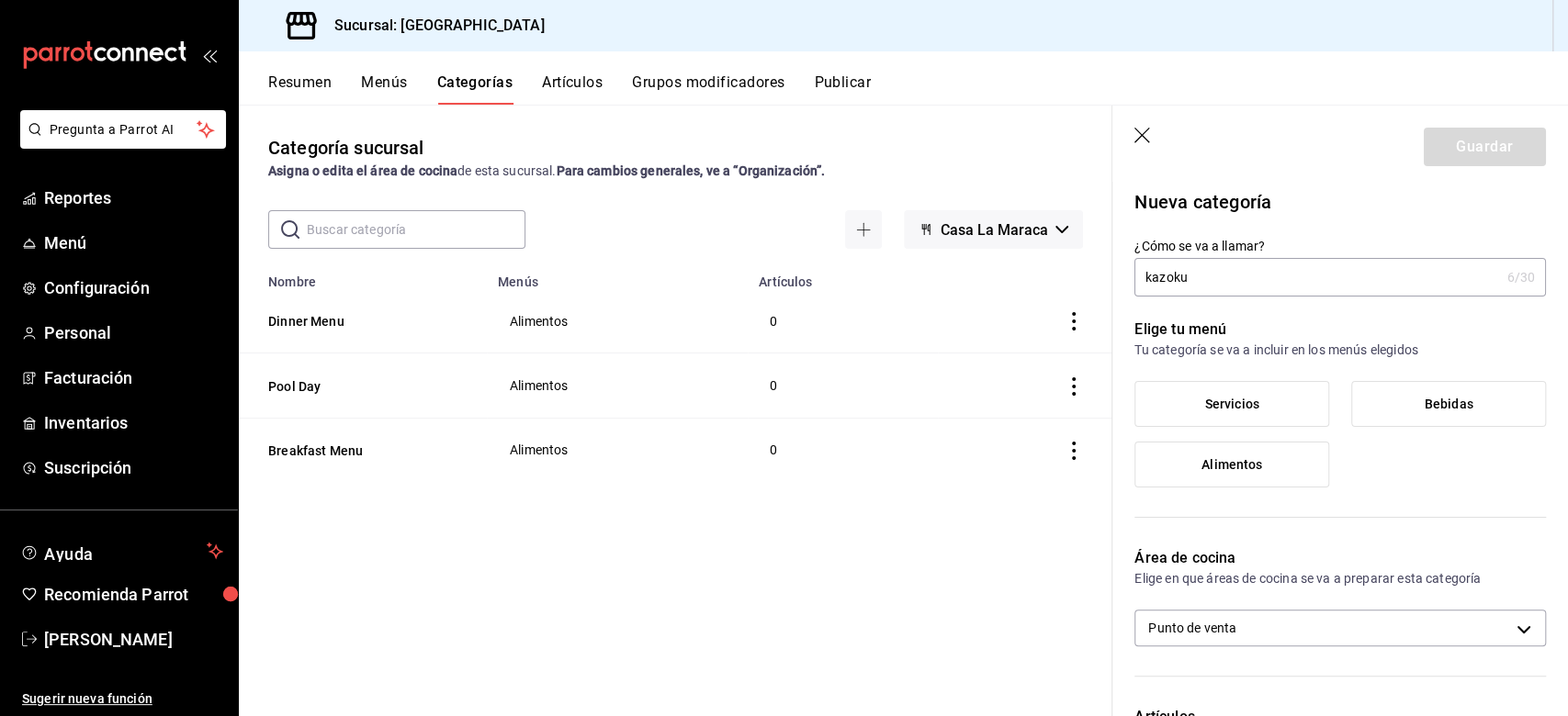
click at [1149, 273] on input "kazoku" at bounding box center [1316, 277] width 365 height 37
type input "Kazoku"
click at [1175, 471] on span "Alimentos" at bounding box center [1232, 465] width 61 height 15
click at [0, 0] on input "Alimentos" at bounding box center [0, 0] width 0 height 0
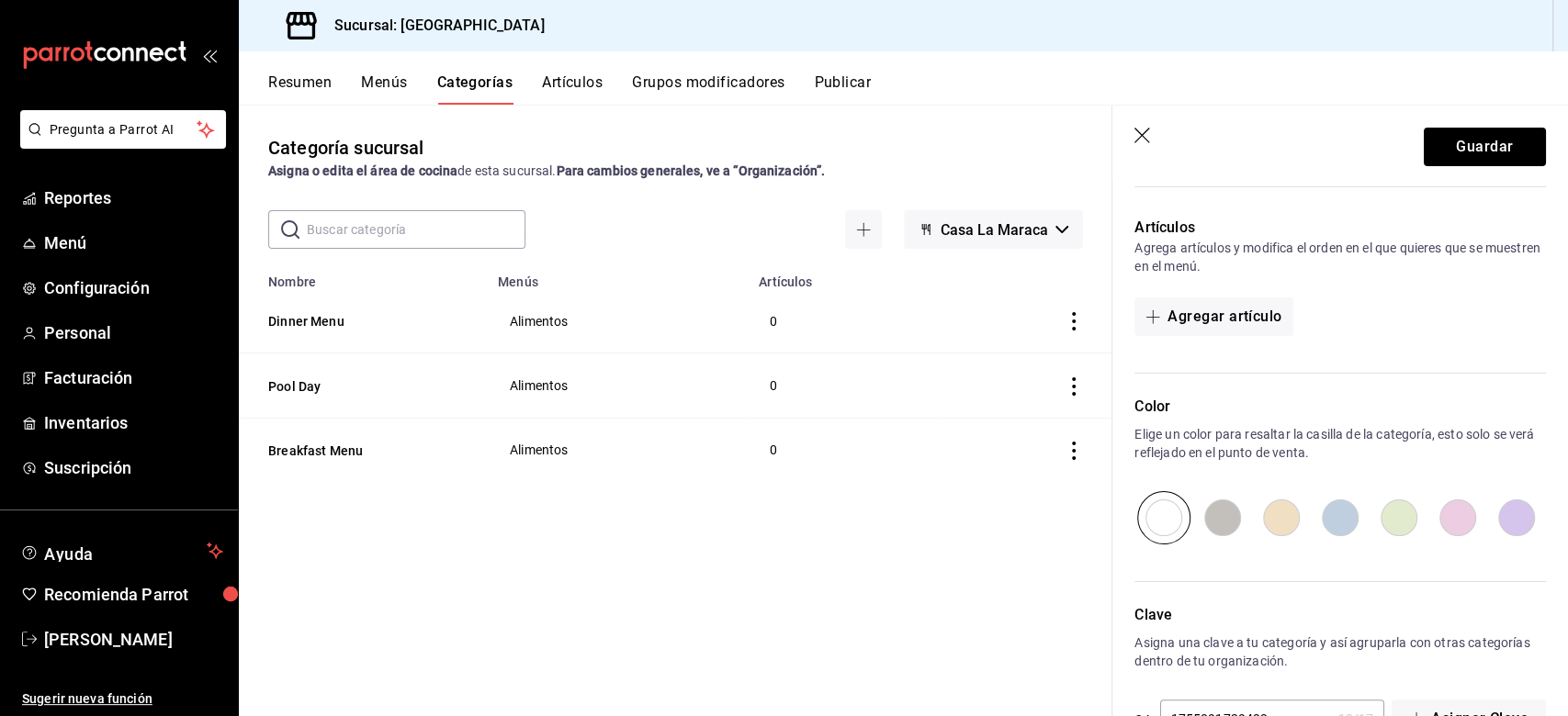
scroll to position [549, 0]
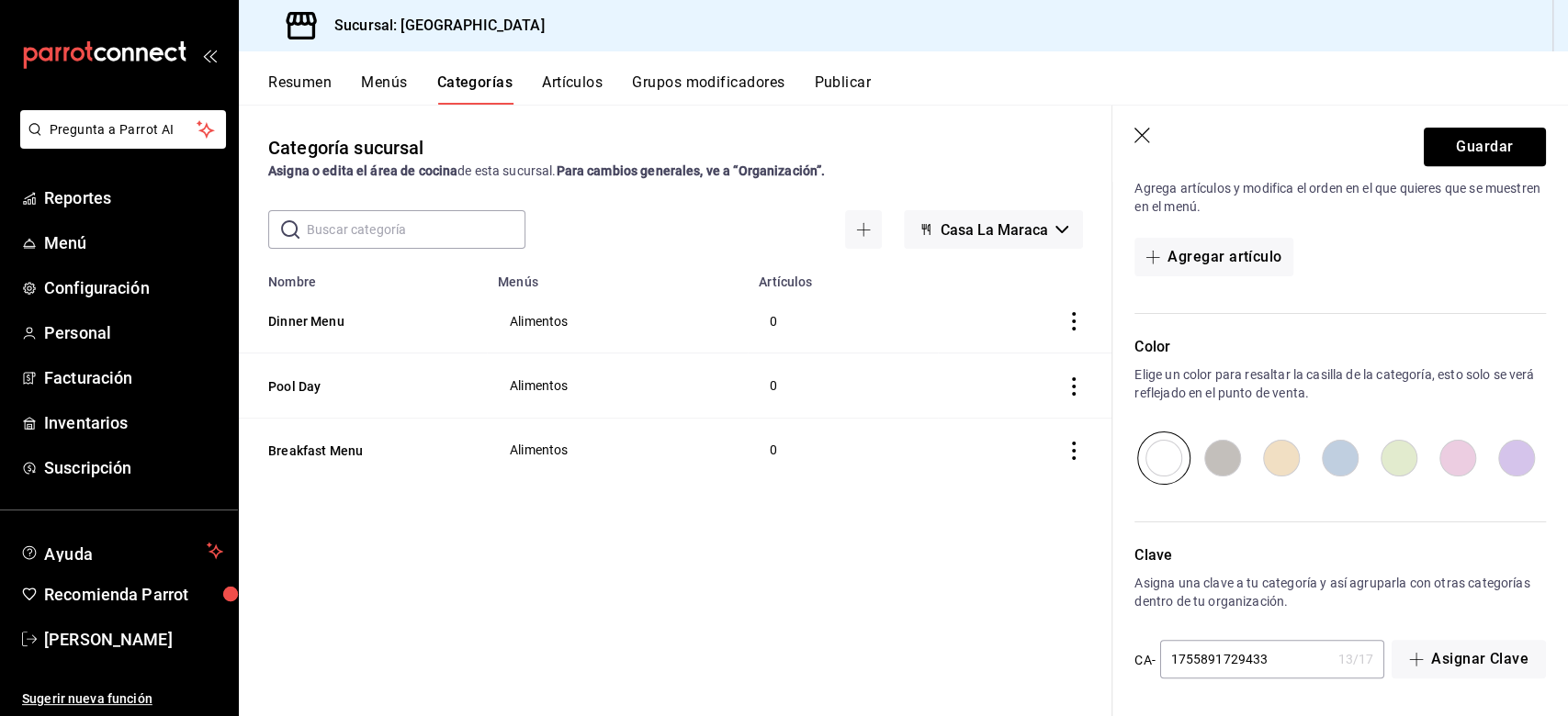
click at [1175, 119] on header "Guardar" at bounding box center [1340, 143] width 456 height 76
click at [1175, 149] on button "Guardar" at bounding box center [1485, 147] width 122 height 39
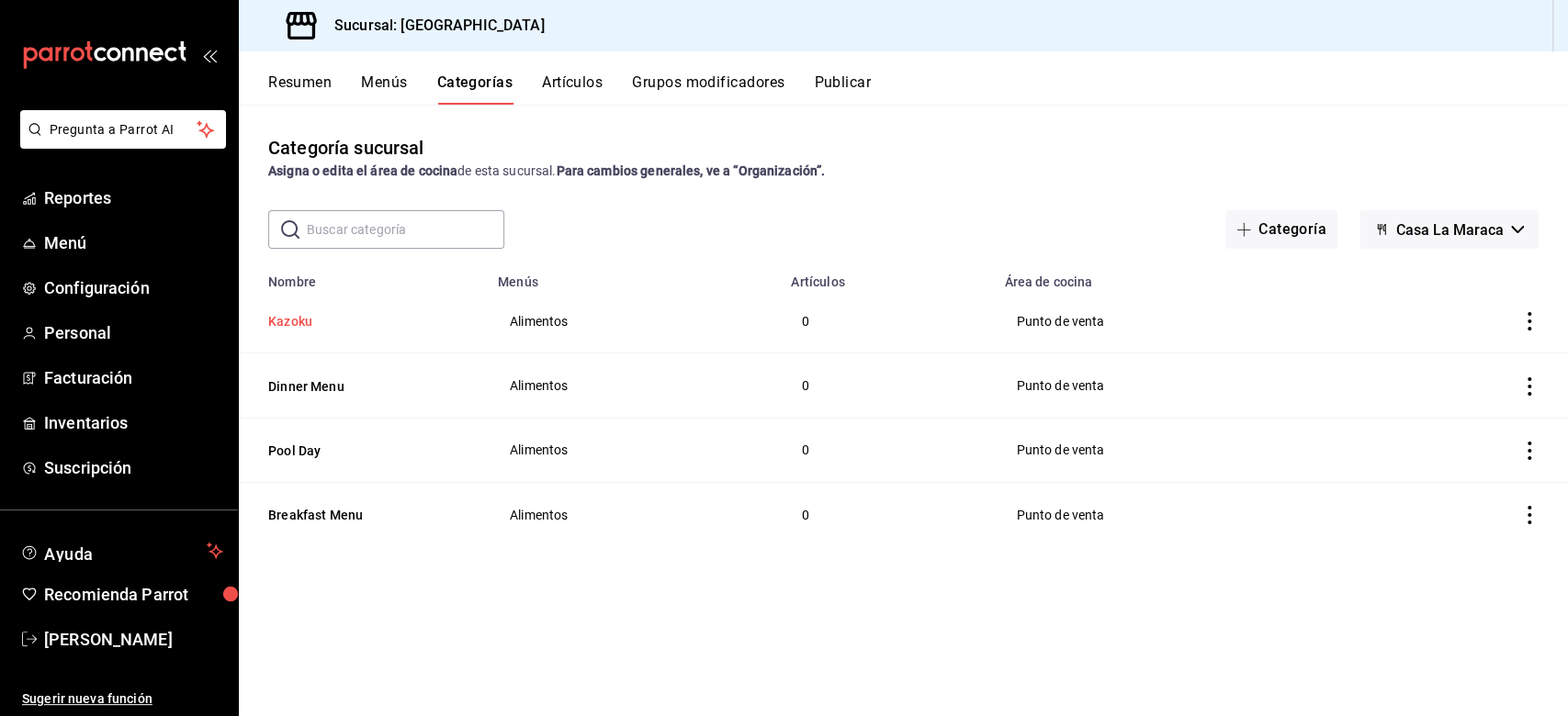
click at [294, 314] on button "Kazoku" at bounding box center [360, 321] width 184 height 18
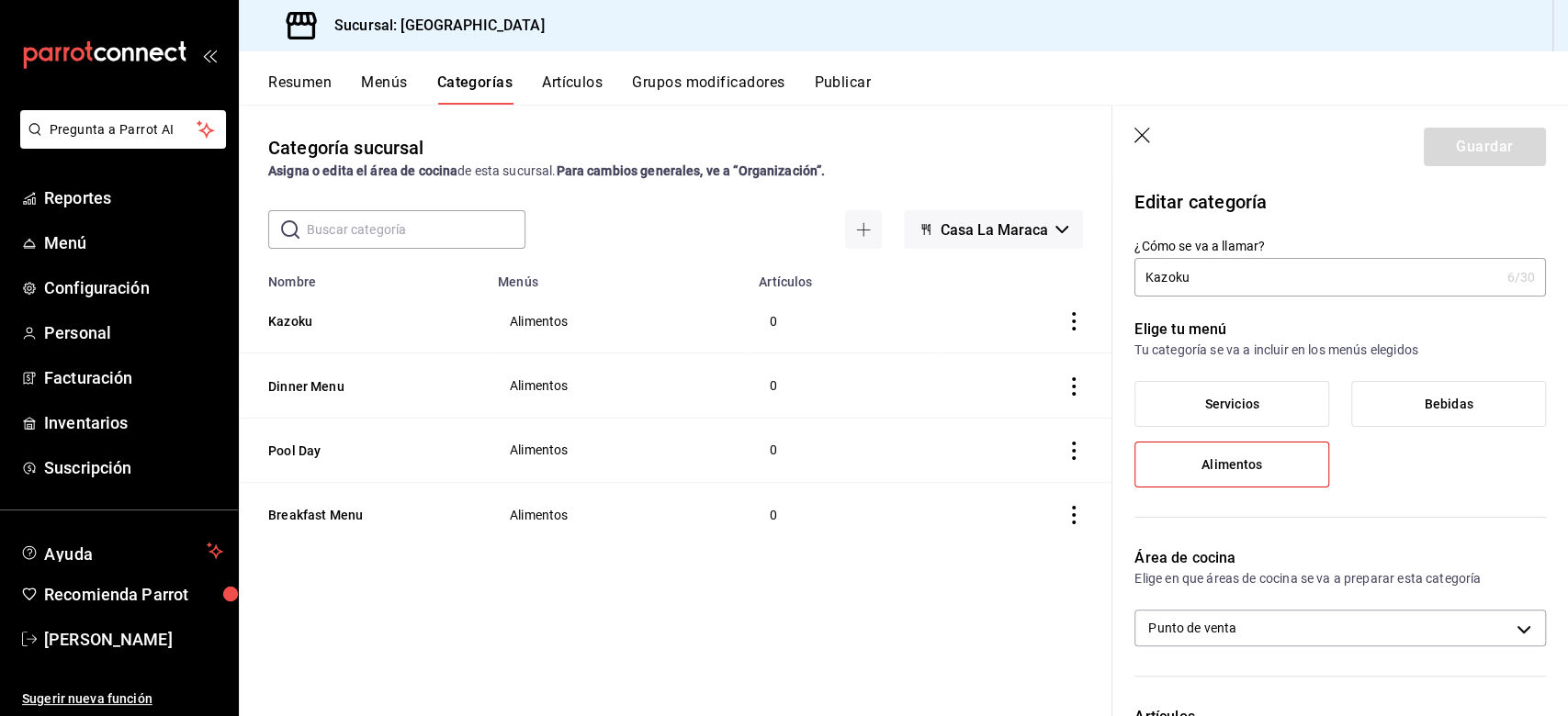
click at [1175, 272] on input "Kazoku" at bounding box center [1316, 277] width 365 height 37
type input "Kazoku Omakase"
click at [1175, 144] on button "Guardar" at bounding box center [1485, 147] width 122 height 39
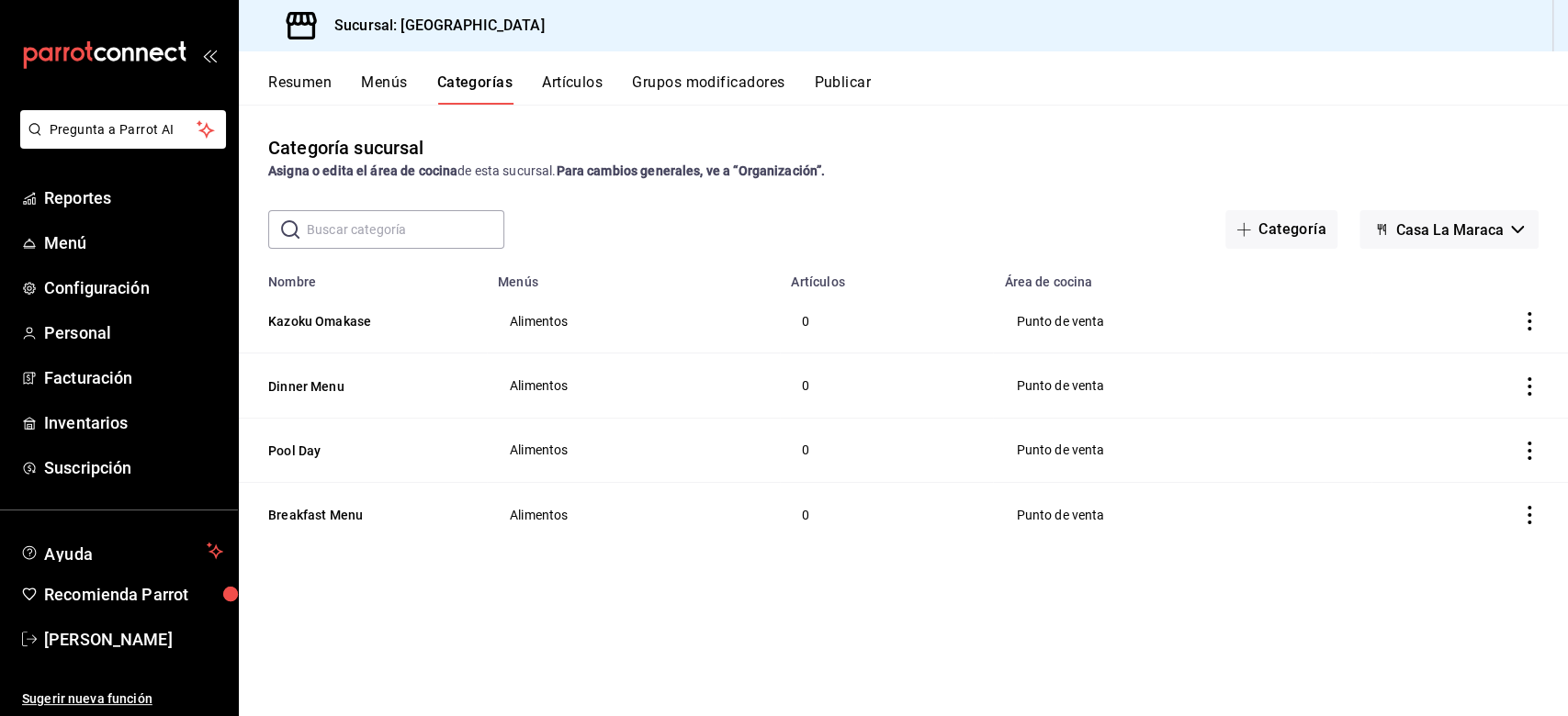
click at [571, 59] on div "Resumen Menús Categorías Artículos Grupos modificadores Publicar" at bounding box center [903, 78] width 1329 height 53
click at [559, 81] on button "Artículos" at bounding box center [572, 89] width 61 height 31
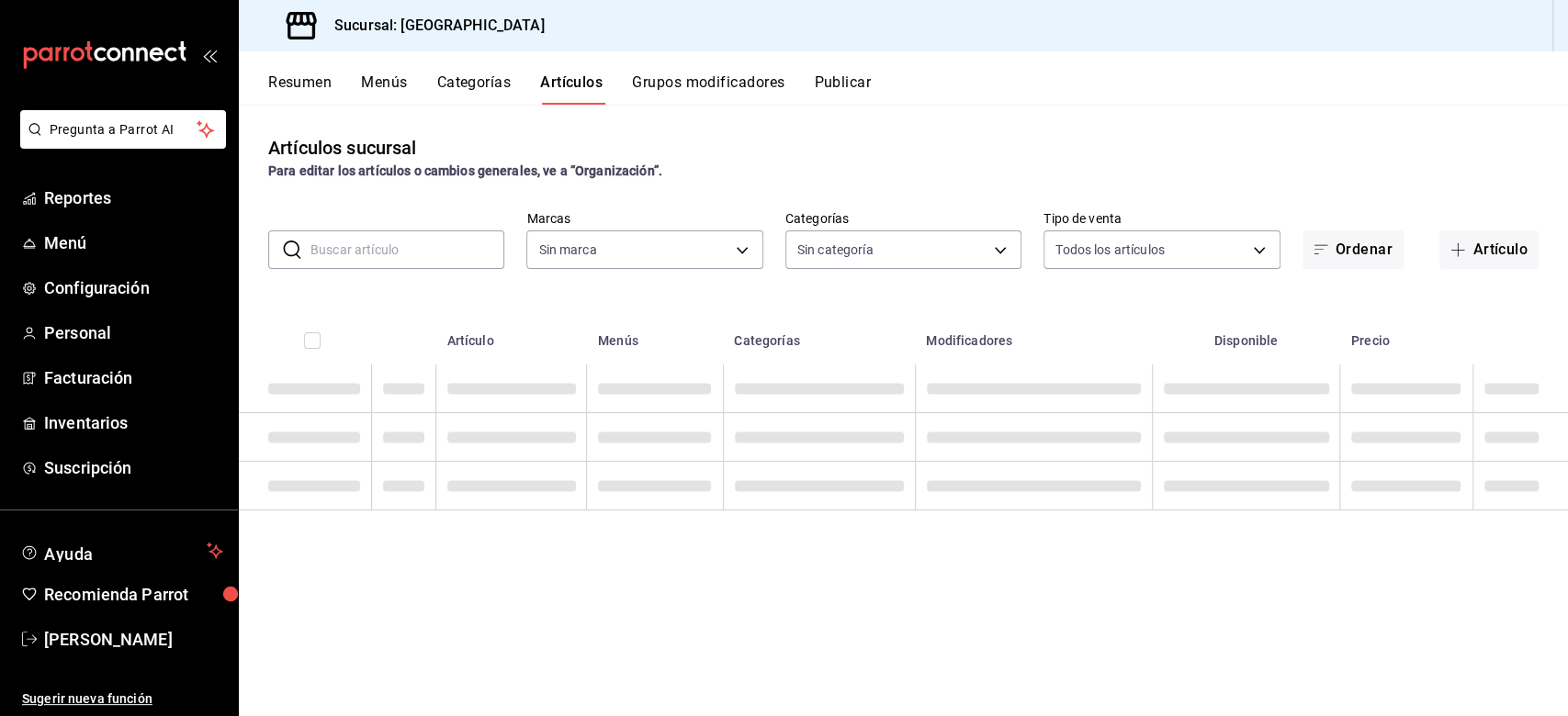
type input "06a0de65-89f9-446e-83ce-314a75ea4efa"
type input "4c7ae705-873e-4b70-99a9-e9368283481b,e0ad601f-978b-46f5-acbd-975c1583301e,f4102…"
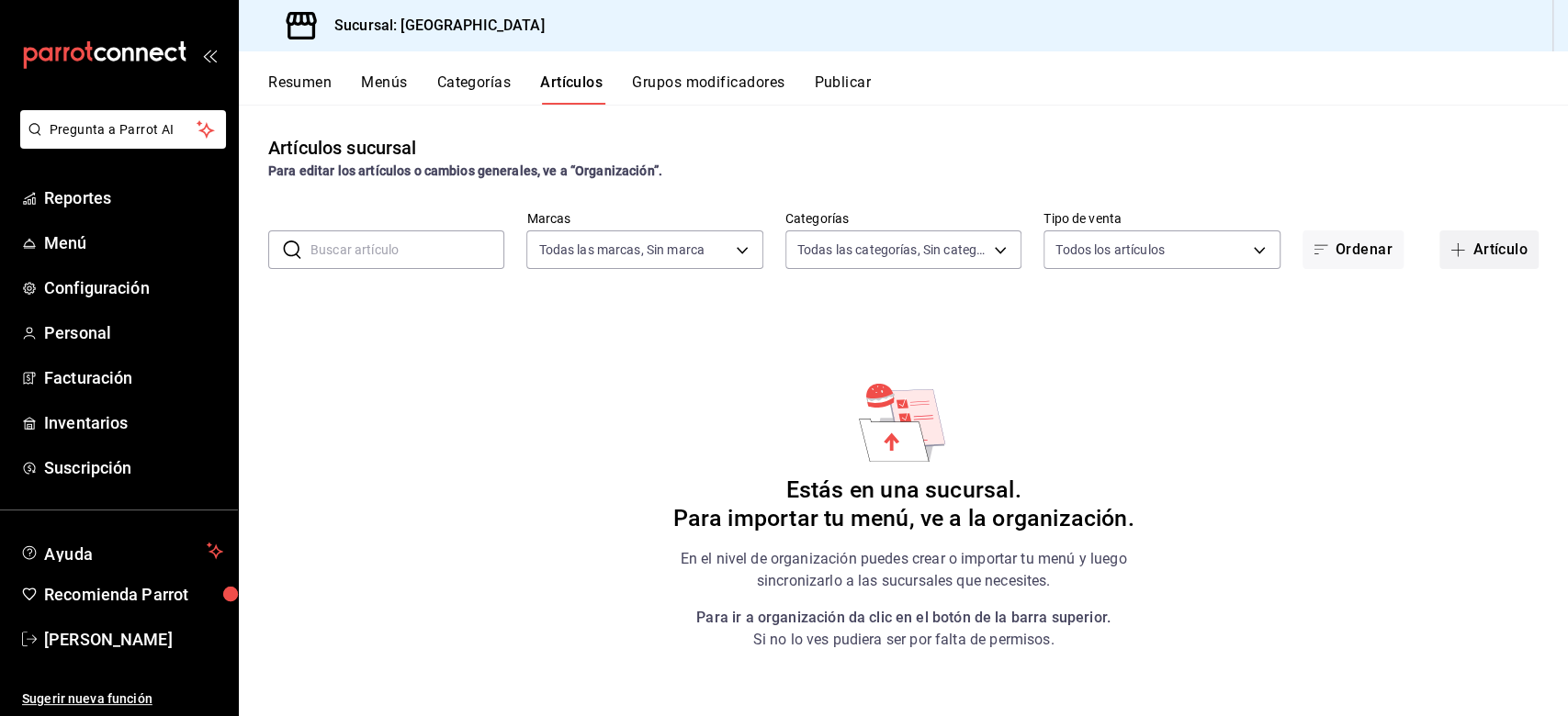
click at [1175, 243] on button "Artículo" at bounding box center [1488, 249] width 99 height 39
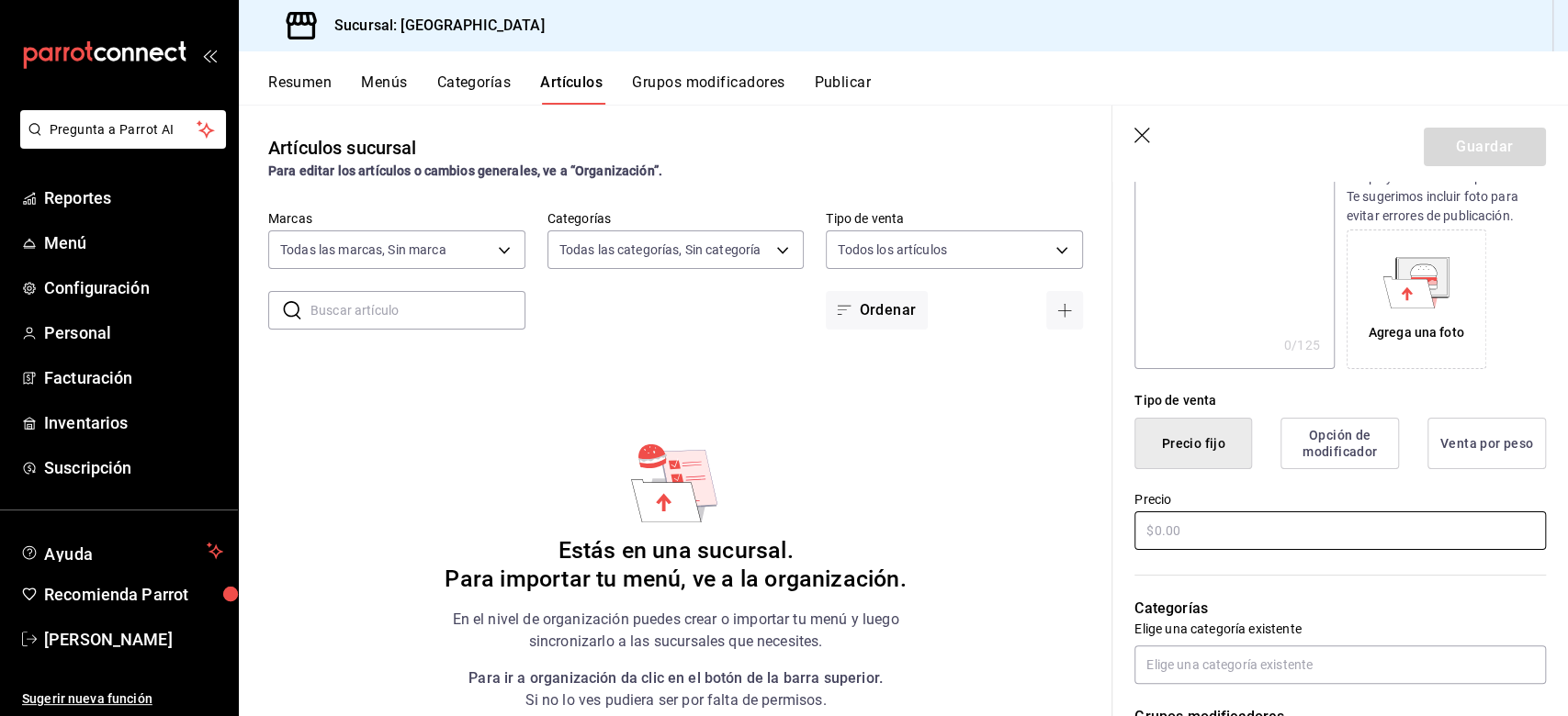
scroll to position [367, 0]
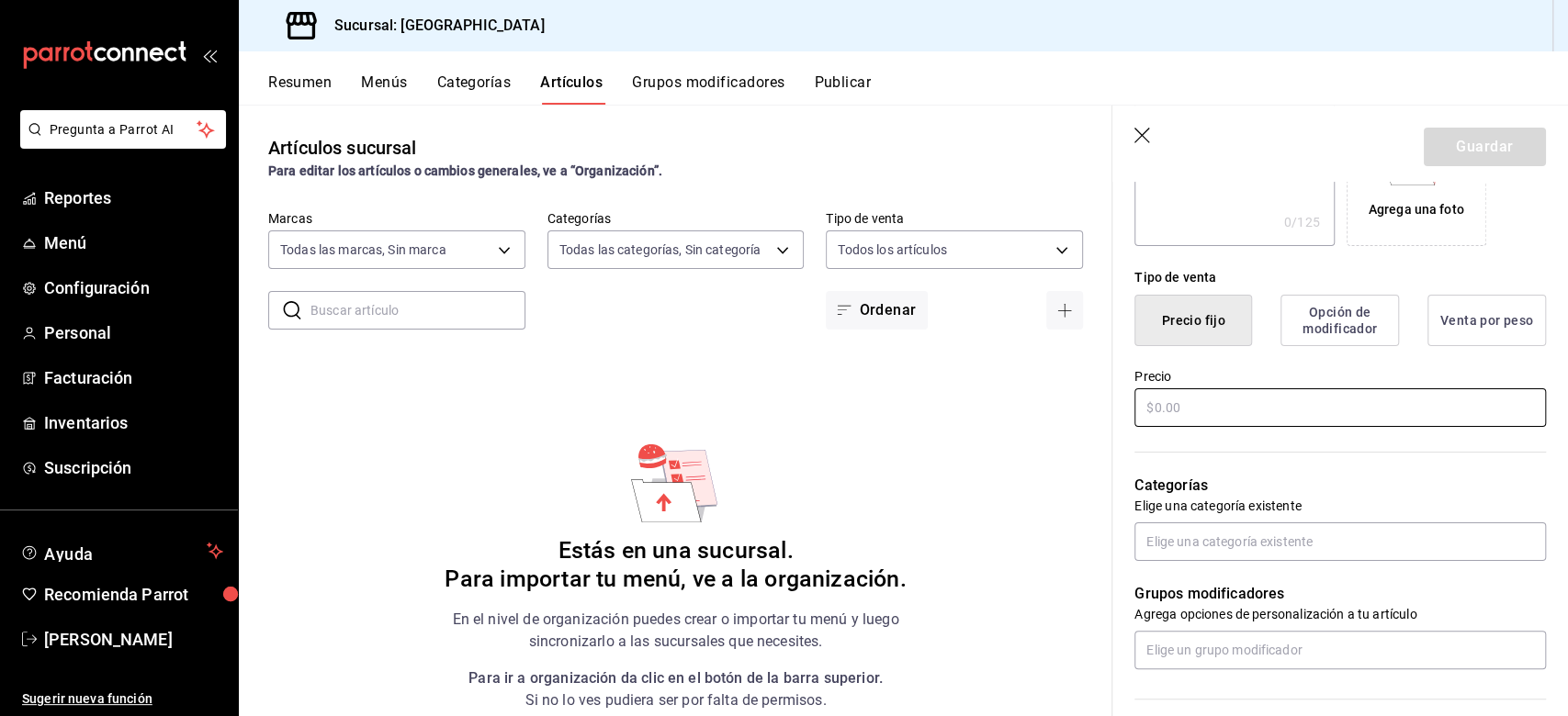
type input "Breakfast"
click at [1175, 413] on input "text" at bounding box center [1340, 407] width 411 height 39
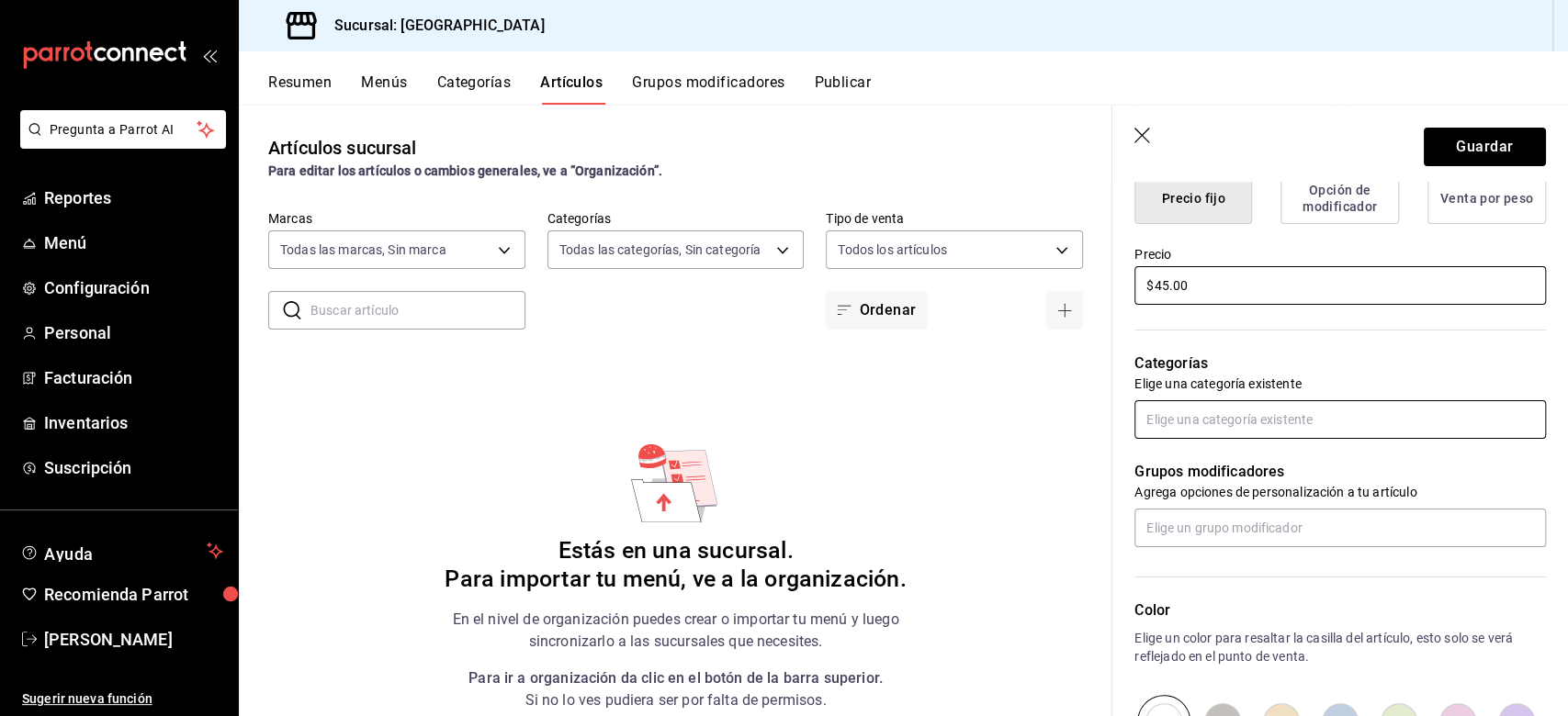
type input "$45.00"
click at [1175, 421] on input "text" at bounding box center [1340, 420] width 411 height 39
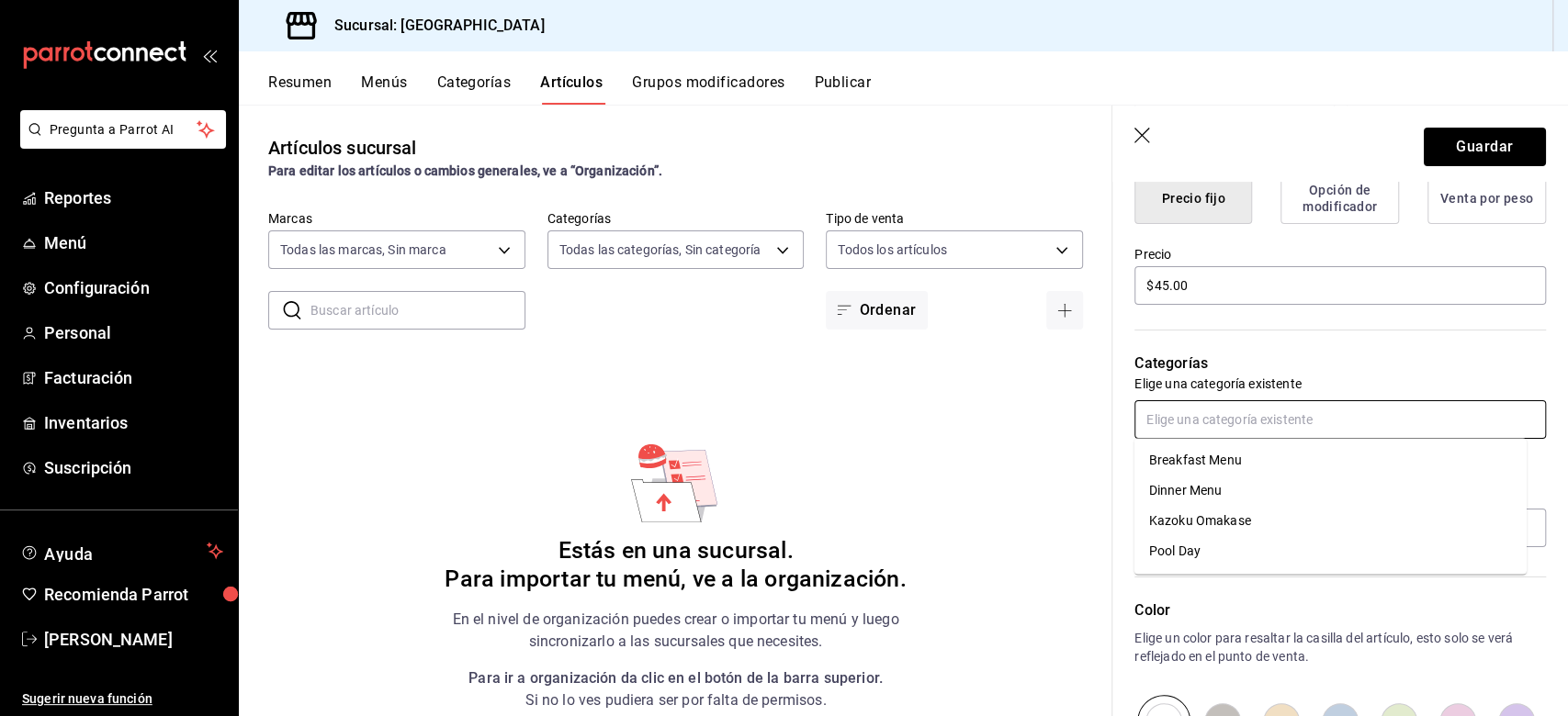
click at [1175, 463] on li "Breakfast Menu" at bounding box center [1330, 460] width 392 height 30
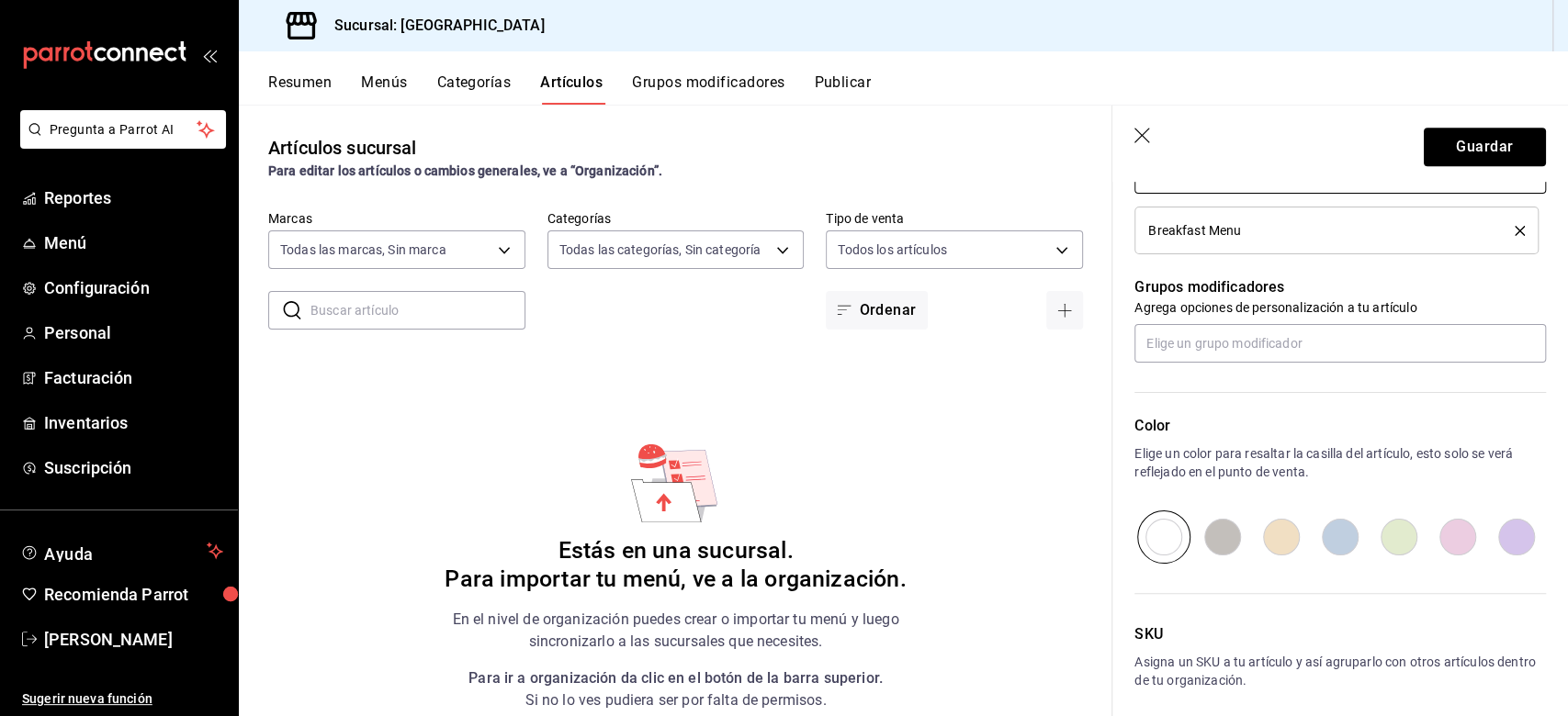
scroll to position [811, 0]
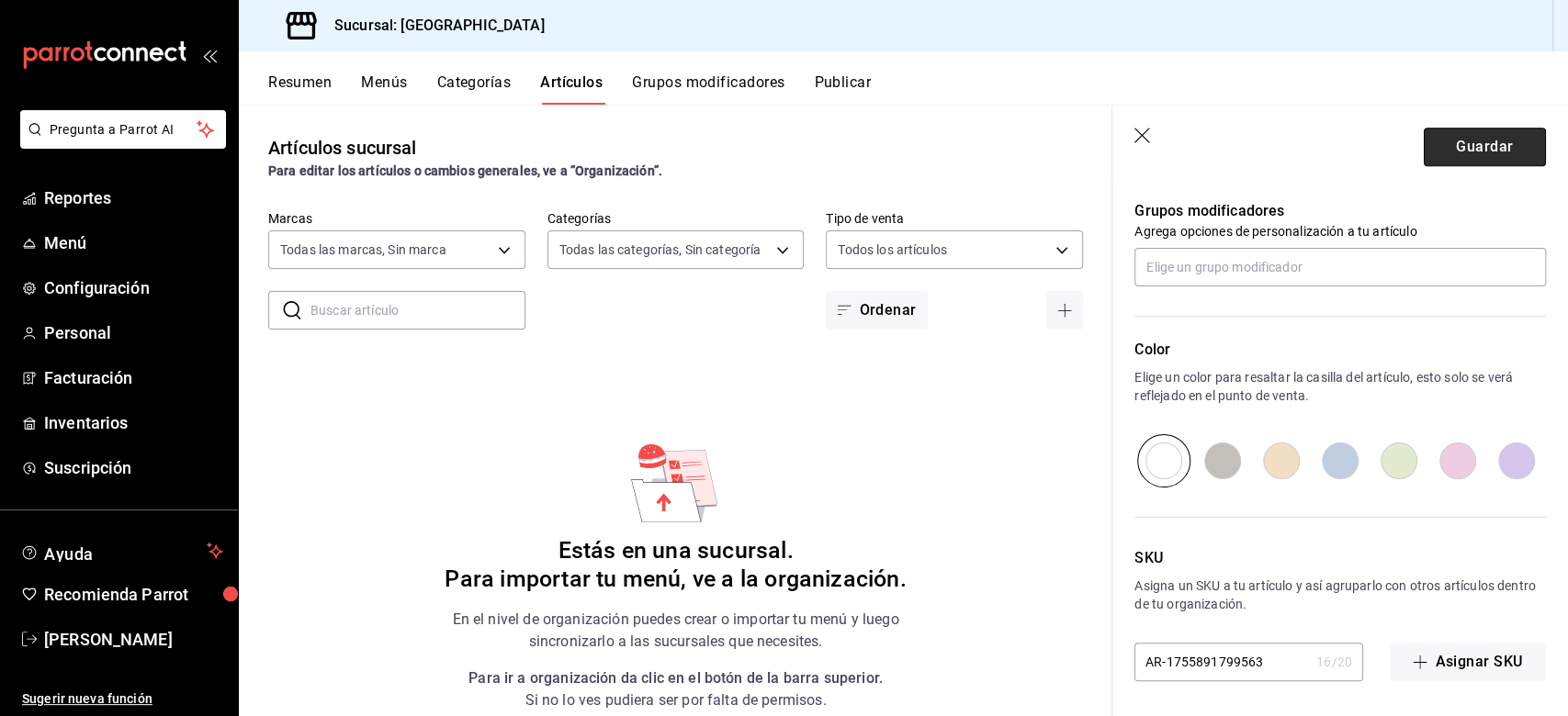
click at [1175, 143] on button "Guardar" at bounding box center [1485, 147] width 122 height 39
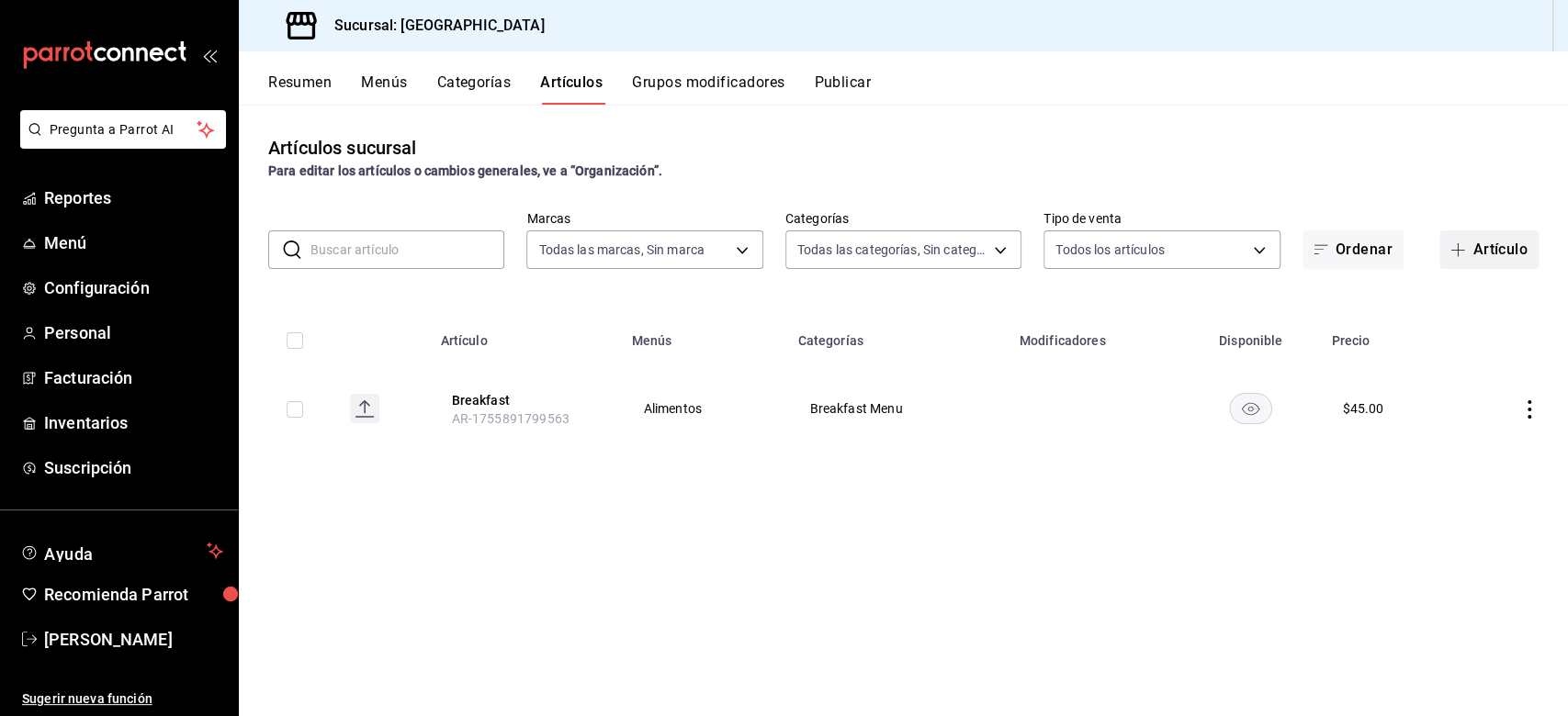
click at [1175, 244] on button "Artículo" at bounding box center [1488, 249] width 99 height 39
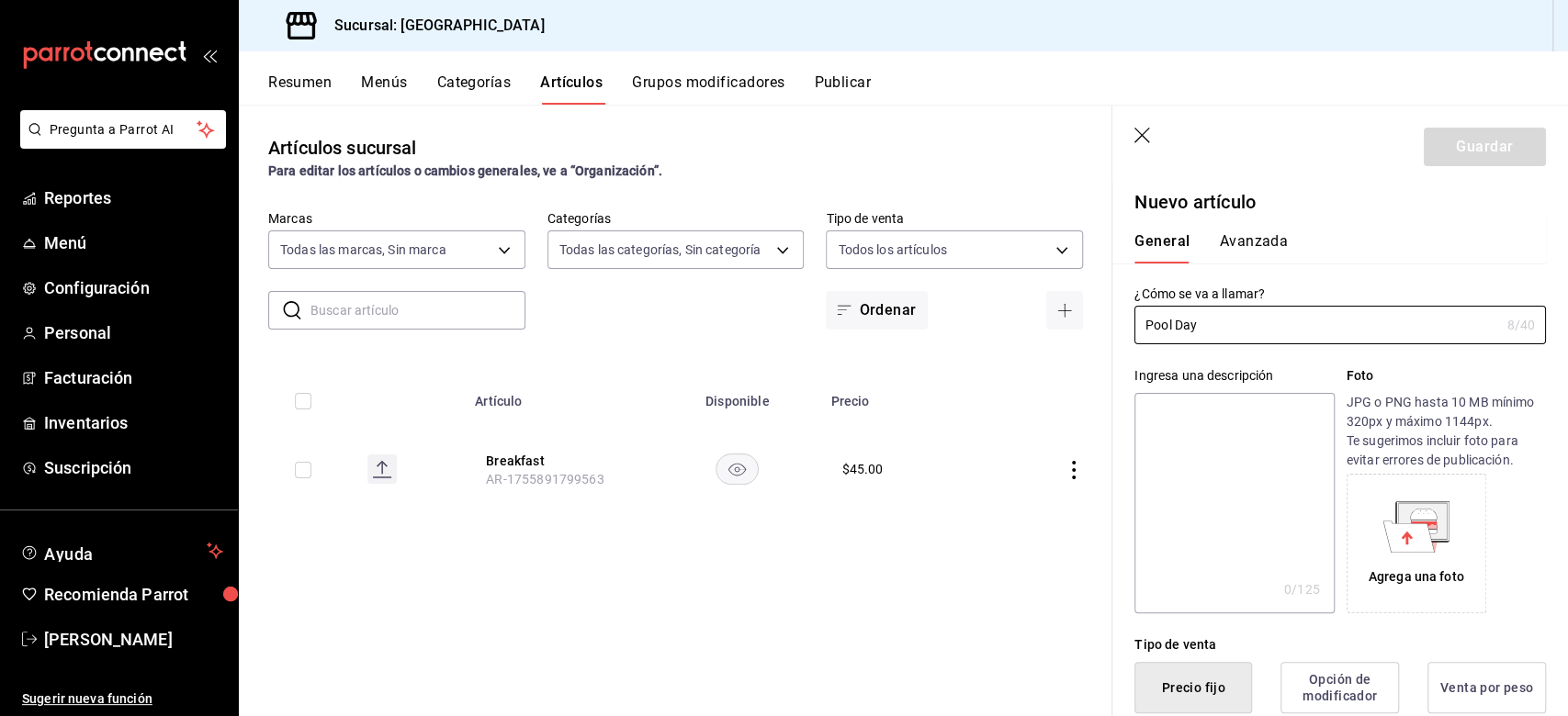
scroll to position [367, 0]
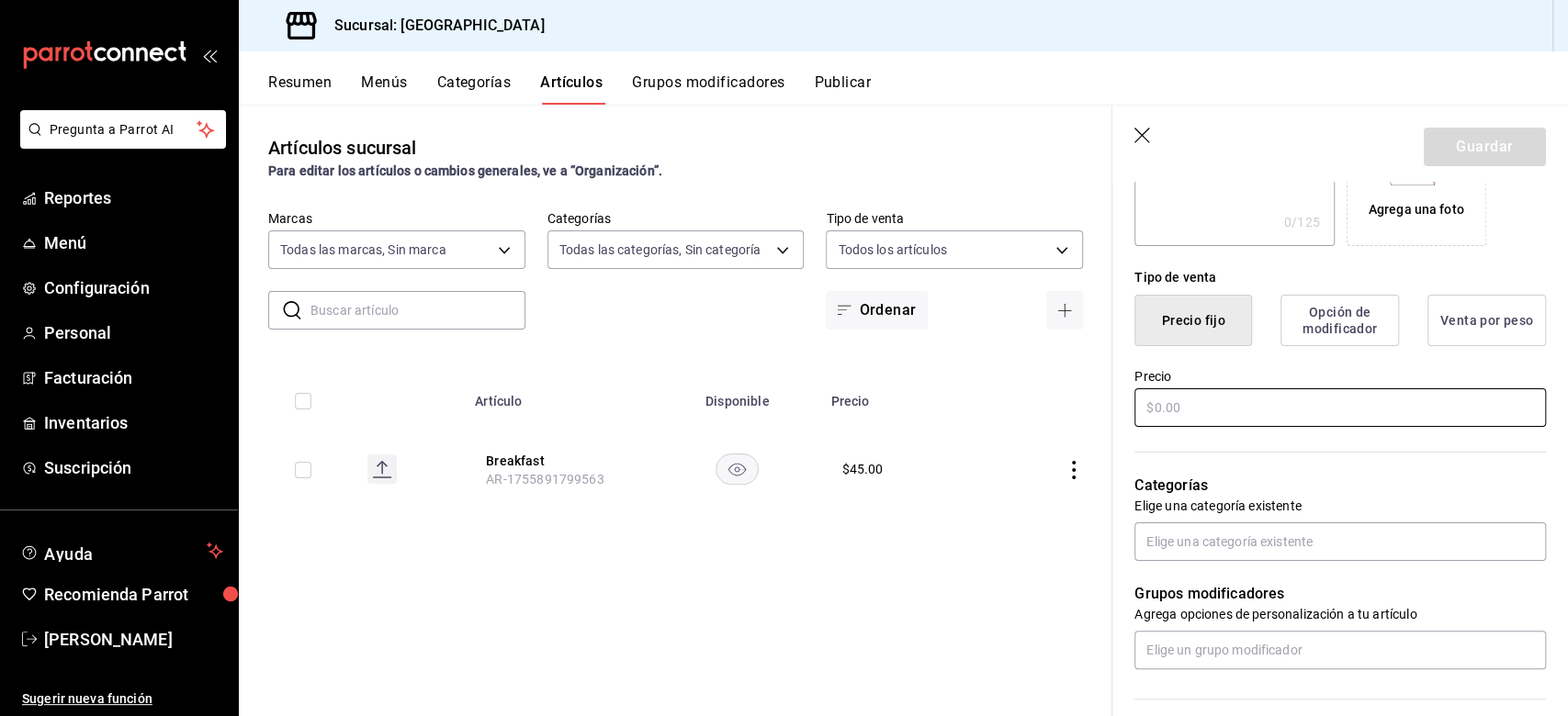
type input "Pool Day"
click at [1175, 422] on input "text" at bounding box center [1340, 407] width 411 height 39
type input "$4.00"
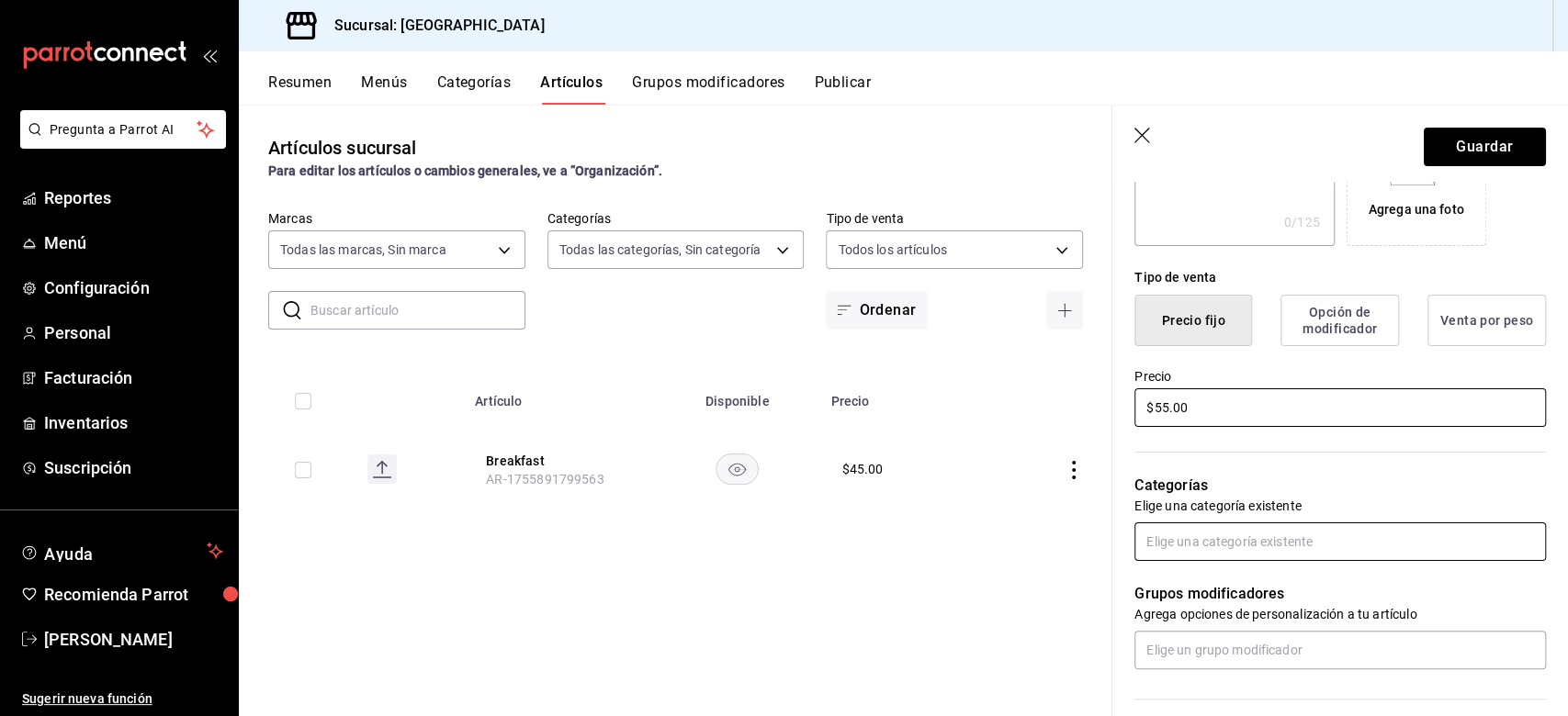
type input "$55.00"
click at [1175, 536] on input "text" at bounding box center [1340, 542] width 411 height 39
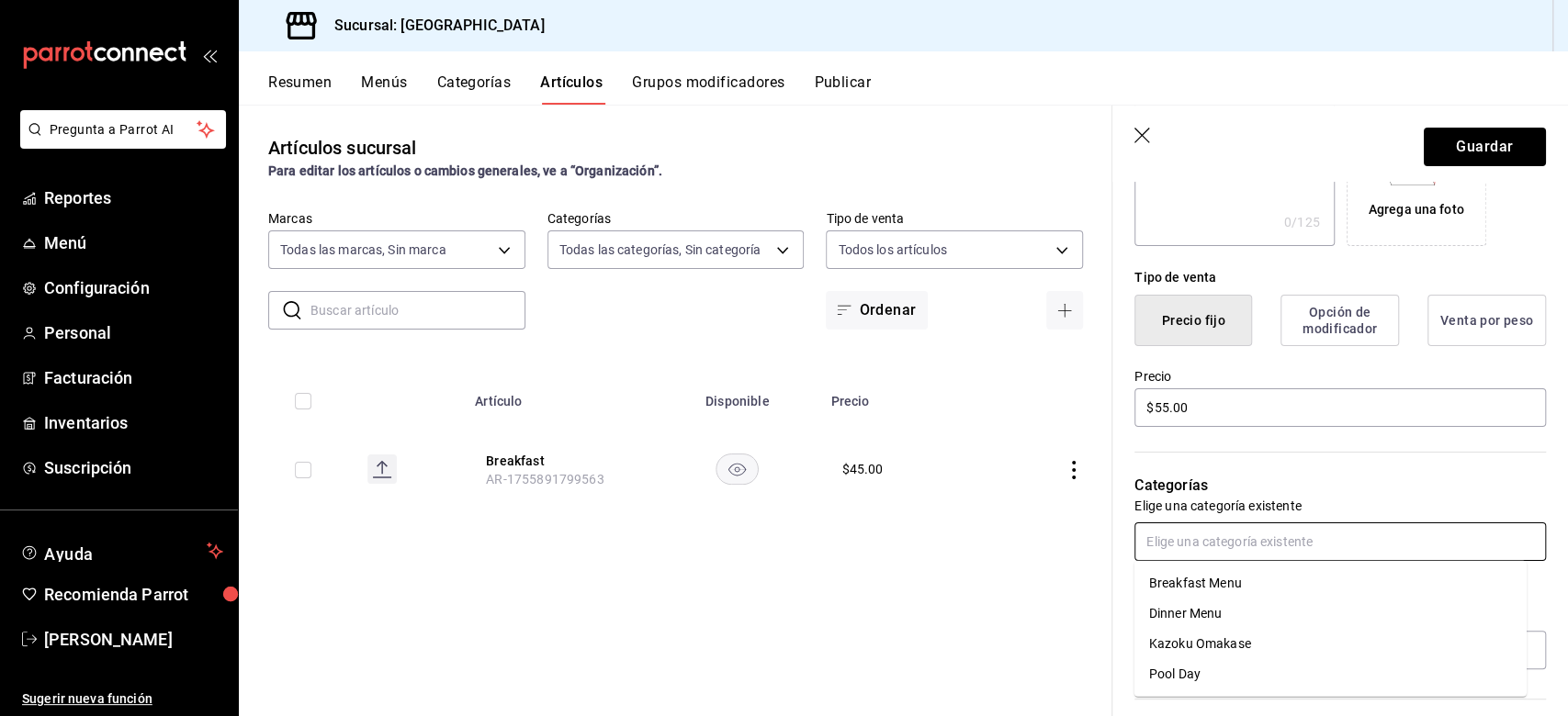
click at [1175, 536] on li "Pool Day" at bounding box center [1330, 674] width 392 height 30
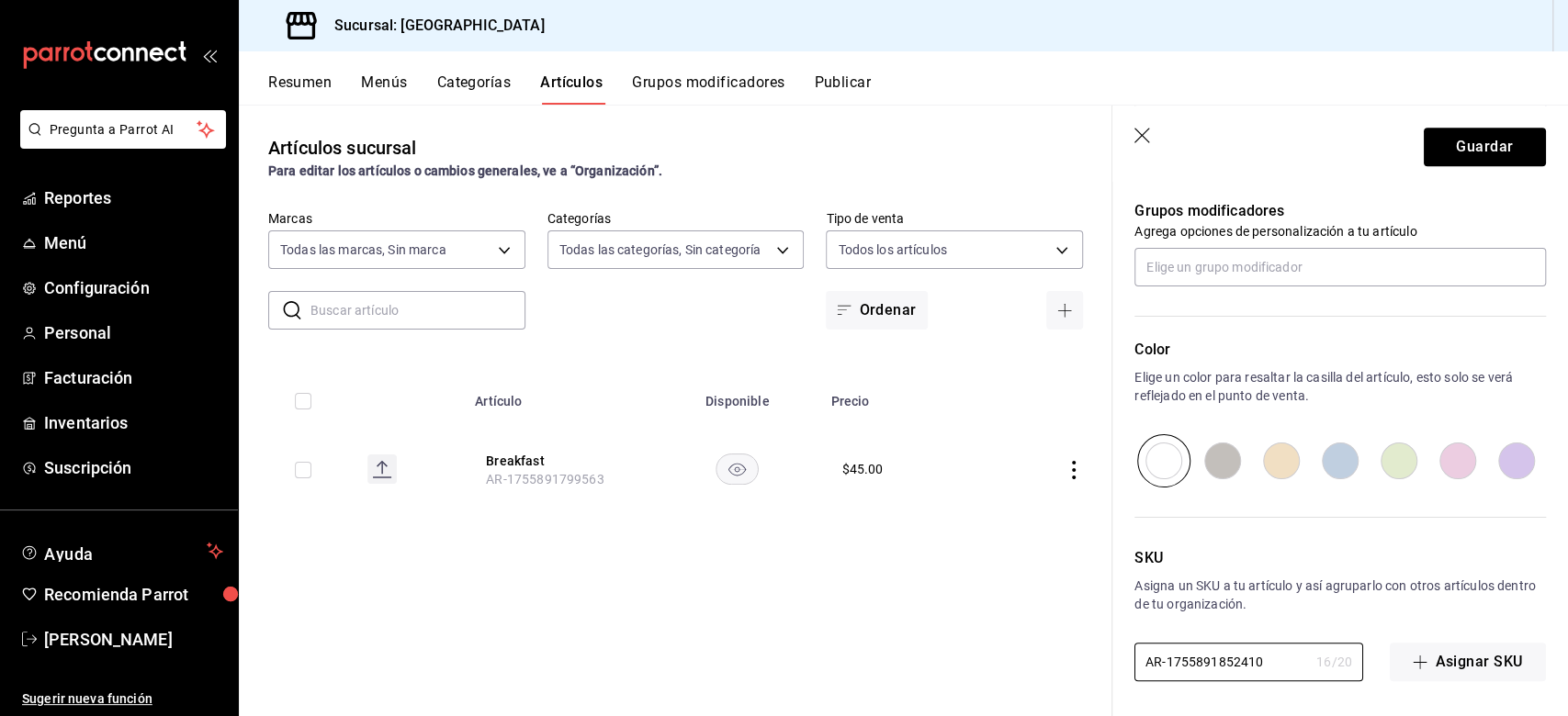
drag, startPoint x: 1245, startPoint y: 663, endPoint x: 1120, endPoint y: 682, distance: 126.4
click at [1120, 536] on div "Nuevo artículo General Avanzada ¿Cómo se va a llamar? Pool Day 8 /40 ¿Cómo se v…" at bounding box center [1340, 44] width 456 height 1348
click at [1175, 536] on div "SKU Asigna un SKU a tu artículo y así agruparlo con otros artículos dentro de t…" at bounding box center [1329, 584] width 434 height 194
click at [1175, 145] on button "Guardar" at bounding box center [1485, 147] width 122 height 39
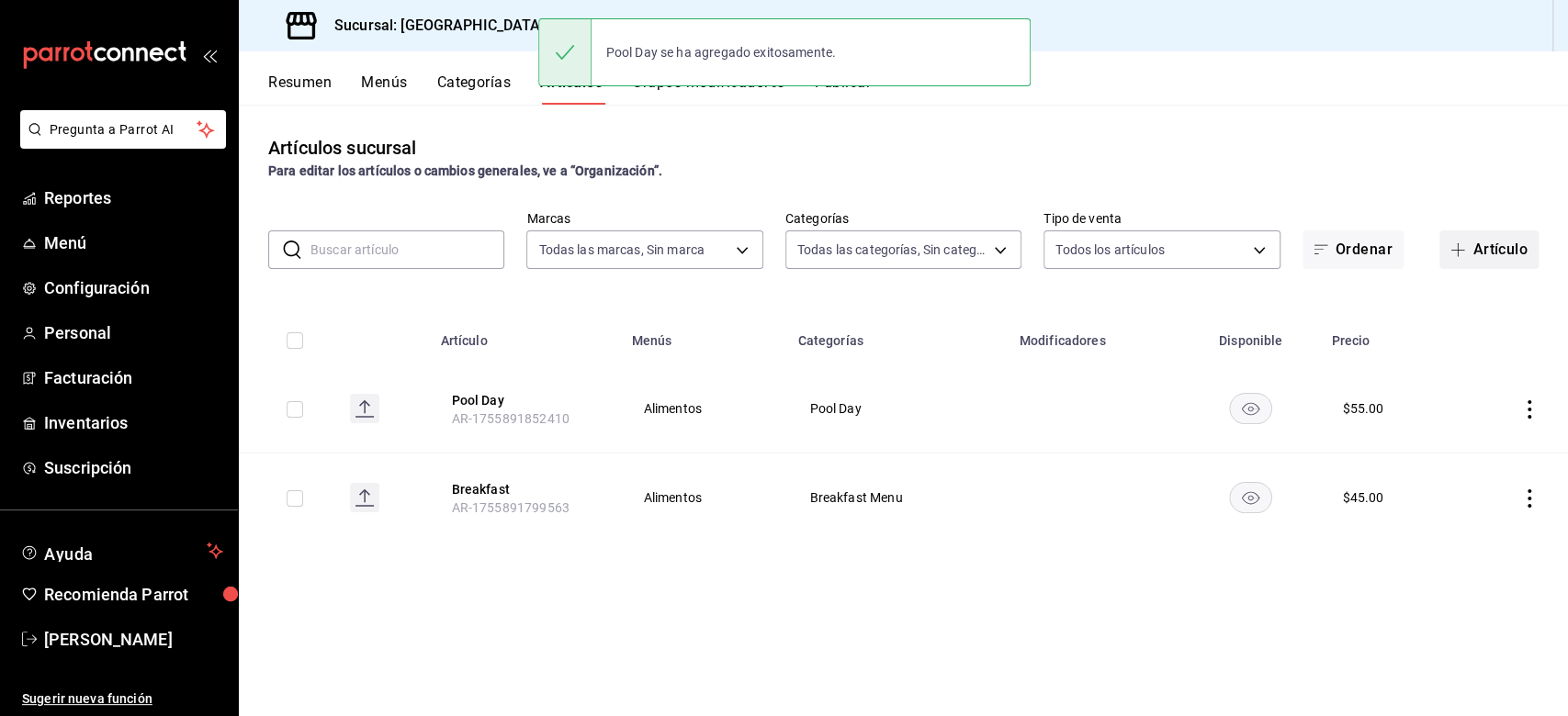
click at [1175, 246] on button "Artículo" at bounding box center [1488, 249] width 99 height 39
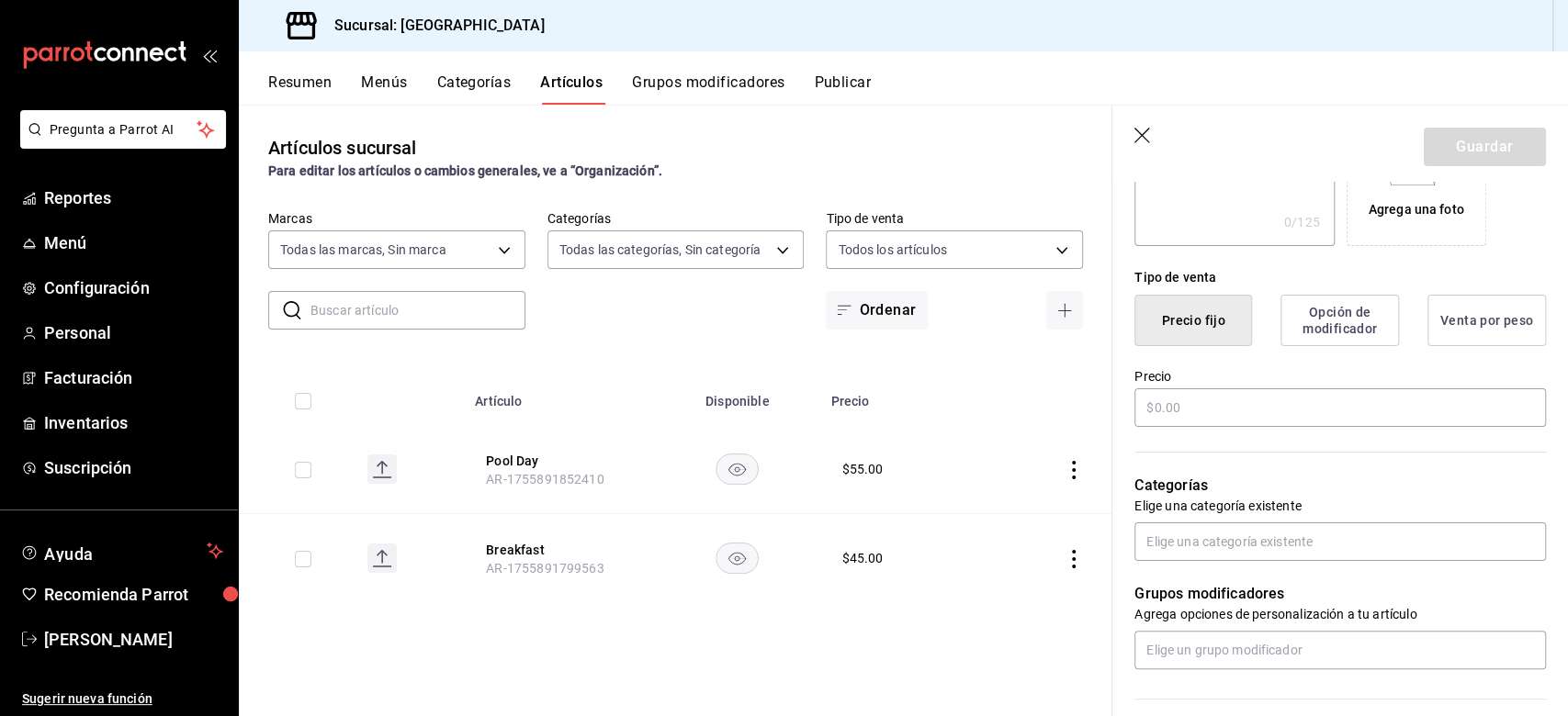
scroll to position [490, 0]
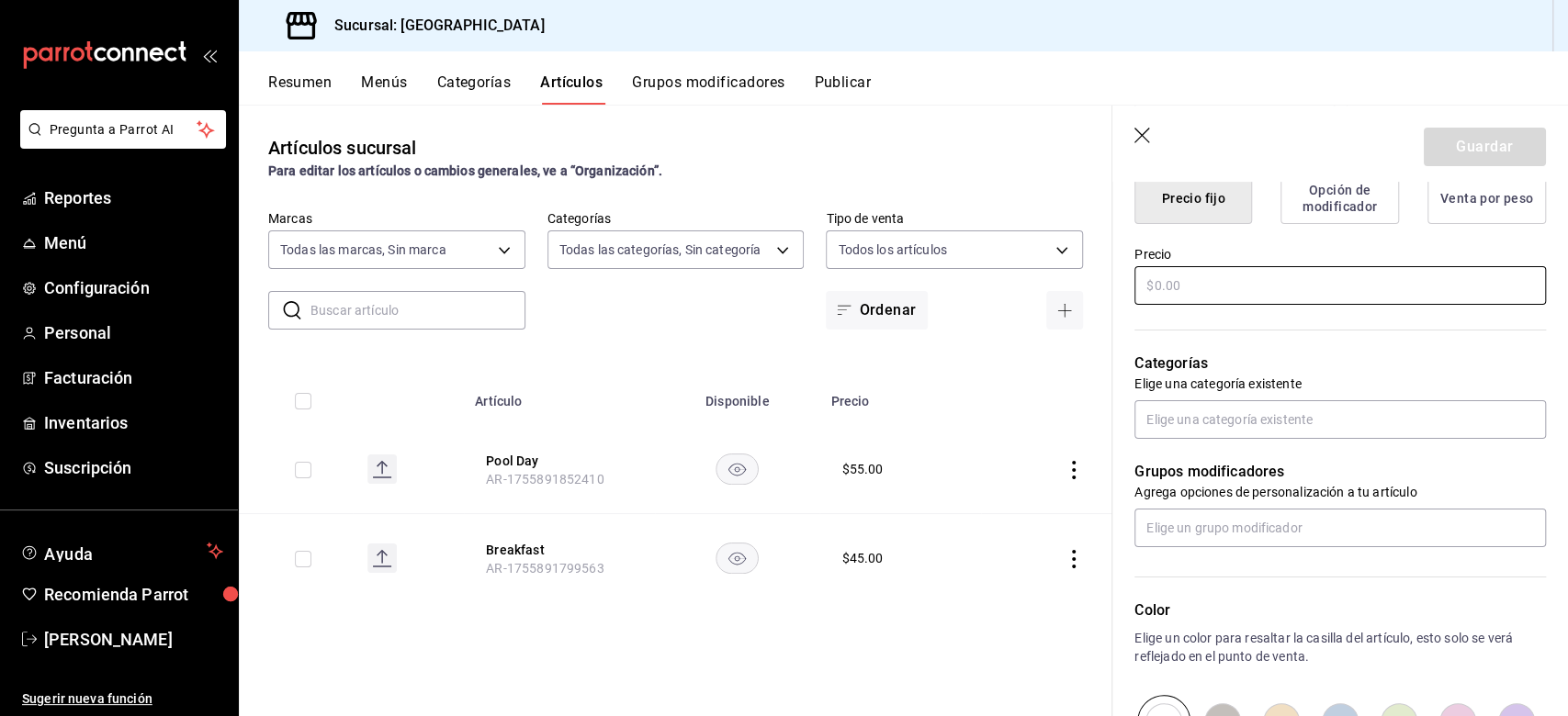
type input "Dinner"
click at [1175, 292] on input "text" at bounding box center [1340, 285] width 411 height 39
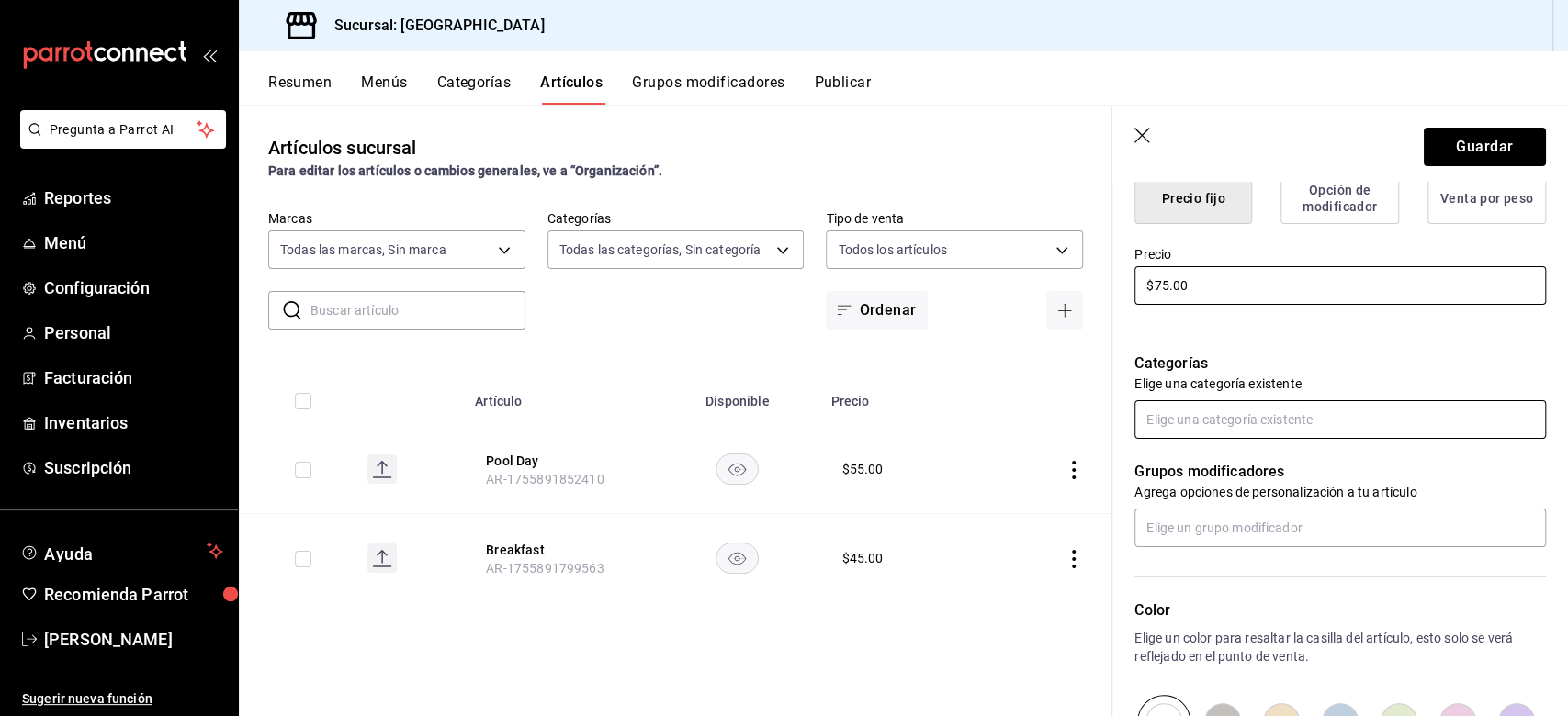
type input "$75.00"
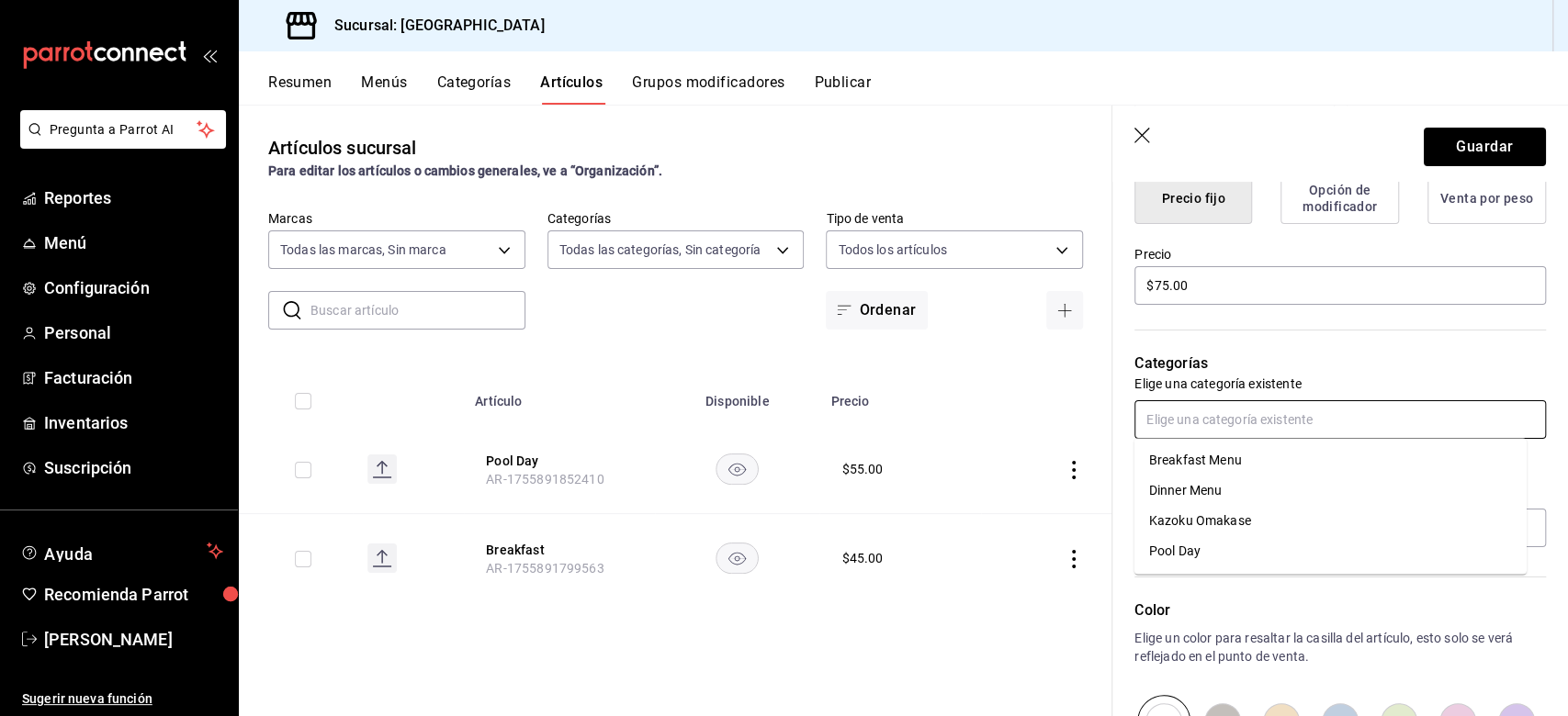
click at [1175, 408] on input "text" at bounding box center [1340, 420] width 411 height 39
click at [1175, 498] on li "Dinner Menu" at bounding box center [1330, 491] width 392 height 30
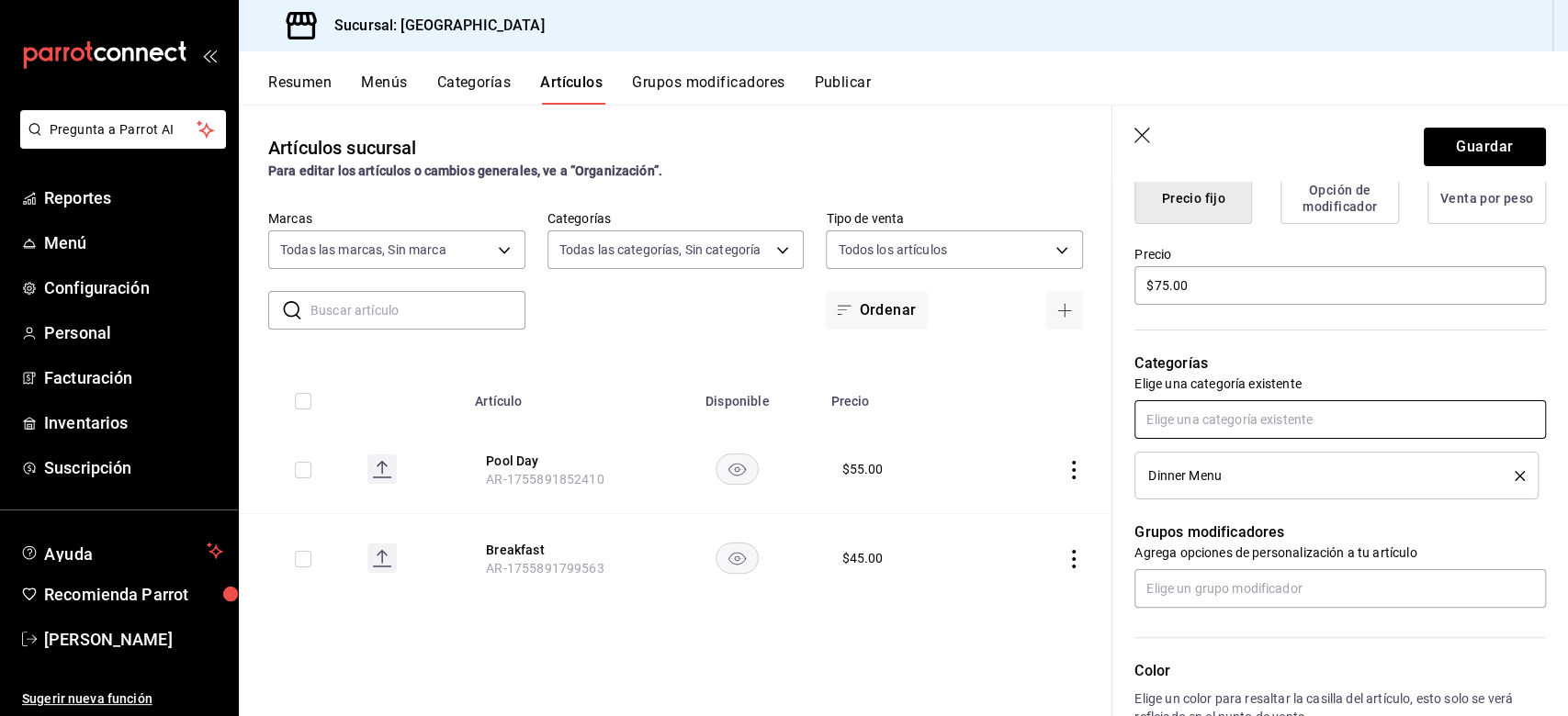
scroll to position [811, 0]
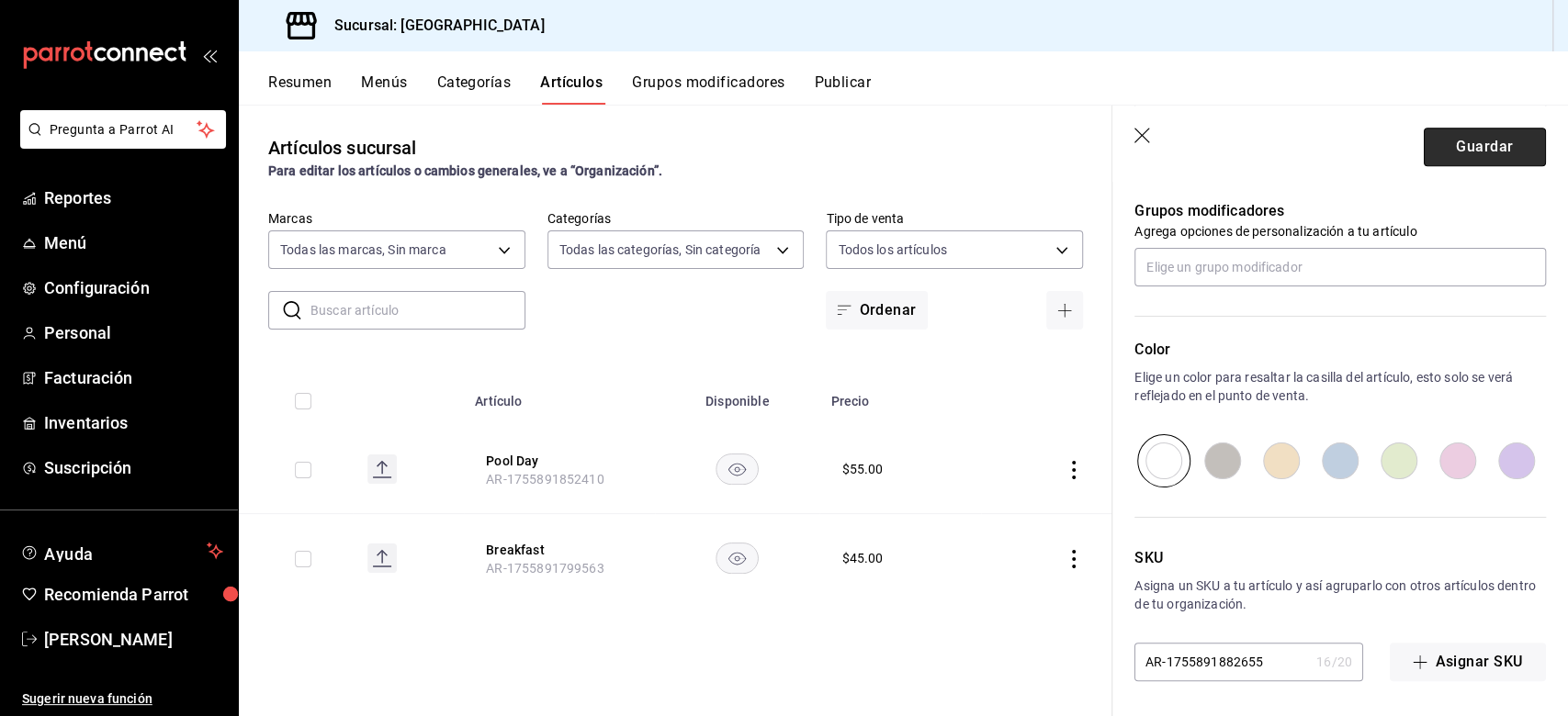
click at [1175, 144] on button "Guardar" at bounding box center [1485, 147] width 122 height 39
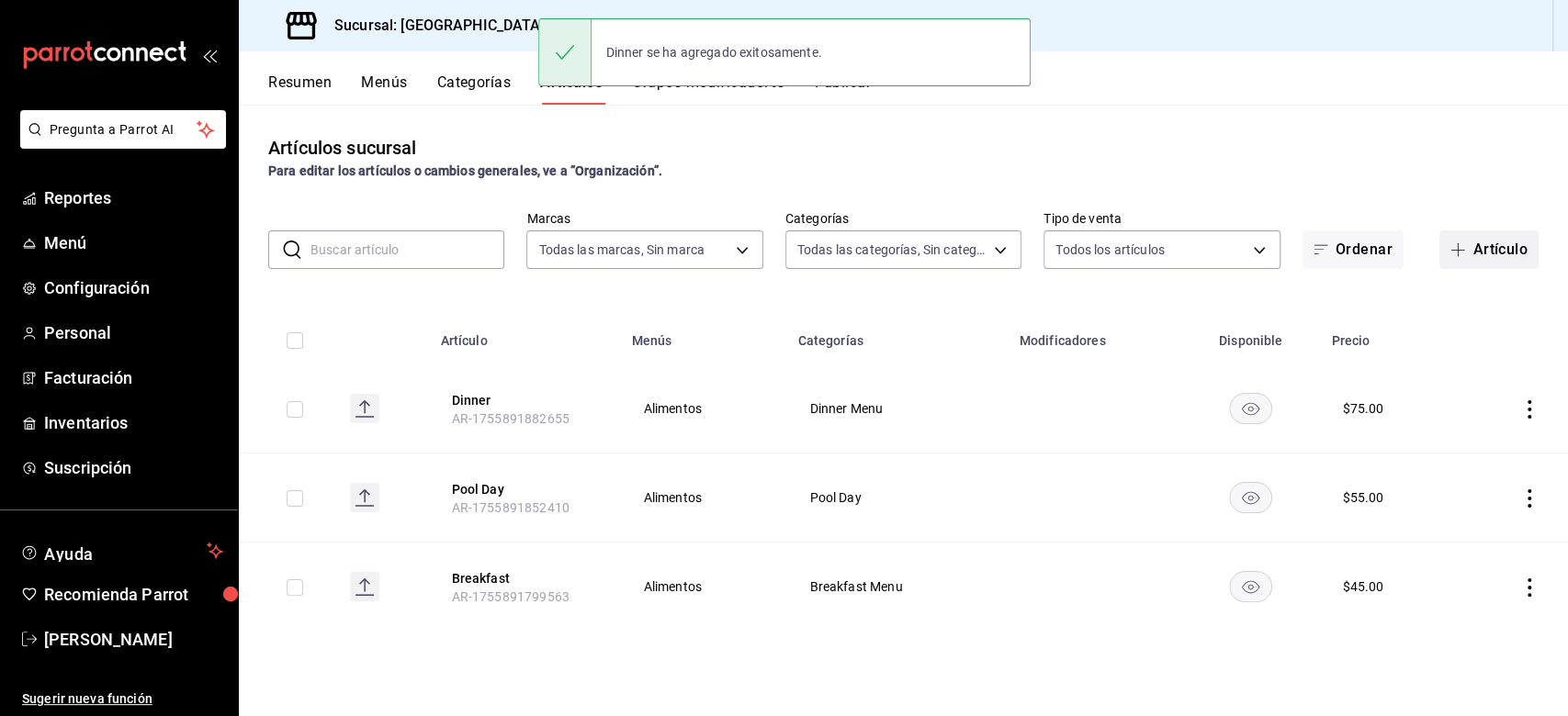
click at [1175, 247] on button "Artículo" at bounding box center [1488, 249] width 99 height 39
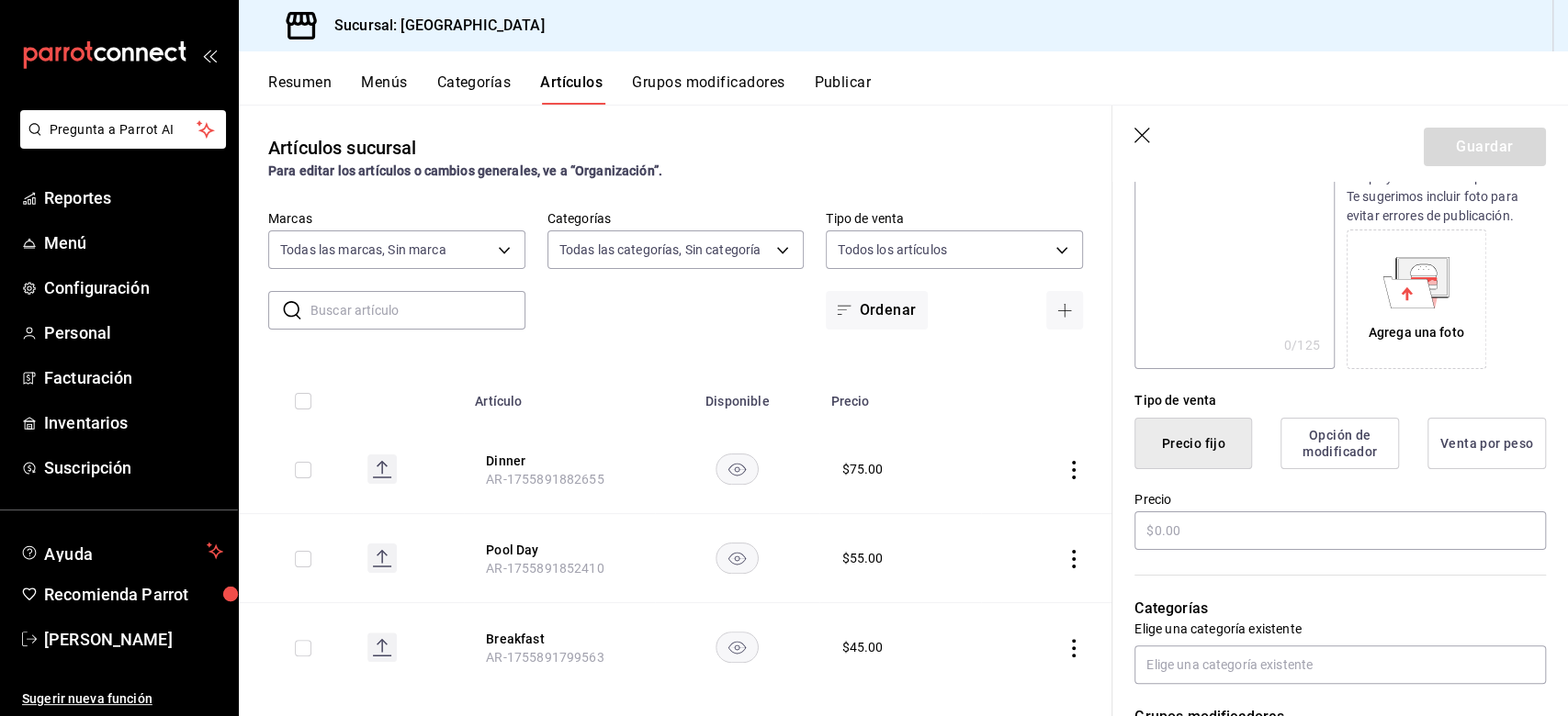
scroll to position [367, 0]
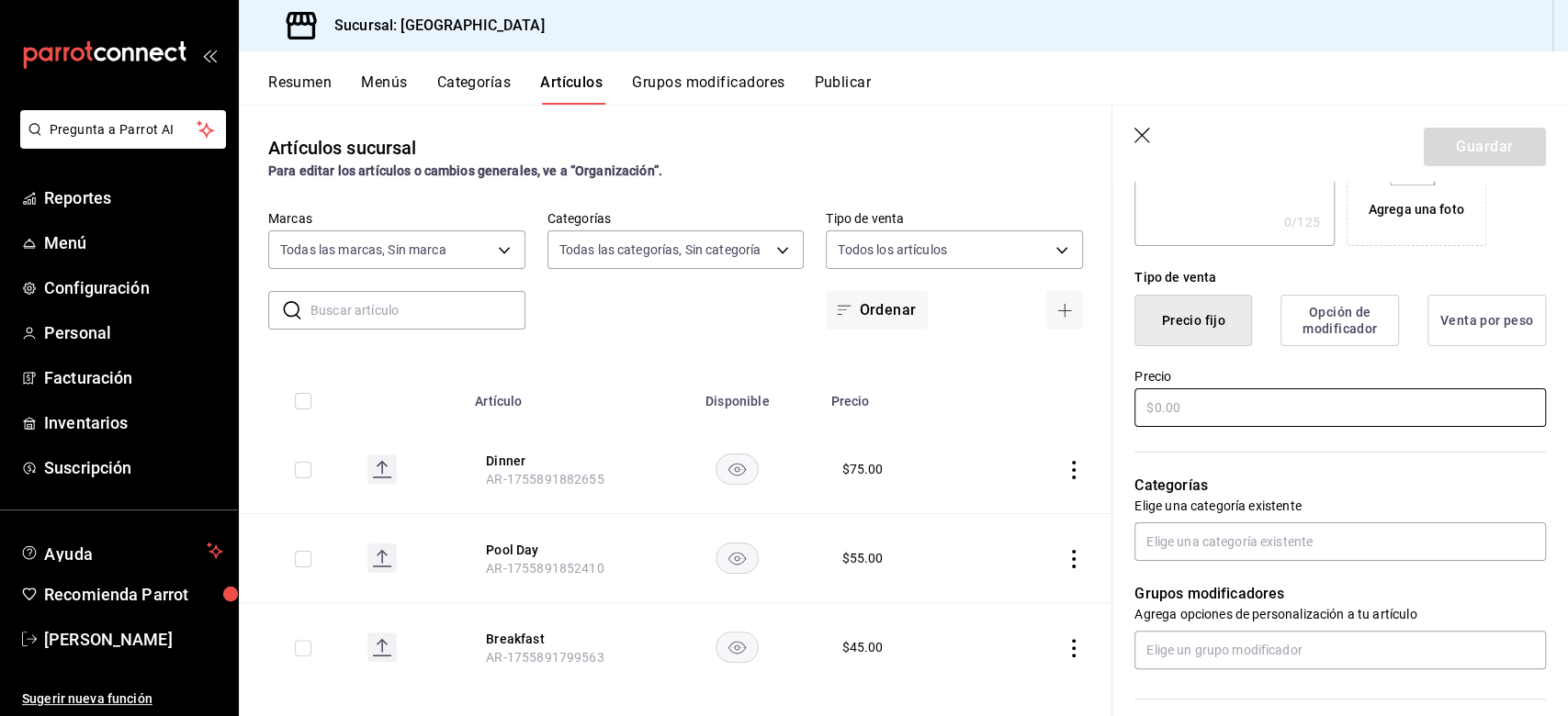
type input "Kazoku Omakase"
click at [1175, 408] on input "text" at bounding box center [1340, 407] width 411 height 39
type input "$195.00"
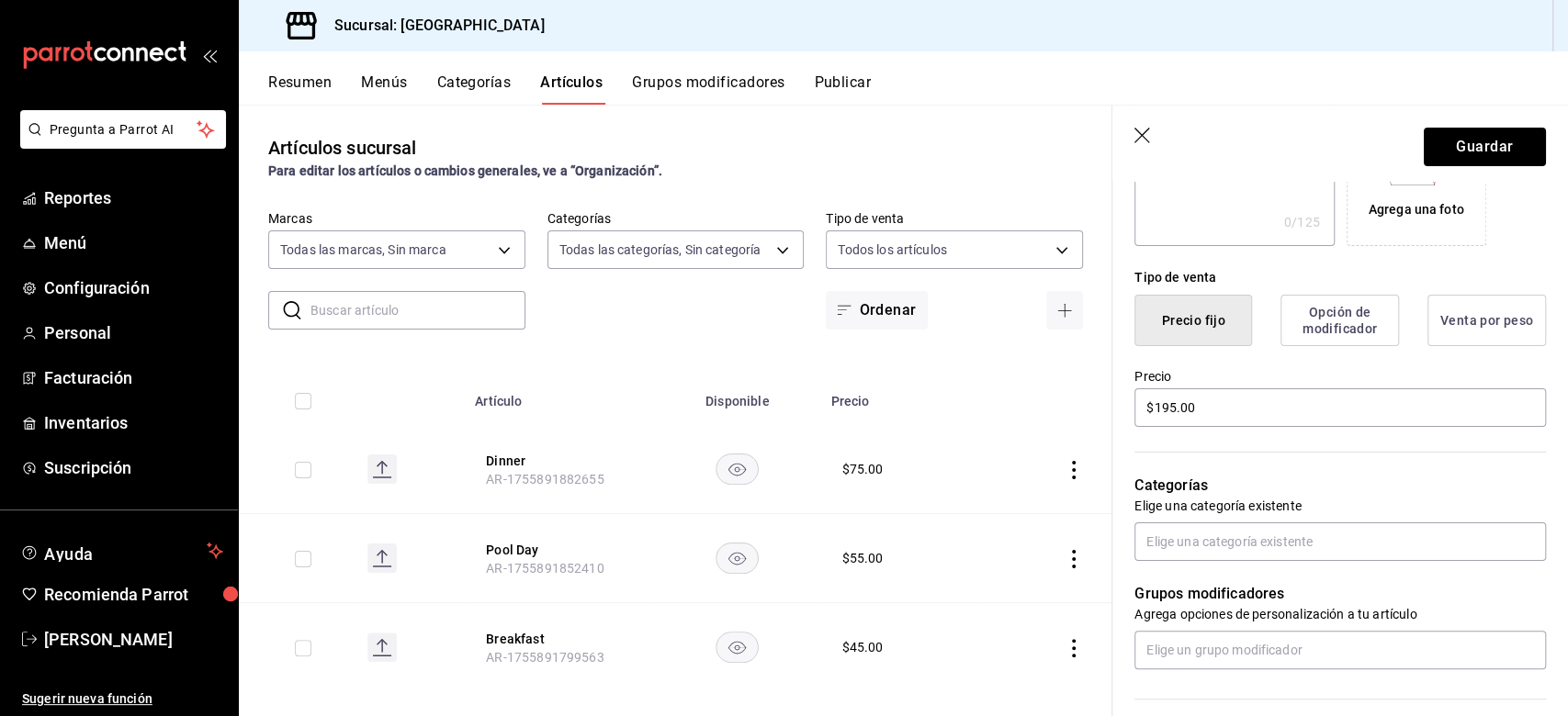
click at [1175, 536] on div "Grupos modificadores Agrega opciones de personalización a tu artículo" at bounding box center [1329, 615] width 434 height 108
click at [1175, 536] on input "text" at bounding box center [1340, 542] width 411 height 39
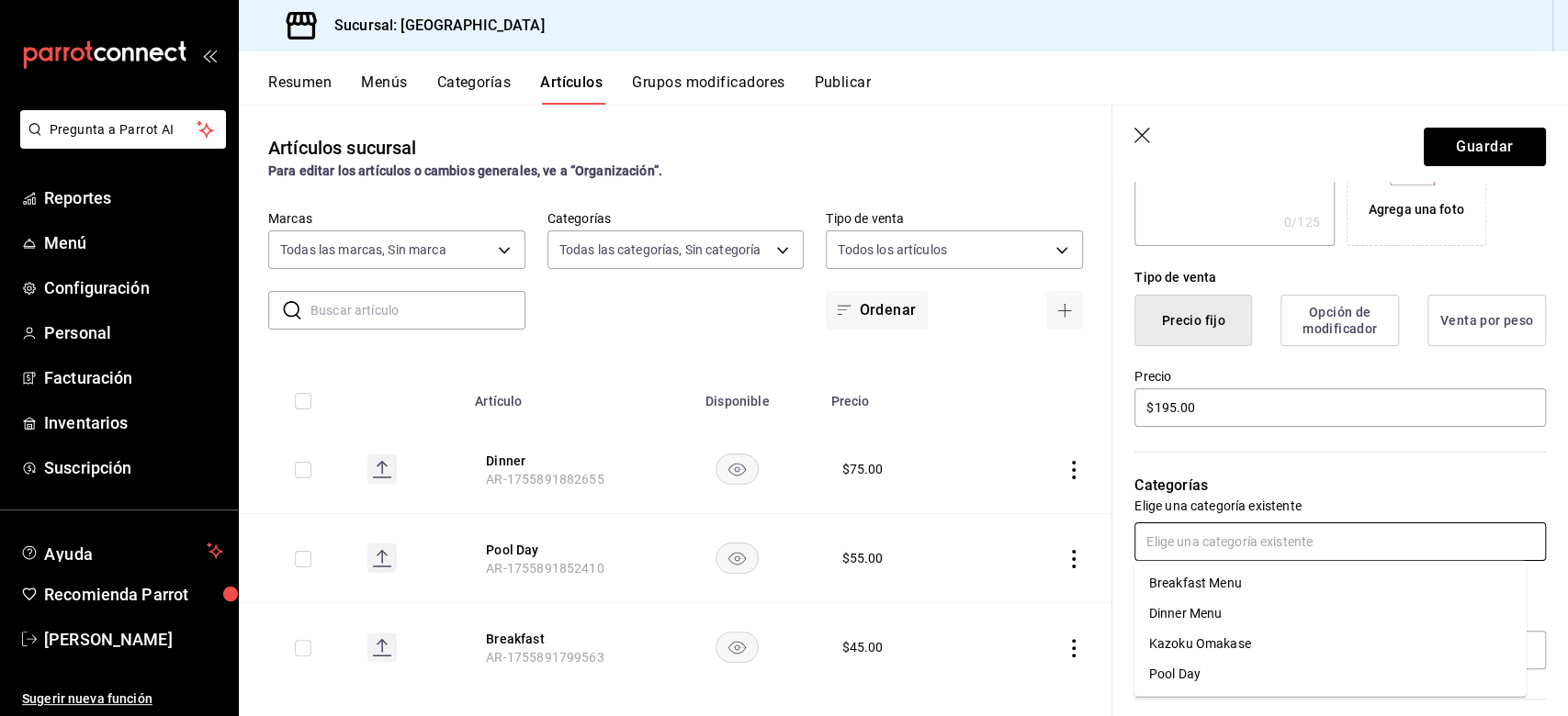
click at [1175, 536] on li "Kazoku Omakase" at bounding box center [1330, 644] width 392 height 30
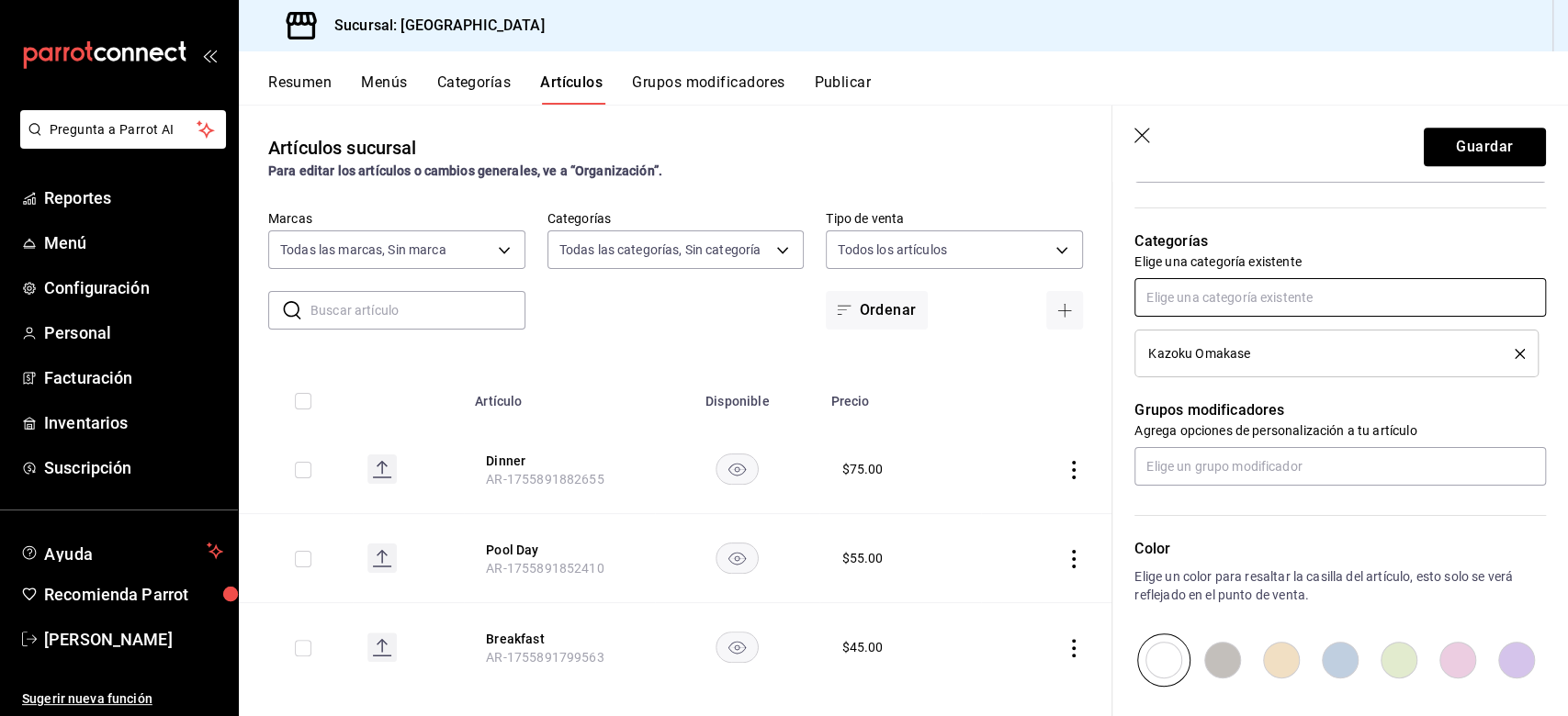
scroll to position [811, 0]
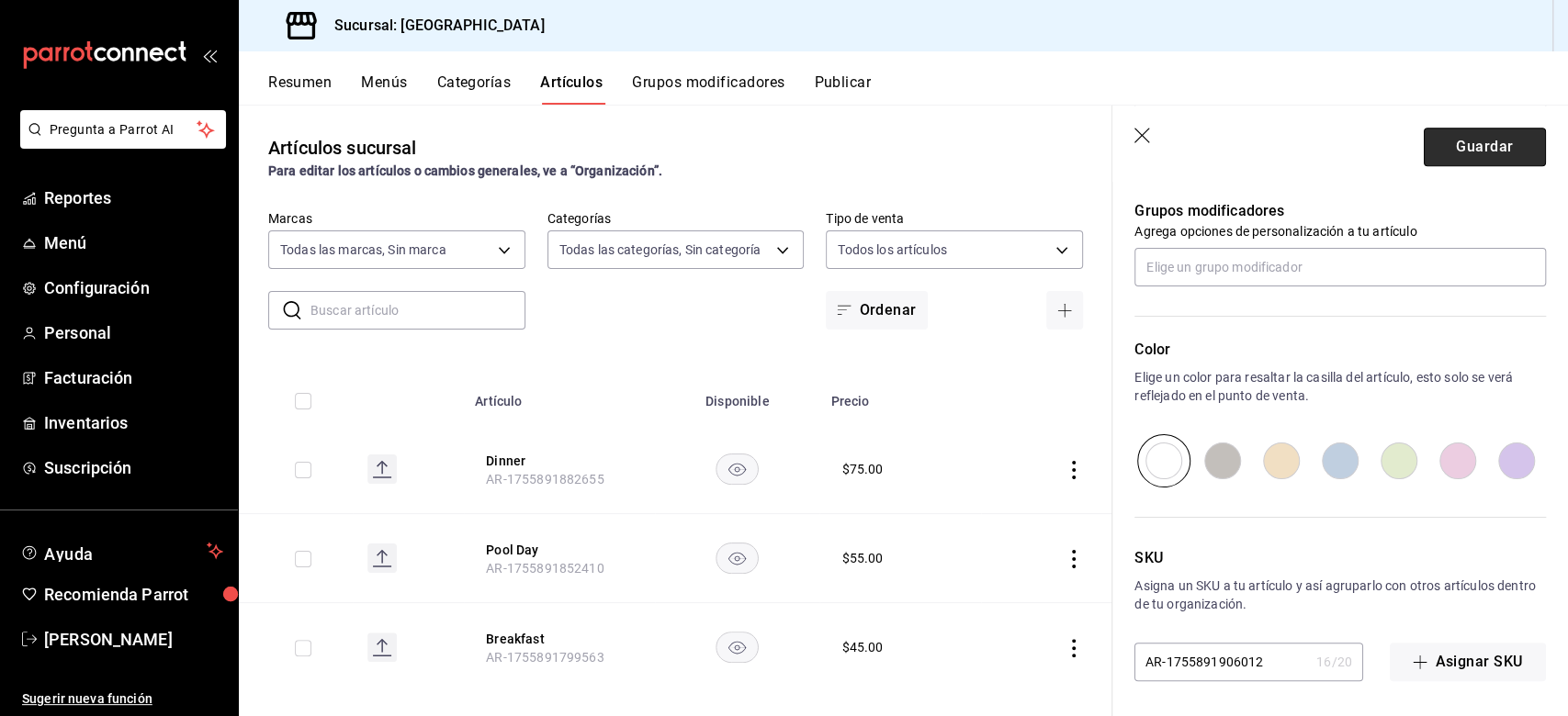
click at [1175, 147] on button "Guardar" at bounding box center [1485, 147] width 122 height 39
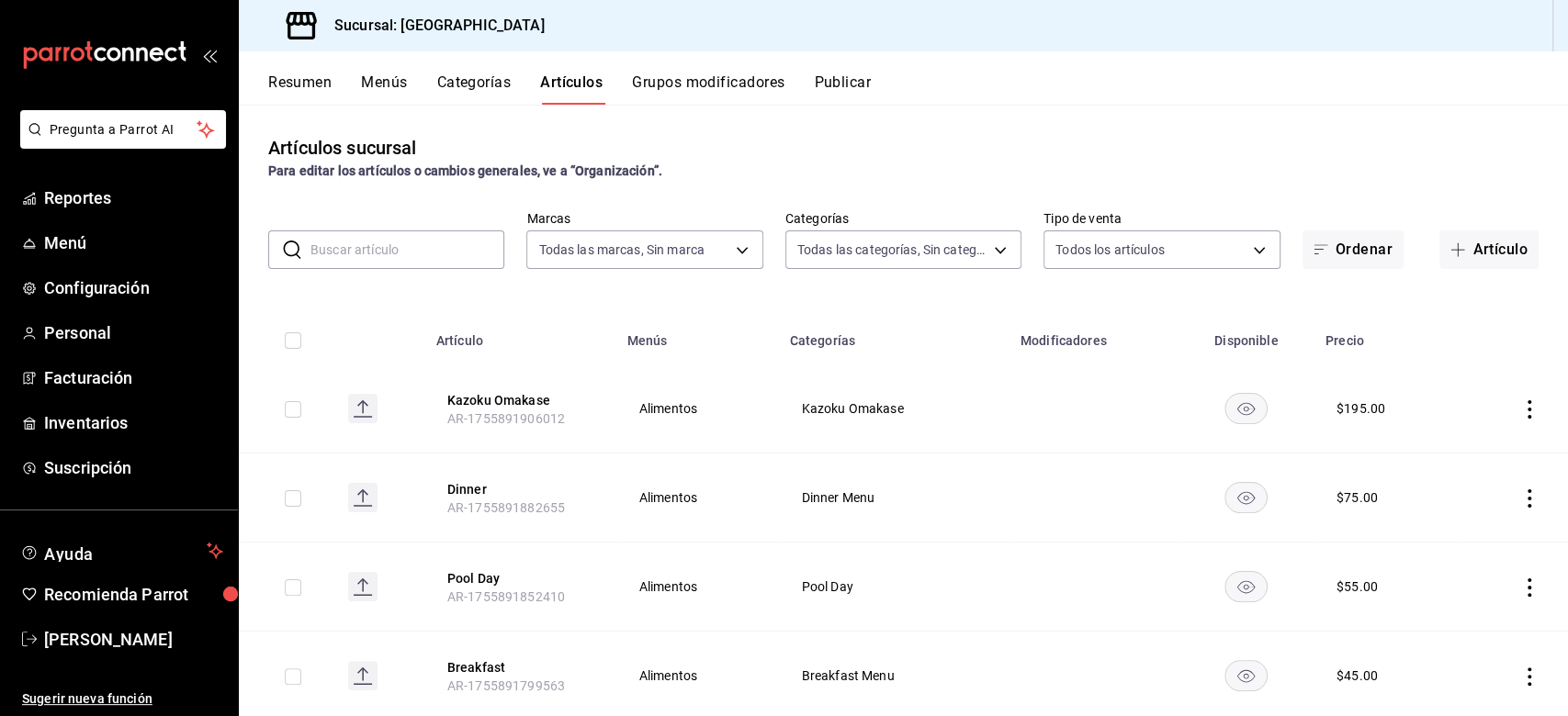
scroll to position [46, 0]
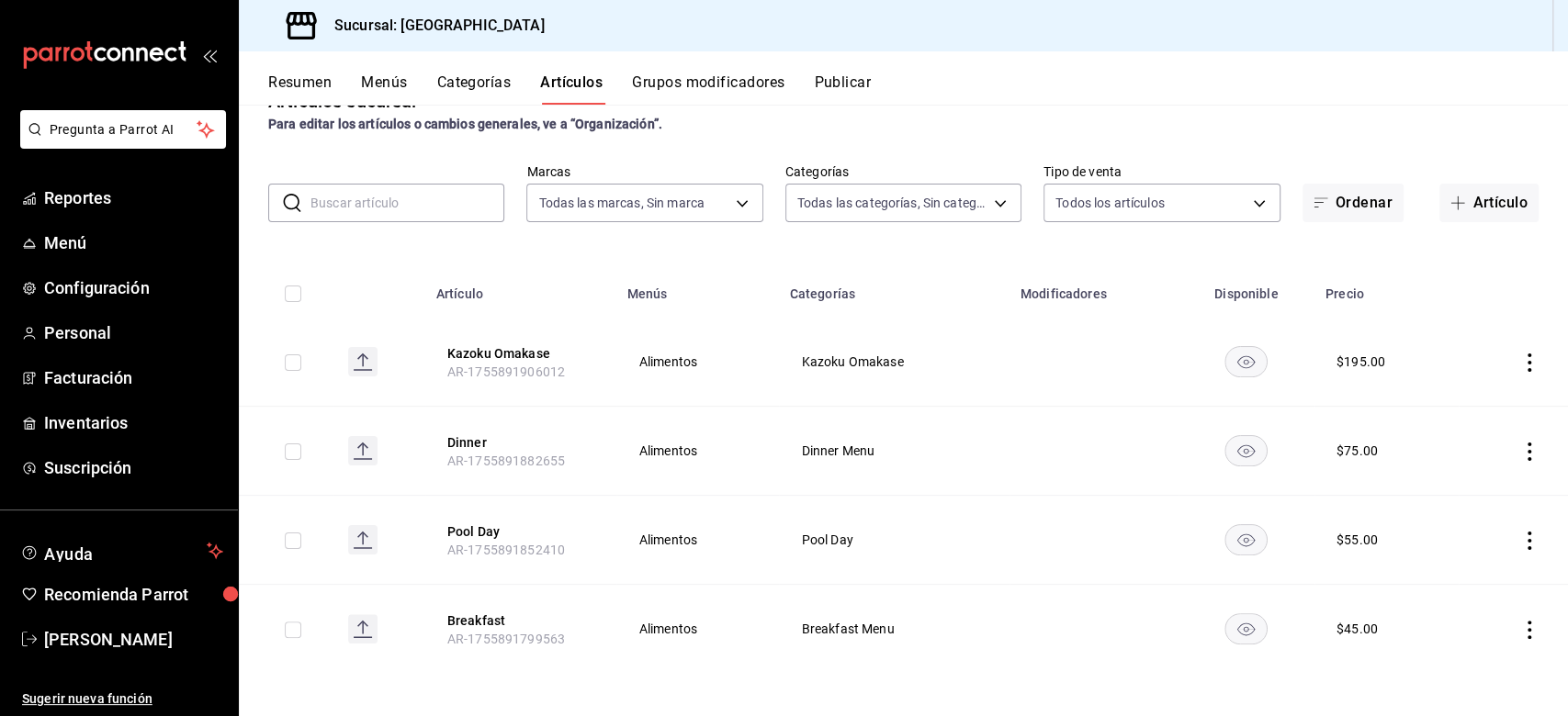
click at [666, 77] on button "Grupos modificadores" at bounding box center [708, 89] width 153 height 31
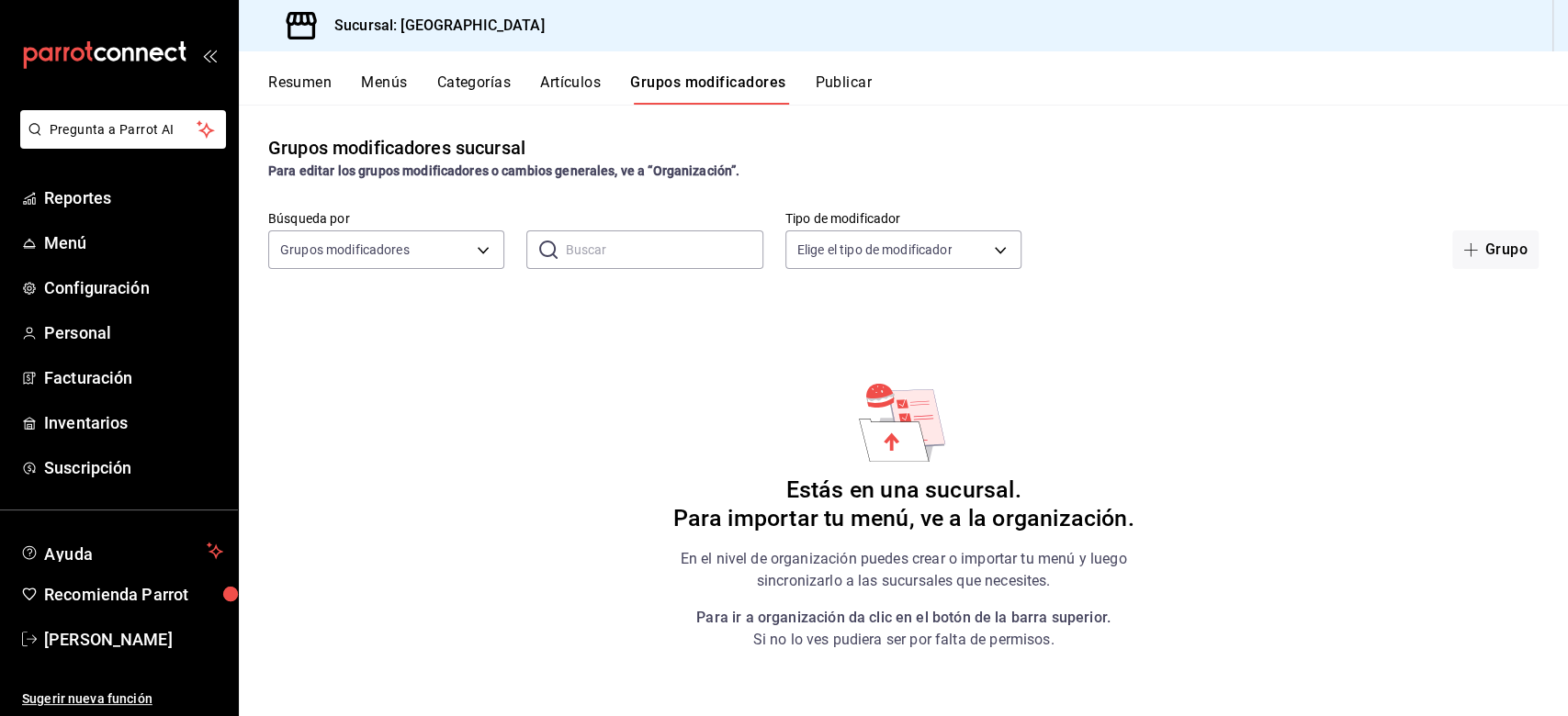
click at [588, 86] on button "Artículos" at bounding box center [570, 89] width 61 height 31
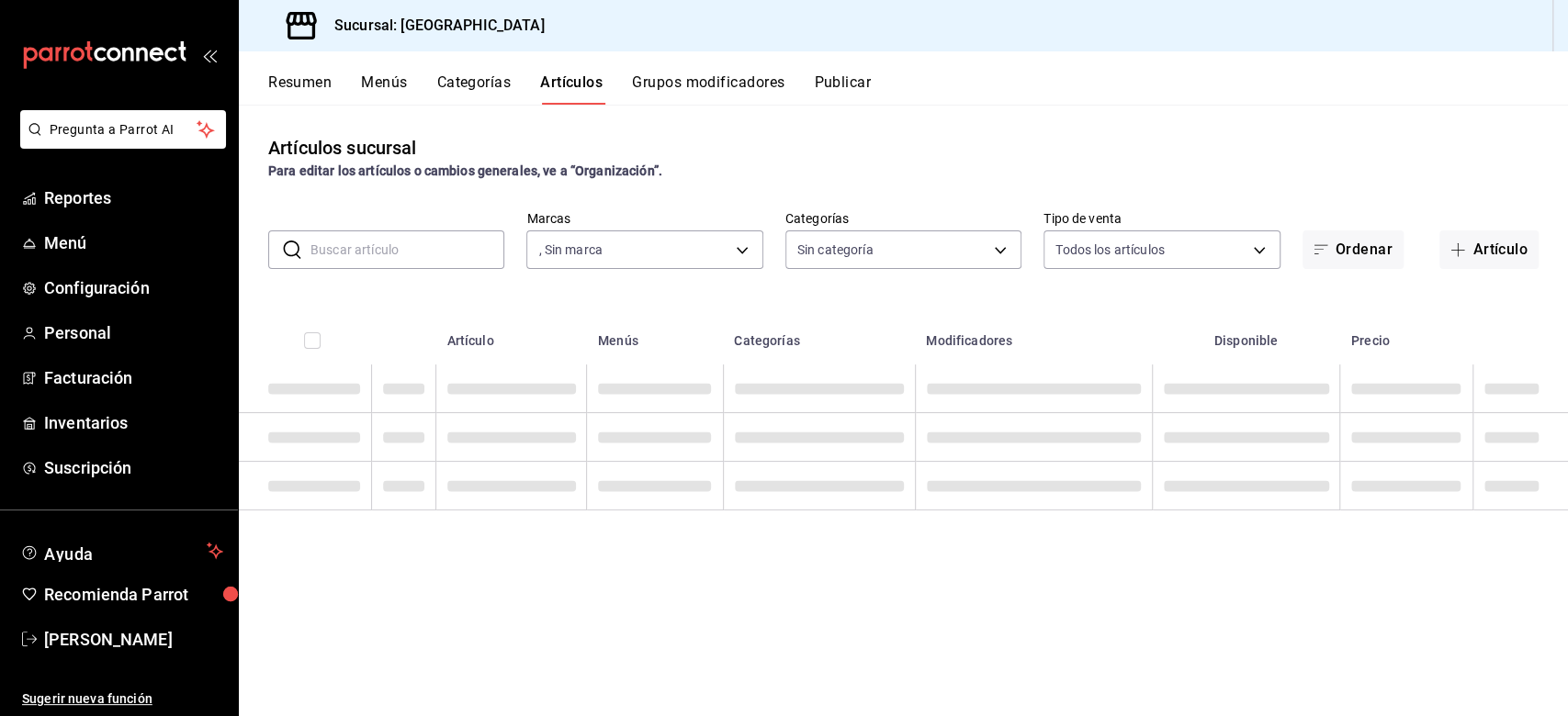
type input "06a0de65-89f9-446e-83ce-314a75ea4efa"
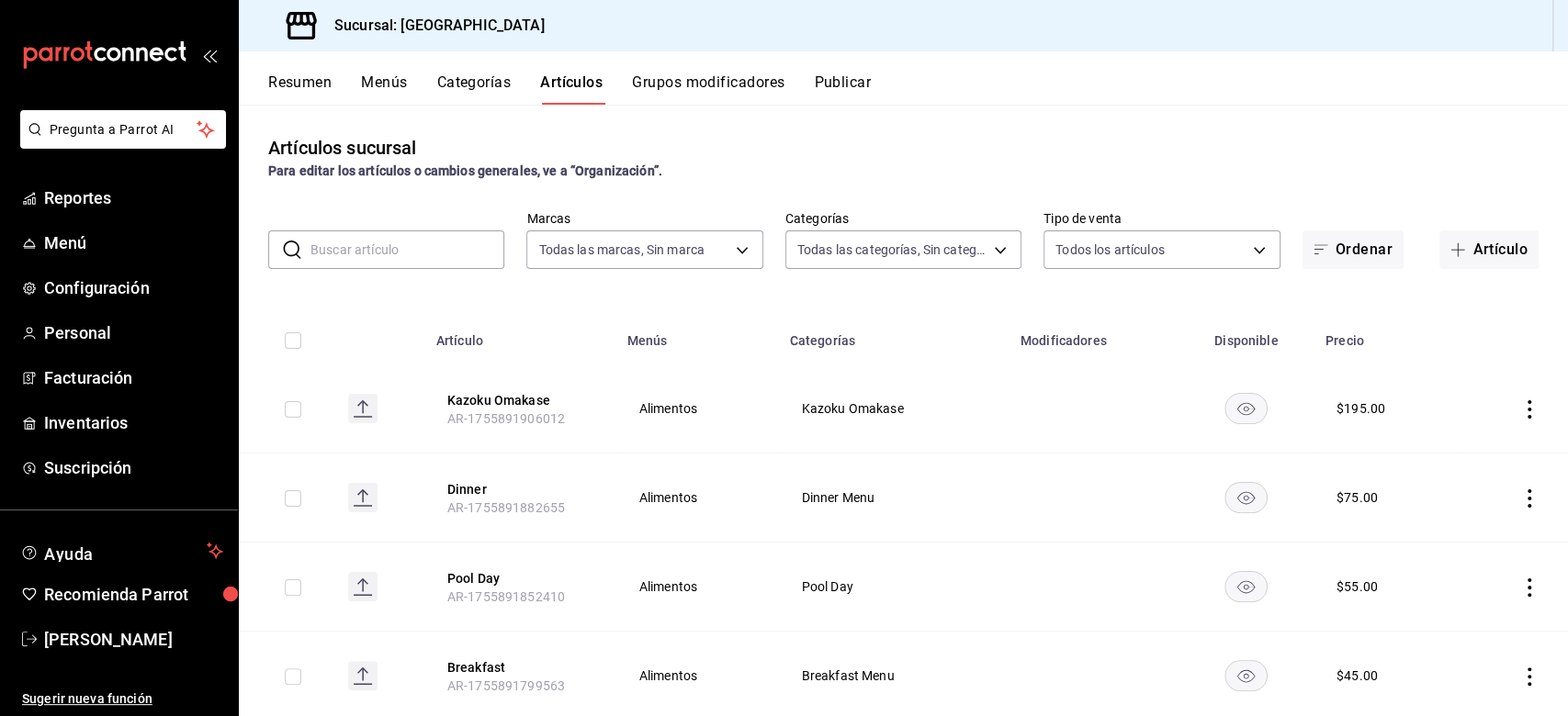
type input "4c7ae705-873e-4b70-99a9-e9368283481b,e0ad601f-978b-46f5-acbd-975c1583301e,f4102…"
click at [704, 70] on div "Resumen Menús Categorías Artículos Grupos modificadores Publicar" at bounding box center [903, 78] width 1329 height 53
click at [693, 85] on button "Grupos modificadores" at bounding box center [708, 89] width 153 height 31
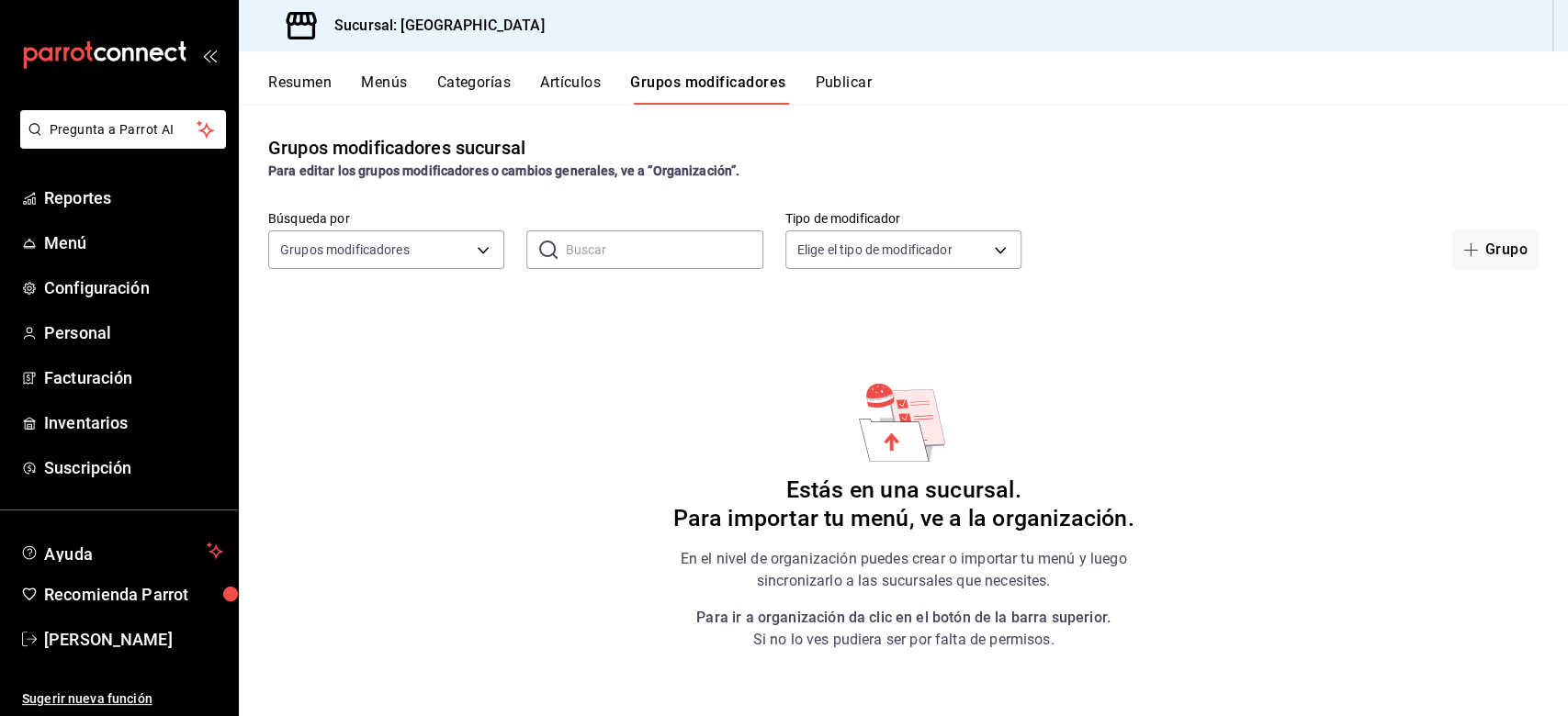
click at [494, 394] on div "Grupos modificadores sucursal Para editar los grupos modificadores o cambios ge…" at bounding box center [903, 410] width 1329 height 611
click at [392, 457] on div "Grupos modificadores sucursal Para editar los grupos modificadores o cambios ge…" at bounding box center [903, 410] width 1329 height 611
click at [49, 242] on span "Menú" at bounding box center [134, 242] width 179 height 25
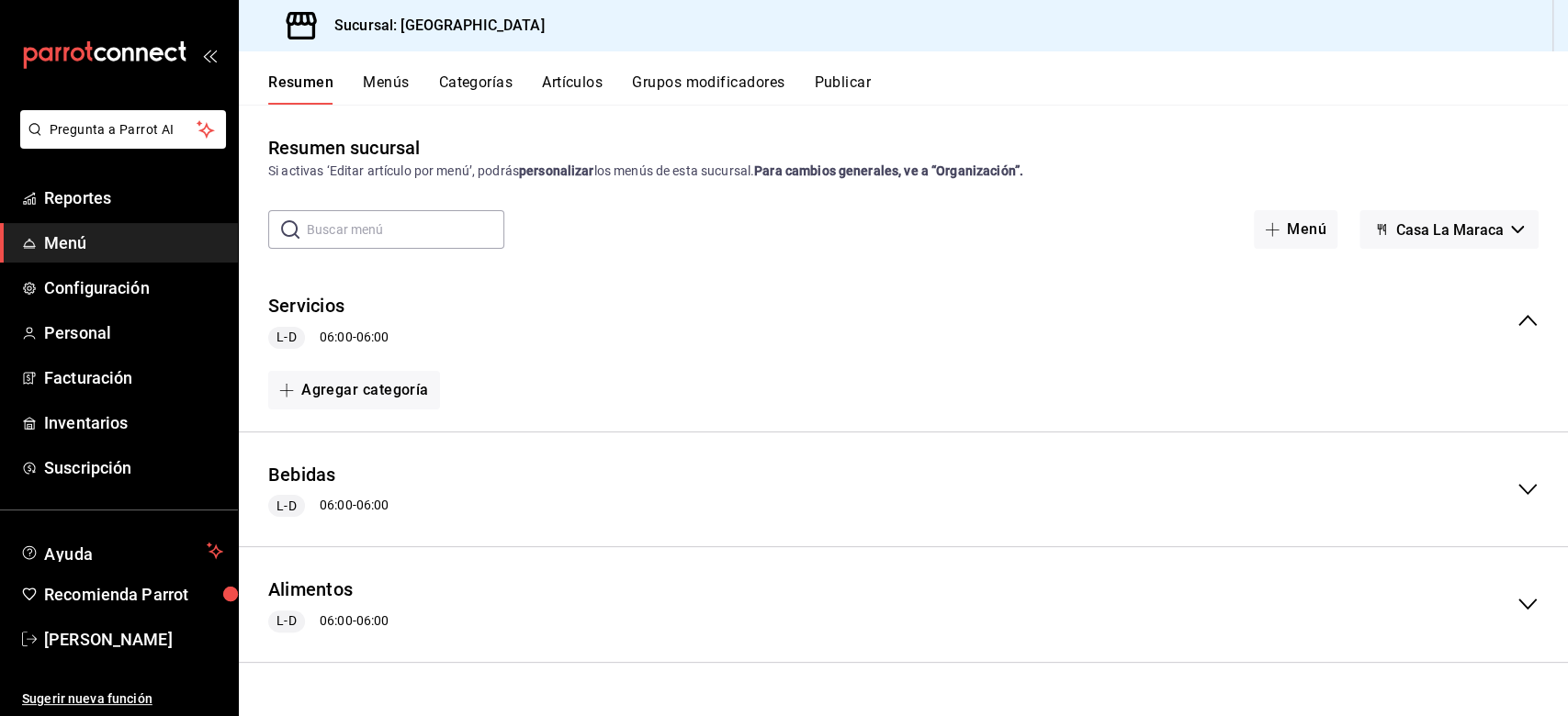
click at [1175, 319] on icon "collapse-menu-row" at bounding box center [1527, 320] width 22 height 22
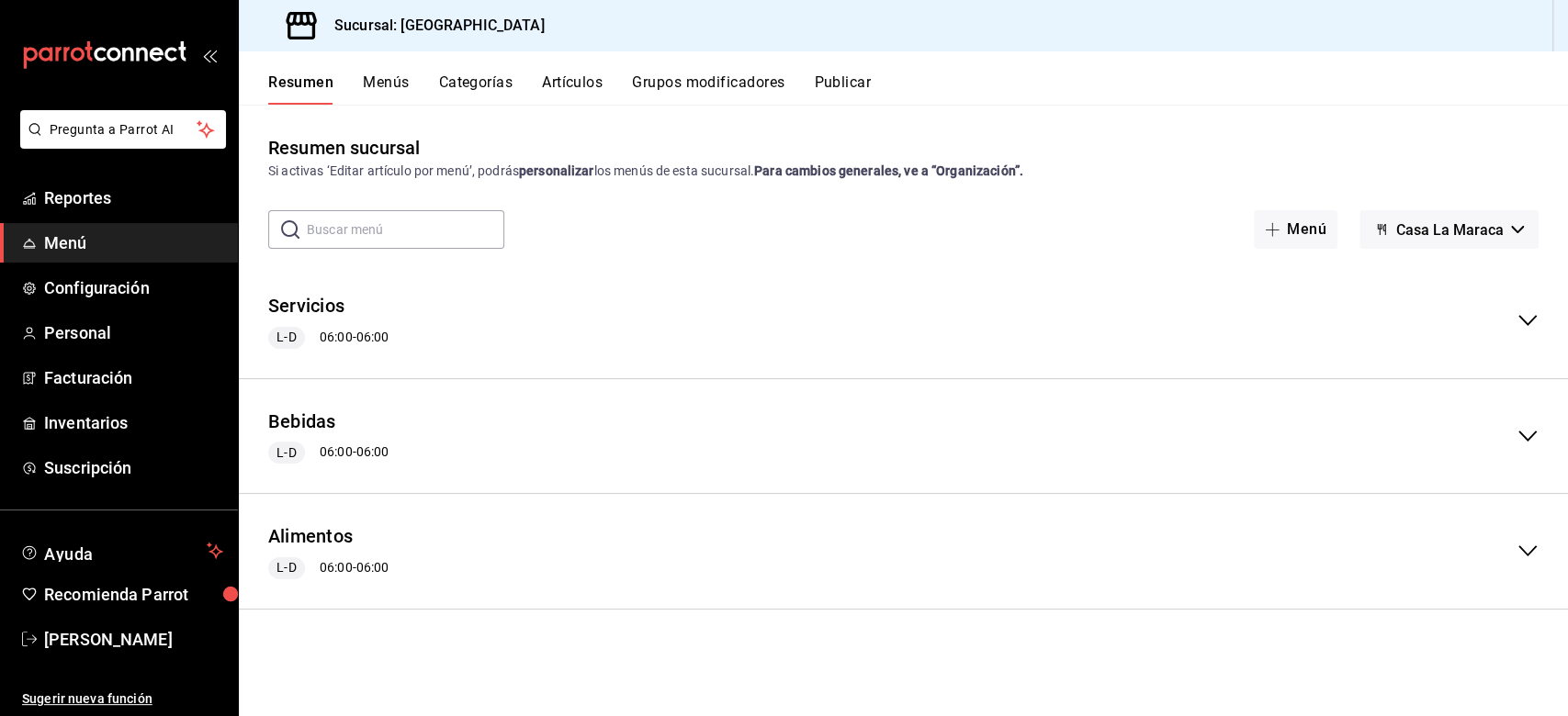
click at [1175, 319] on icon "collapse-menu-row" at bounding box center [1527, 320] width 22 height 22
